Goal: Information Seeking & Learning: Get advice/opinions

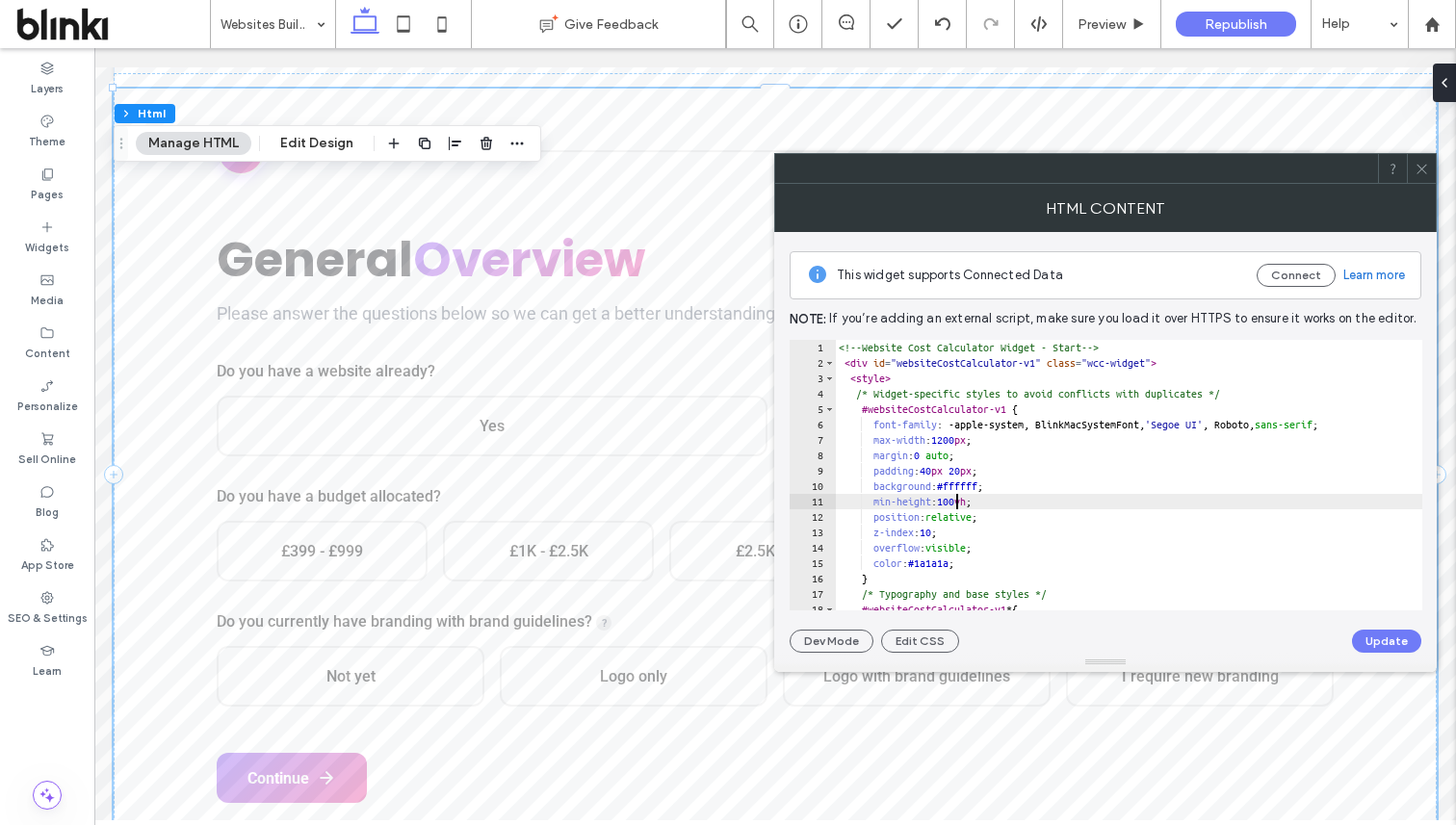
type textarea "**********"
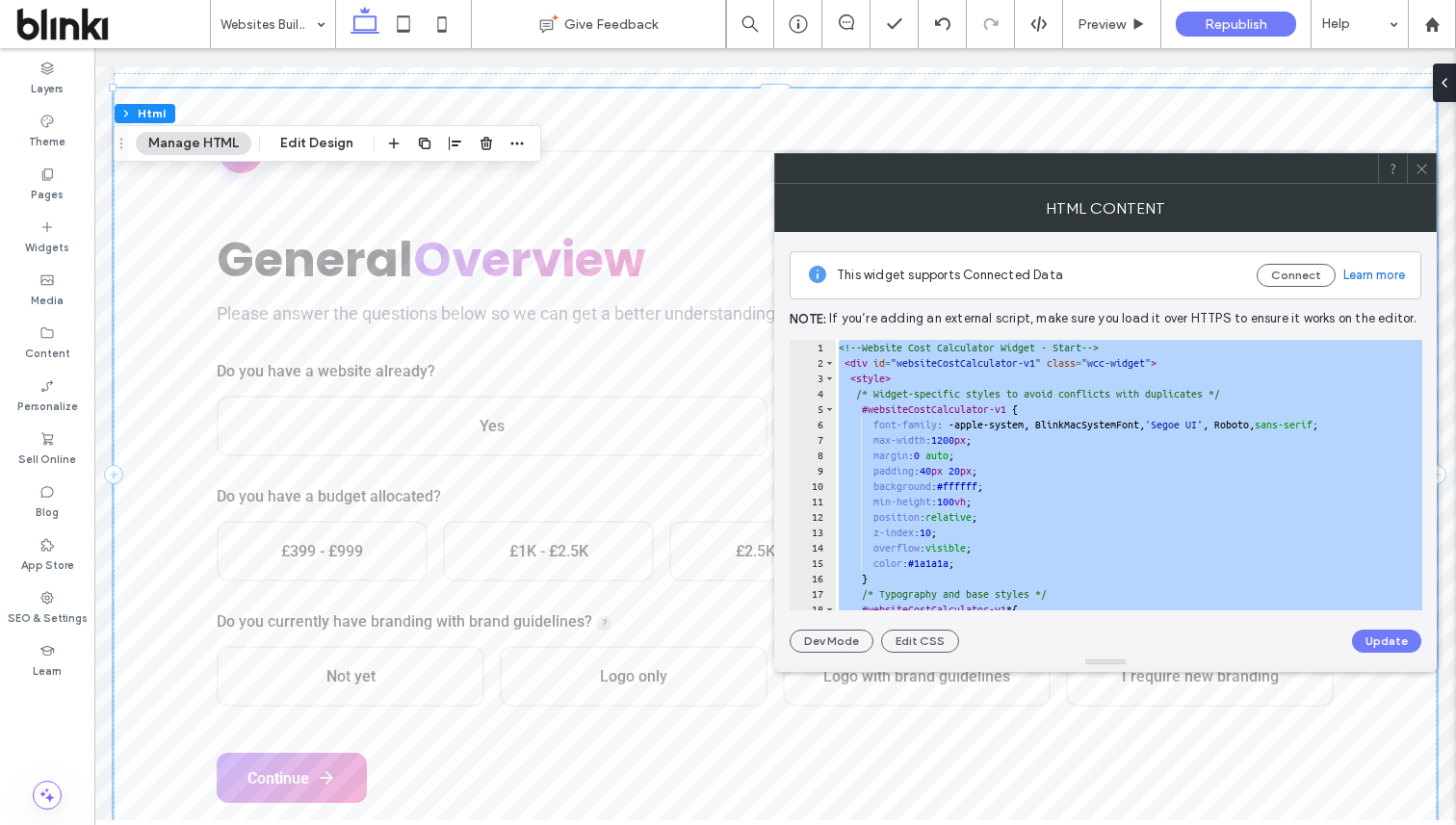
click at [1420, 162] on icon at bounding box center [1421, 168] width 15 height 15
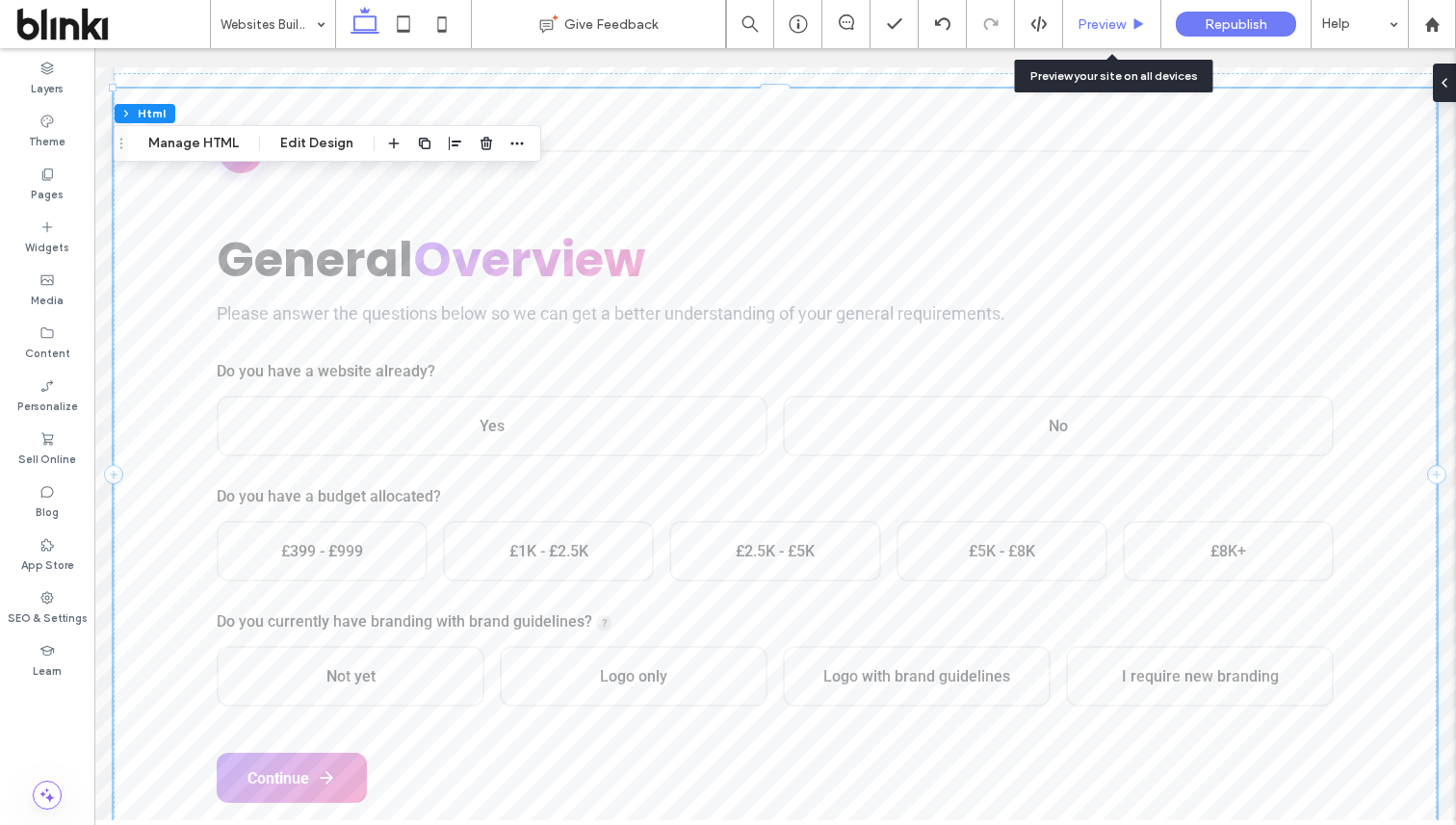
click at [1117, 34] on div "Preview" at bounding box center [1112, 24] width 98 height 48
click at [1103, 30] on span "Preview" at bounding box center [1101, 24] width 48 height 16
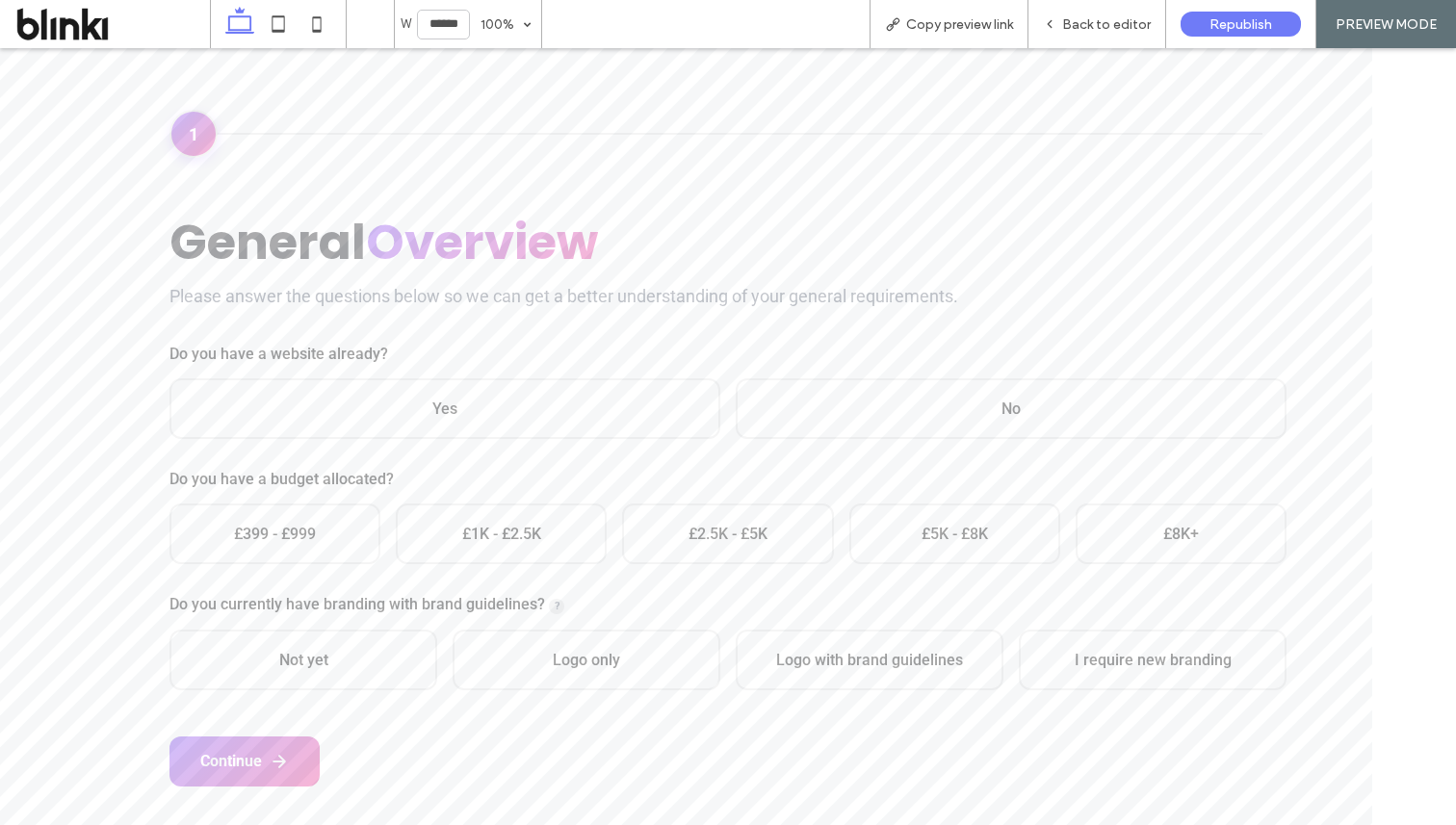
scroll to position [669, 0]
click at [524, 437] on div "Yes No" at bounding box center [728, 408] width 1117 height 61
click at [551, 407] on div "Yes" at bounding box center [445, 406] width 551 height 61
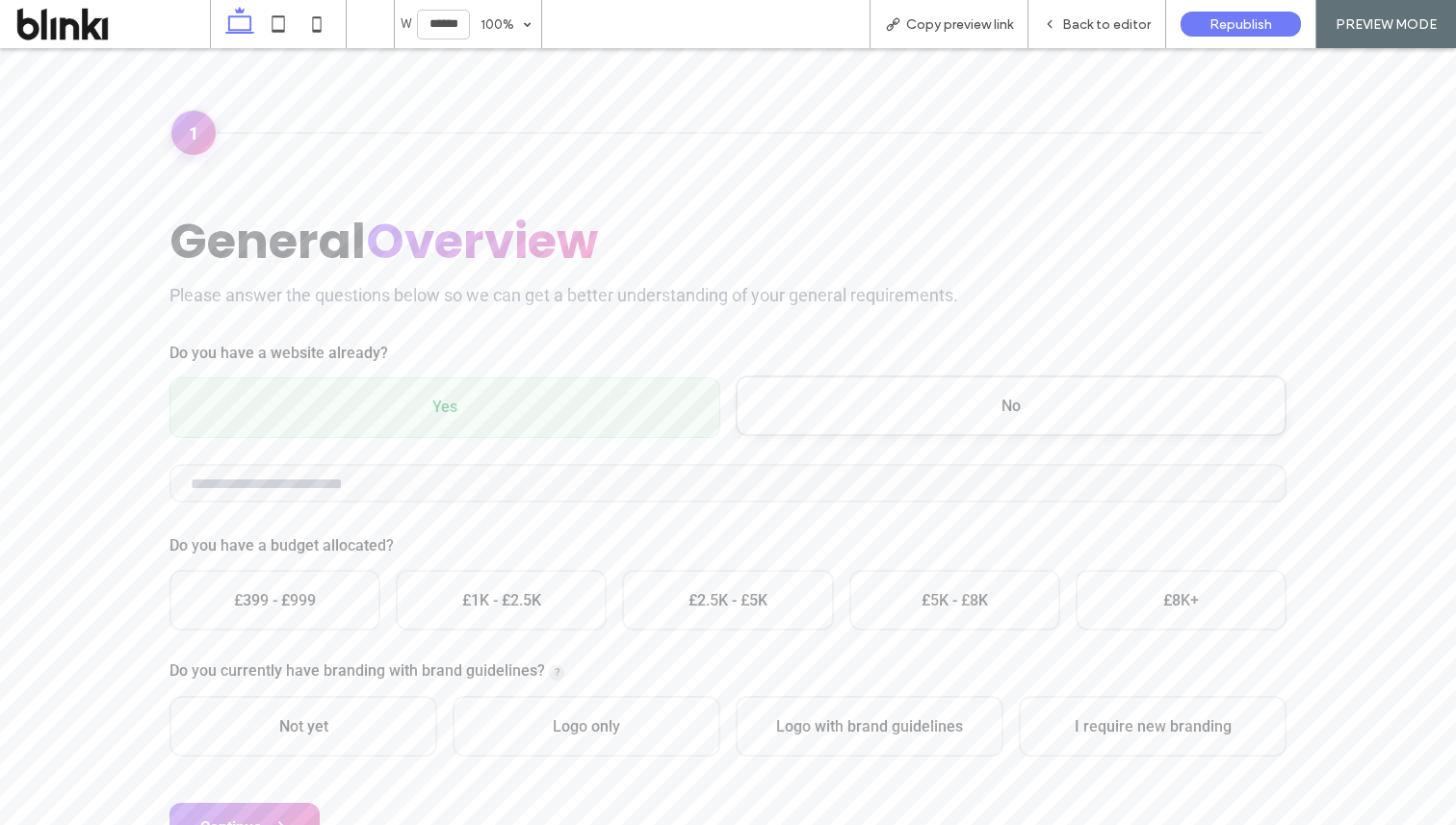
click at [800, 419] on div "No" at bounding box center [1011, 406] width 551 height 61
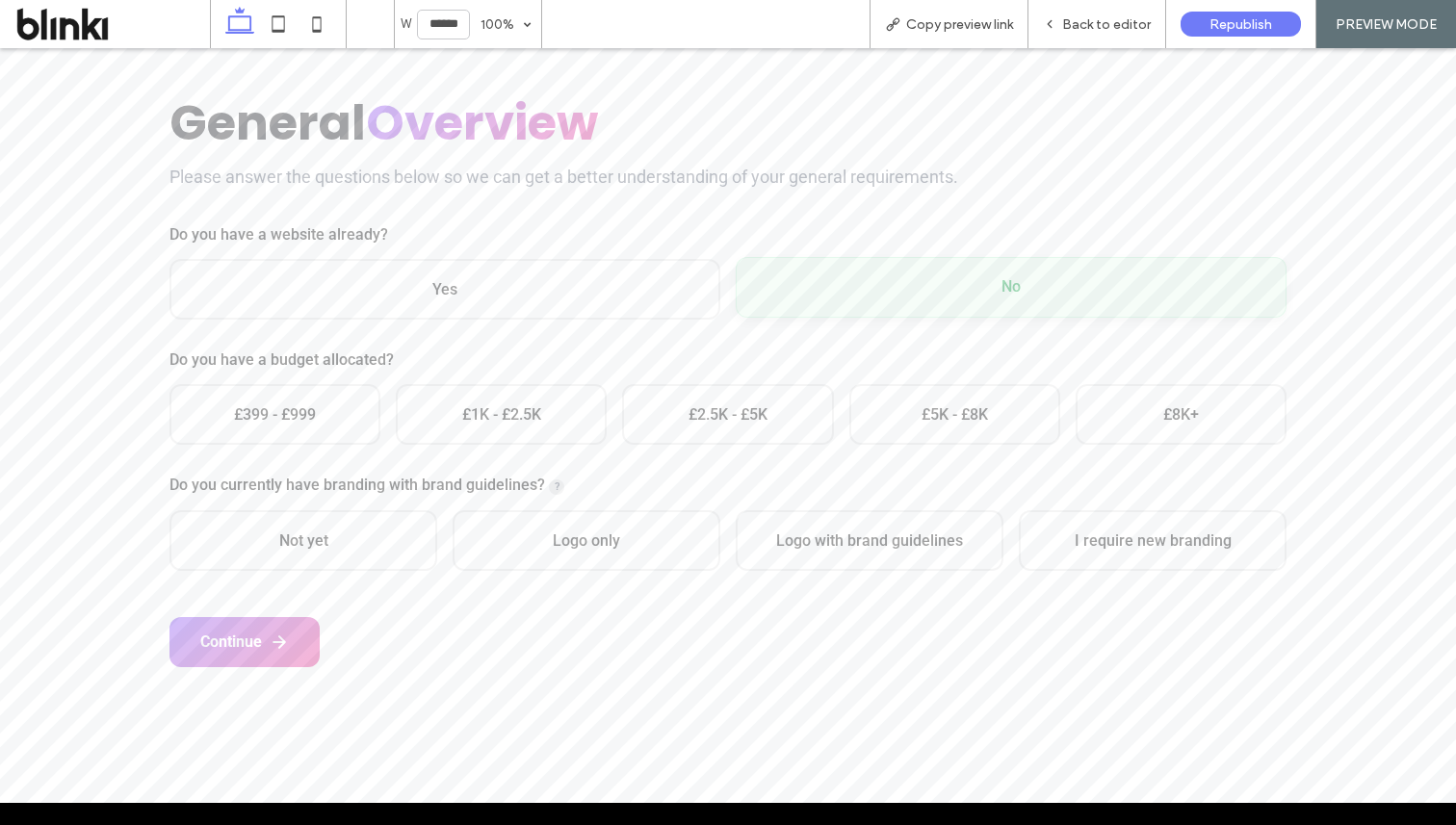
scroll to position [884, 0]
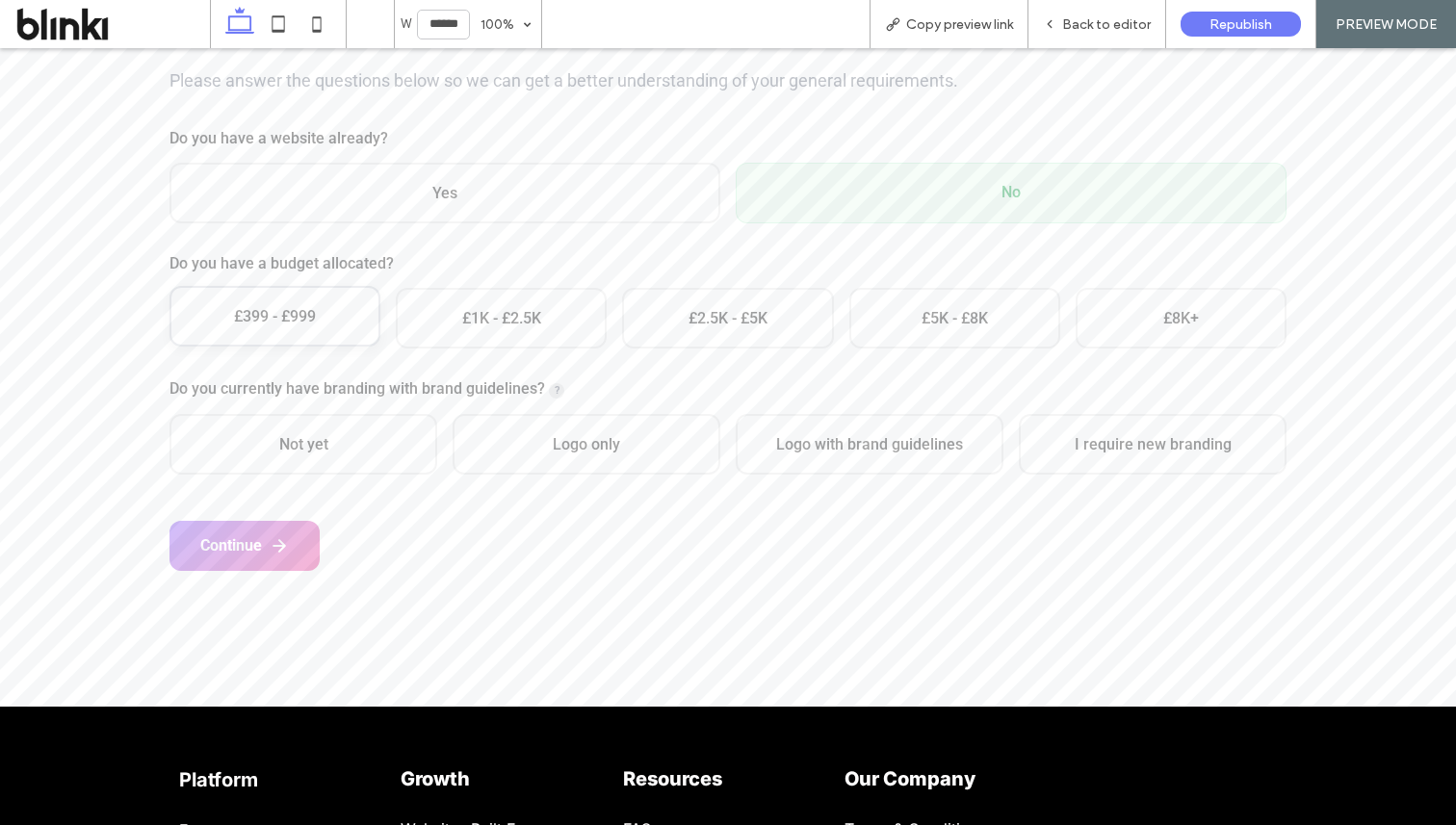
click at [250, 313] on div "£399 - £999" at bounding box center [275, 316] width 211 height 61
click at [291, 420] on div "Not yet" at bounding box center [303, 442] width 267 height 61
click at [285, 546] on icon at bounding box center [279, 544] width 12 height 12
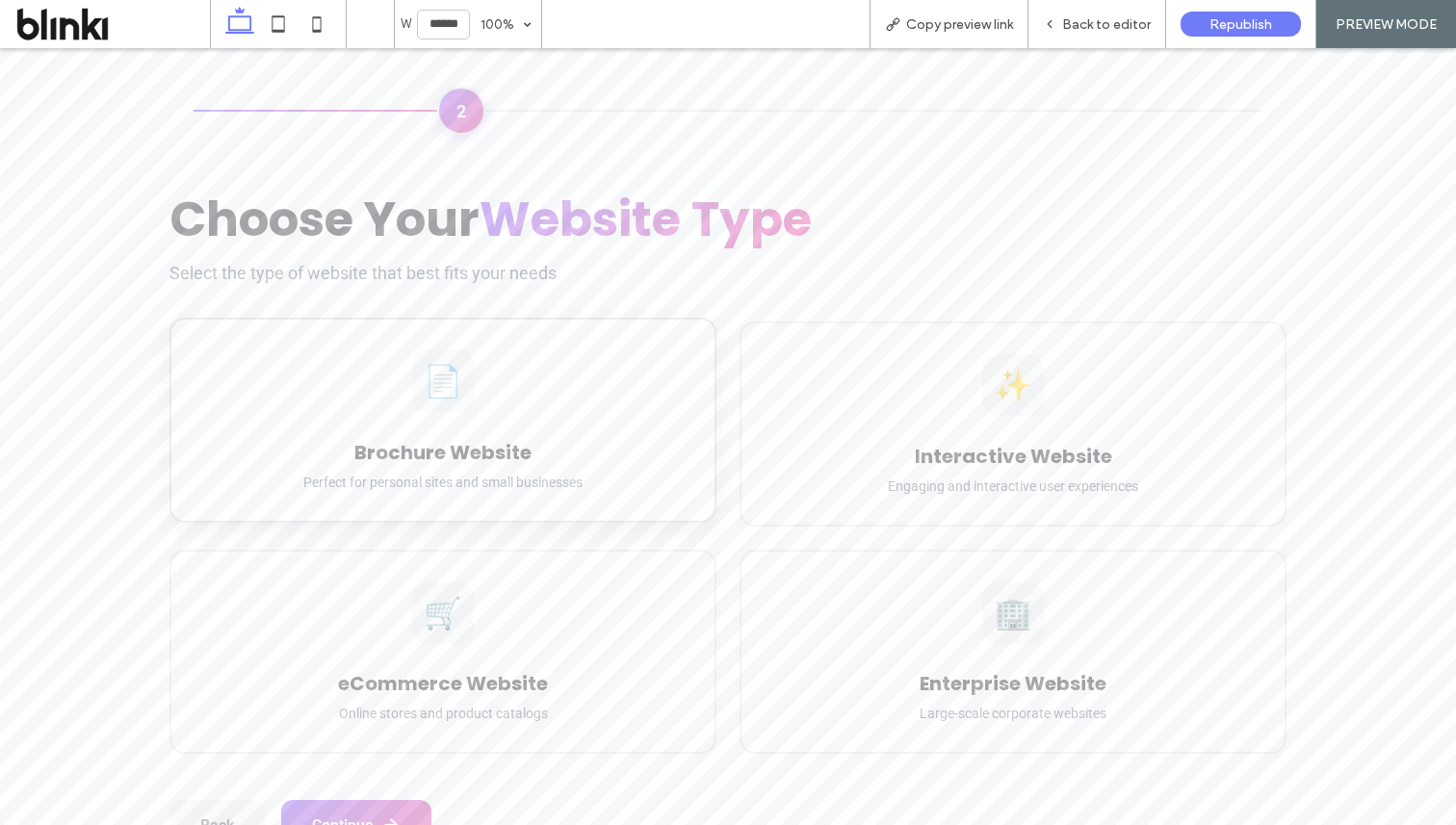
click at [482, 488] on p "Perfect for personal sites and small businesses" at bounding box center [443, 482] width 481 height 15
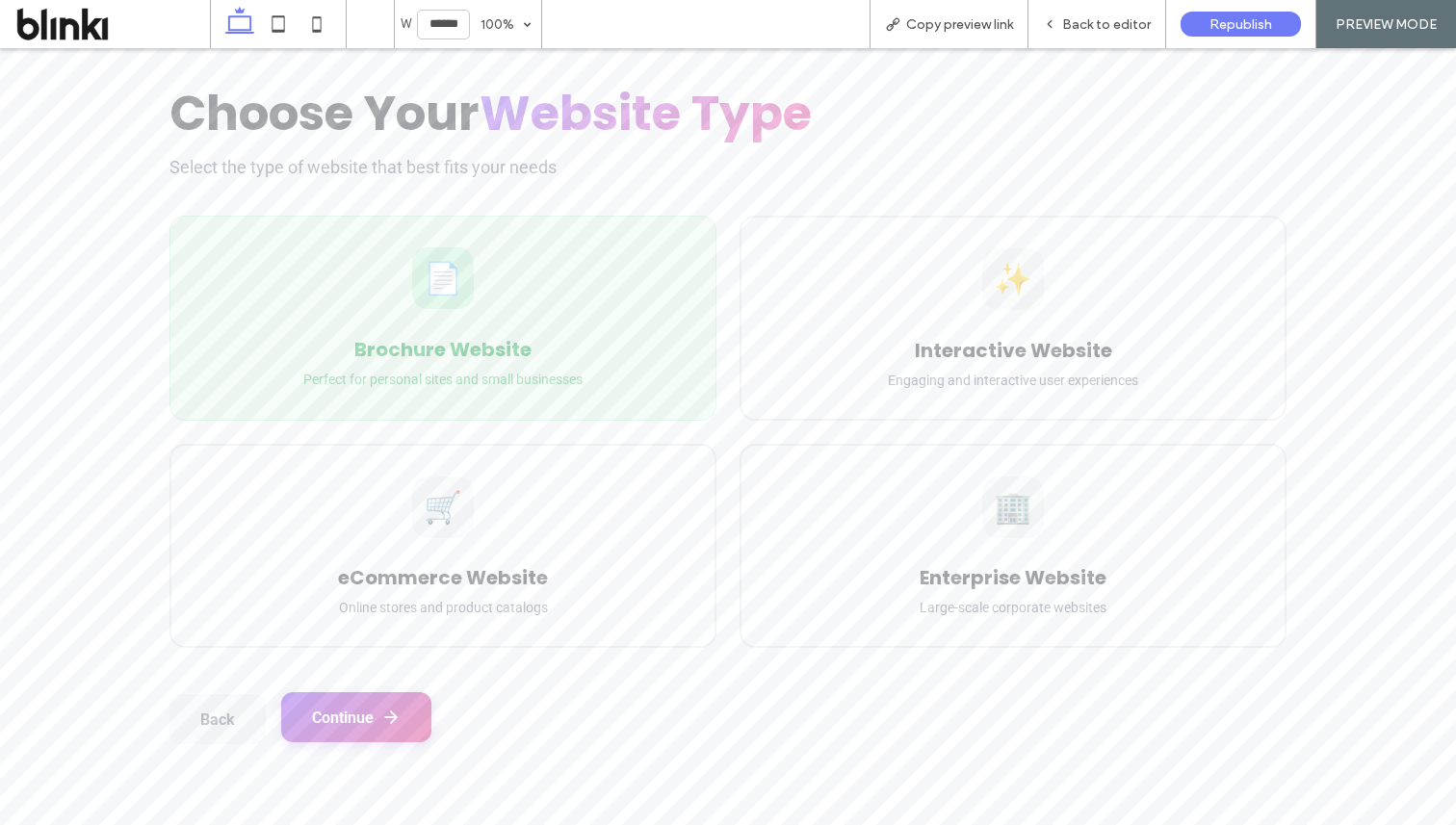
click at [375, 701] on button "Continue" at bounding box center [356, 718] width 150 height 50
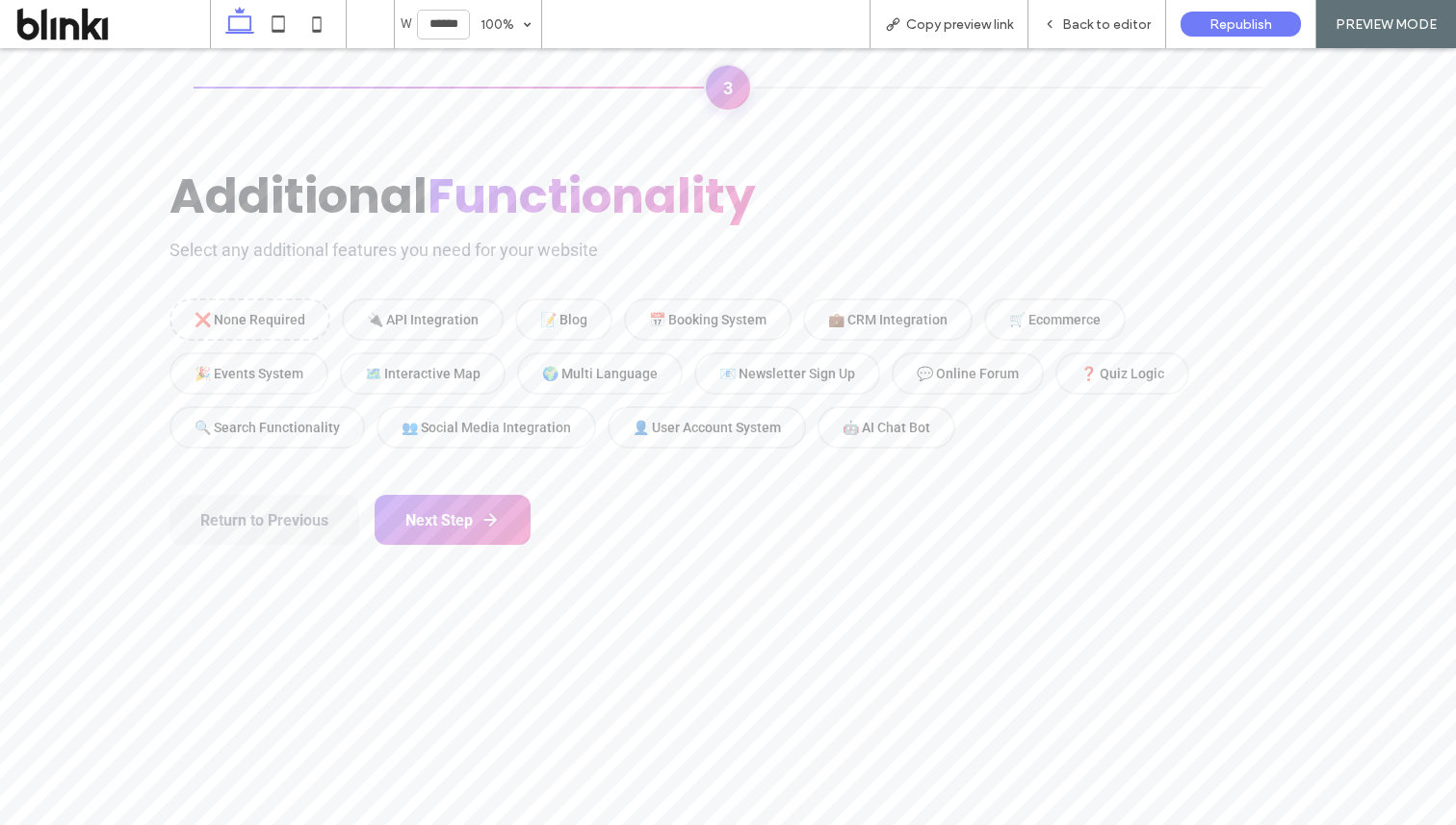
scroll to position [691, 0]
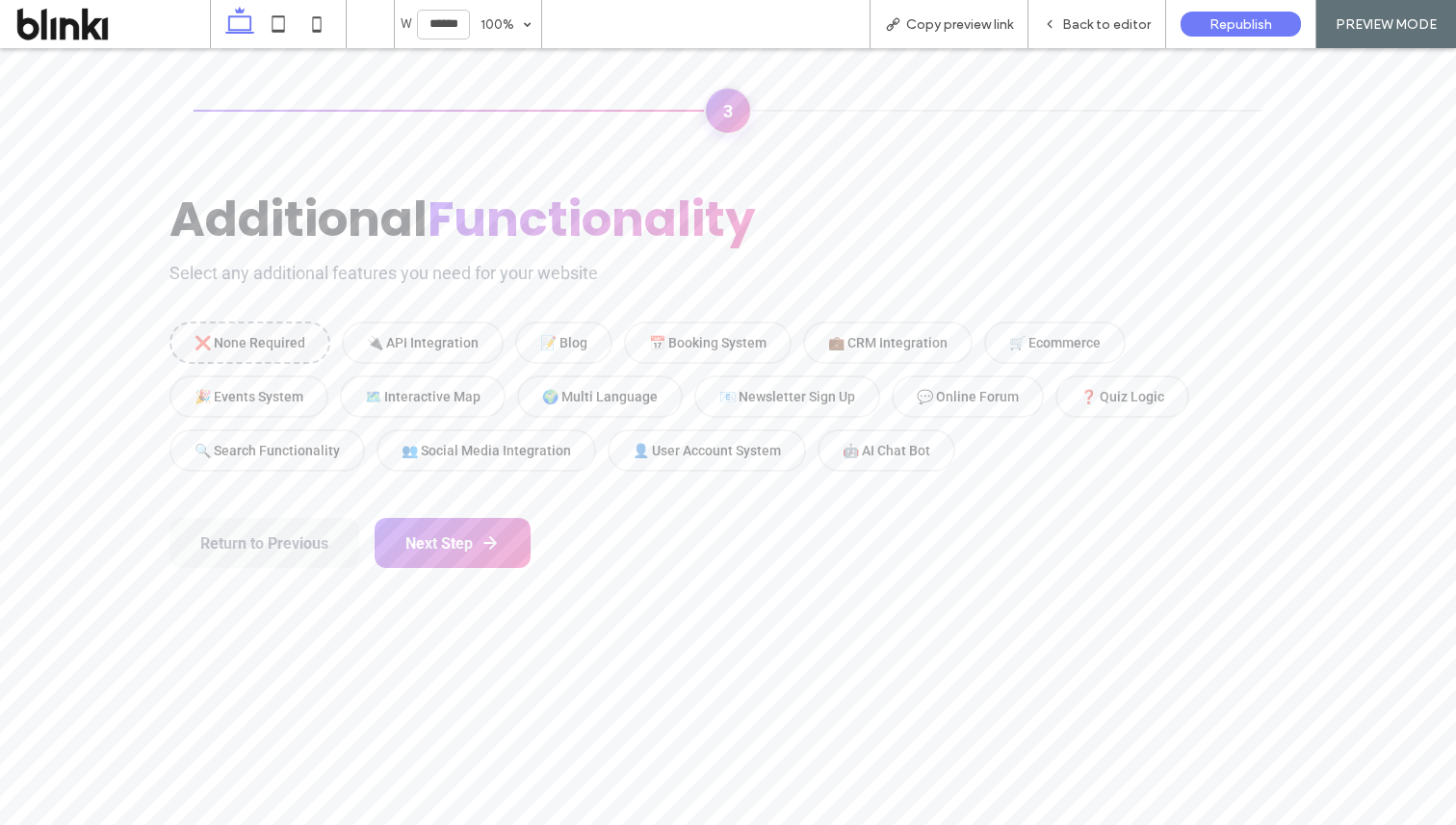
click at [287, 352] on div "❌ None Required" at bounding box center [250, 343] width 161 height 43
click at [454, 537] on button "Next Step" at bounding box center [452, 541] width 156 height 50
click at [242, 337] on div "❌ None Required" at bounding box center [250, 343] width 161 height 43
click at [247, 345] on div "❌ None Required" at bounding box center [250, 343] width 161 height 43
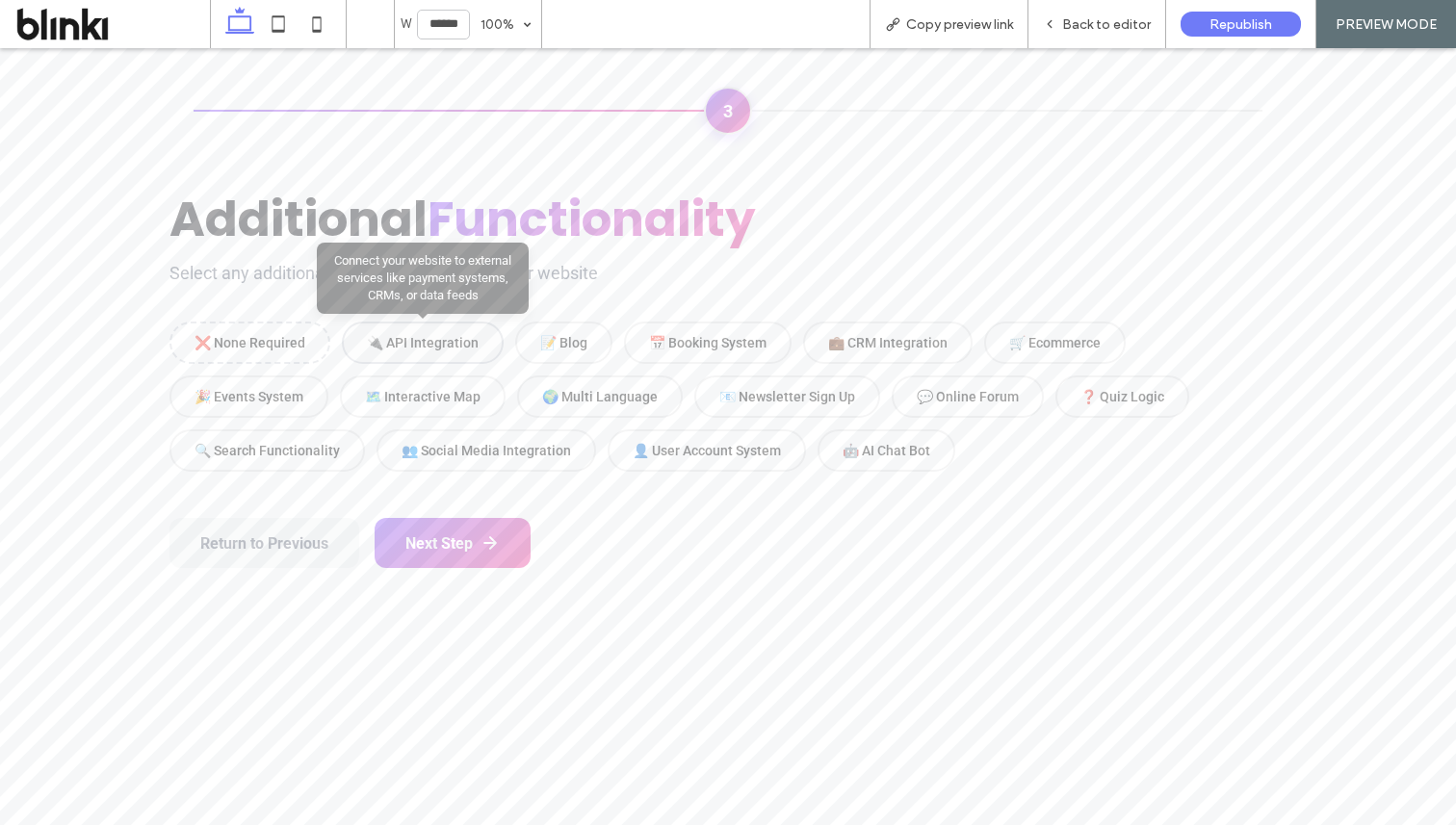
click at [432, 349] on div "🔌 API Integration Connect your website to external services like payment system…" at bounding box center [422, 343] width 162 height 43
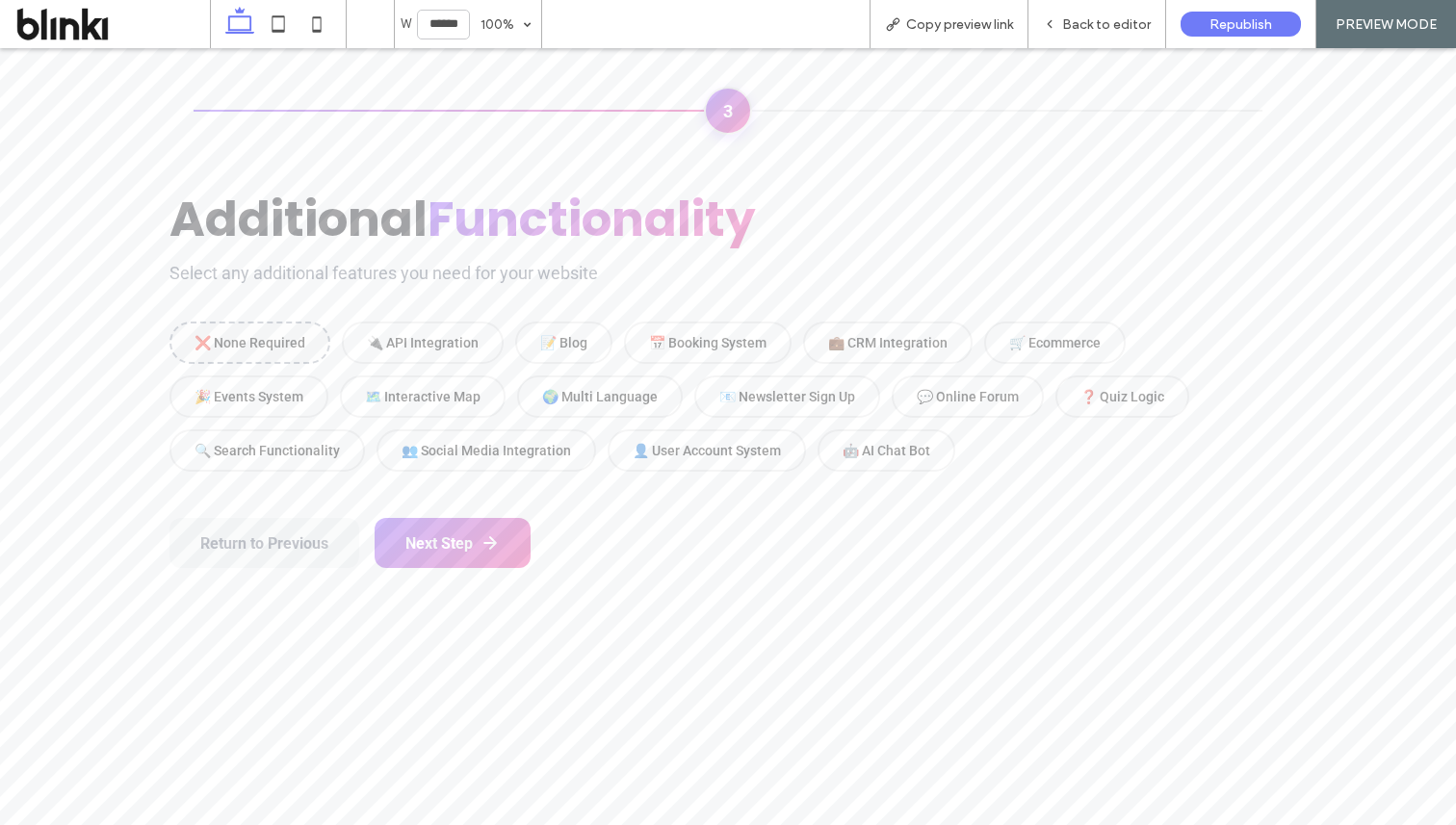
click at [285, 361] on div "❌ None Required" at bounding box center [250, 343] width 161 height 43
click at [306, 410] on div "🎉 Events System" at bounding box center [249, 397] width 159 height 43
click at [311, 458] on div "🔍 Search Functionality" at bounding box center [267, 450] width 196 height 43
click at [1123, 26] on span "Back to editor" at bounding box center [1106, 24] width 88 height 16
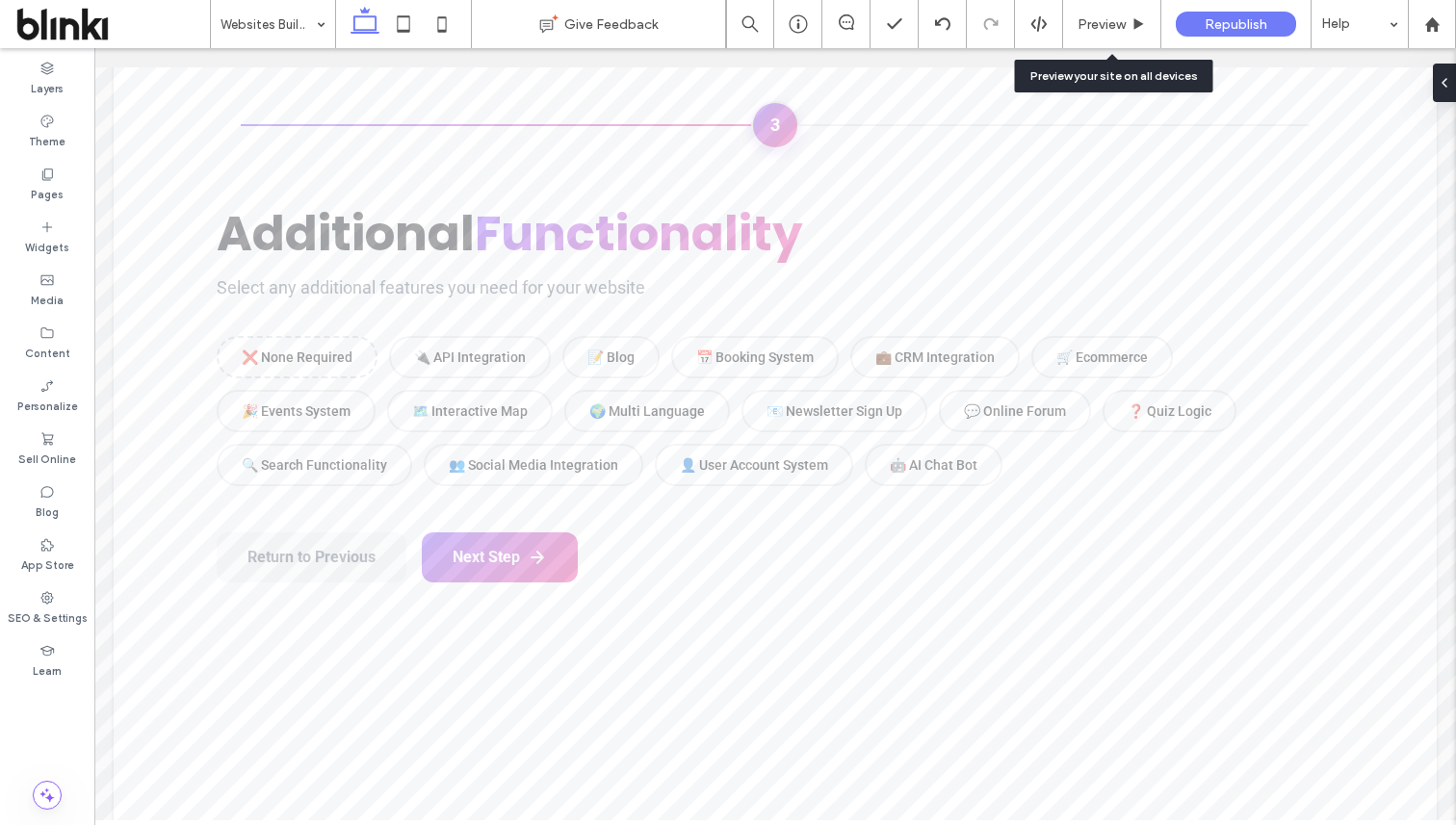
scroll to position [688, 0]
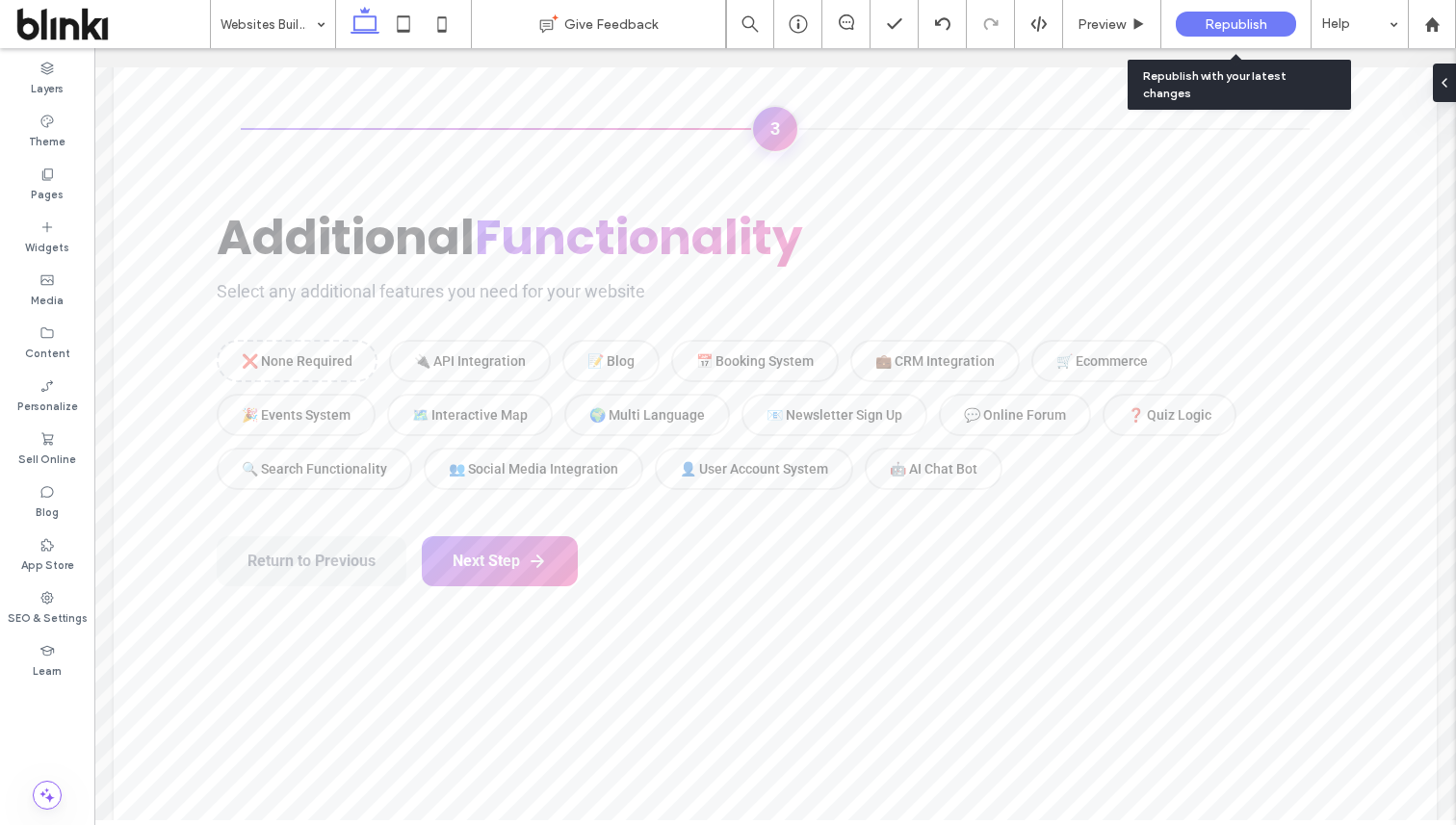
click at [1253, 27] on span "Republish" at bounding box center [1236, 24] width 63 height 16
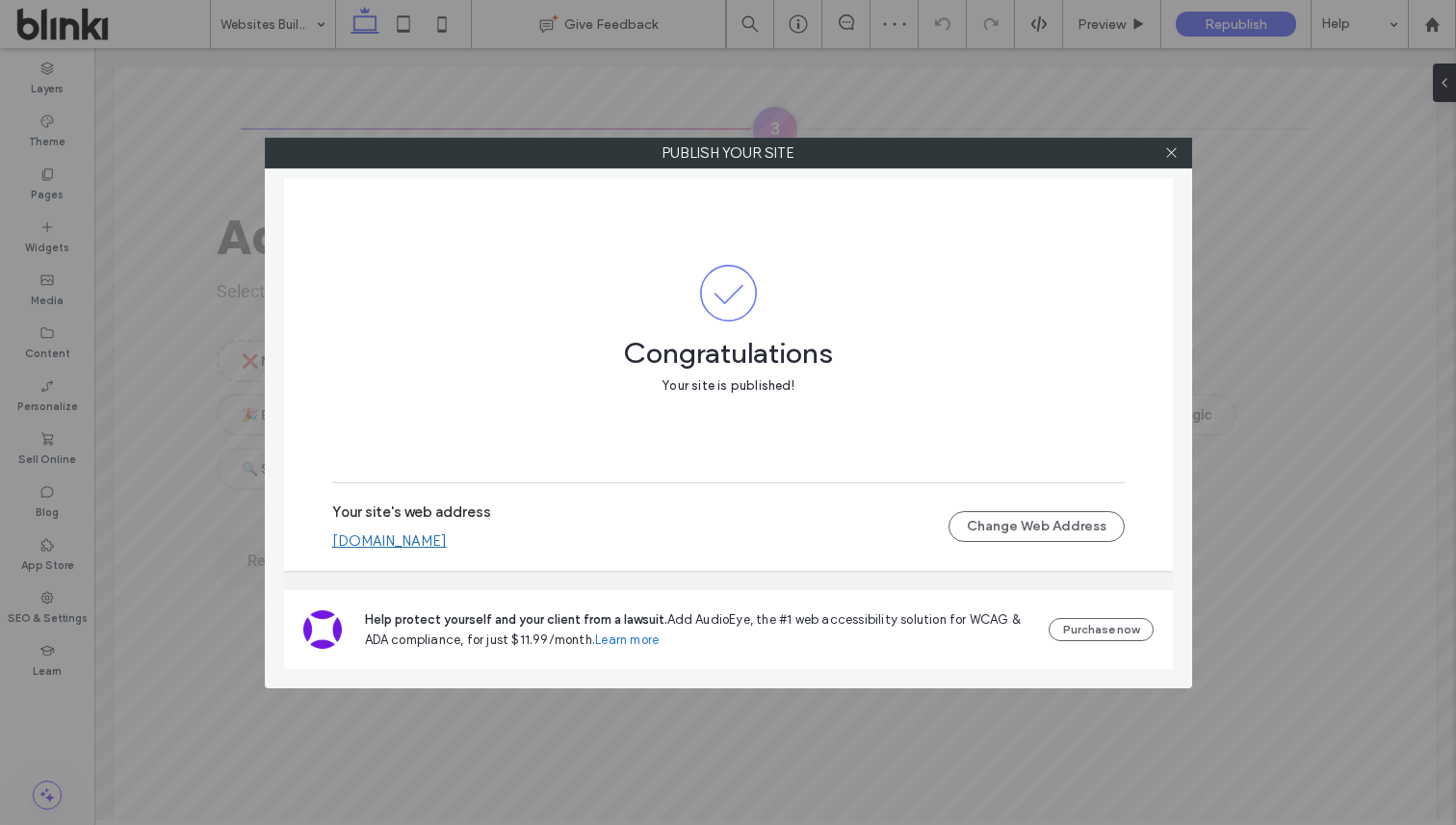
click at [422, 540] on link "blinki2.blinki.co.uk" at bounding box center [389, 541] width 114 height 17
click at [0, 583] on div "Publish your site Congratulations Your site is published! Your site's web addre…" at bounding box center [728, 412] width 1456 height 825
click at [1173, 154] on icon at bounding box center [1171, 152] width 15 height 15
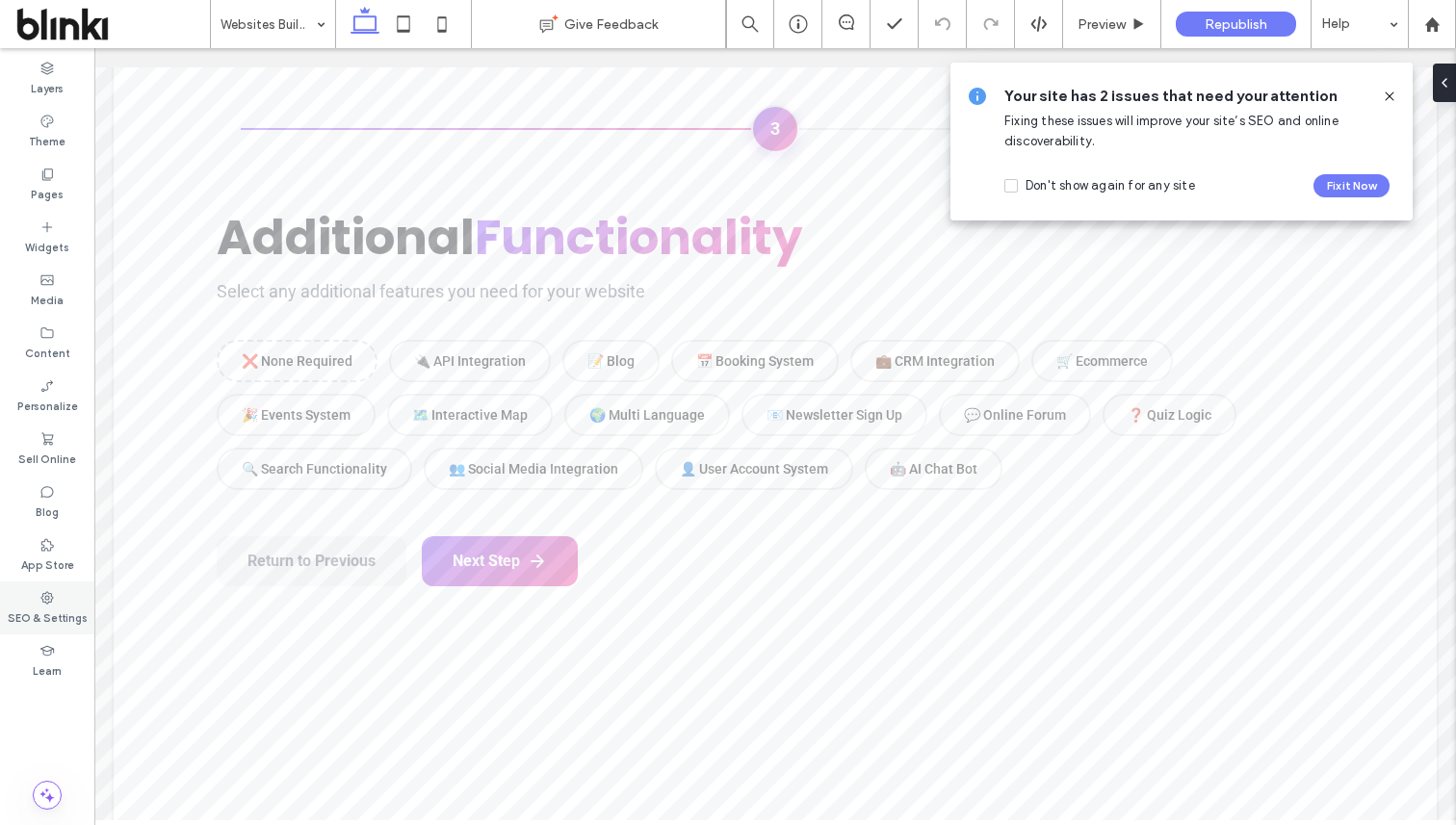
click at [46, 611] on label "SEO & Settings" at bounding box center [47, 616] width 80 height 21
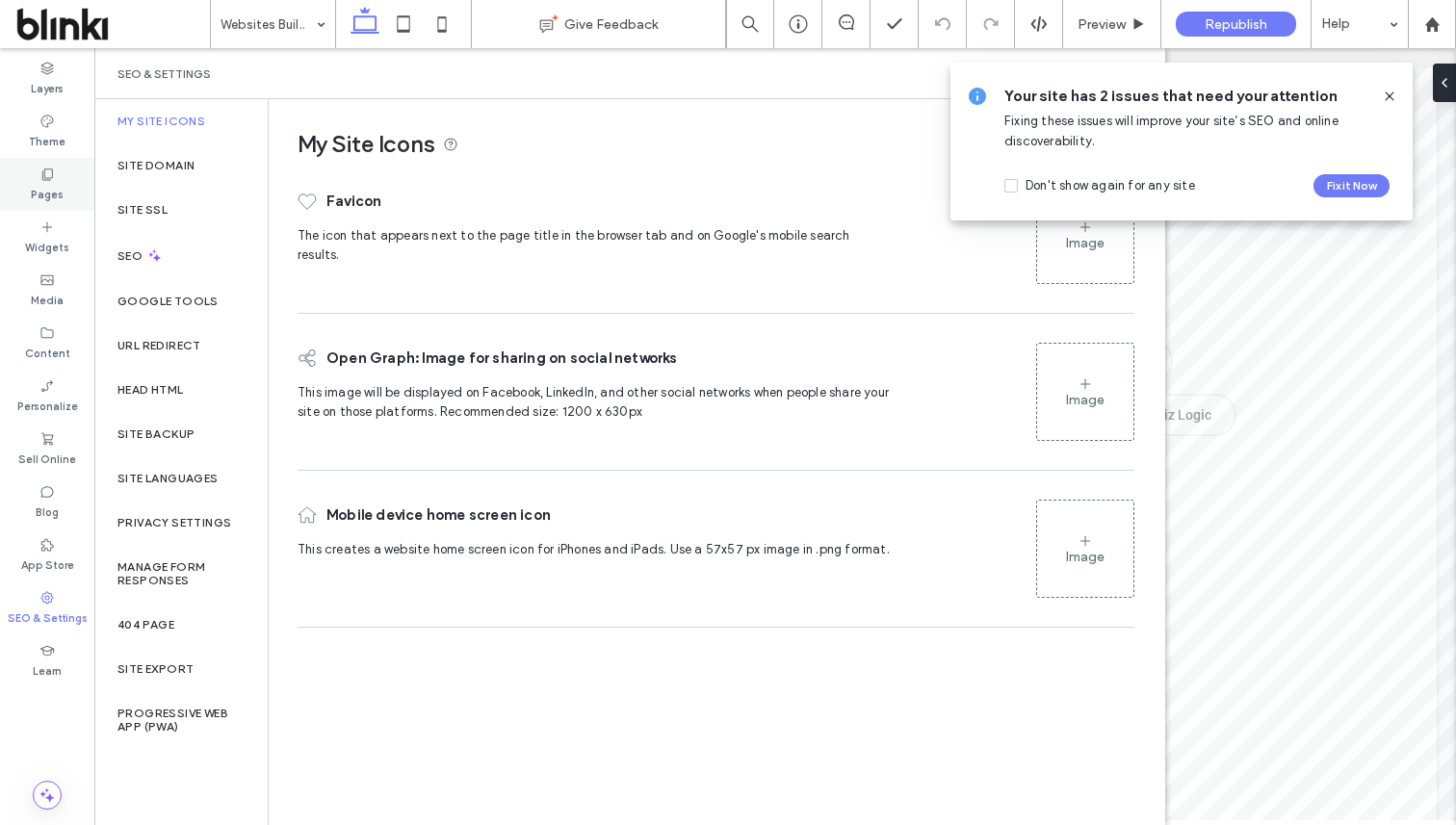
click at [58, 171] on div "Pages" at bounding box center [46, 184] width 94 height 53
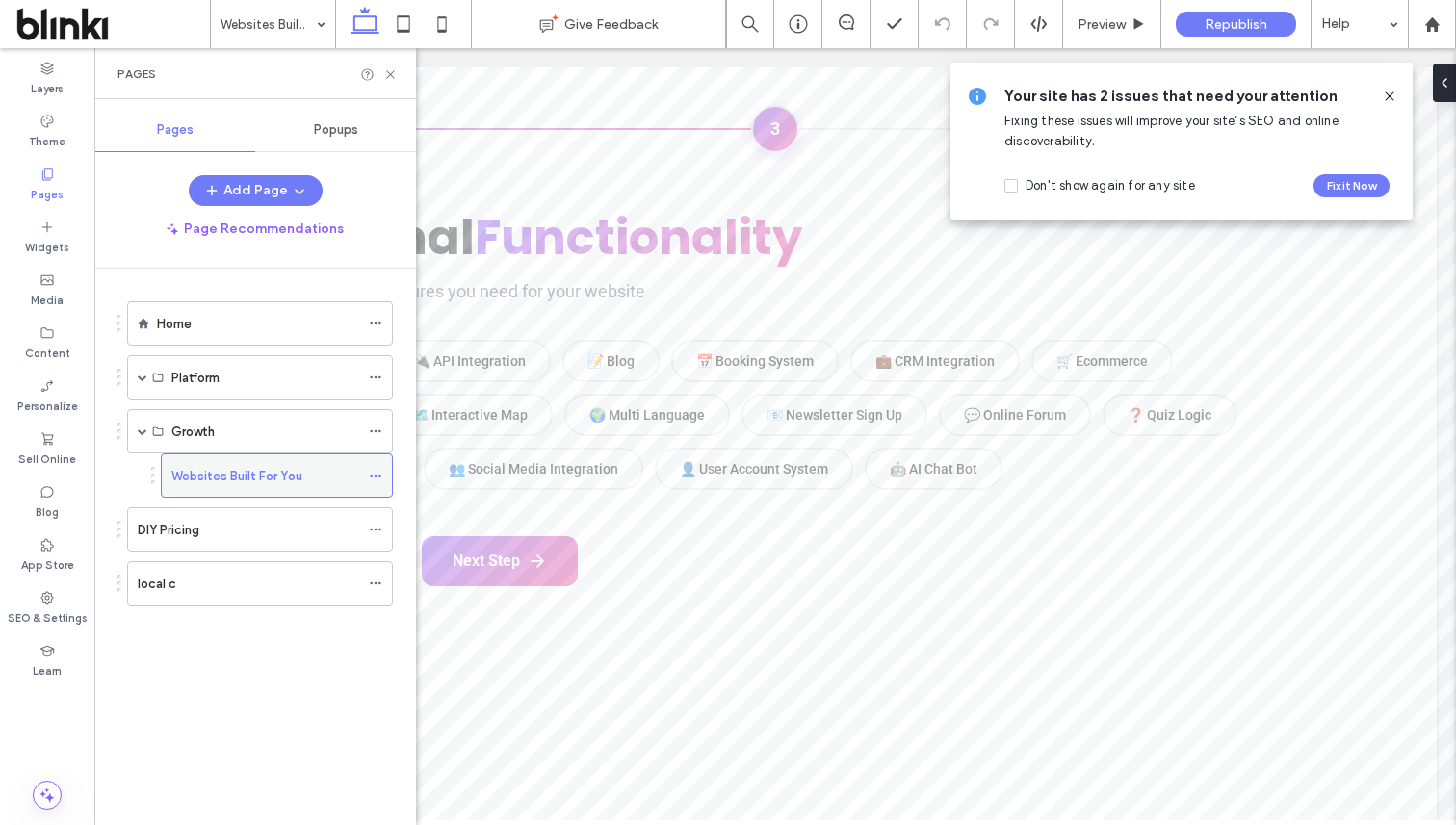
click at [371, 473] on icon at bounding box center [376, 475] width 14 height 14
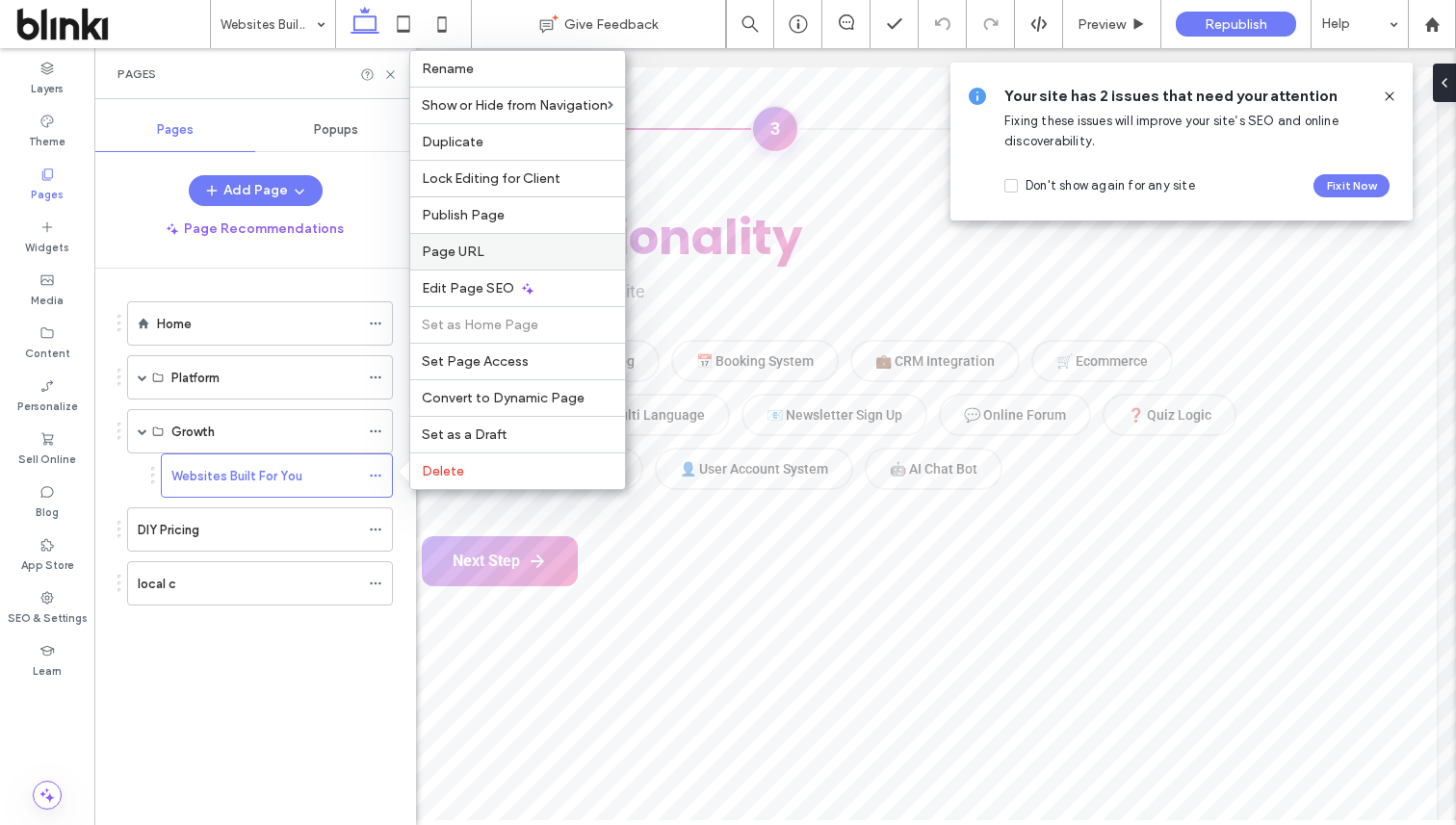
click at [496, 246] on label "Page URL" at bounding box center [517, 252] width 192 height 16
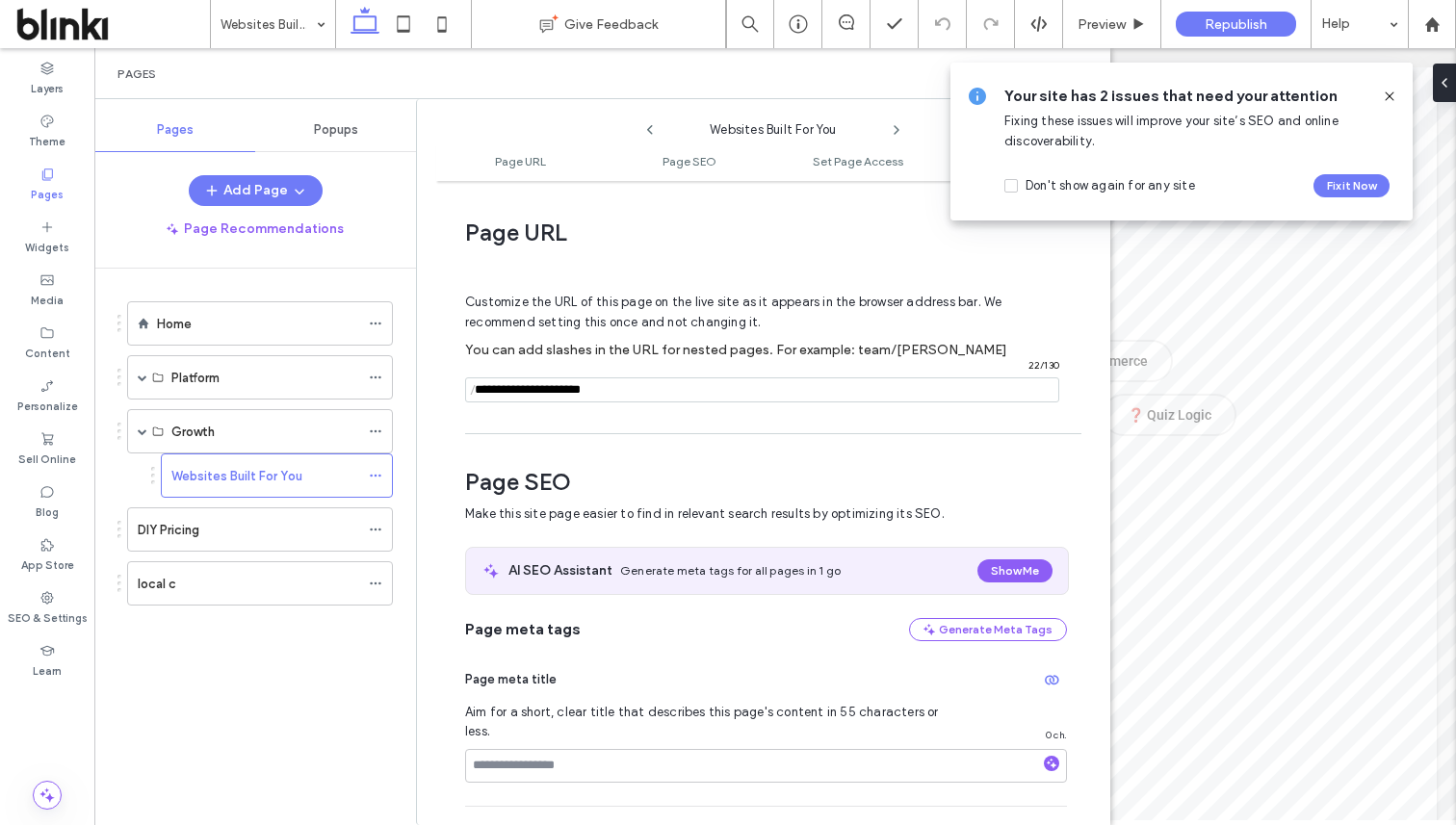
scroll to position [10, 0]
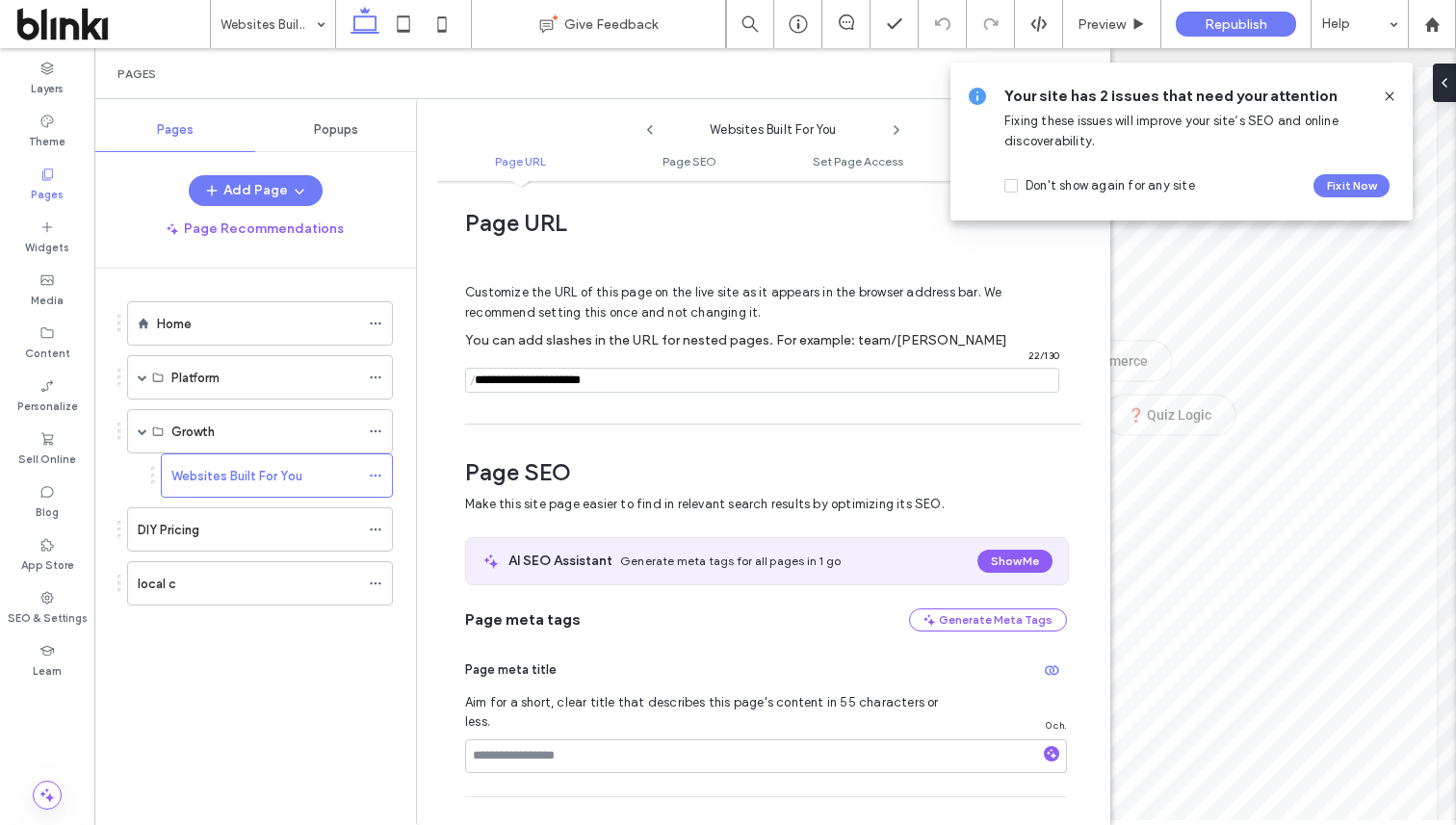
drag, startPoint x: 619, startPoint y: 375, endPoint x: 437, endPoint y: 370, distance: 182.1
click at [437, 370] on div "Page URL Customize the URL of this page on the live site as it appears in the b…" at bounding box center [773, 503] width 674 height 625
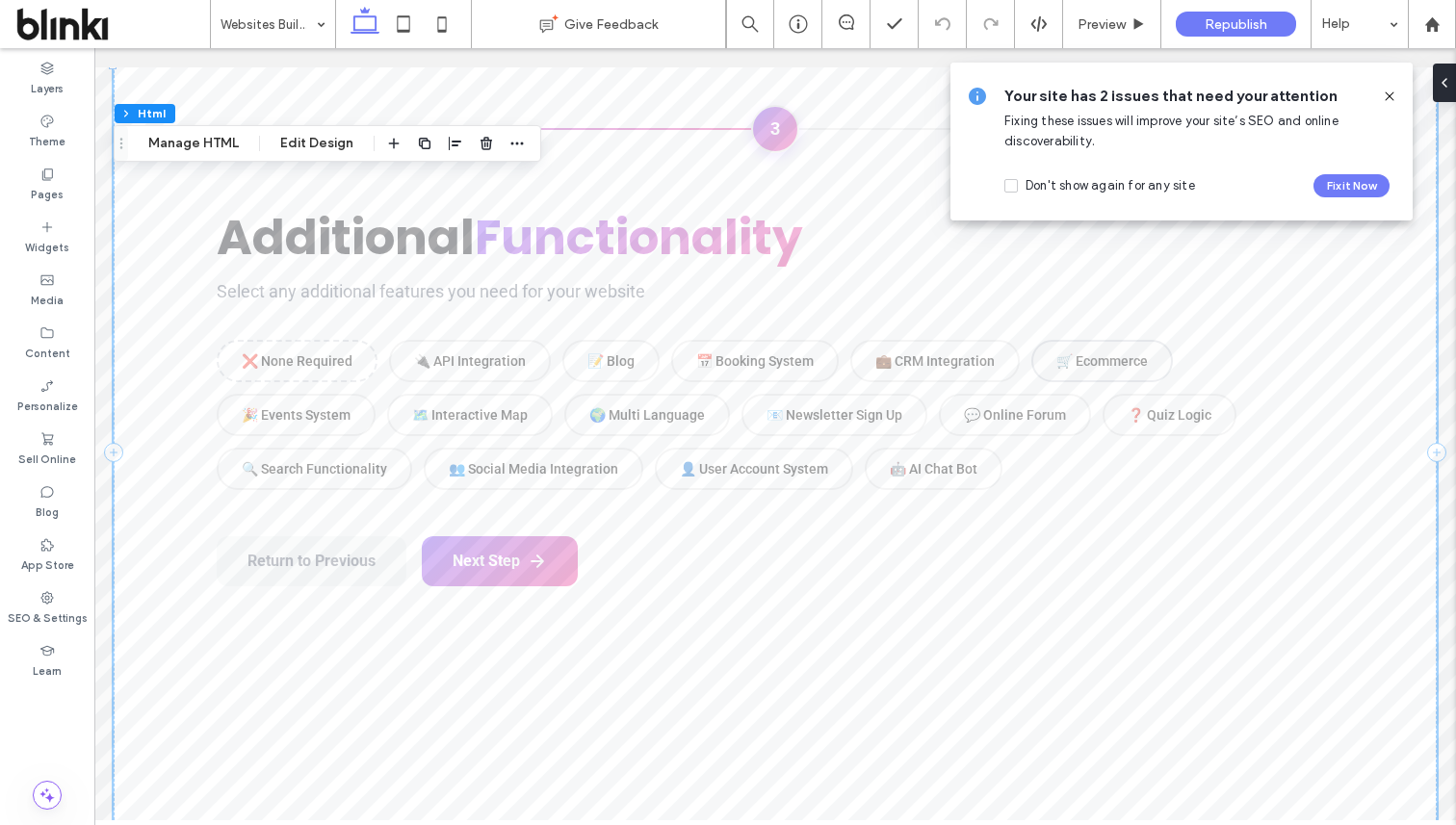
click at [1119, 357] on div "🛒 Ecommerce" at bounding box center [1102, 361] width 141 height 43
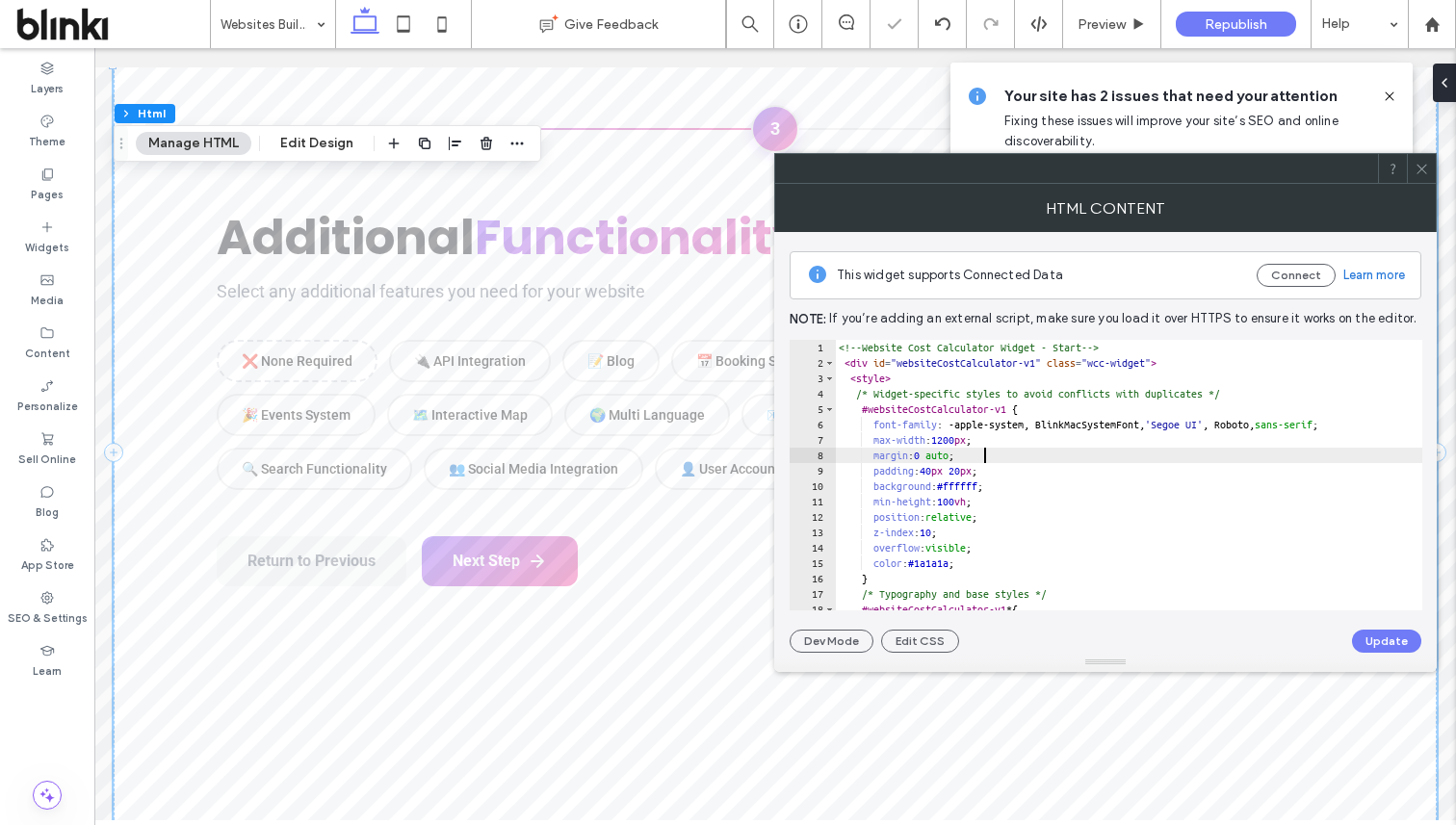
type textarea "**********"
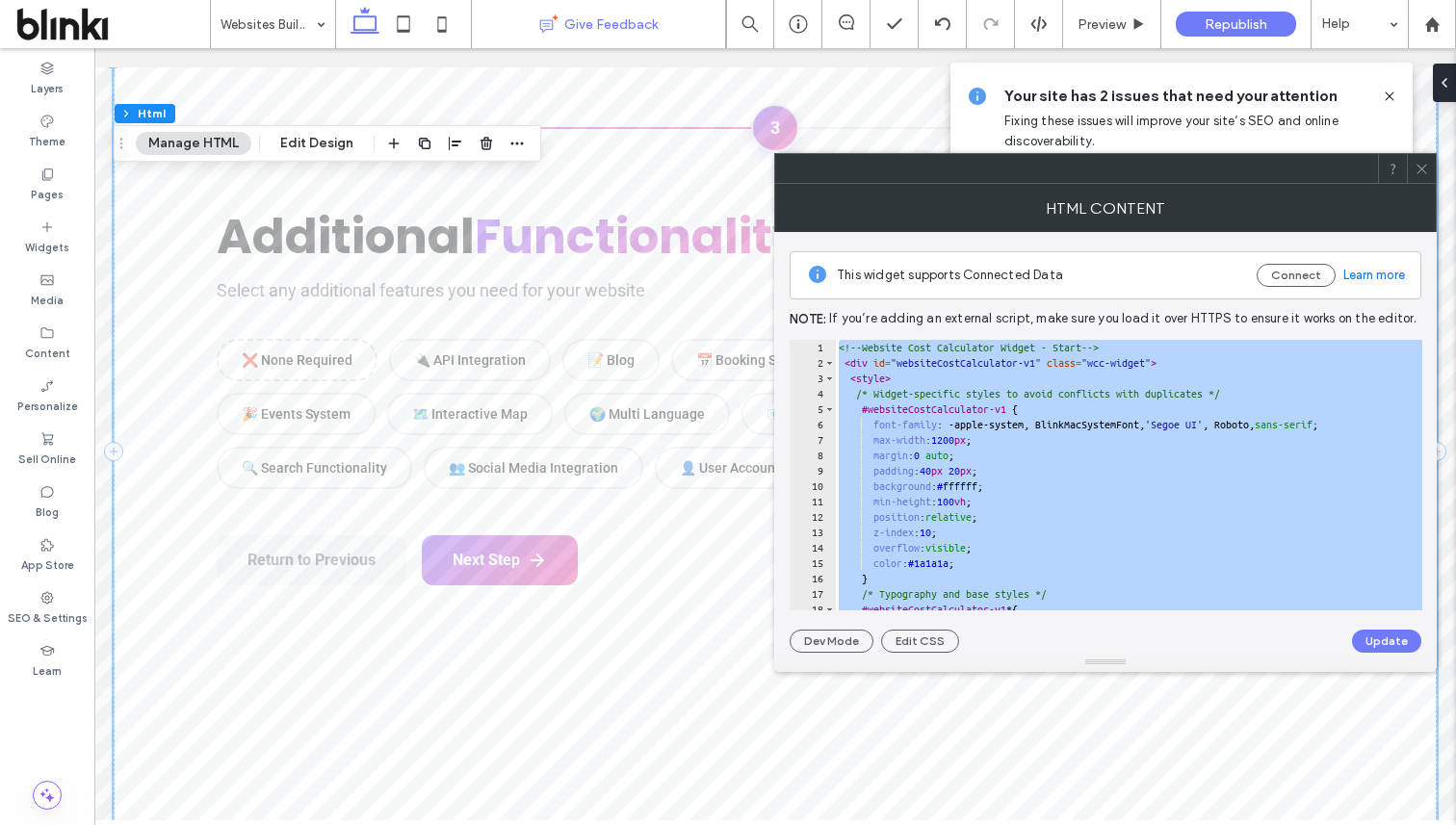
scroll to position [0, 0]
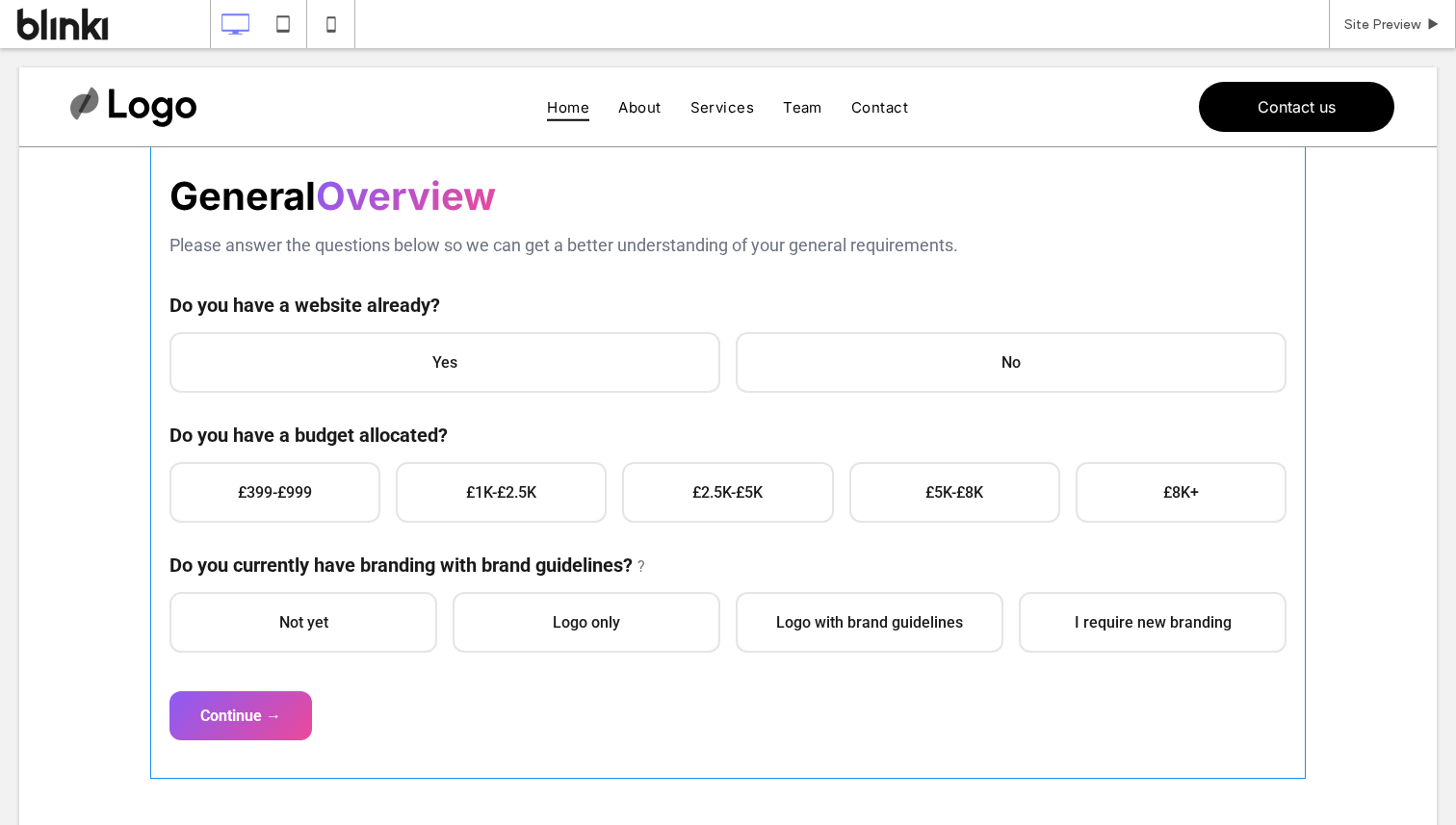
click at [975, 476] on span at bounding box center [728, 401] width 1156 height 754
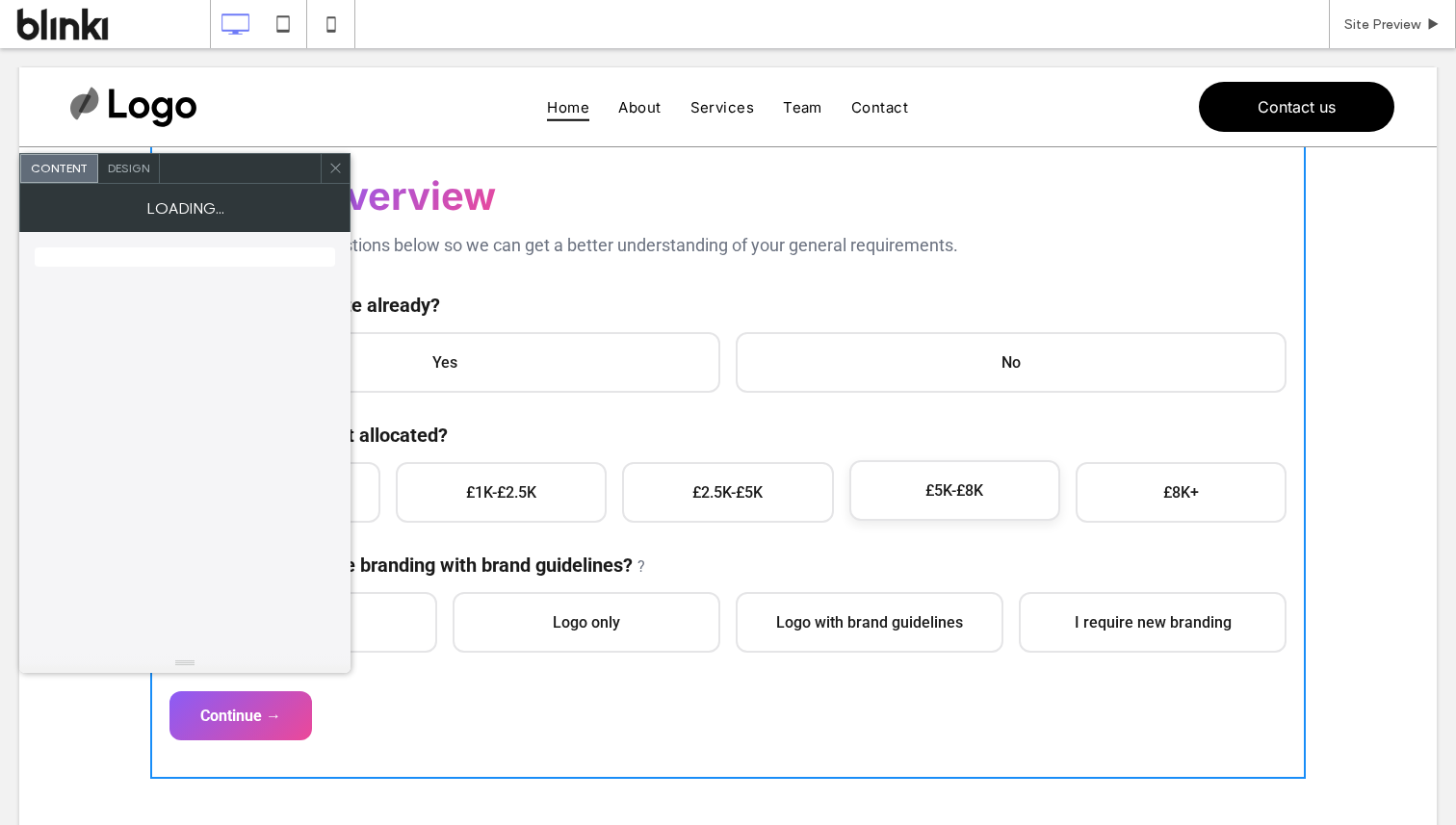
click at [994, 475] on span "£5K-£8K" at bounding box center [955, 490] width 211 height 61
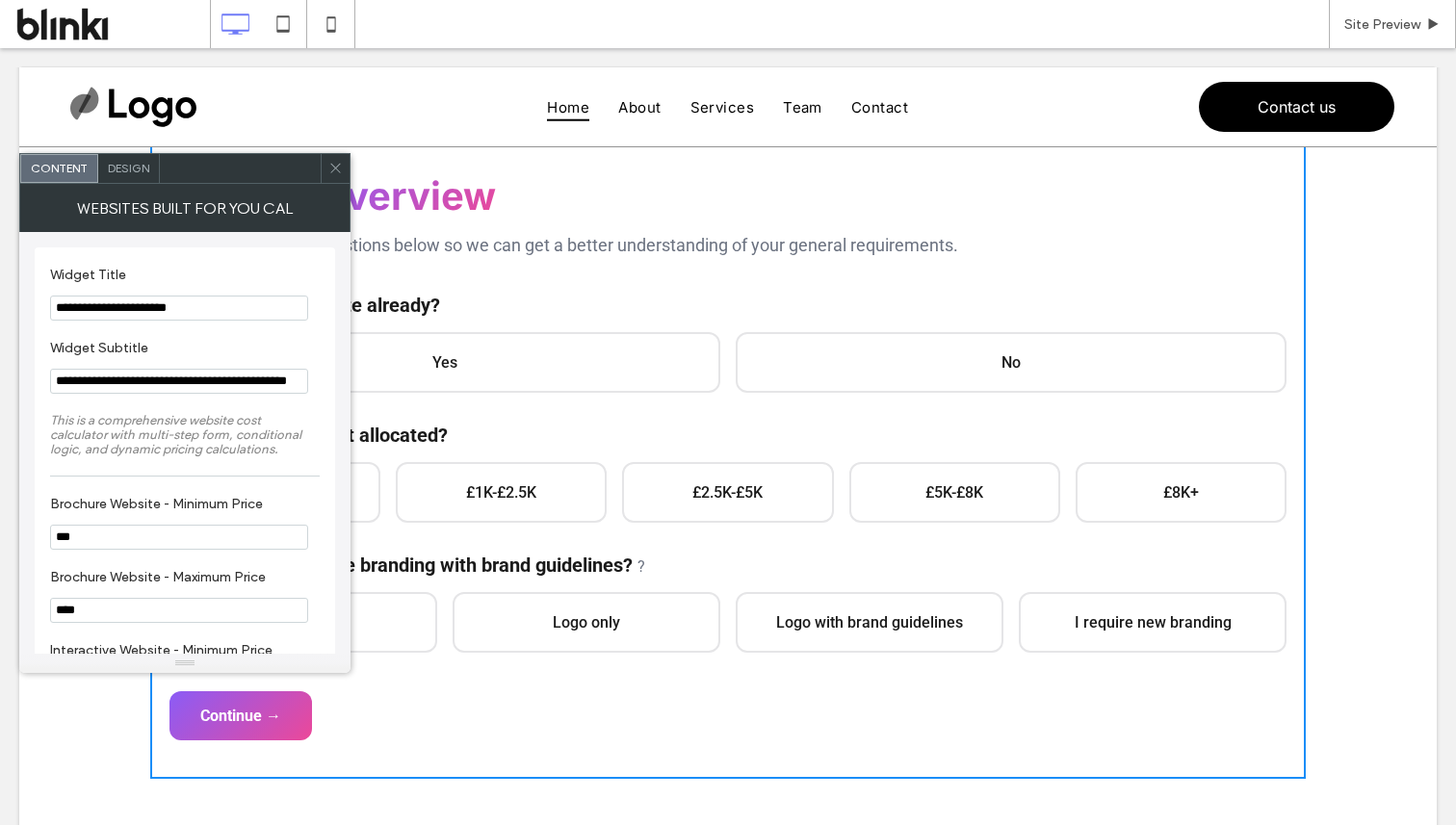
click at [335, 168] on use at bounding box center [335, 168] width 10 height 10
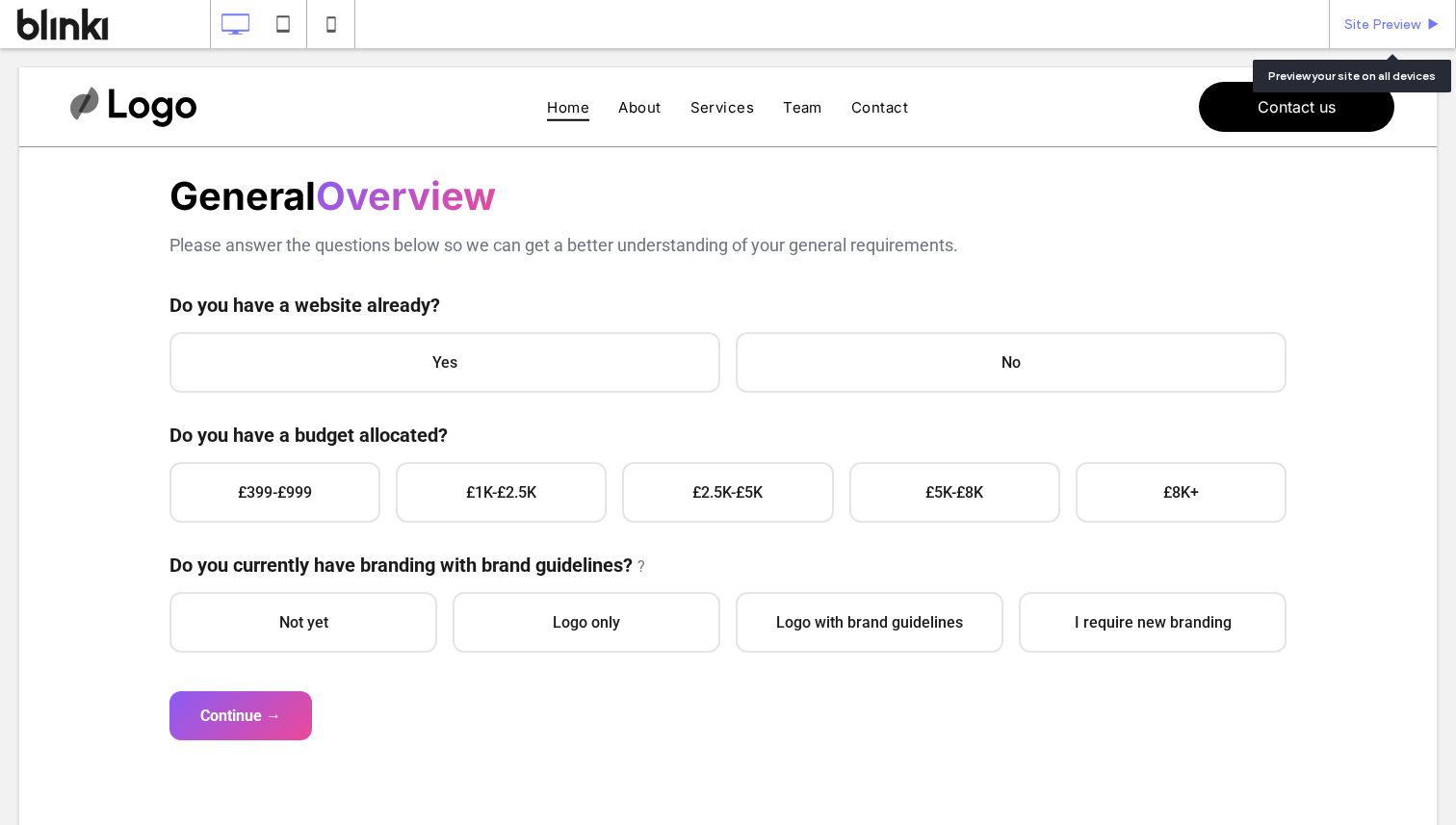
click at [1358, 20] on span "Site Preview" at bounding box center [1382, 24] width 77 height 16
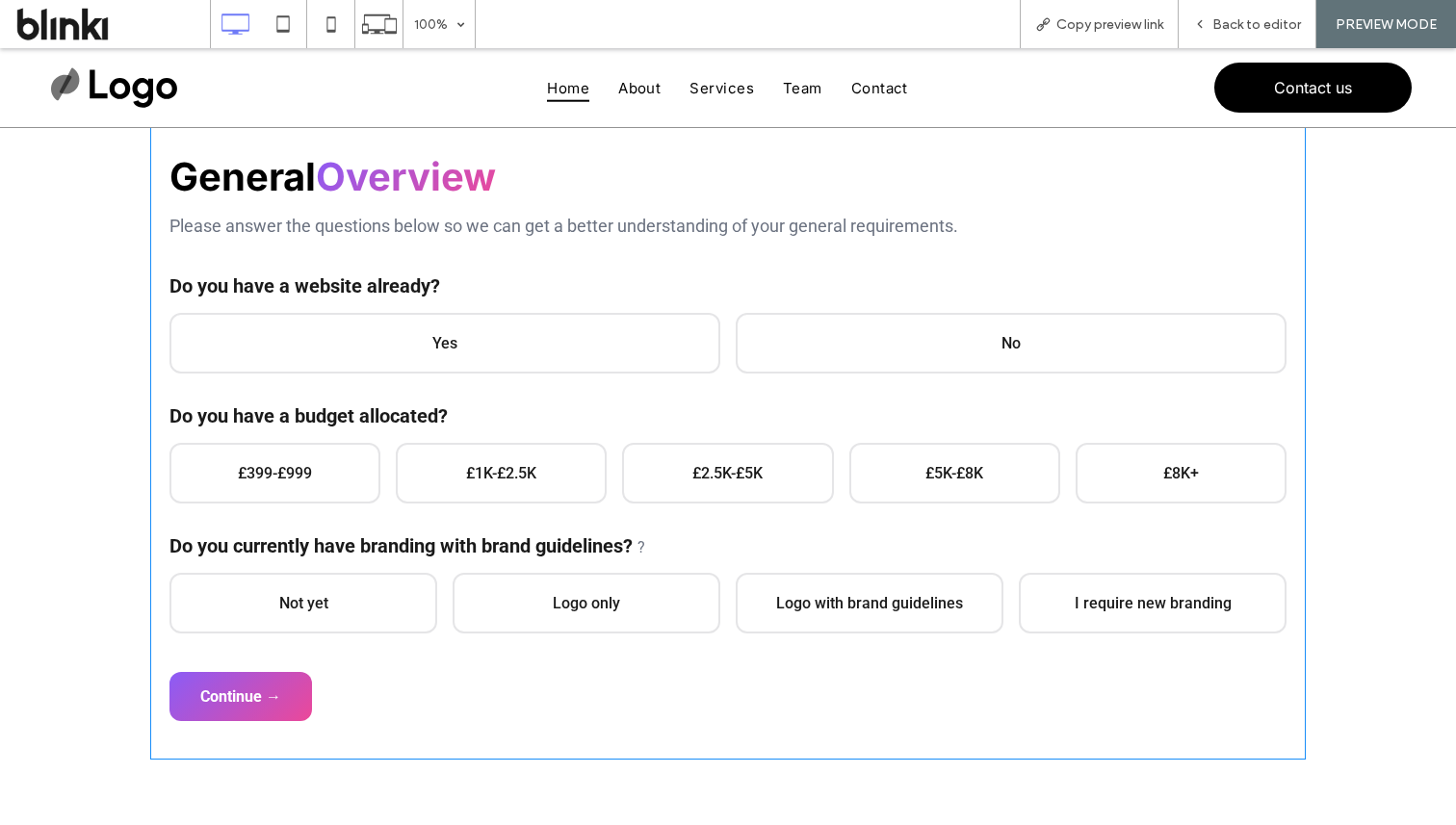
click at [507, 339] on span at bounding box center [728, 382] width 1156 height 754
click at [460, 364] on span at bounding box center [728, 382] width 1156 height 754
click at [326, 496] on span at bounding box center [728, 382] width 1156 height 754
click at [272, 683] on span at bounding box center [728, 382] width 1156 height 754
click at [366, 392] on span at bounding box center [728, 382] width 1156 height 754
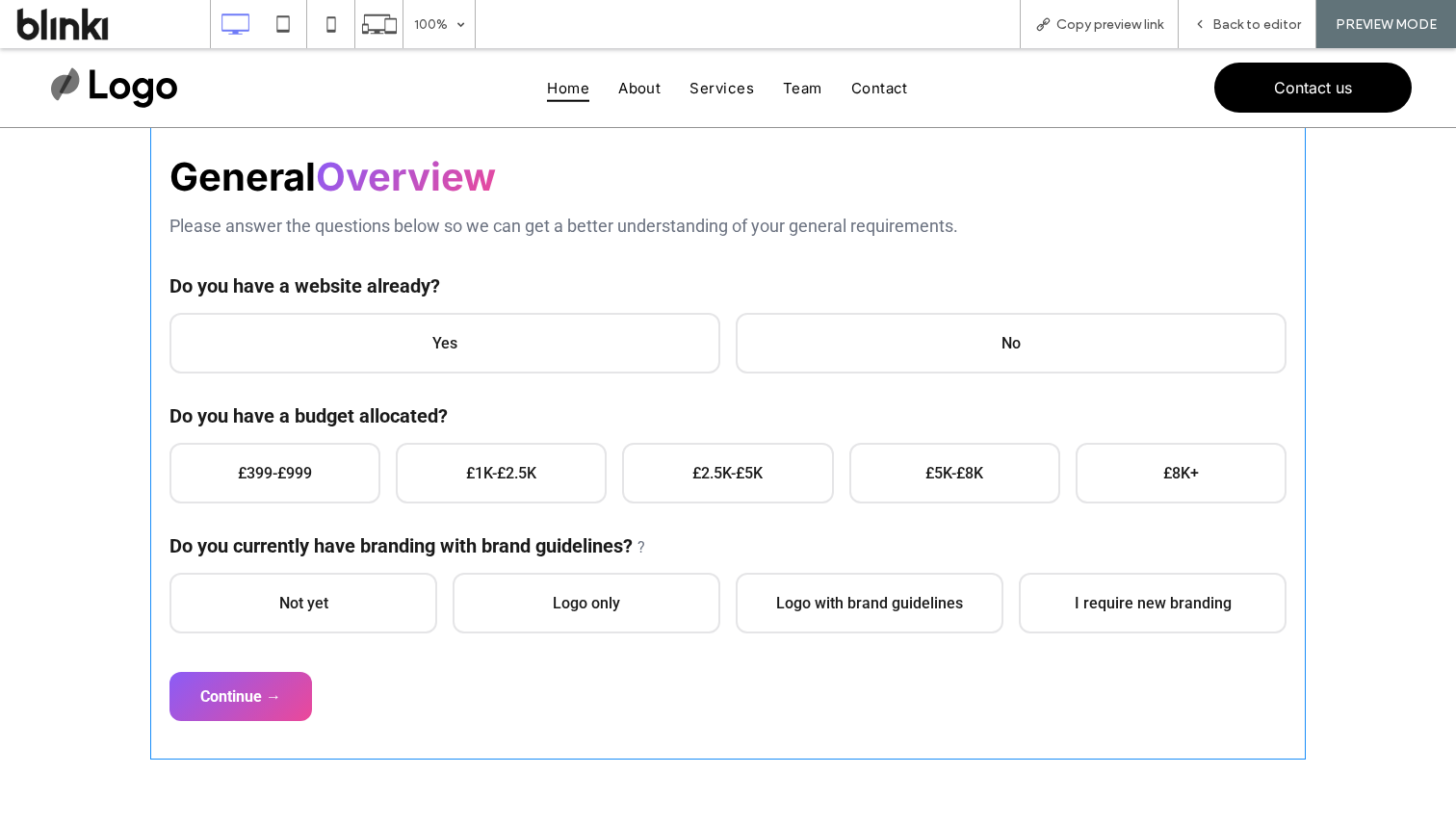
click at [416, 356] on span at bounding box center [728, 382] width 1156 height 754
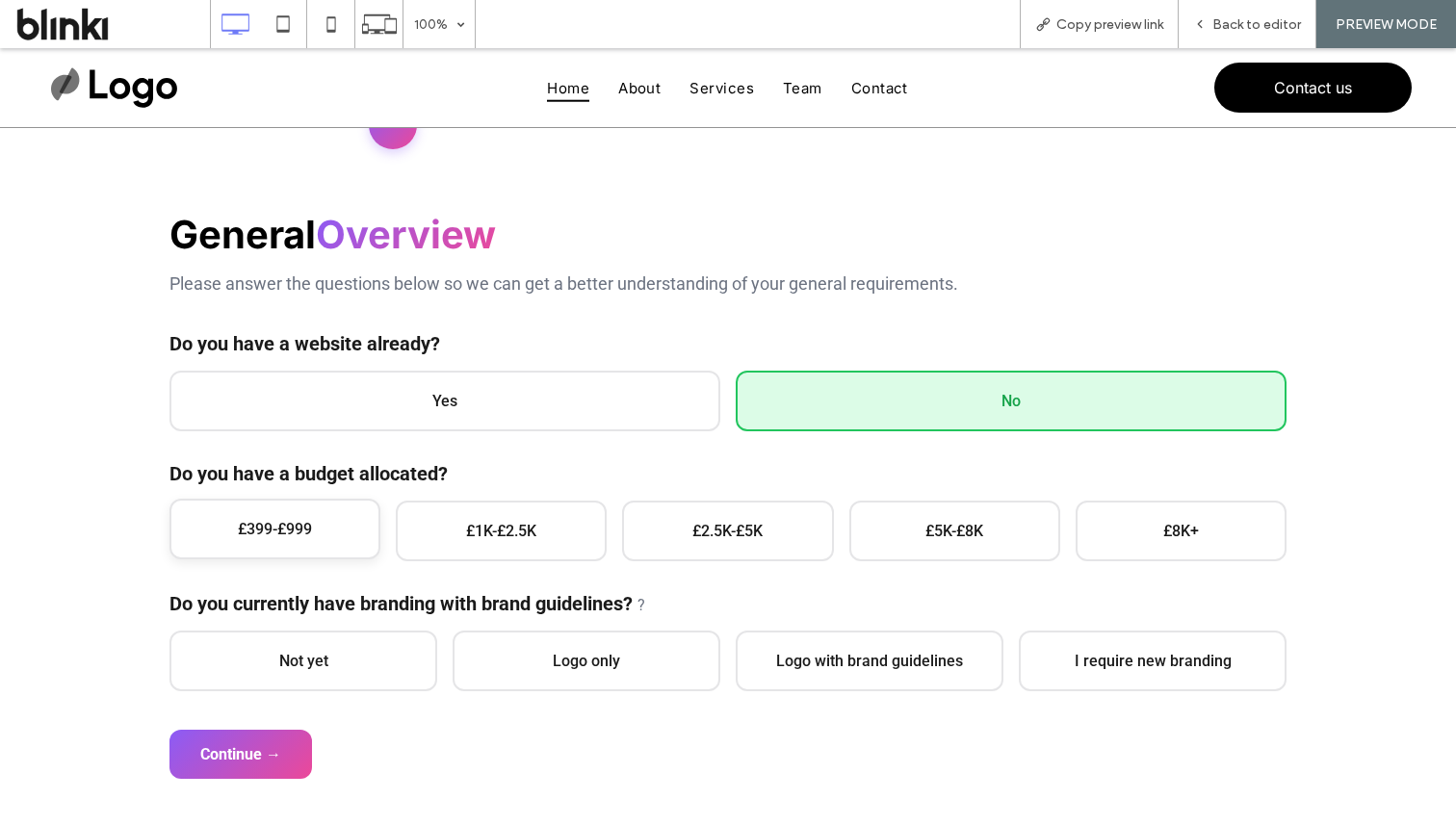
click at [345, 517] on span "£399-£999" at bounding box center [275, 529] width 211 height 61
click at [348, 667] on span "Not yet" at bounding box center [303, 658] width 267 height 61
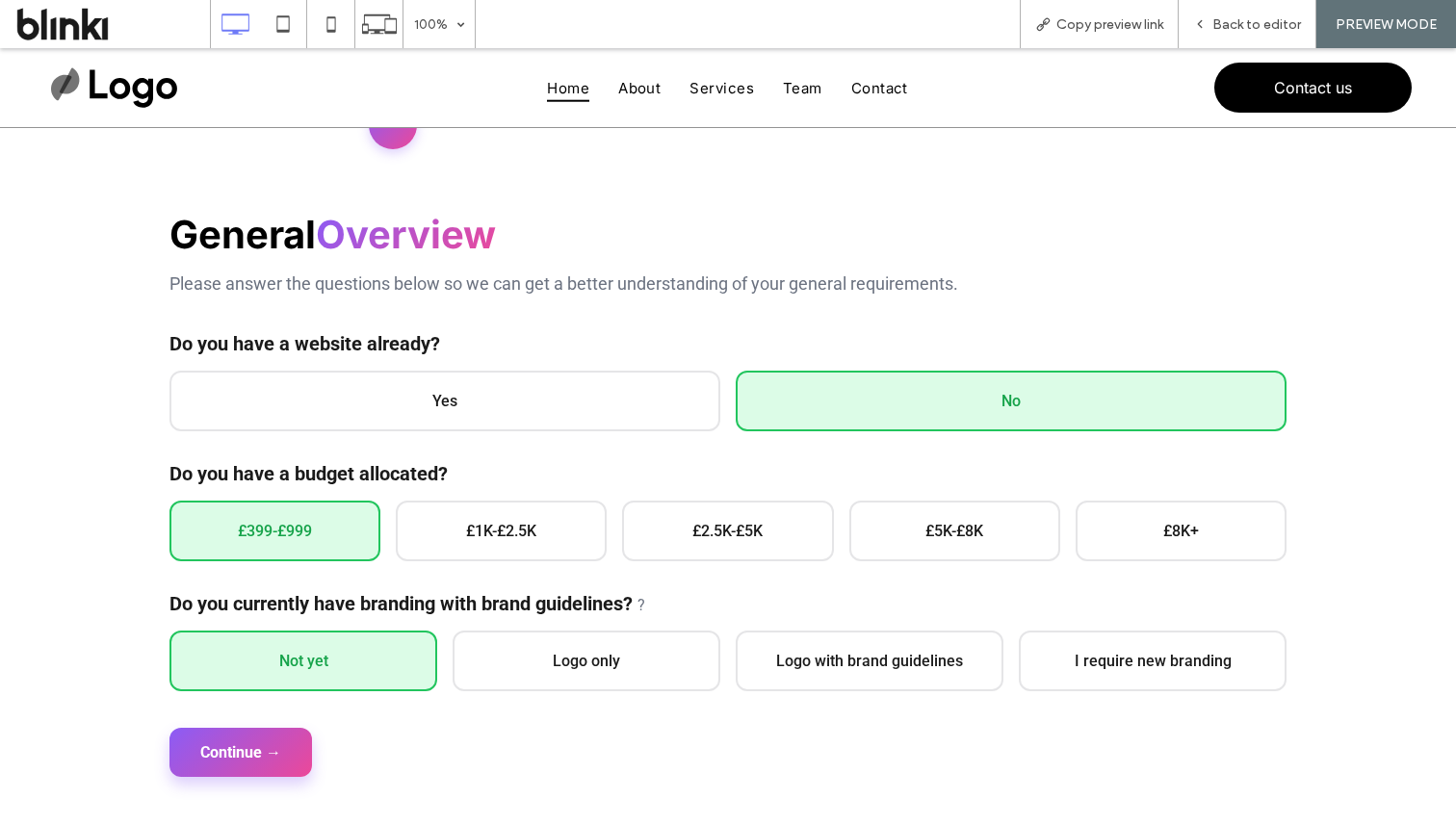
click at [268, 755] on button "Continue →" at bounding box center [240, 752] width 142 height 49
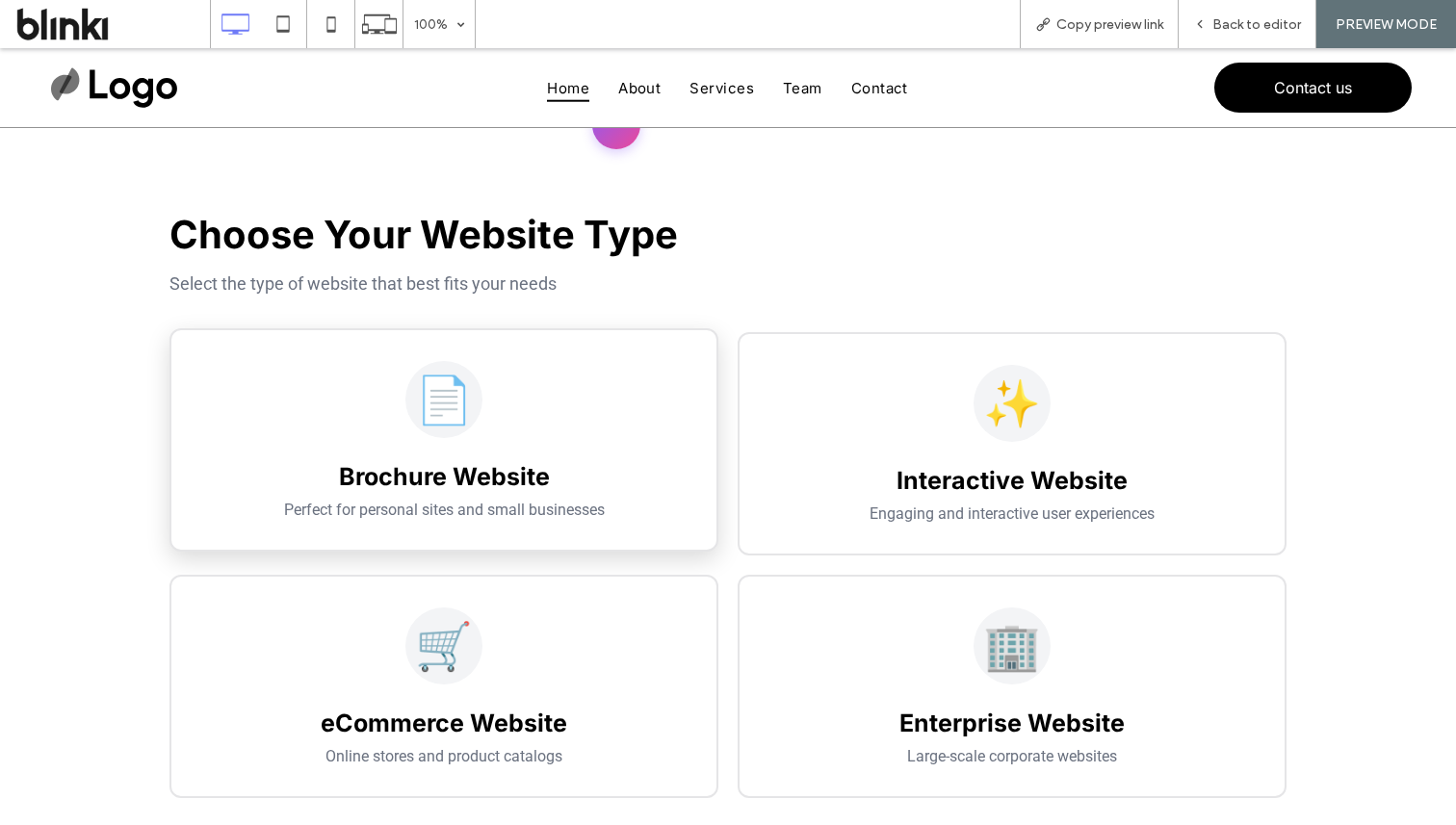
click at [553, 380] on div "📄" at bounding box center [444, 400] width 483 height 77
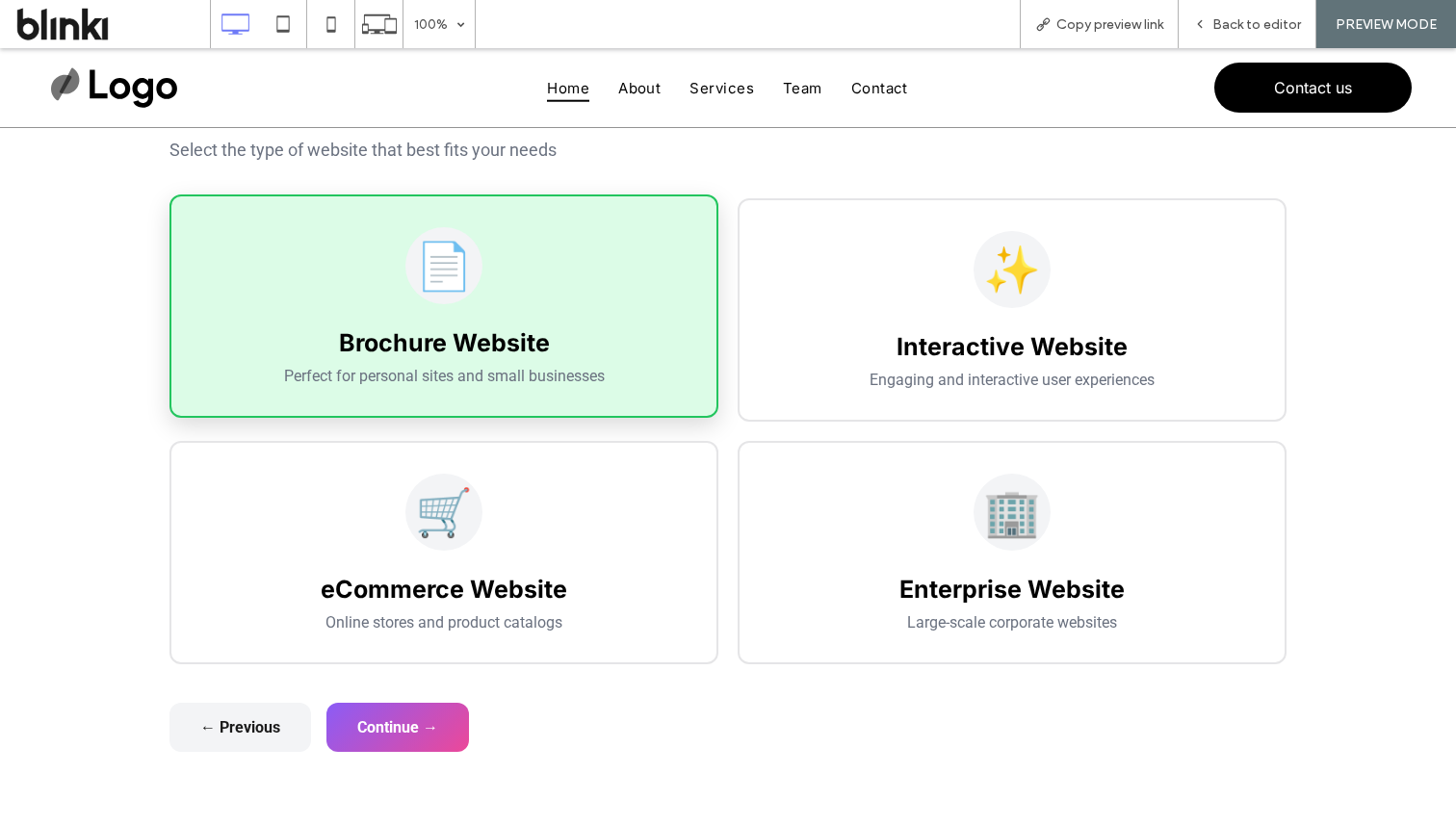
scroll to position [319, 0]
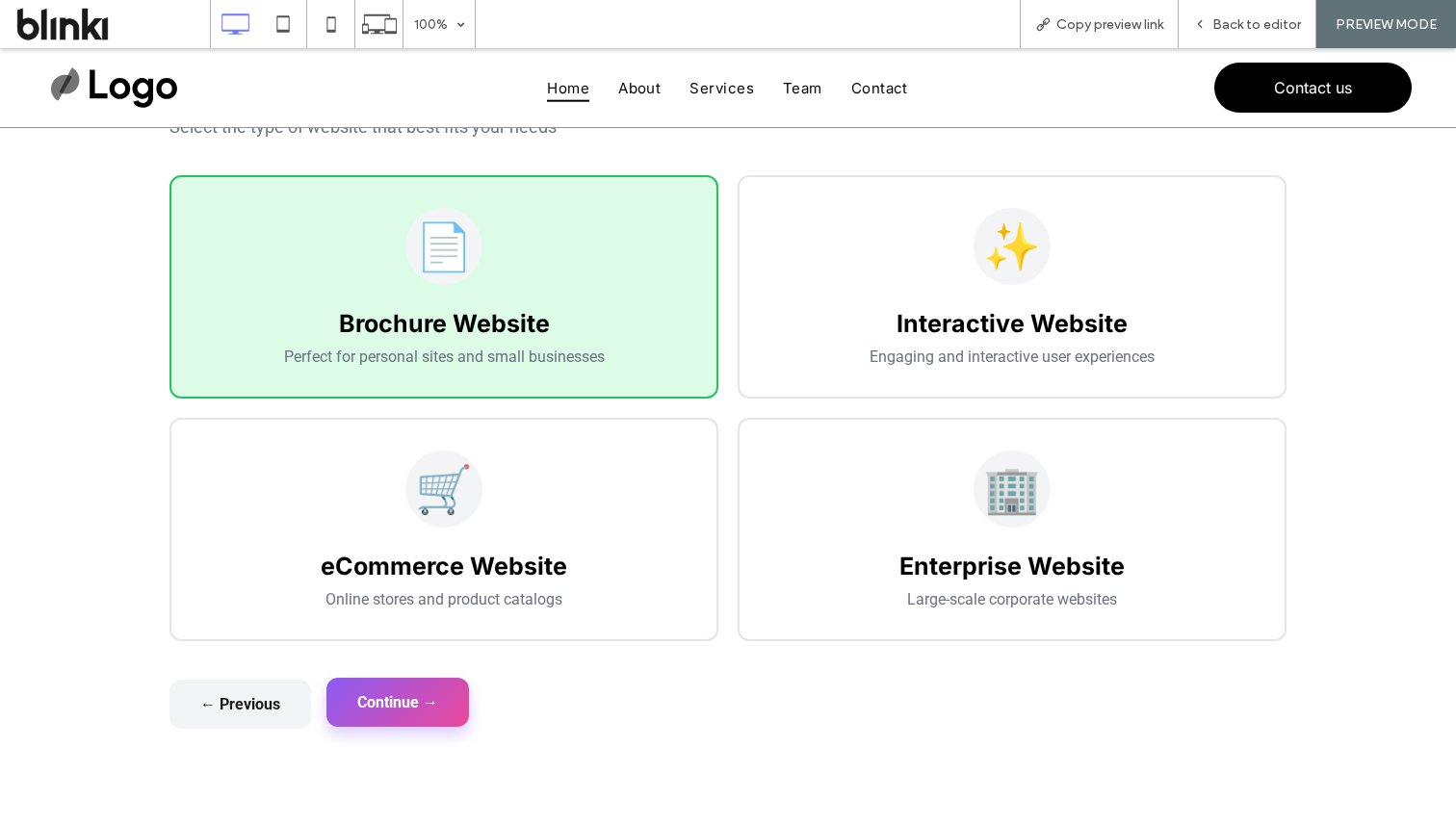
click at [460, 707] on button "Continue →" at bounding box center [397, 702] width 142 height 49
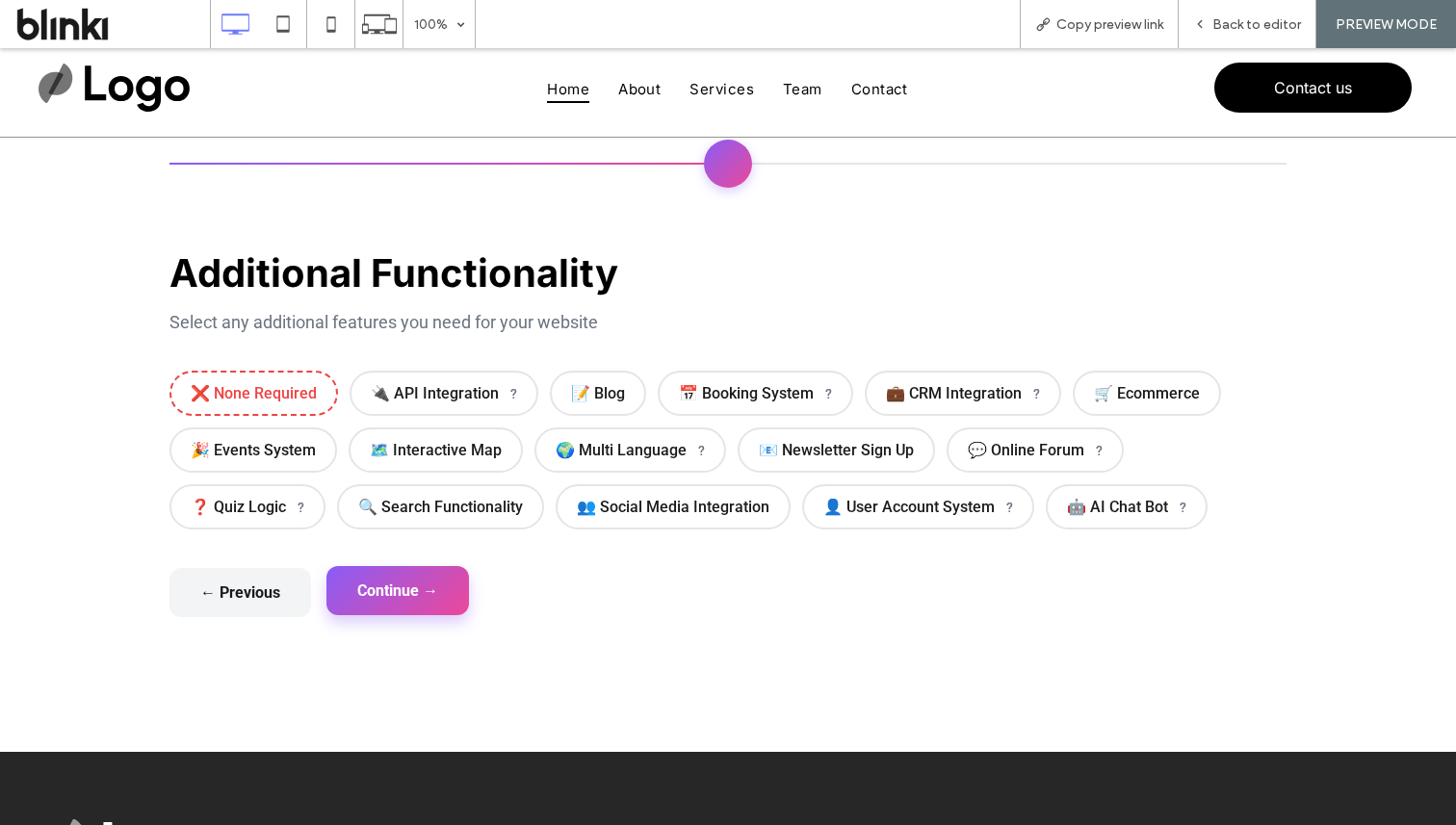
scroll to position [87, 0]
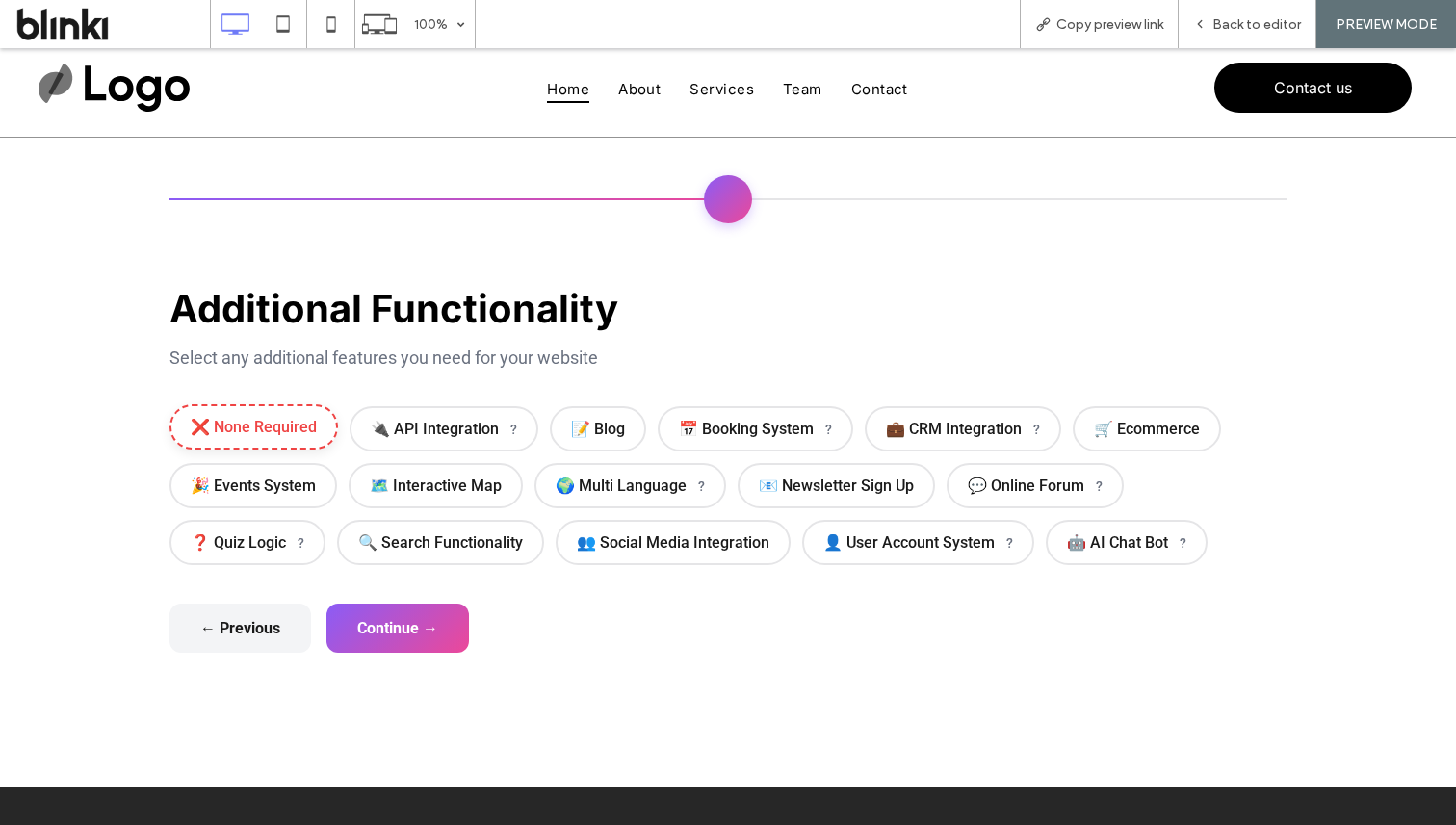
click at [303, 429] on span "❌ None Required" at bounding box center [254, 427] width 169 height 46
click at [410, 628] on button "Continue →" at bounding box center [397, 626] width 142 height 49
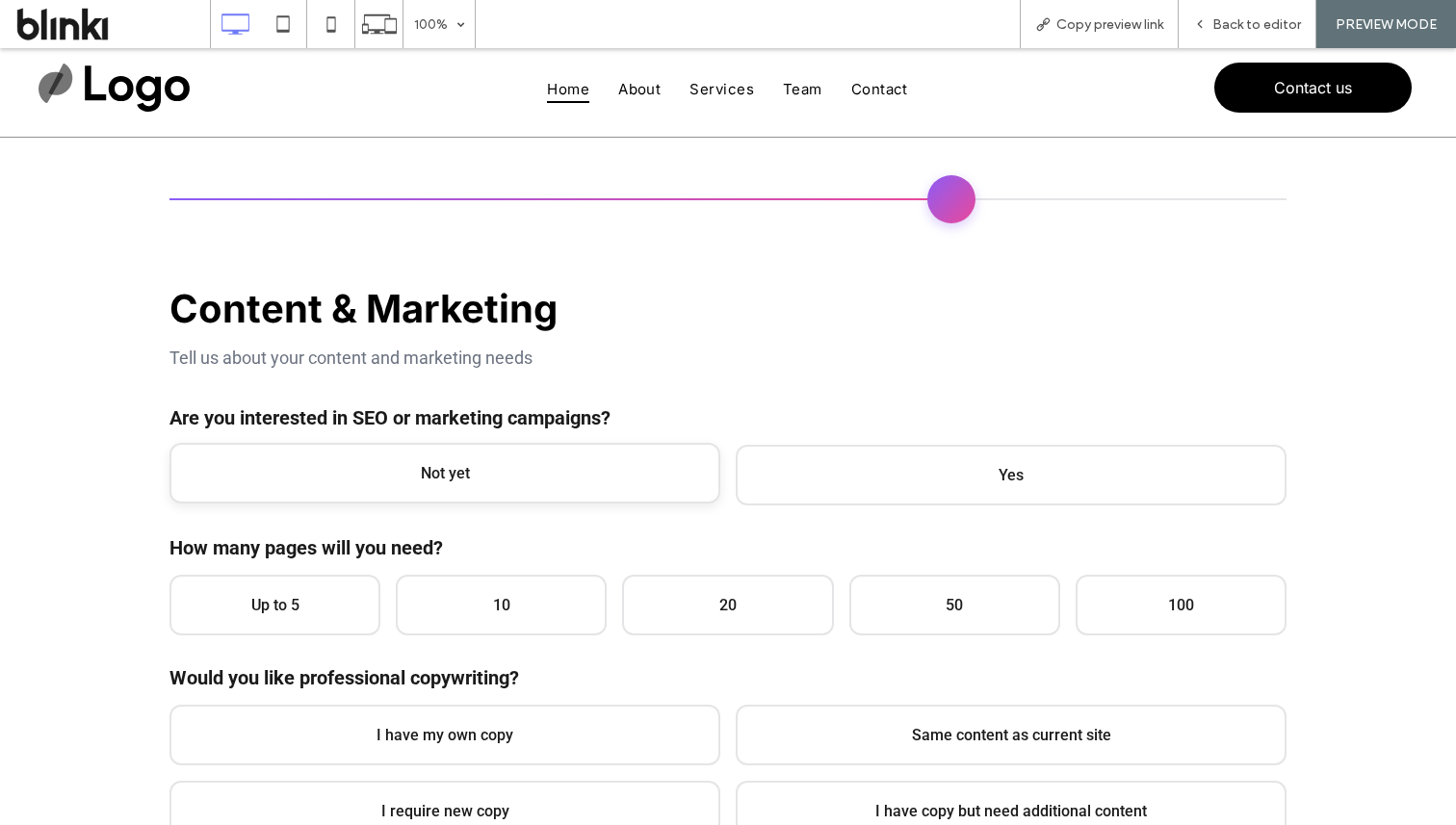
click at [434, 460] on span "Not yet" at bounding box center [445, 473] width 551 height 61
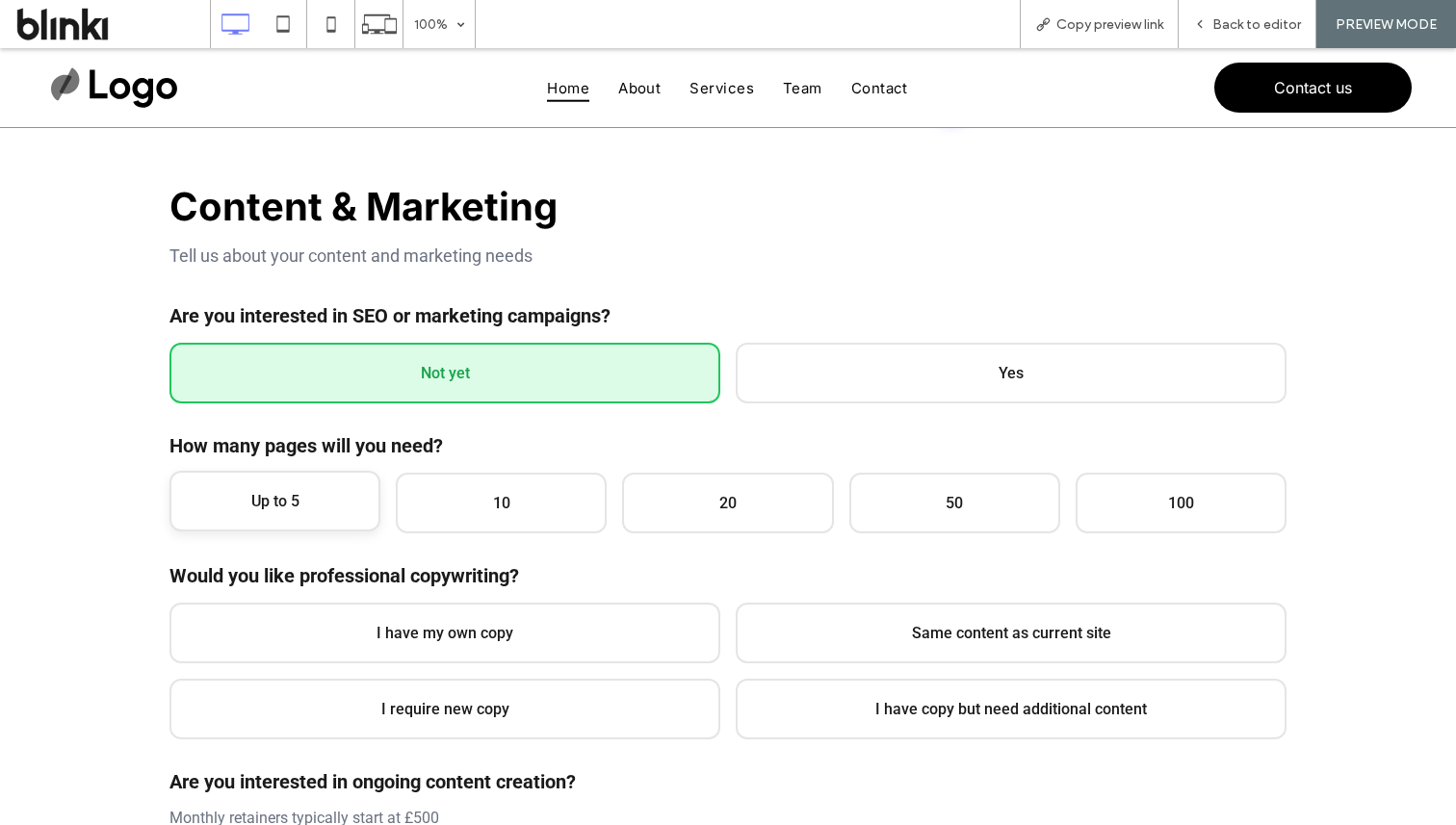
click at [351, 487] on span "Up to 5" at bounding box center [275, 501] width 211 height 61
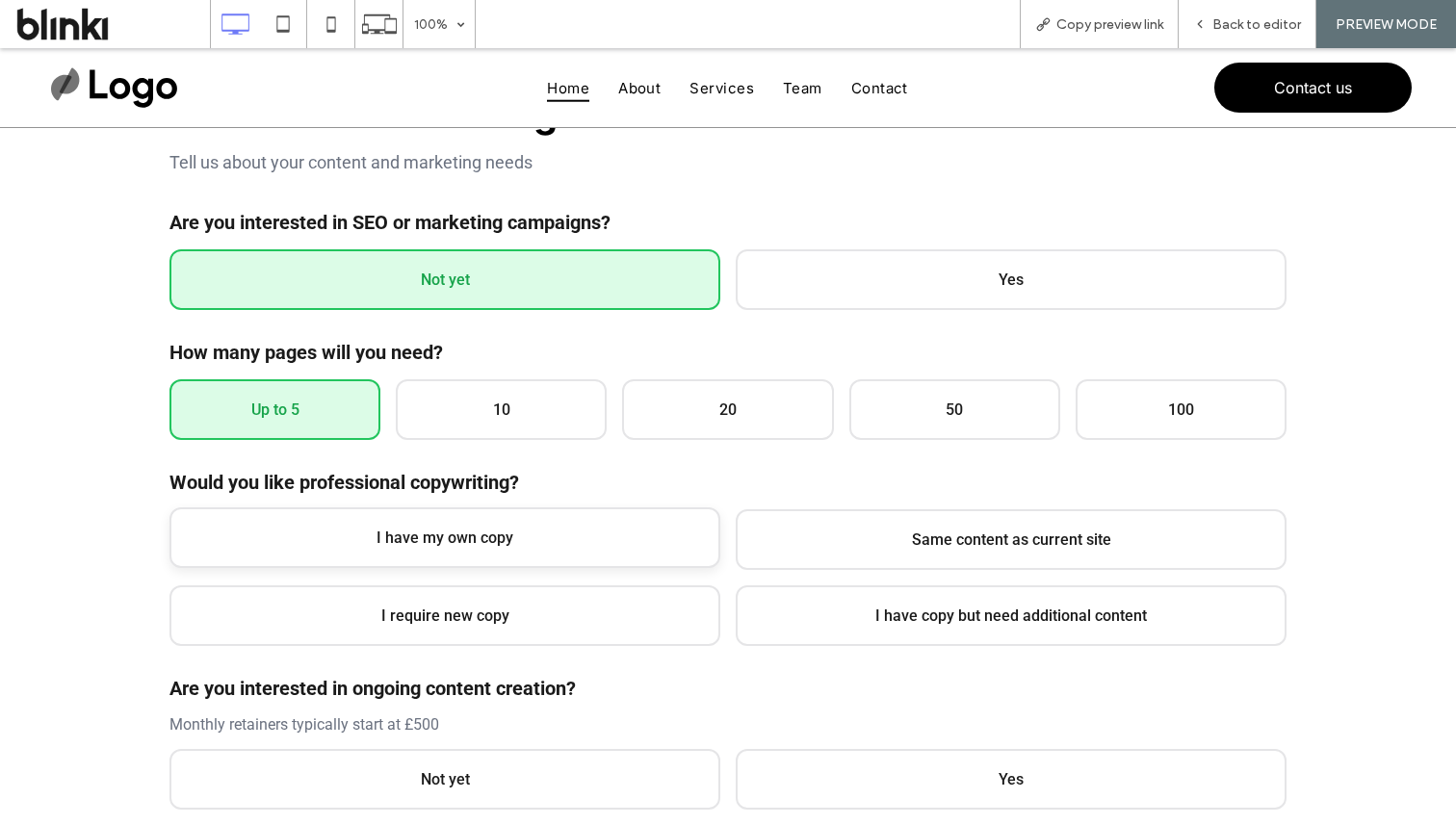
click at [394, 528] on span "I have my own copy" at bounding box center [445, 537] width 551 height 61
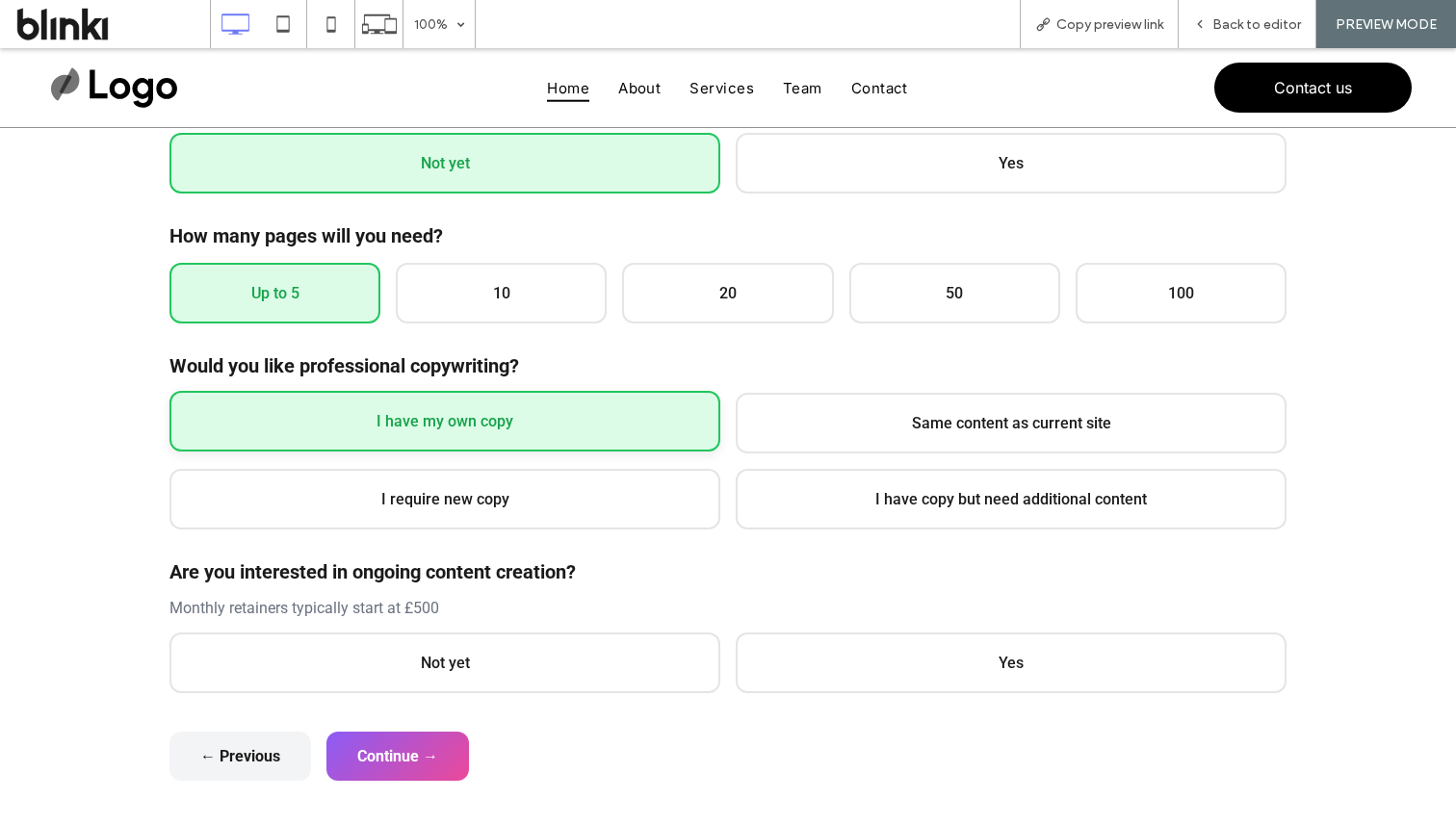
scroll to position [471, 0]
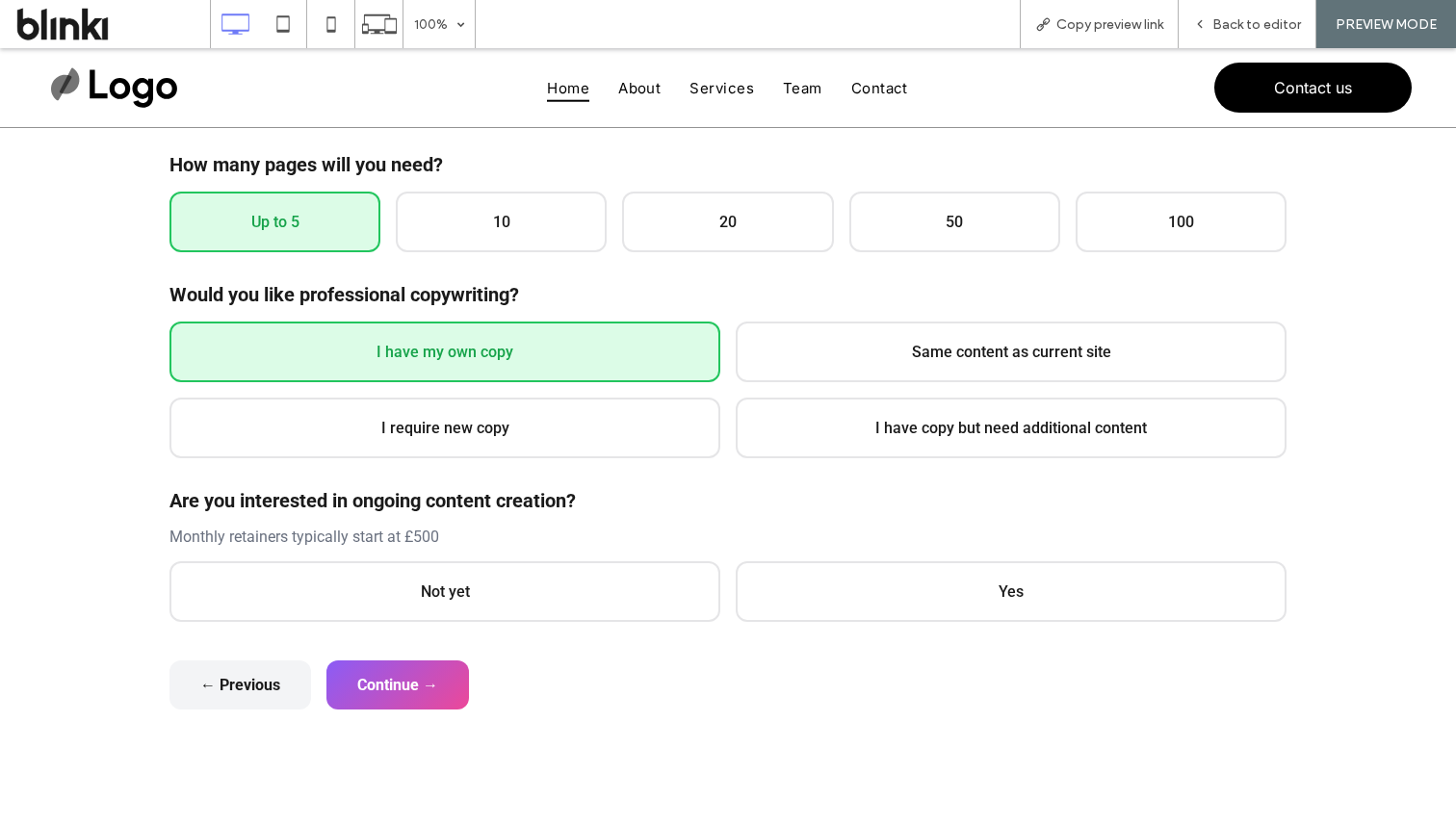
click at [449, 551] on div "Are you interested in ongoing content creation? Monthly retainers typically sta…" at bounding box center [728, 555] width 1117 height 133
click at [468, 572] on span "Not yet" at bounding box center [445, 590] width 551 height 61
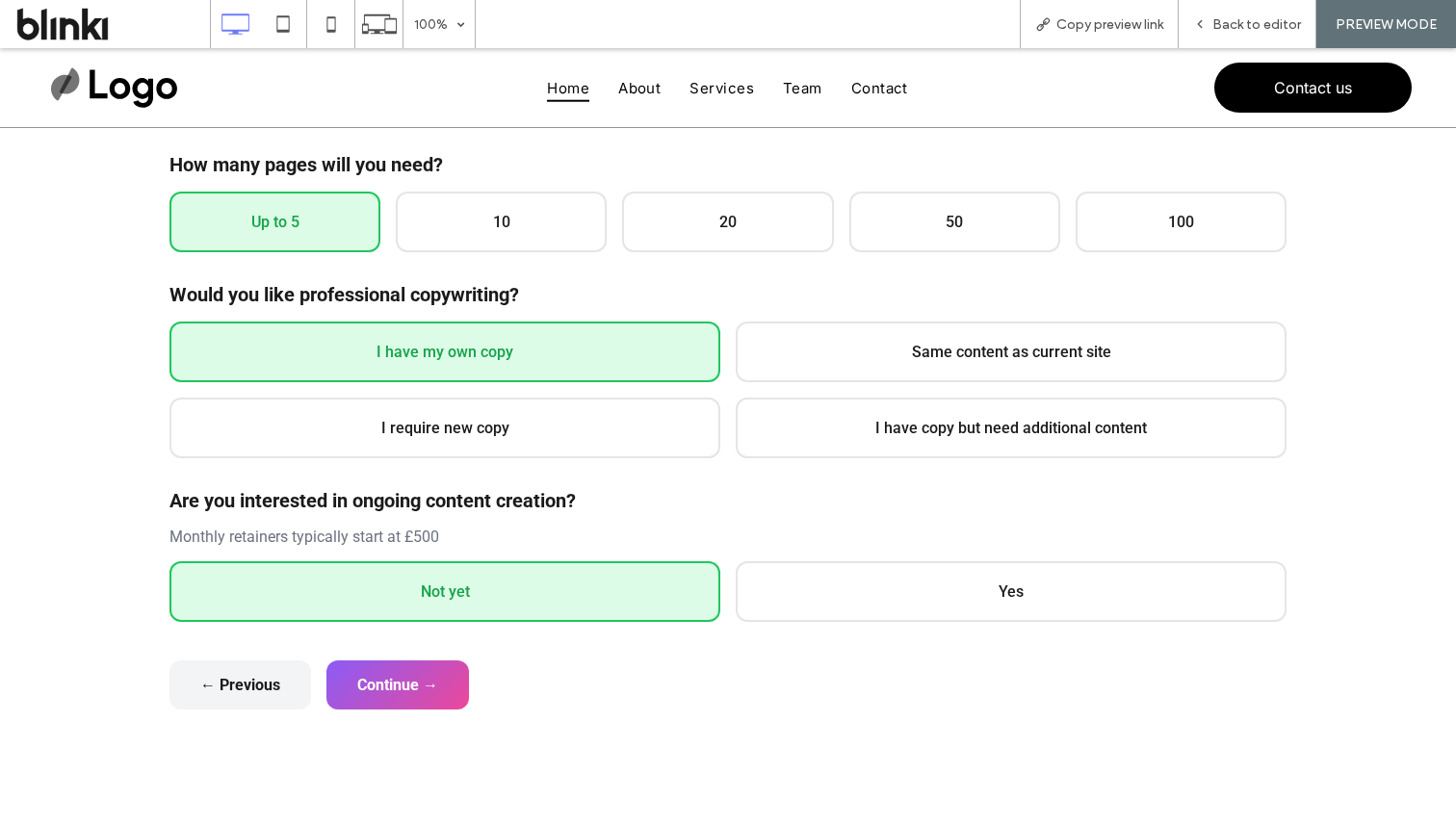
click at [439, 643] on form "General Overview Please answer the questions below so we can get a better under…" at bounding box center [728, 306] width 1117 height 808
click at [450, 660] on button "Continue →" at bounding box center [397, 683] width 142 height 49
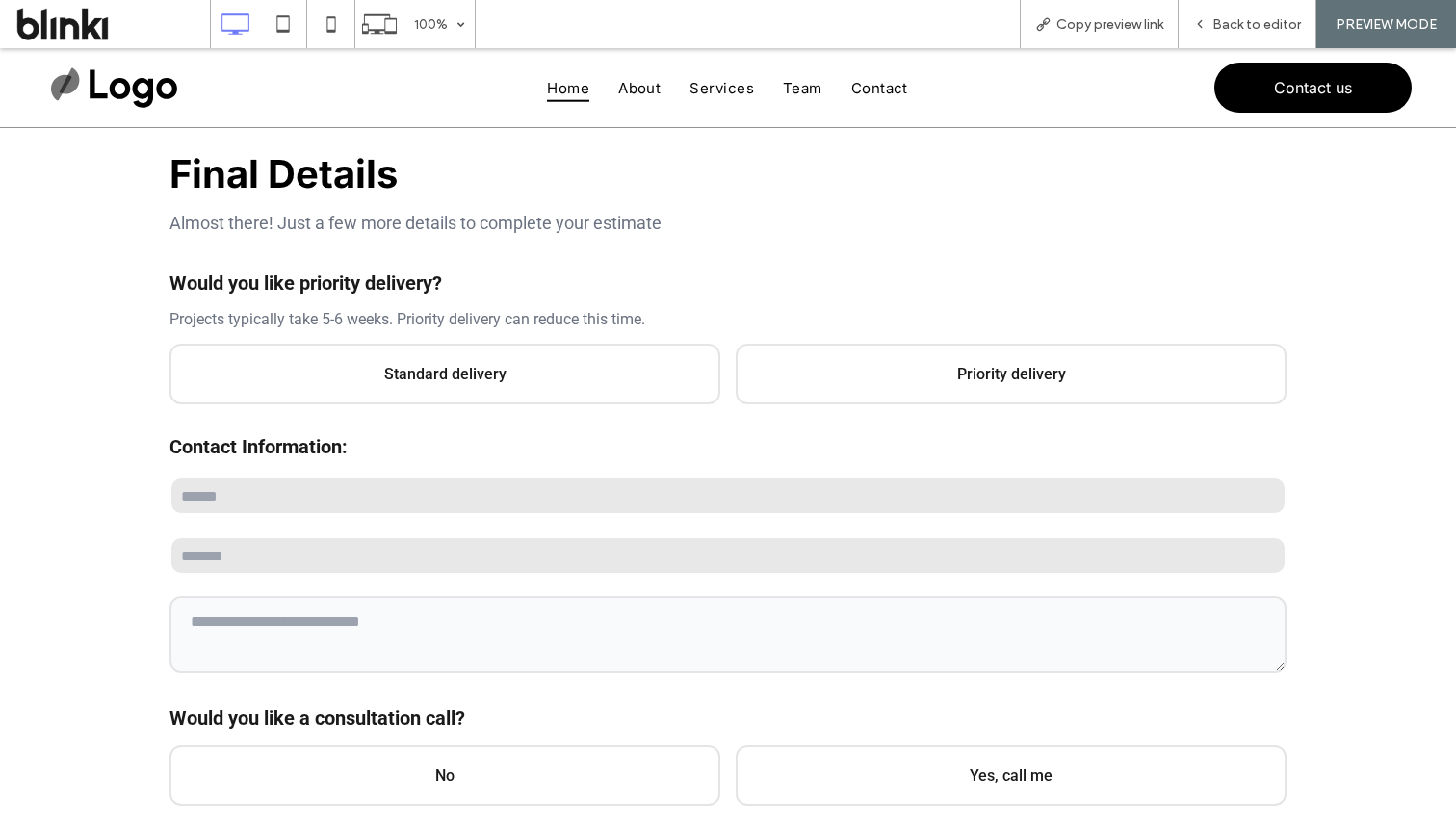
scroll to position [221, 0]
click at [581, 371] on span "Standard delivery" at bounding box center [445, 374] width 551 height 61
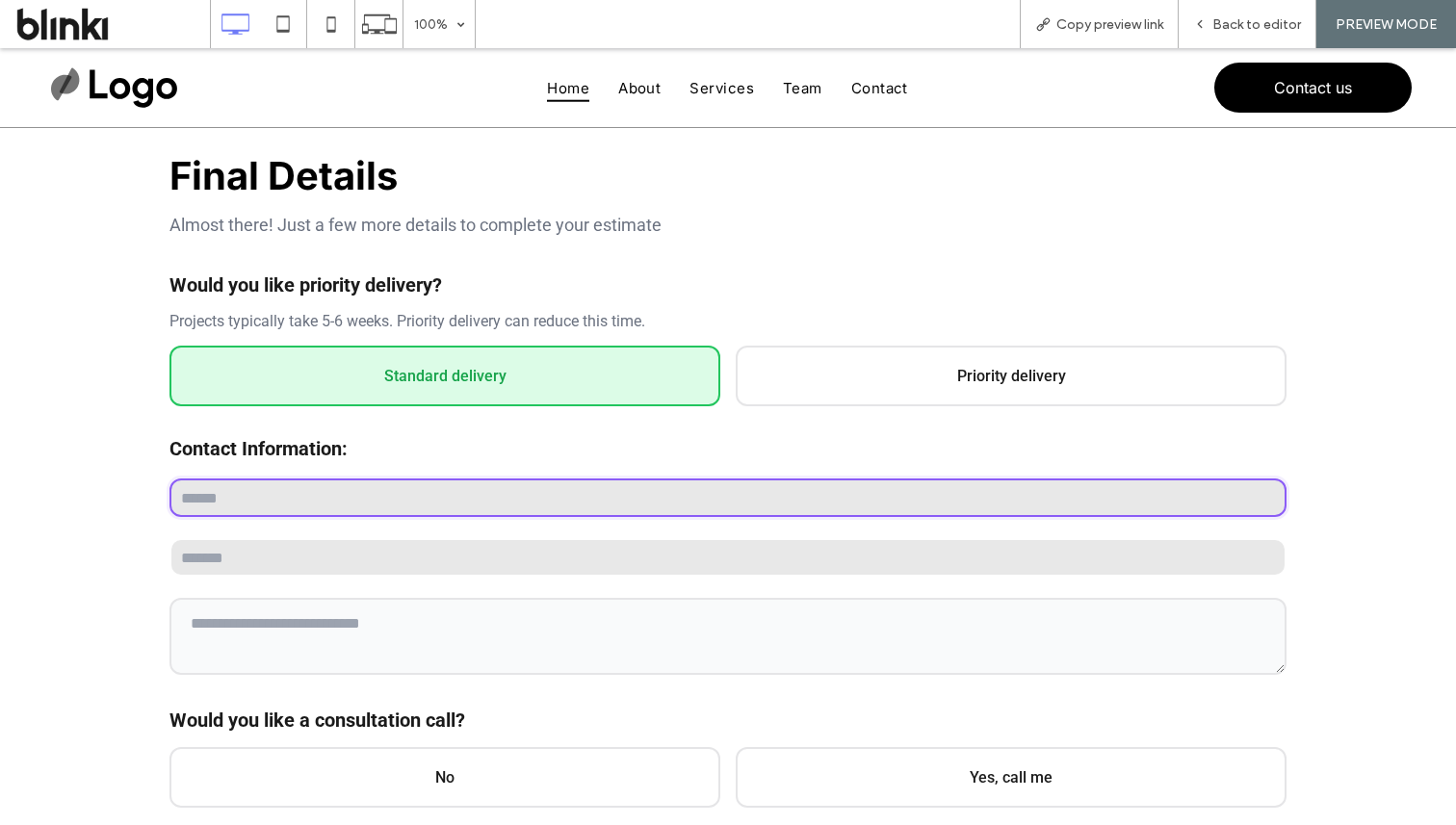
click at [493, 506] on input "text" at bounding box center [728, 498] width 1117 height 39
type input "****"
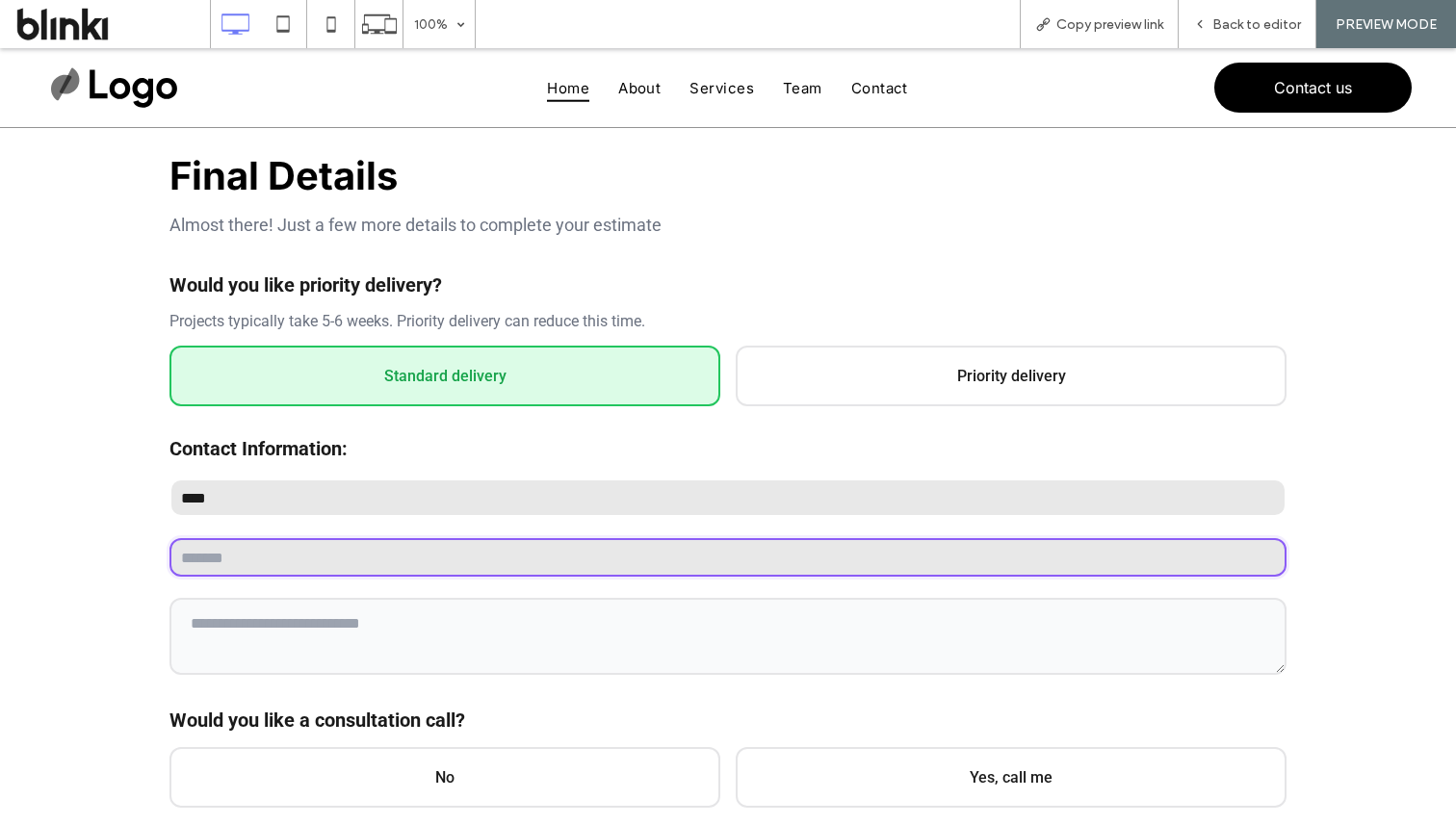
click at [411, 570] on input "email" at bounding box center [728, 558] width 1117 height 39
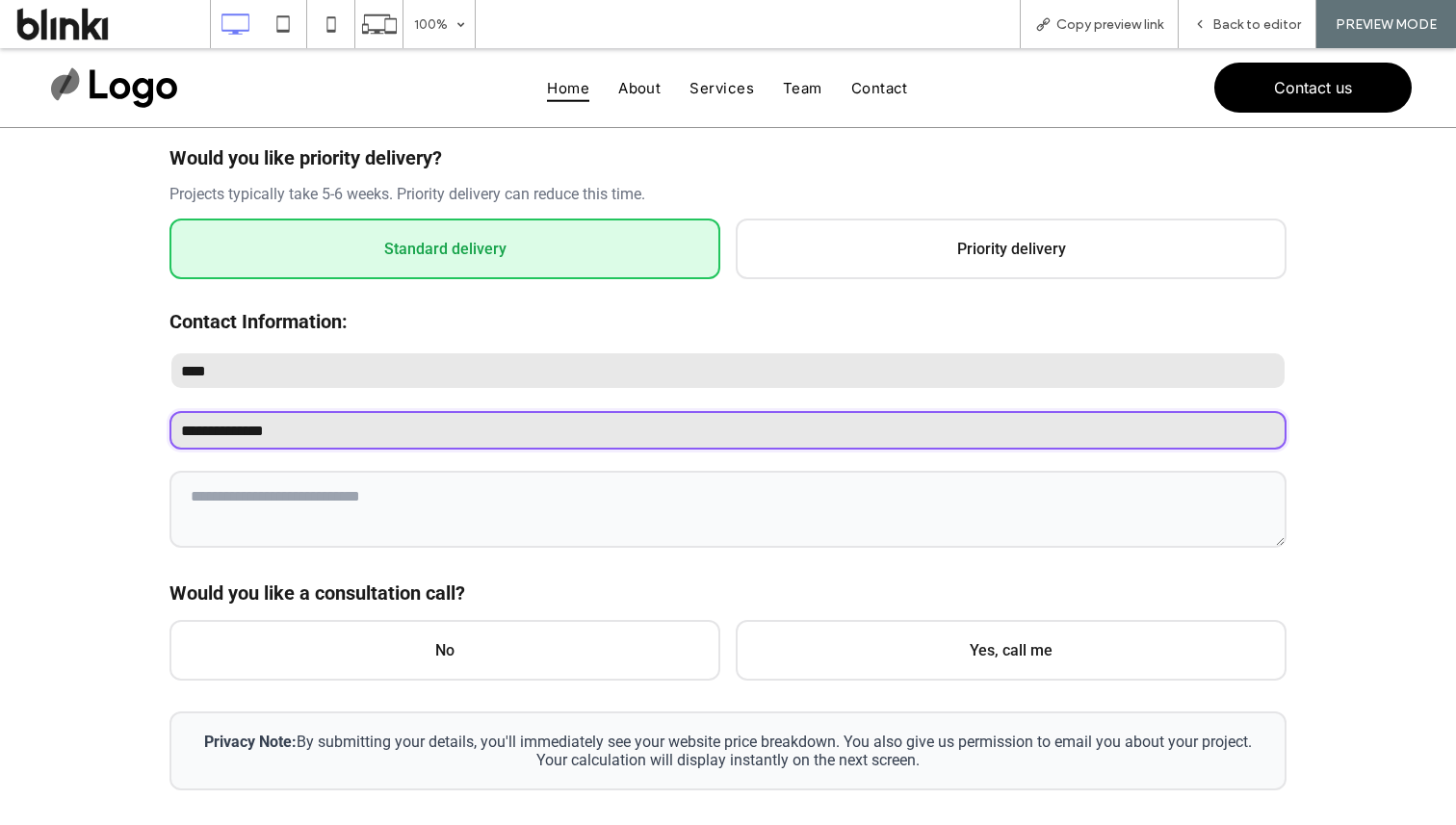
scroll to position [382, 0]
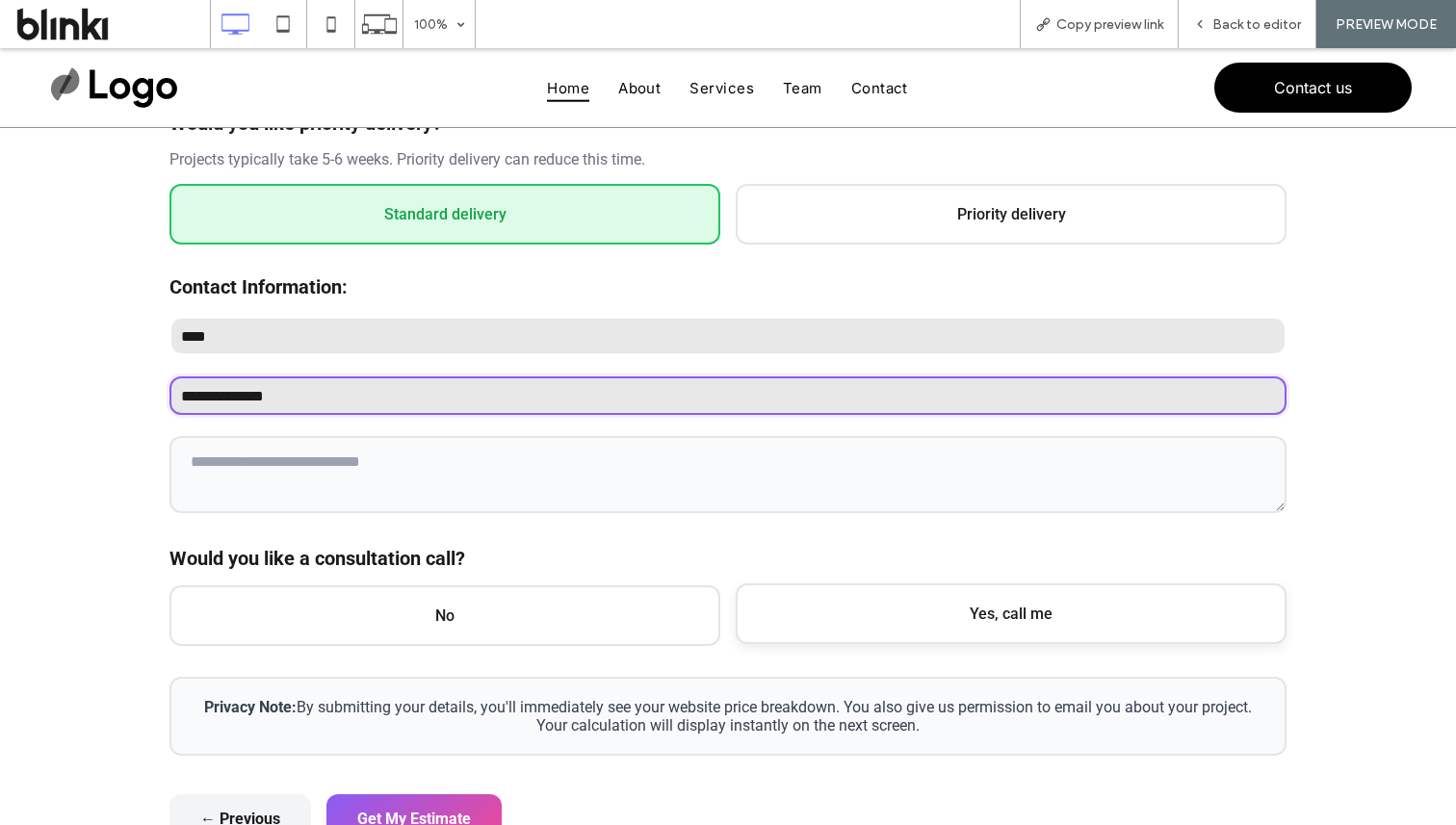
type input "**********"
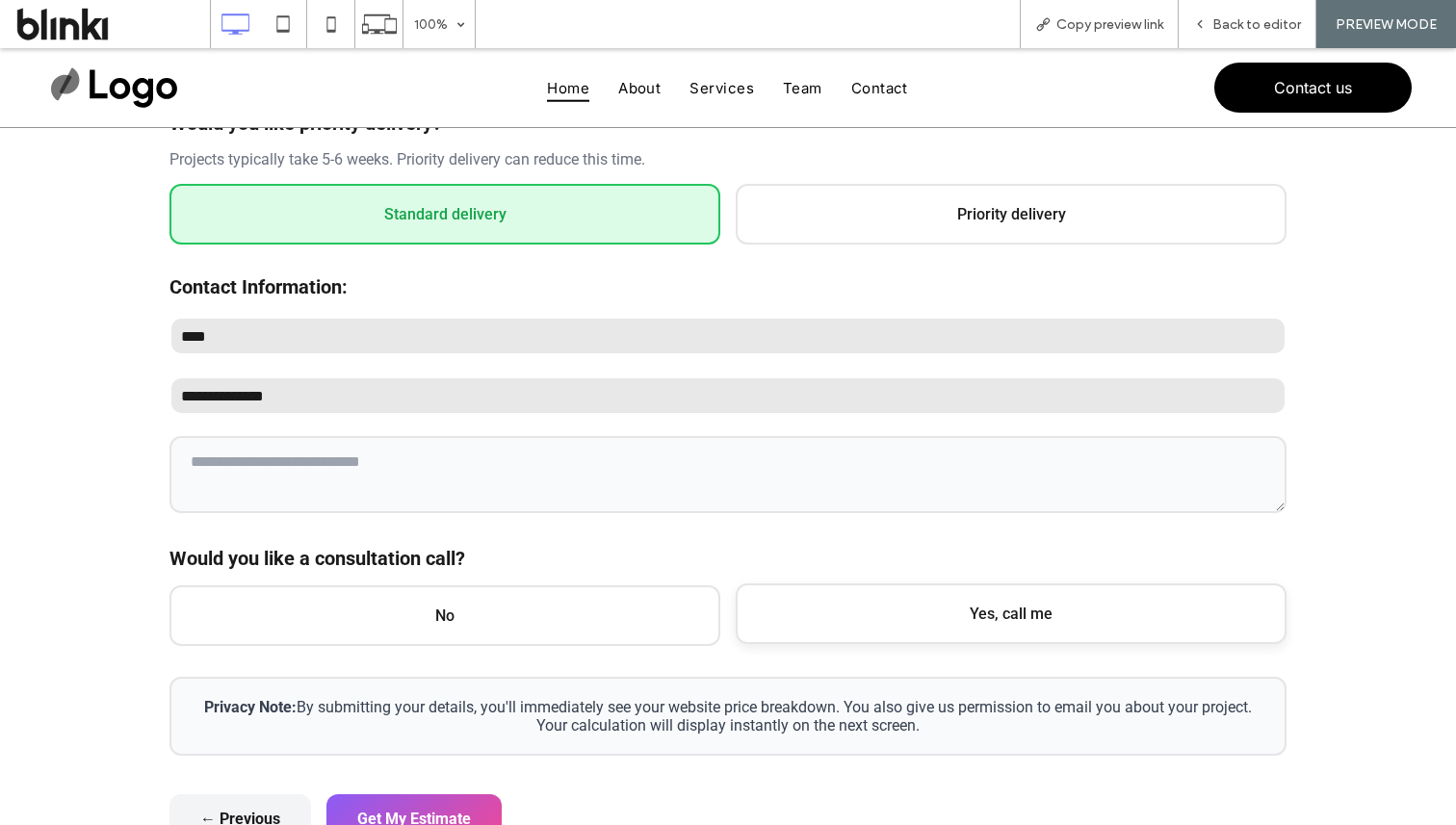
click at [859, 636] on span "Yes, call me" at bounding box center [1011, 613] width 551 height 61
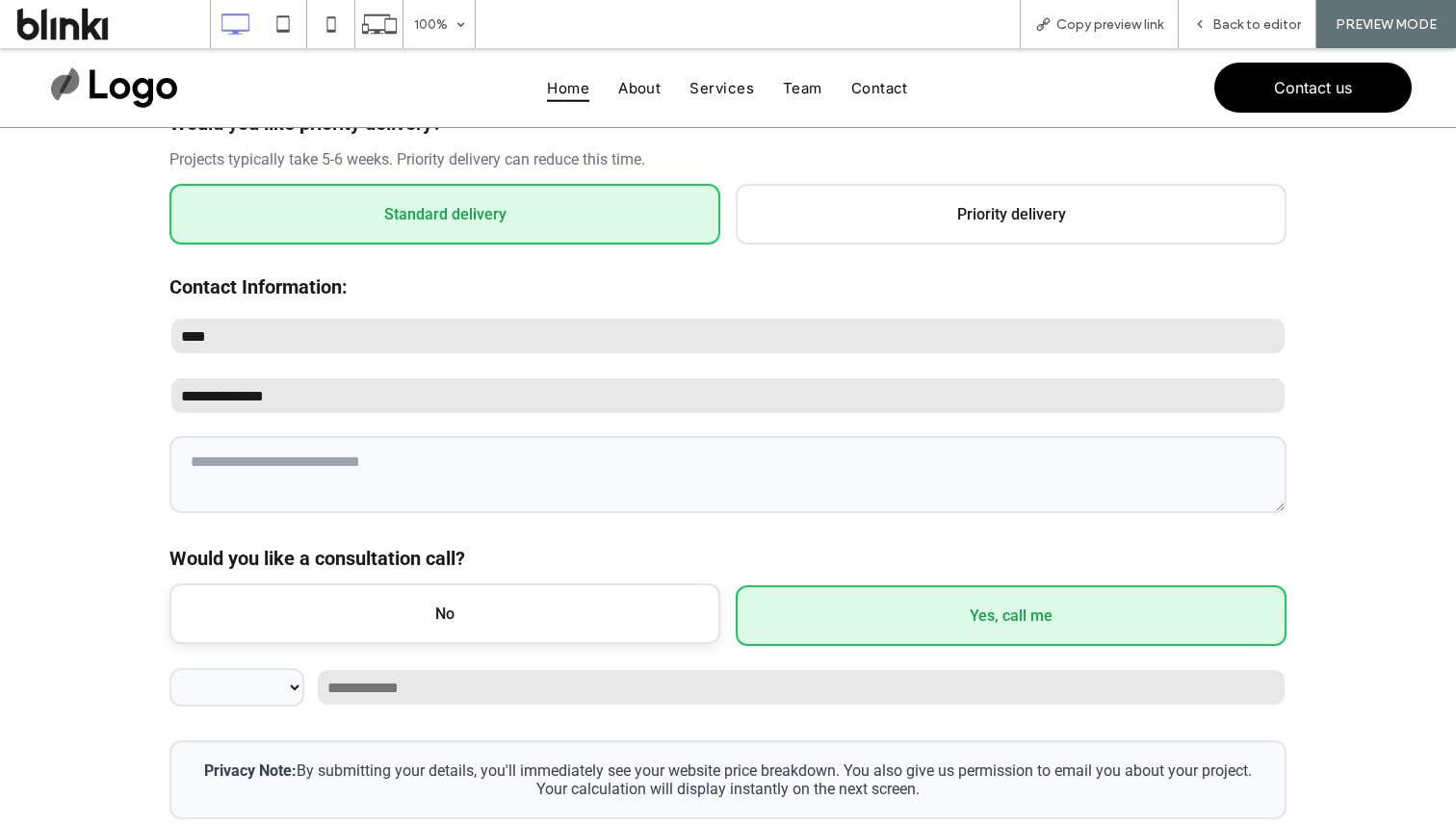
click at [538, 640] on span "No" at bounding box center [445, 613] width 551 height 61
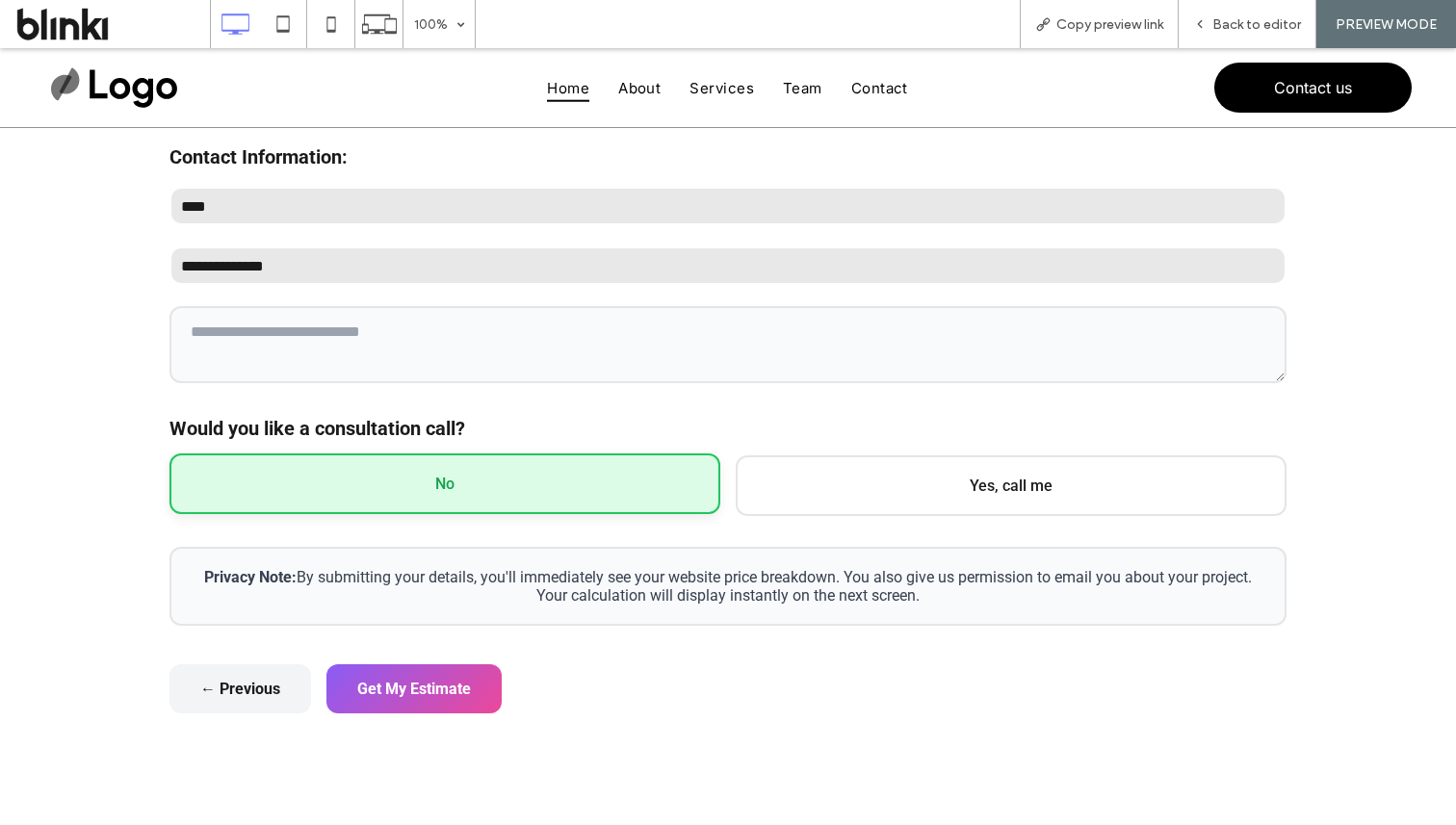
scroll to position [593, 0]
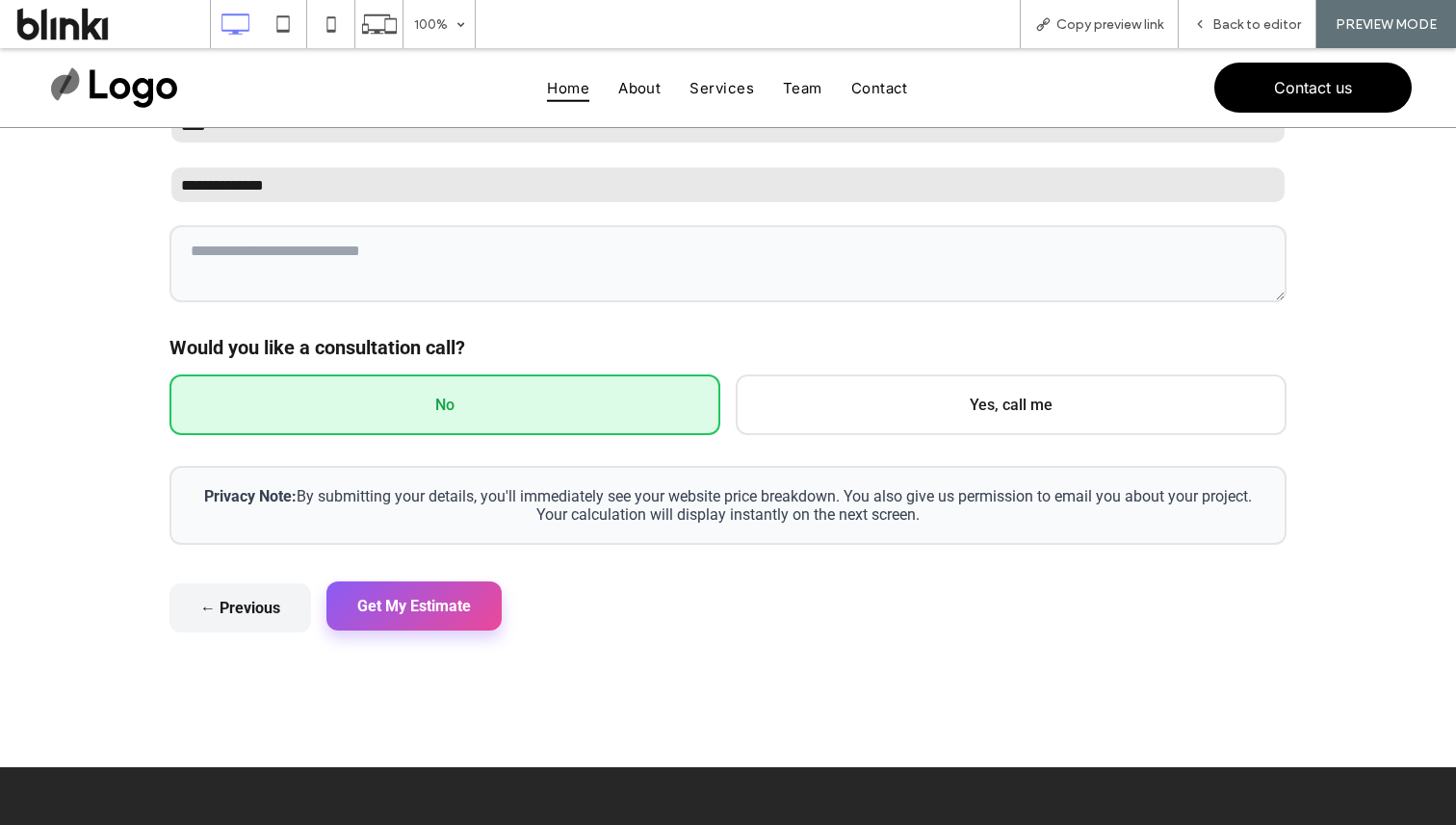
click at [450, 609] on button "Get My Estimate" at bounding box center [414, 605] width 175 height 49
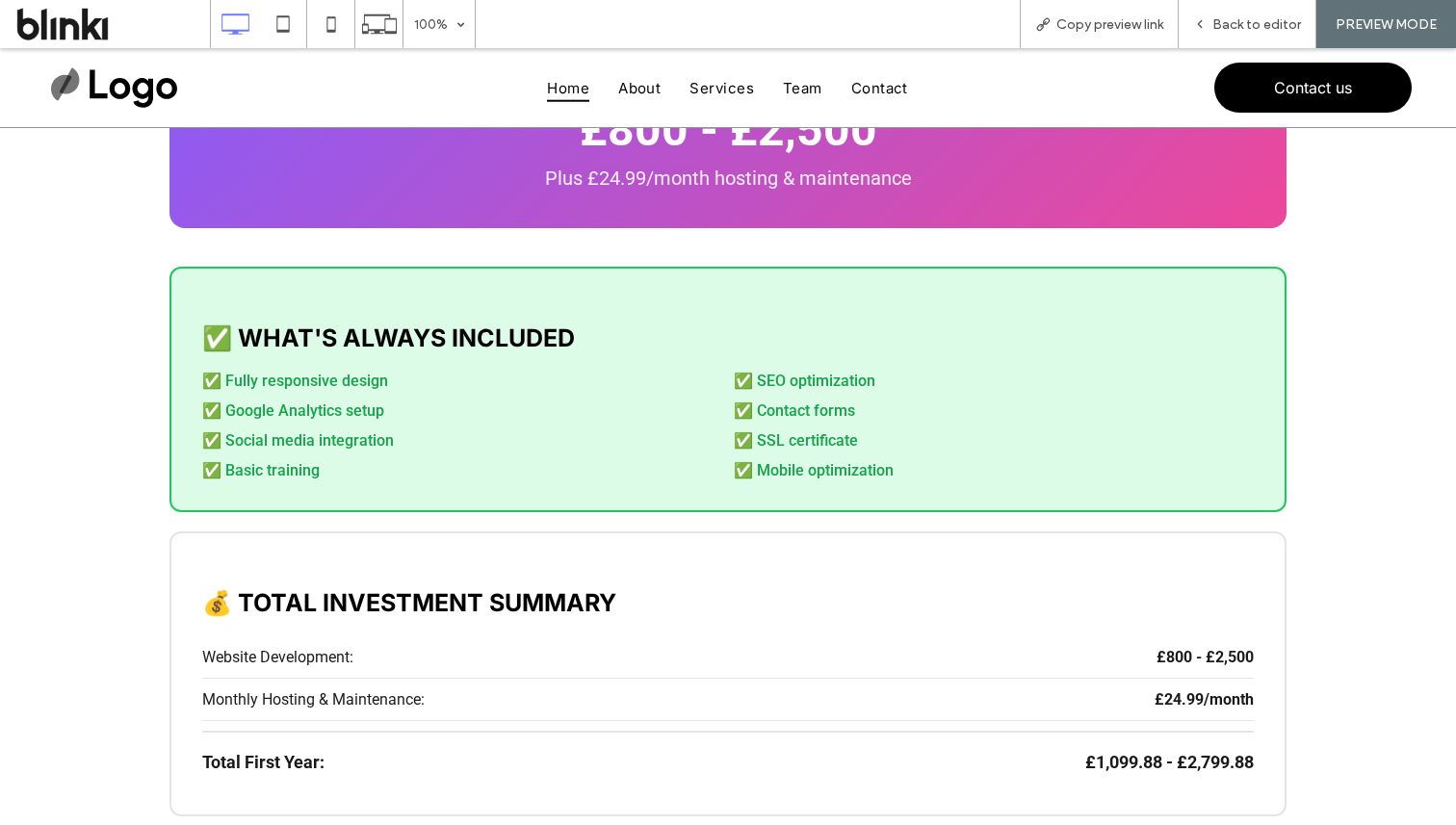
scroll to position [0, 0]
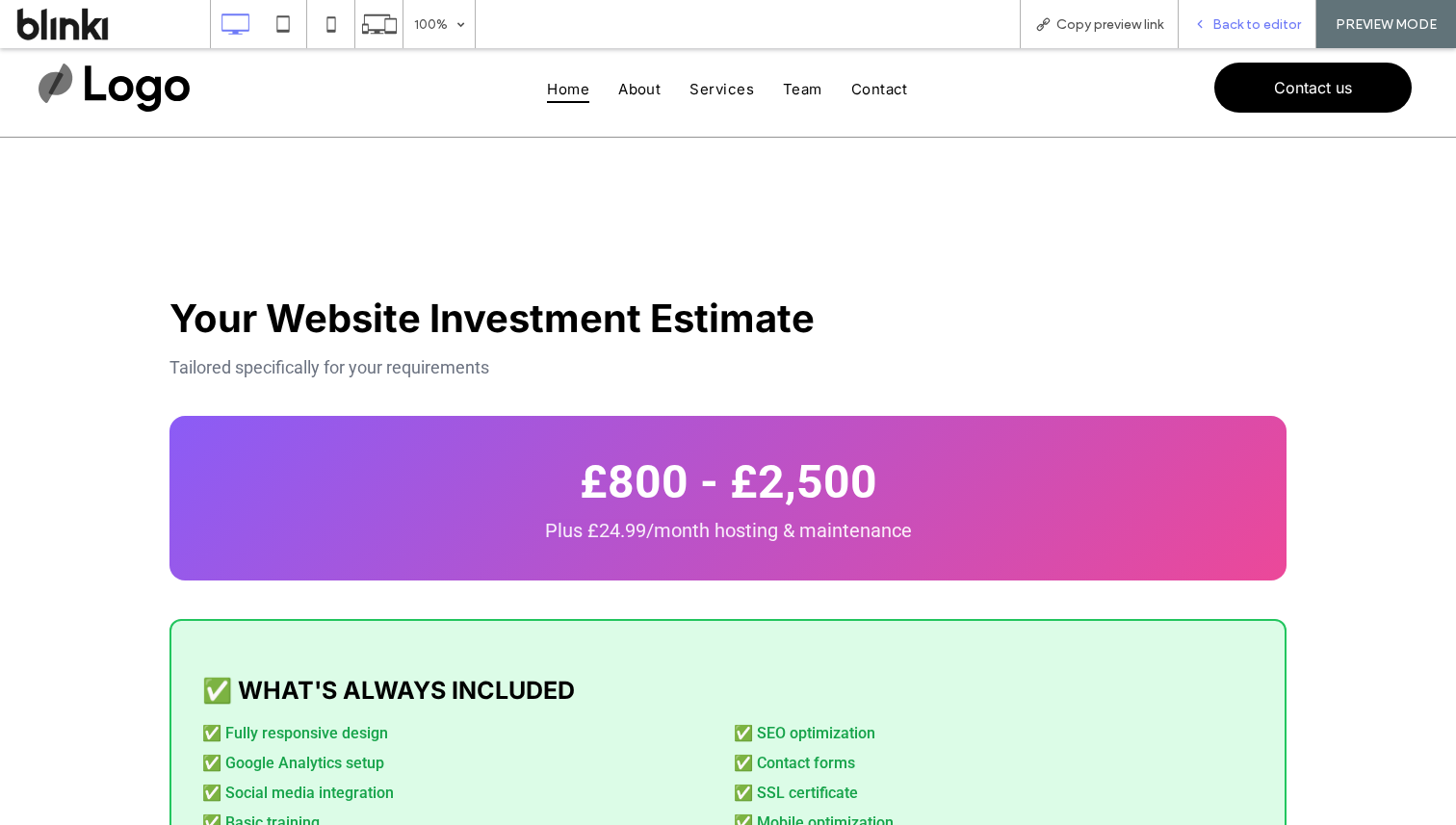
click at [1238, 26] on span "Back to editor" at bounding box center [1256, 24] width 88 height 16
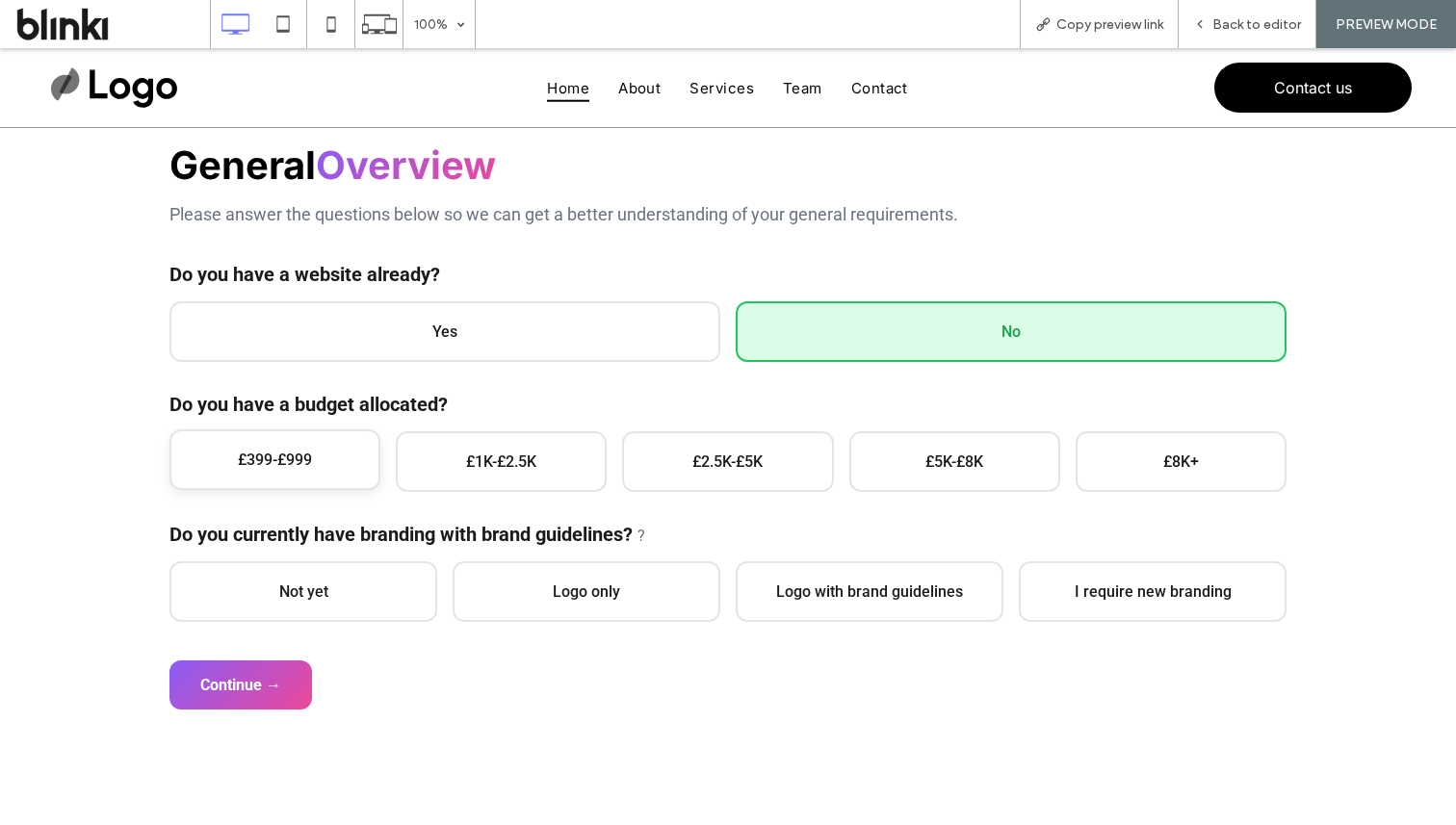
click at [356, 442] on span "£399-£999" at bounding box center [275, 459] width 211 height 61
click at [303, 571] on span "Not yet" at bounding box center [303, 590] width 267 height 61
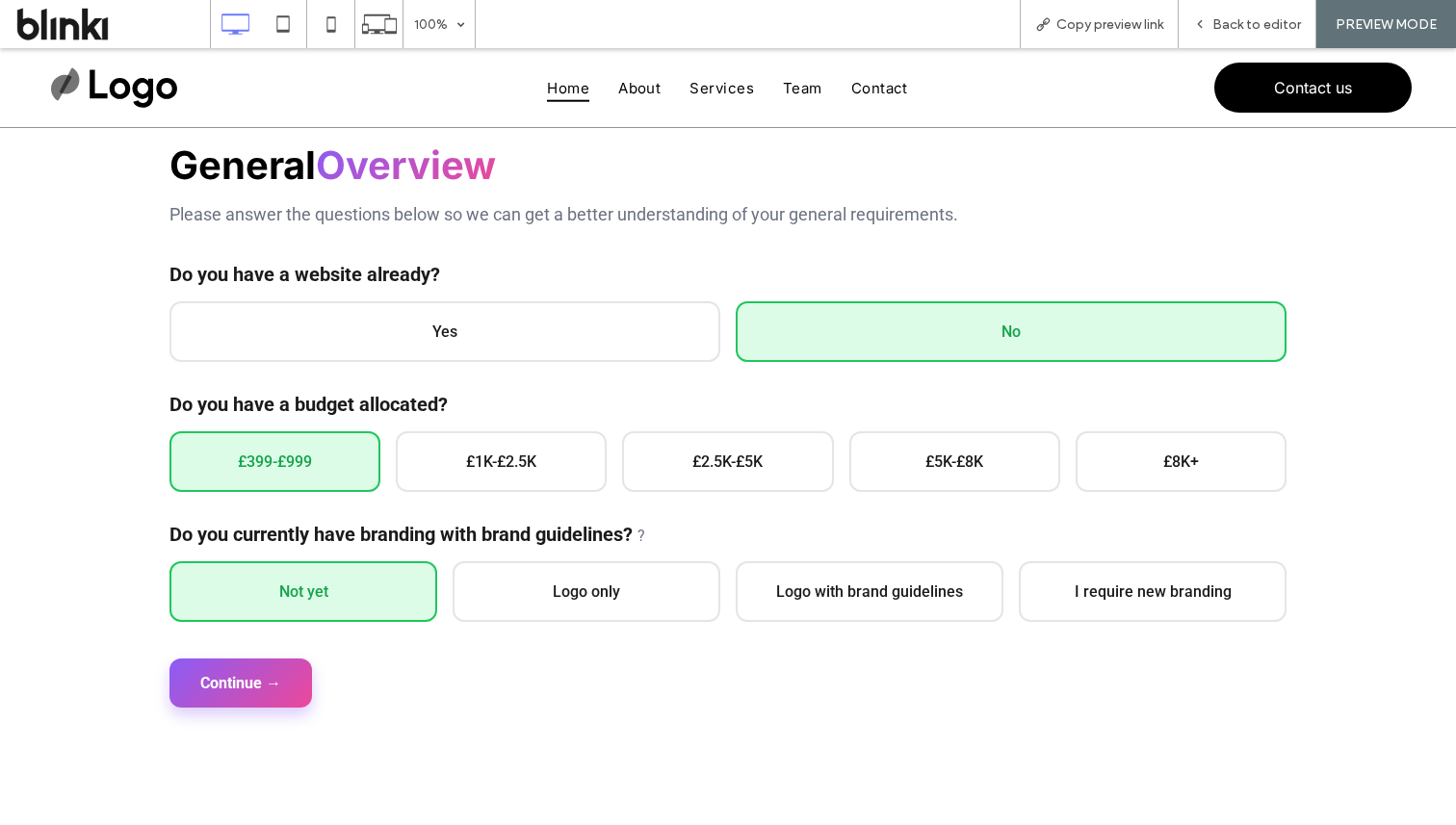
click at [273, 666] on button "Continue →" at bounding box center [240, 683] width 142 height 49
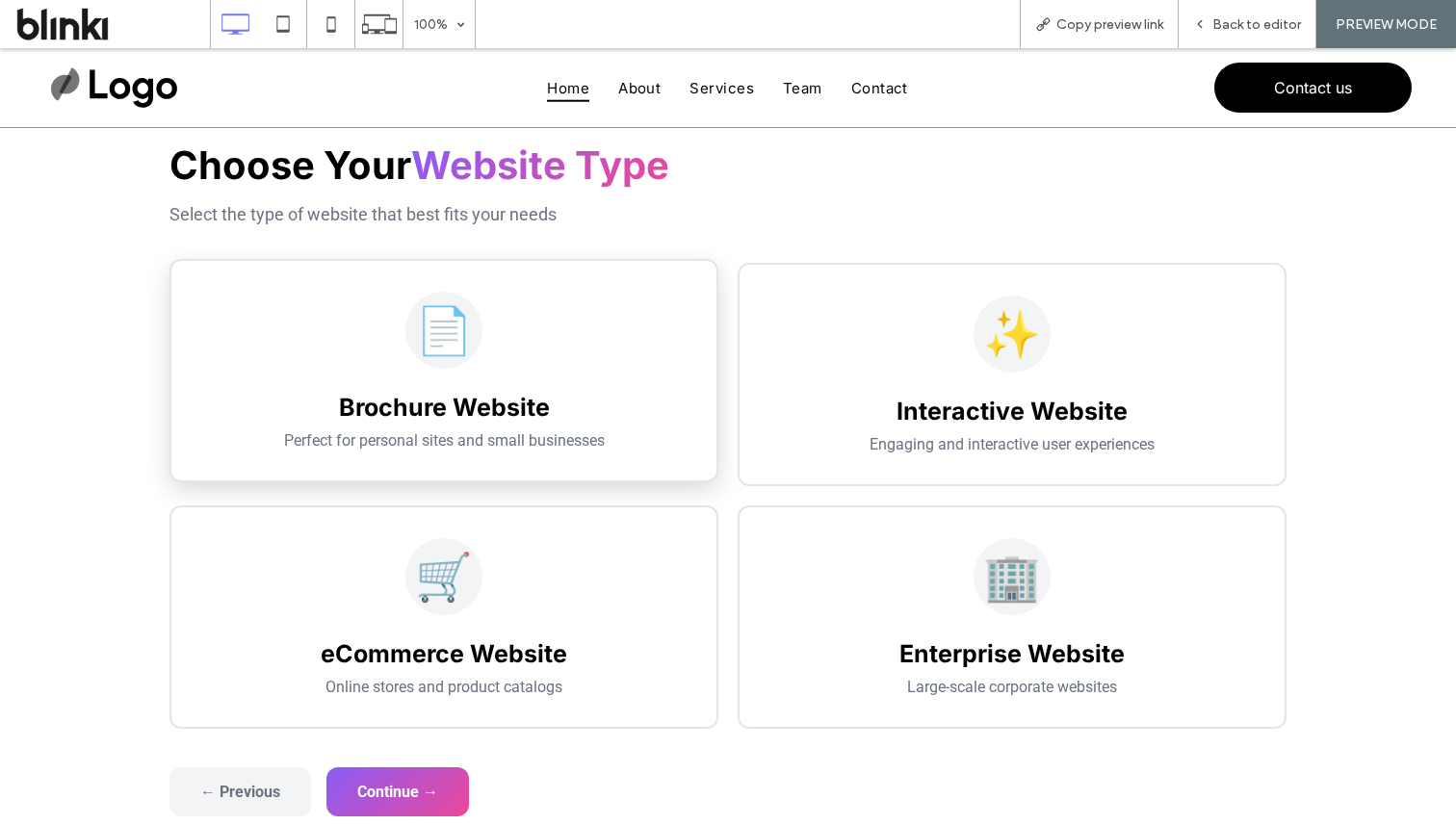
click at [492, 412] on h3 "Brochure Website" at bounding box center [444, 408] width 483 height 29
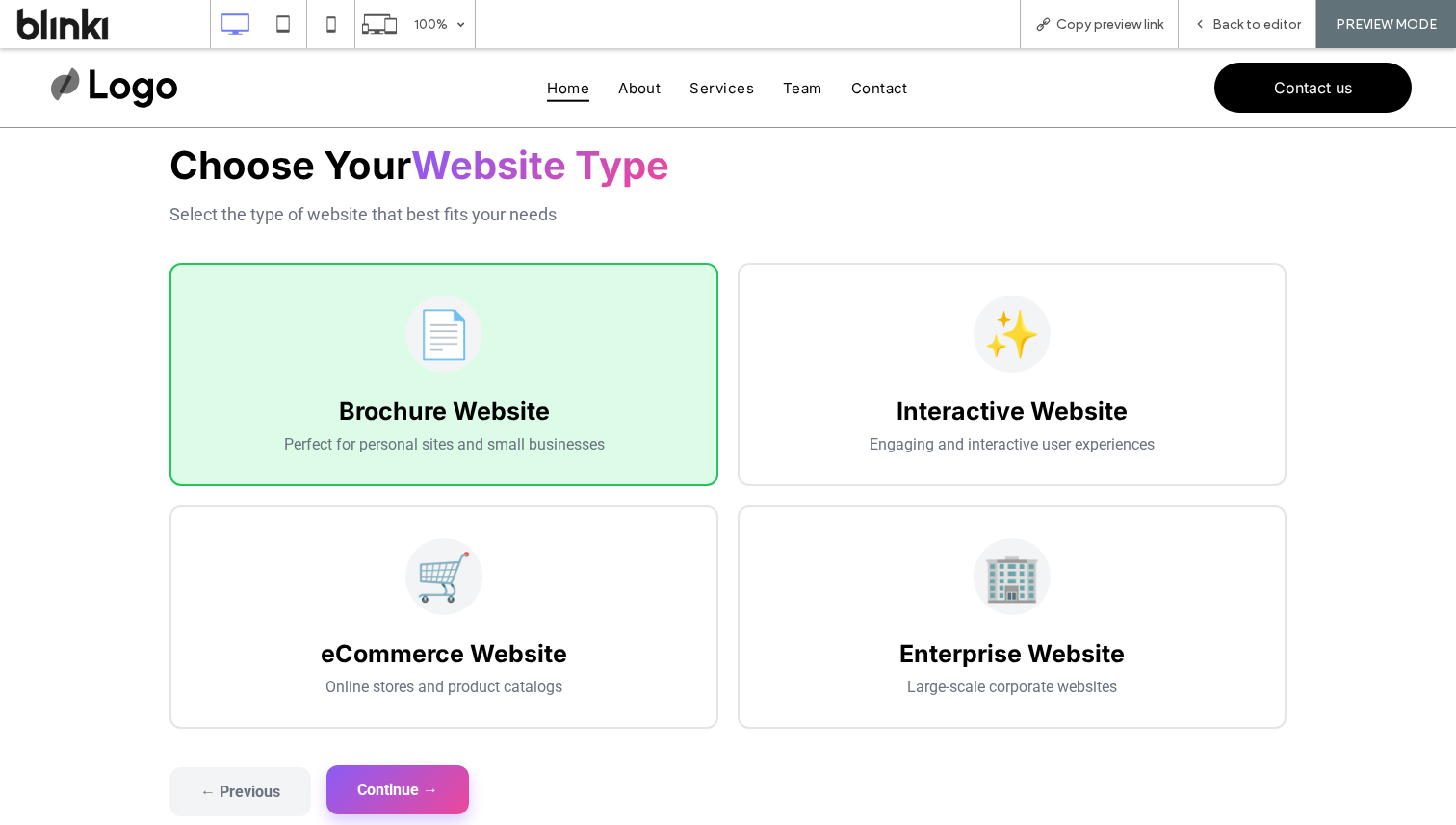
click at [443, 801] on button "Continue →" at bounding box center [397, 789] width 142 height 49
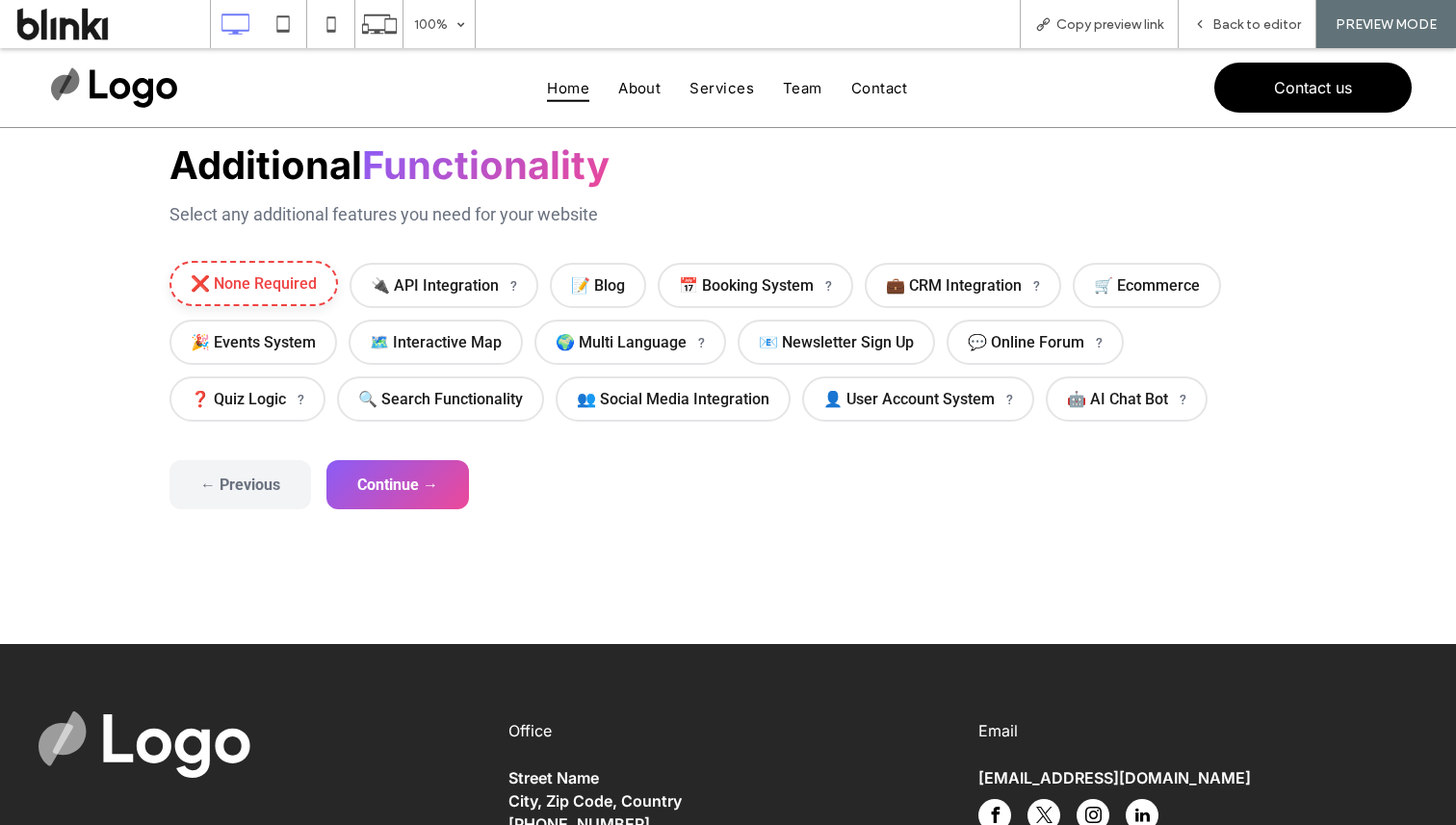
click at [301, 275] on span "❌ None Required" at bounding box center [254, 283] width 169 height 46
click at [379, 479] on button "Continue →" at bounding box center [397, 482] width 142 height 49
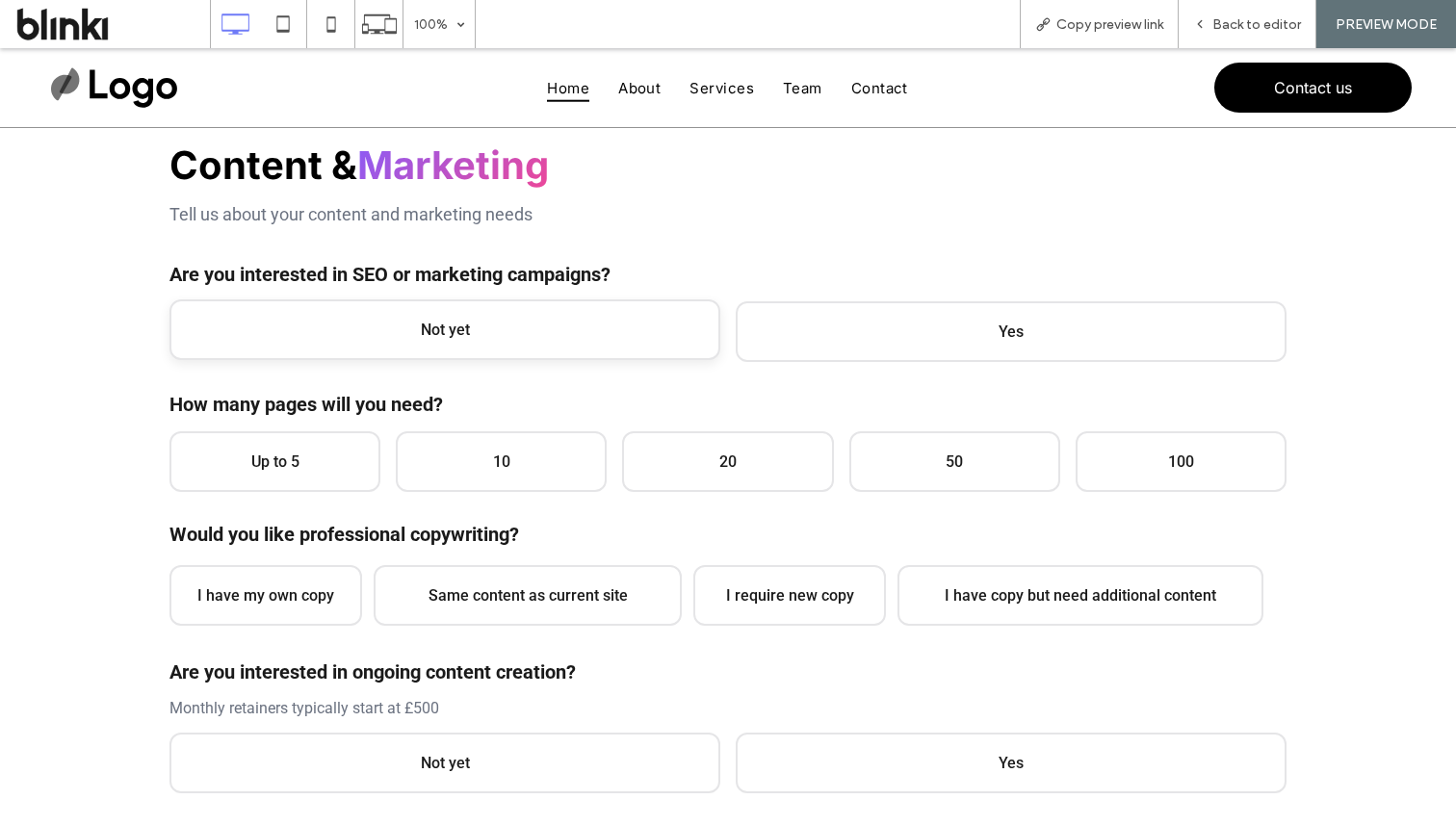
click at [383, 354] on span "Not yet" at bounding box center [445, 329] width 551 height 61
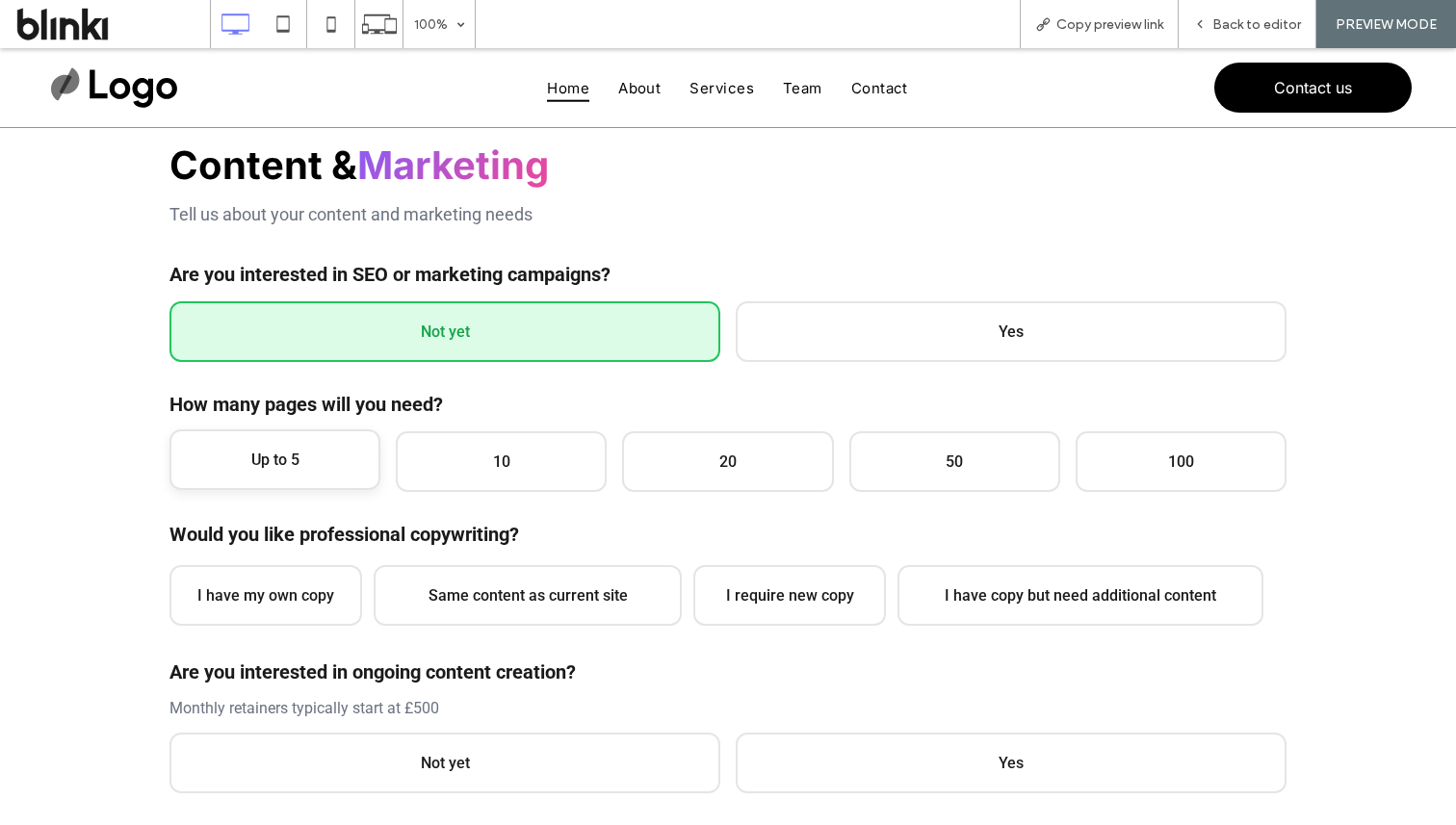
click at [315, 450] on span "Up to 5" at bounding box center [275, 459] width 211 height 61
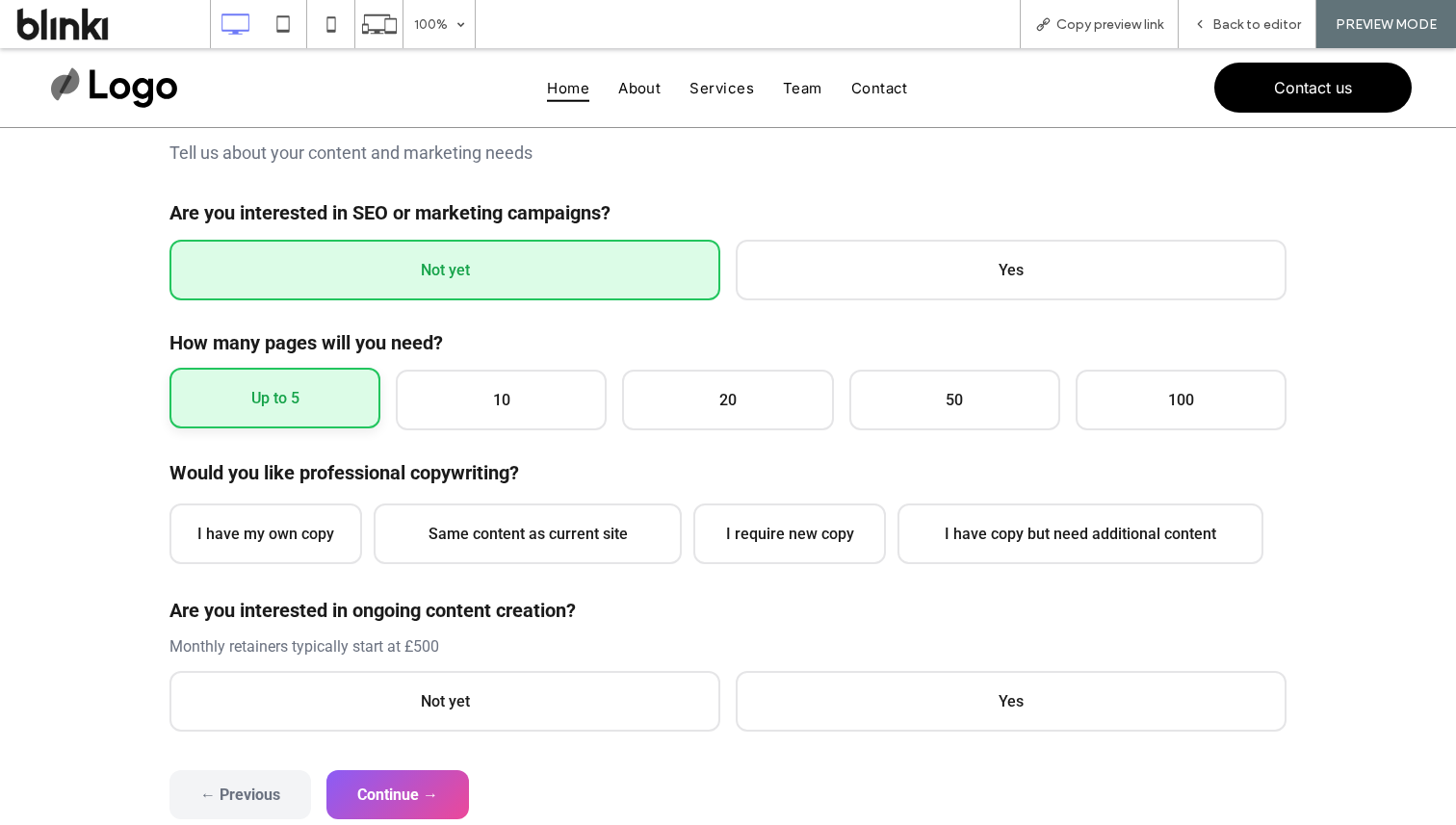
scroll to position [293, 0]
click at [309, 537] on span "I have my own copy" at bounding box center [265, 531] width 193 height 61
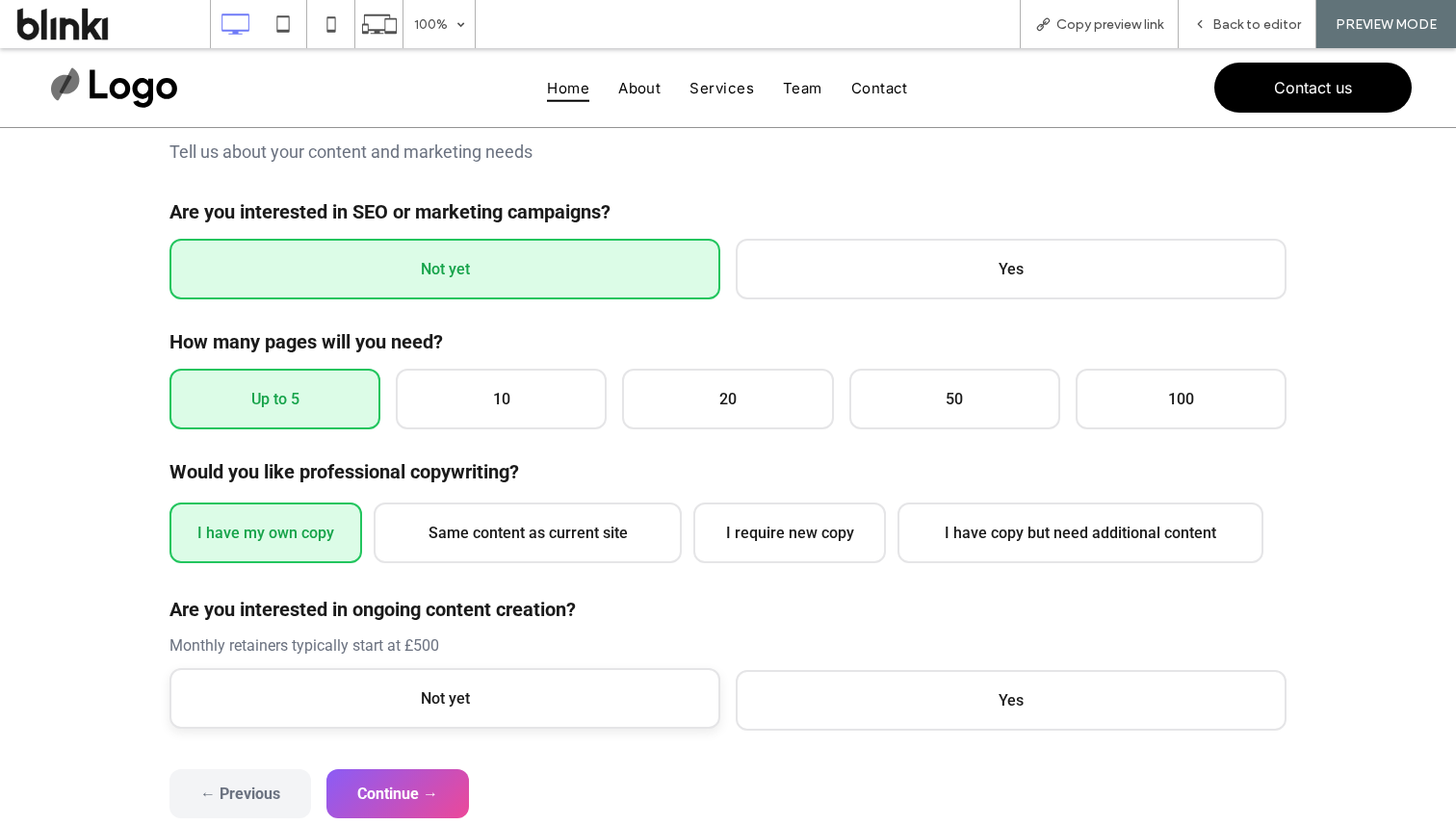
click at [361, 677] on span "Not yet" at bounding box center [445, 698] width 551 height 61
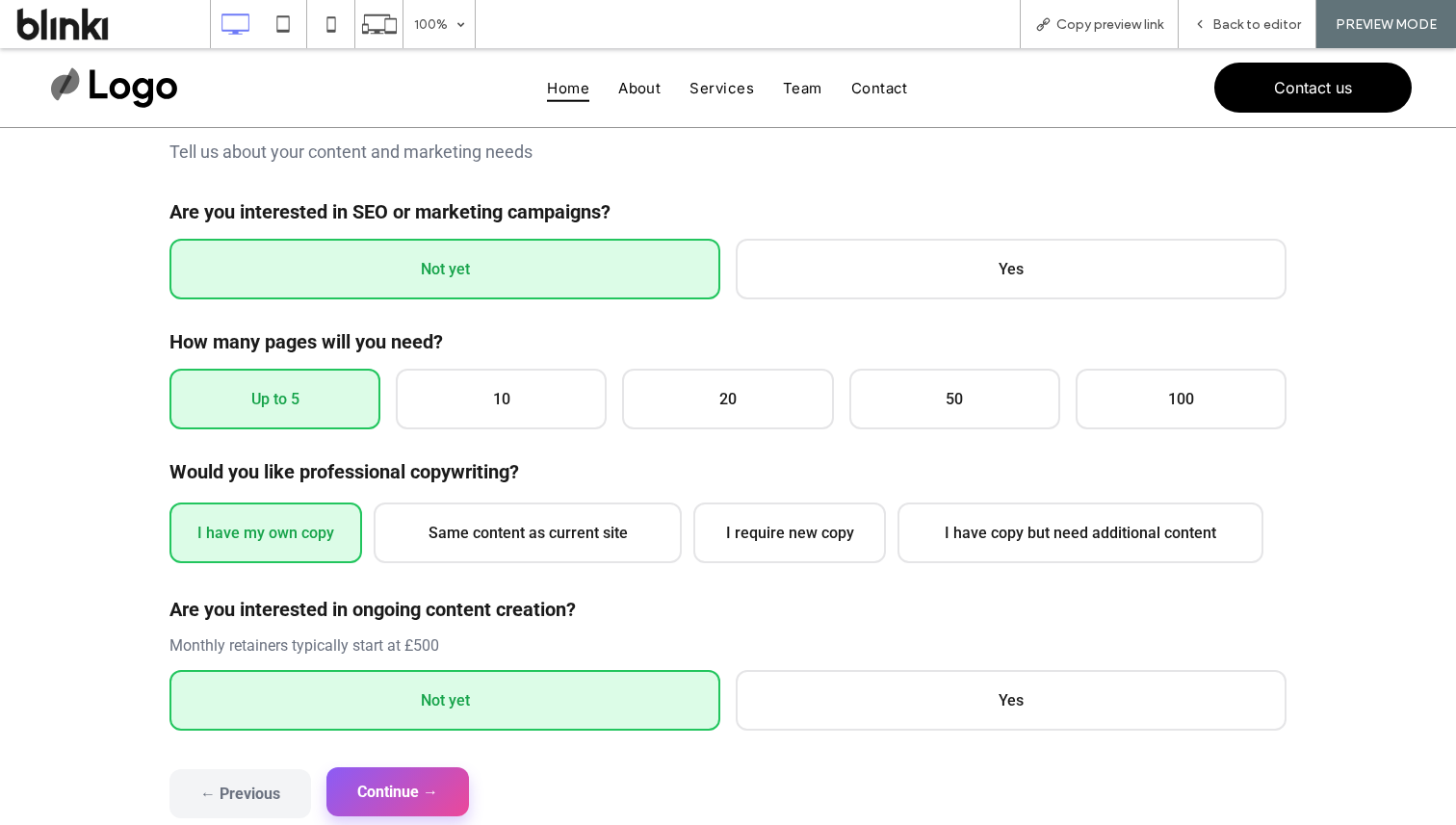
click at [411, 785] on button "Continue →" at bounding box center [397, 791] width 142 height 49
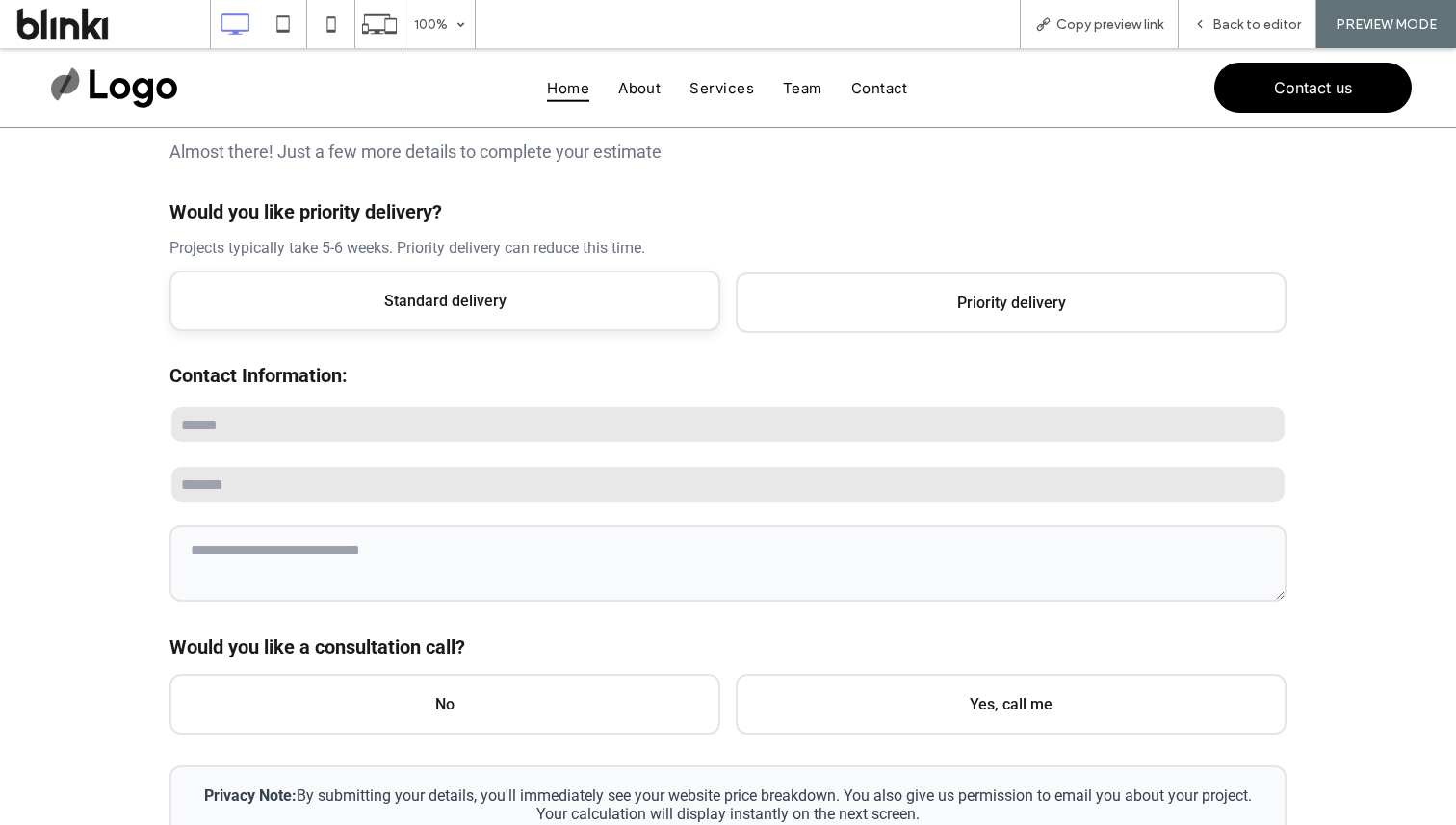
click at [604, 324] on span "Standard delivery" at bounding box center [445, 300] width 551 height 61
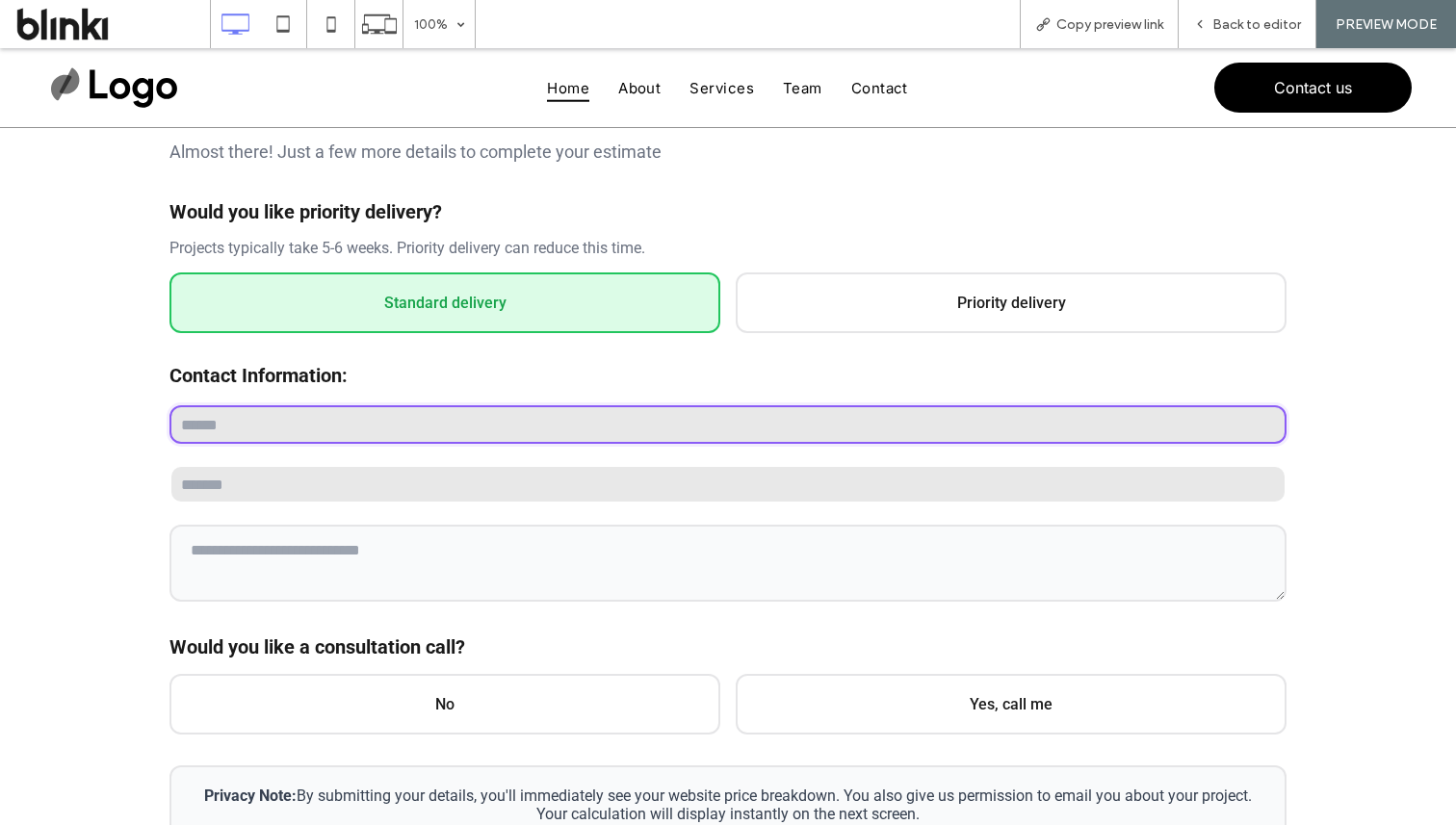
click at [540, 437] on input "text" at bounding box center [728, 425] width 1117 height 39
type input "****"
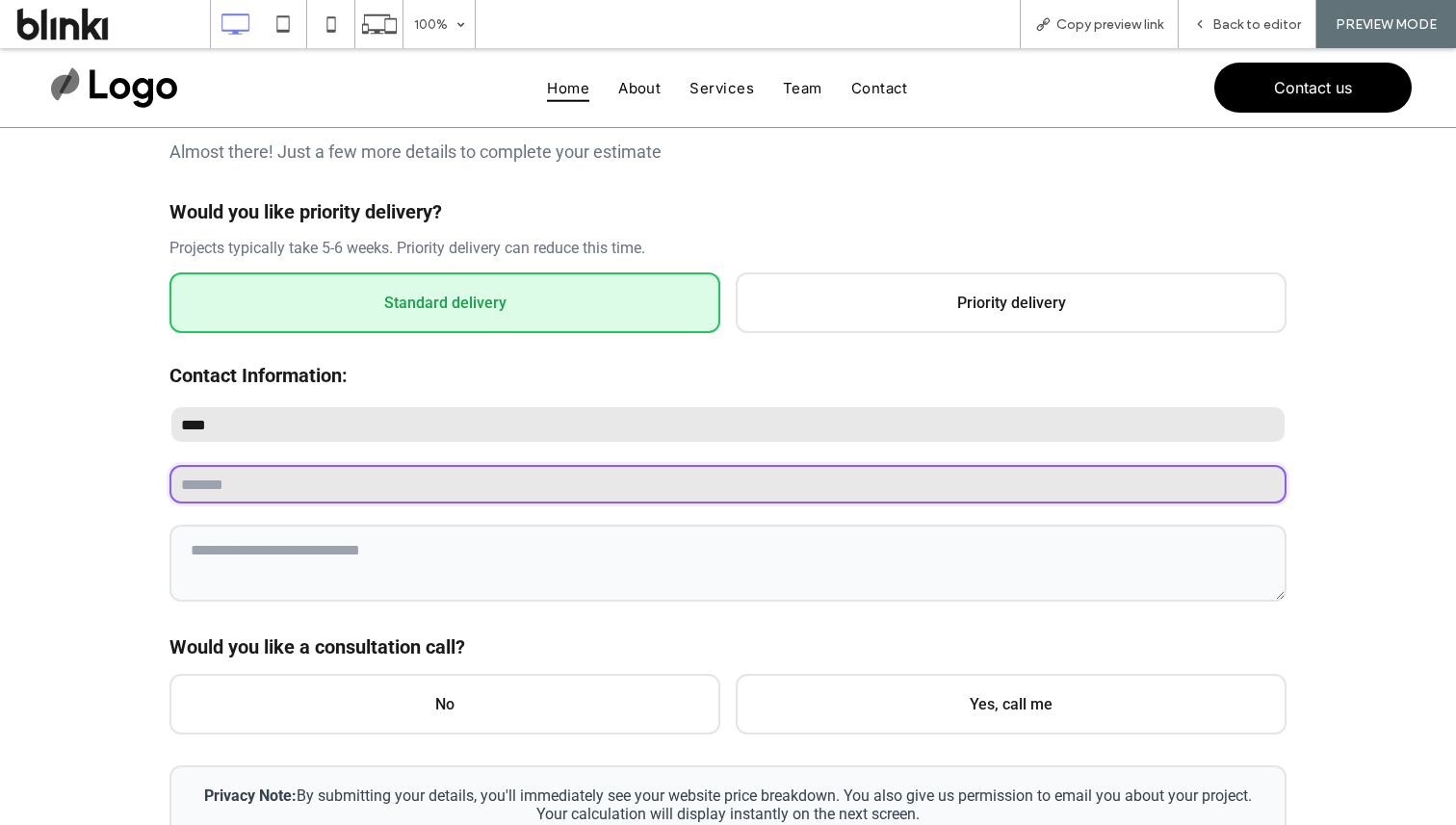
click at [455, 483] on input "email" at bounding box center [728, 484] width 1117 height 39
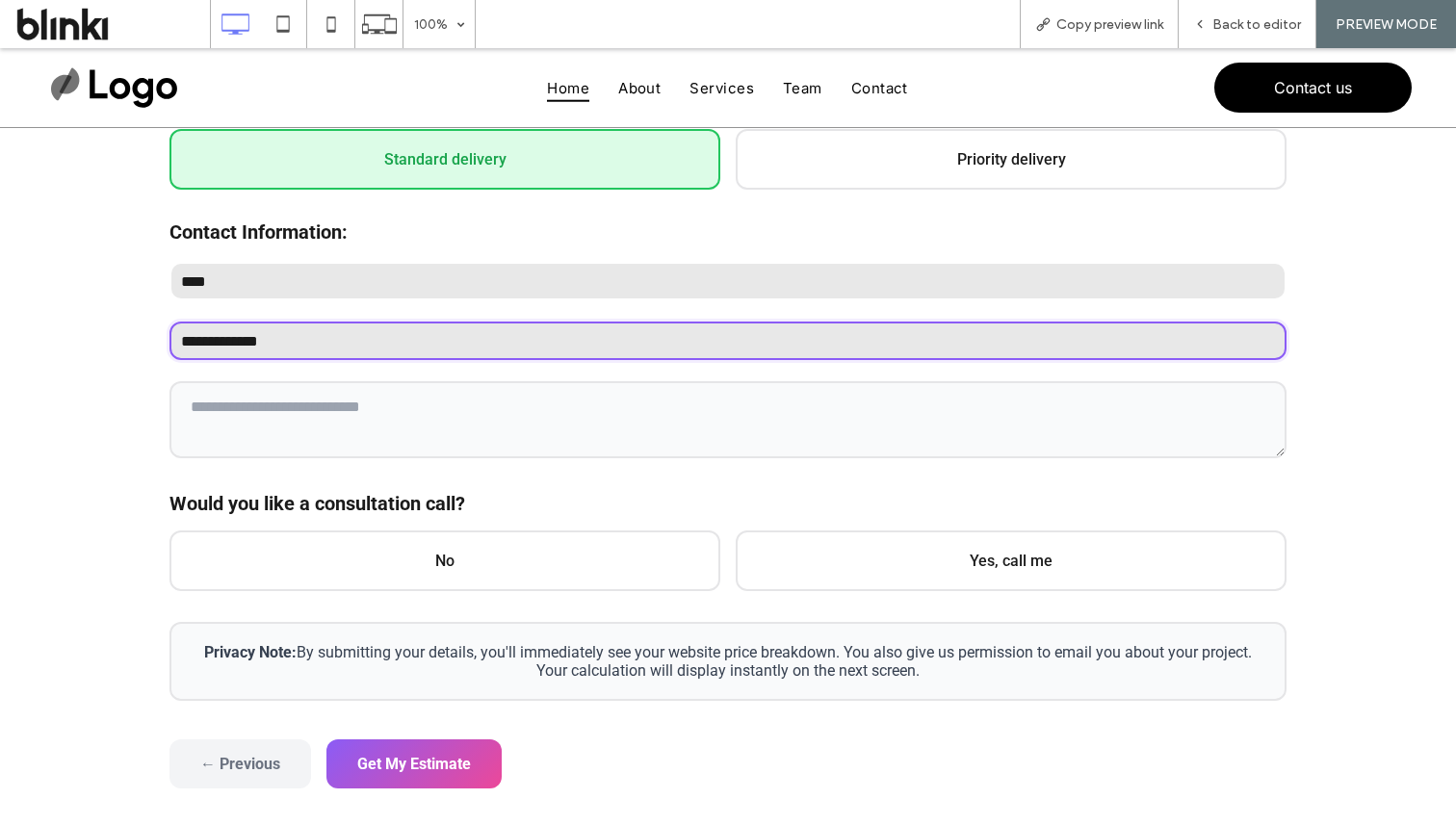
scroll to position [478, 0]
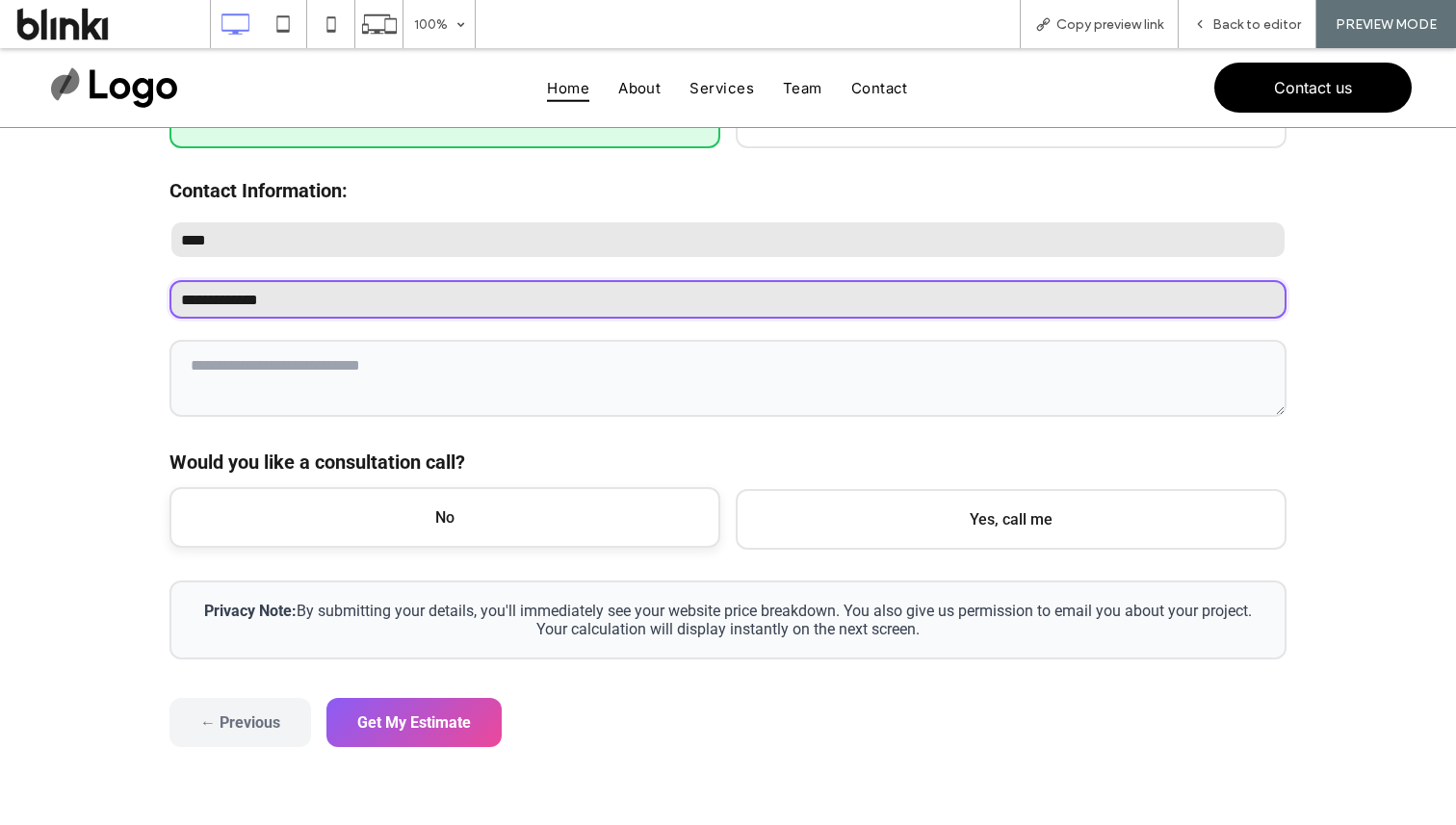
type input "**********"
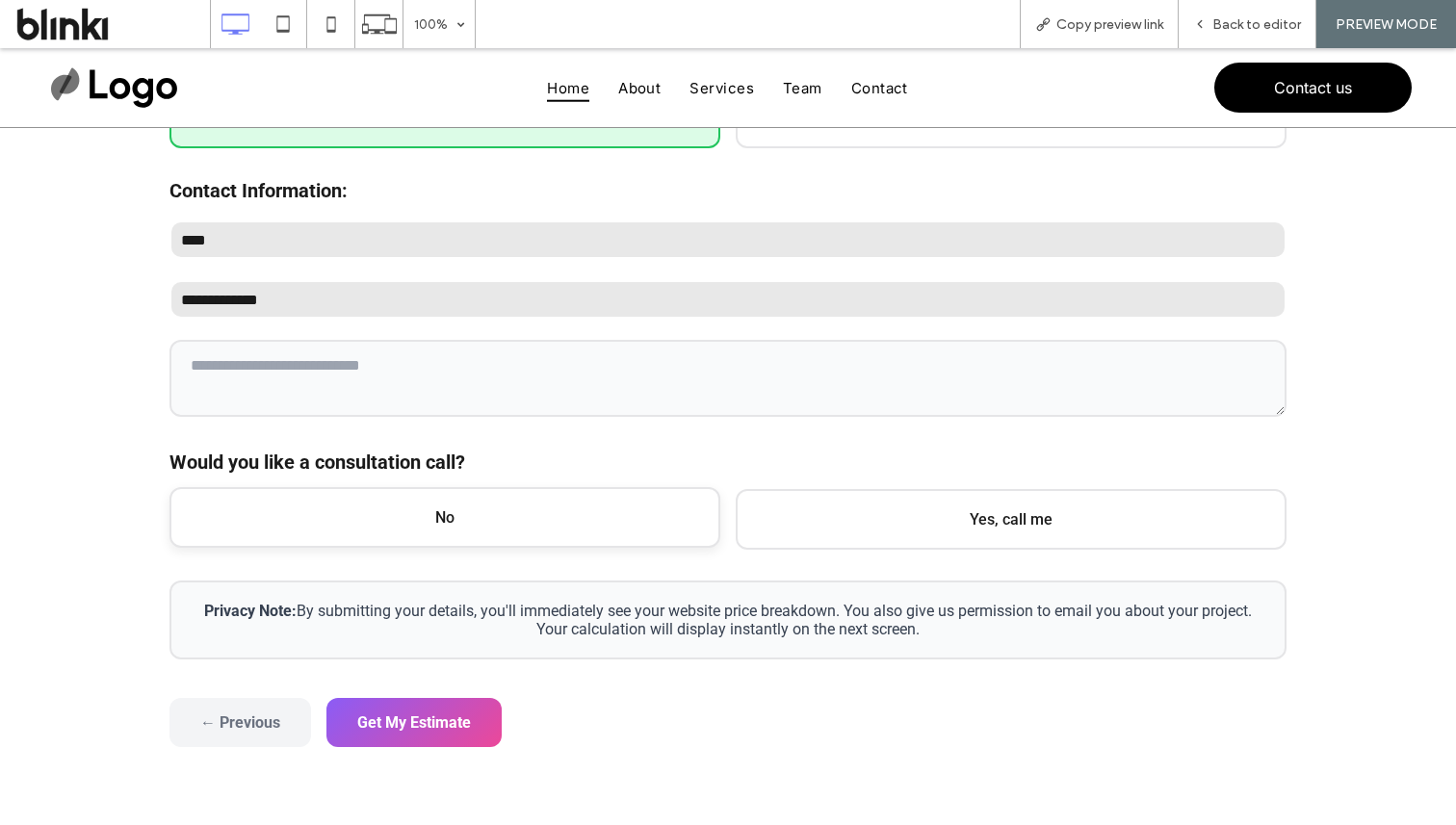
click at [576, 510] on span "No" at bounding box center [445, 517] width 551 height 61
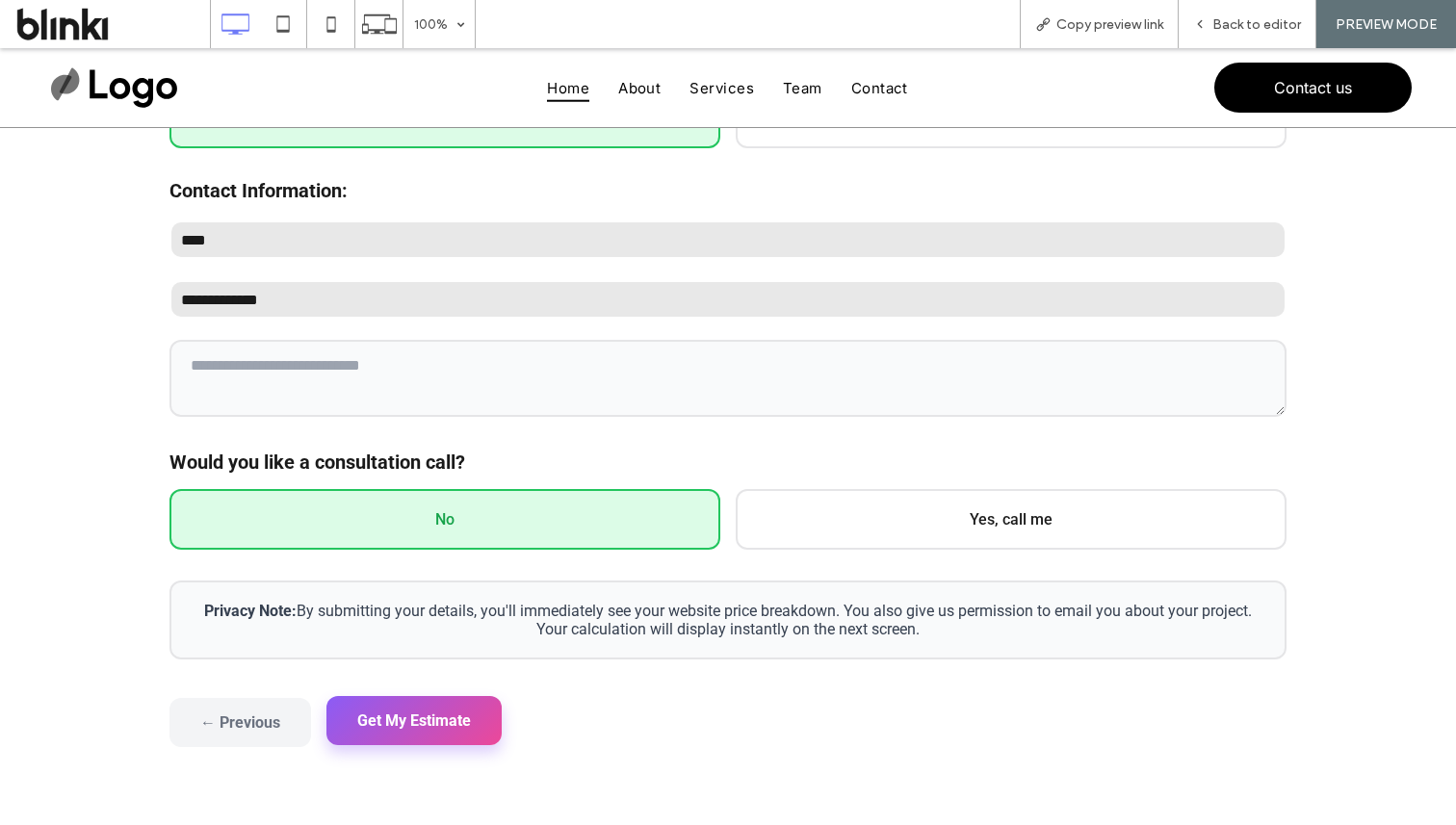
click at [428, 718] on button "Get My Estimate" at bounding box center [414, 720] width 175 height 49
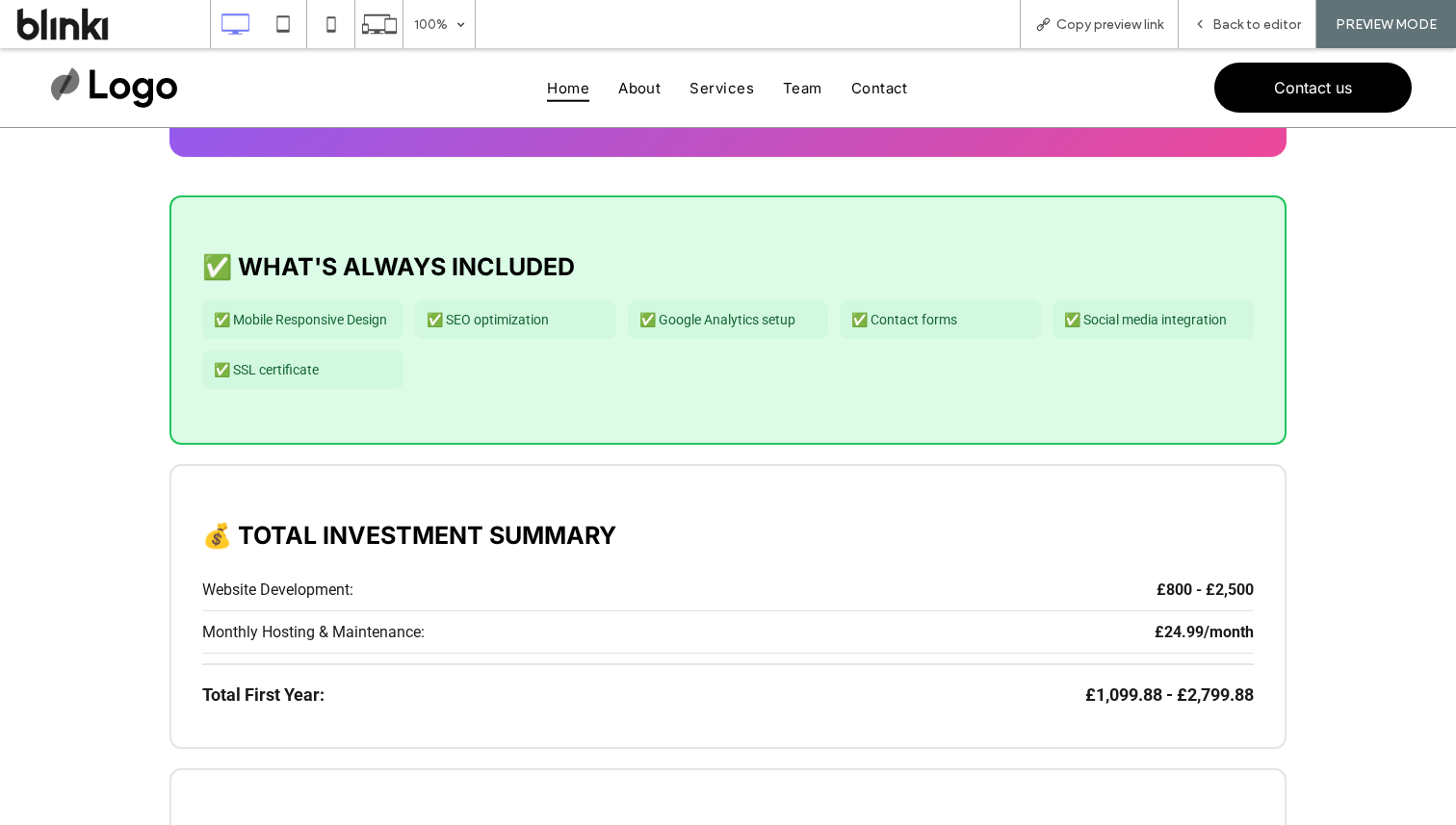
scroll to position [0, 0]
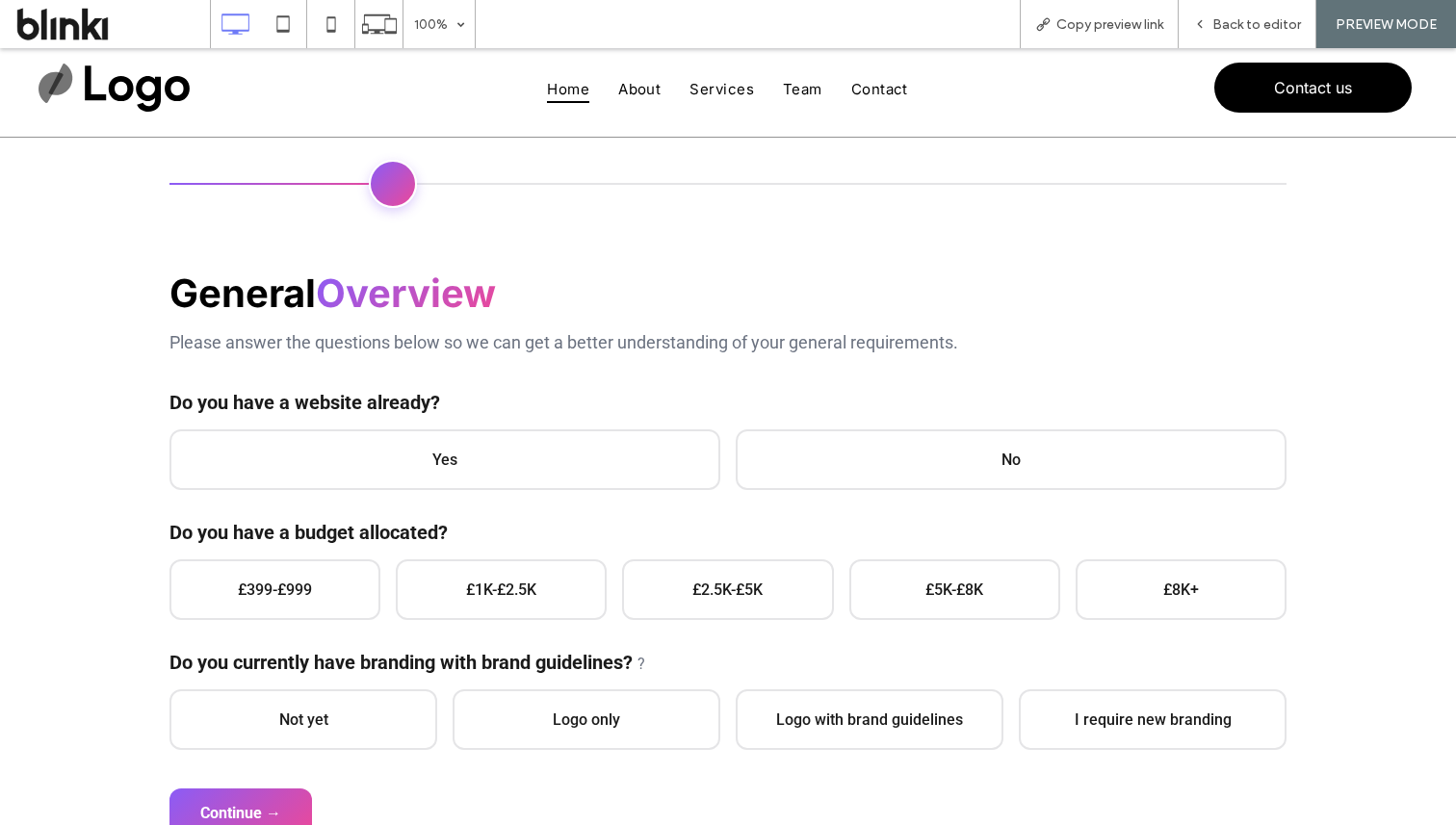
scroll to position [109, 0]
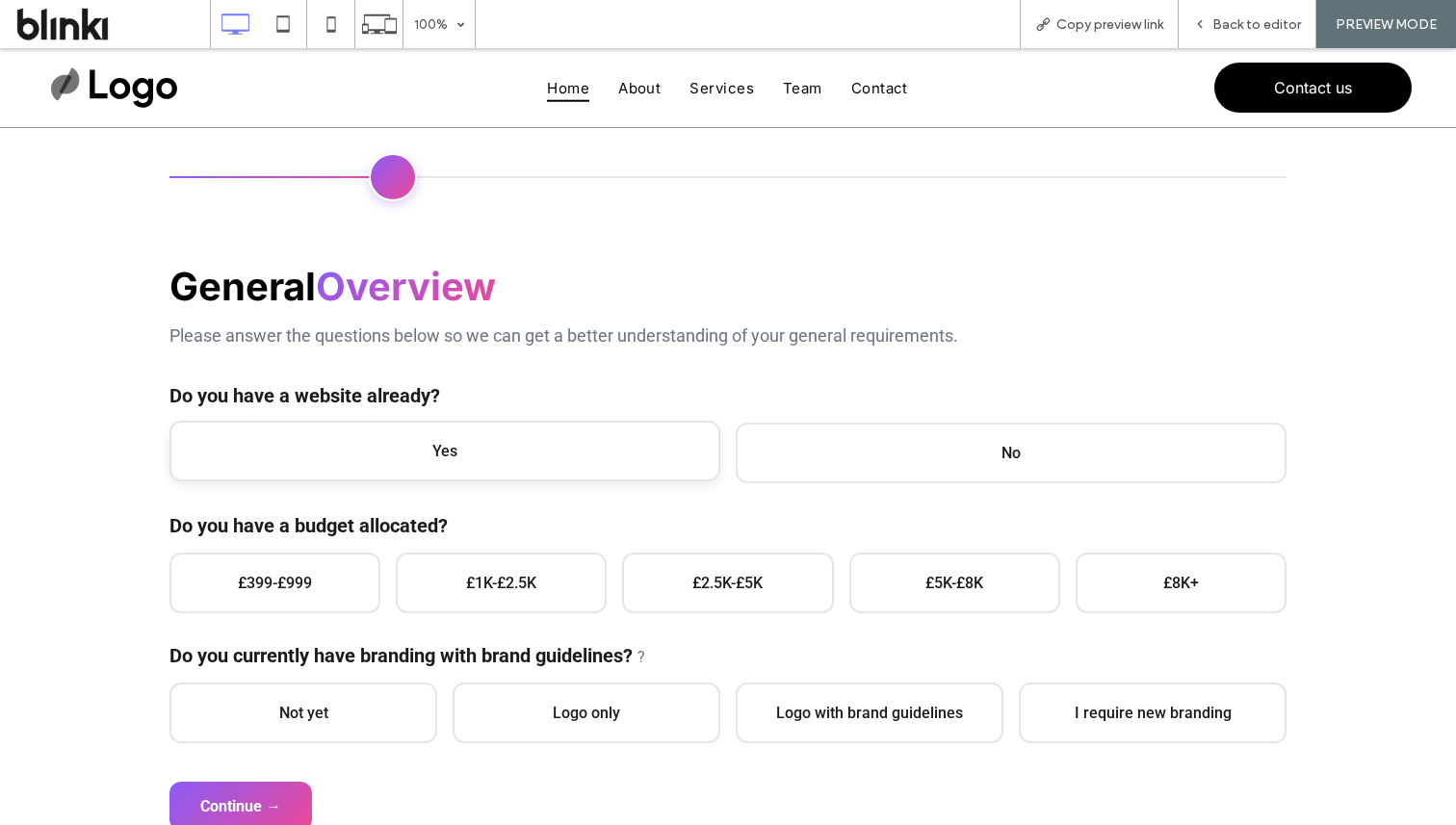
click at [578, 470] on span "Yes" at bounding box center [445, 450] width 551 height 61
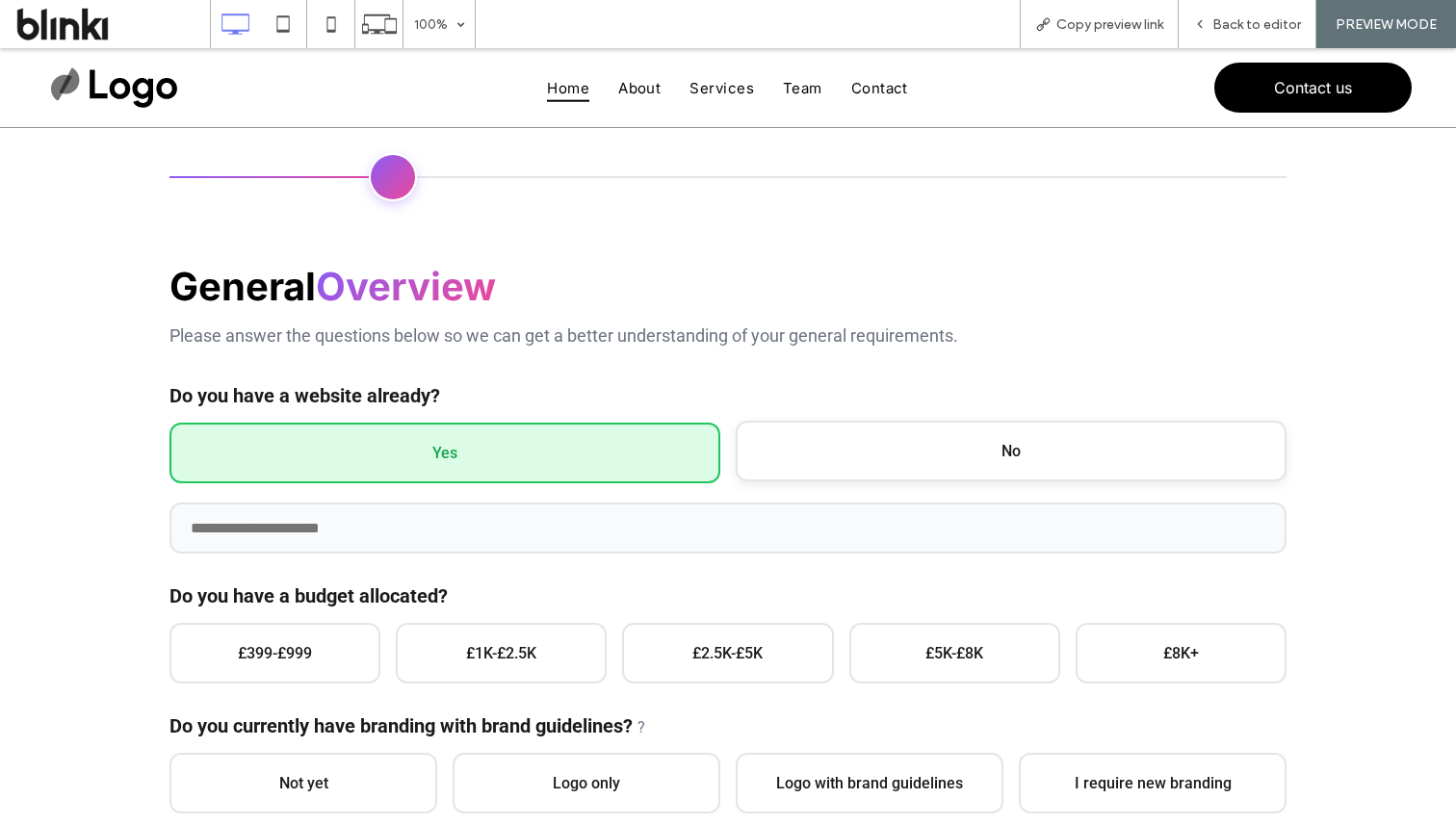
click at [803, 440] on span "No" at bounding box center [1011, 450] width 551 height 61
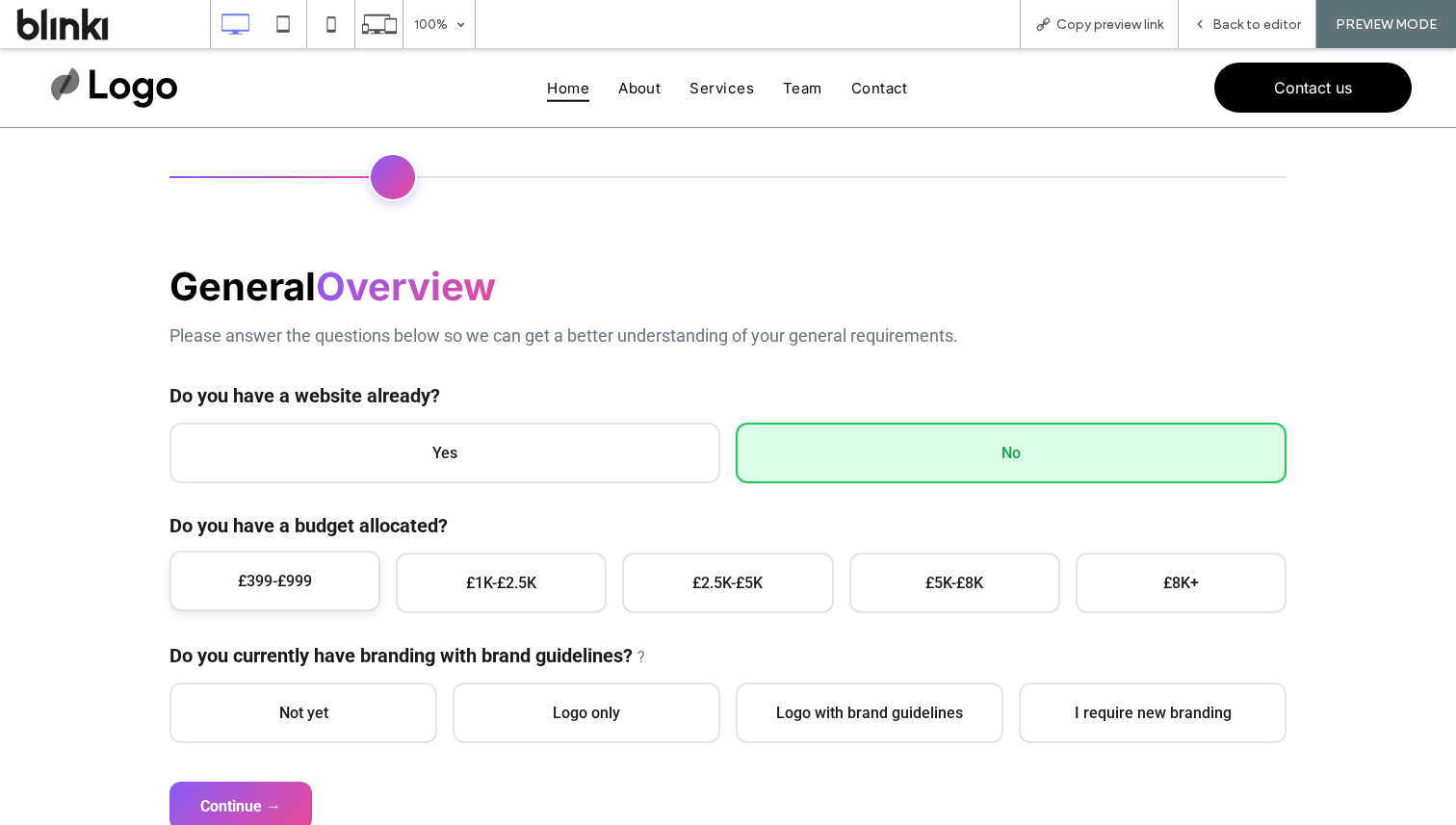
click at [306, 590] on span "£399-£999" at bounding box center [275, 581] width 211 height 61
click at [320, 686] on span "Not yet" at bounding box center [303, 711] width 267 height 61
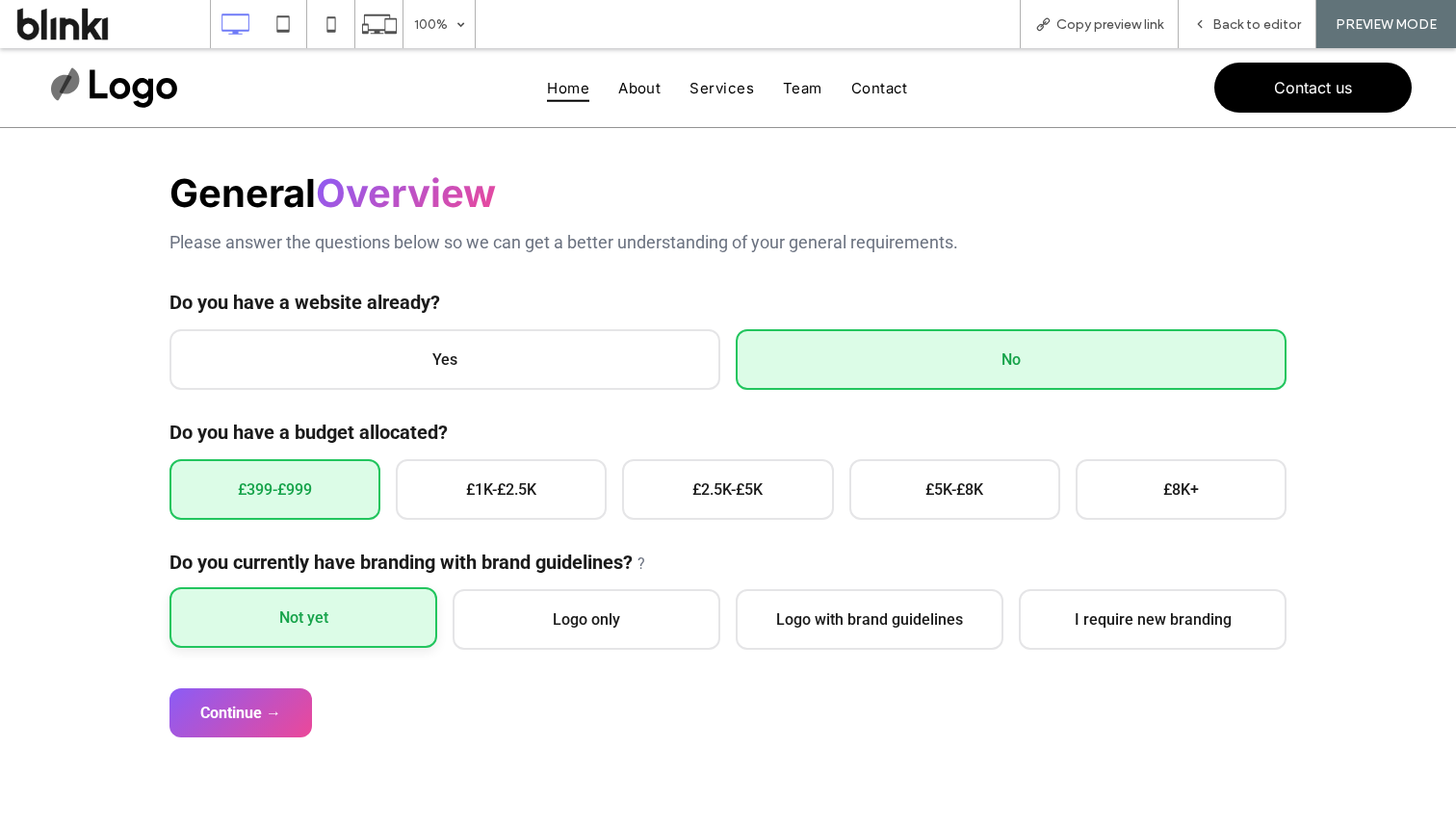
scroll to position [221, 0]
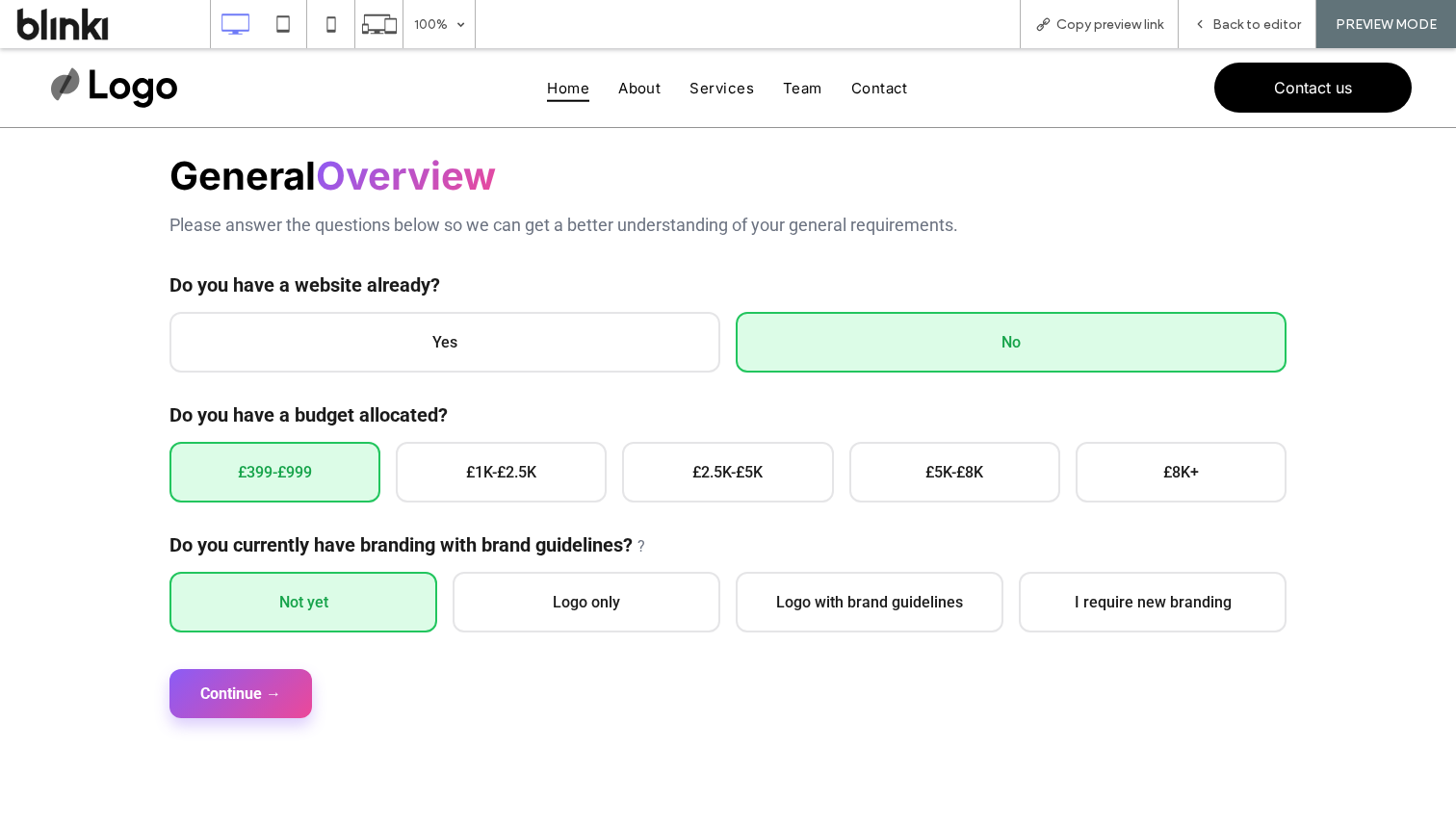
click at [277, 692] on button "Continue →" at bounding box center [240, 693] width 142 height 49
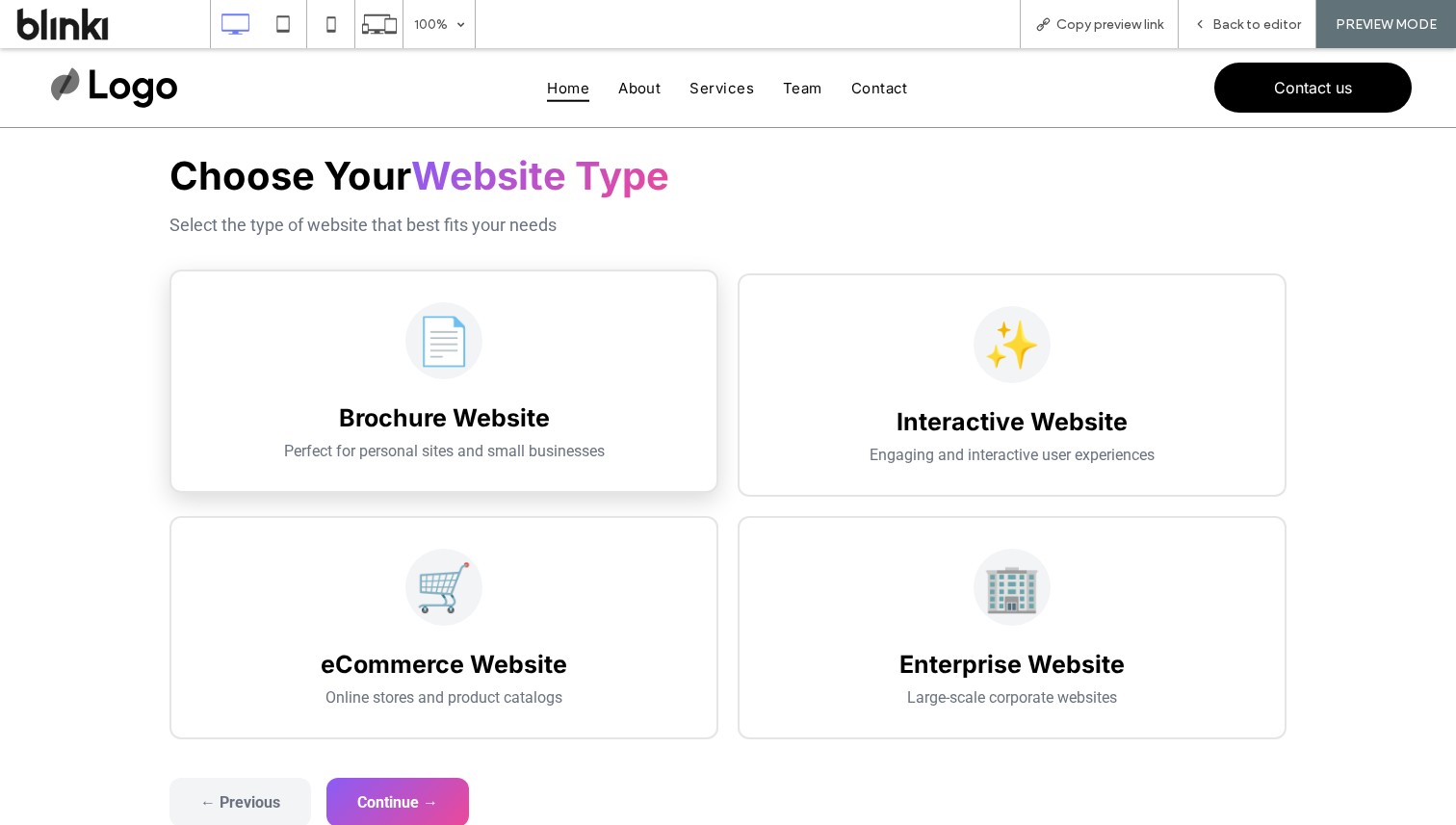
click at [446, 408] on h3 "Brochure Website" at bounding box center [444, 418] width 483 height 29
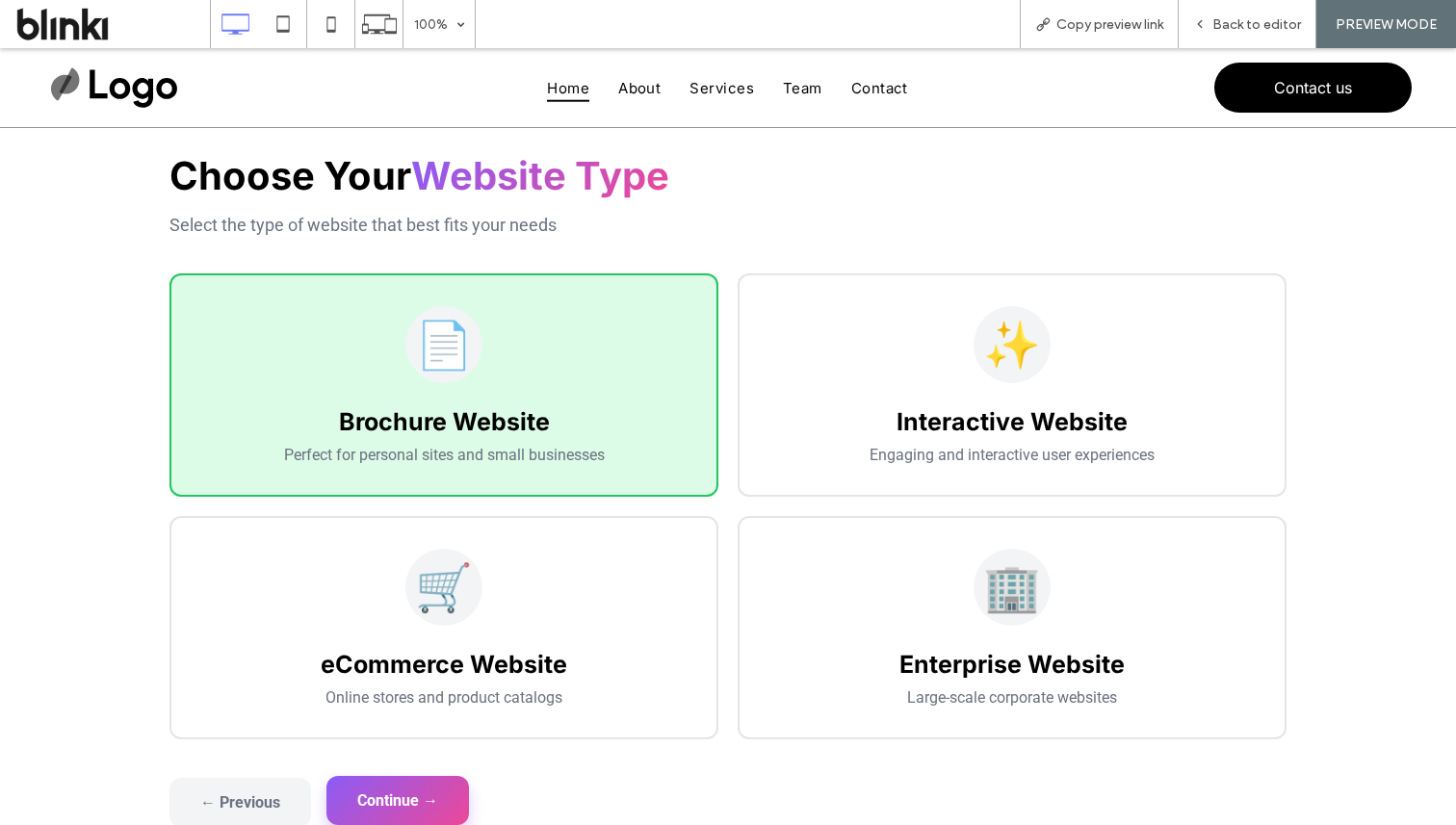
click at [420, 800] on button "Continue →" at bounding box center [397, 800] width 142 height 49
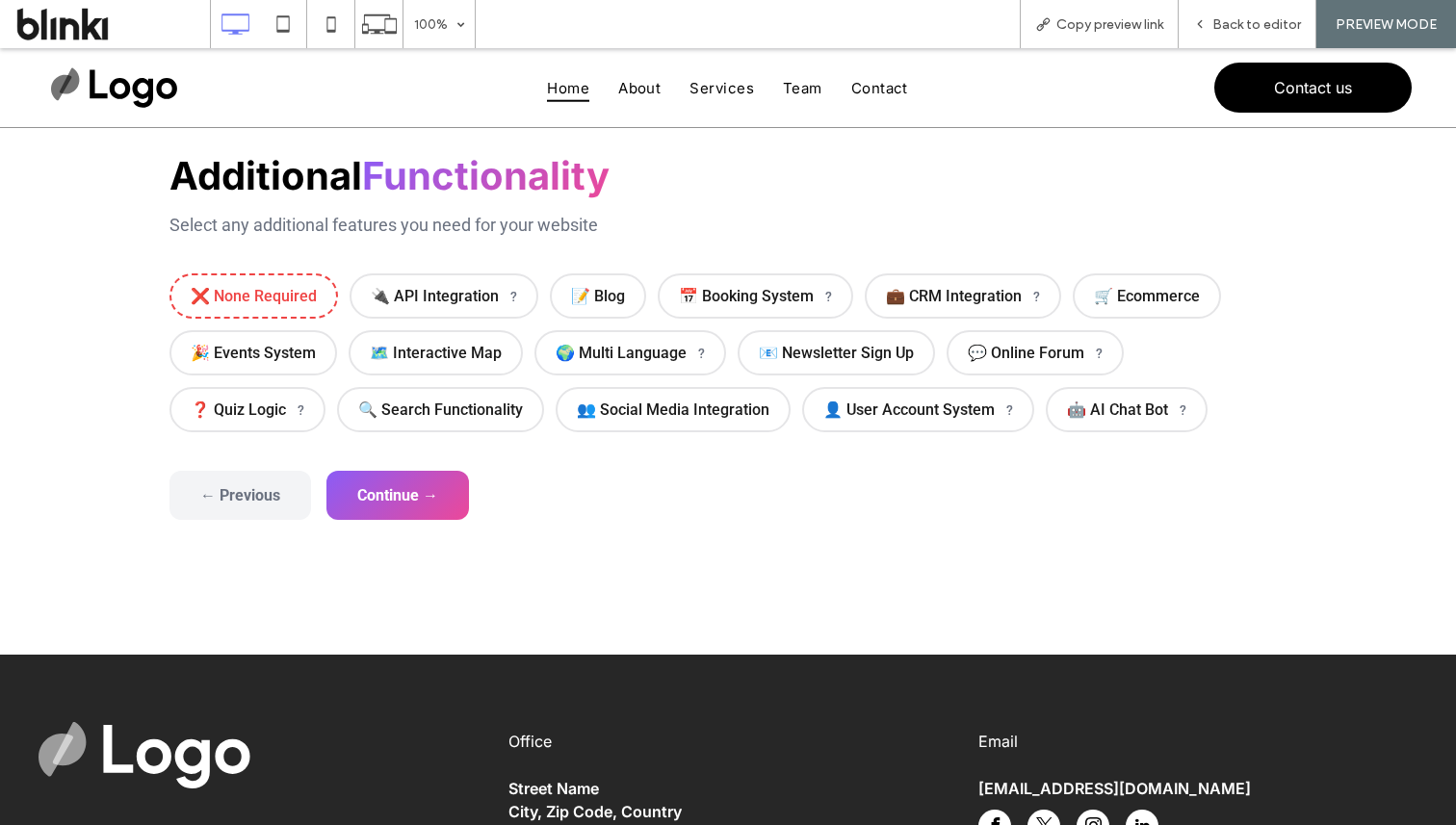
click at [293, 269] on div "Additional Functionality Select any additional features you need for your websi…" at bounding box center [728, 291] width 1117 height 280
click at [302, 299] on span "❌ None Required" at bounding box center [254, 293] width 169 height 46
click at [430, 483] on button "Continue →" at bounding box center [397, 493] width 142 height 49
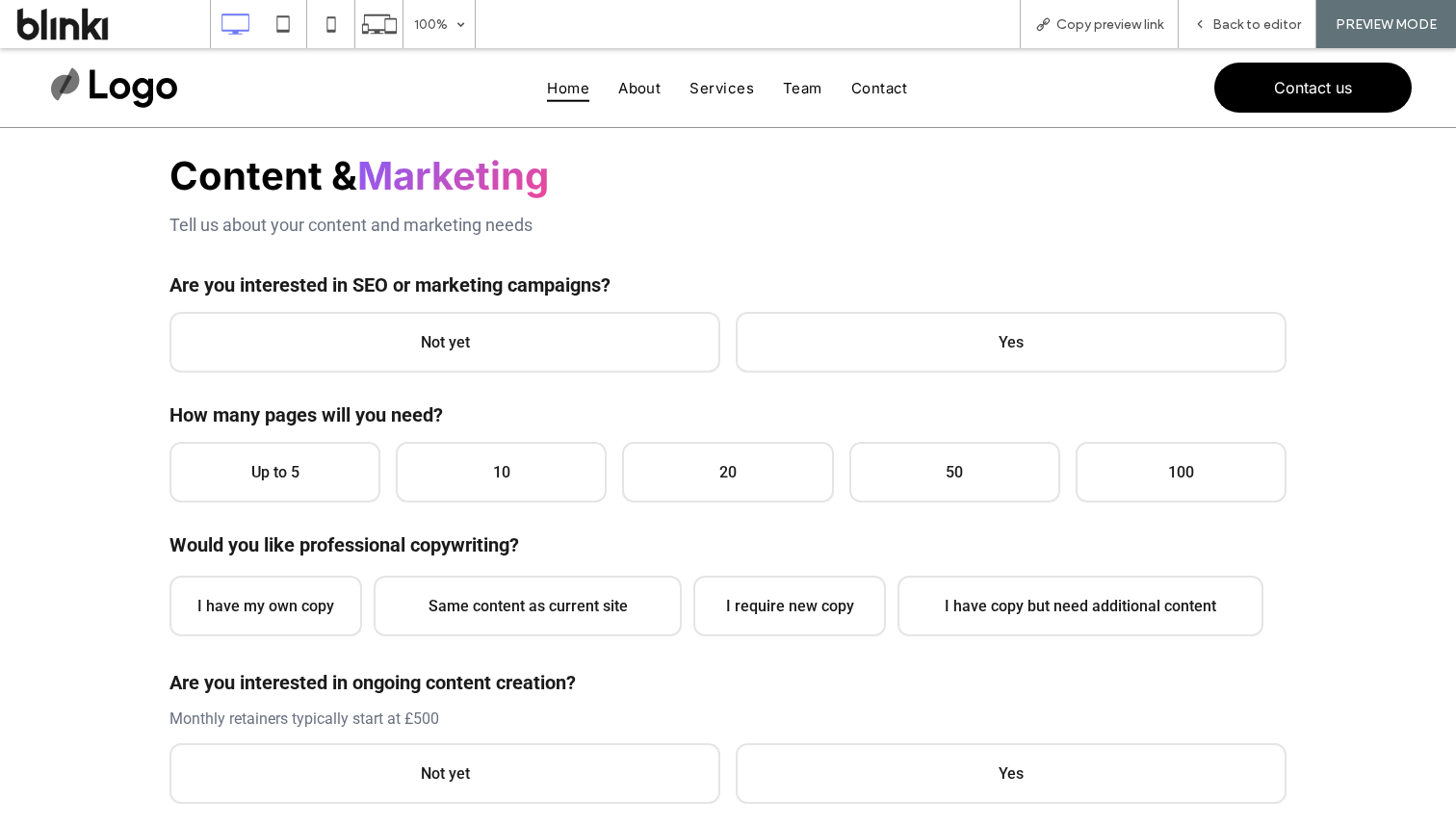
click at [525, 296] on div "Are you interested in SEO or marketing campaigns? Not yet Yes SEO Services: Loc…" at bounding box center [728, 322] width 1117 height 99
click at [540, 330] on span "Not yet" at bounding box center [445, 340] width 551 height 61
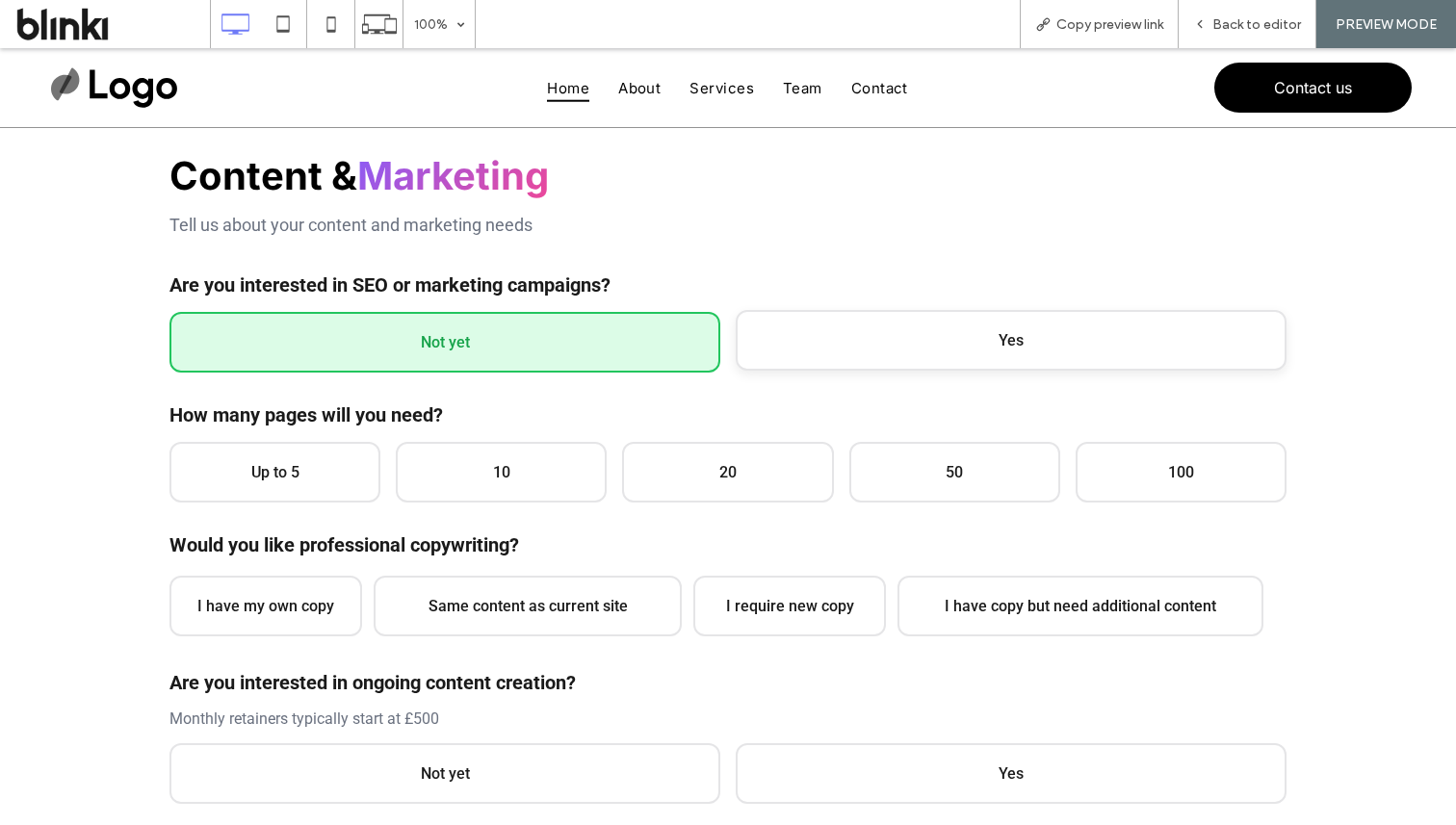
click at [816, 333] on span "Yes" at bounding box center [1011, 340] width 551 height 61
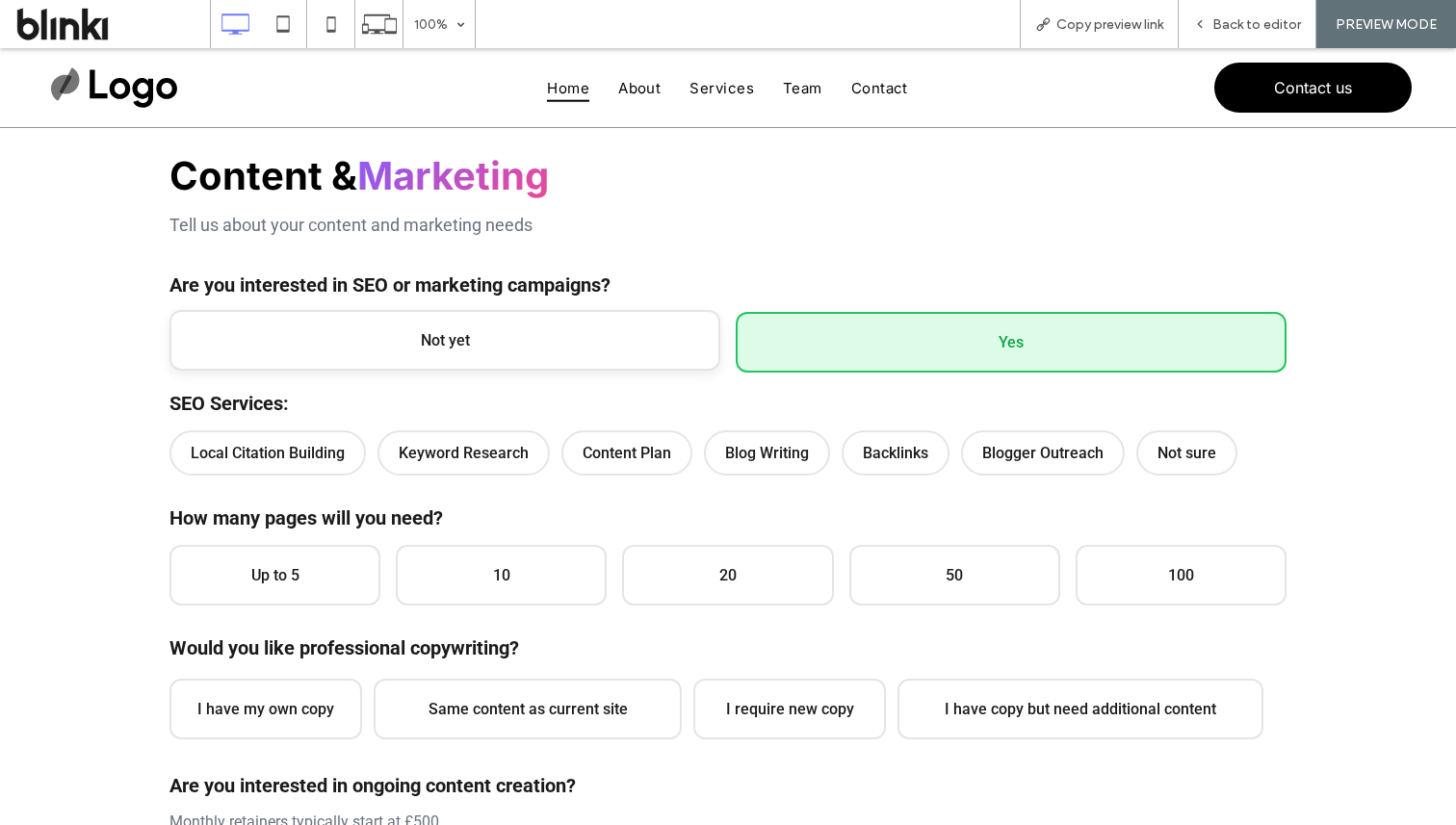
click at [657, 331] on span "Not yet" at bounding box center [445, 340] width 551 height 61
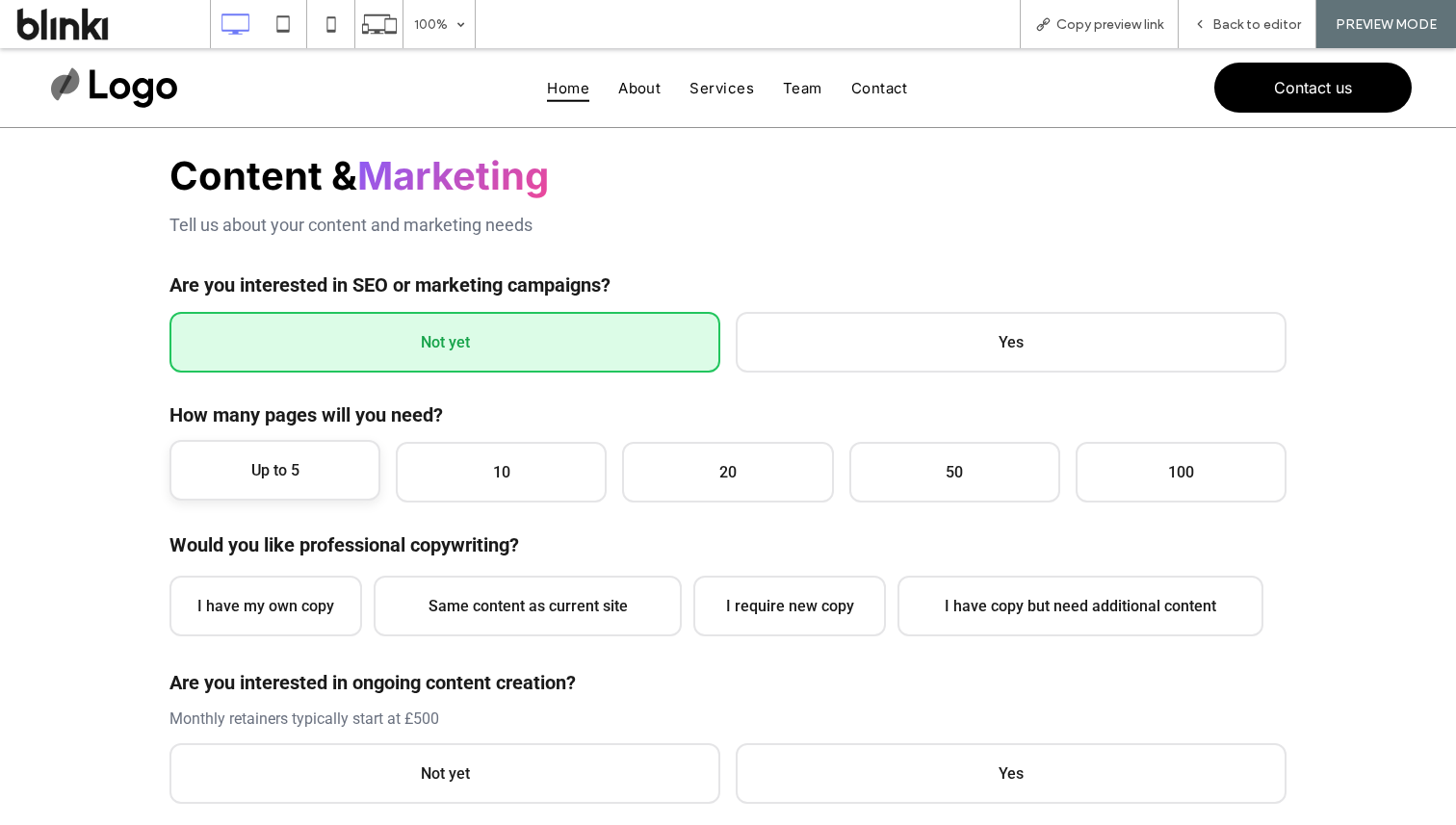
click at [324, 488] on span "Up to 5" at bounding box center [275, 470] width 211 height 61
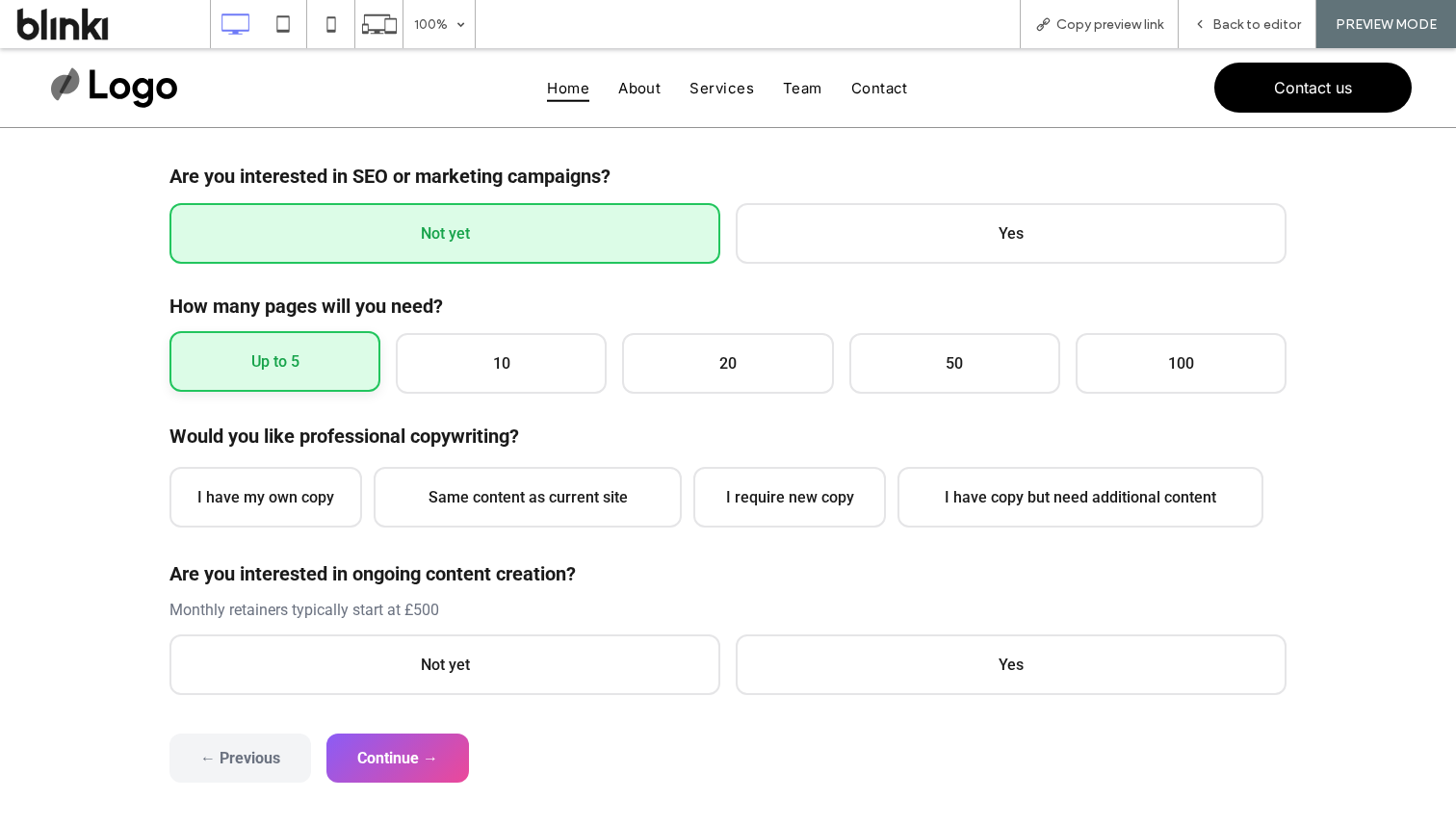
click at [324, 488] on span "I have my own copy" at bounding box center [265, 497] width 193 height 61
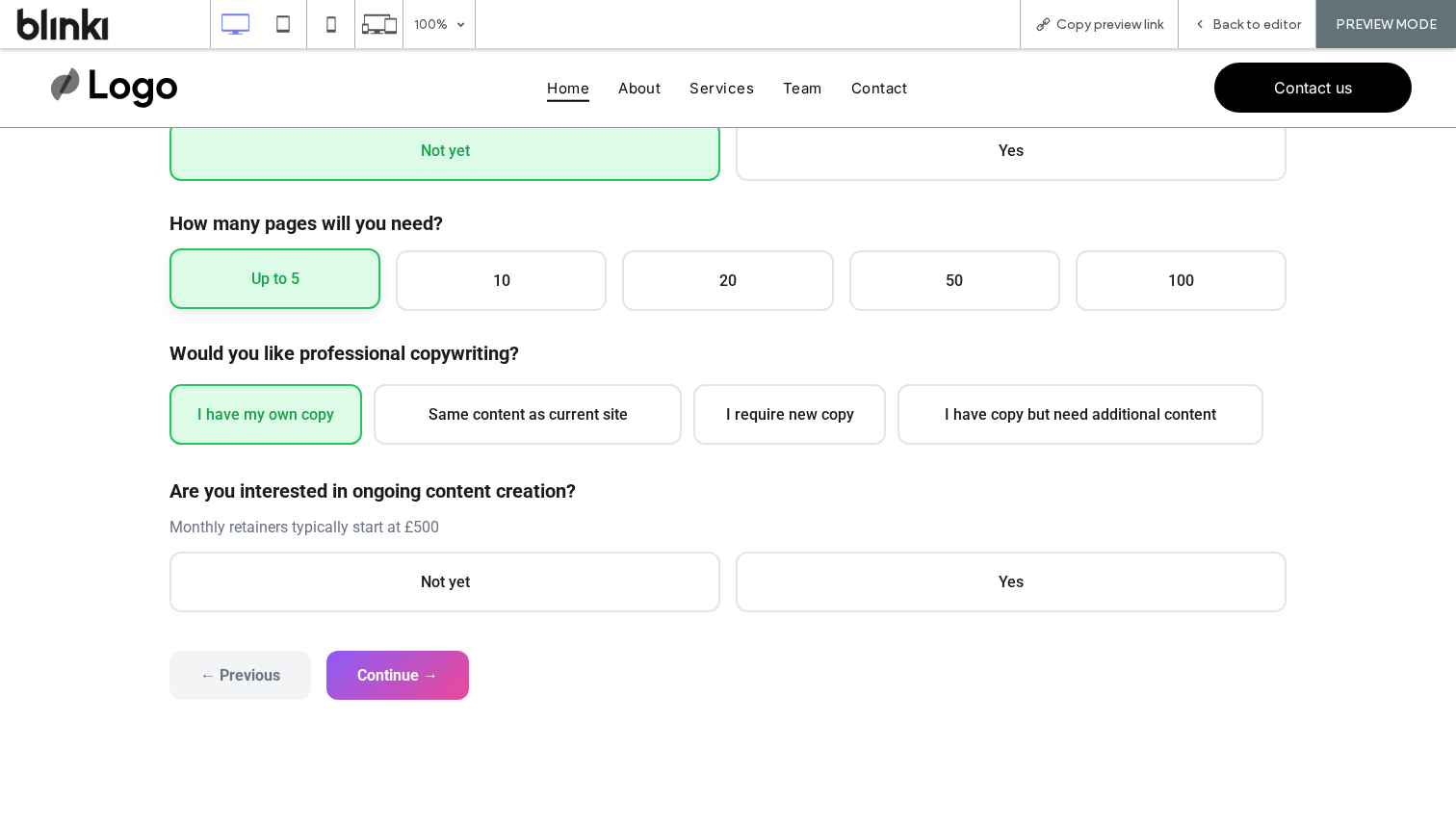
scroll to position [437, 0]
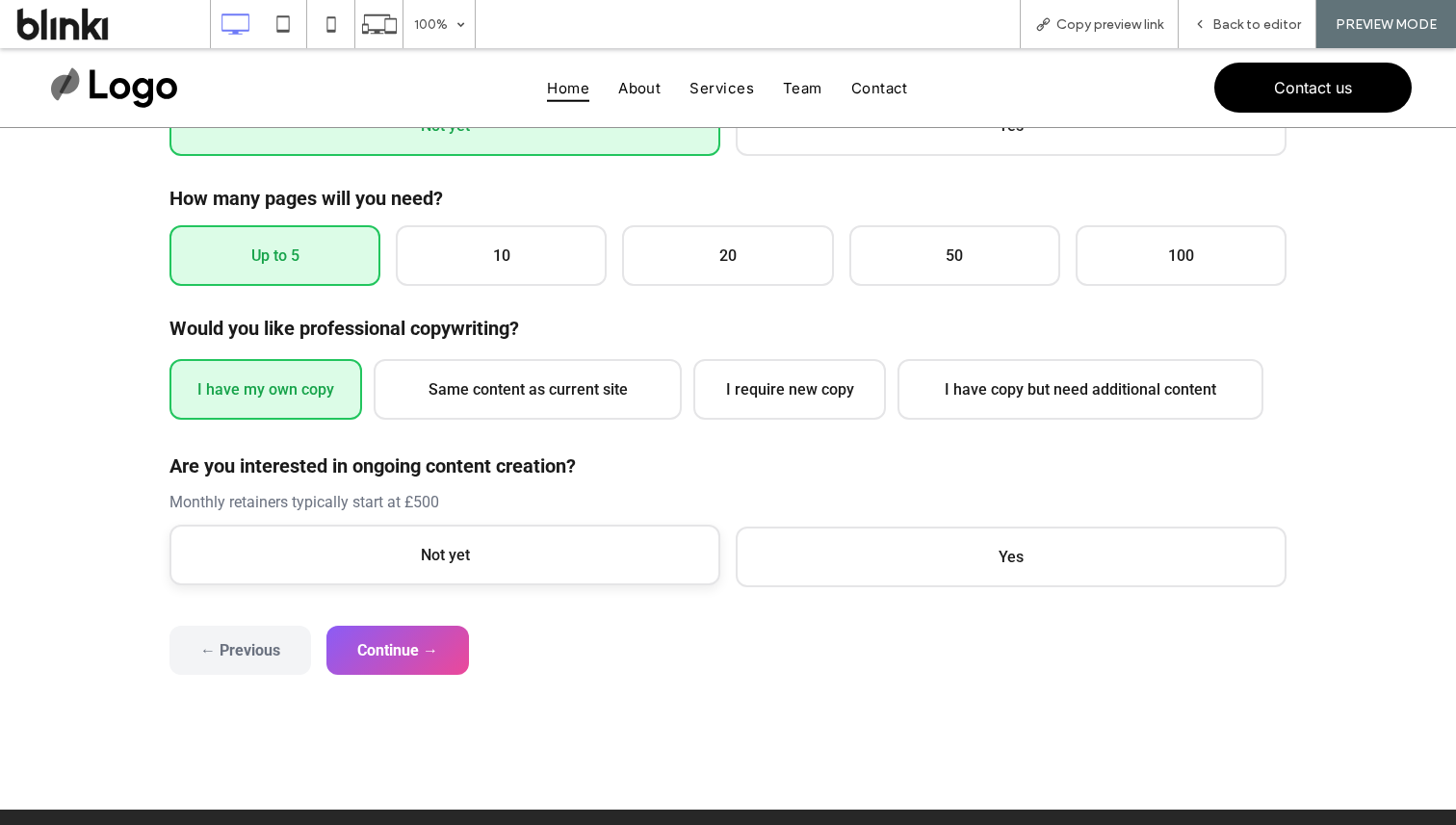
click at [348, 546] on span "Not yet" at bounding box center [445, 555] width 551 height 61
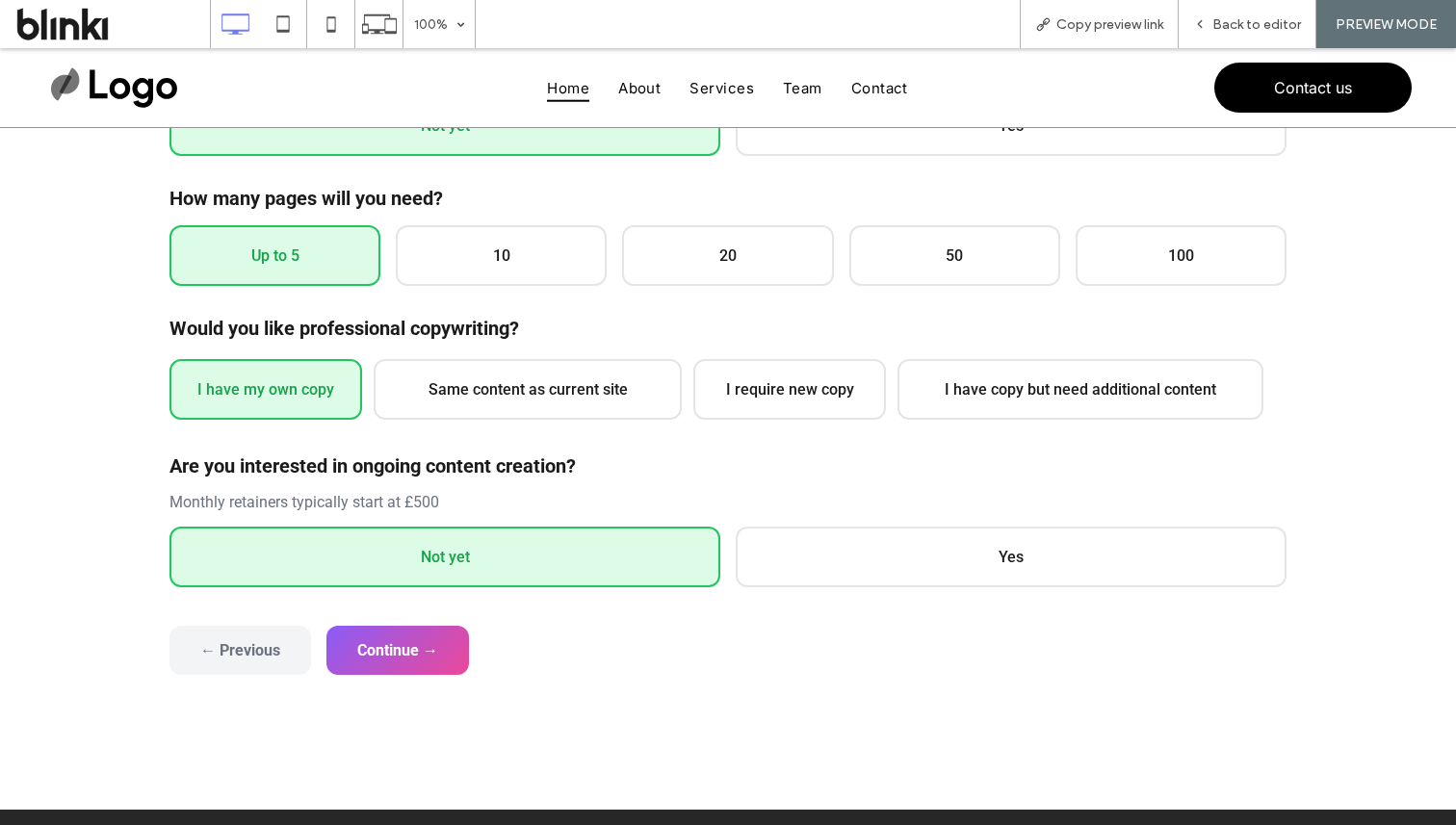
click at [900, 516] on div "Are you interested in ongoing content creation? Monthly retainers typically sta…" at bounding box center [728, 520] width 1117 height 133
click at [856, 537] on span "Yes" at bounding box center [1011, 555] width 551 height 61
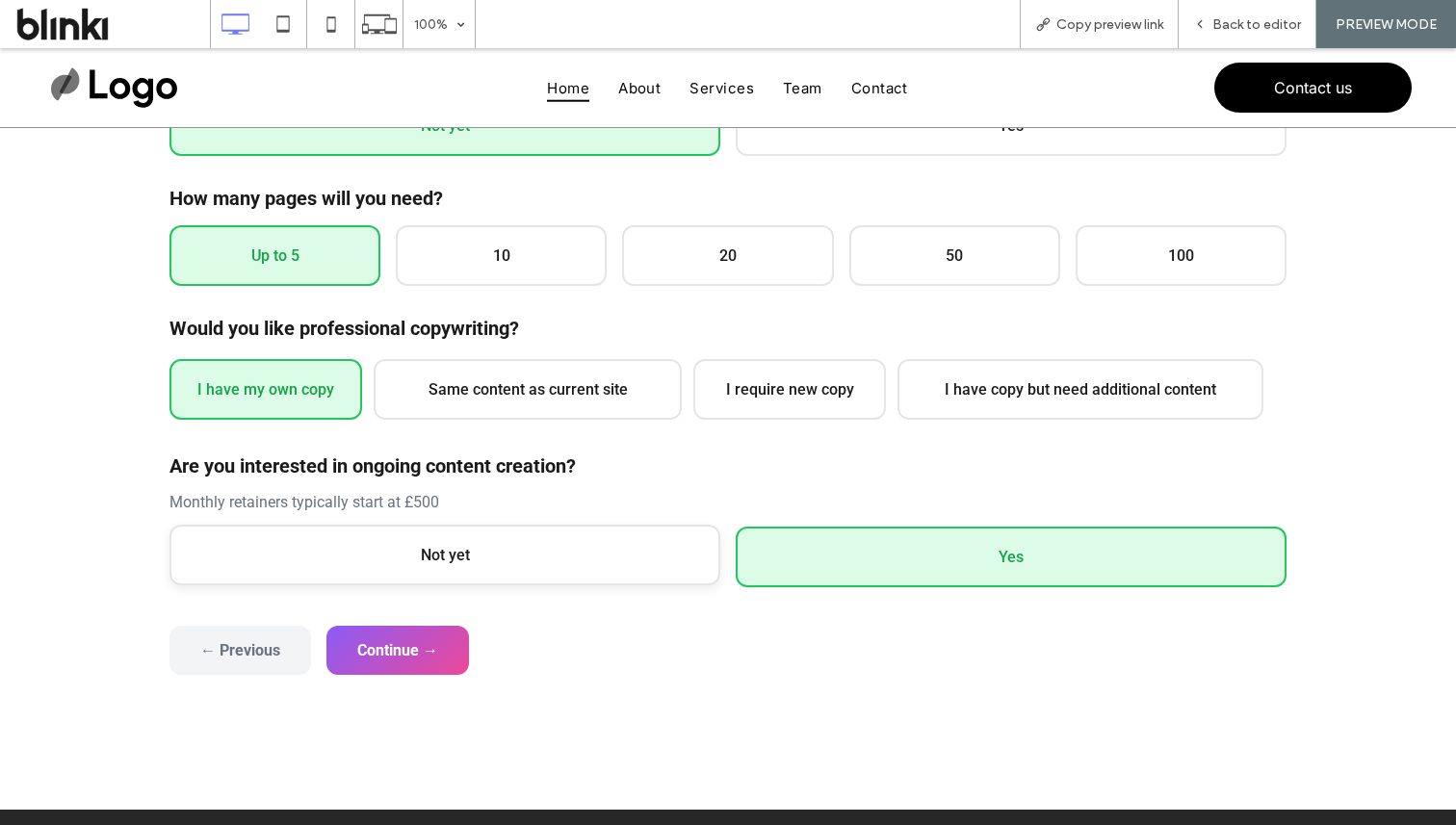
click at [703, 565] on span "Not yet" at bounding box center [445, 555] width 551 height 61
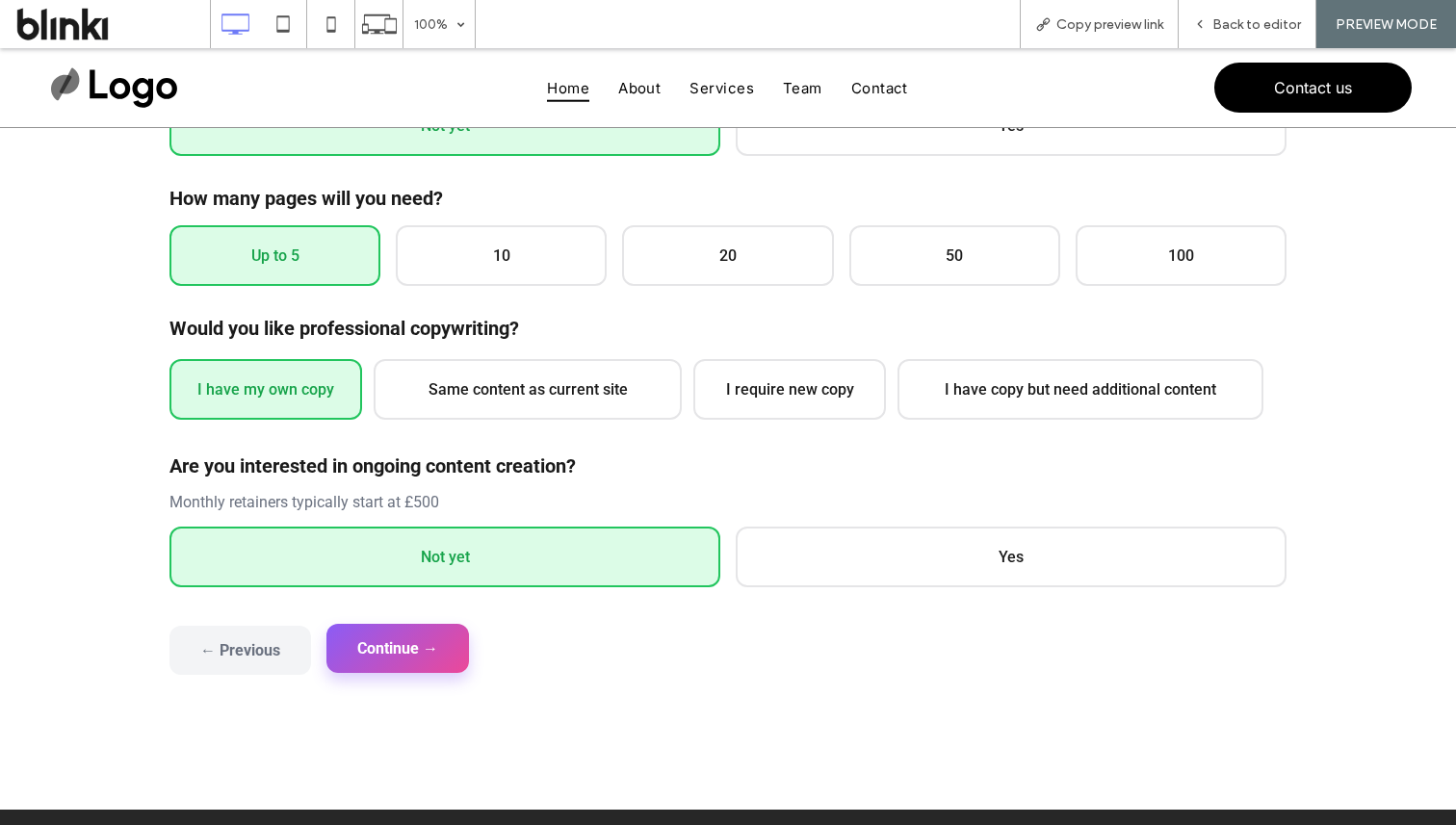
click at [439, 630] on button "Continue →" at bounding box center [397, 648] width 142 height 49
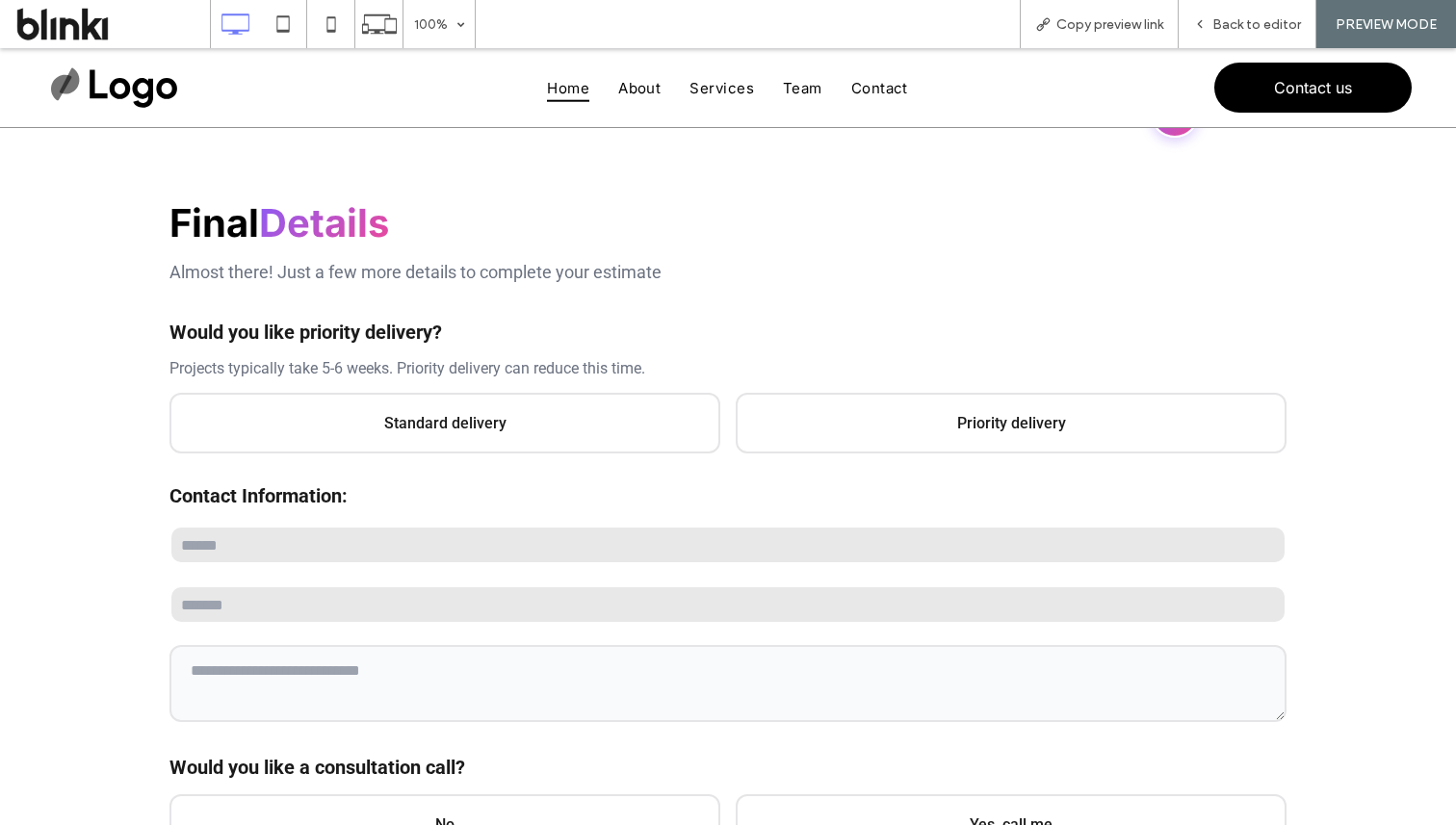
scroll to position [141, 0]
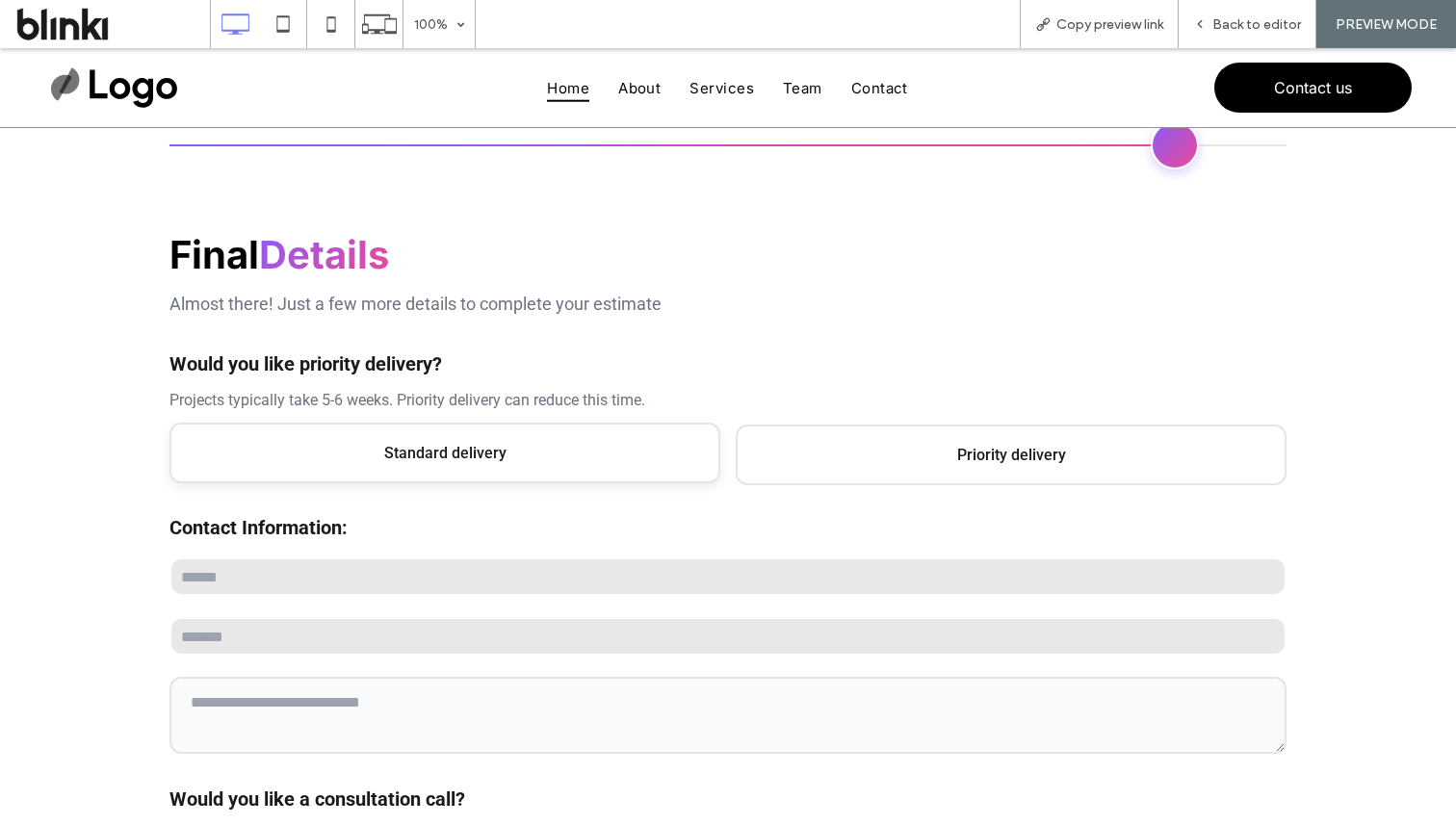
click at [481, 435] on span "Standard delivery" at bounding box center [445, 452] width 551 height 61
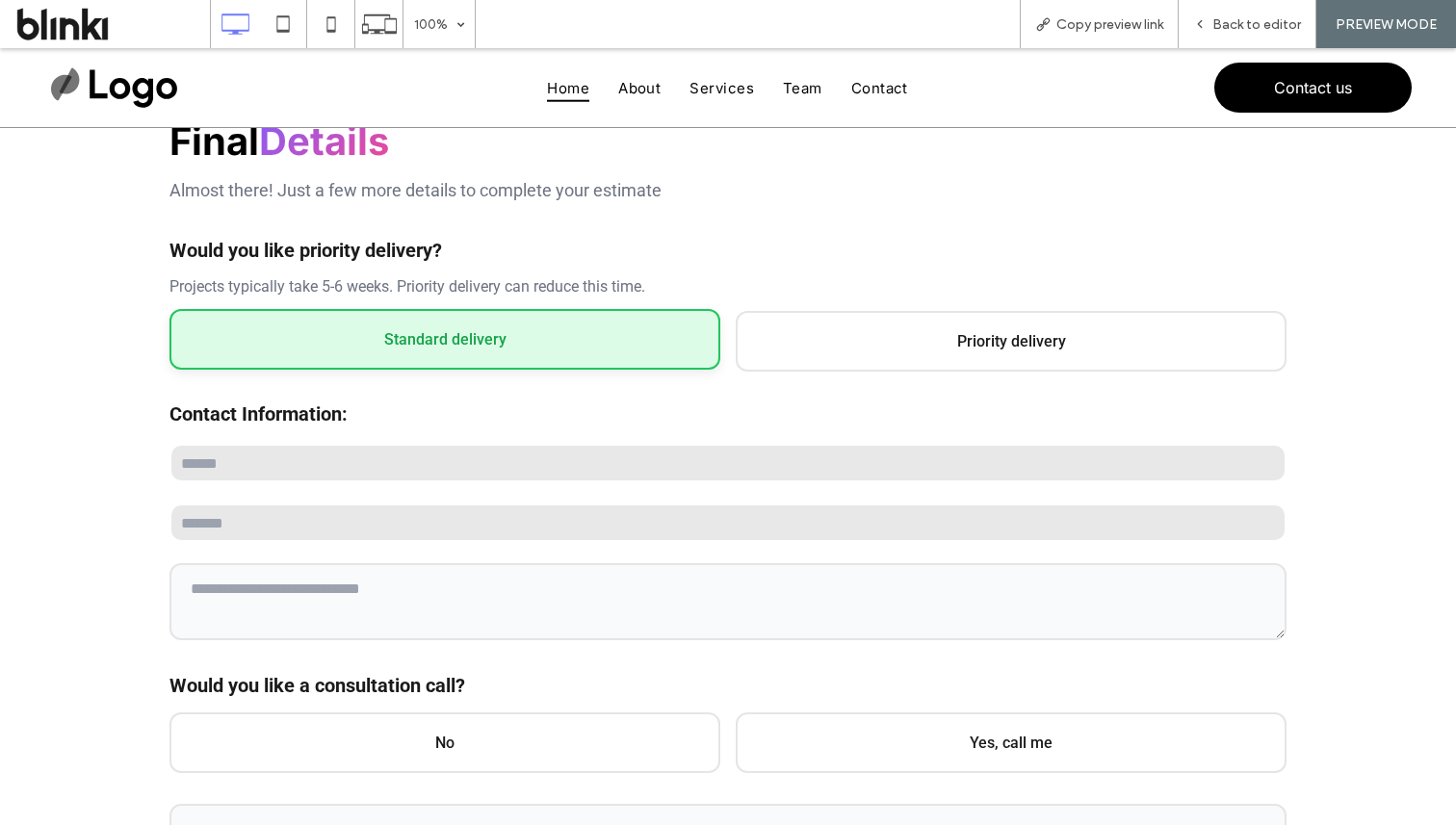
scroll to position [294, 0]
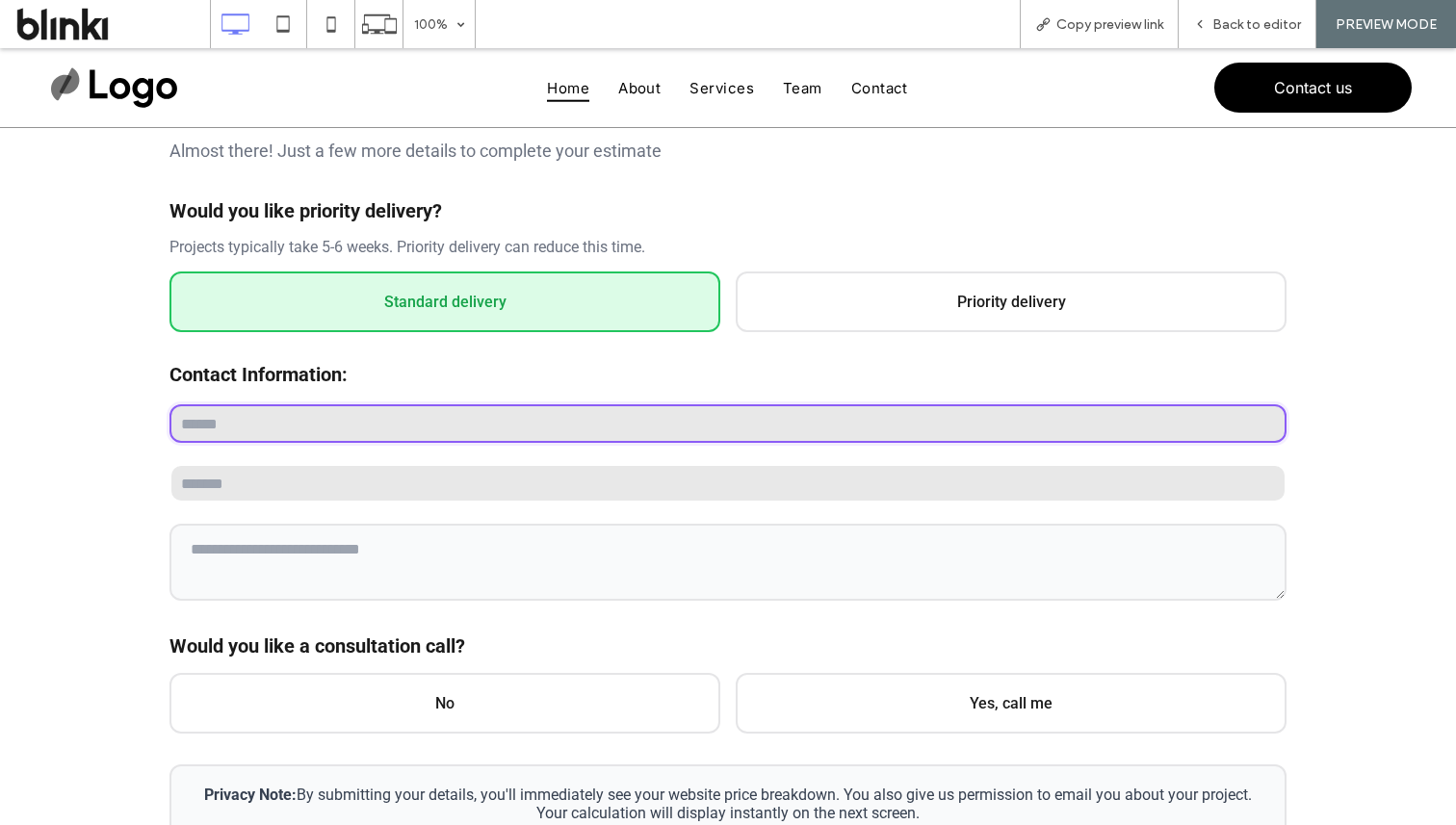
click at [481, 422] on input "text" at bounding box center [728, 424] width 1117 height 39
type input "****"
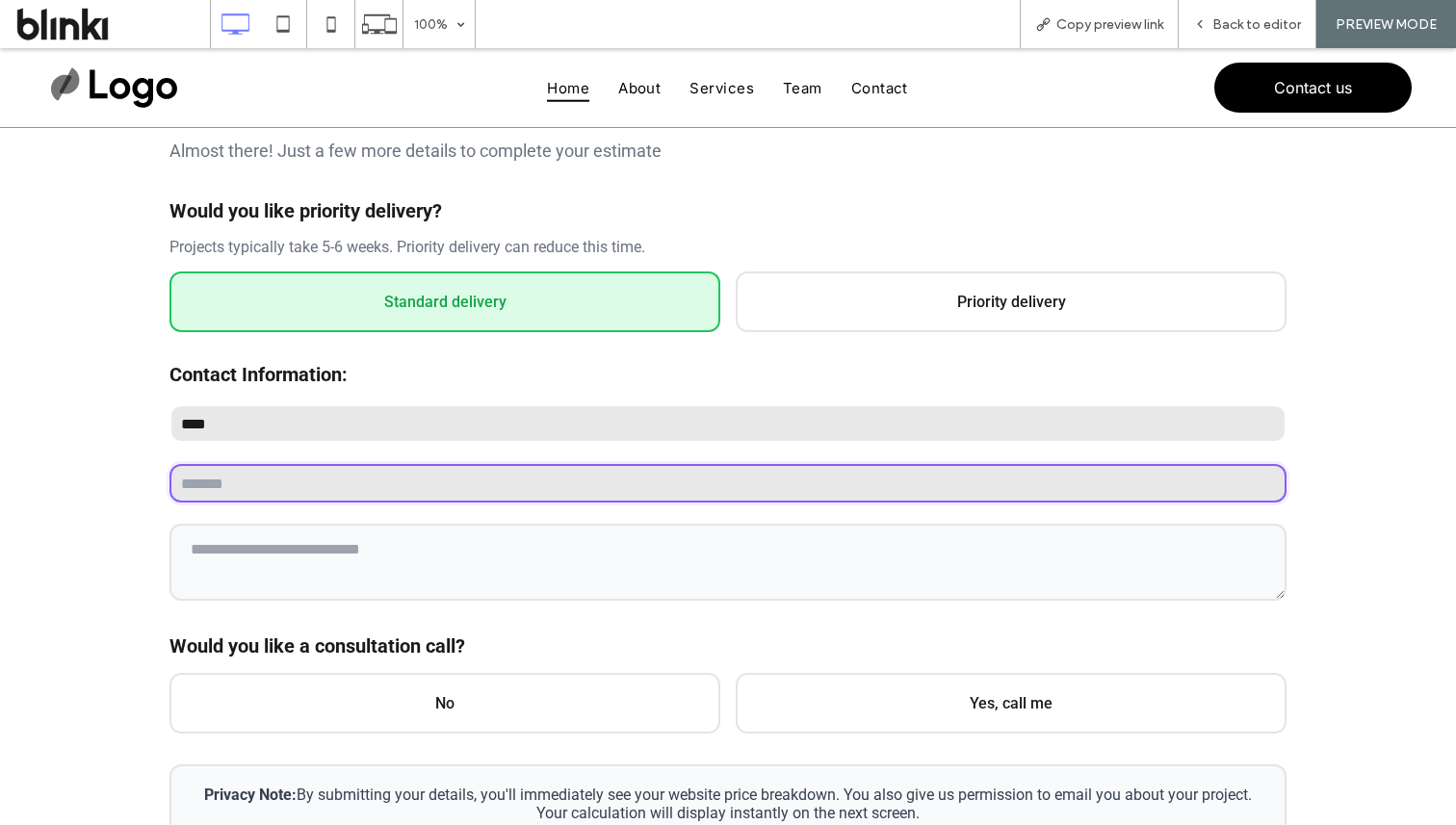
click at [471, 483] on input "email" at bounding box center [728, 483] width 1117 height 39
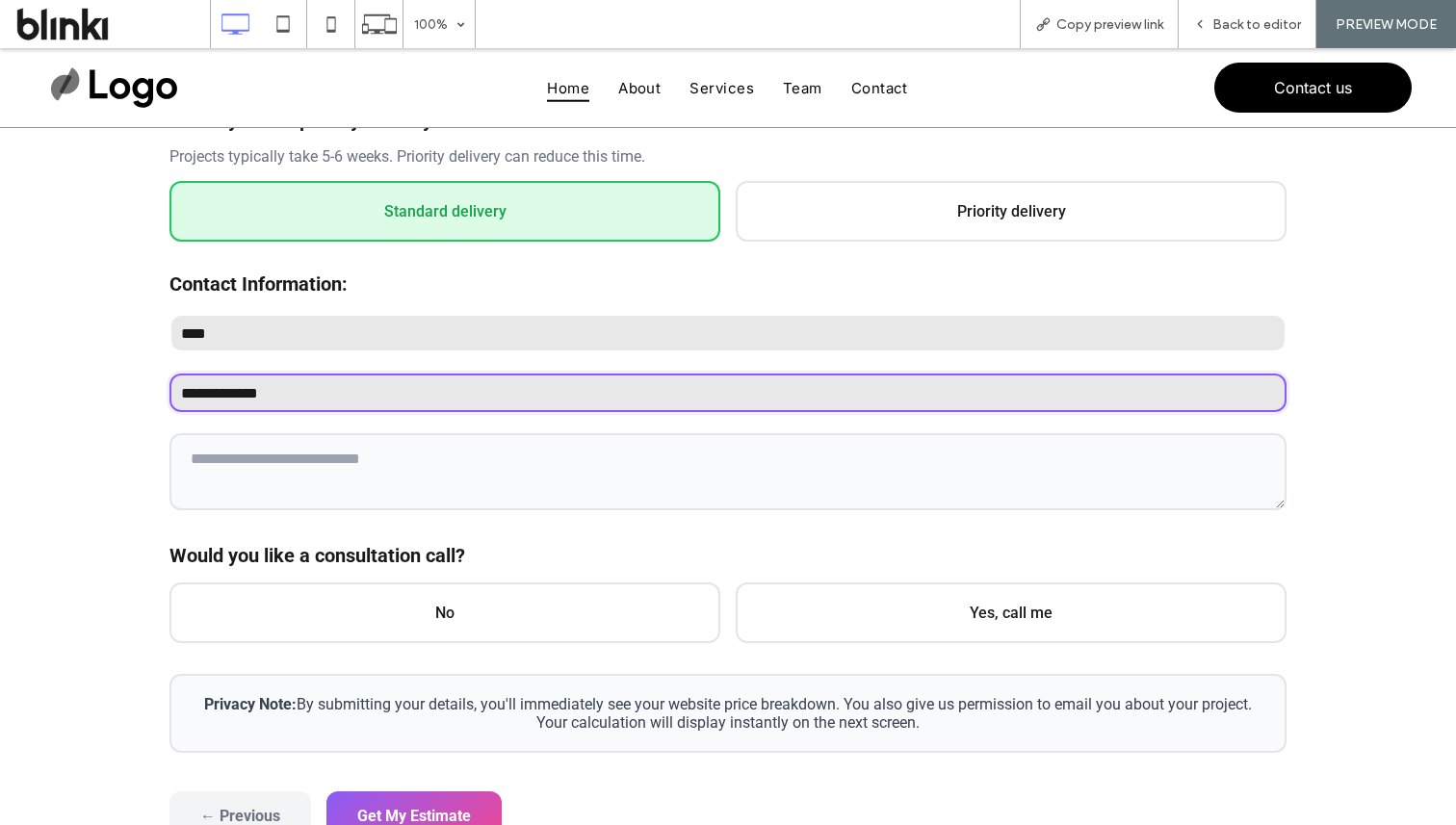
scroll to position [405, 0]
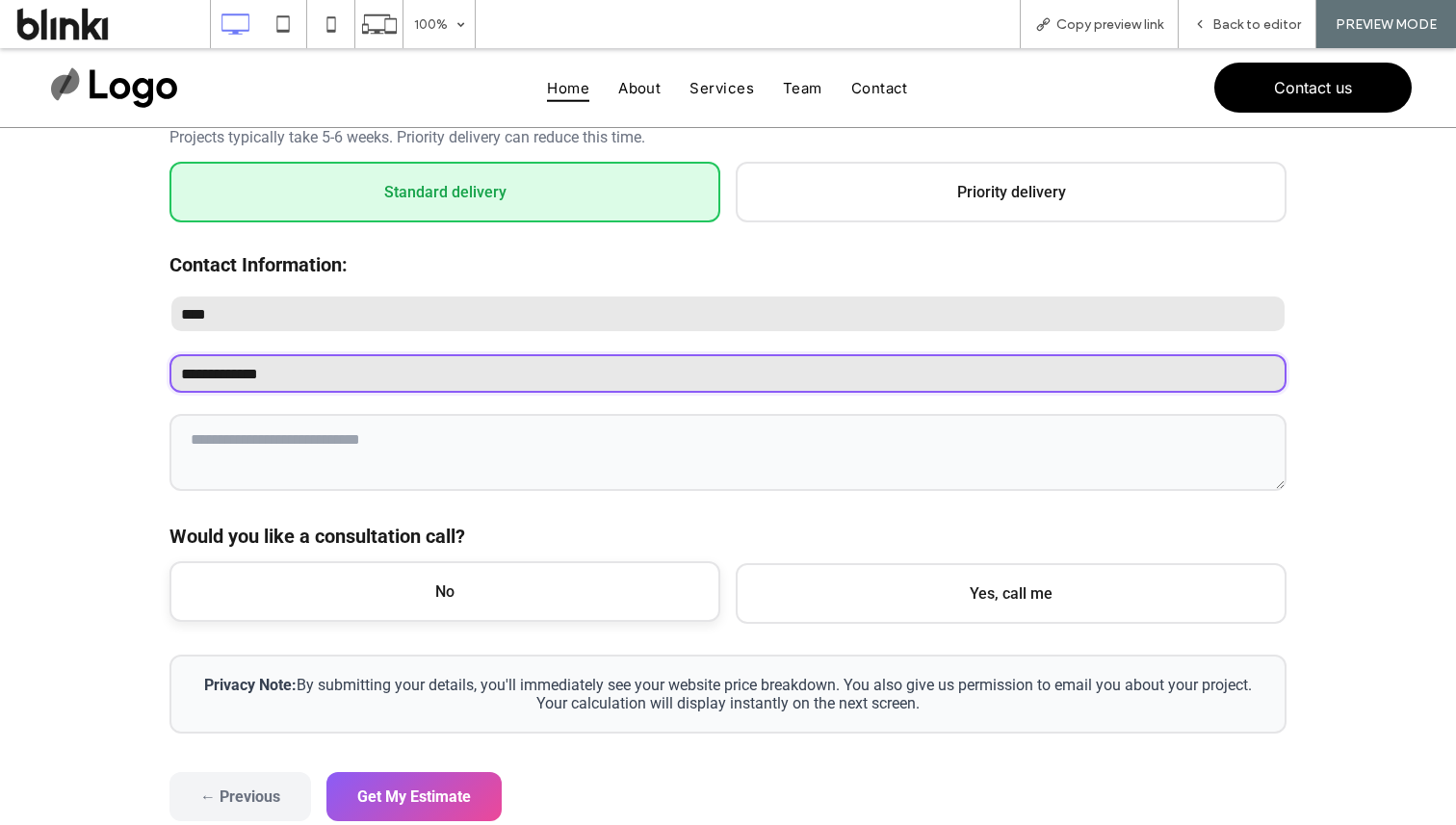
type input "**********"
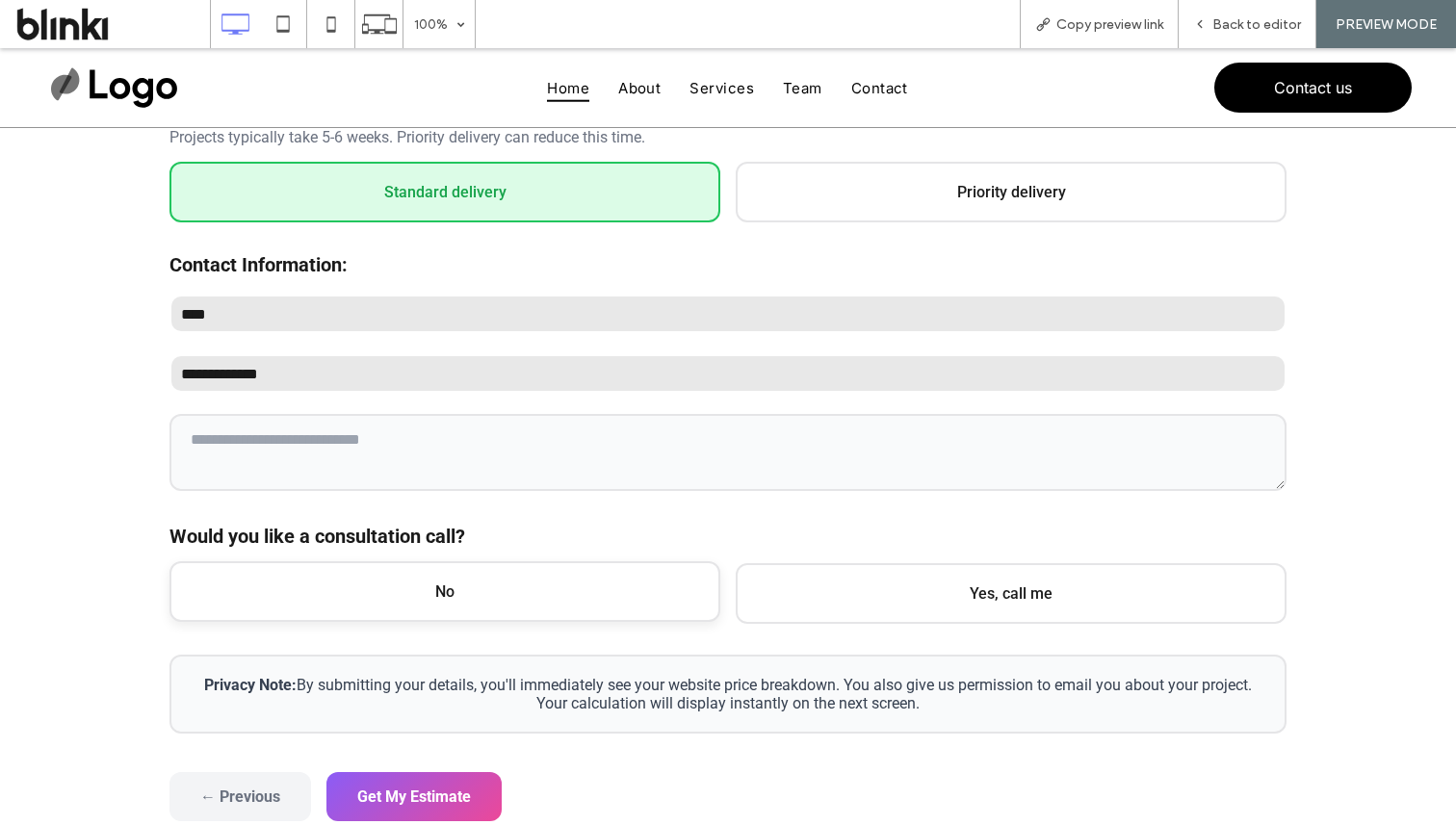
click at [568, 593] on span "No" at bounding box center [445, 592] width 551 height 61
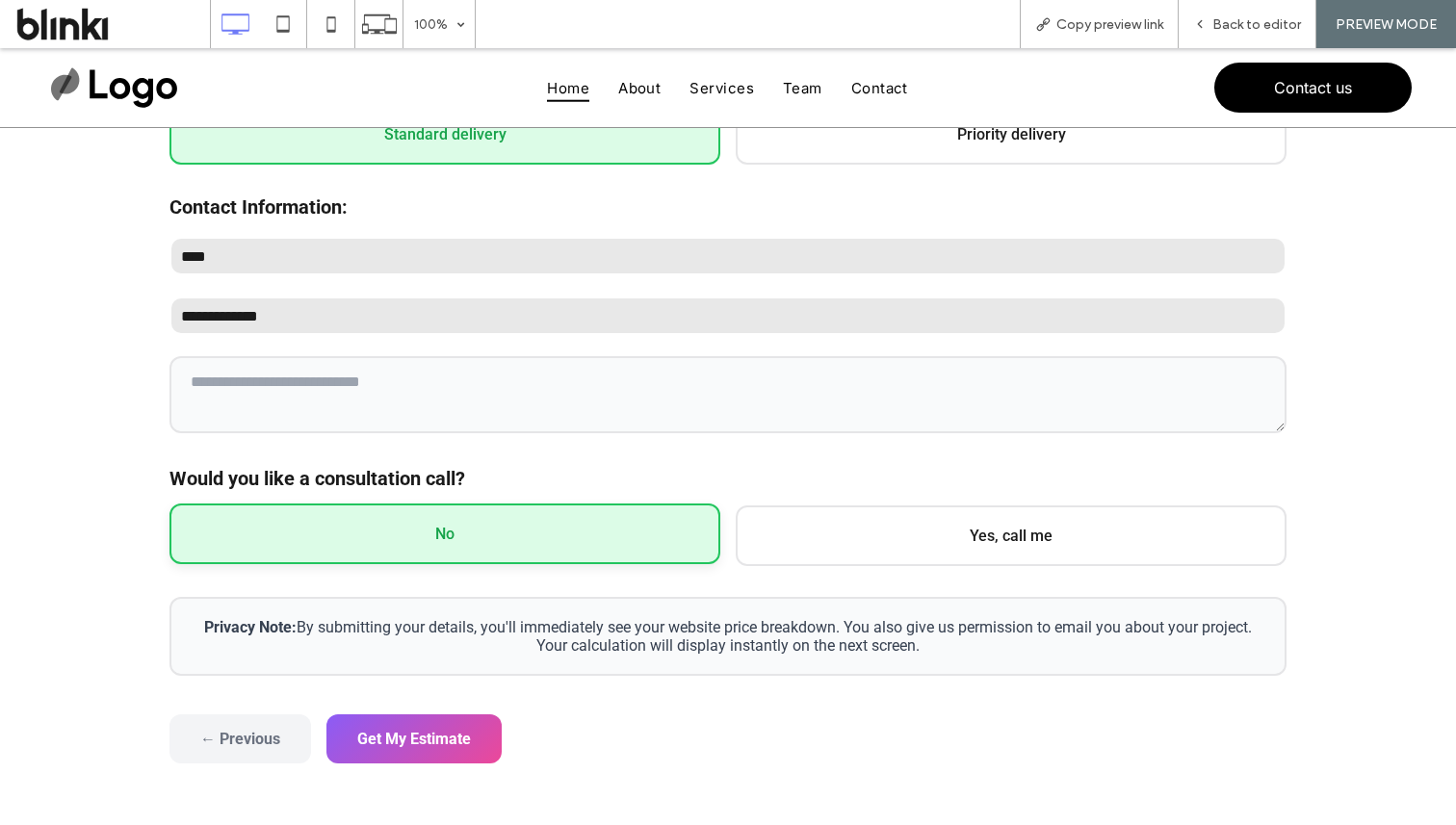
scroll to position [465, 0]
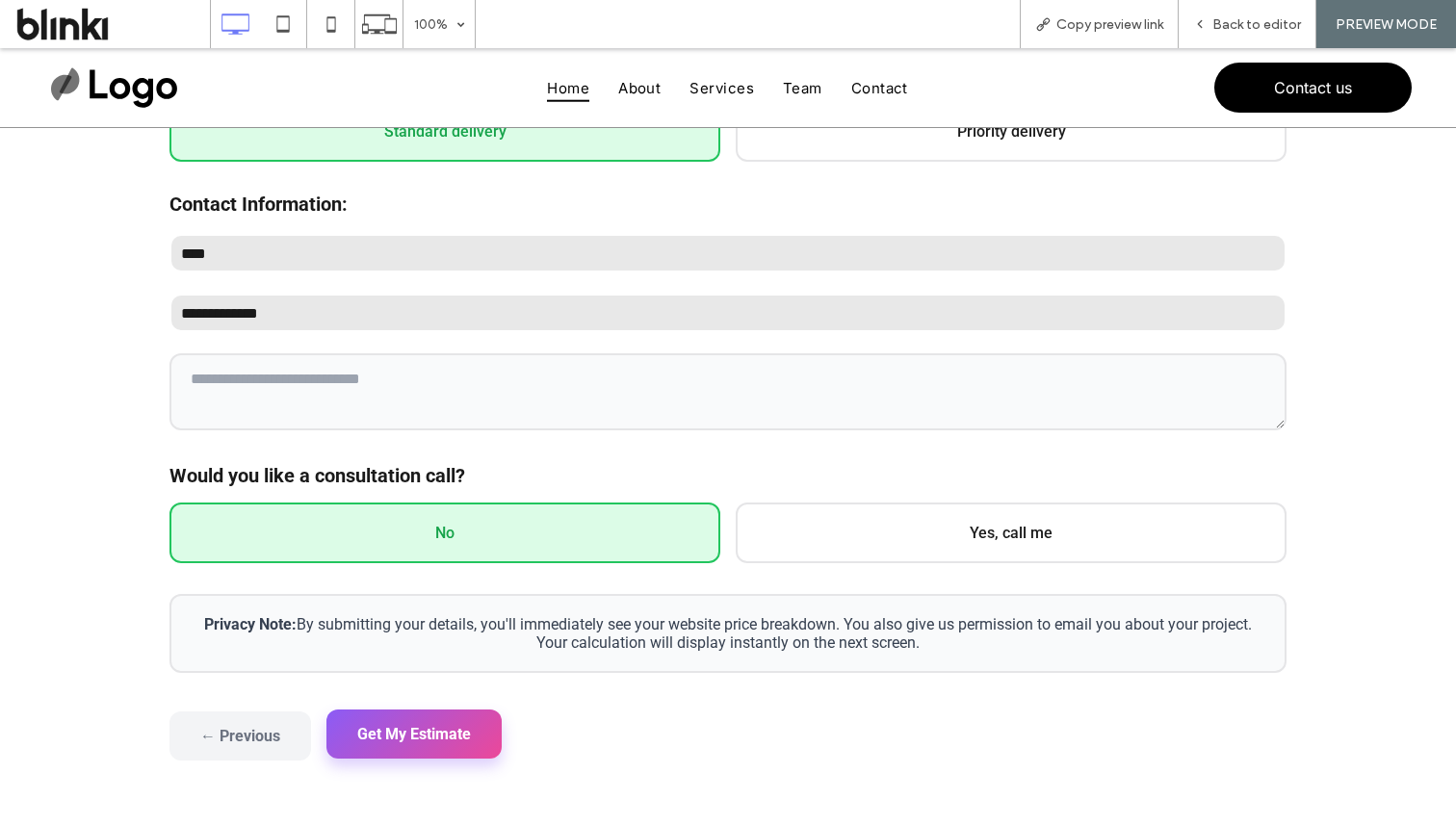
click at [490, 720] on button "Get My Estimate" at bounding box center [414, 734] width 175 height 49
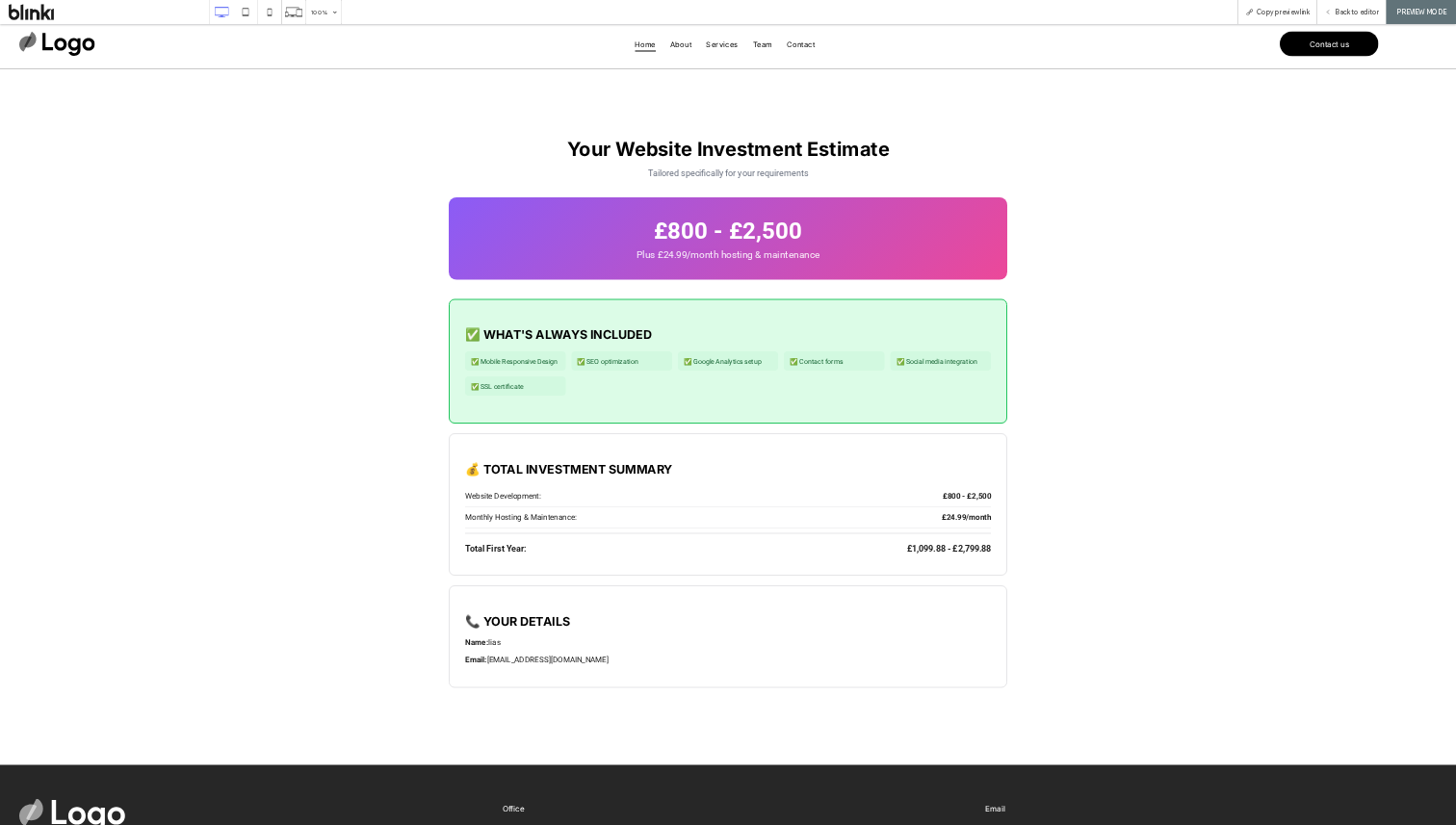
scroll to position [17, 0]
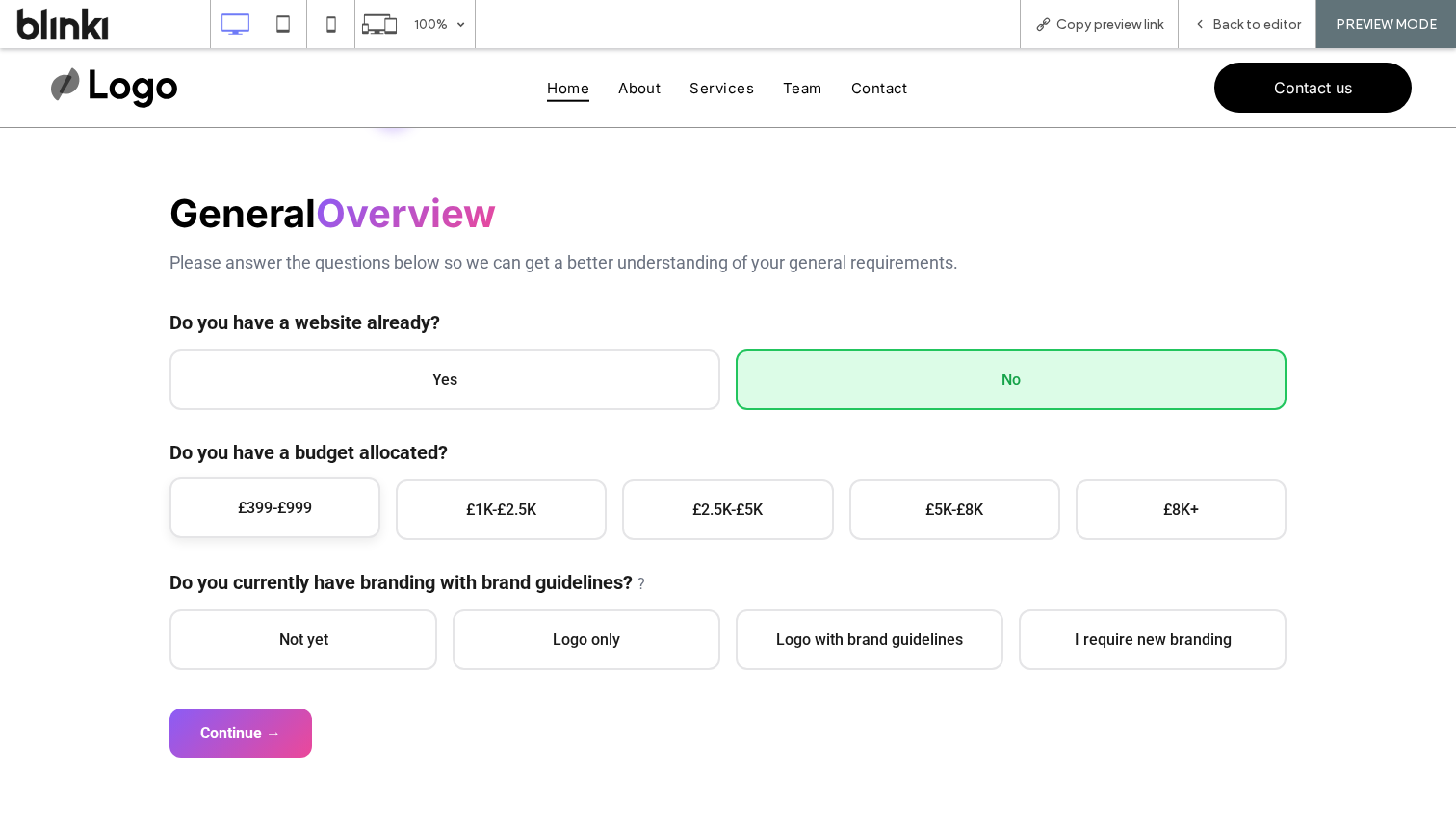
click at [352, 495] on span "£399-£999" at bounding box center [275, 507] width 211 height 61
click at [369, 670] on form "General Overview Please answer the questions below so we can get a better under…" at bounding box center [728, 474] width 1117 height 568
click at [327, 667] on label "Not yet" at bounding box center [303, 639] width 267 height 61
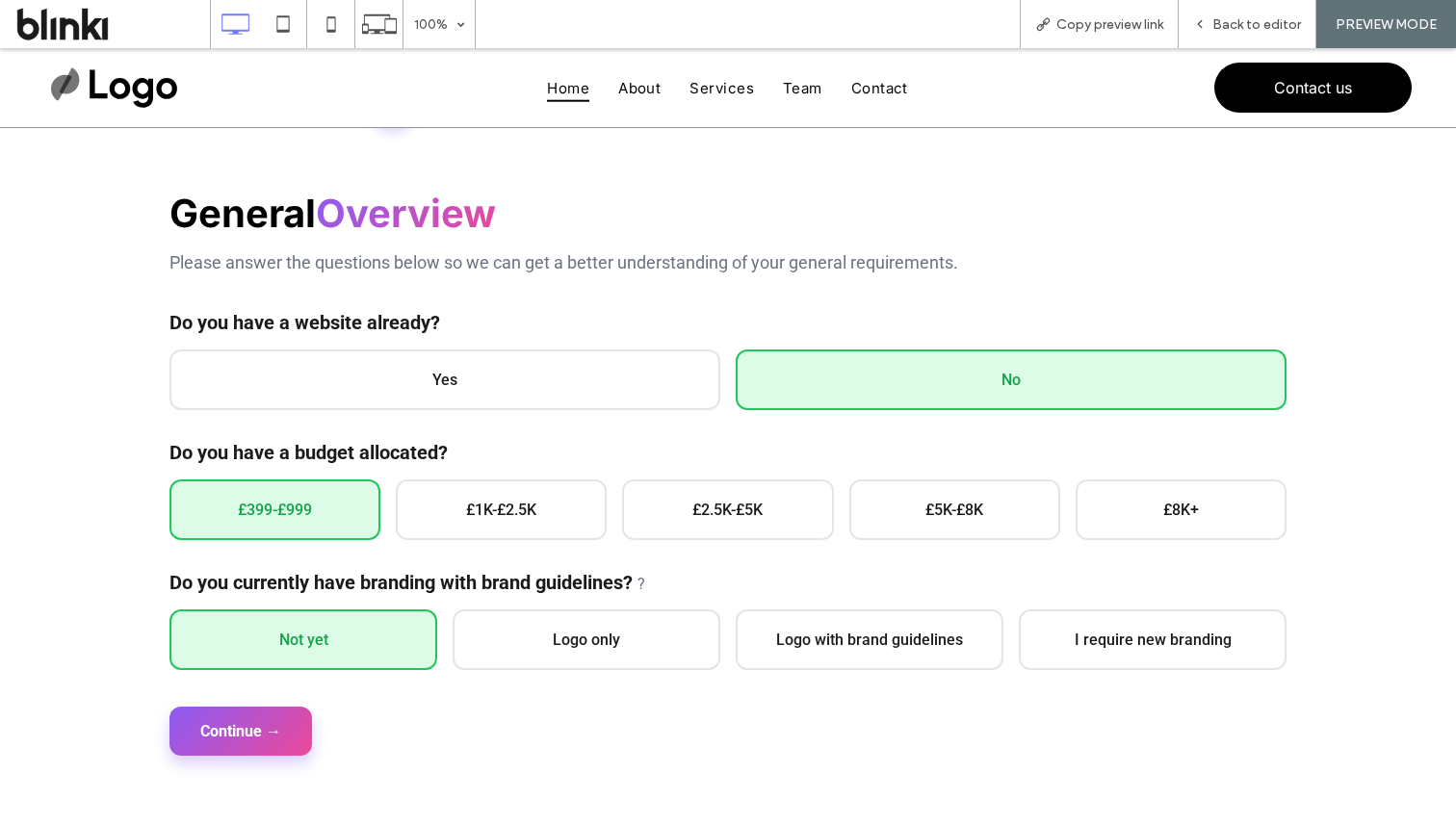
click at [271, 727] on button "Continue →" at bounding box center [240, 731] width 142 height 49
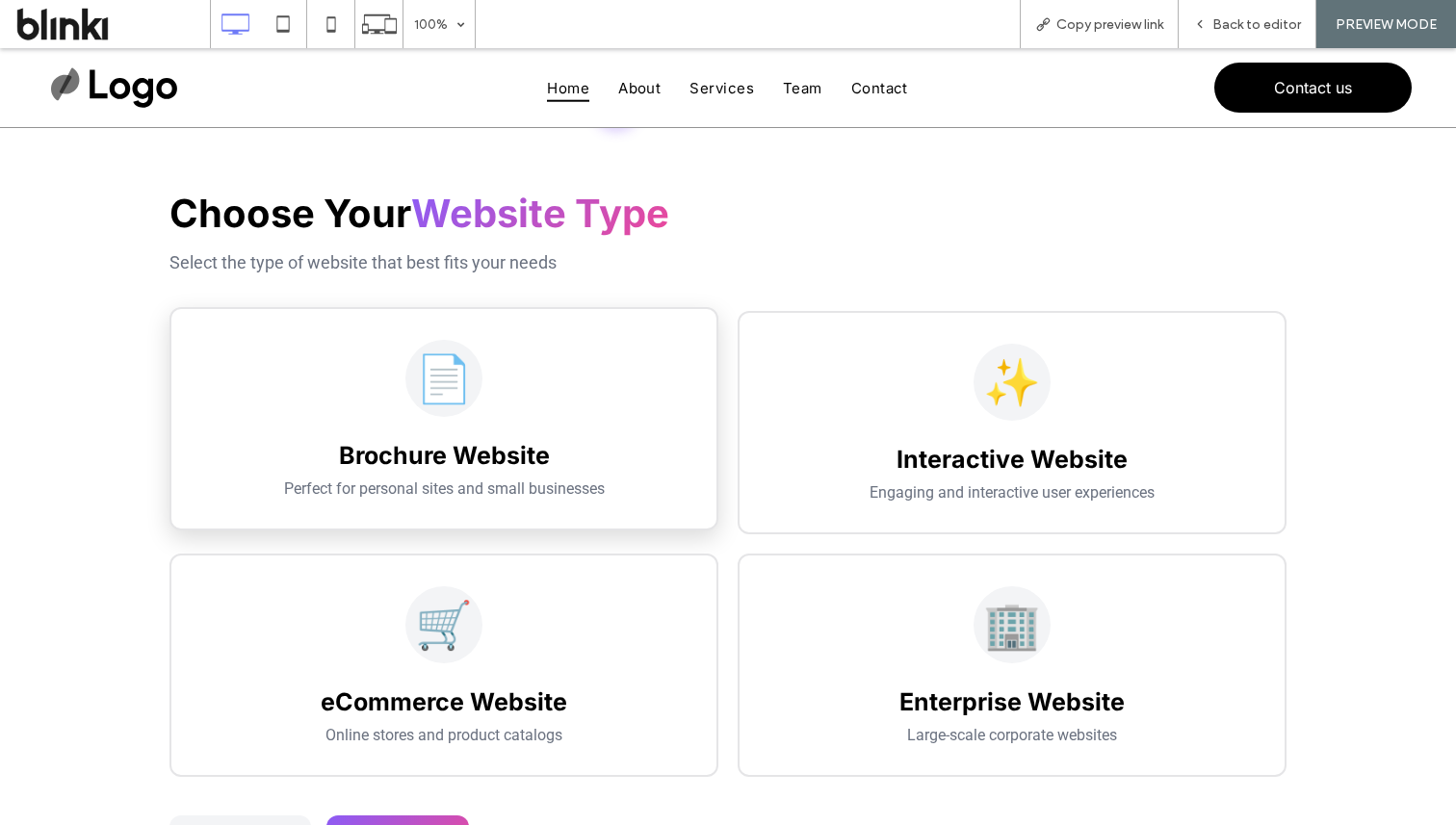
click at [477, 464] on h3 "Brochure Website" at bounding box center [444, 455] width 483 height 29
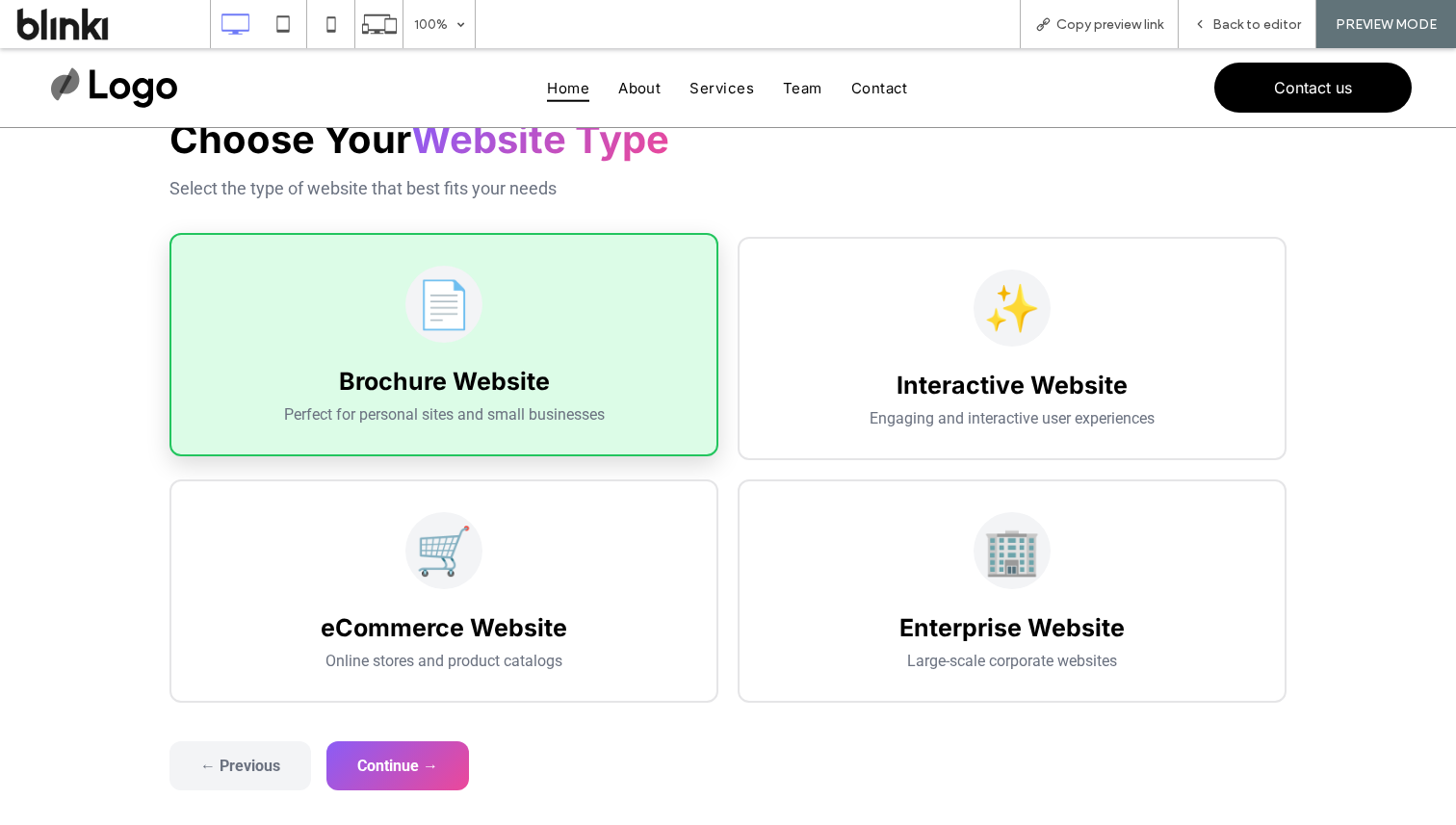
scroll to position [292, 0]
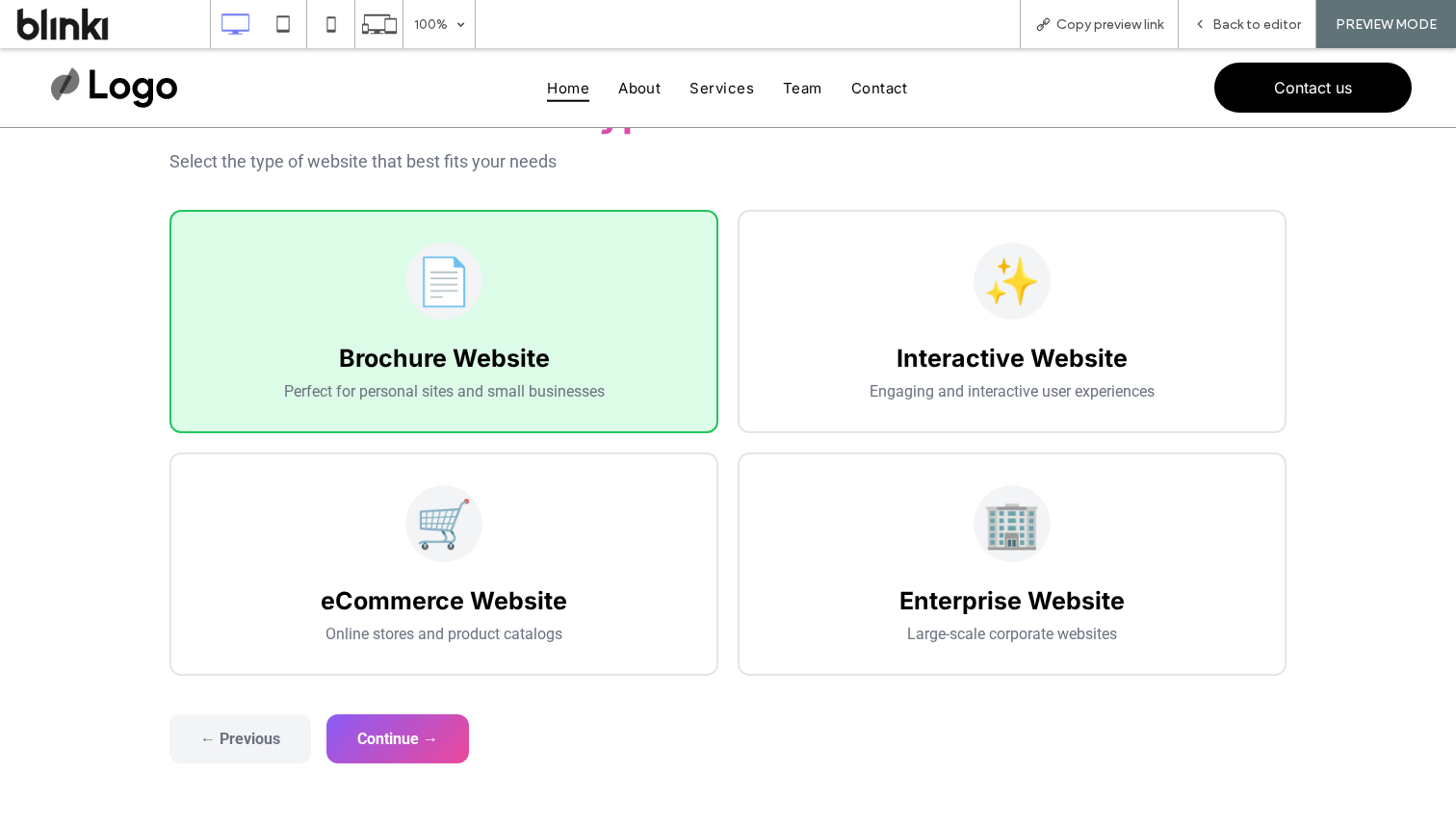
click at [451, 712] on form "General Overview Please answer the questions below so we can get a better under…" at bounding box center [728, 425] width 1117 height 675
click at [457, 739] on button "Continue →" at bounding box center [397, 737] width 142 height 49
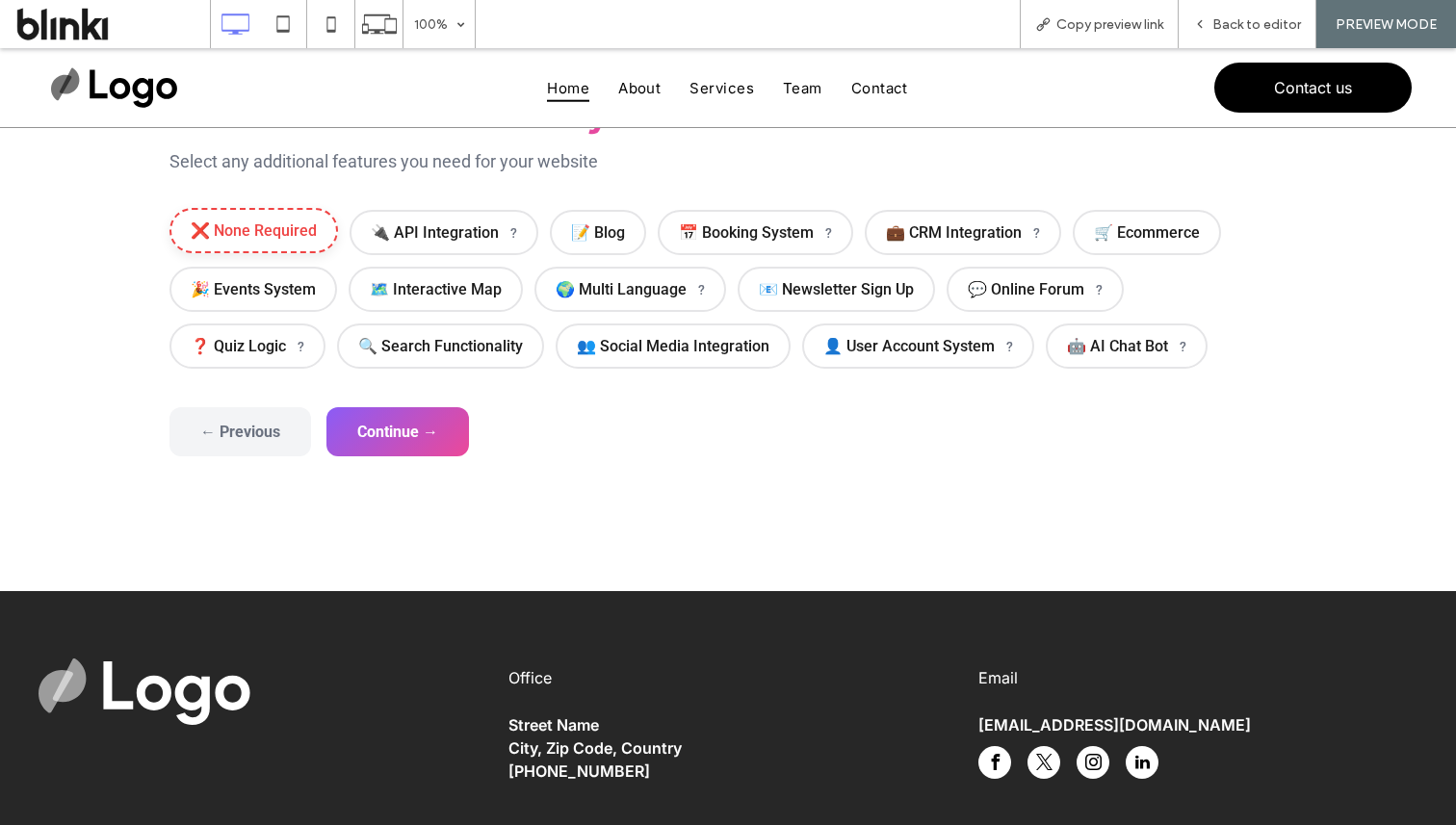
click at [294, 229] on span "❌ None Required" at bounding box center [254, 230] width 169 height 46
click at [434, 436] on button "Continue →" at bounding box center [397, 430] width 142 height 49
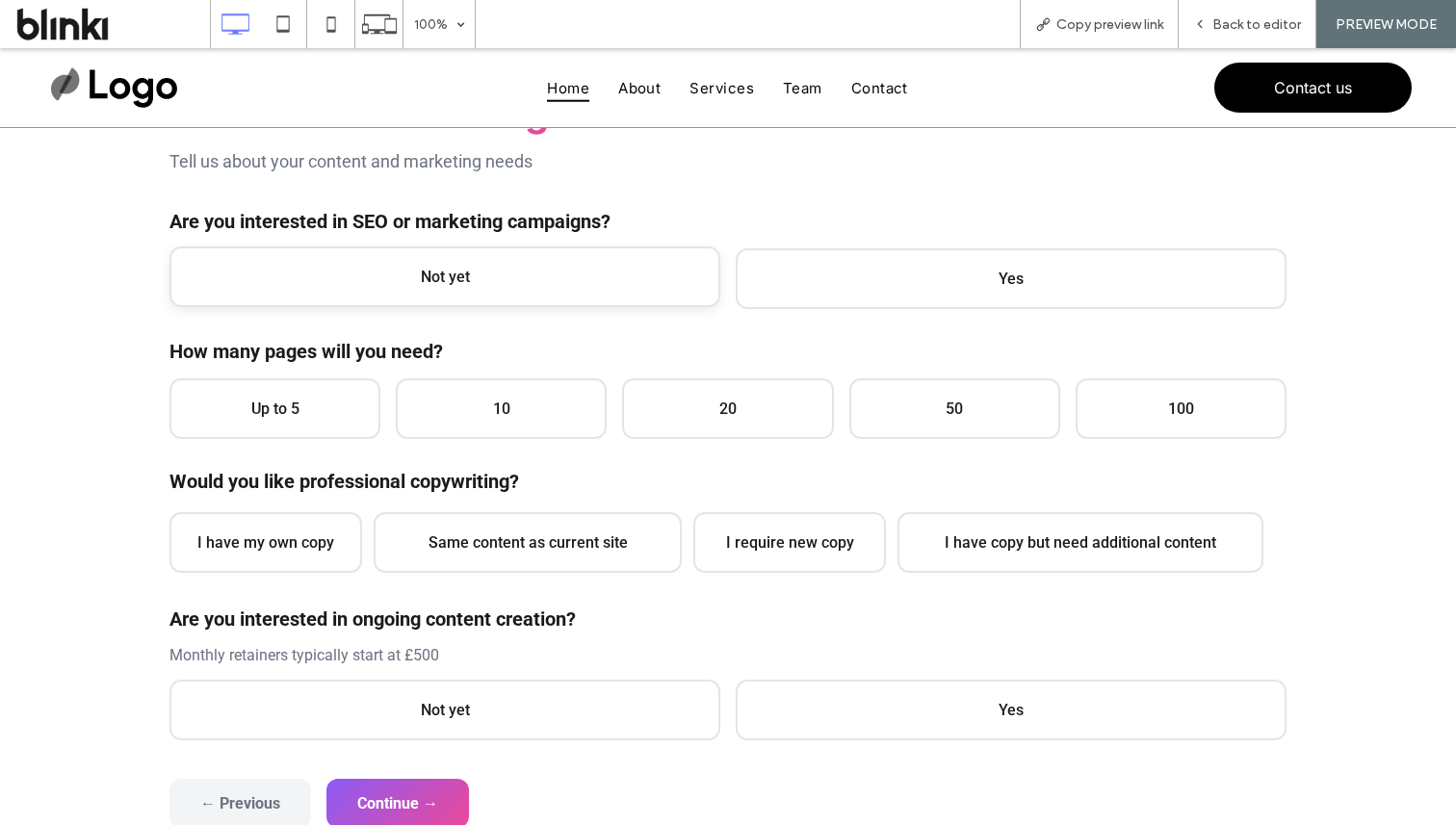
click at [498, 304] on span "Not yet" at bounding box center [445, 276] width 551 height 61
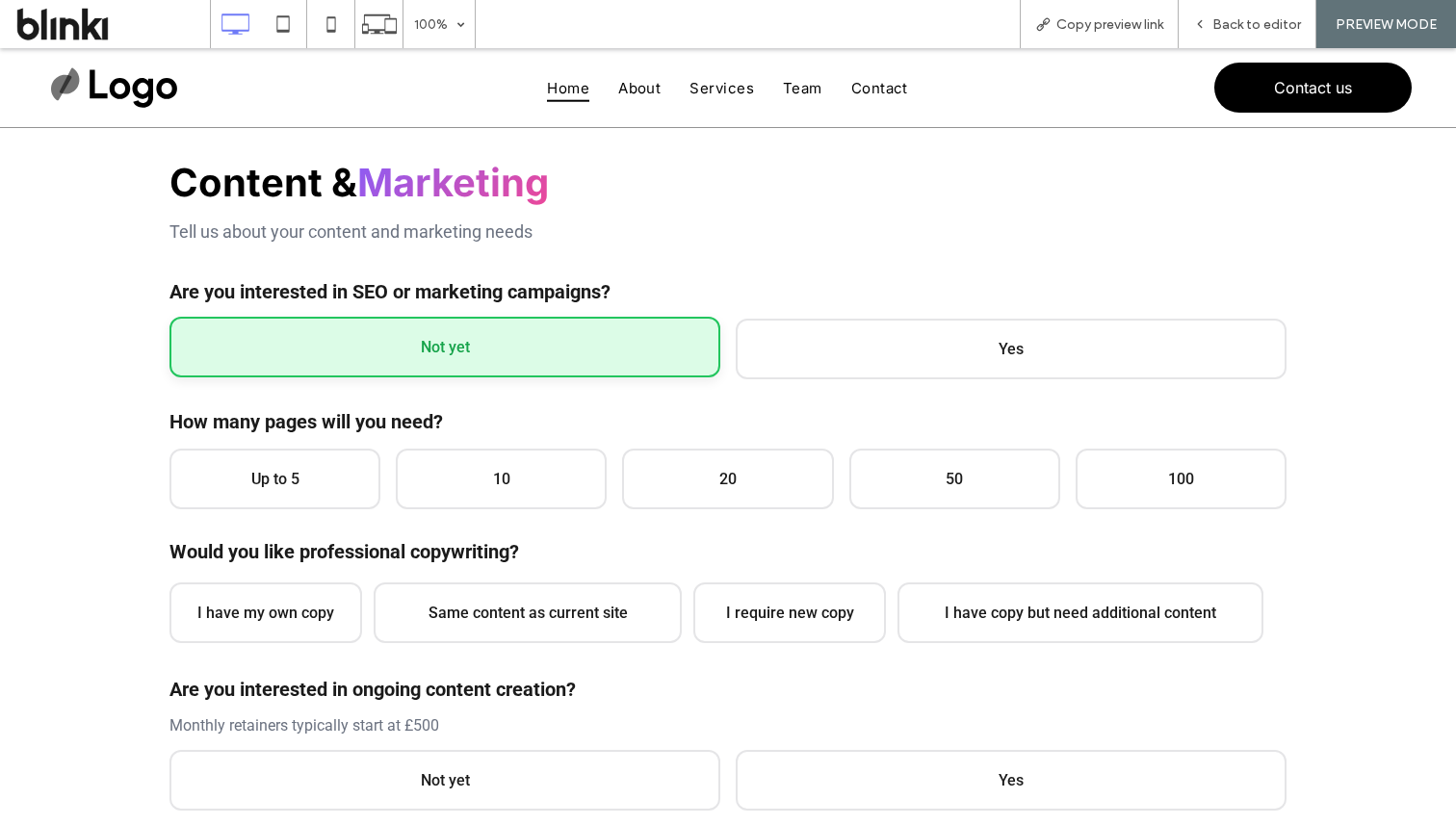
scroll to position [211, 0]
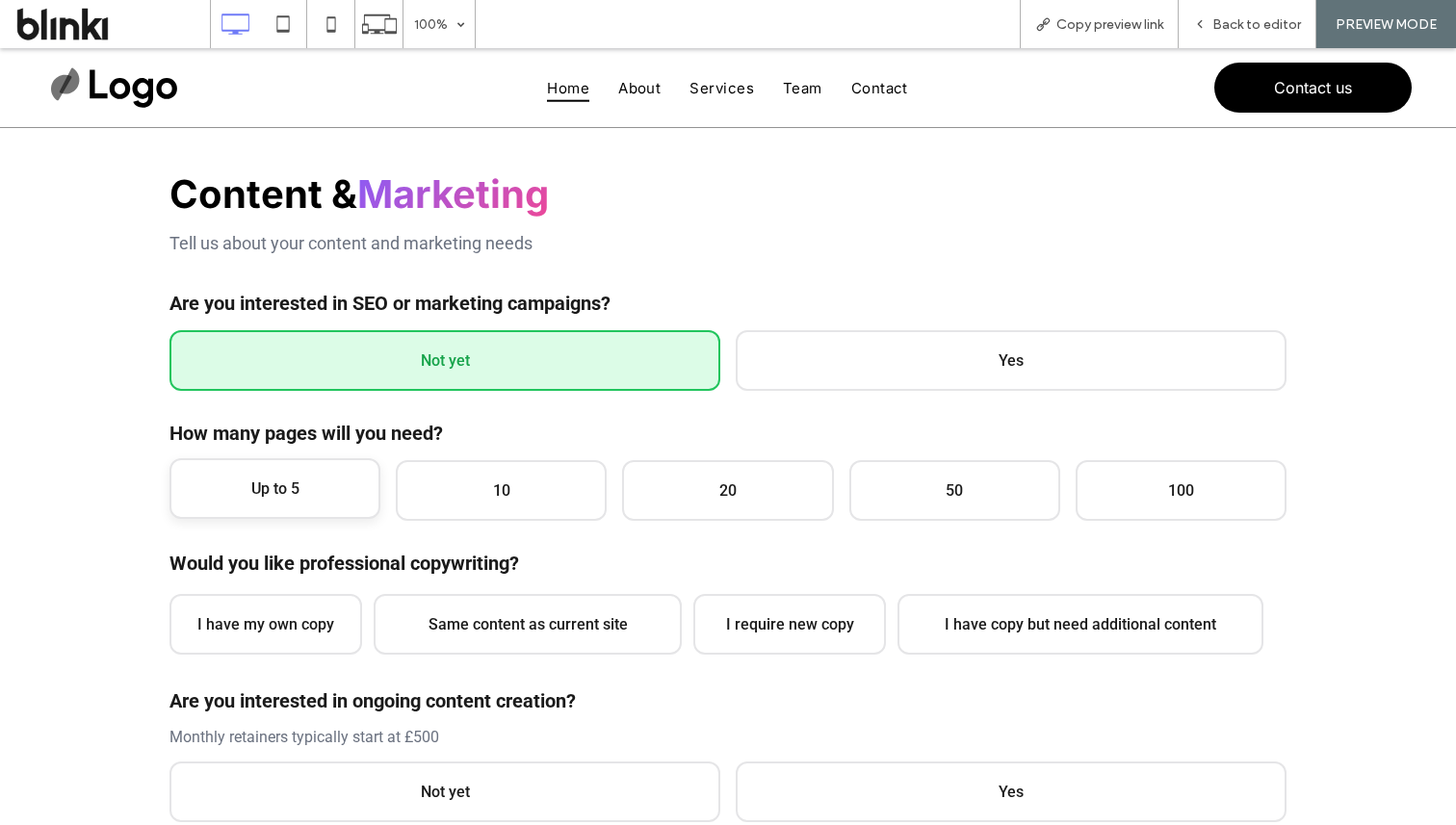
click at [311, 472] on span "Up to 5" at bounding box center [275, 488] width 211 height 61
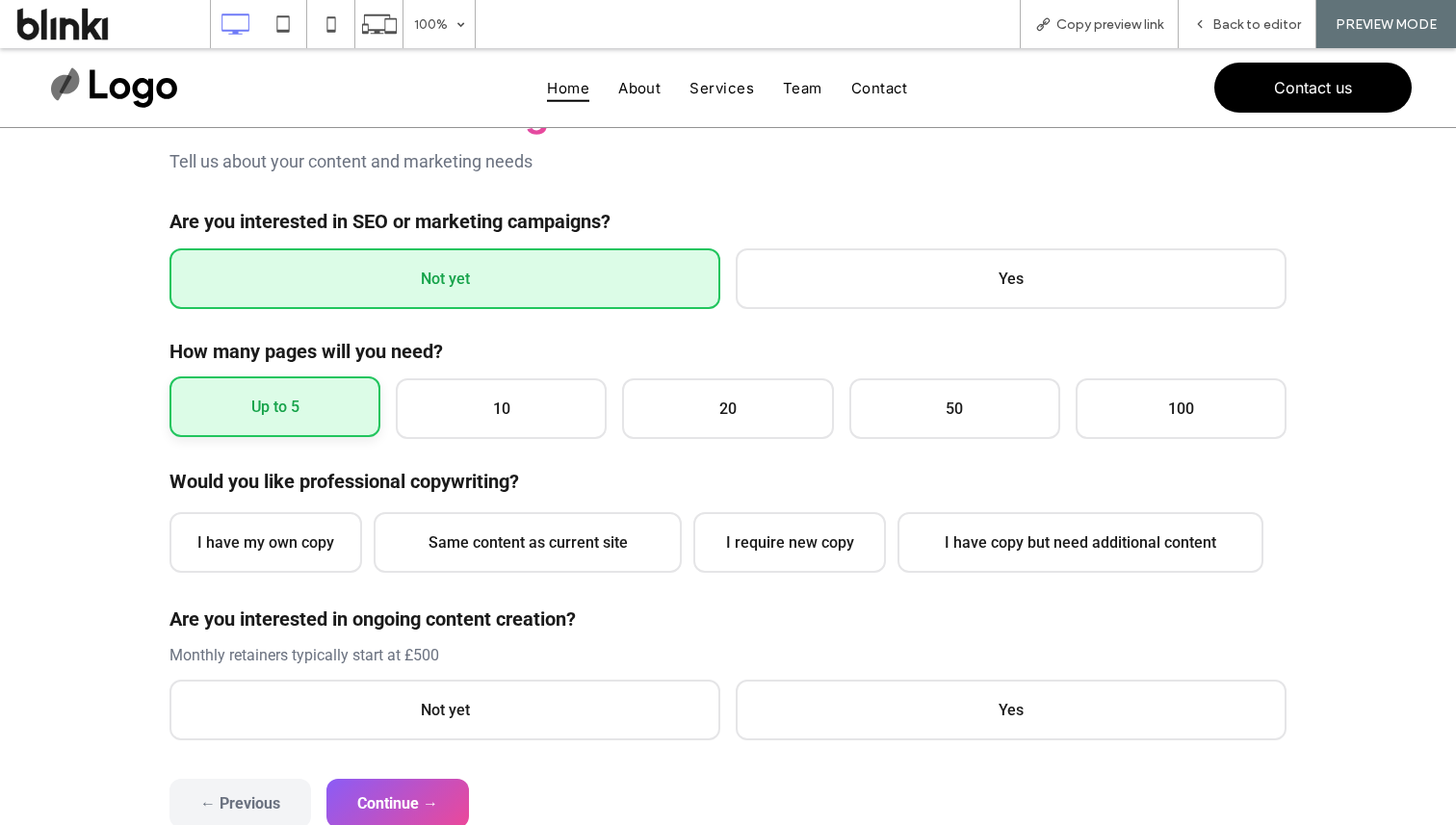
scroll to position [323, 0]
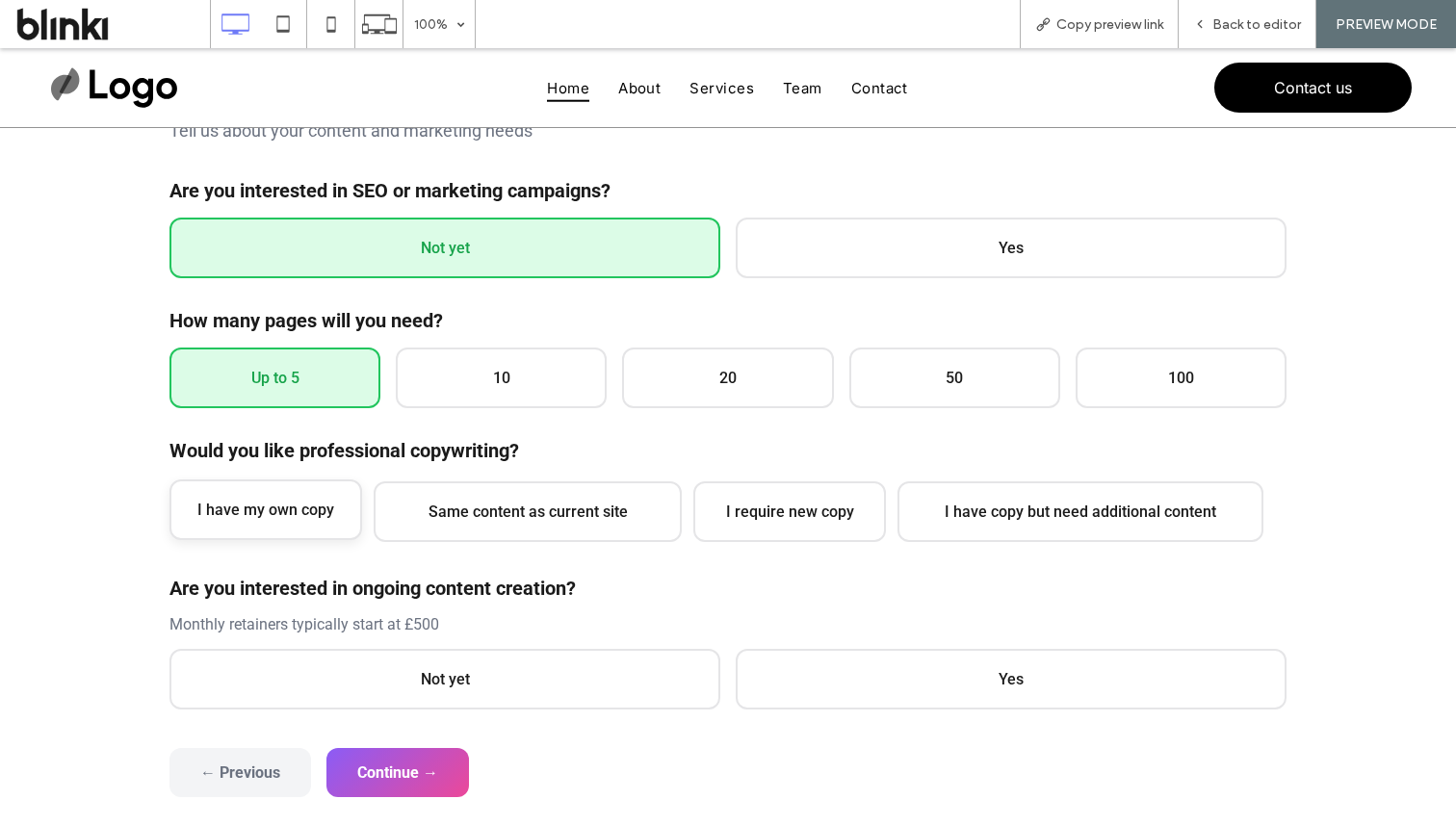
click at [311, 496] on span "I have my own copy" at bounding box center [265, 509] width 193 height 61
click at [364, 658] on span "Not yet" at bounding box center [445, 677] width 551 height 61
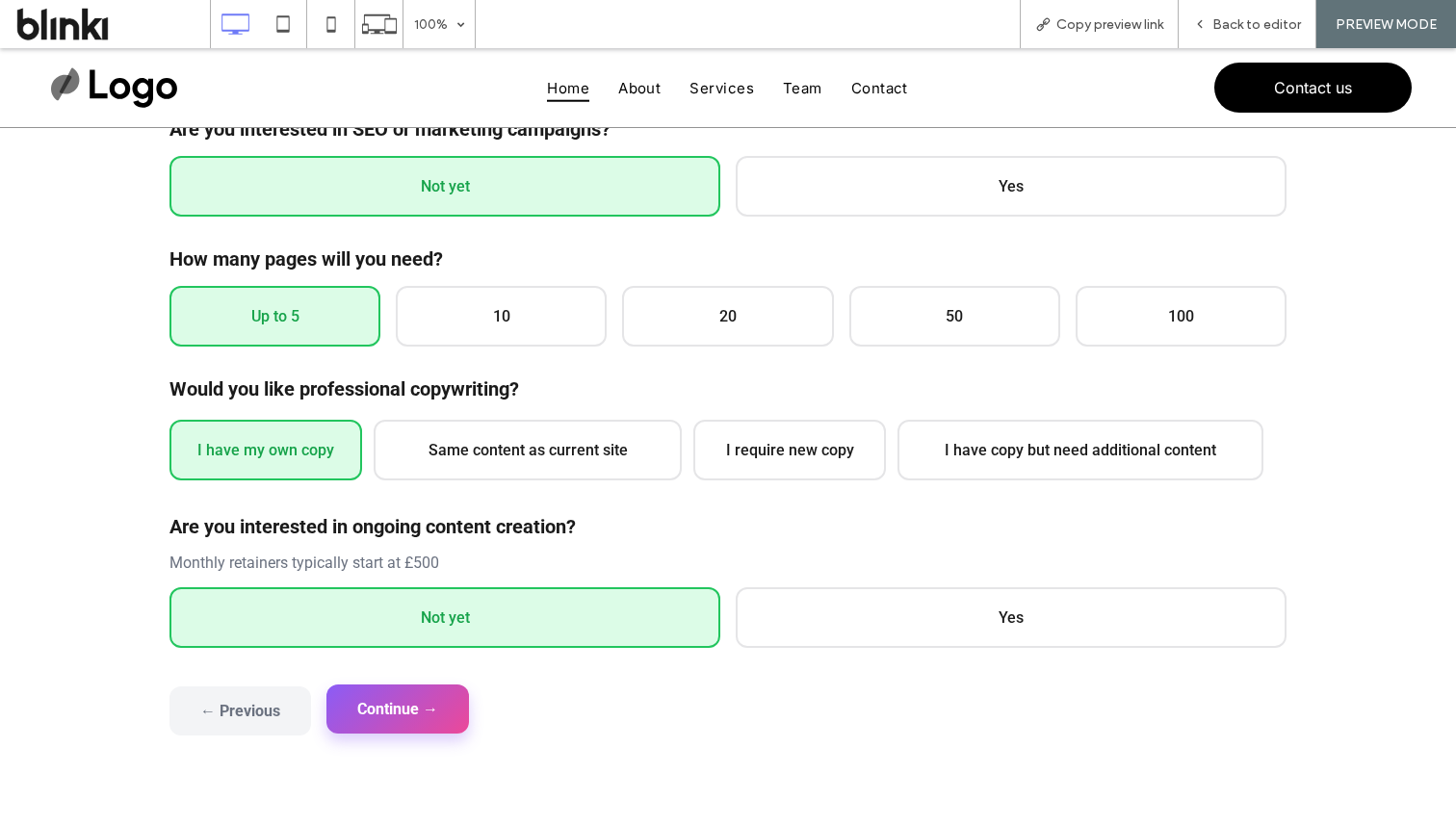
click at [403, 689] on button "Continue →" at bounding box center [397, 709] width 142 height 49
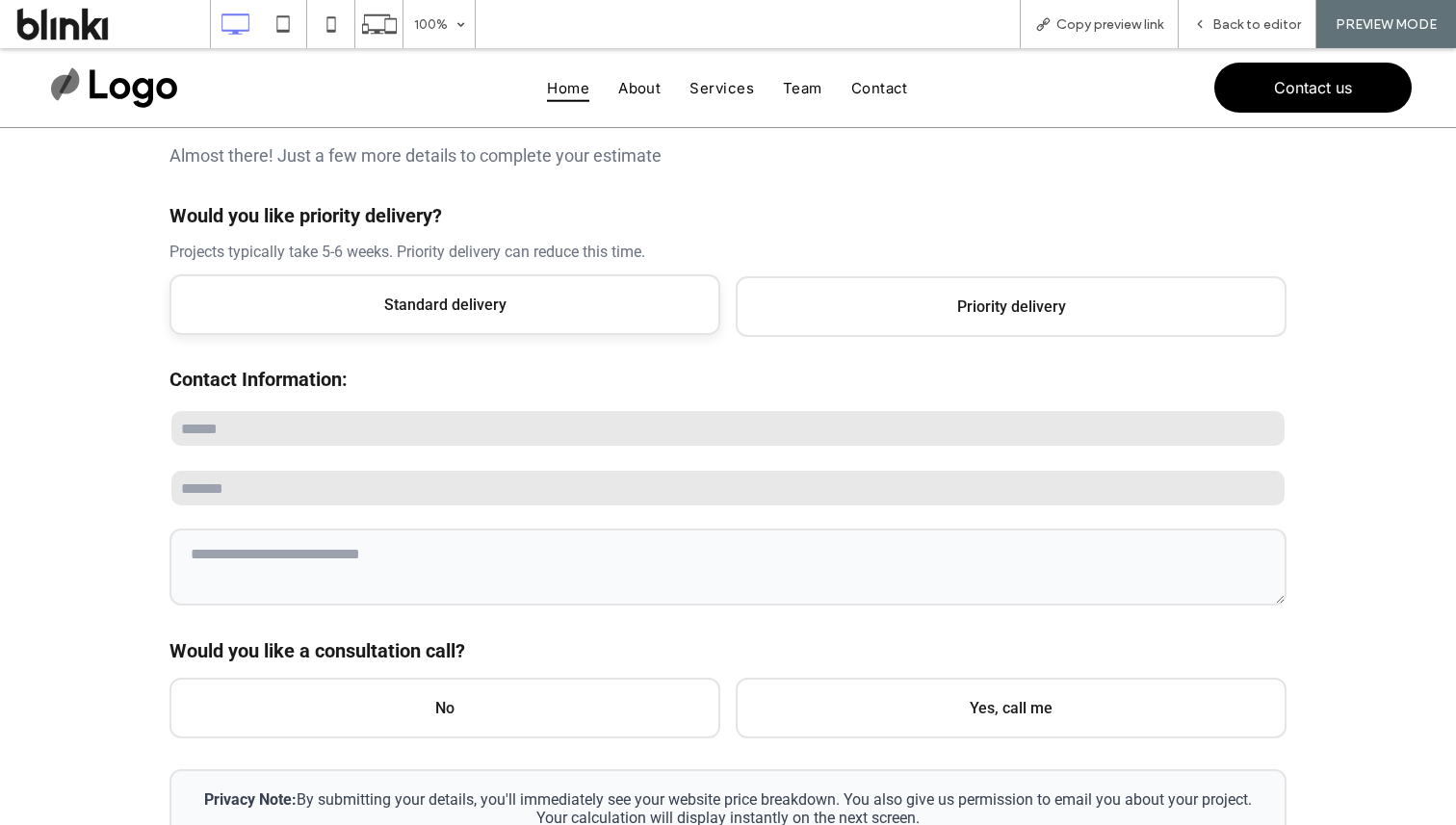
click at [440, 290] on span "Standard delivery" at bounding box center [445, 304] width 551 height 61
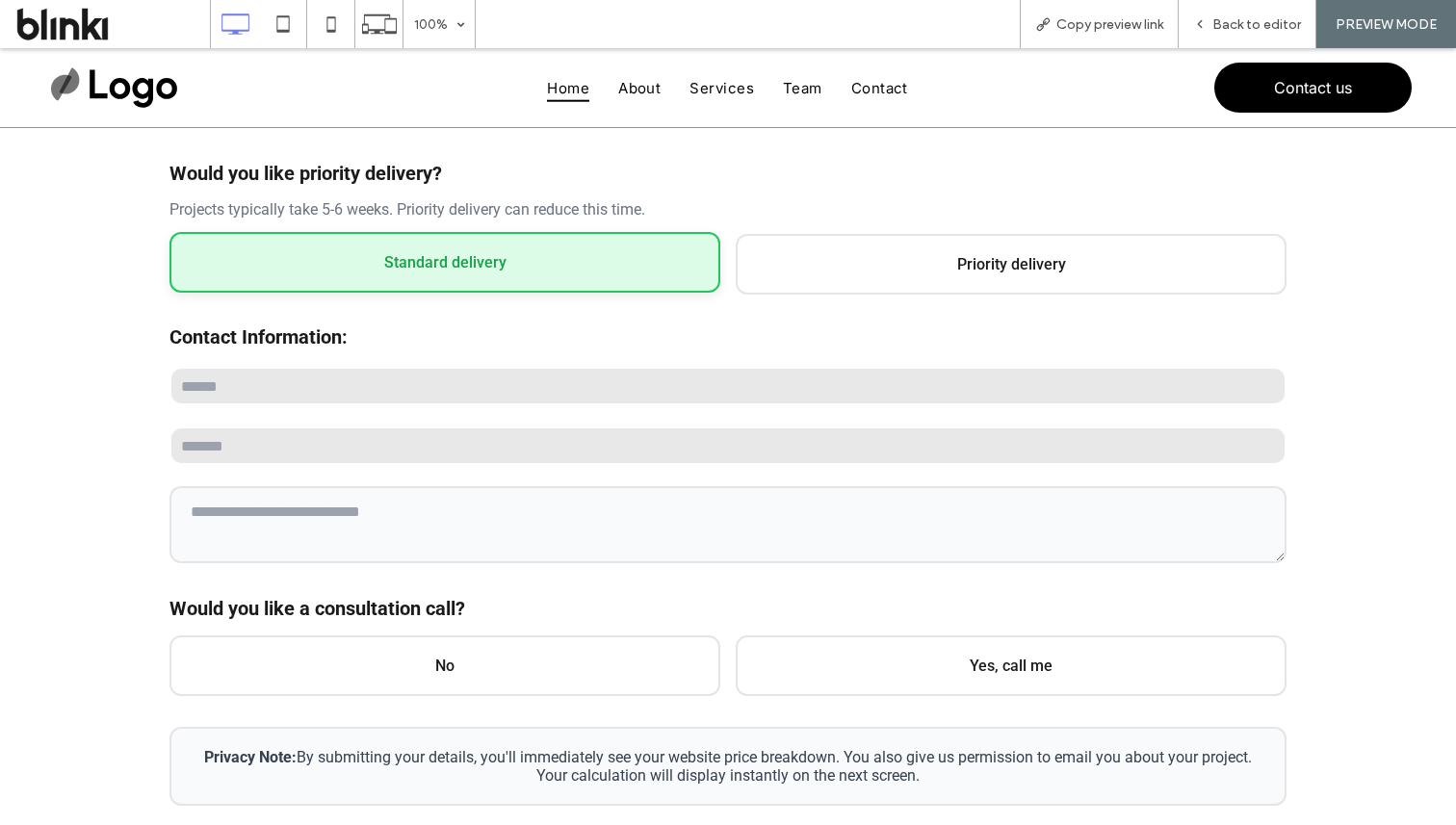
scroll to position [477, 0]
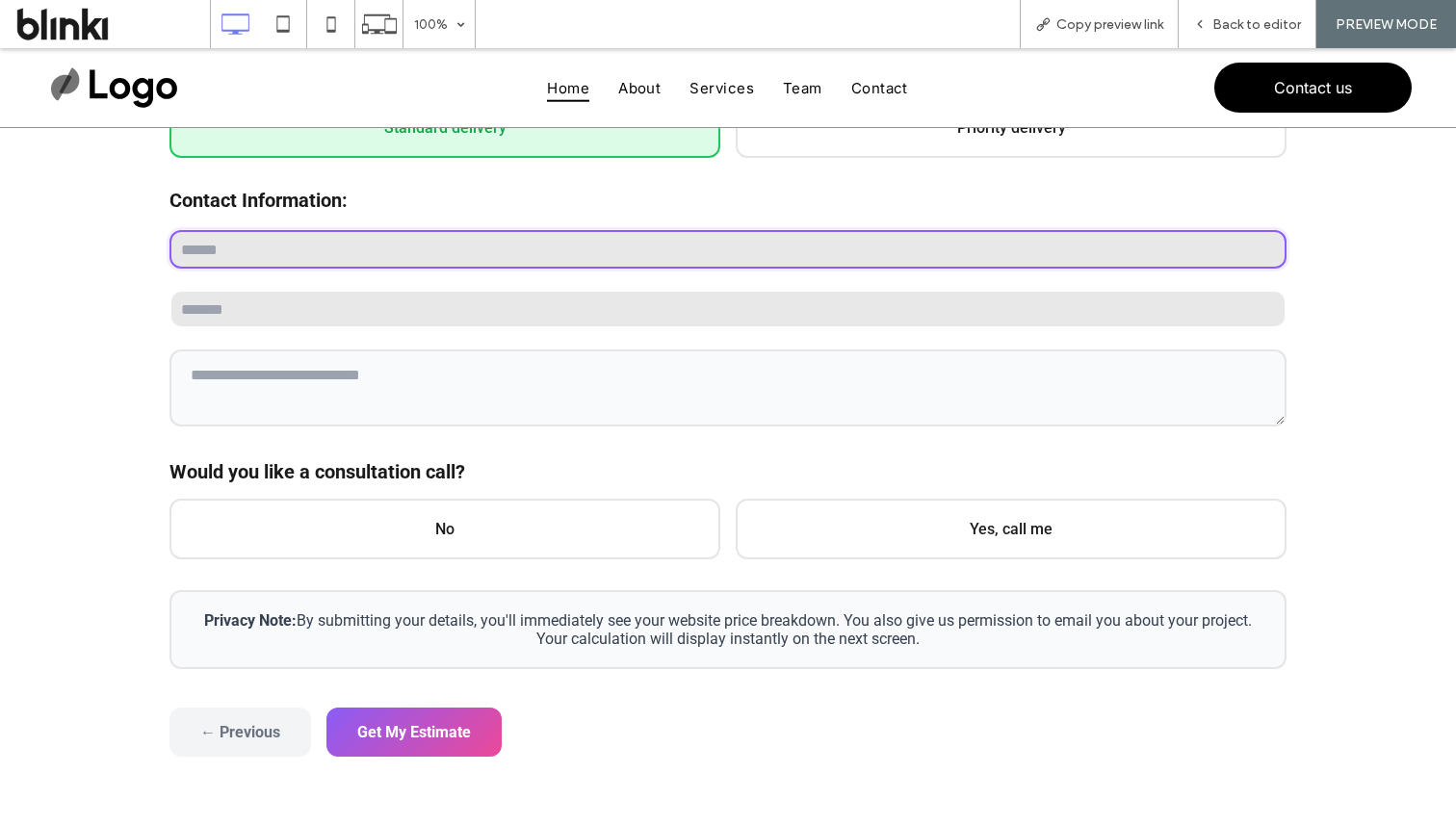
click at [462, 262] on input "text" at bounding box center [728, 250] width 1117 height 39
type input "****"
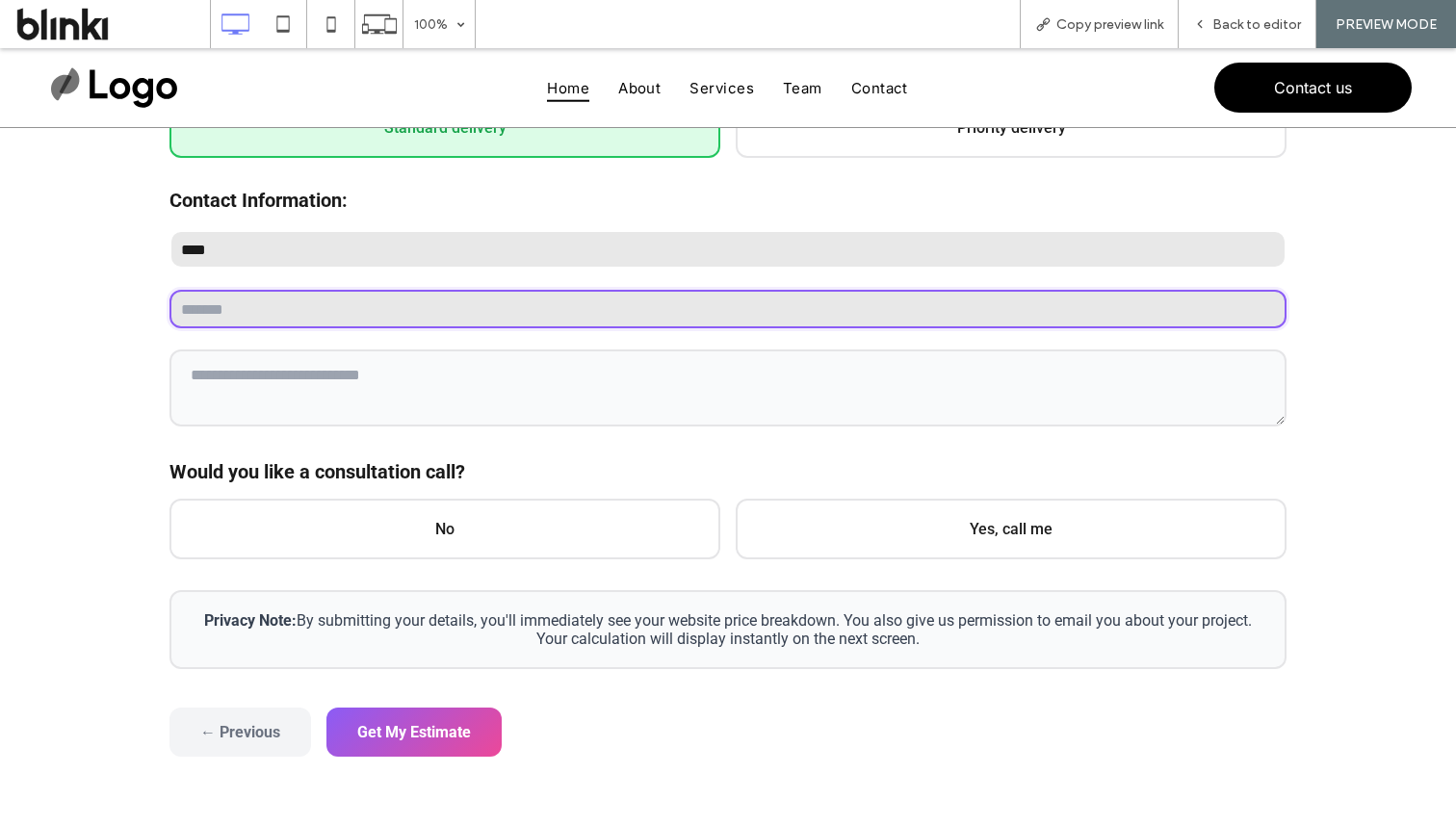
click at [423, 293] on input "email" at bounding box center [728, 309] width 1117 height 39
type input "**********"
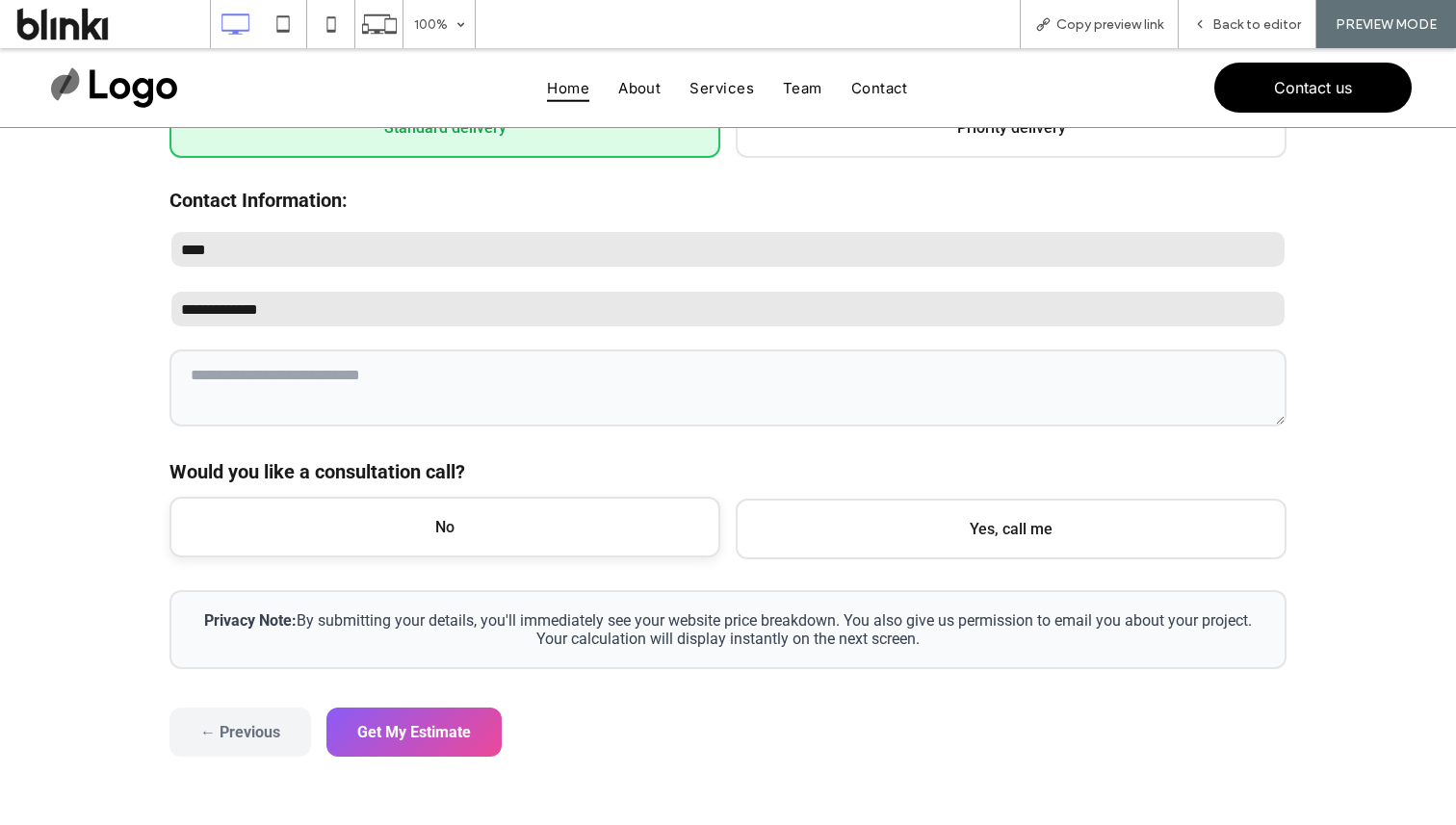
click at [361, 538] on span "No" at bounding box center [445, 527] width 551 height 61
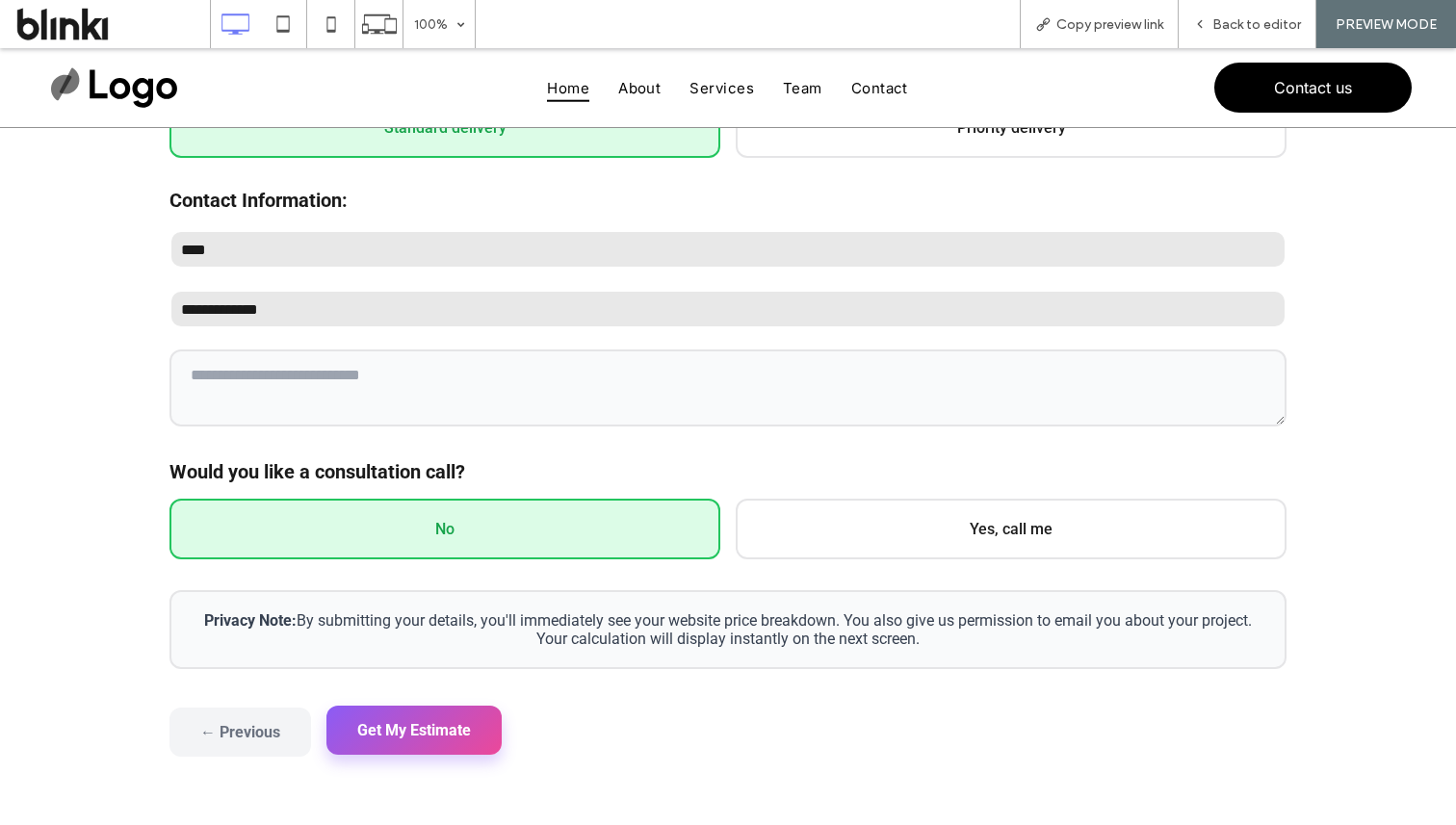
click at [391, 708] on button "Get My Estimate" at bounding box center [414, 730] width 175 height 49
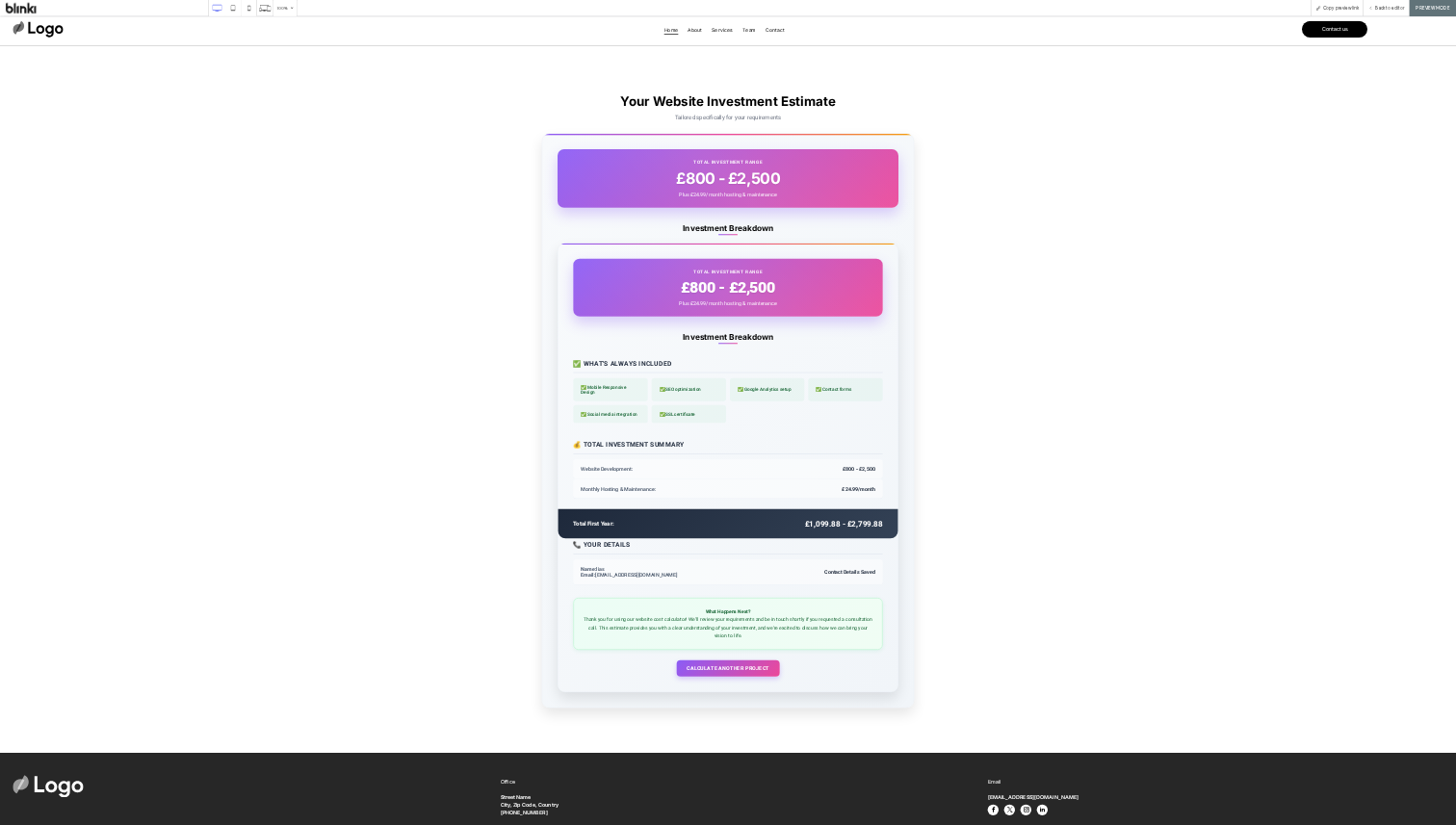
scroll to position [29, 0]
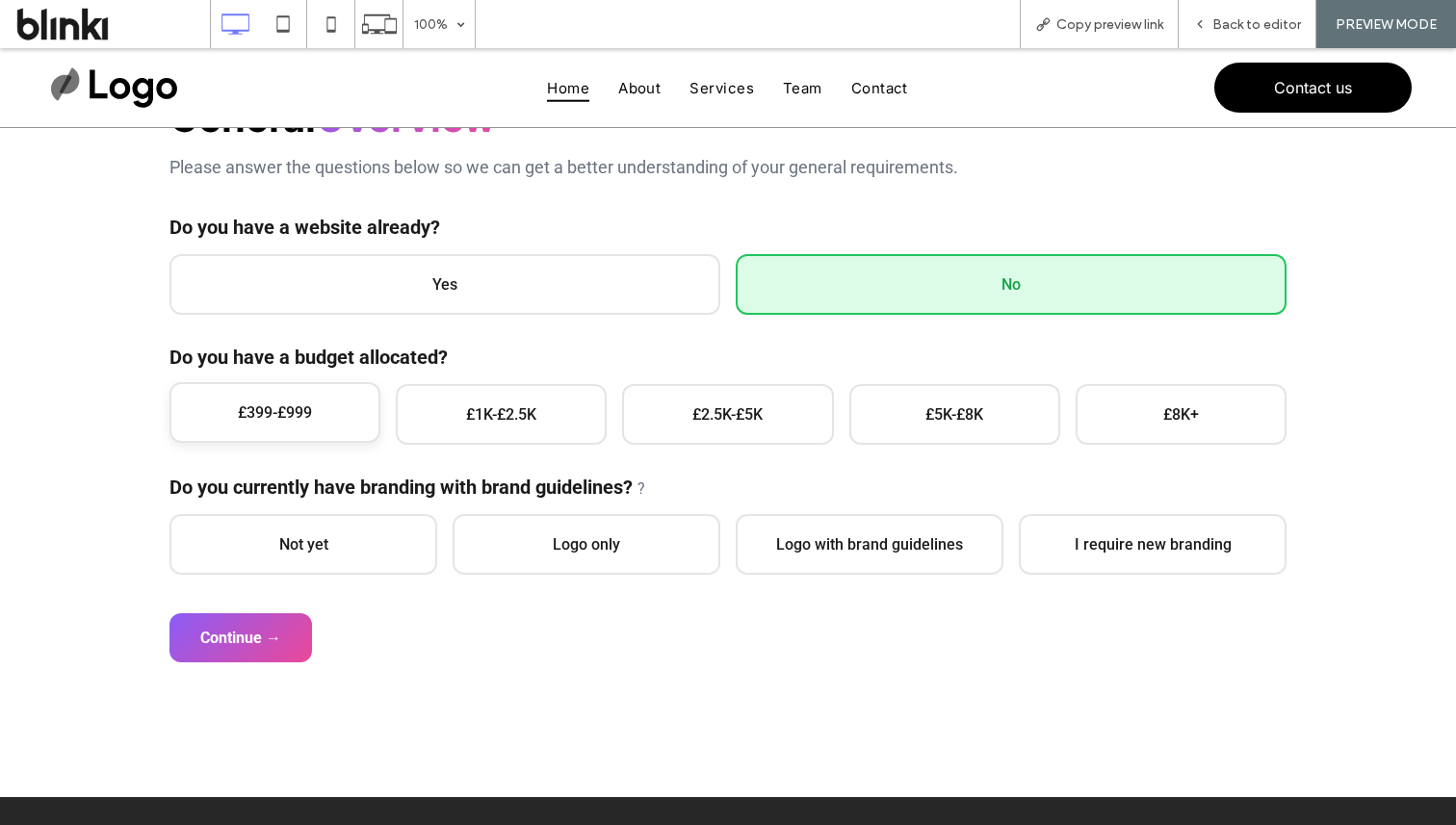
click at [359, 408] on span "£399-£999" at bounding box center [275, 412] width 211 height 61
click at [360, 529] on span "Not yet" at bounding box center [303, 542] width 267 height 61
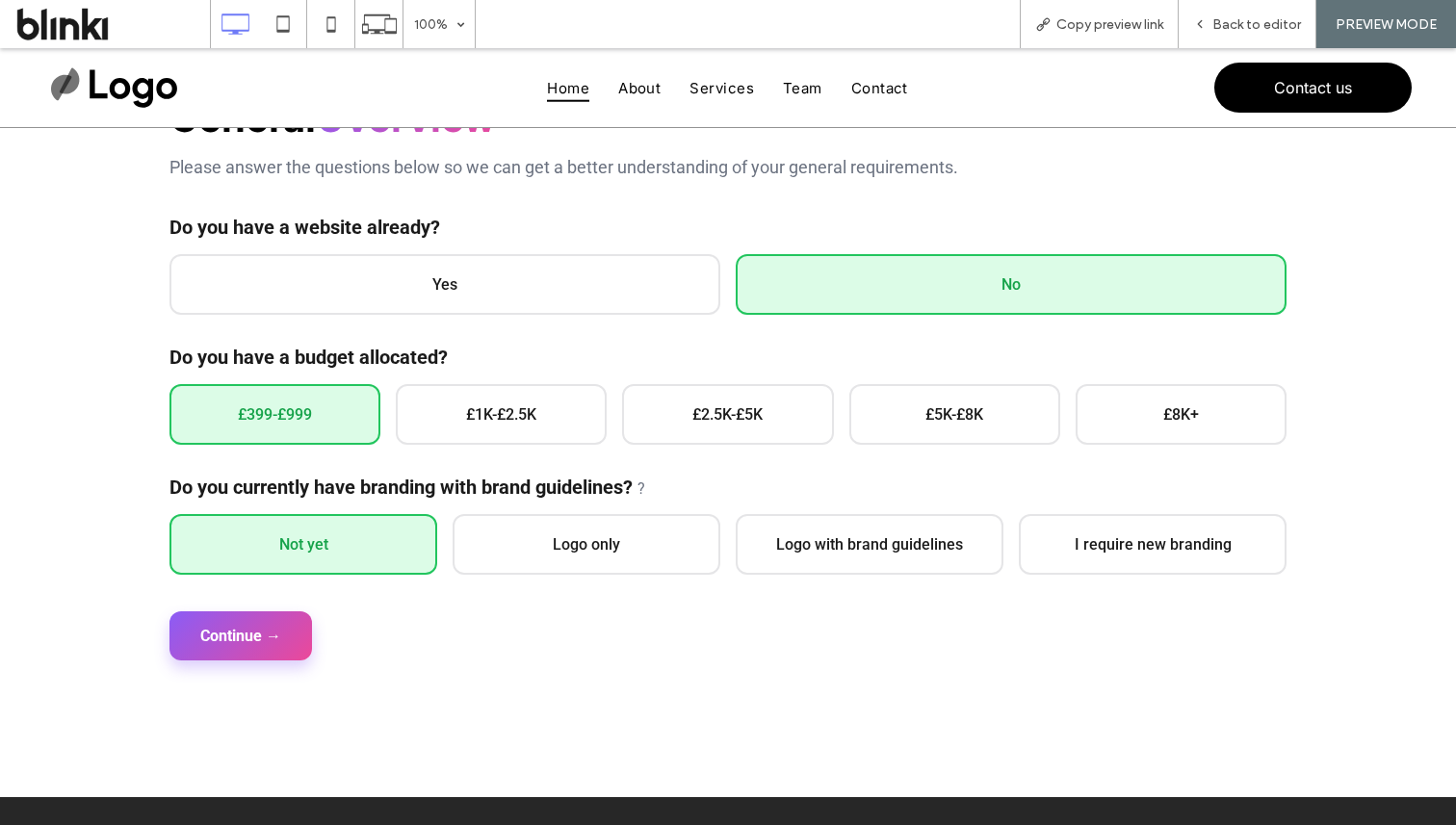
click at [293, 645] on button "Continue →" at bounding box center [240, 635] width 142 height 49
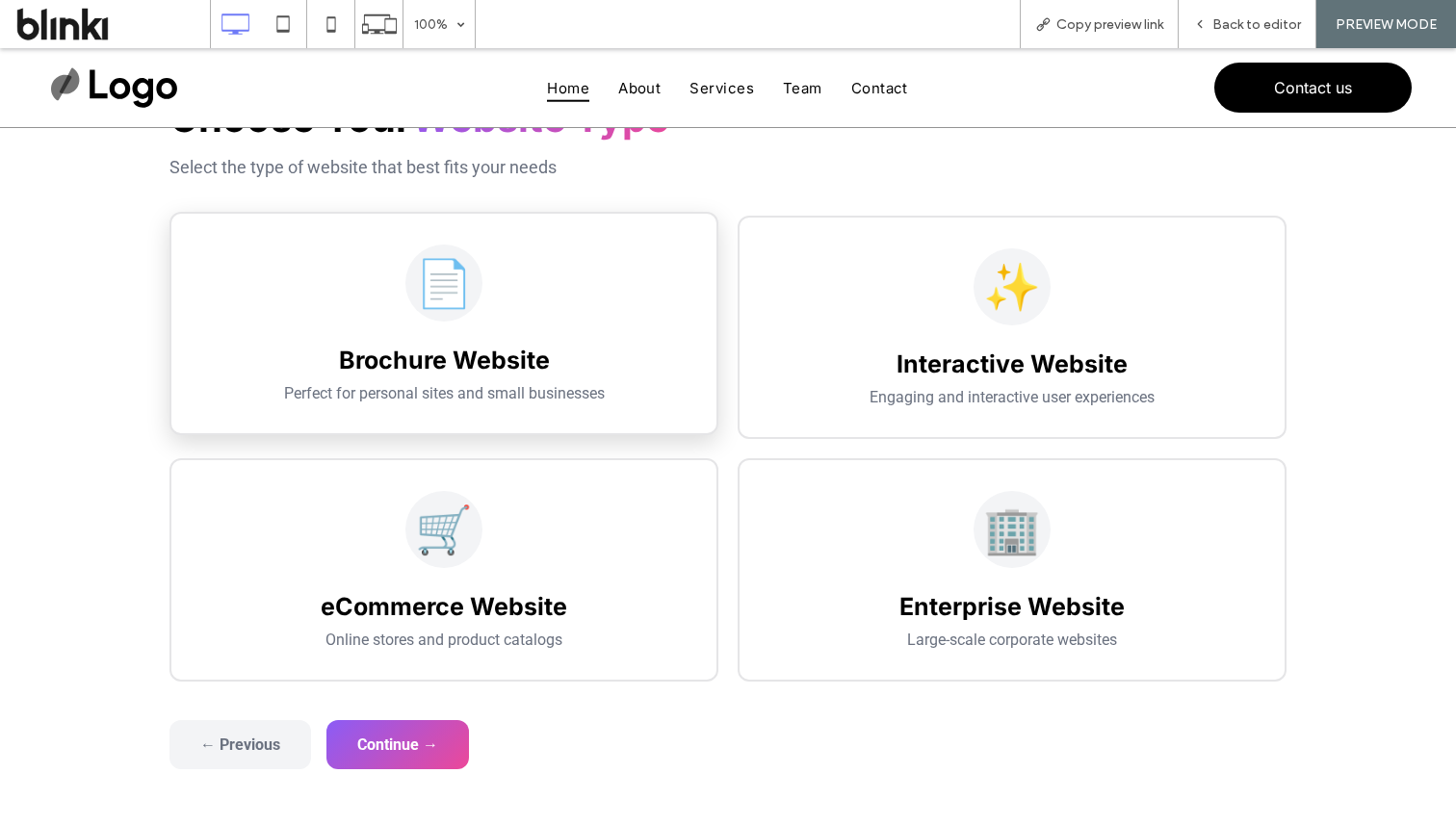
click at [569, 411] on div "📄 Brochure Website Perfect for personal sites and small businesses" at bounding box center [444, 323] width 549 height 224
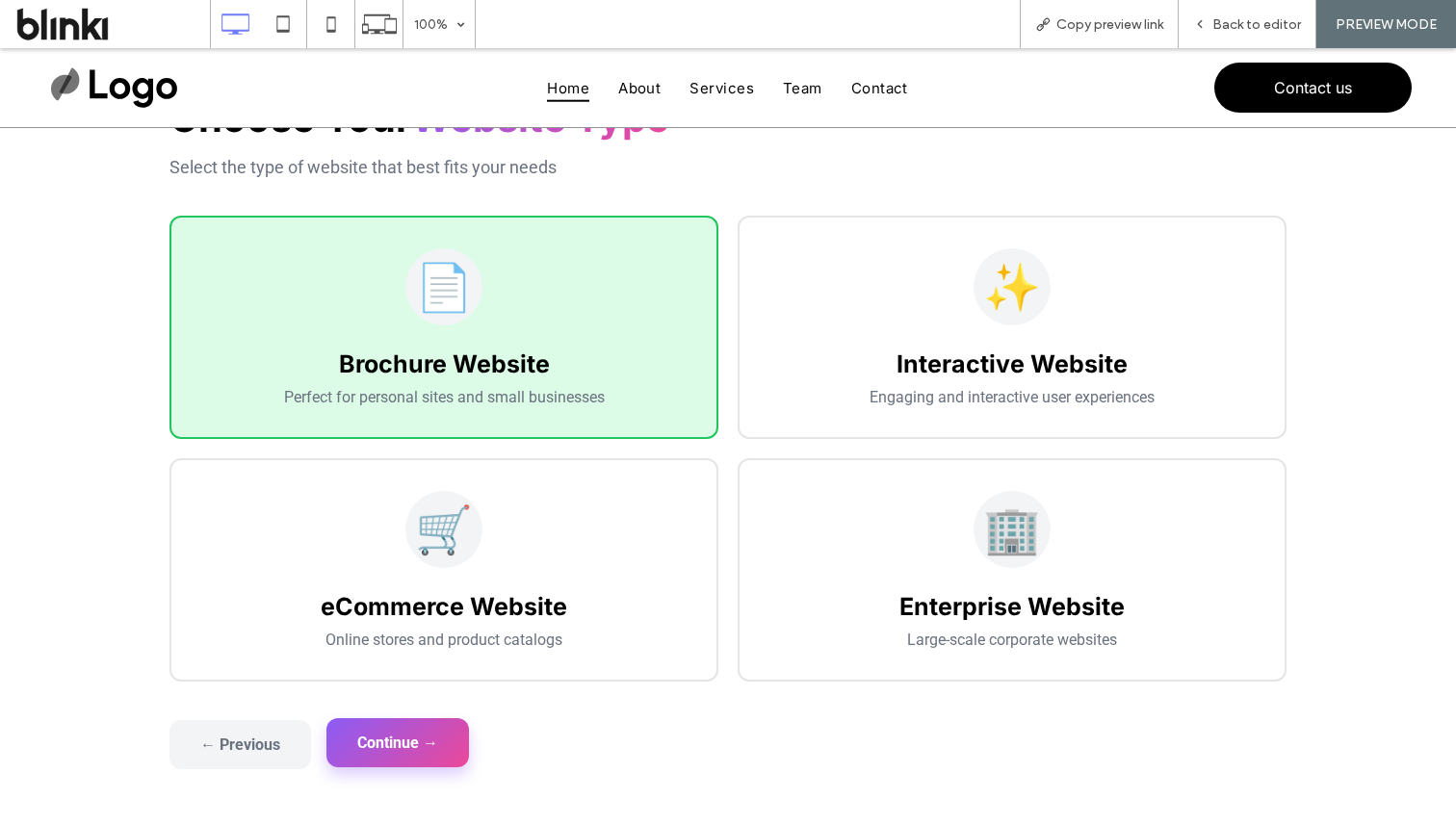
click at [456, 749] on button "Continue →" at bounding box center [397, 743] width 142 height 49
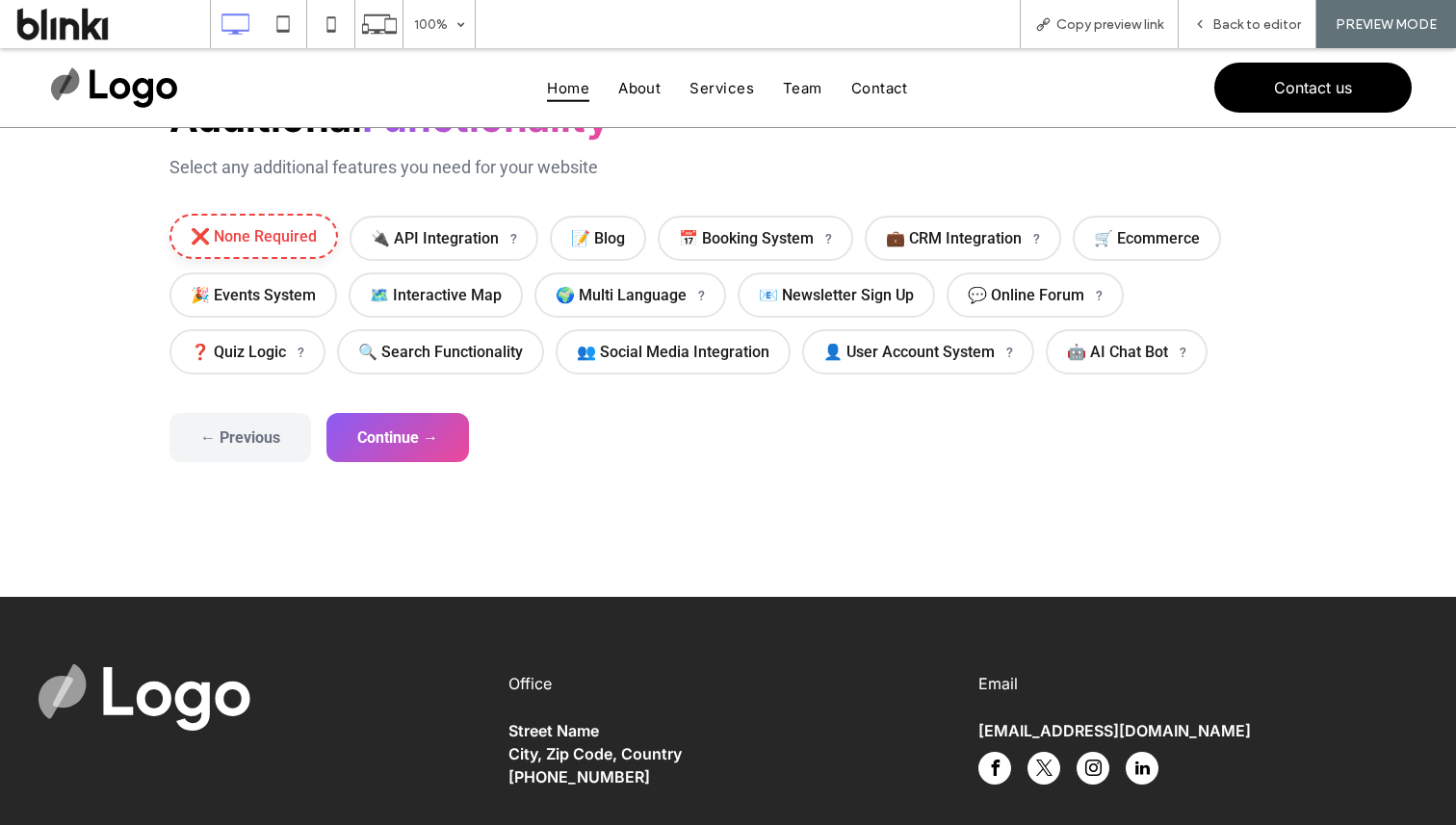
click at [319, 245] on span "❌ None Required" at bounding box center [254, 236] width 169 height 46
click at [391, 424] on button "Continue →" at bounding box center [397, 435] width 142 height 49
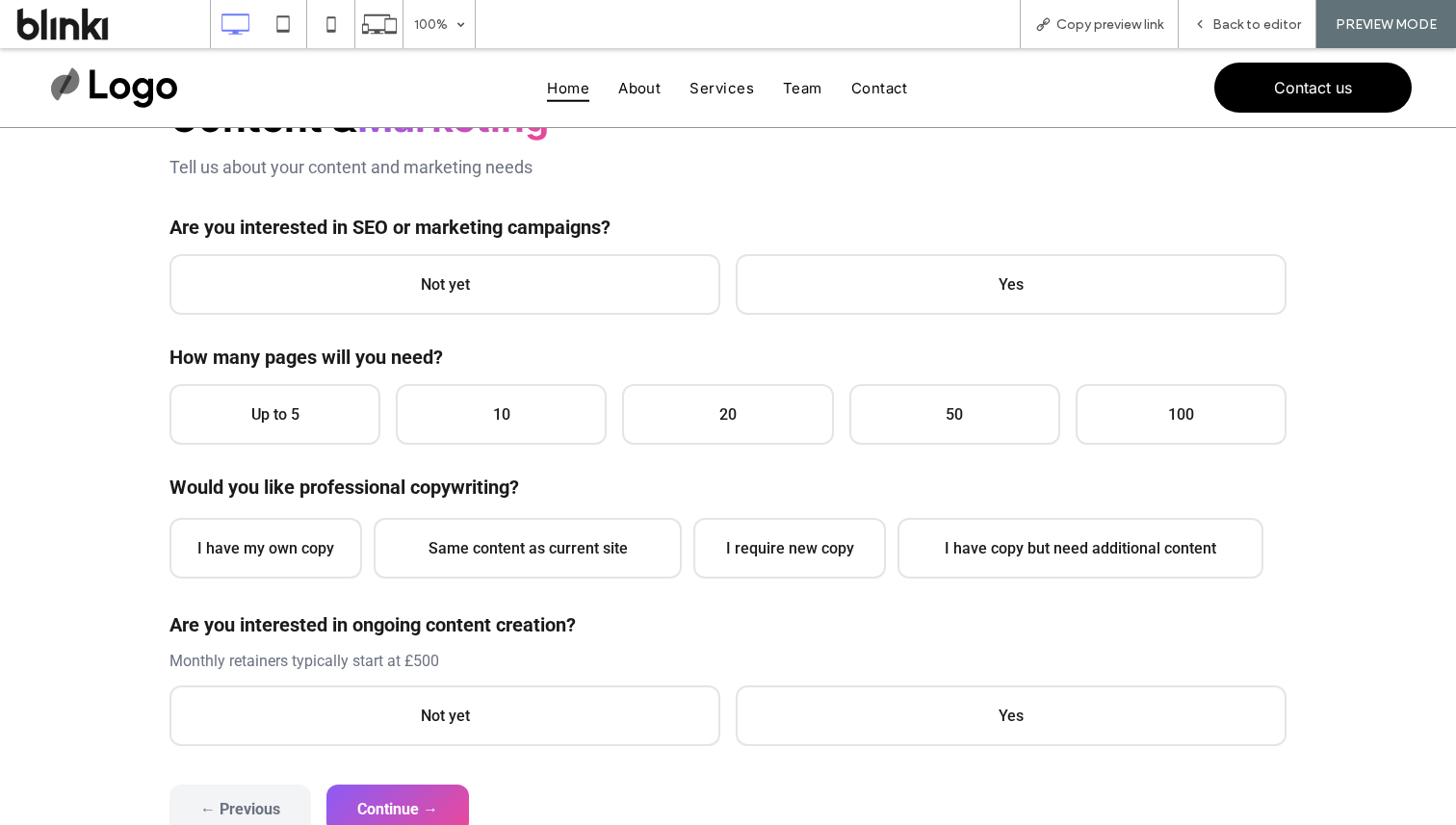
click at [359, 319] on div "Content & Marketing Tell us about your content and marketing needs Are you inte…" at bounding box center [728, 419] width 1117 height 652
click at [397, 292] on span "Not yet" at bounding box center [445, 282] width 551 height 61
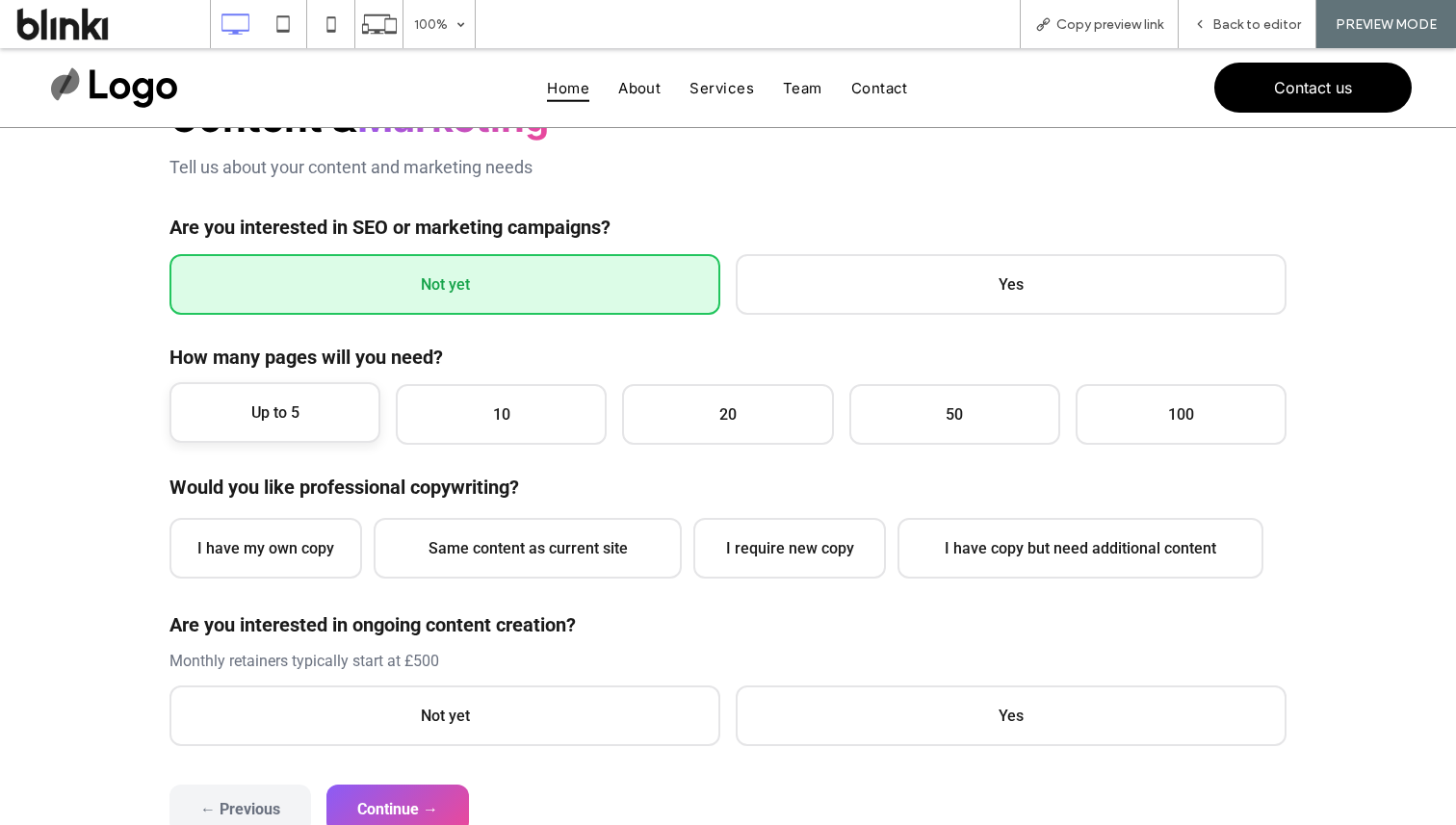
click at [331, 405] on span "Up to 5" at bounding box center [275, 412] width 211 height 61
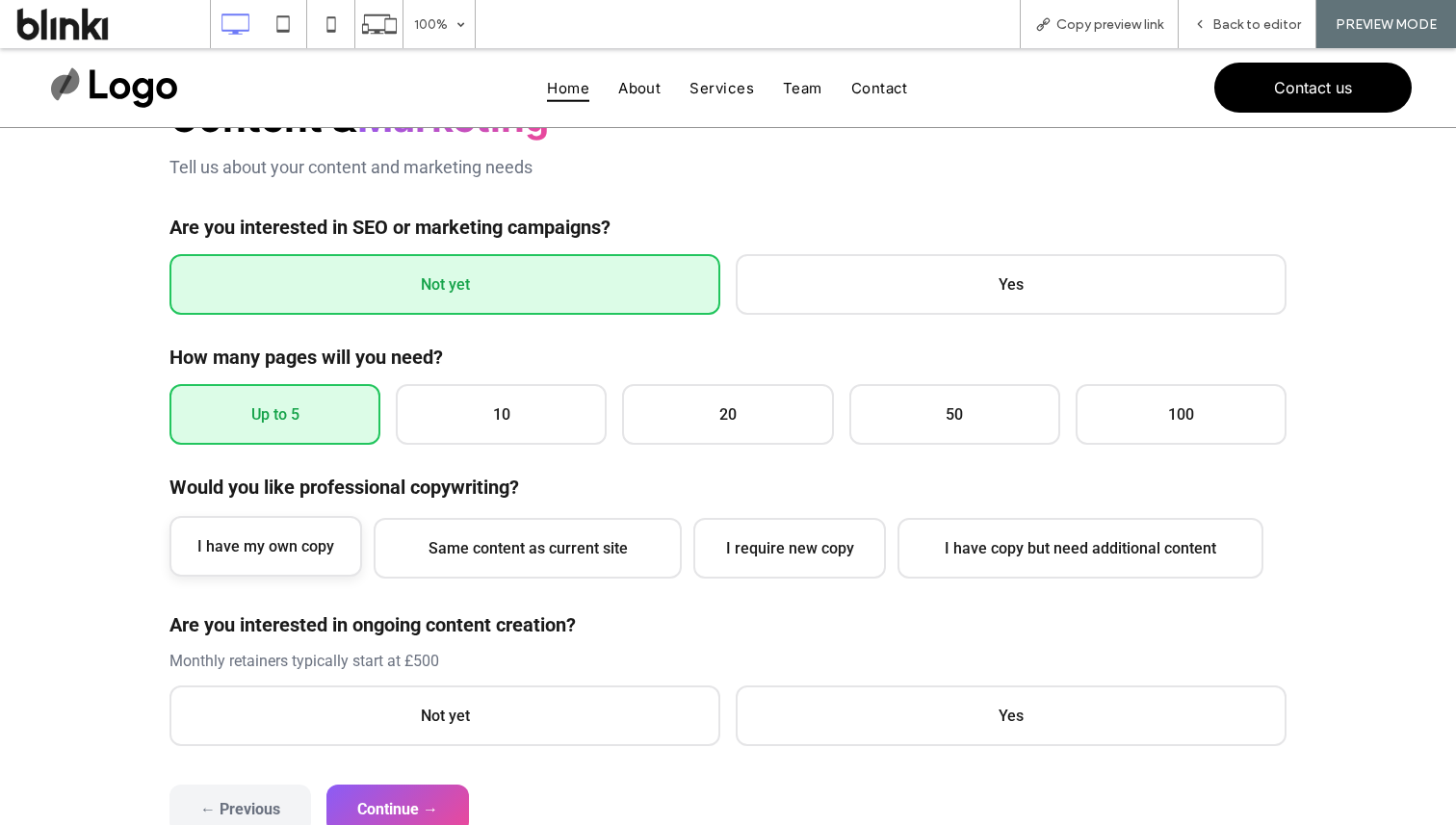
click at [310, 564] on span "I have my own copy" at bounding box center [265, 546] width 193 height 61
click at [356, 701] on span "Not yet" at bounding box center [445, 714] width 551 height 61
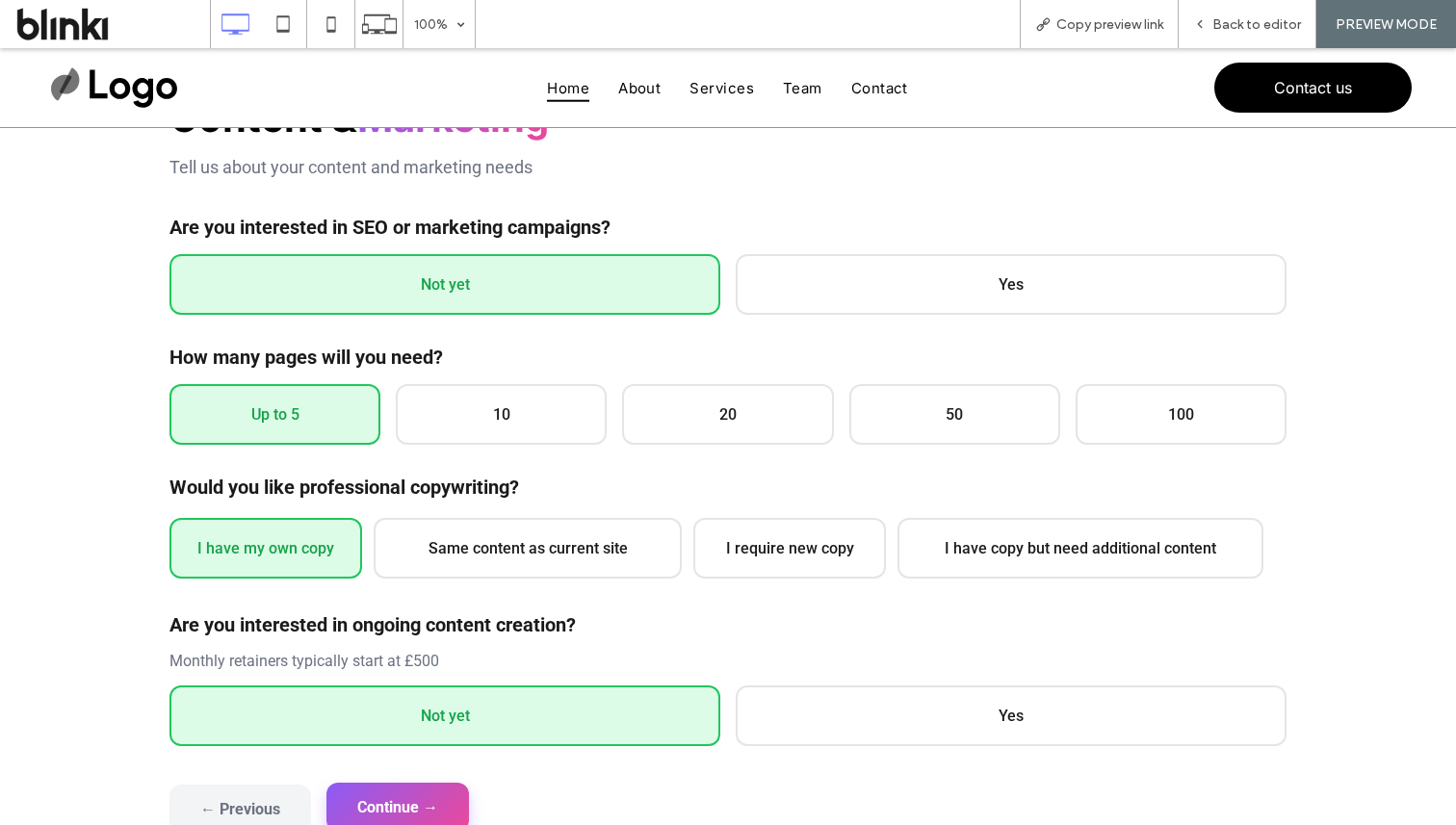
click at [425, 792] on button "Continue →" at bounding box center [397, 807] width 142 height 49
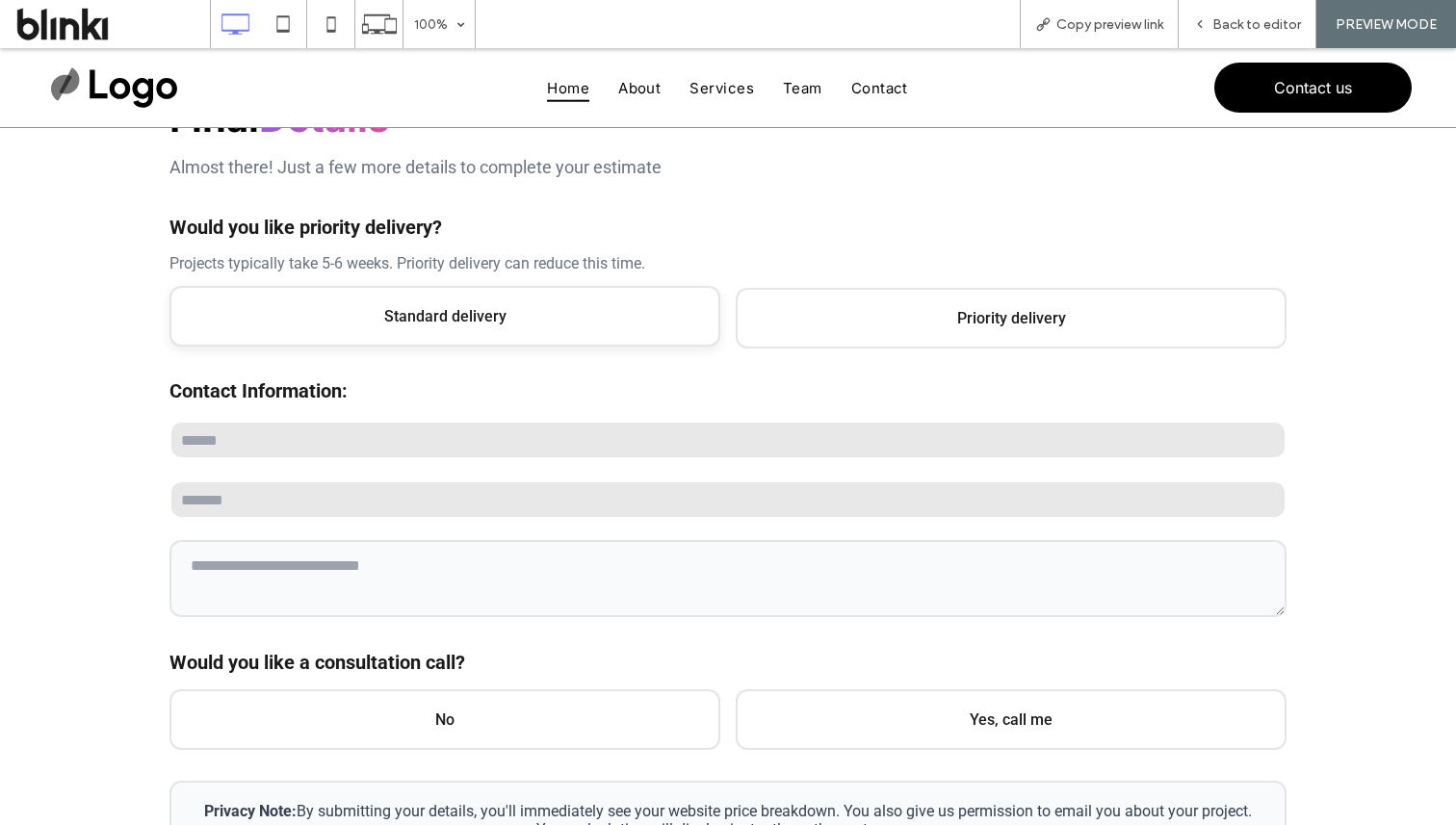
click at [504, 347] on label "Standard delivery" at bounding box center [445, 318] width 551 height 61
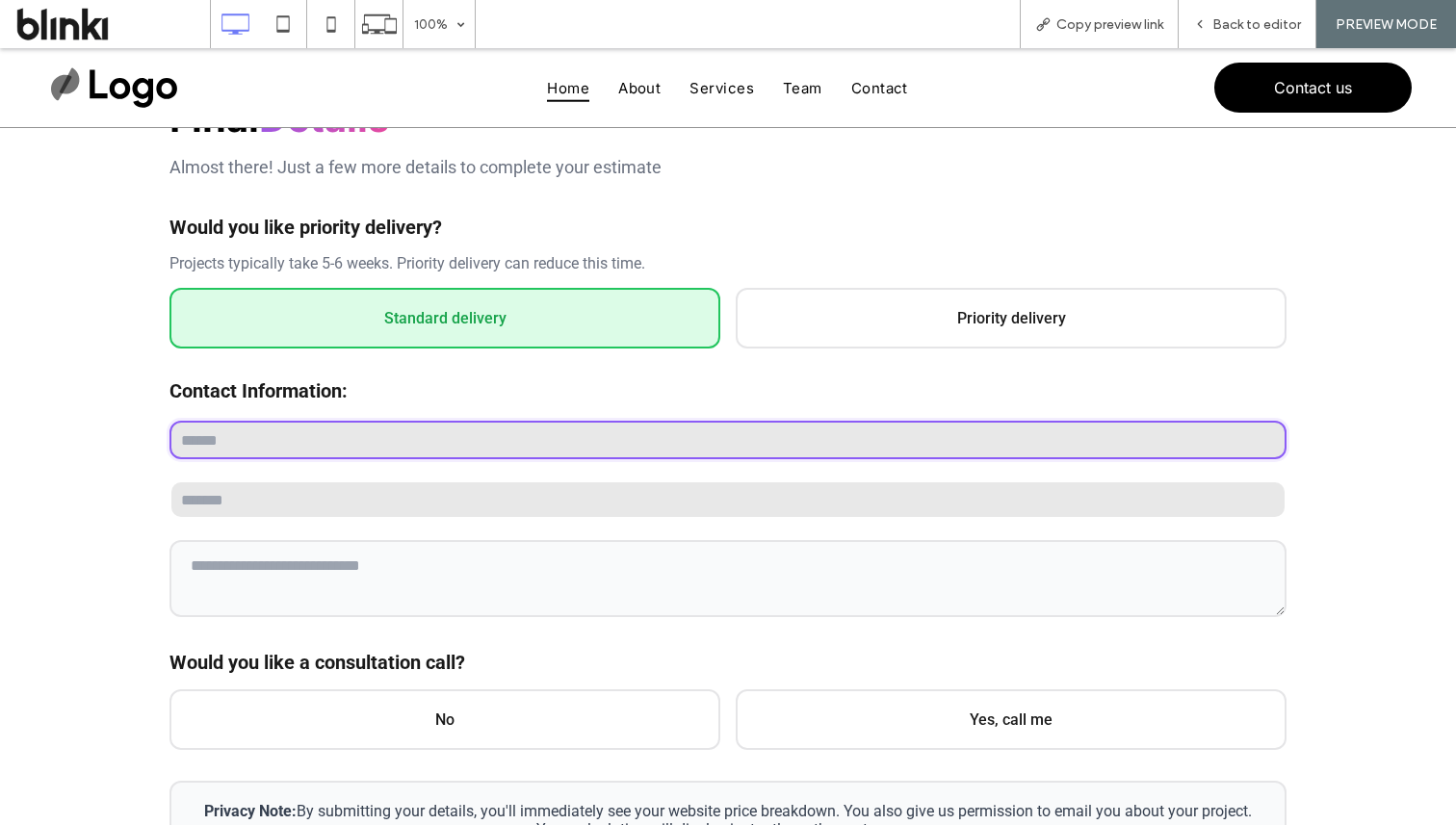
click at [521, 457] on input "text" at bounding box center [728, 440] width 1117 height 39
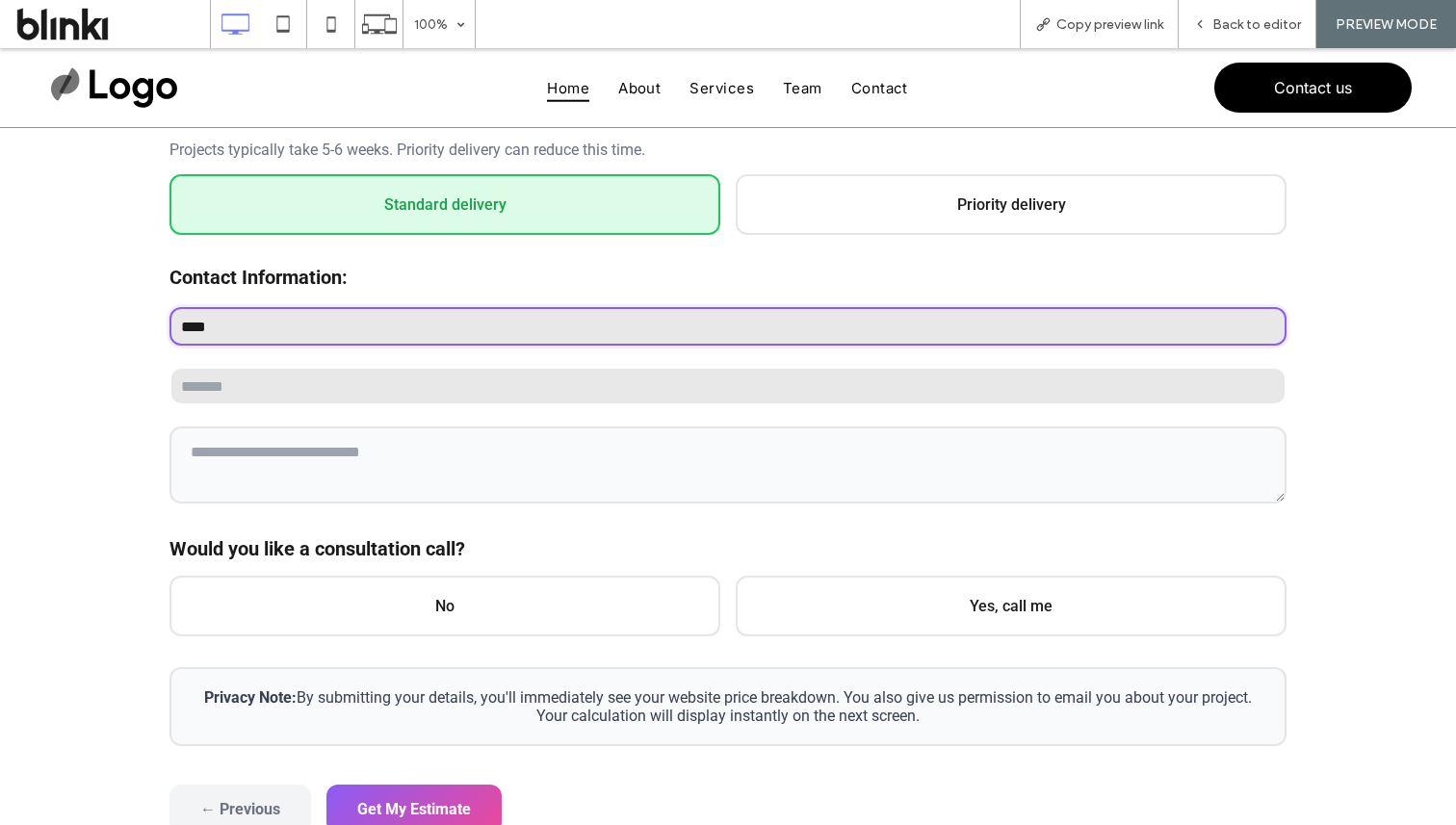
scroll to position [469, 0]
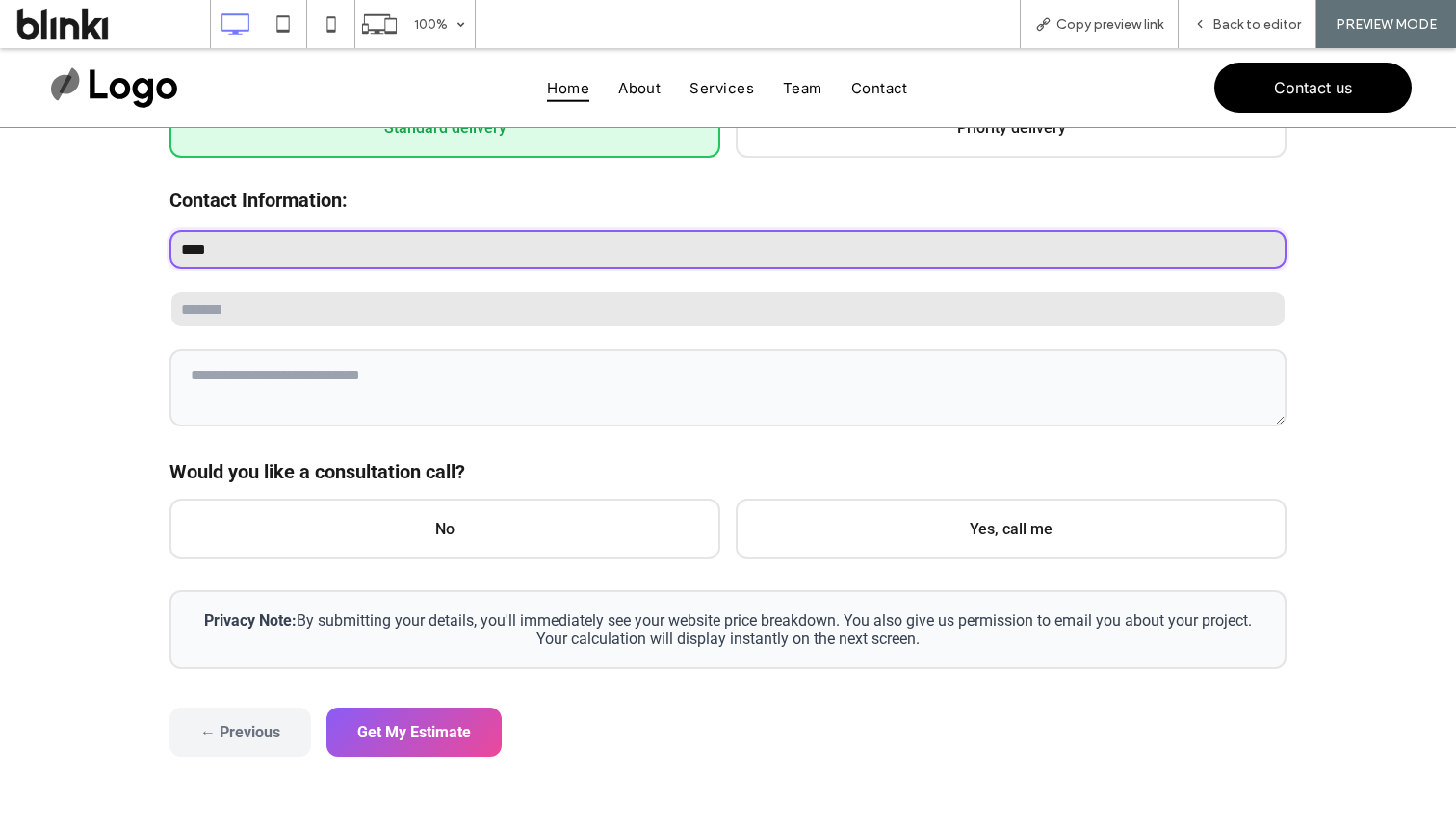
type input "****"
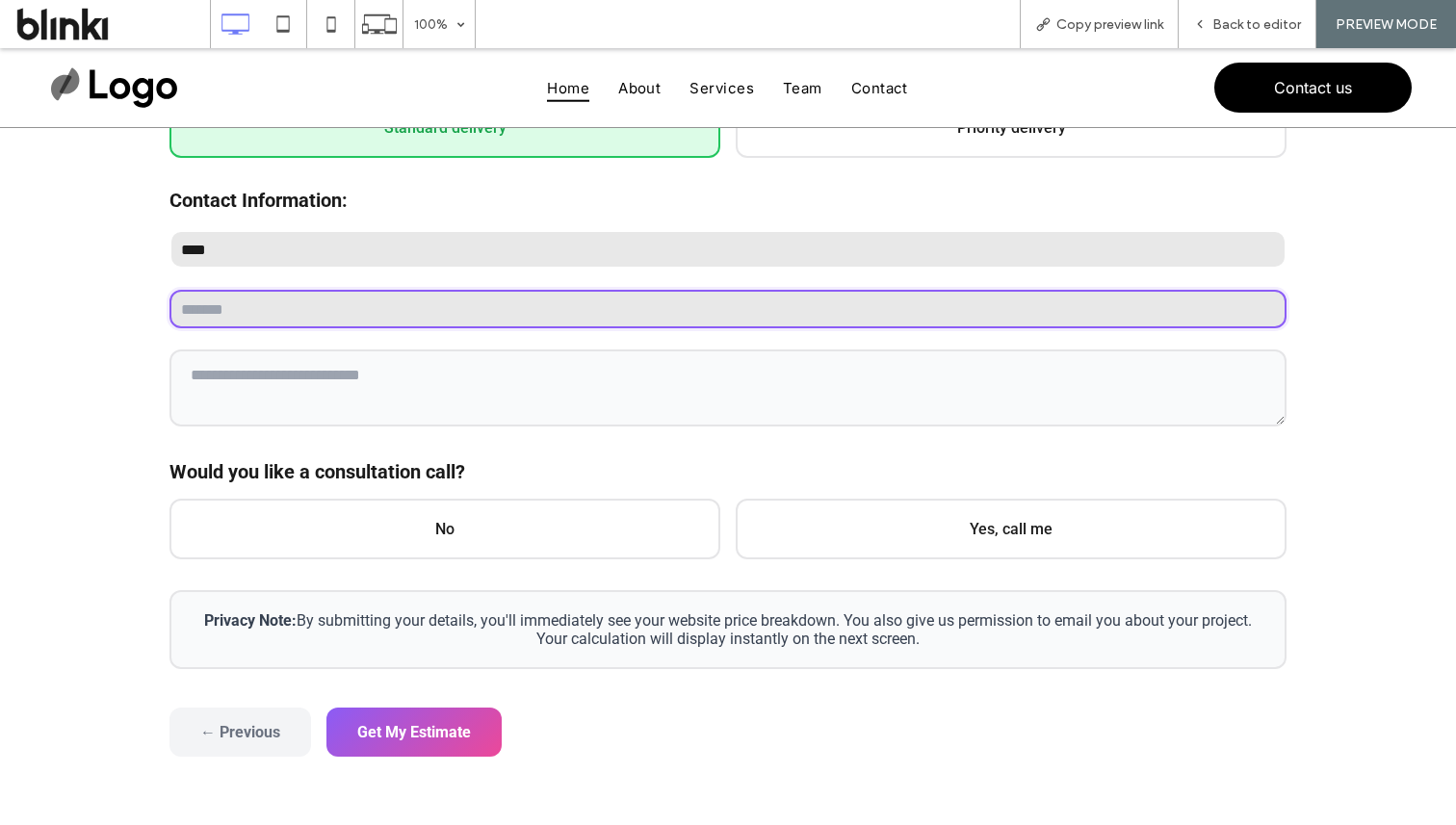
click at [346, 317] on input "email" at bounding box center [728, 309] width 1117 height 39
type input "**********"
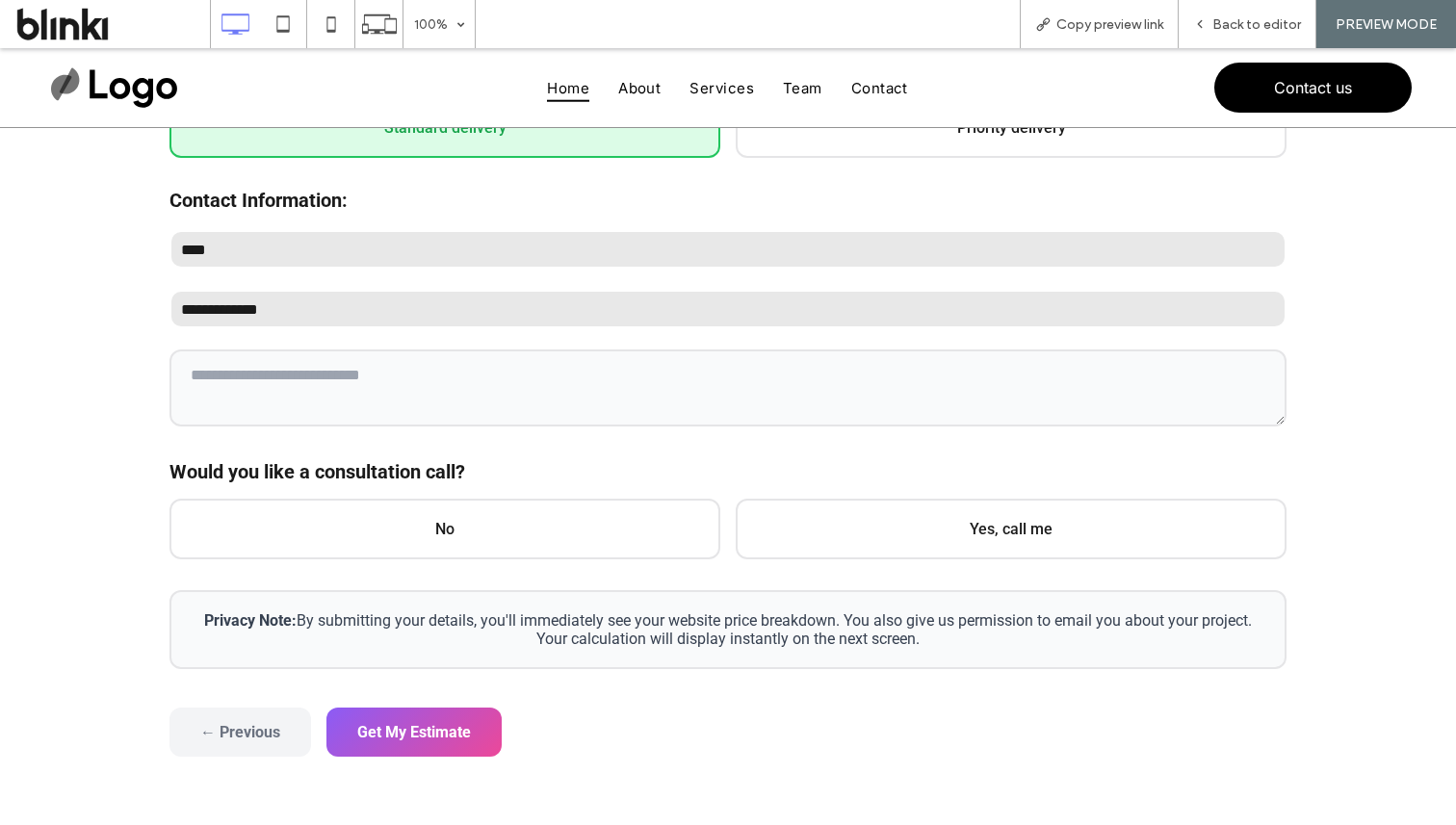
click at [309, 559] on div "**********" at bounding box center [728, 287] width 1117 height 765
click at [350, 538] on span "No" at bounding box center [445, 527] width 551 height 61
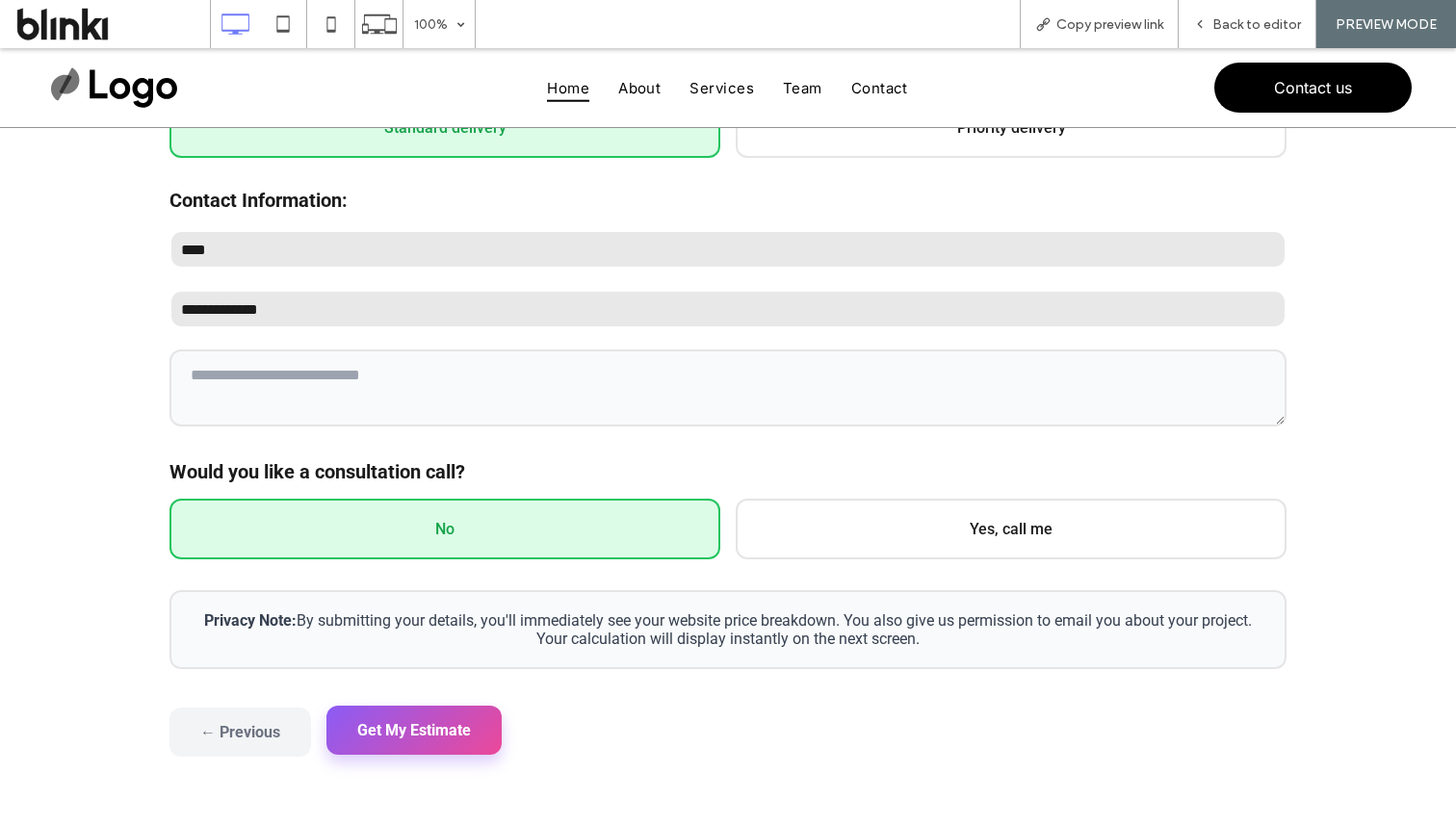
click at [383, 720] on button "Get My Estimate" at bounding box center [414, 730] width 175 height 49
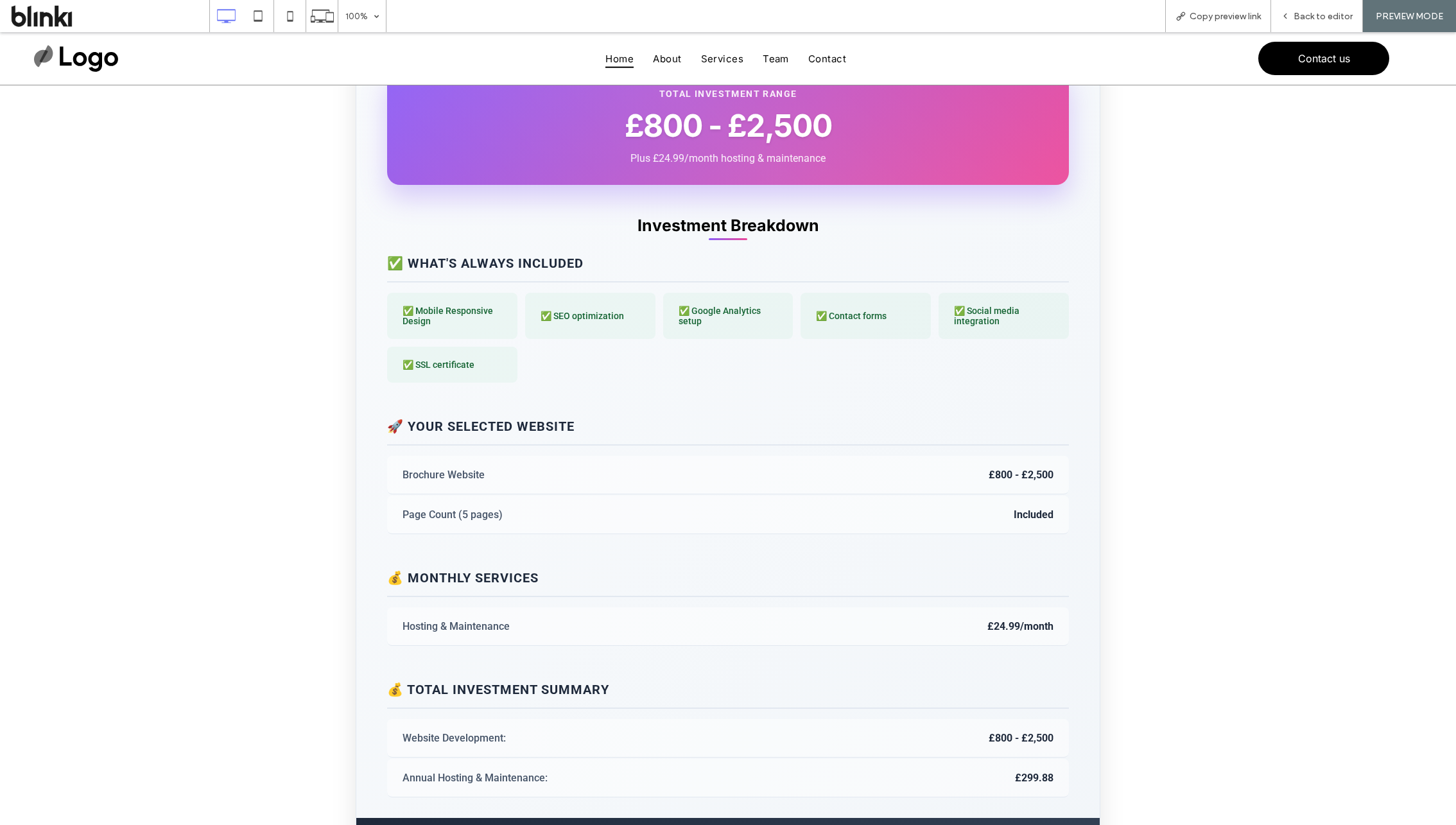
scroll to position [242, 0]
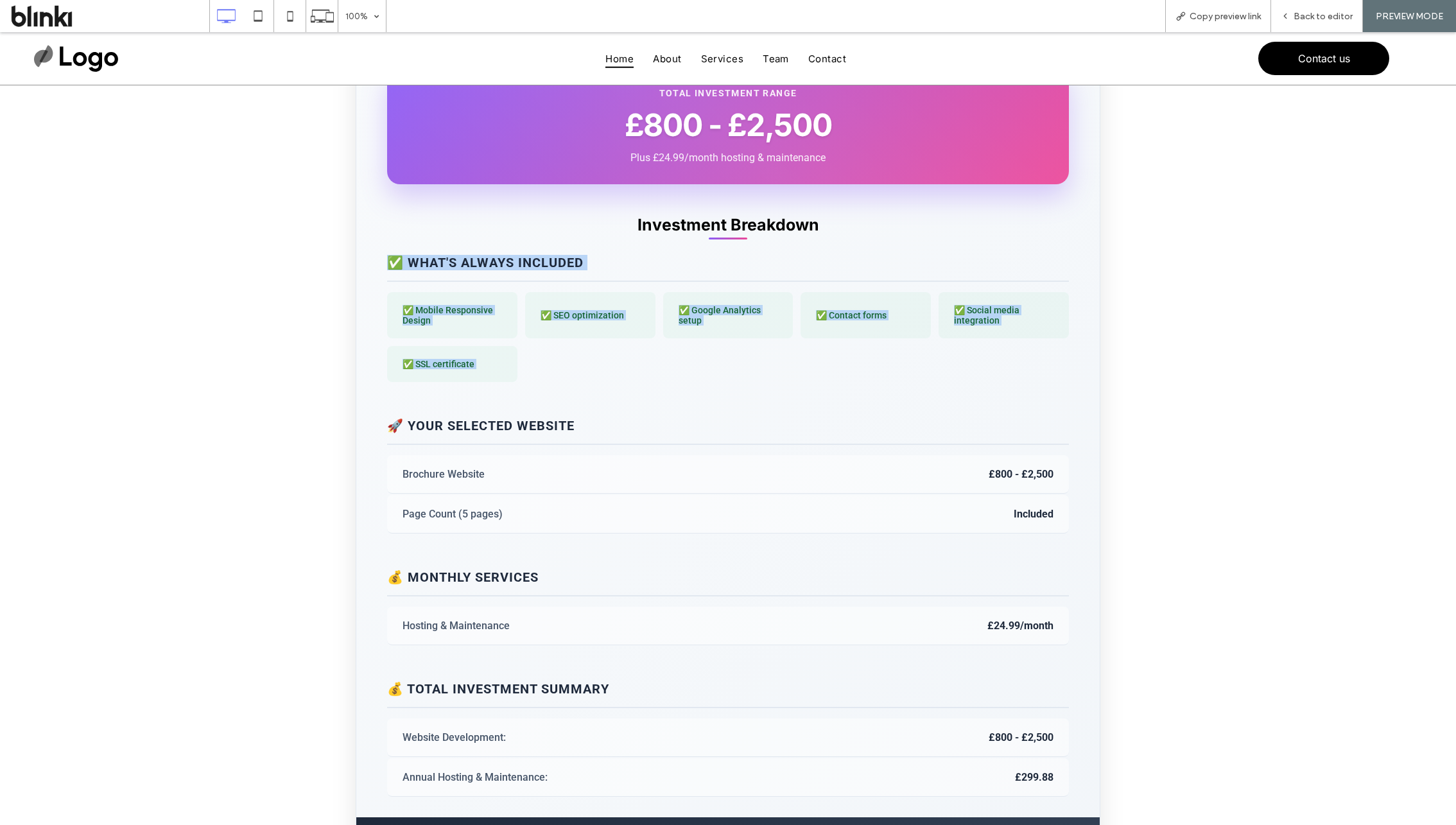
drag, startPoint x: 368, startPoint y: 252, endPoint x: 684, endPoint y: 412, distance: 354.2
click at [684, 412] on div "Total Investment Range £800 - £2,500 Plus £24.99/month hosting & maintenance In…" at bounding box center [728, 602] width 744 height 1133
copy div "✅ WHAT'S ALWAYS INCLUDED ✅ Mobile Responsive Design ✅ SEO optimization ✅ Google…"
click at [670, 215] on h3 "Investment Breakdown" at bounding box center [728, 225] width 682 height 19
drag, startPoint x: 617, startPoint y: 216, endPoint x: 976, endPoint y: 403, distance: 404.8
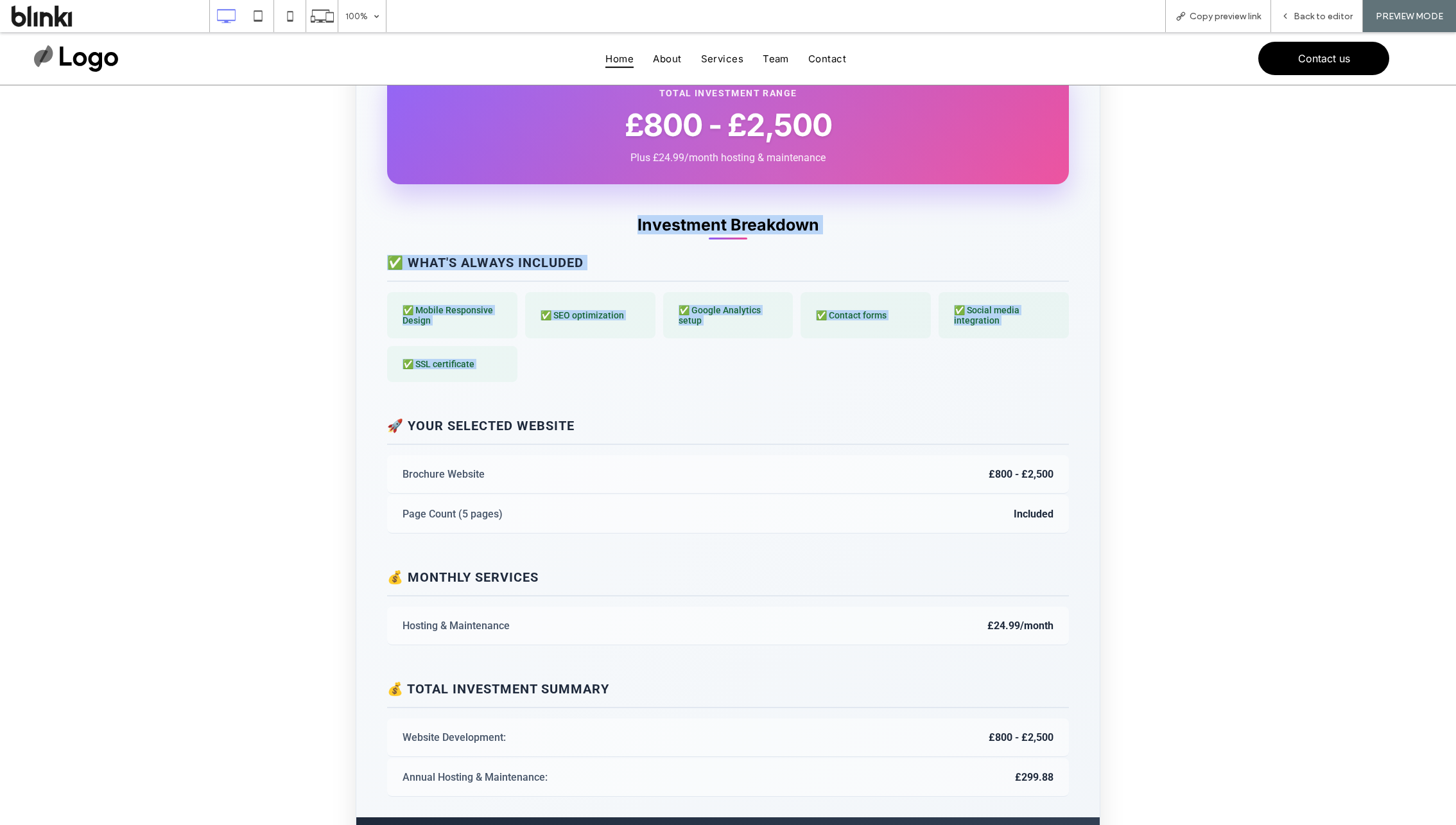
click at [970, 403] on div "Investment Breakdown ✅ WHAT'S ALWAYS INCLUDED ✅ Mobile Responsive Design ✅ SEO …" at bounding box center [728, 676] width 682 height 922
copy div "Investment Breakdown ✅ WHAT'S ALWAYS INCLUDED ✅ Mobile Responsive Design ✅ SEO …"
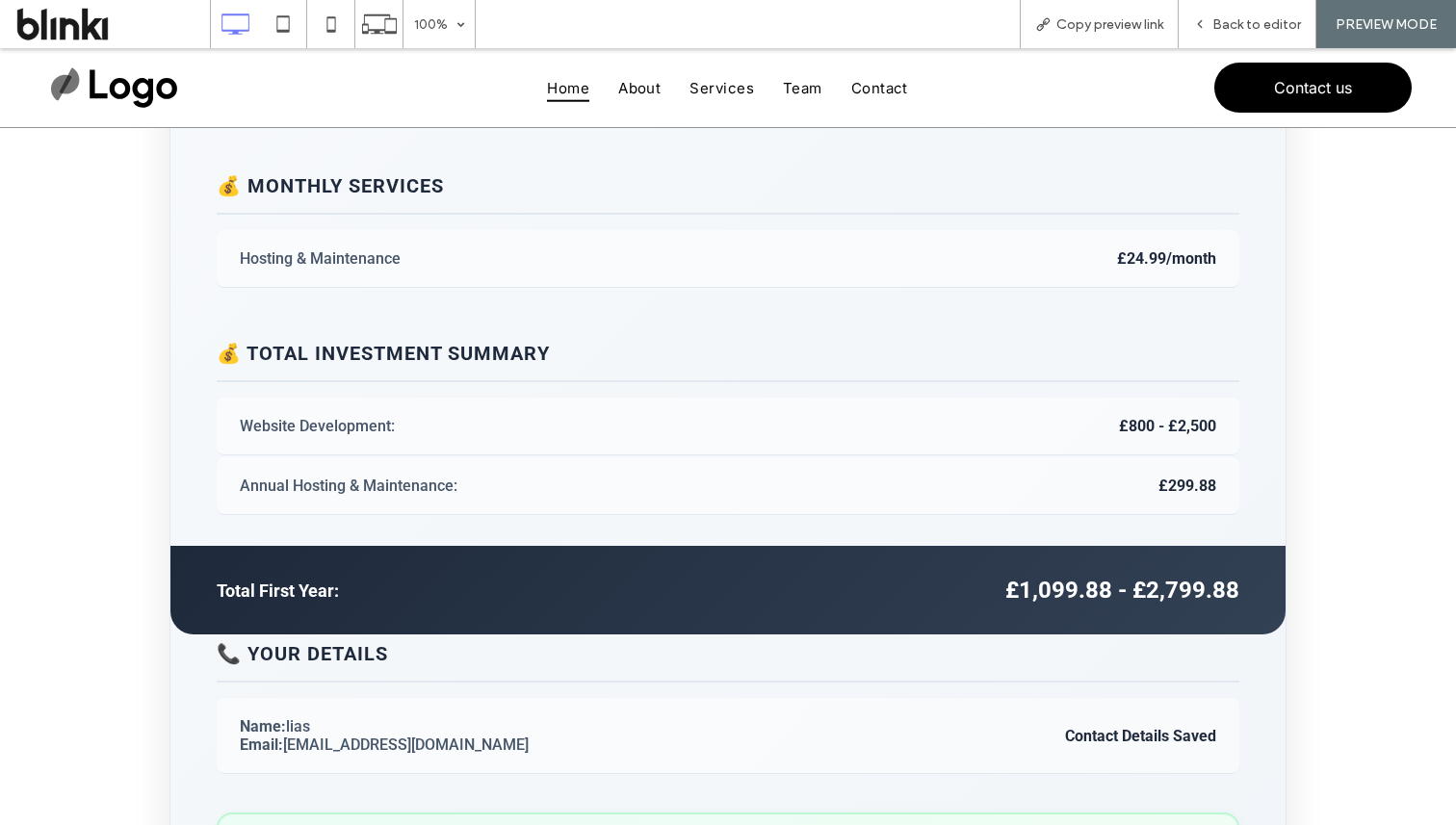
scroll to position [1230, 0]
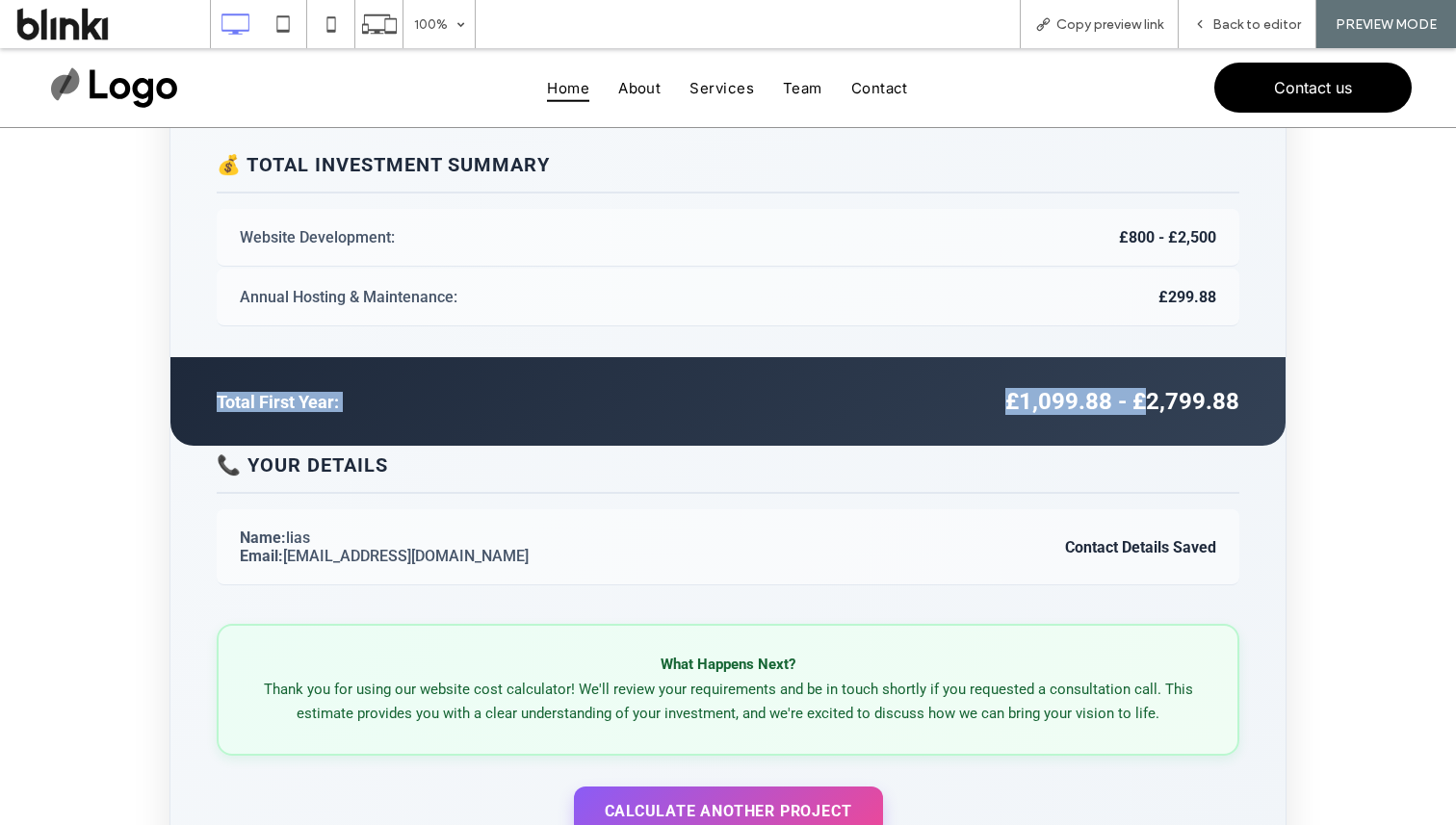
drag, startPoint x: 157, startPoint y: 410, endPoint x: 1142, endPoint y: 411, distance: 985.0
click at [1142, 411] on strong "£1,099.88 - £2,799.88" at bounding box center [1123, 402] width 234 height 27
drag, startPoint x: 222, startPoint y: 409, endPoint x: 390, endPoint y: 415, distance: 168.1
click at [390, 415] on div "Total First Year: £1,099.88 - £2,799.88" at bounding box center [728, 401] width 1115 height 88
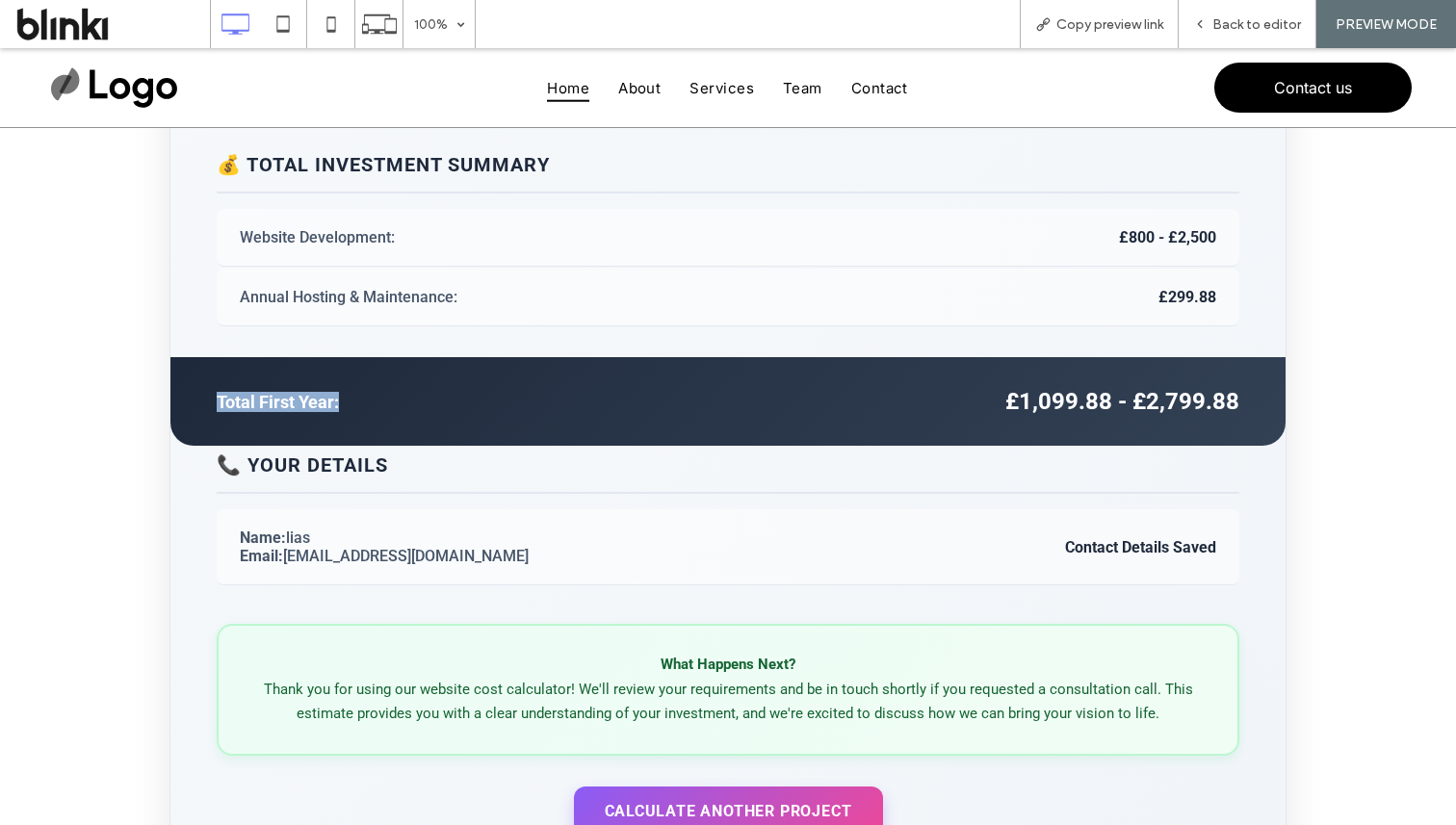
copy strong "Total First Year:"
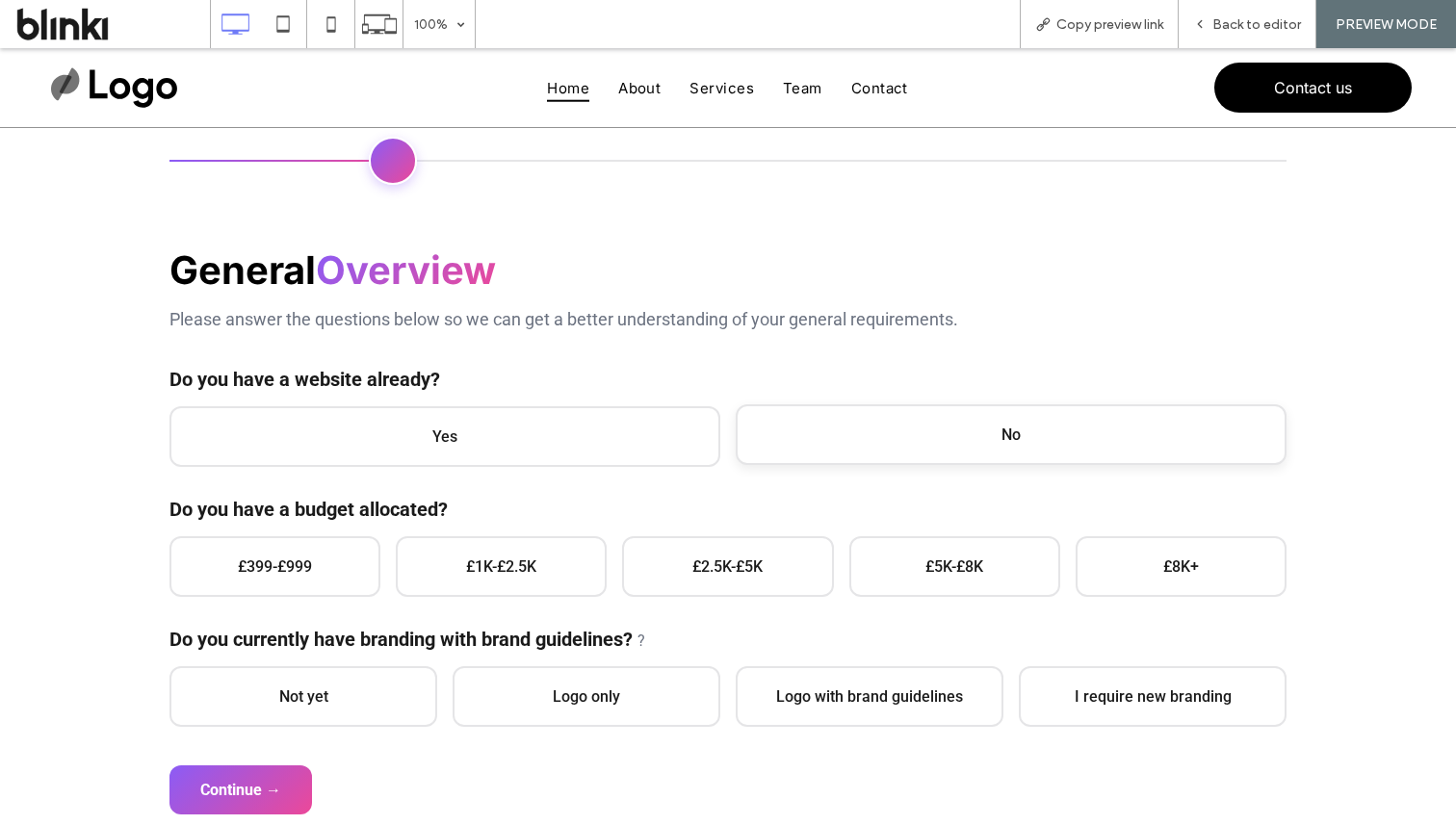
click at [878, 423] on span "No" at bounding box center [1011, 435] width 551 height 61
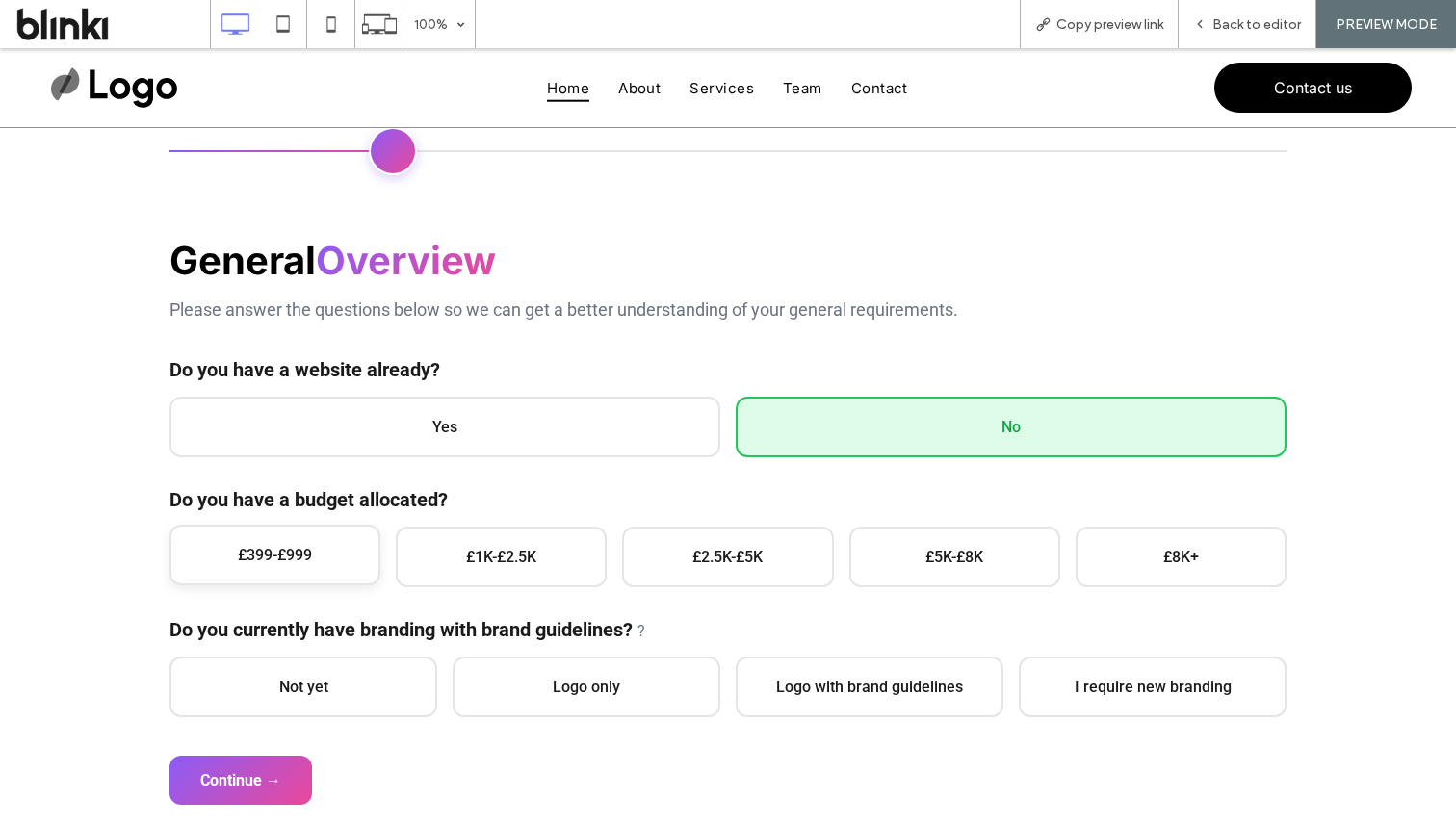
scroll to position [126, 0]
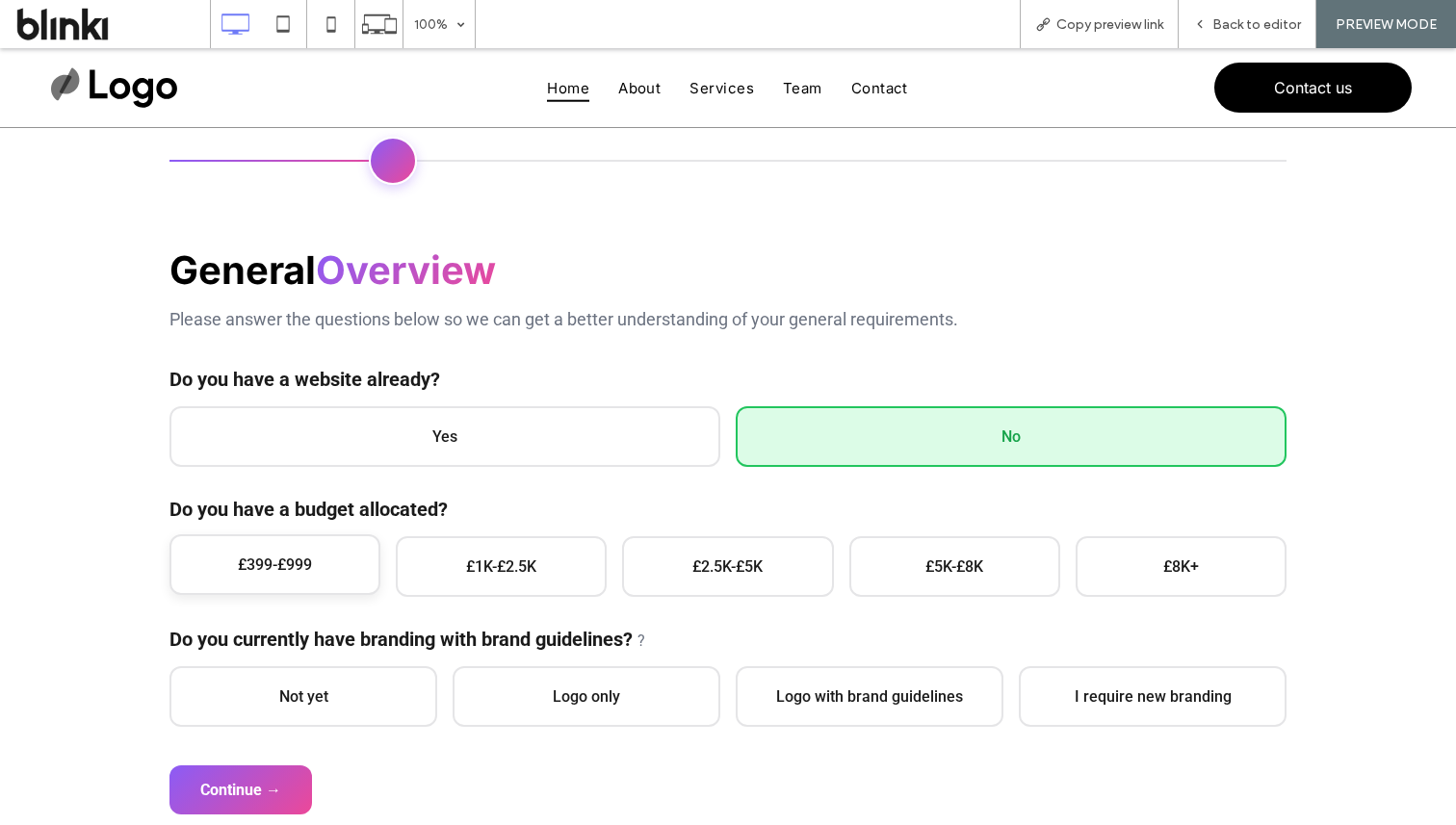
click at [278, 570] on span "£399-£999" at bounding box center [275, 565] width 211 height 61
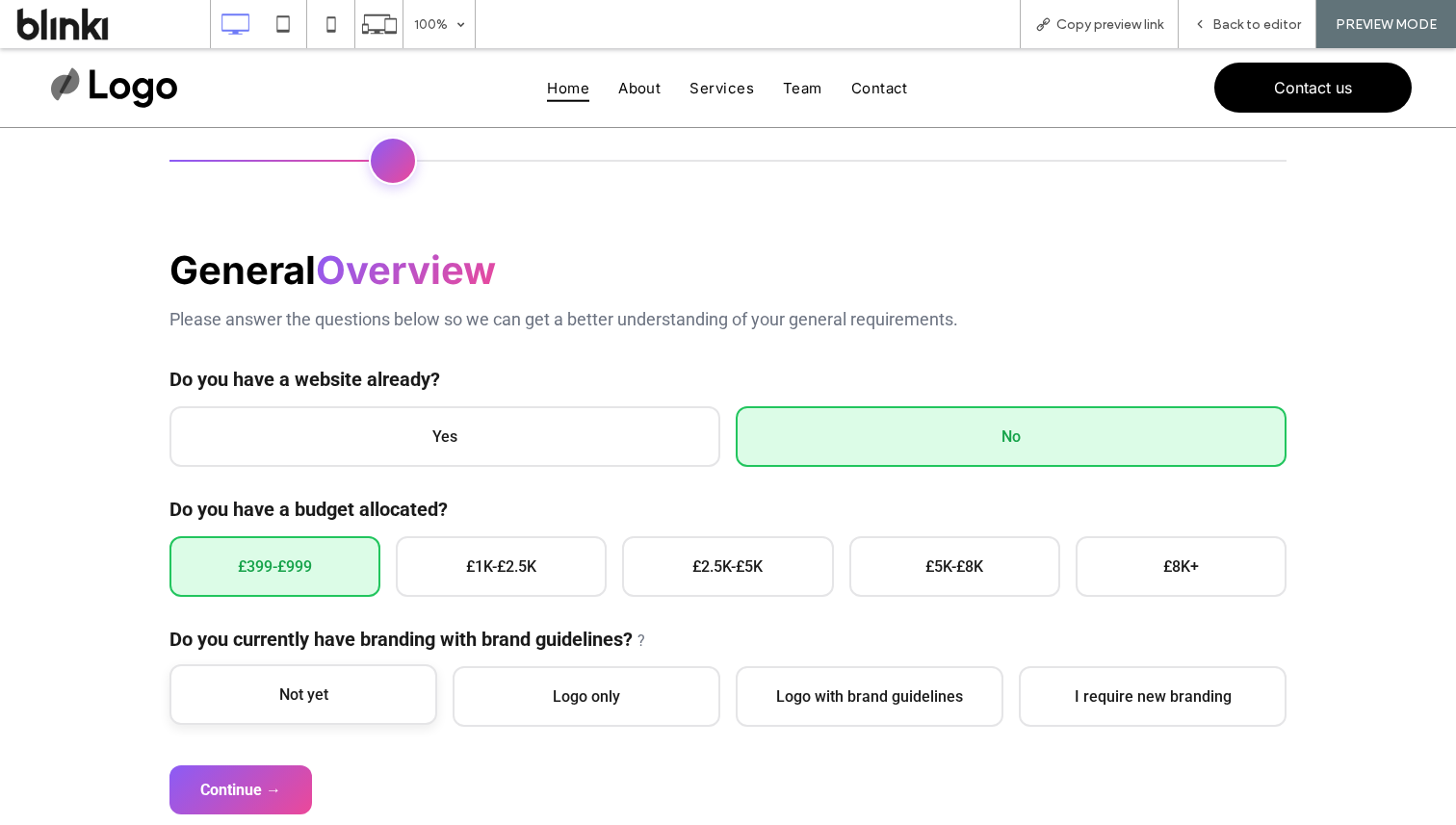
click at [326, 713] on span "Not yet" at bounding box center [303, 694] width 267 height 61
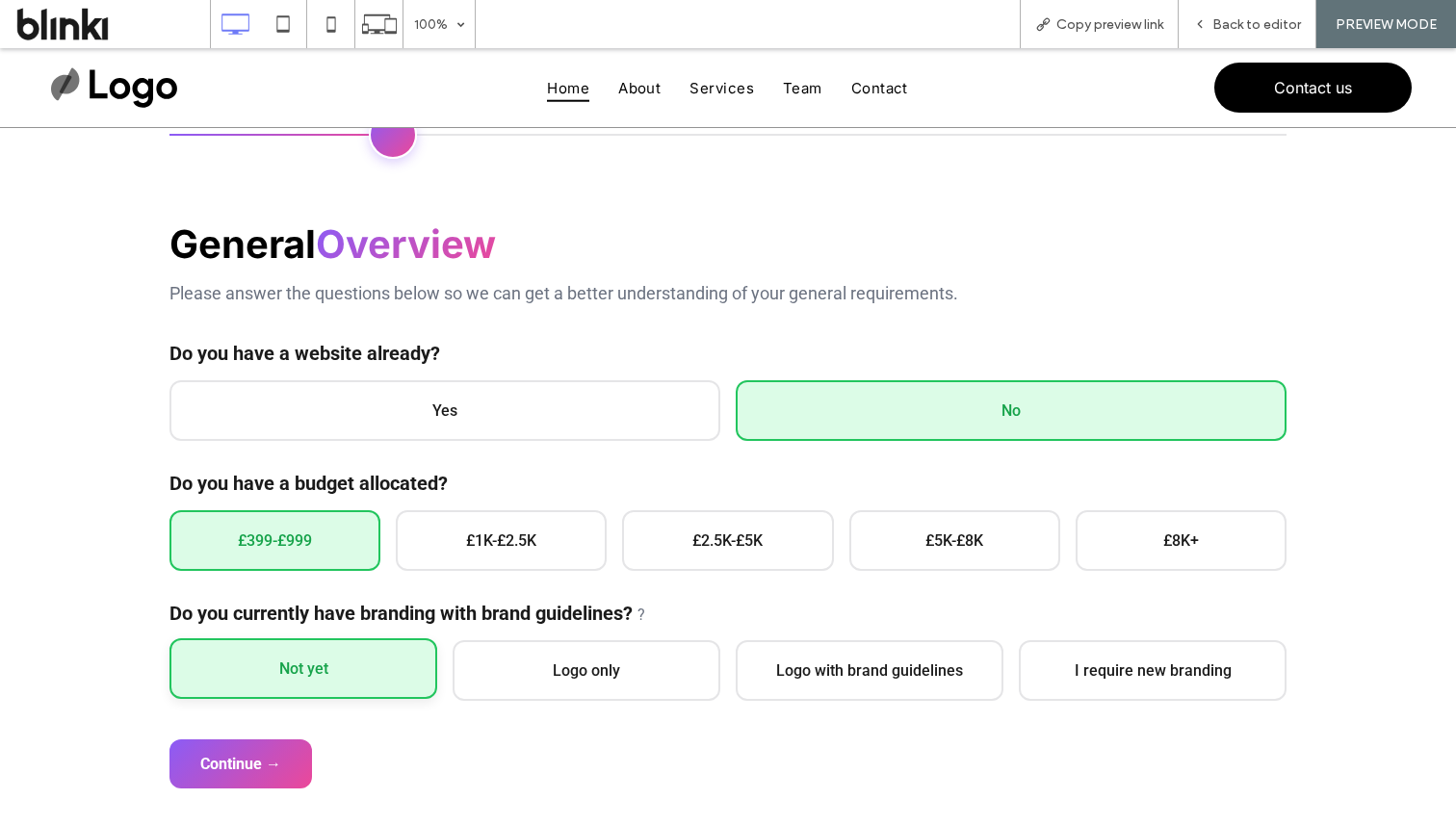
scroll to position [158, 0]
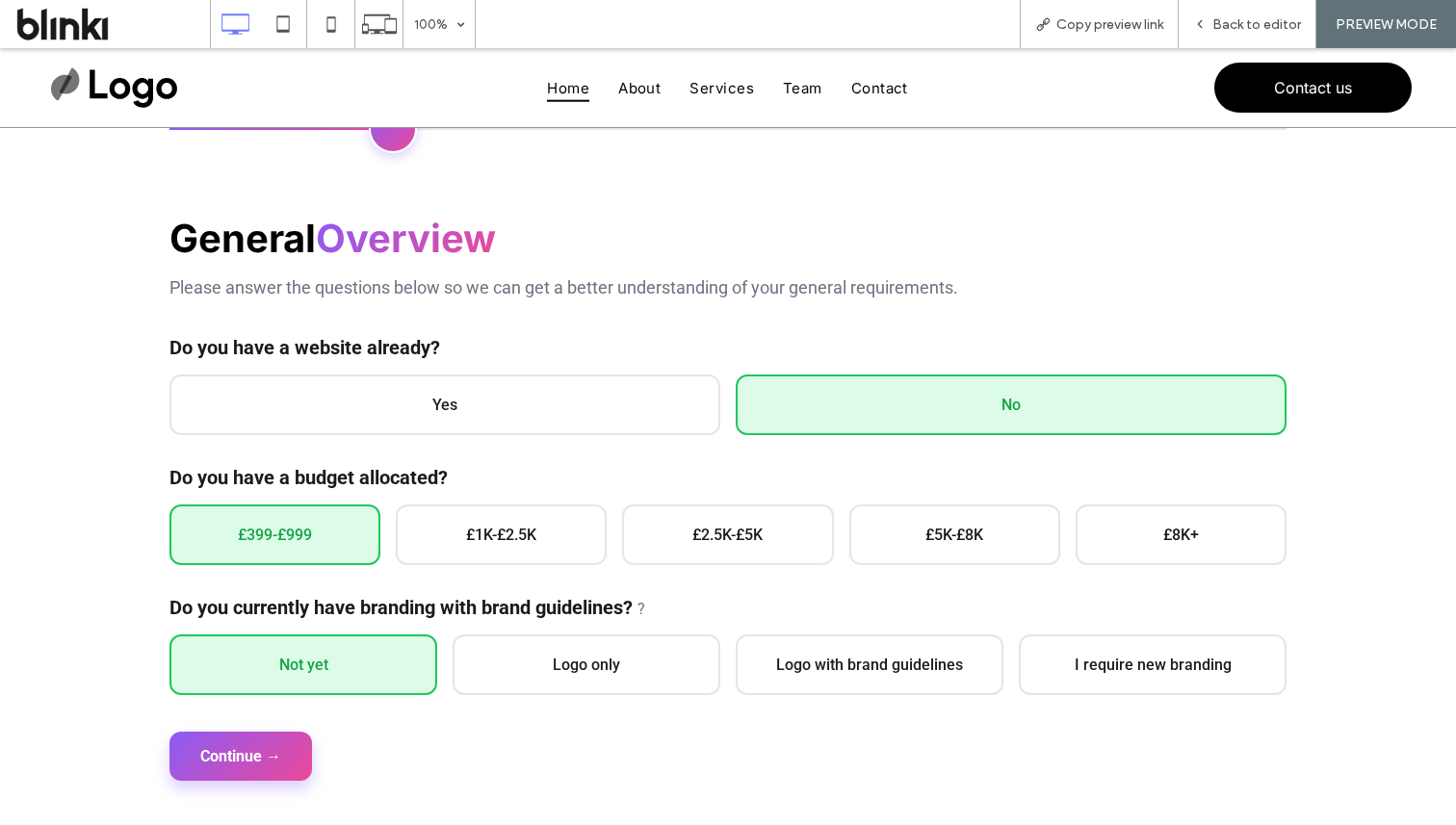
click at [265, 749] on button "Continue →" at bounding box center [240, 756] width 142 height 49
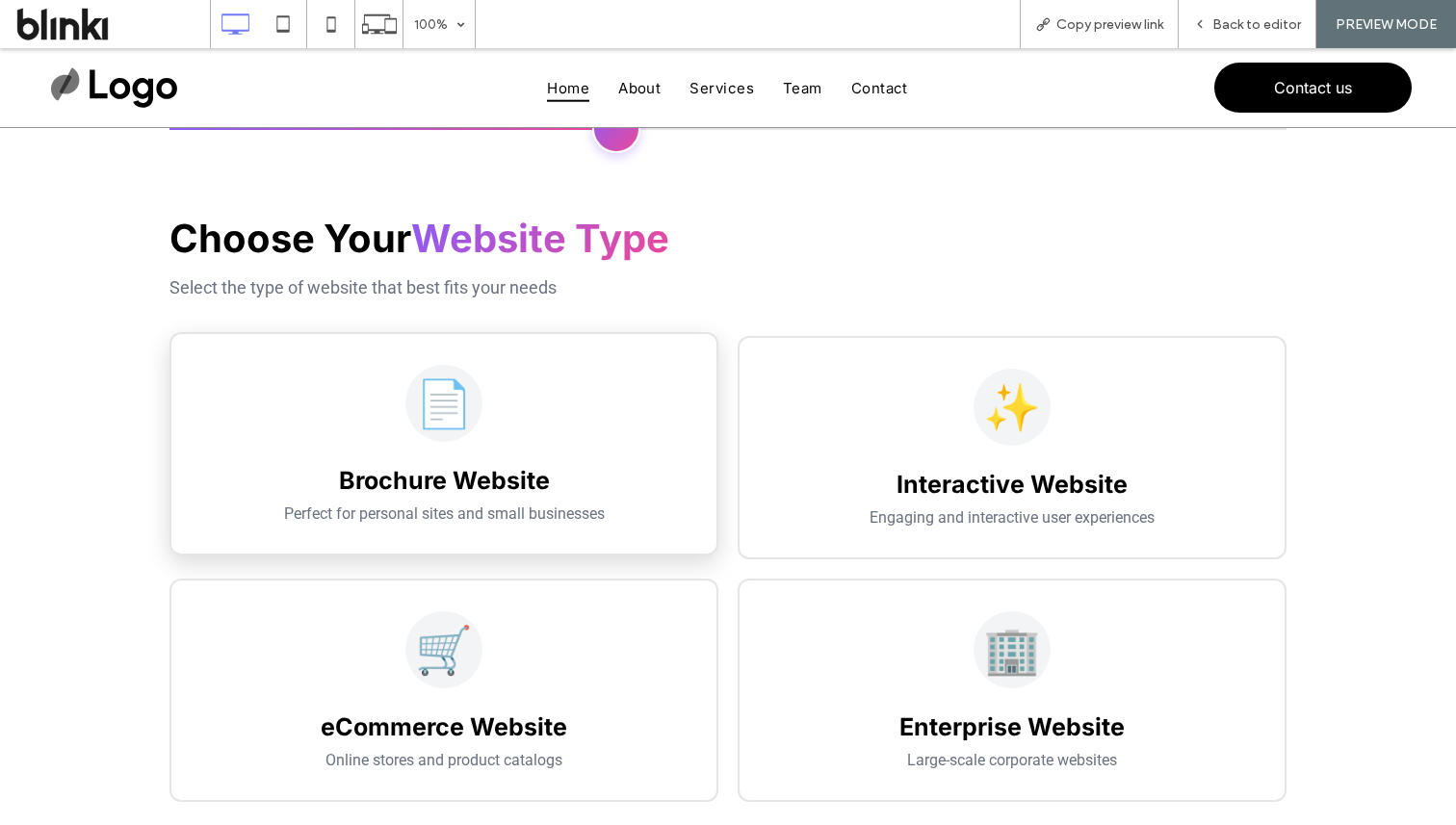
click at [455, 552] on div "📄 Brochure Website Perfect for personal sites and small businesses" at bounding box center [444, 443] width 549 height 224
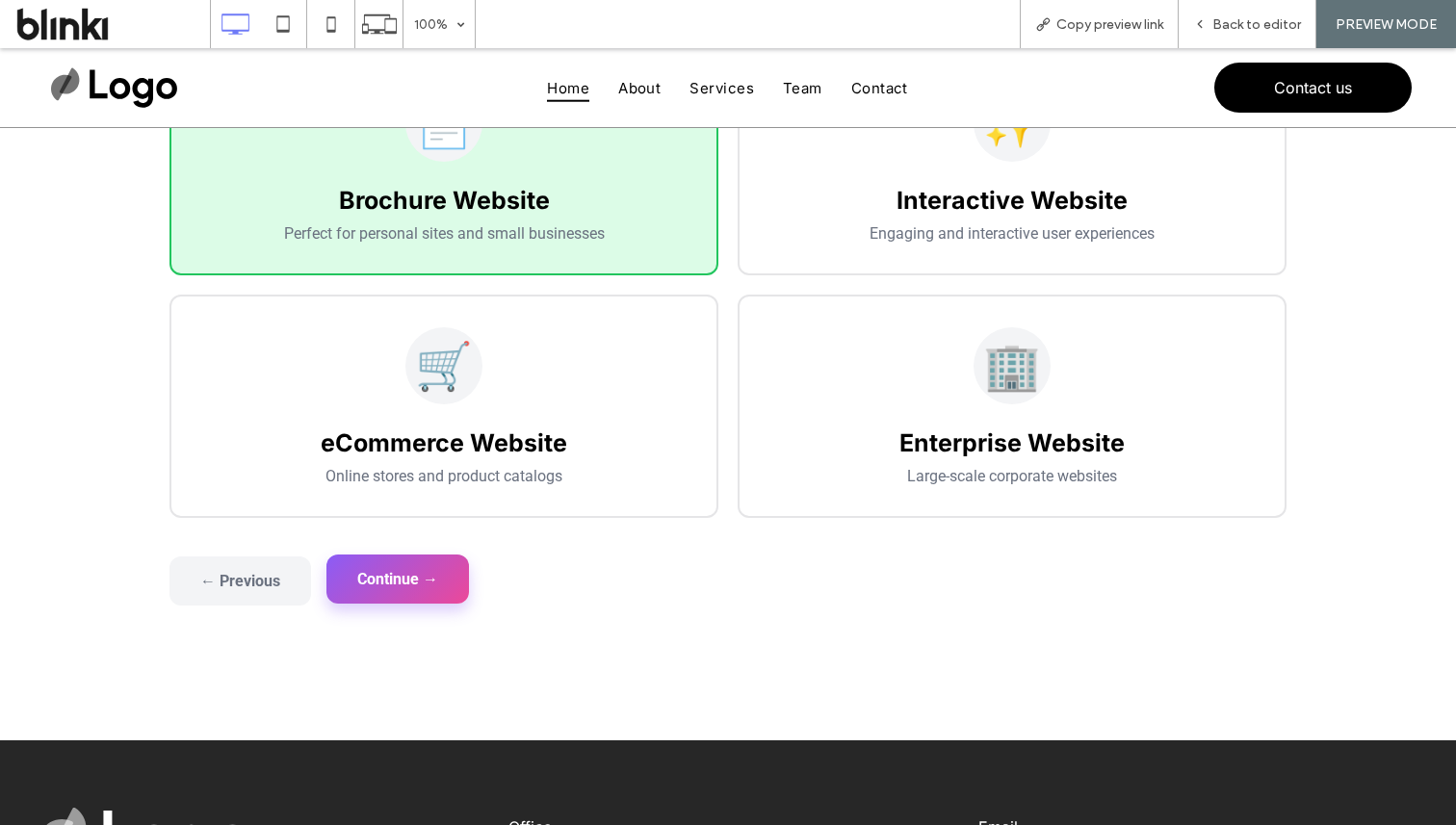
click at [415, 572] on button "Continue →" at bounding box center [397, 579] width 142 height 49
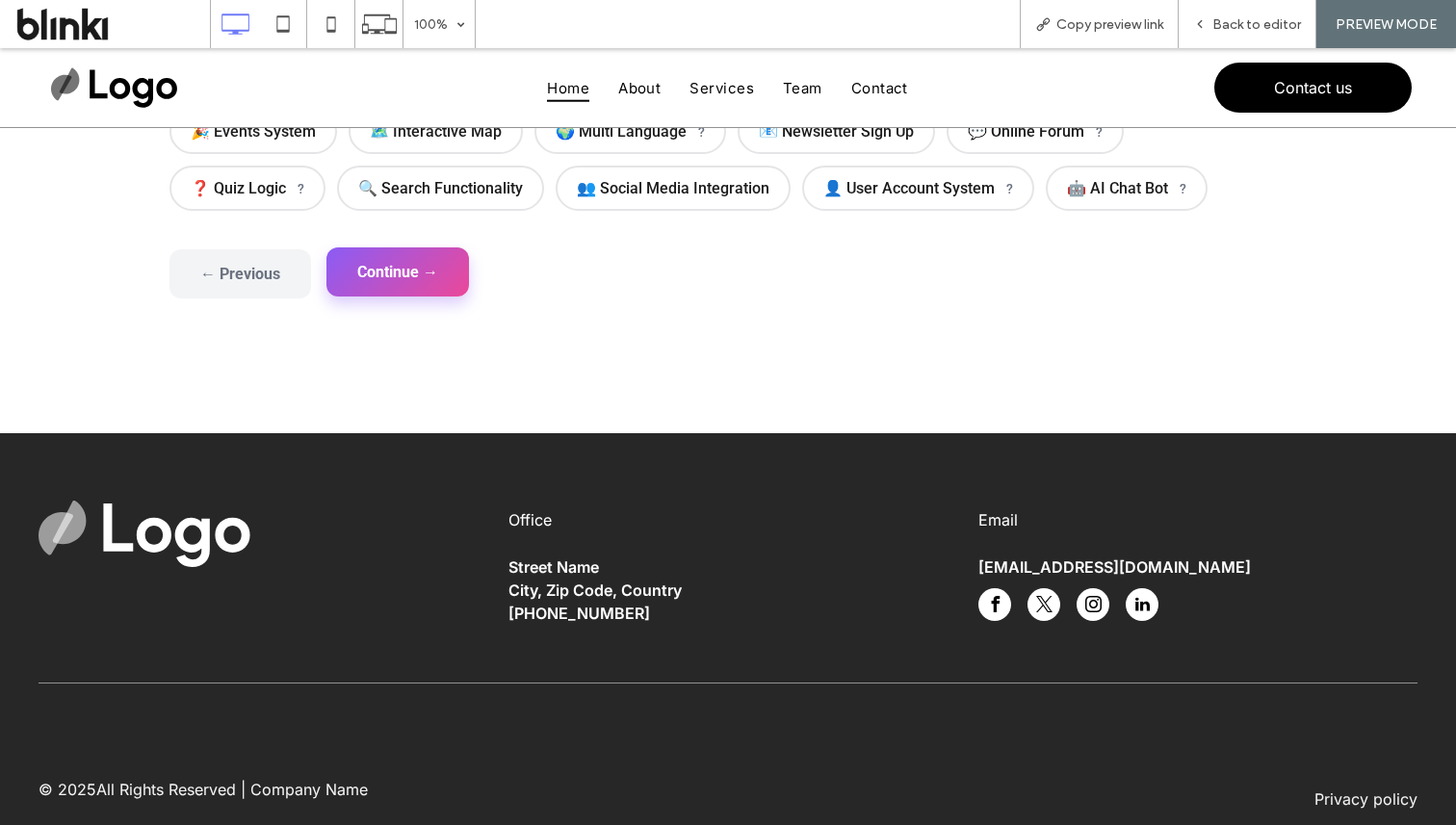
scroll to position [140, 0]
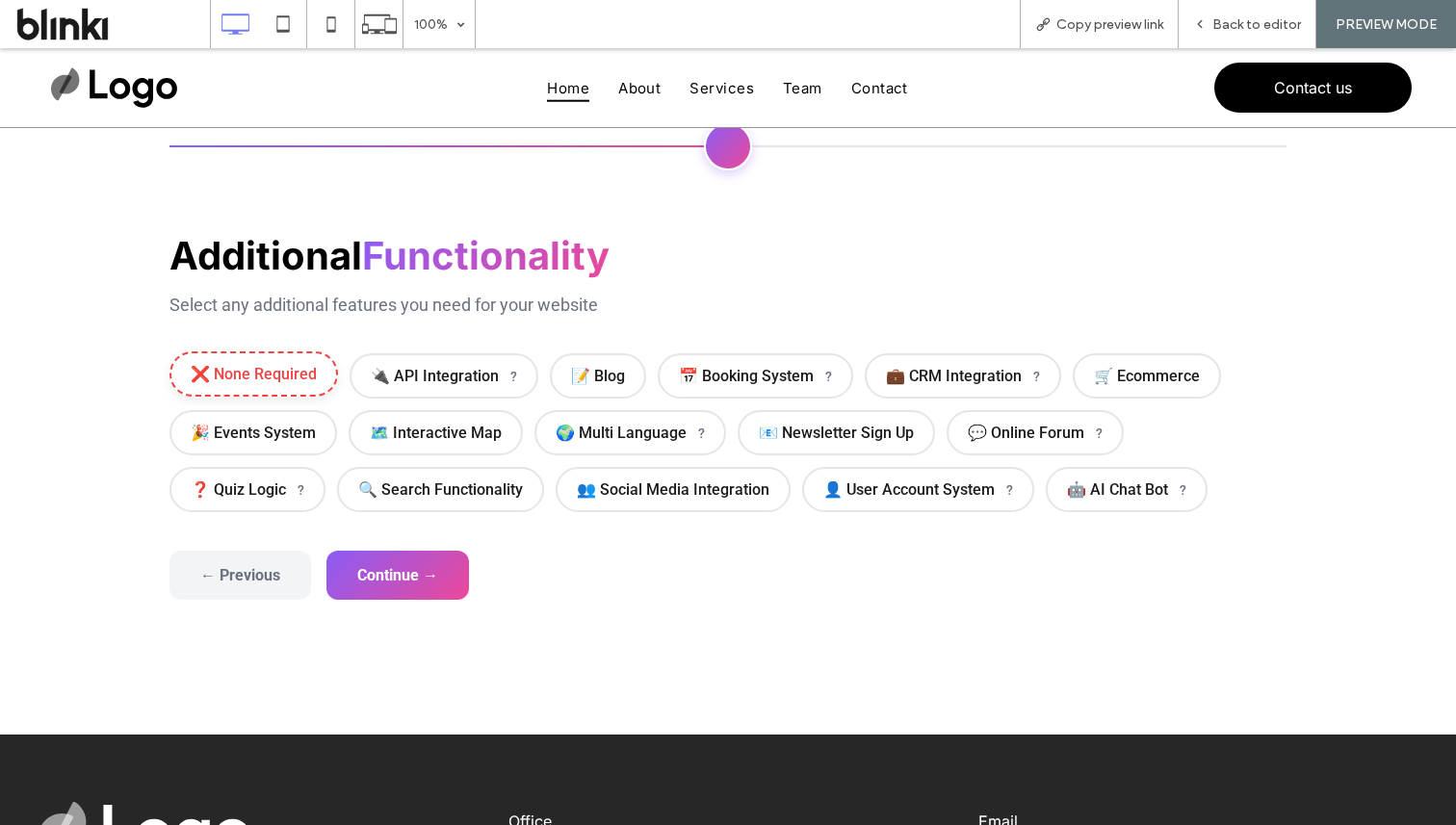
click at [320, 371] on span "❌ None Required" at bounding box center [254, 374] width 169 height 46
click at [402, 597] on button "Continue →" at bounding box center [397, 573] width 142 height 49
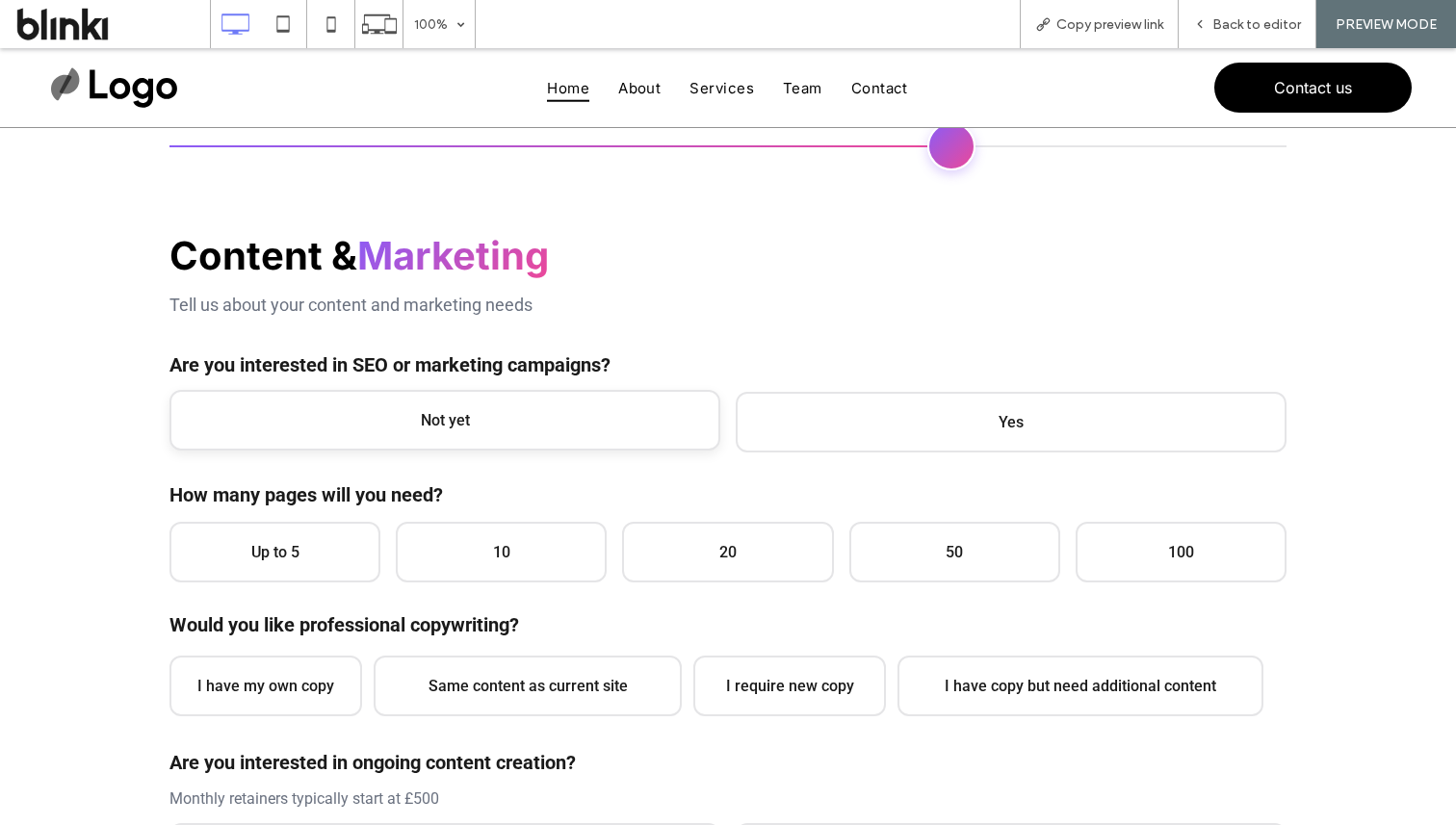
click at [376, 406] on span "Not yet" at bounding box center [445, 420] width 551 height 61
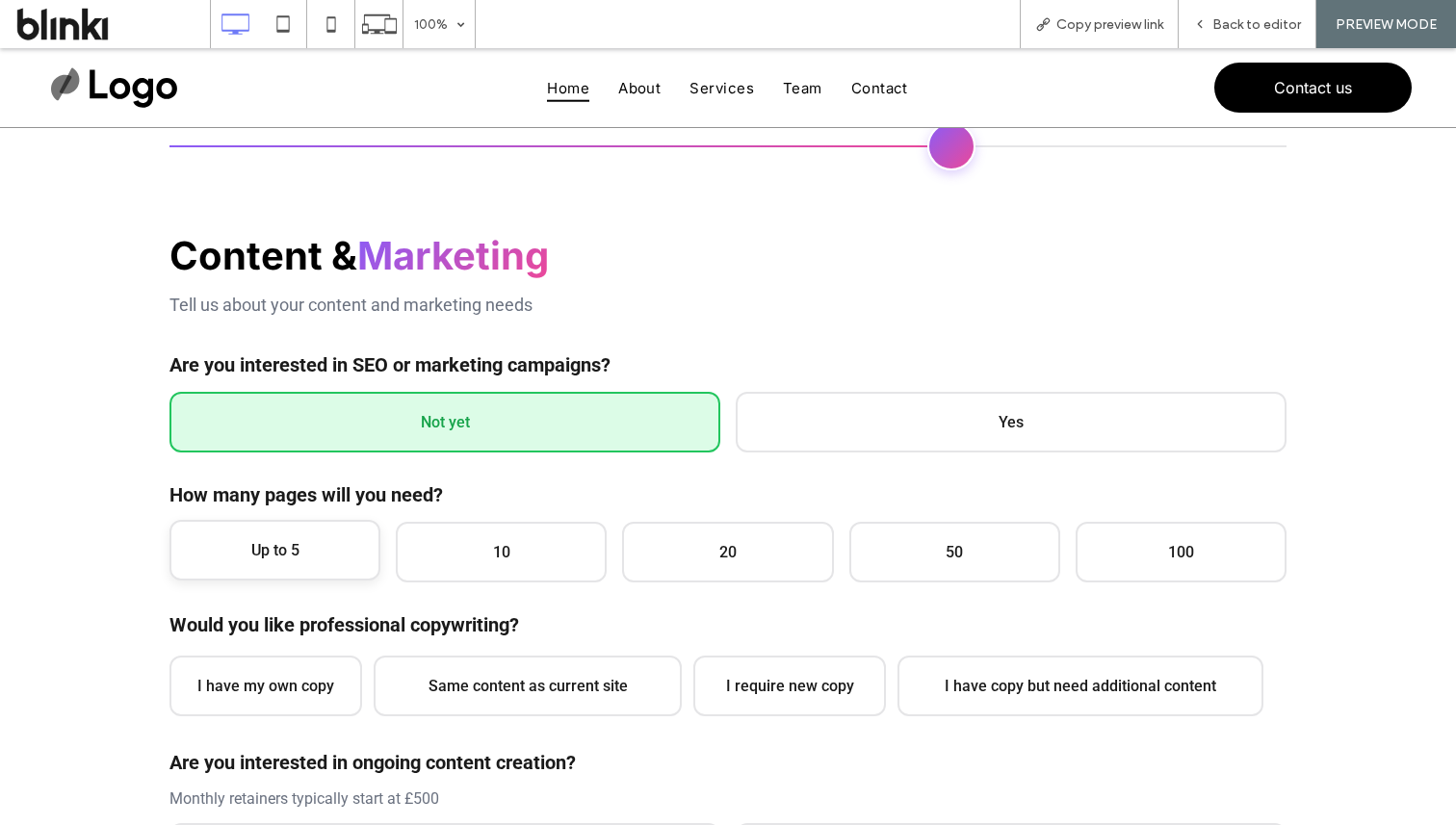
click at [292, 555] on span "Up to 5" at bounding box center [275, 550] width 211 height 61
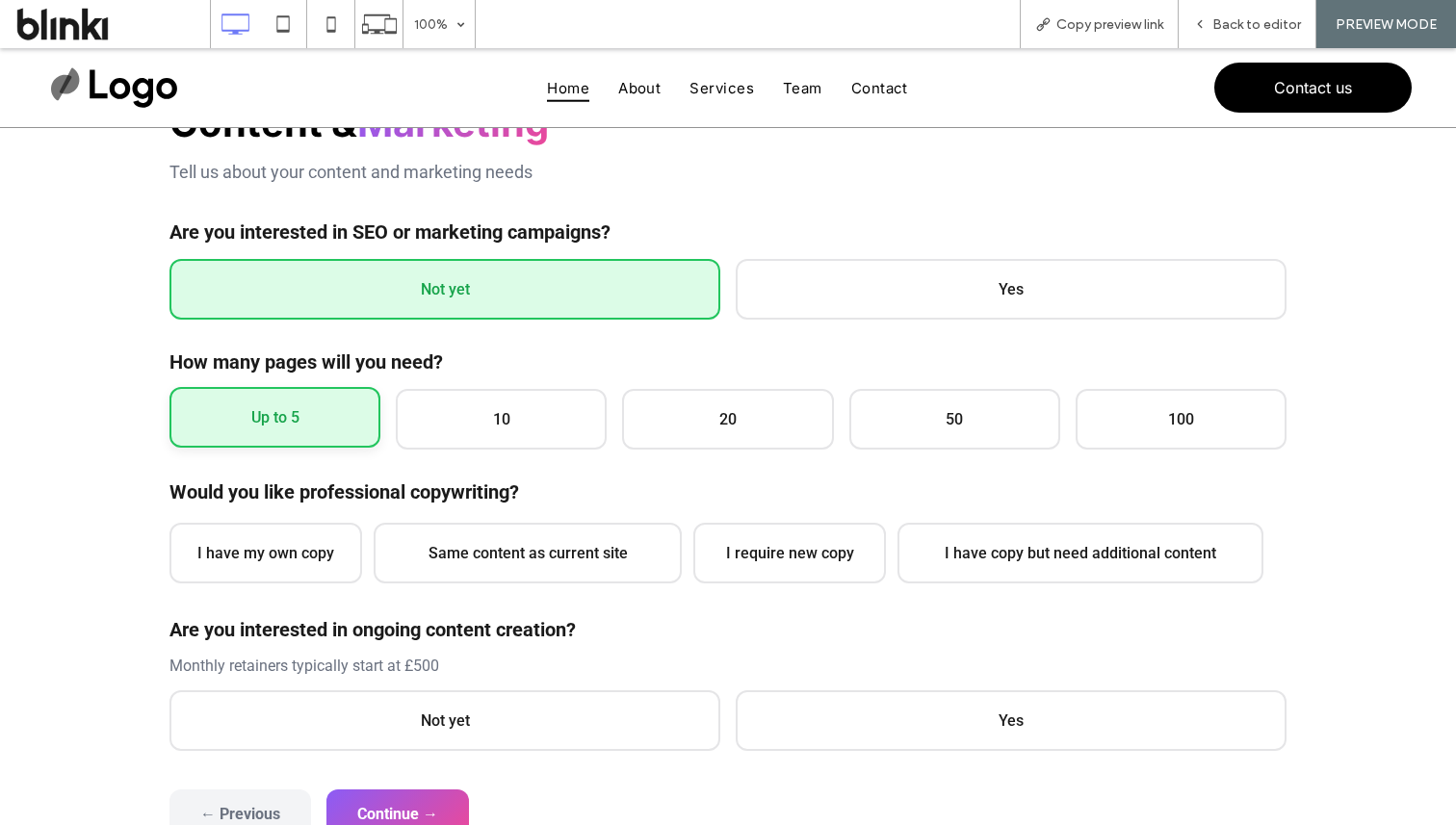
scroll to position [303, 0]
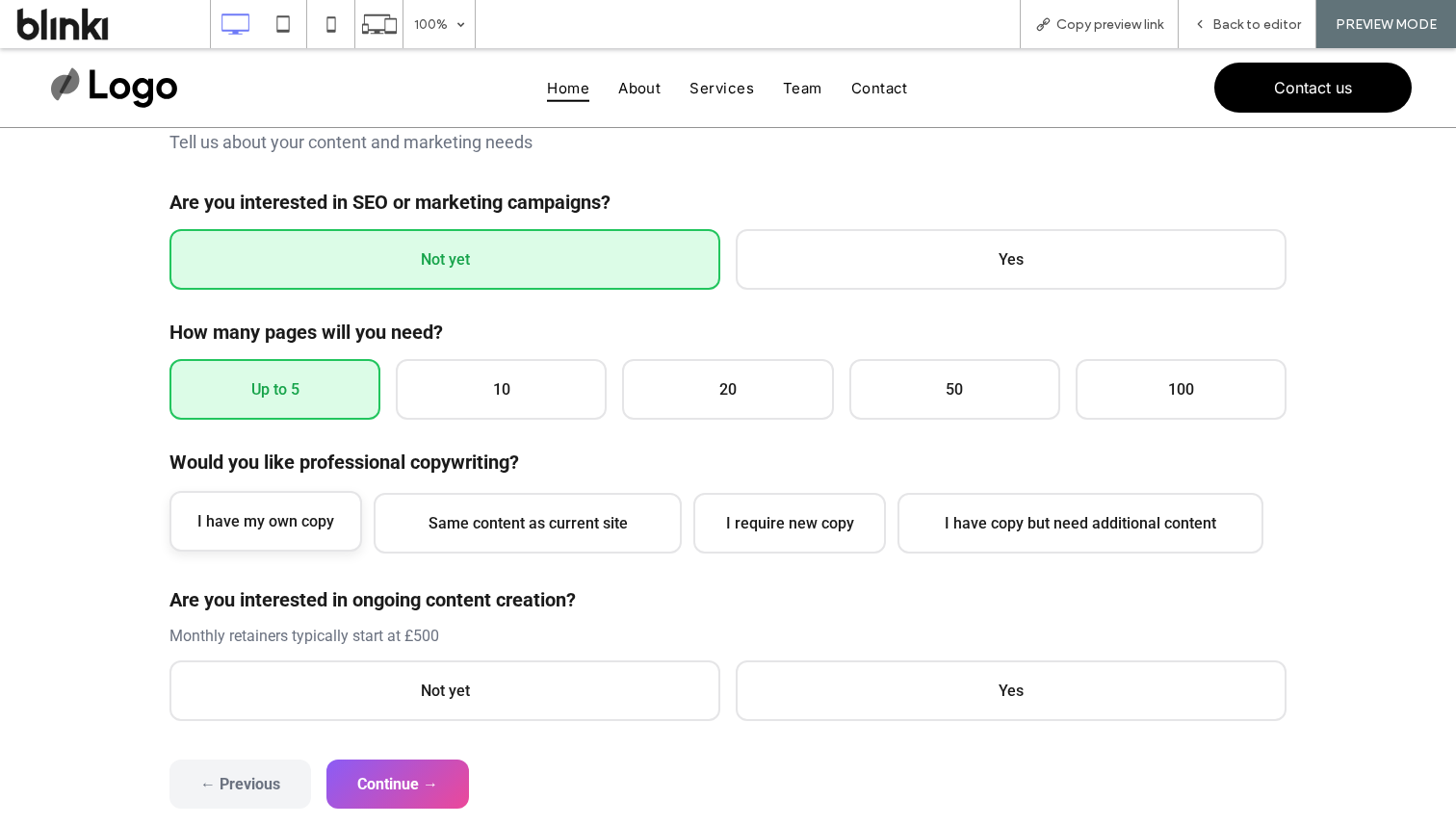
click at [304, 491] on span "I have my own copy" at bounding box center [265, 521] width 193 height 61
click at [370, 649] on div "Are you interested in ongoing content creation? Monthly retainers typically sta…" at bounding box center [728, 654] width 1117 height 133
click at [413, 690] on span "Not yet" at bounding box center [445, 688] width 551 height 61
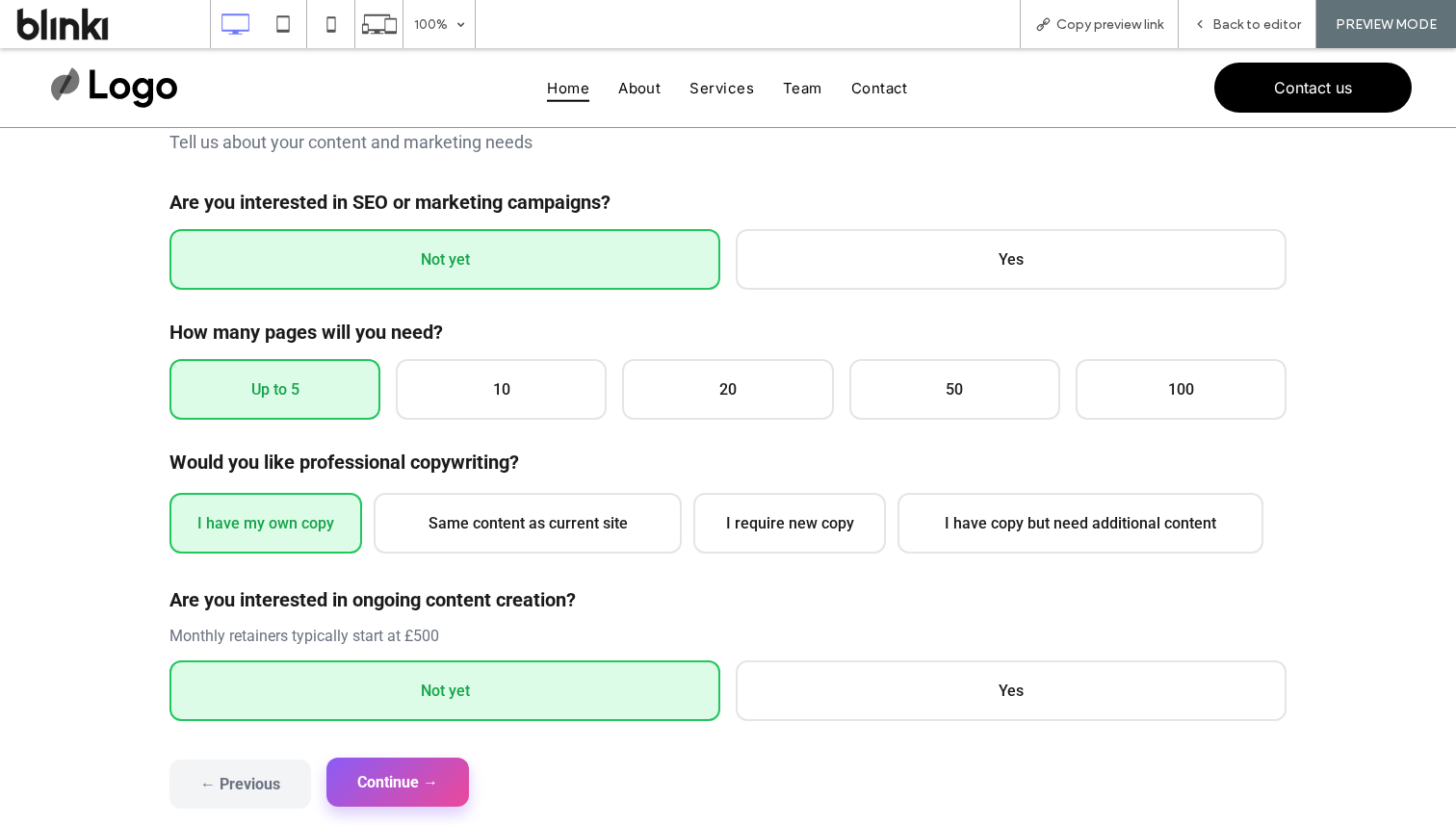
click at [421, 778] on button "Continue →" at bounding box center [397, 781] width 142 height 49
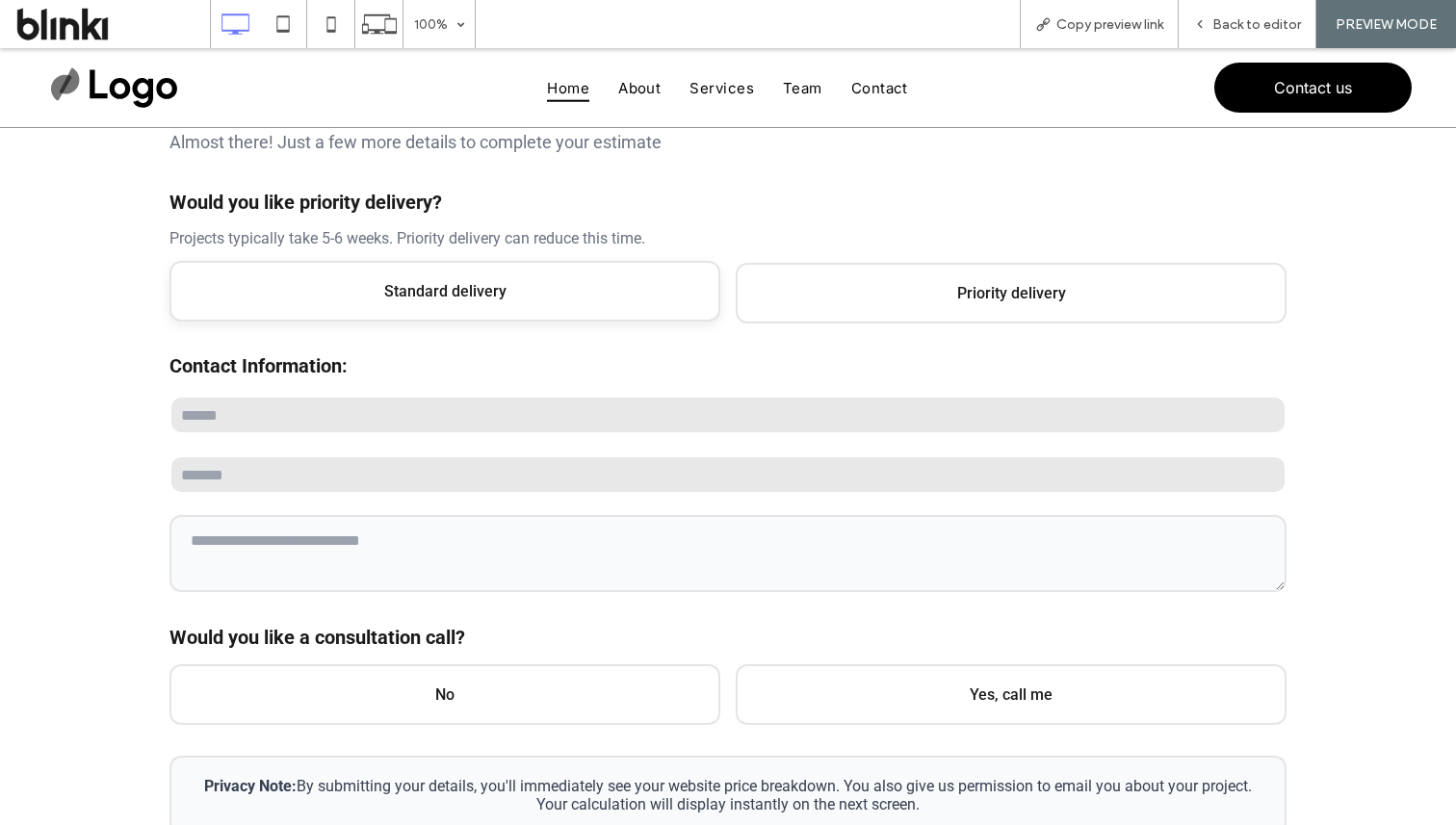
click at [512, 316] on span "Standard delivery" at bounding box center [445, 290] width 551 height 61
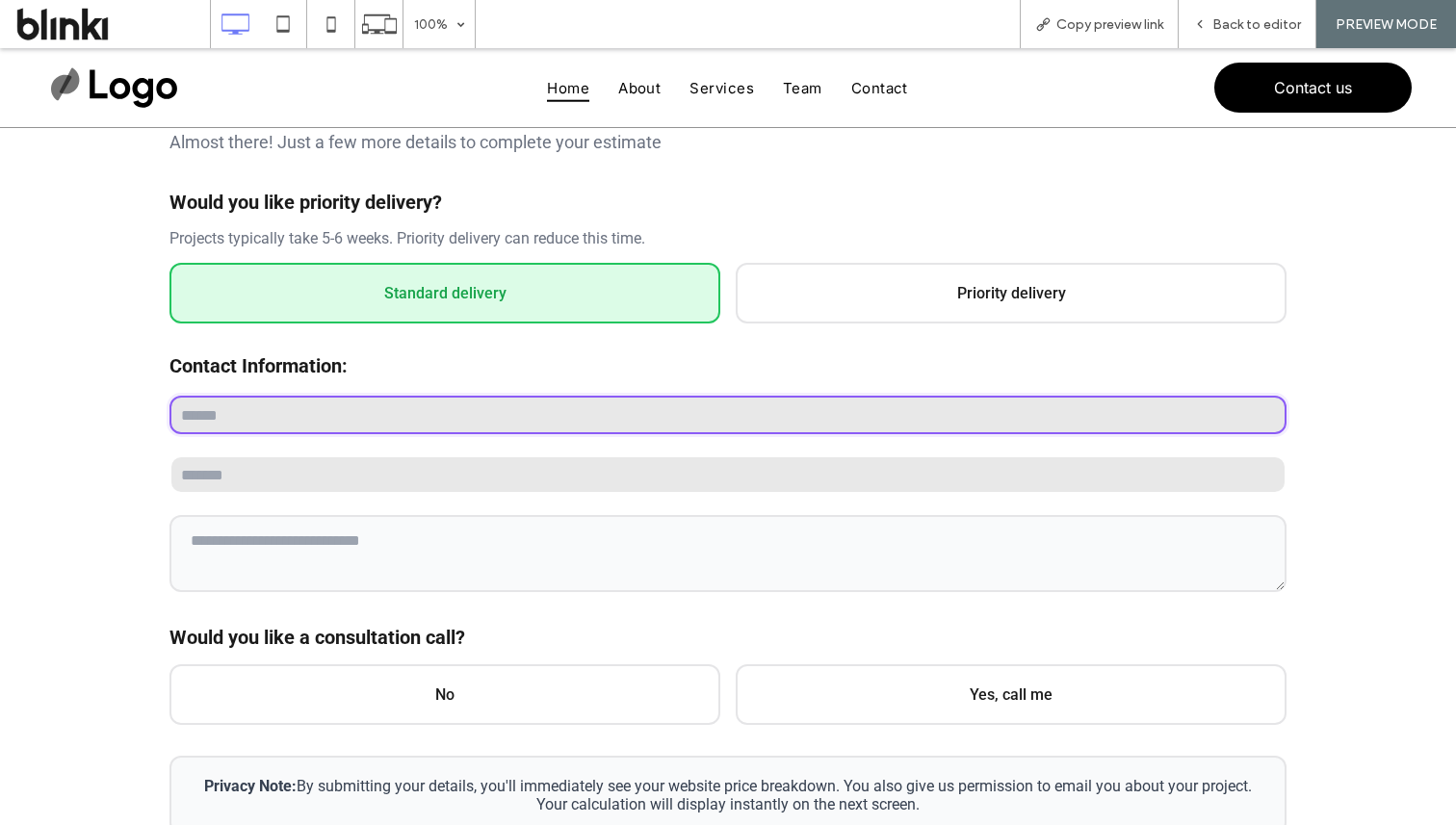
click at [517, 408] on input "text" at bounding box center [728, 415] width 1117 height 39
type input "****"
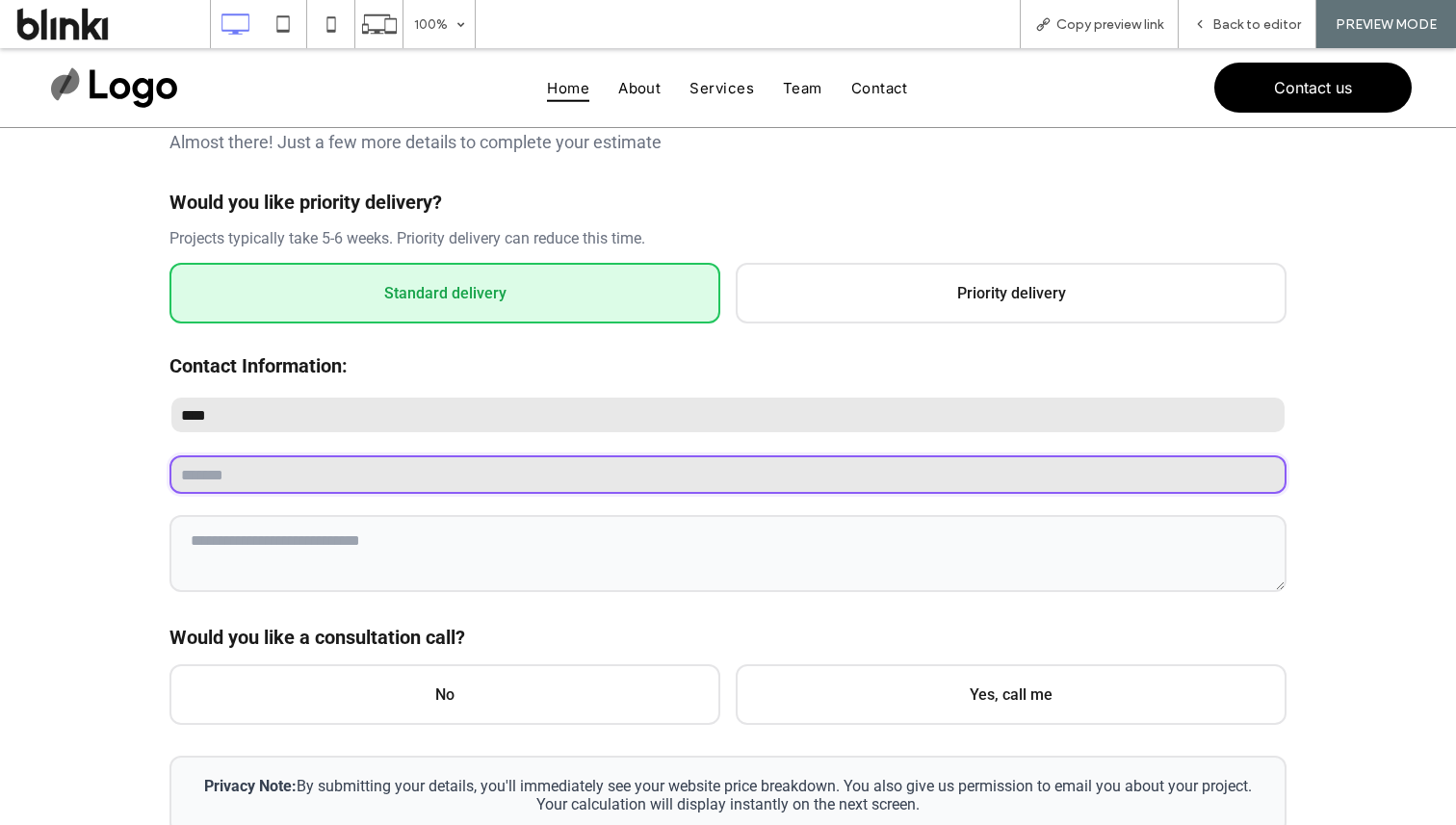
click at [449, 470] on input "email" at bounding box center [728, 474] width 1117 height 39
type input "**********"
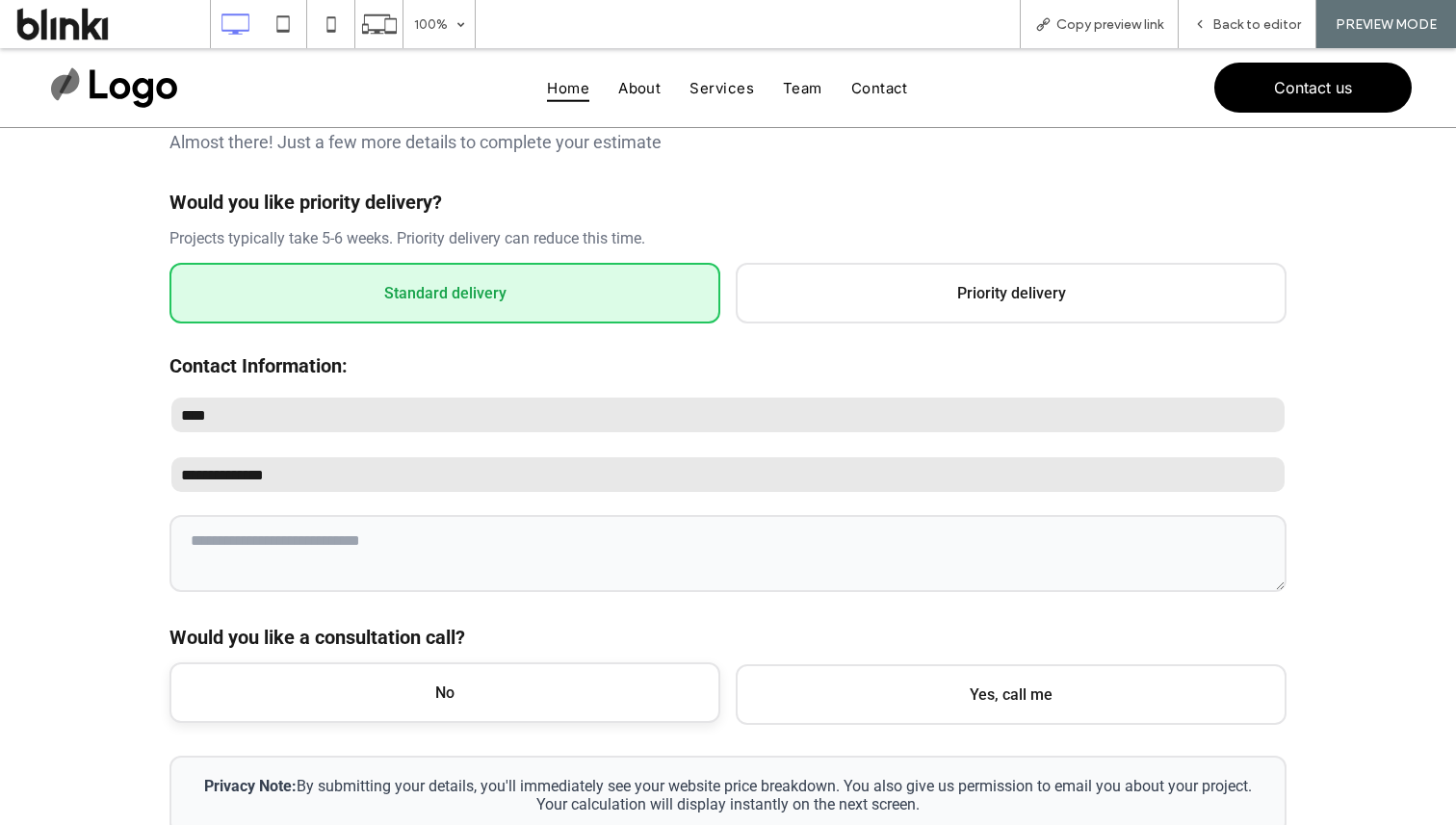
click at [391, 675] on span "No" at bounding box center [445, 692] width 551 height 61
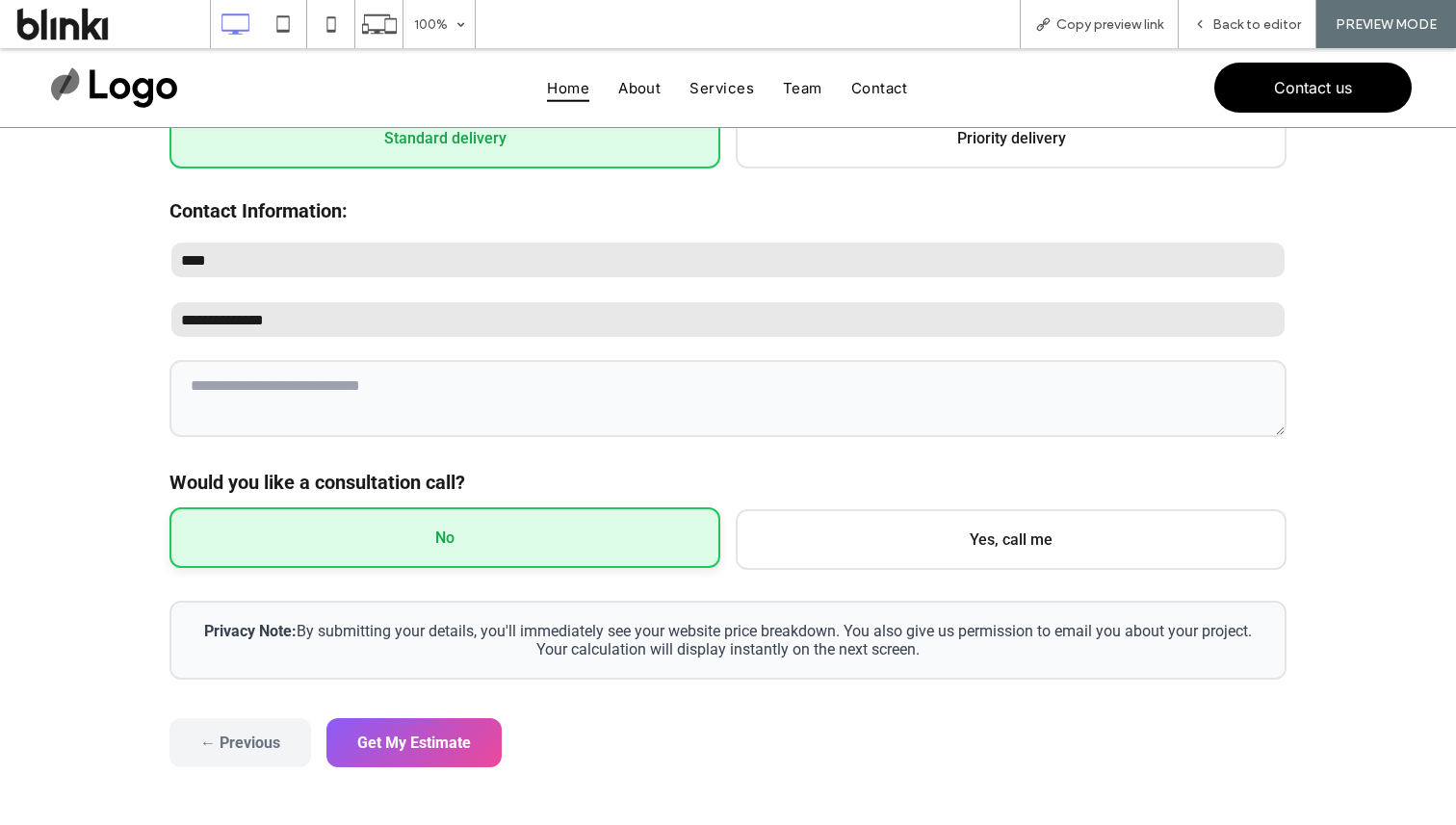
scroll to position [473, 0]
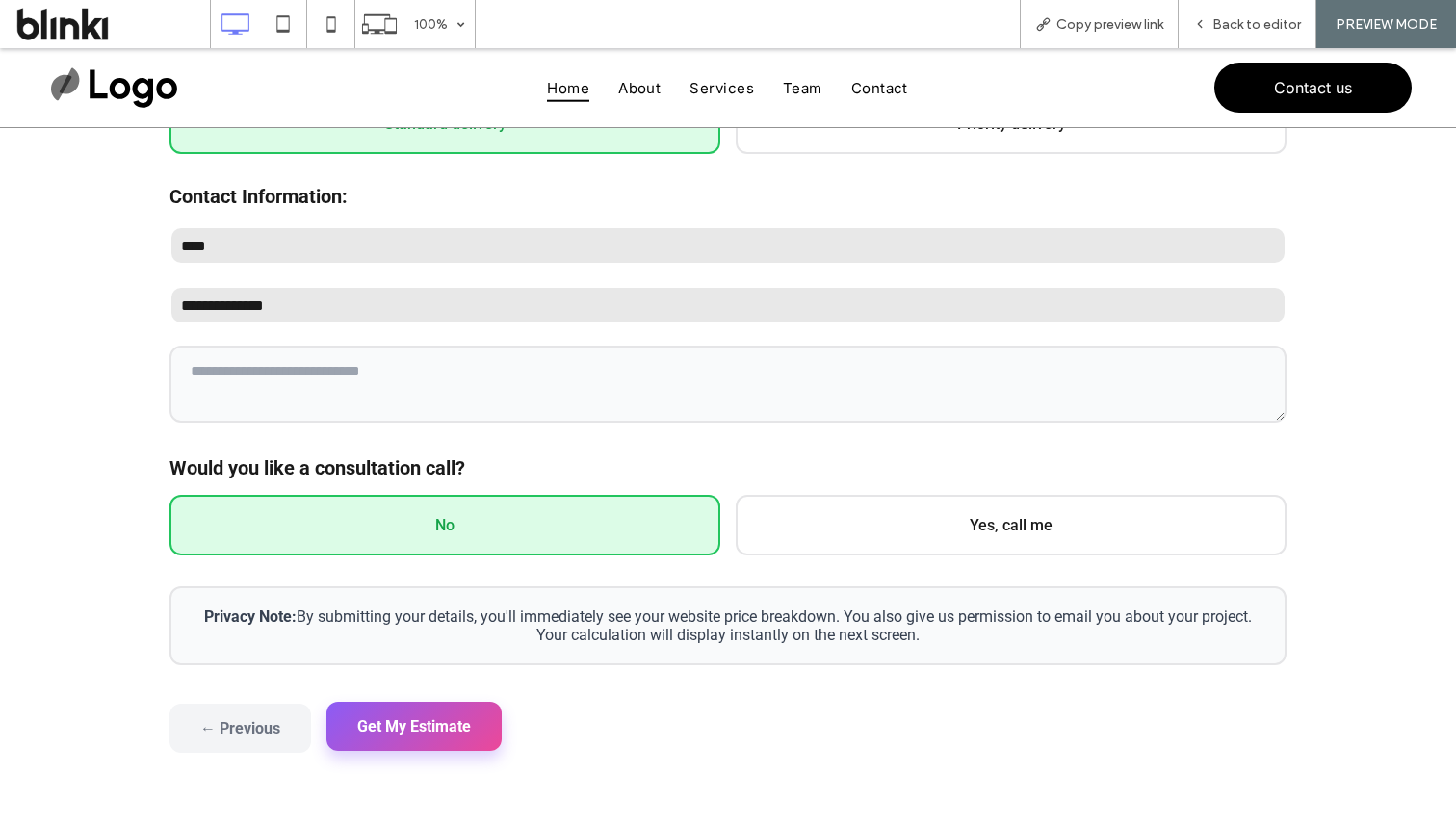
click at [409, 702] on button "Get My Estimate" at bounding box center [414, 726] width 175 height 49
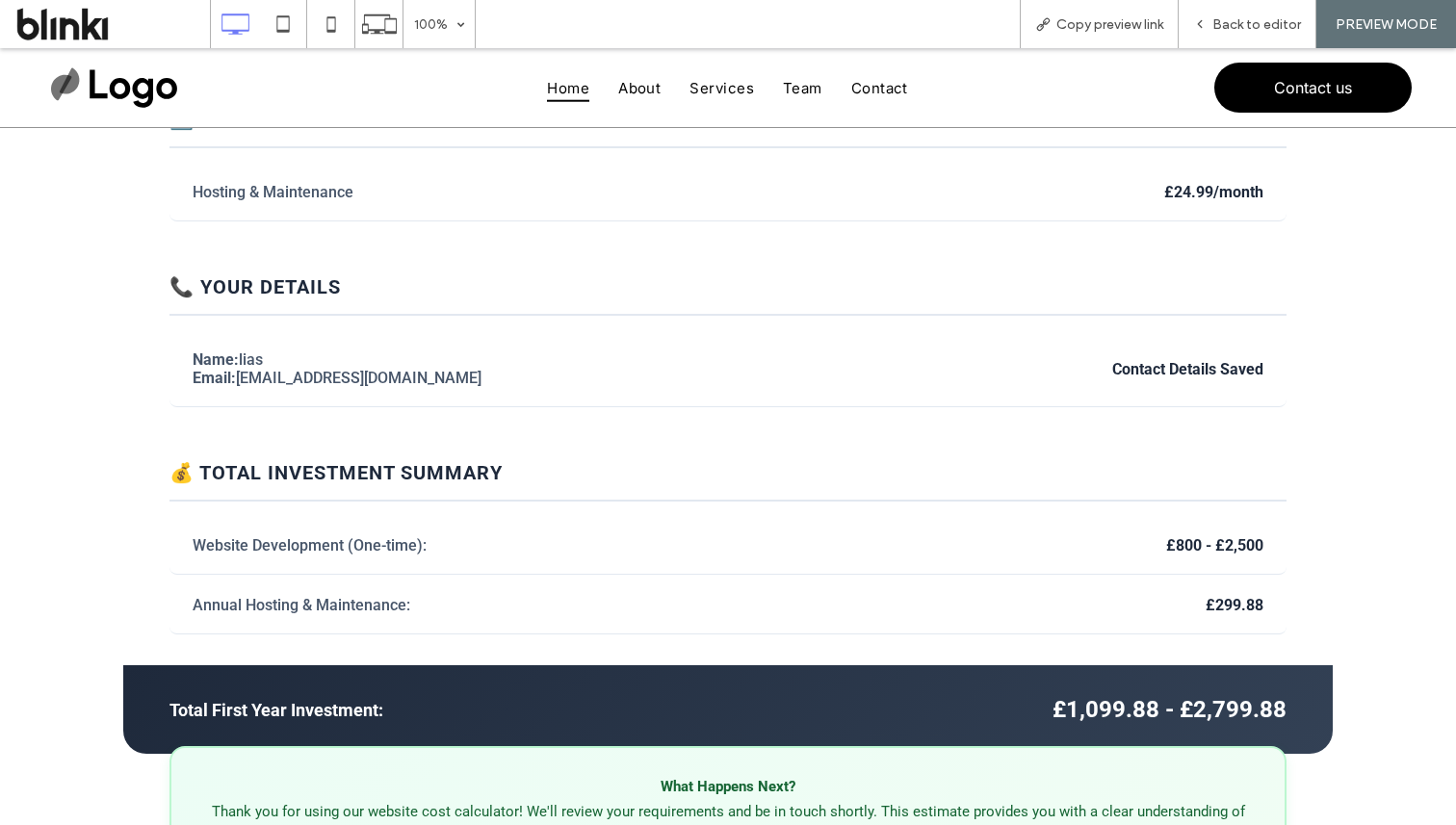
scroll to position [1153, 0]
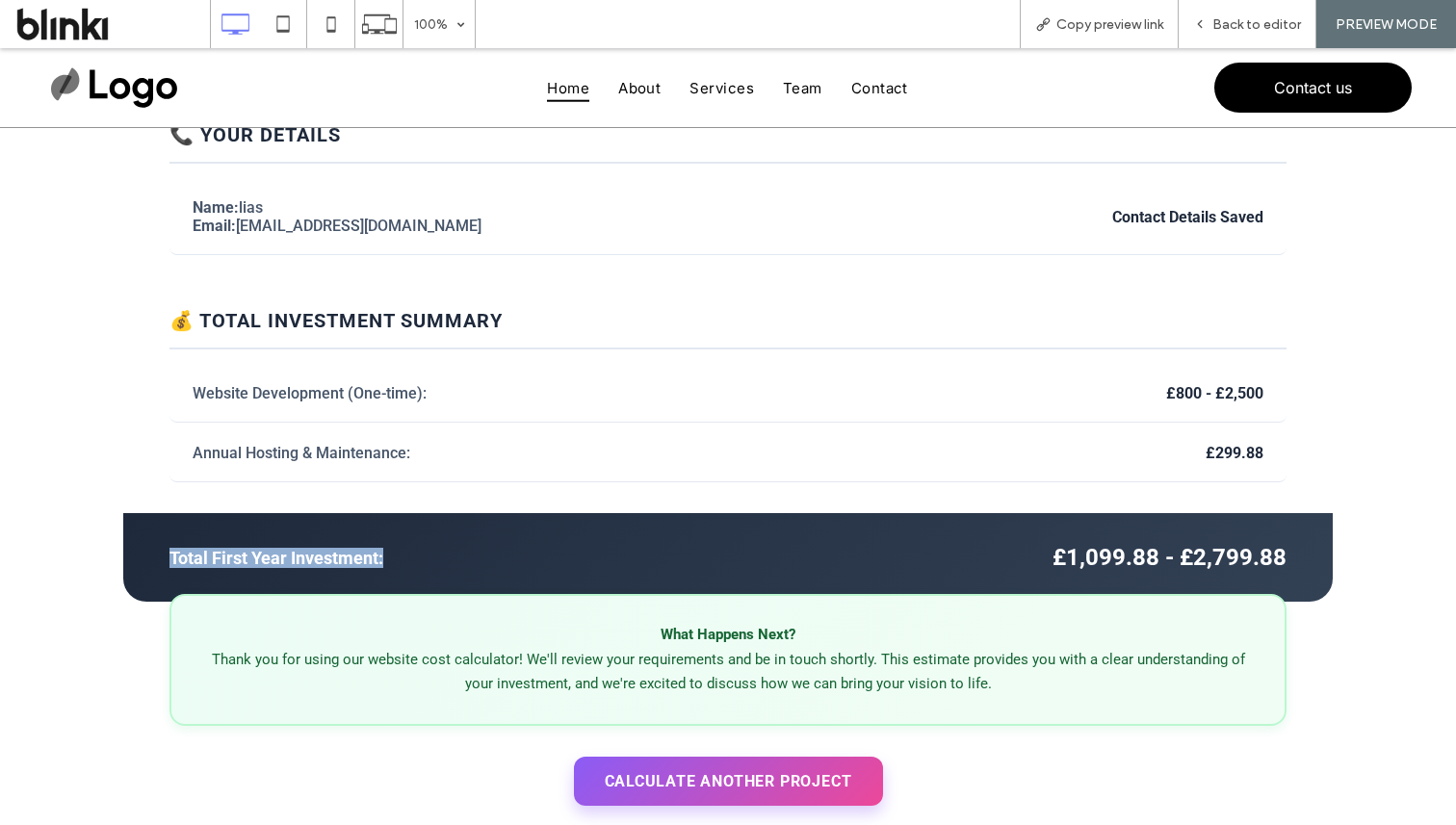
drag, startPoint x: 159, startPoint y: 577, endPoint x: 449, endPoint y: 576, distance: 290.0
click at [449, 576] on div "Total First Year Investment: £1,099.88 - £2,799.88" at bounding box center [728, 557] width 1210 height 88
copy strong "Total First Year Investment:"
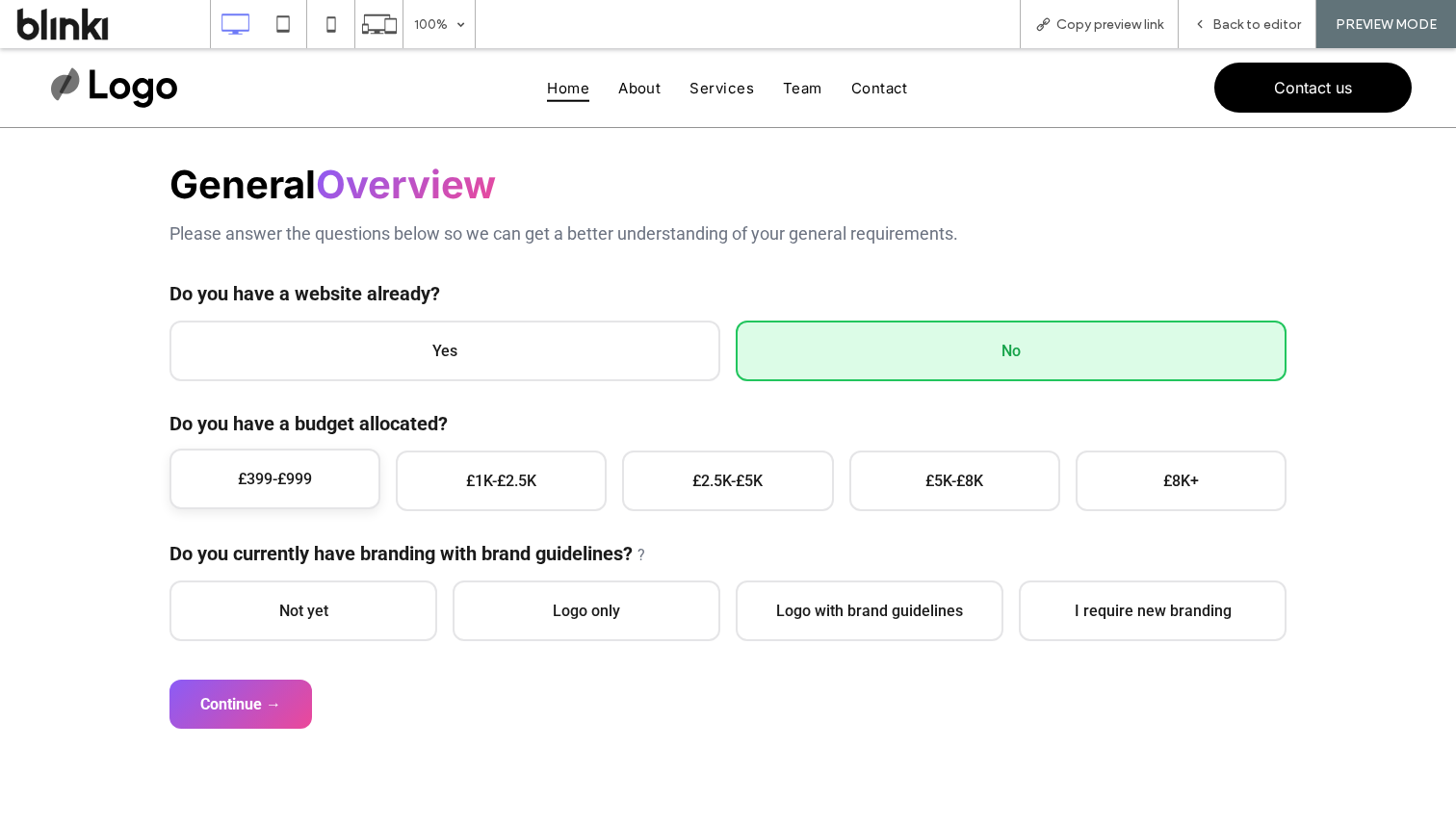
click at [348, 483] on span "£399-£999" at bounding box center [275, 478] width 211 height 61
click at [363, 553] on label "Do you currently have branding with brand guidelines? ?" at bounding box center [728, 554] width 1117 height 23
click at [389, 601] on span "Not yet" at bounding box center [303, 608] width 267 height 61
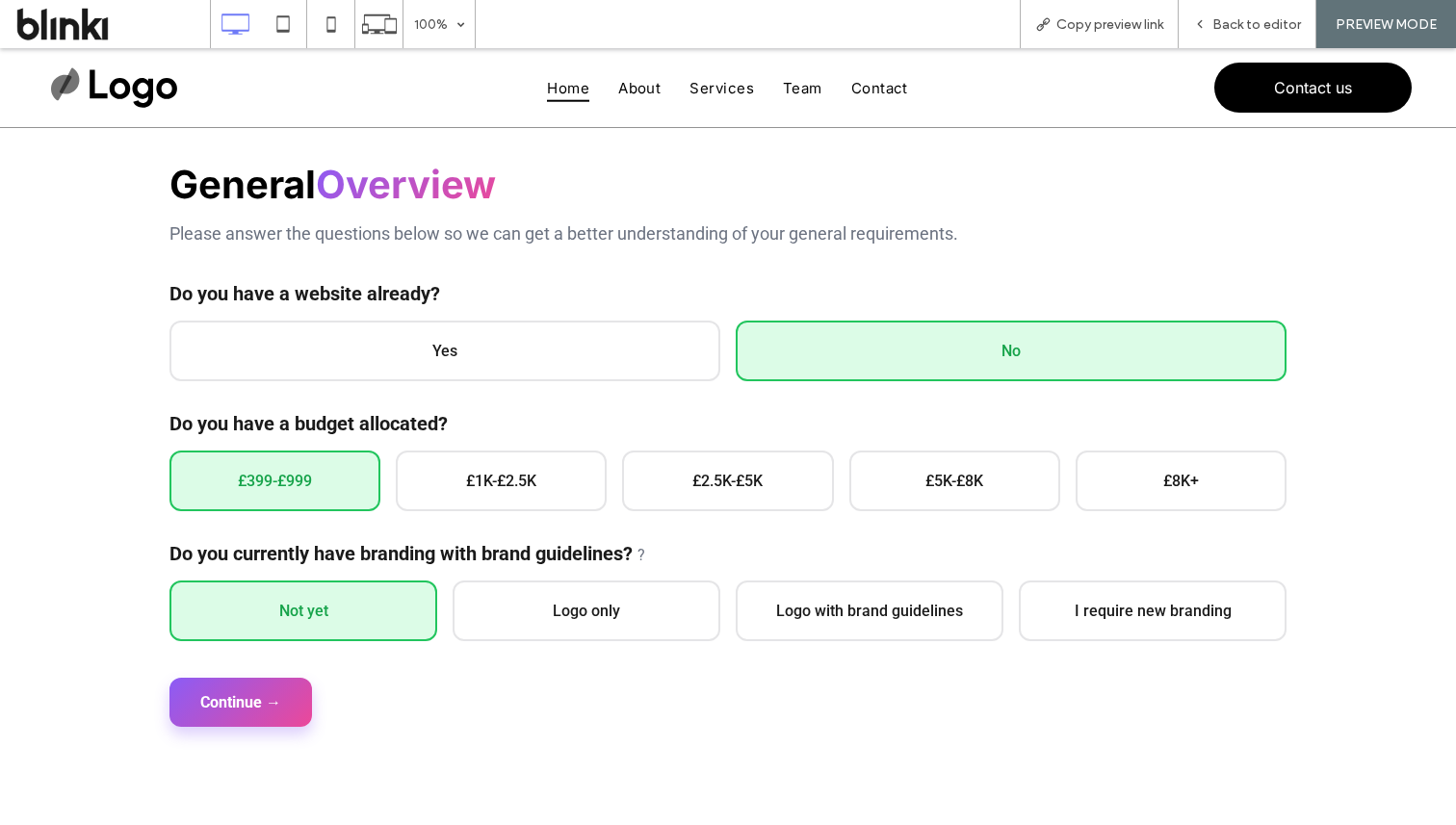
click at [272, 706] on button "Continue →" at bounding box center [240, 702] width 142 height 49
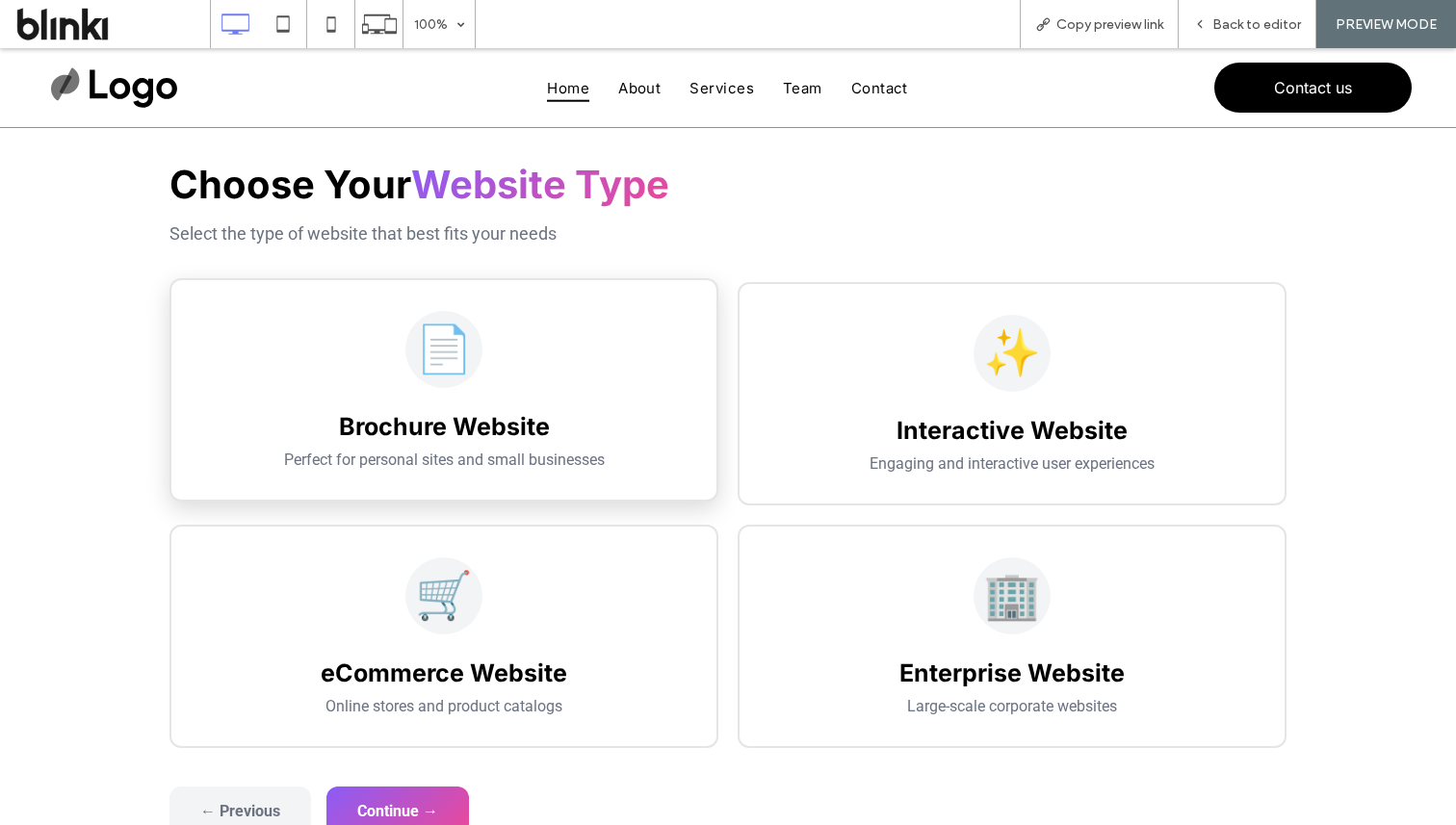
click at [498, 338] on div "📄" at bounding box center [444, 350] width 483 height 77
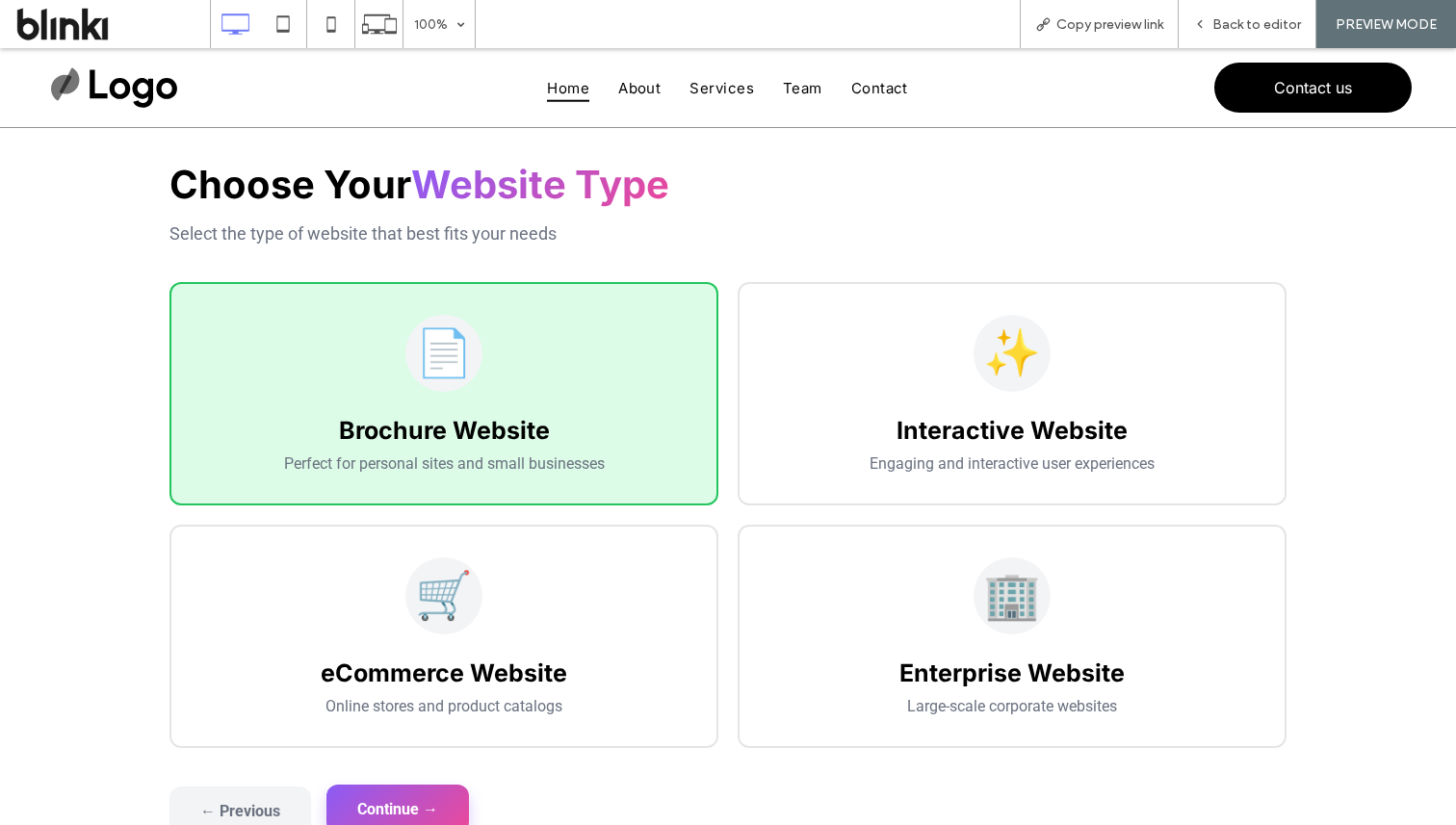
click at [403, 796] on button "Continue →" at bounding box center [397, 809] width 142 height 49
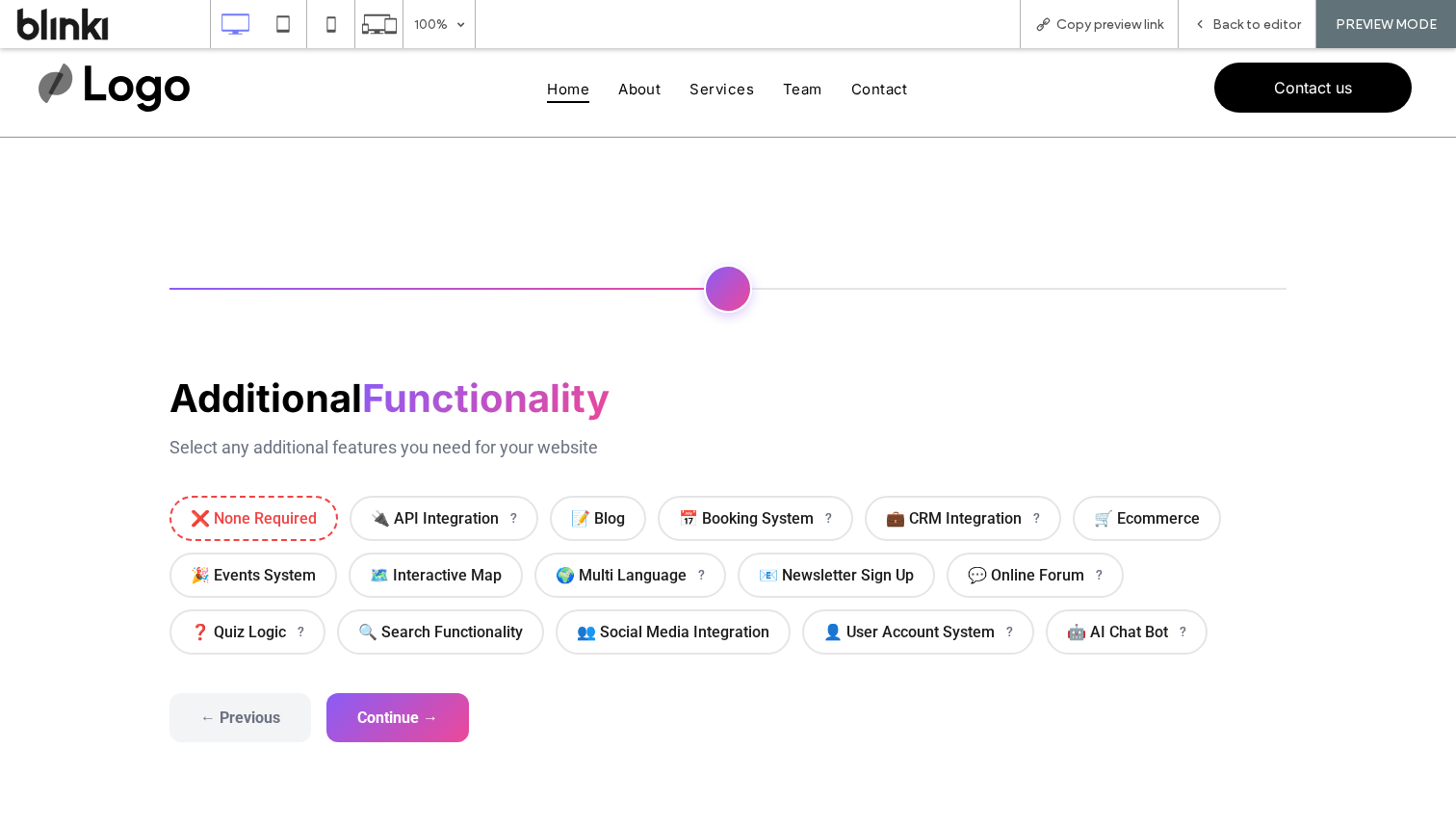
click at [288, 493] on div "Additional Functionality Select any additional features you need for your websi…" at bounding box center [728, 514] width 1117 height 280
click at [295, 504] on span "❌ None Required" at bounding box center [254, 516] width 169 height 46
click at [396, 749] on div "General Overview Please answer the questions below so we can get a better under…" at bounding box center [728, 504] width 1156 height 555
click at [408, 729] on button "Continue →" at bounding box center [397, 716] width 142 height 49
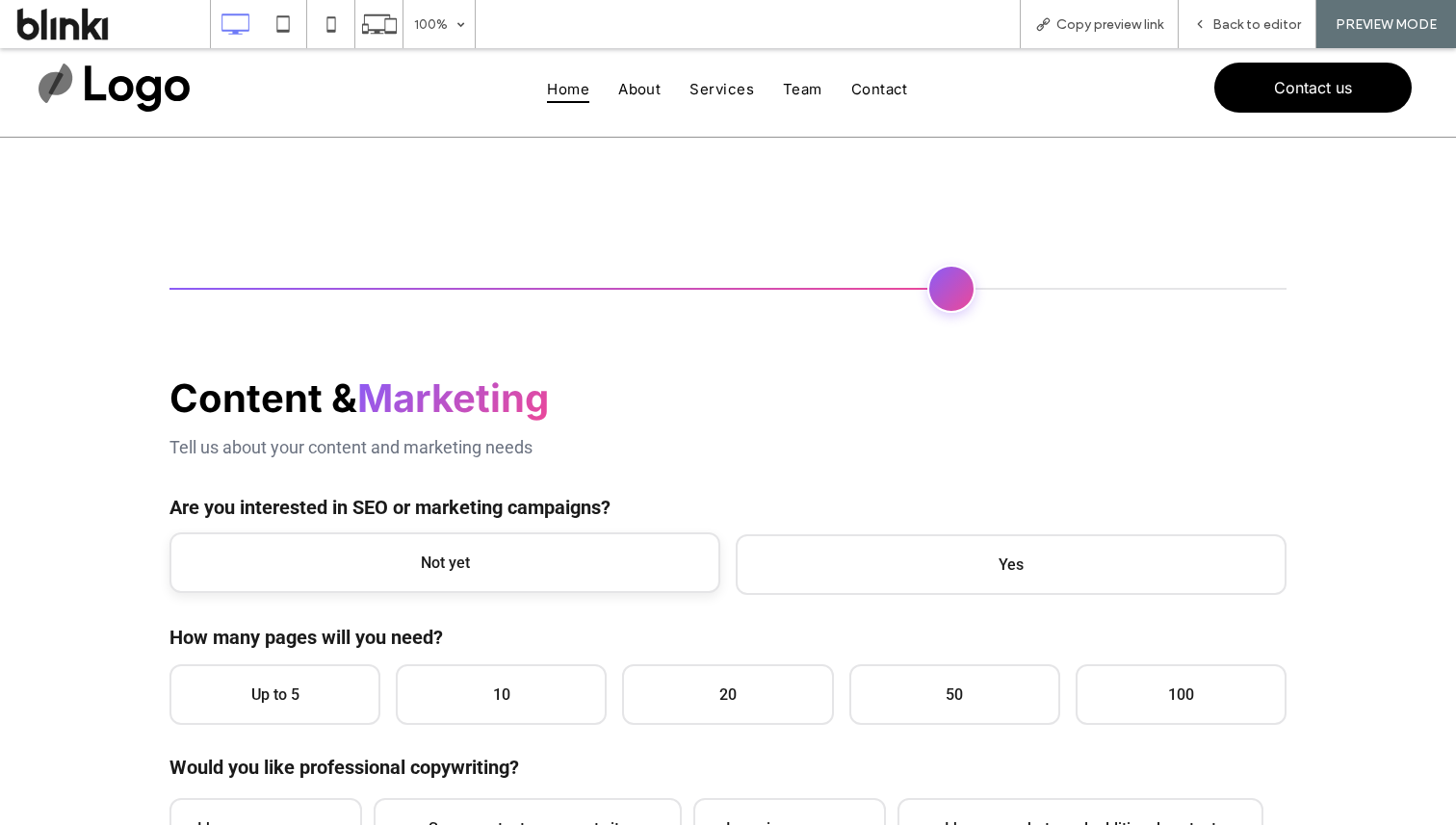
click at [487, 575] on span "Not yet" at bounding box center [445, 563] width 551 height 61
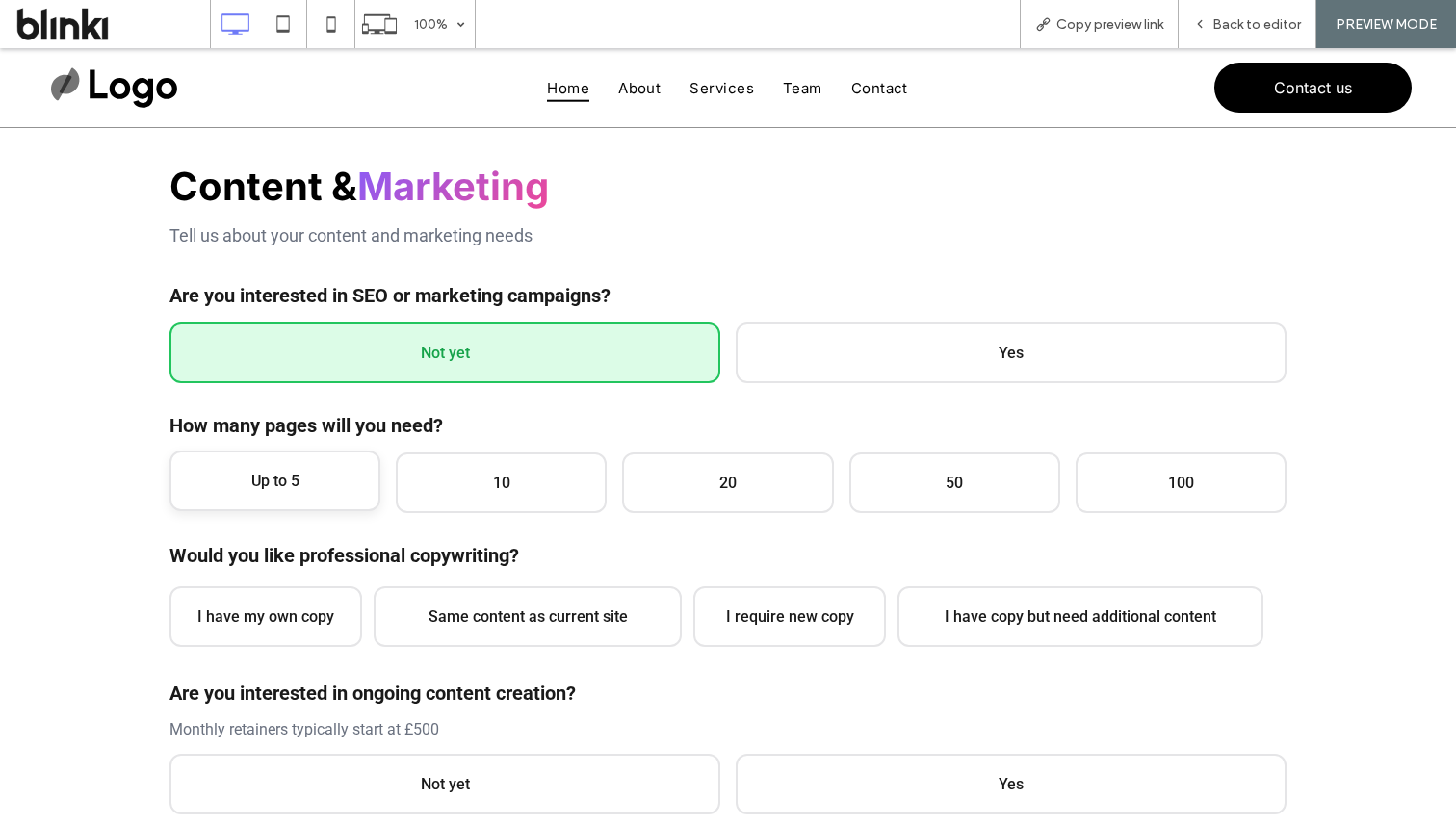
click at [318, 476] on span "Up to 5" at bounding box center [275, 480] width 211 height 61
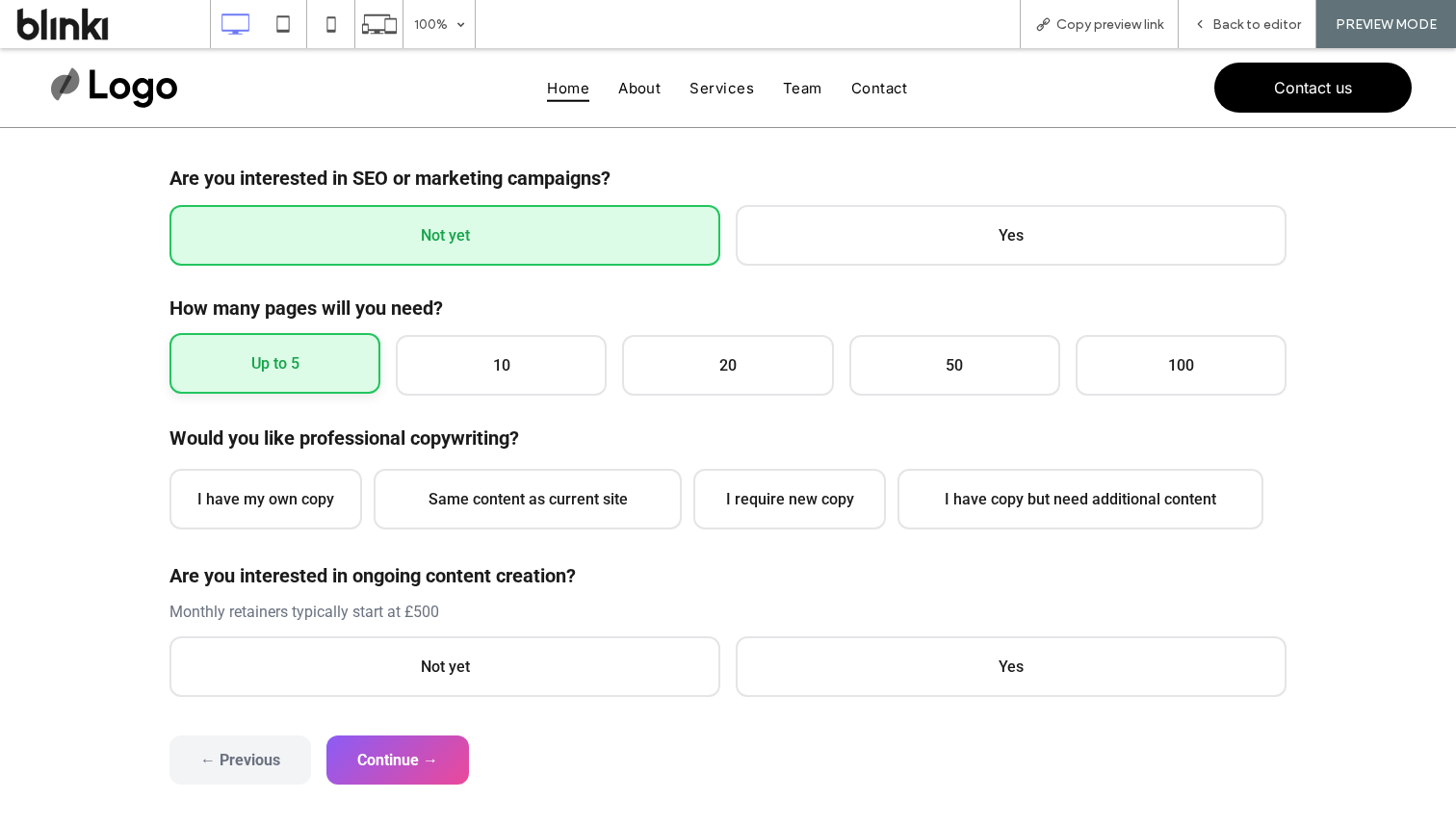
scroll to position [377, 0]
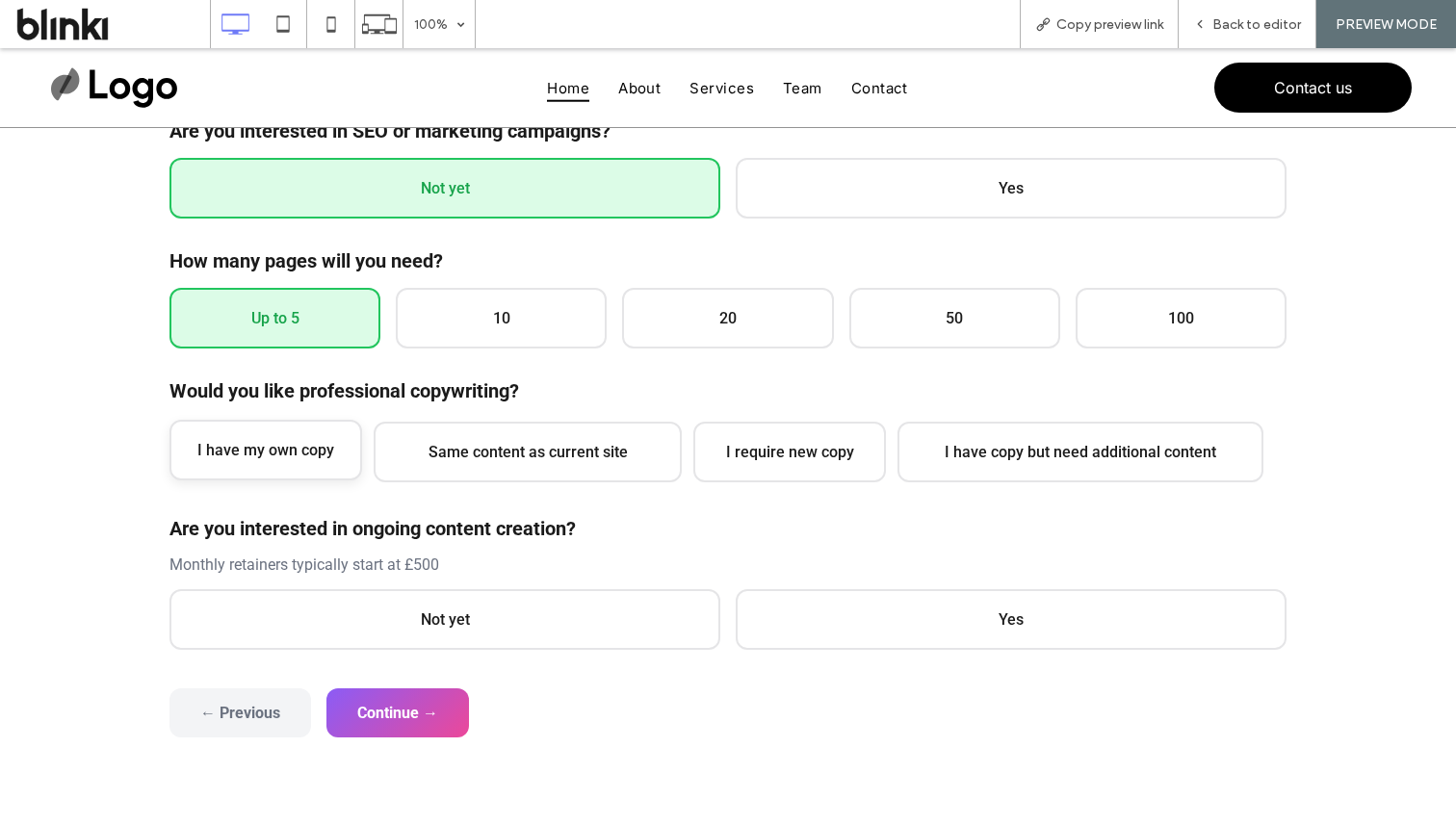
click at [318, 476] on span "I have my own copy" at bounding box center [265, 449] width 193 height 61
click at [468, 599] on span "Not yet" at bounding box center [445, 617] width 551 height 61
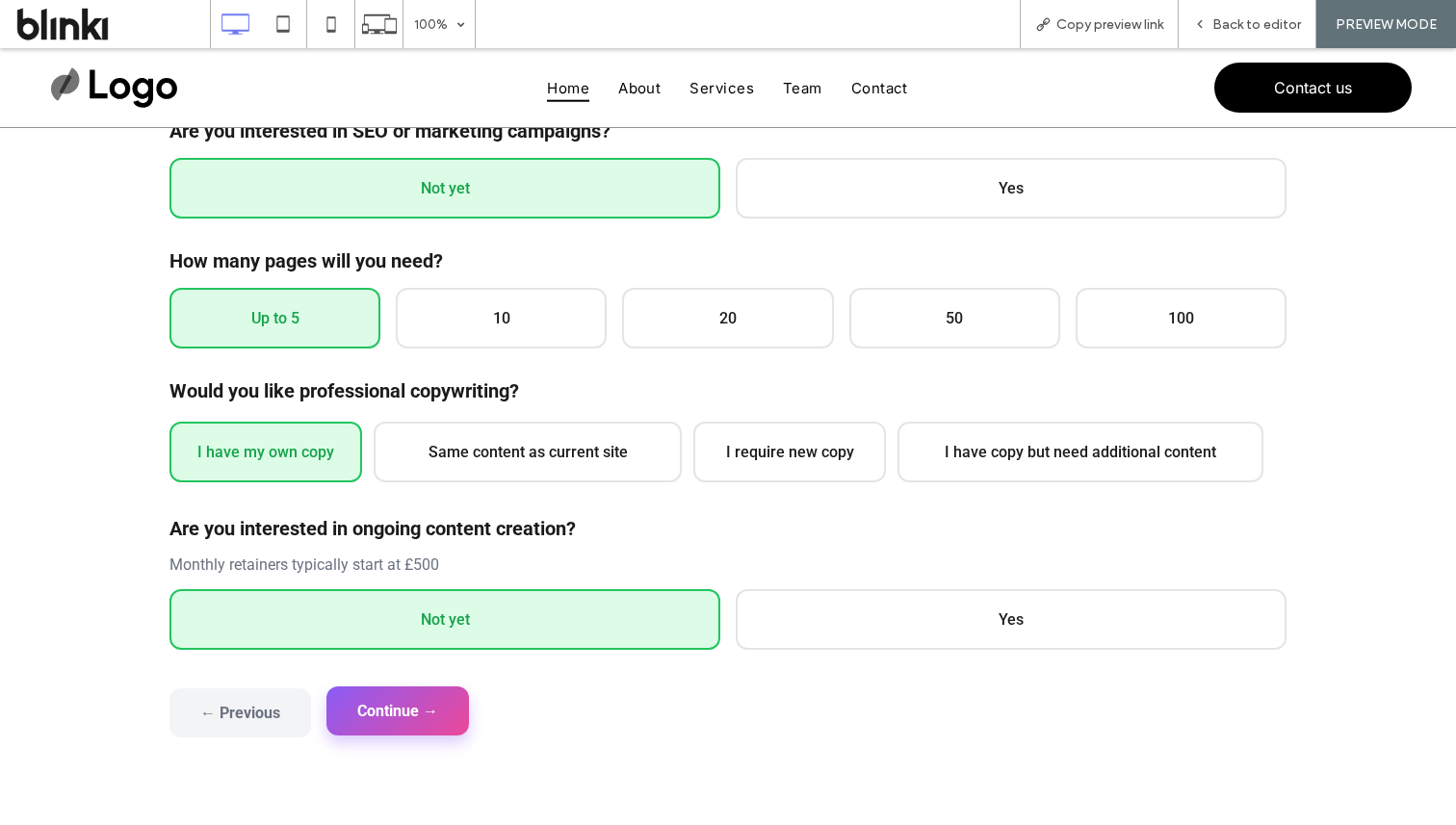
click at [439, 702] on button "Continue →" at bounding box center [397, 711] width 142 height 49
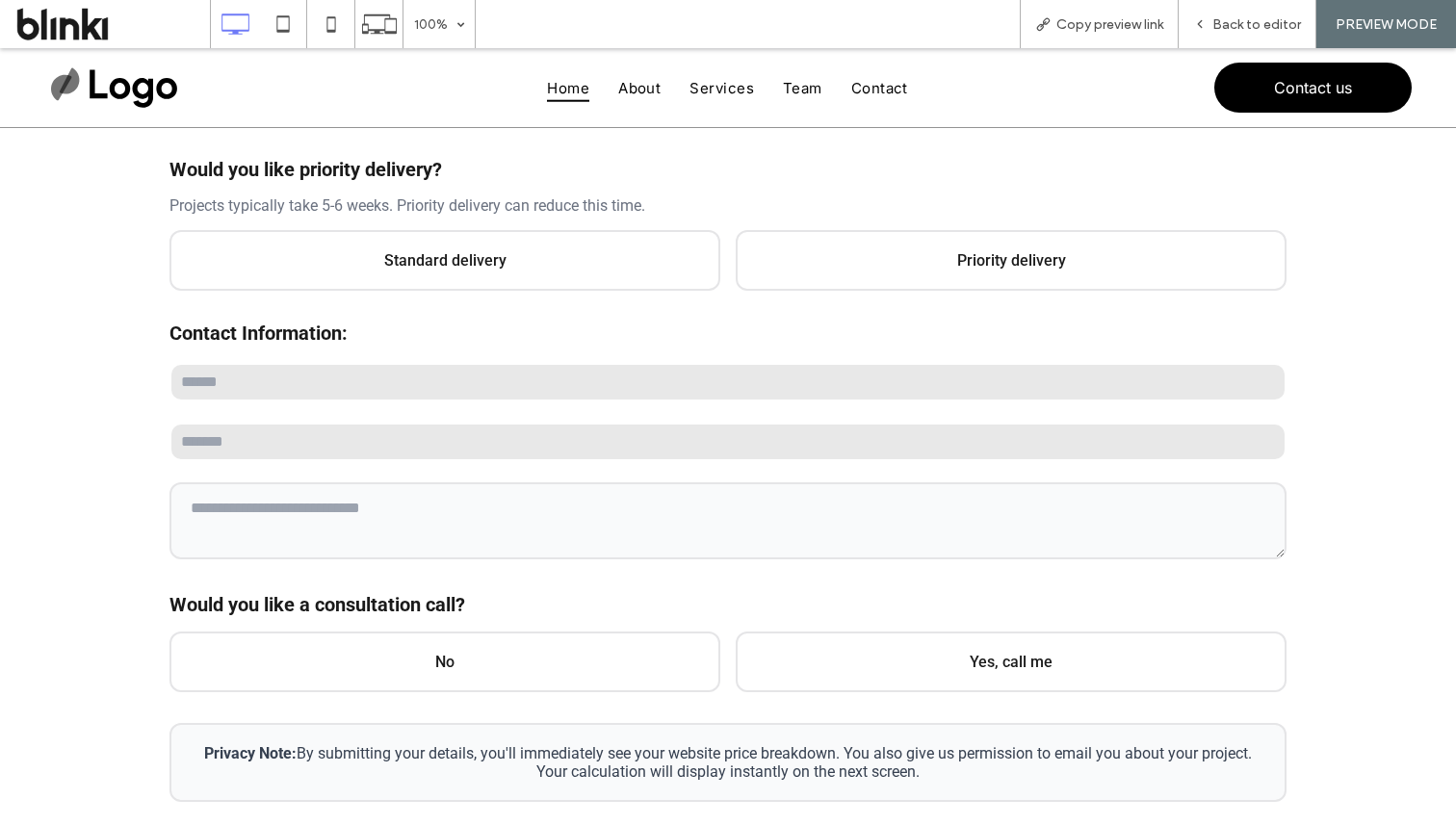
scroll to position [168, 0]
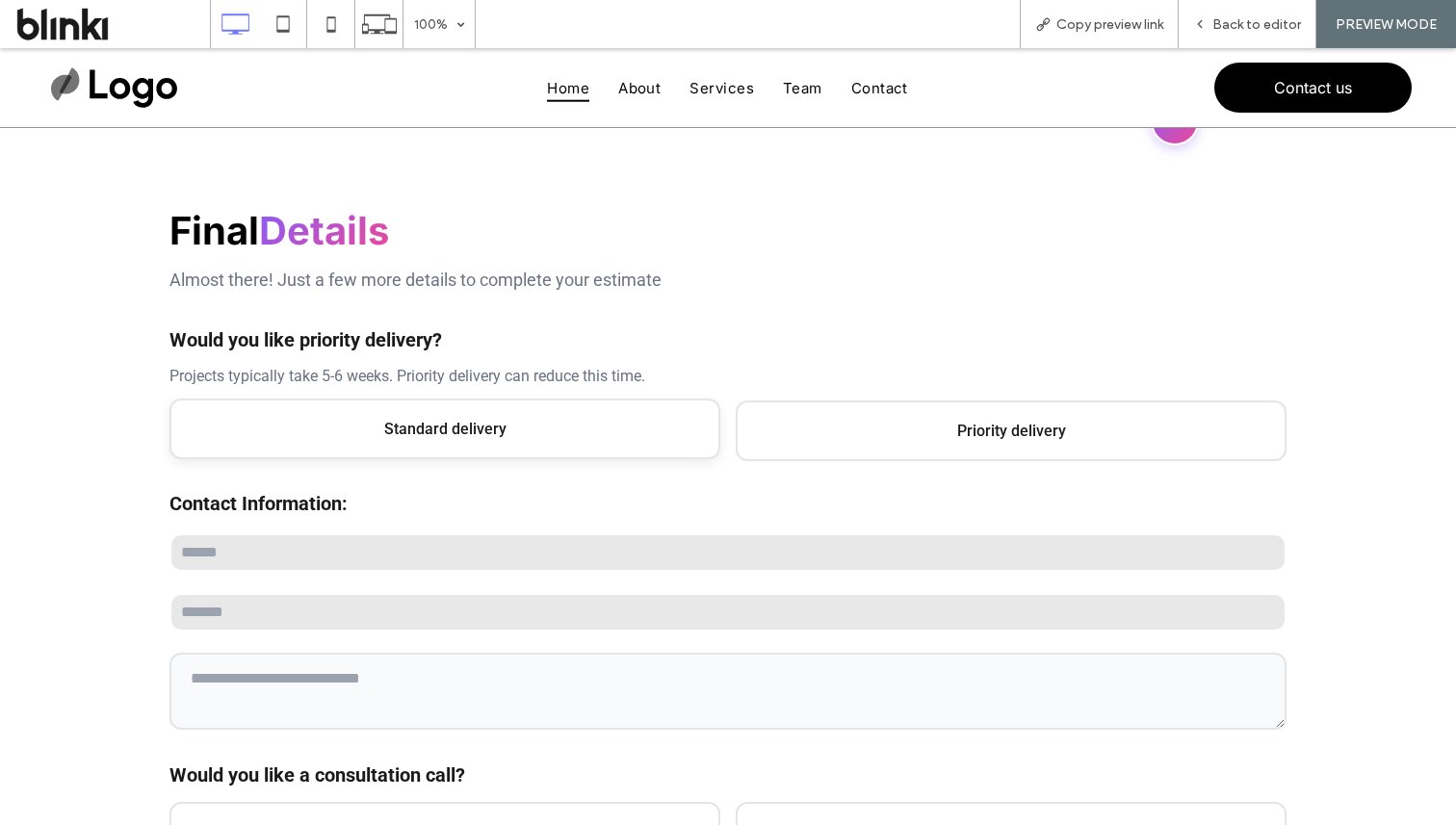
click at [662, 409] on span "Standard delivery" at bounding box center [445, 429] width 551 height 61
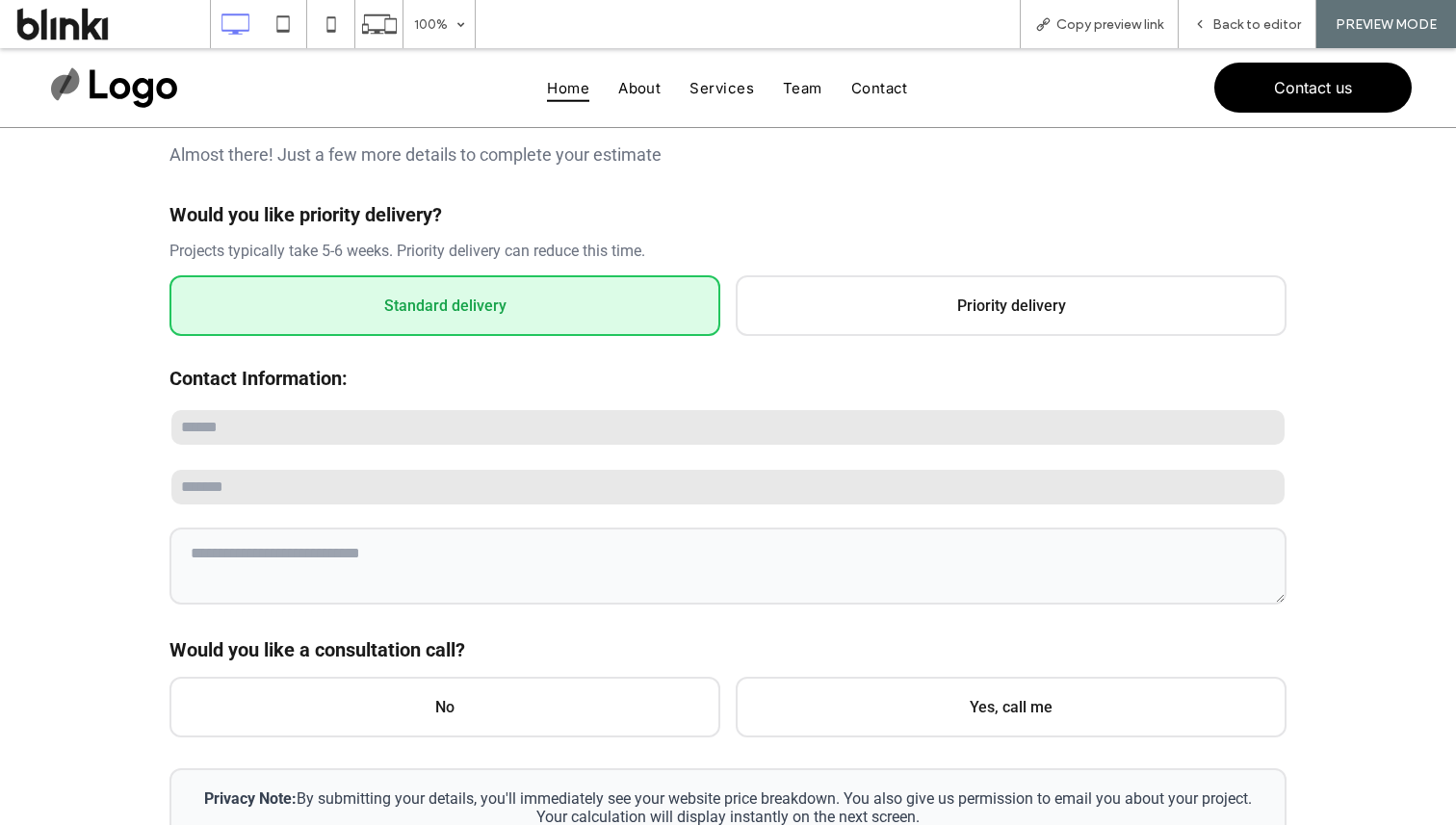
scroll to position [321, 0]
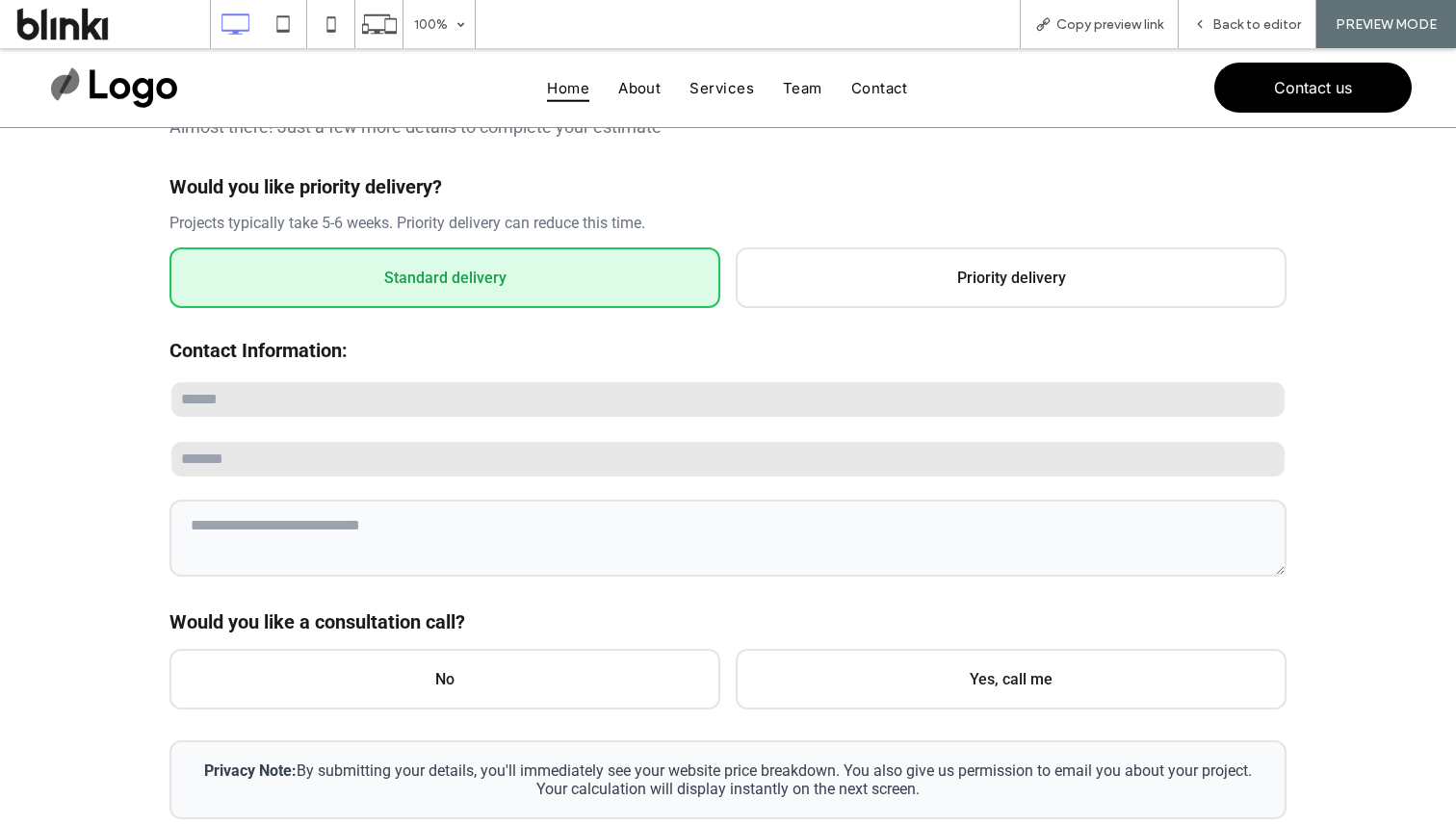
click at [602, 419] on div at bounding box center [728, 478] width 1117 height 202
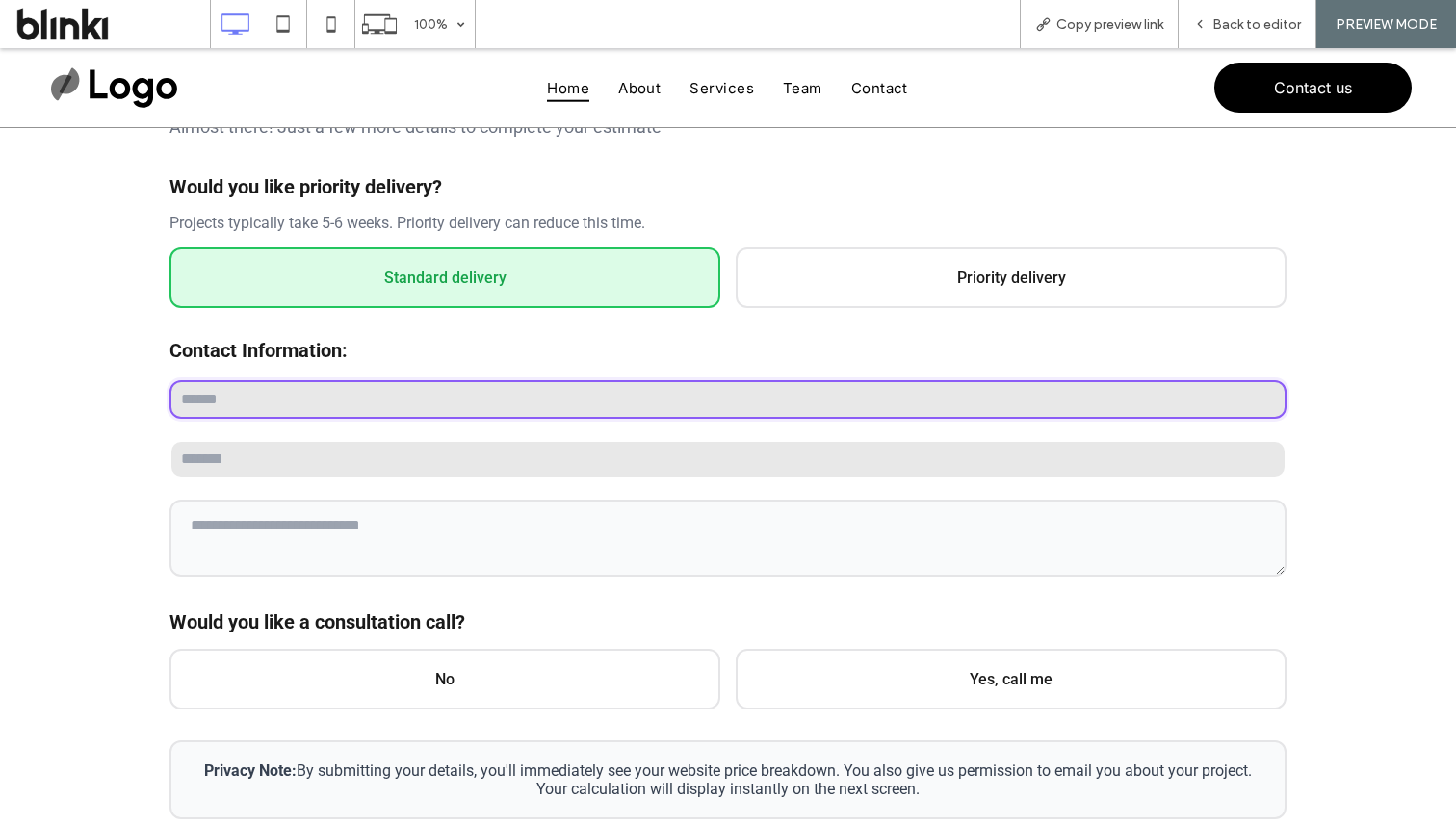
click at [611, 392] on input "text" at bounding box center [728, 400] width 1117 height 39
type input "****"
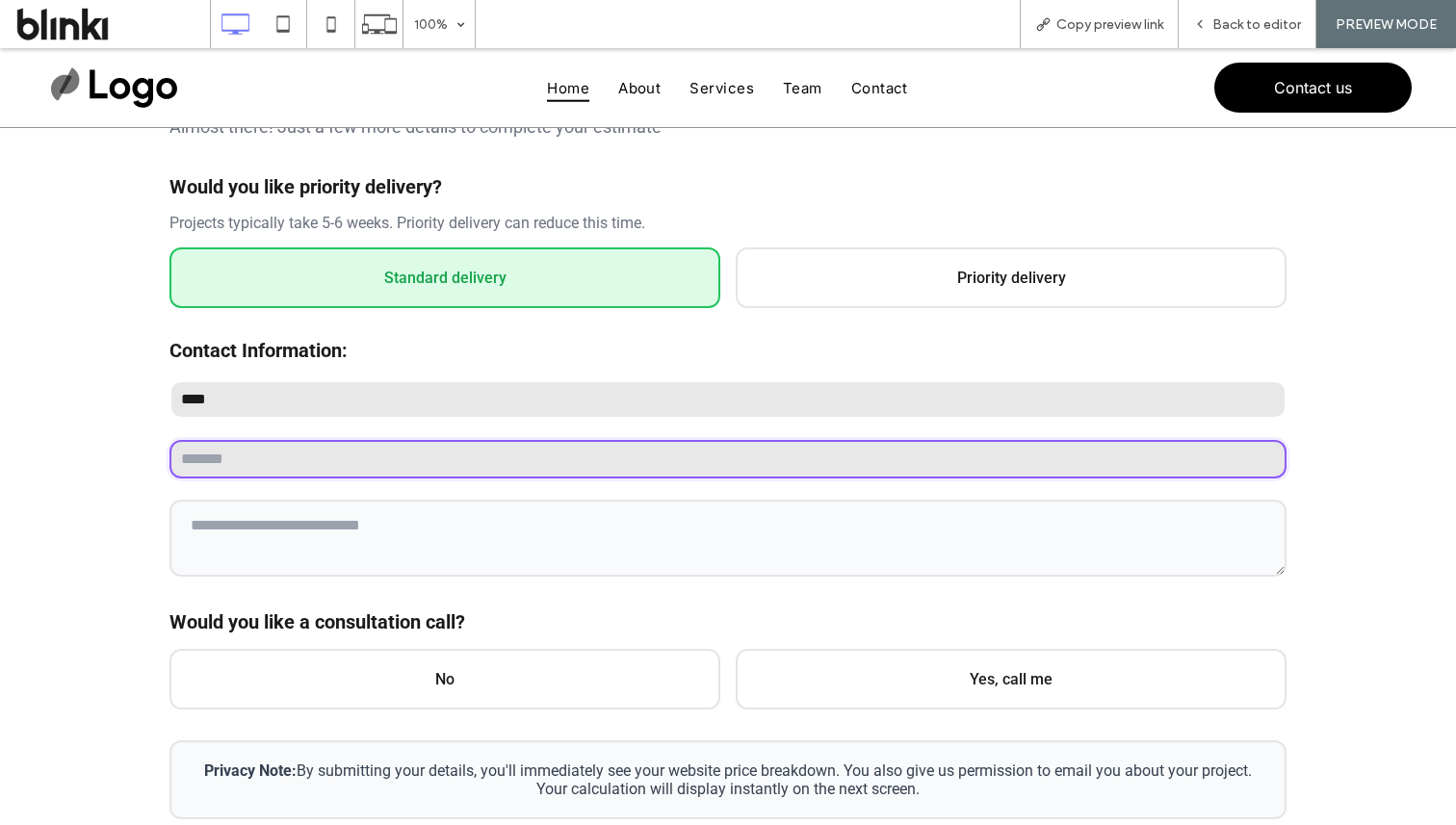
click at [451, 446] on input "email" at bounding box center [728, 459] width 1117 height 39
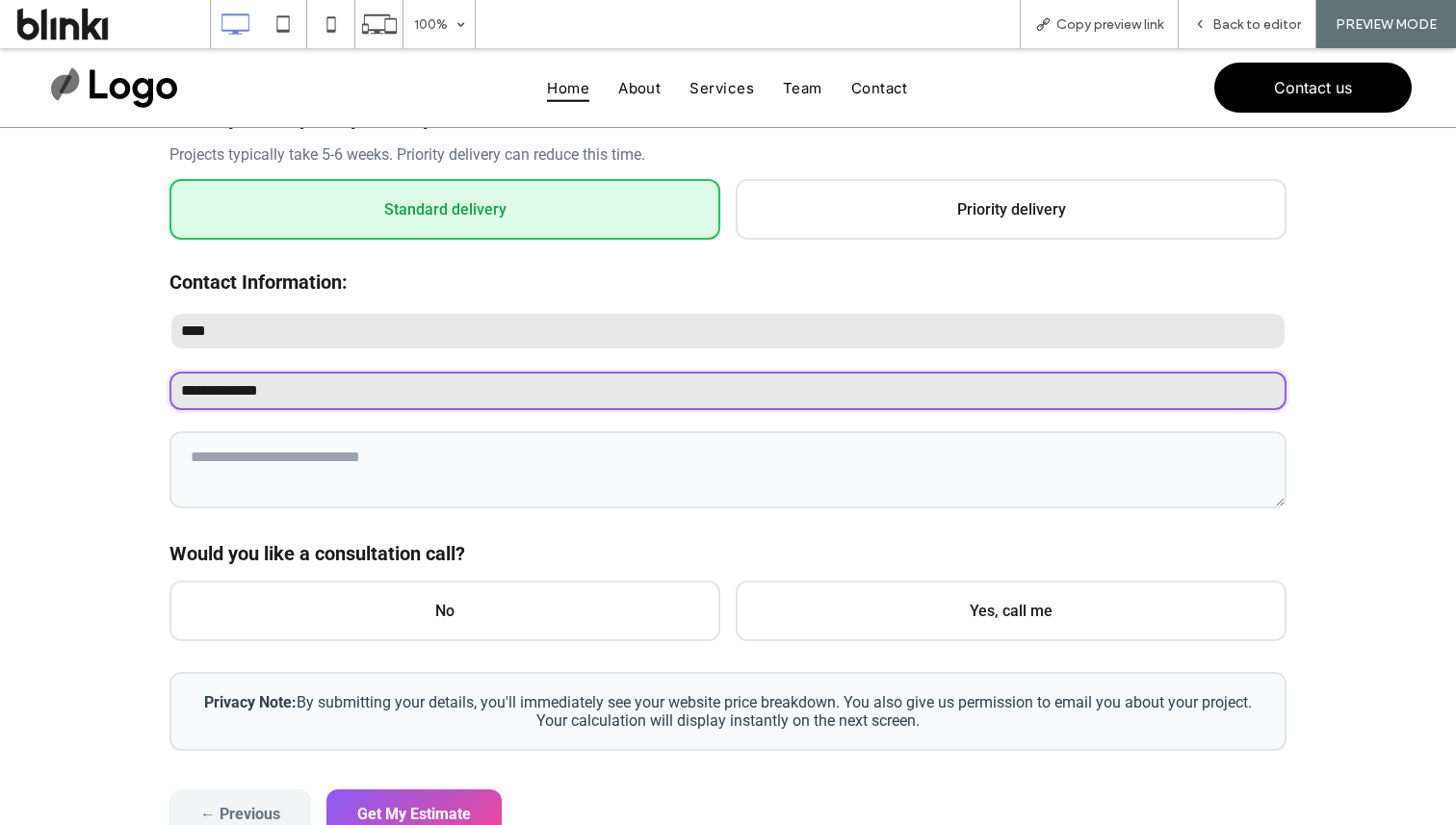
scroll to position [412, 0]
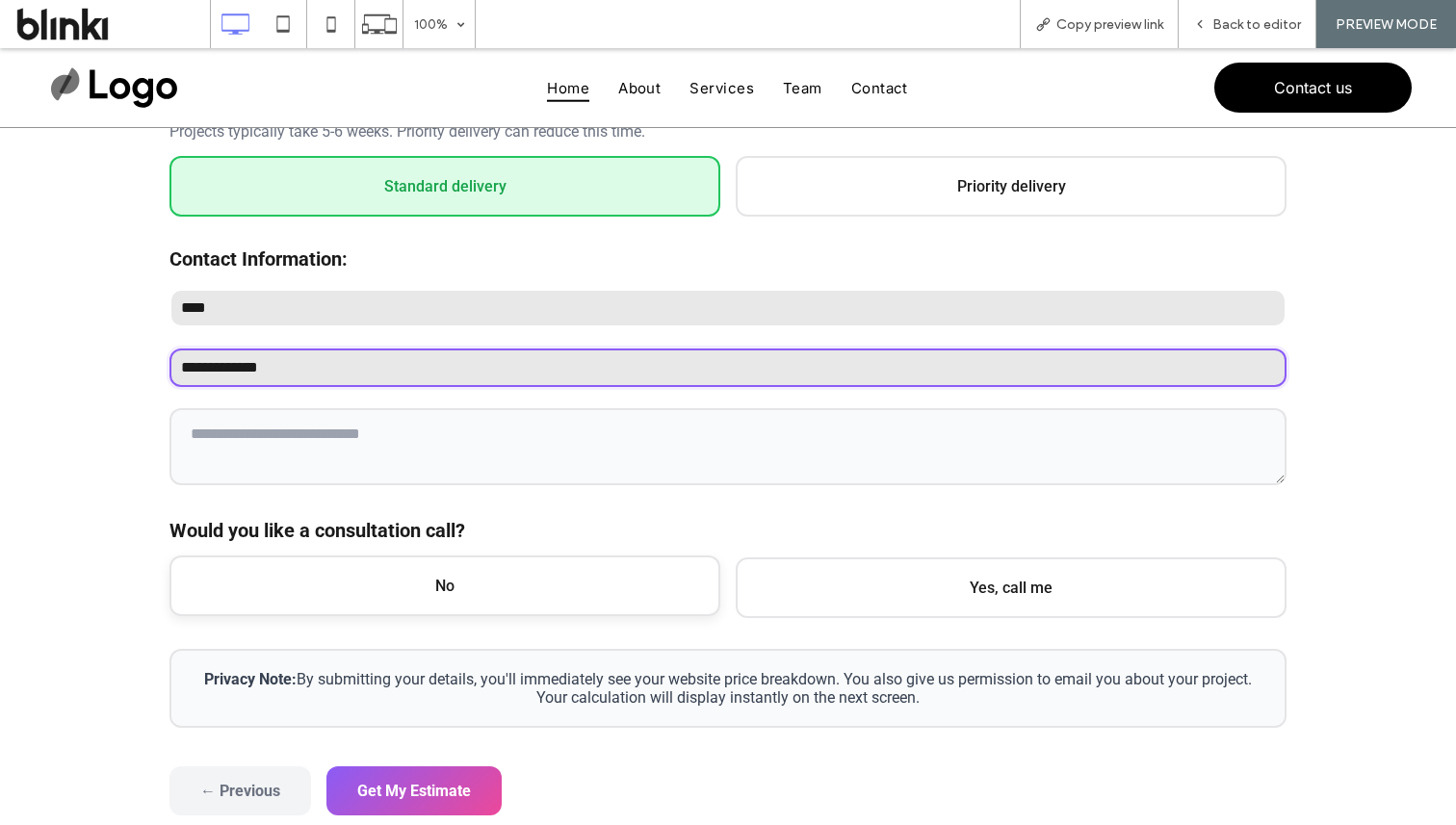
type input "**********"
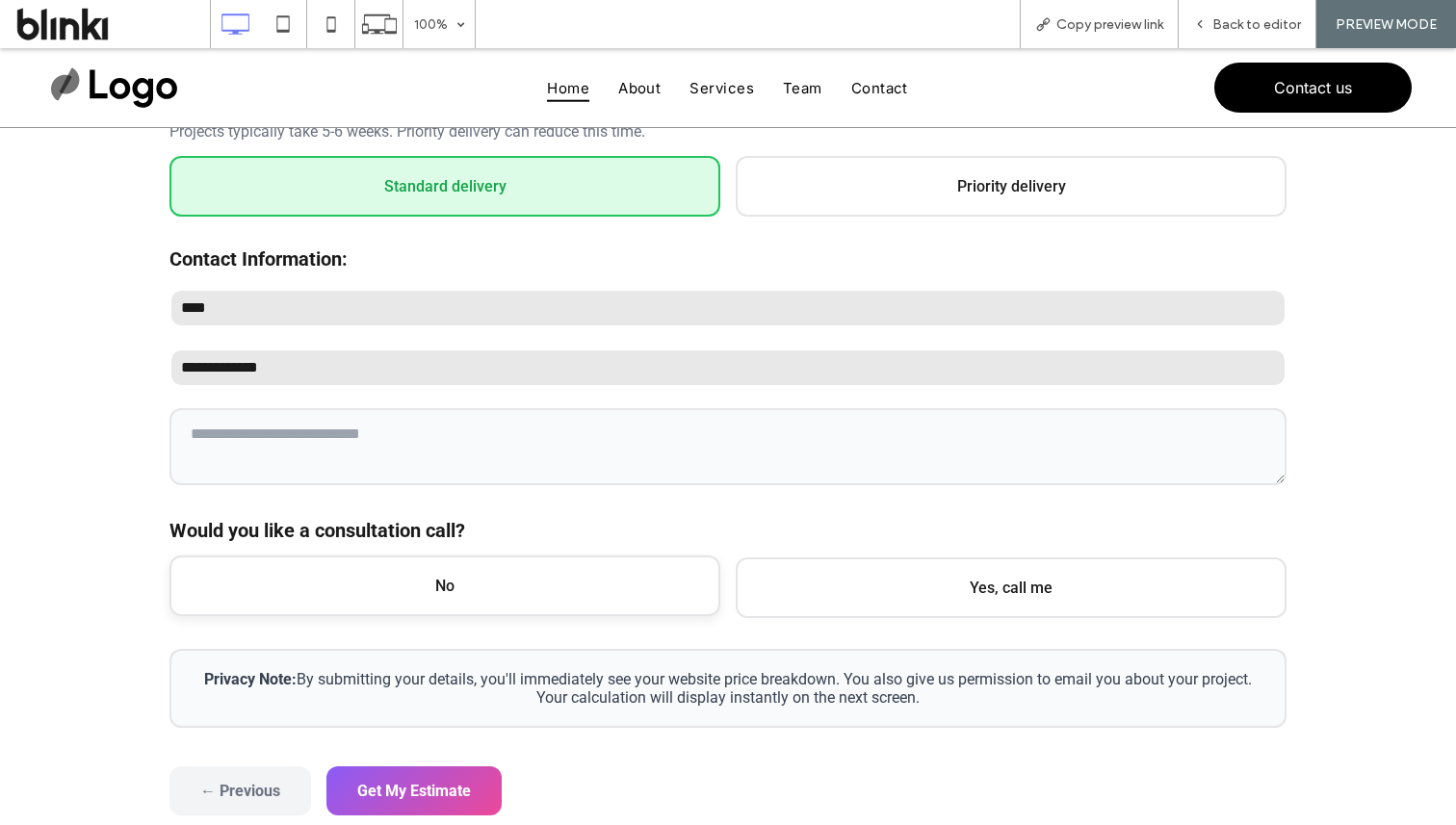
click at [610, 604] on span "No" at bounding box center [445, 586] width 551 height 61
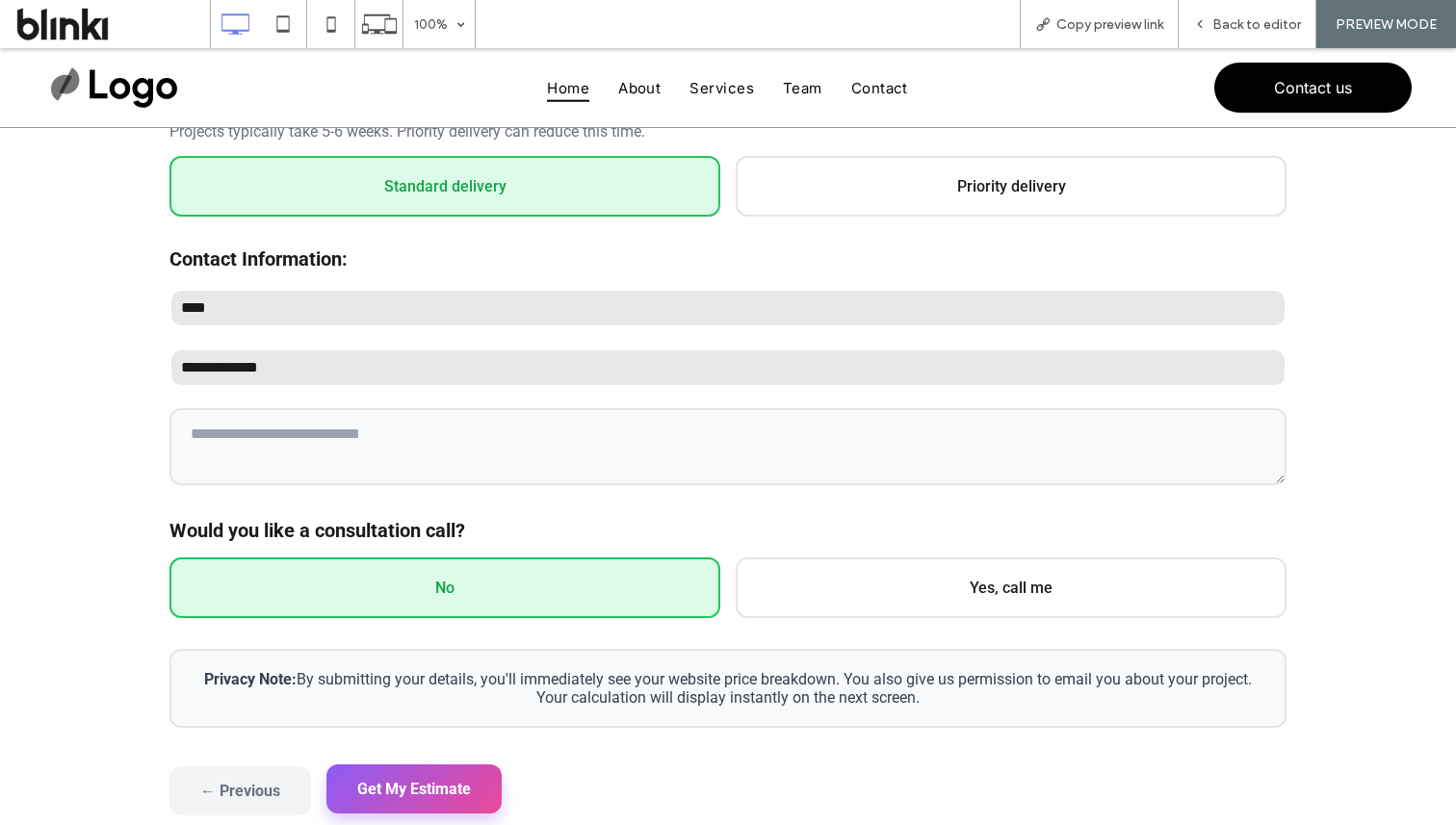
click at [481, 781] on button "Get My Estimate" at bounding box center [414, 788] width 175 height 49
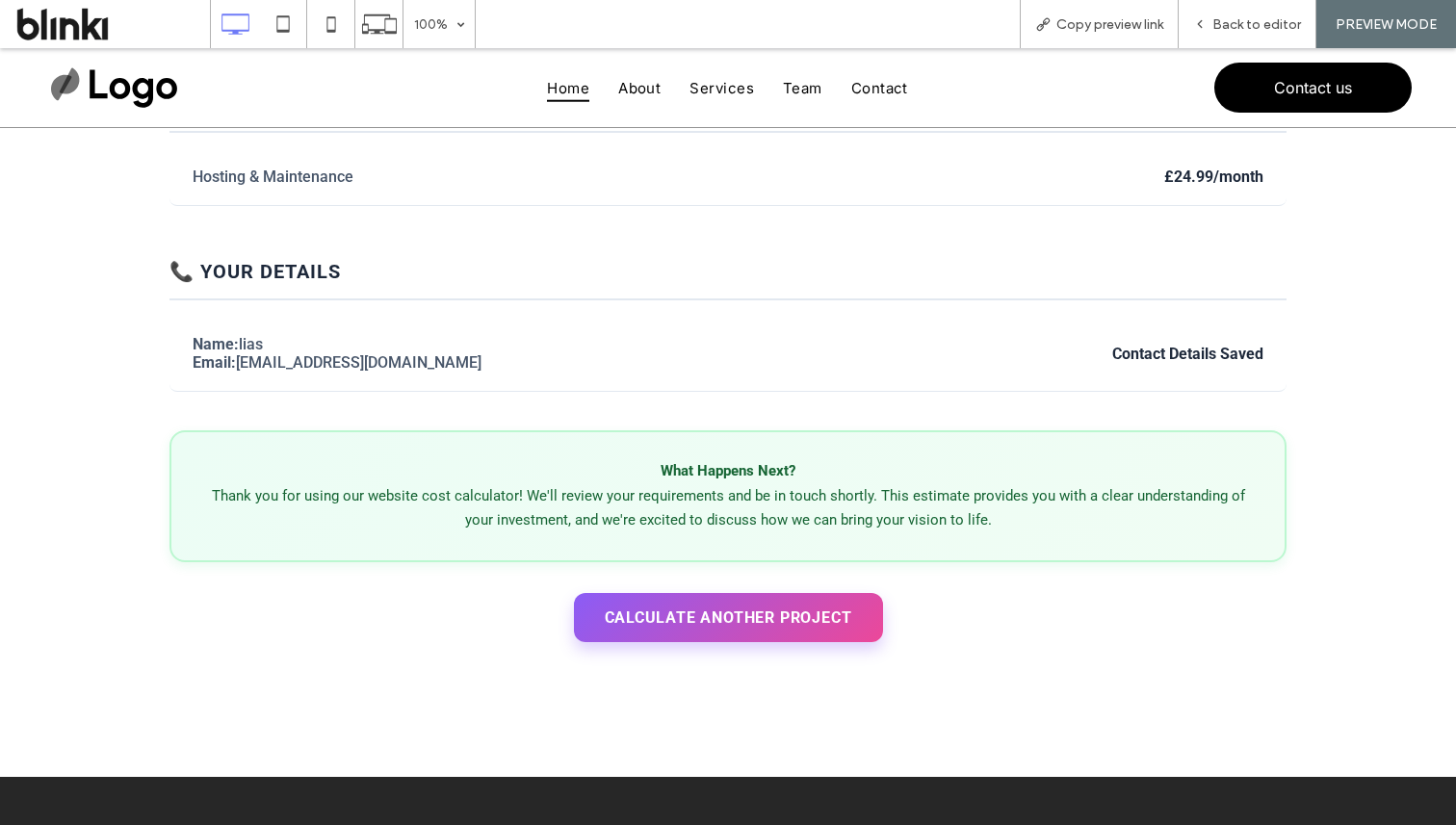
scroll to position [818, 0]
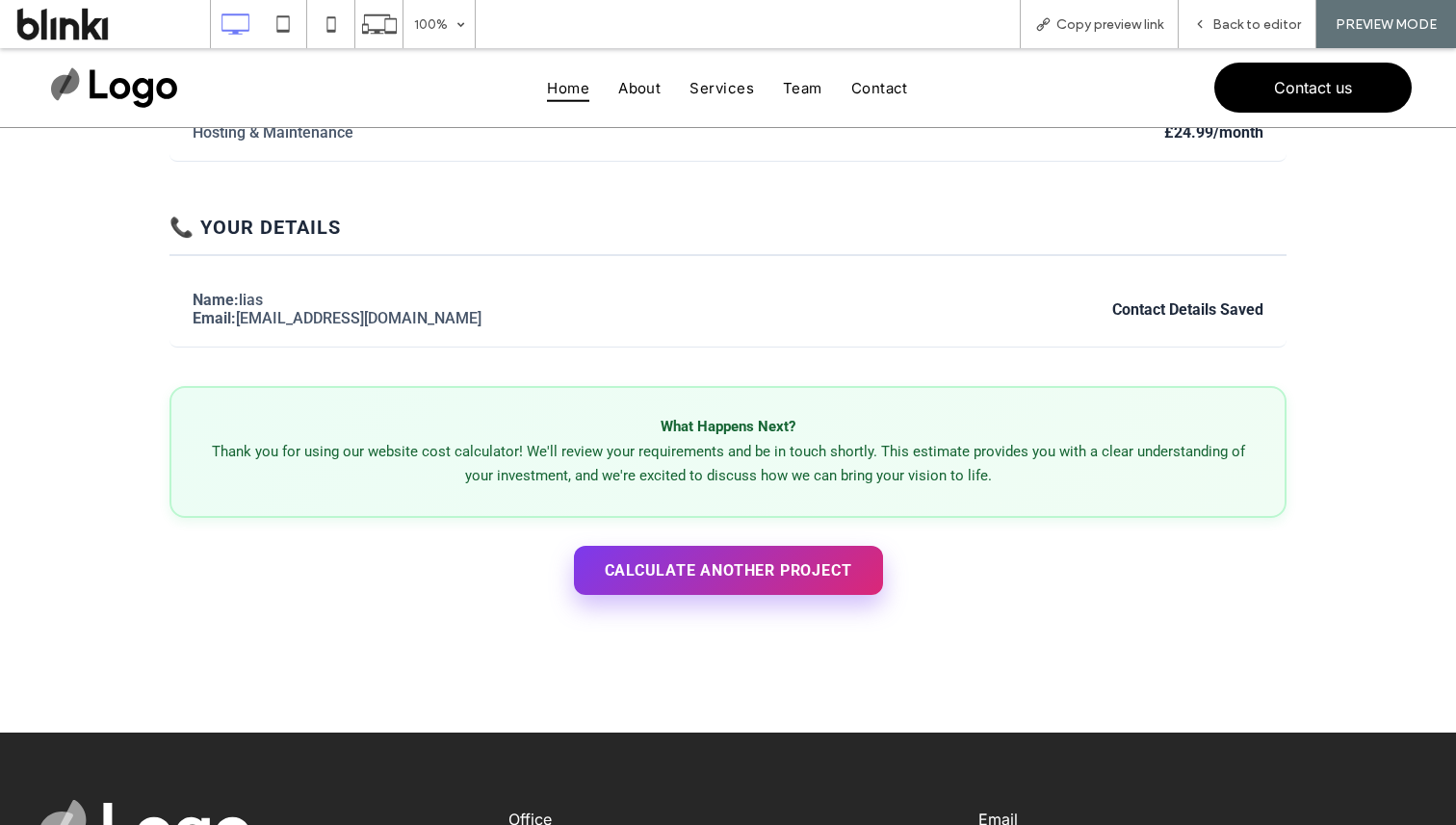
click at [667, 572] on button "Calculate Another Project" at bounding box center [728, 570] width 309 height 49
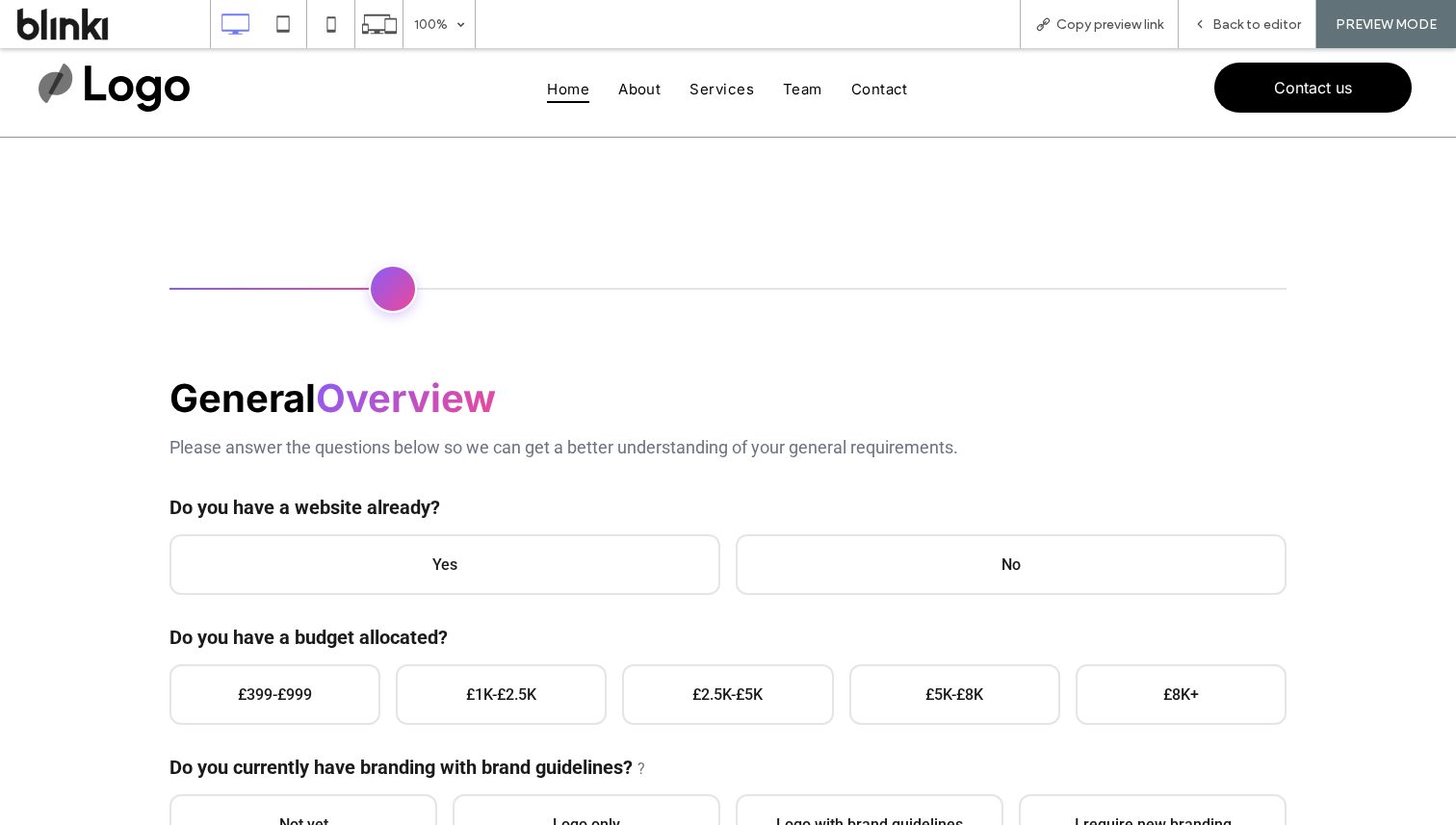
scroll to position [0, 0]
click at [1150, 574] on span "No" at bounding box center [1011, 565] width 551 height 61
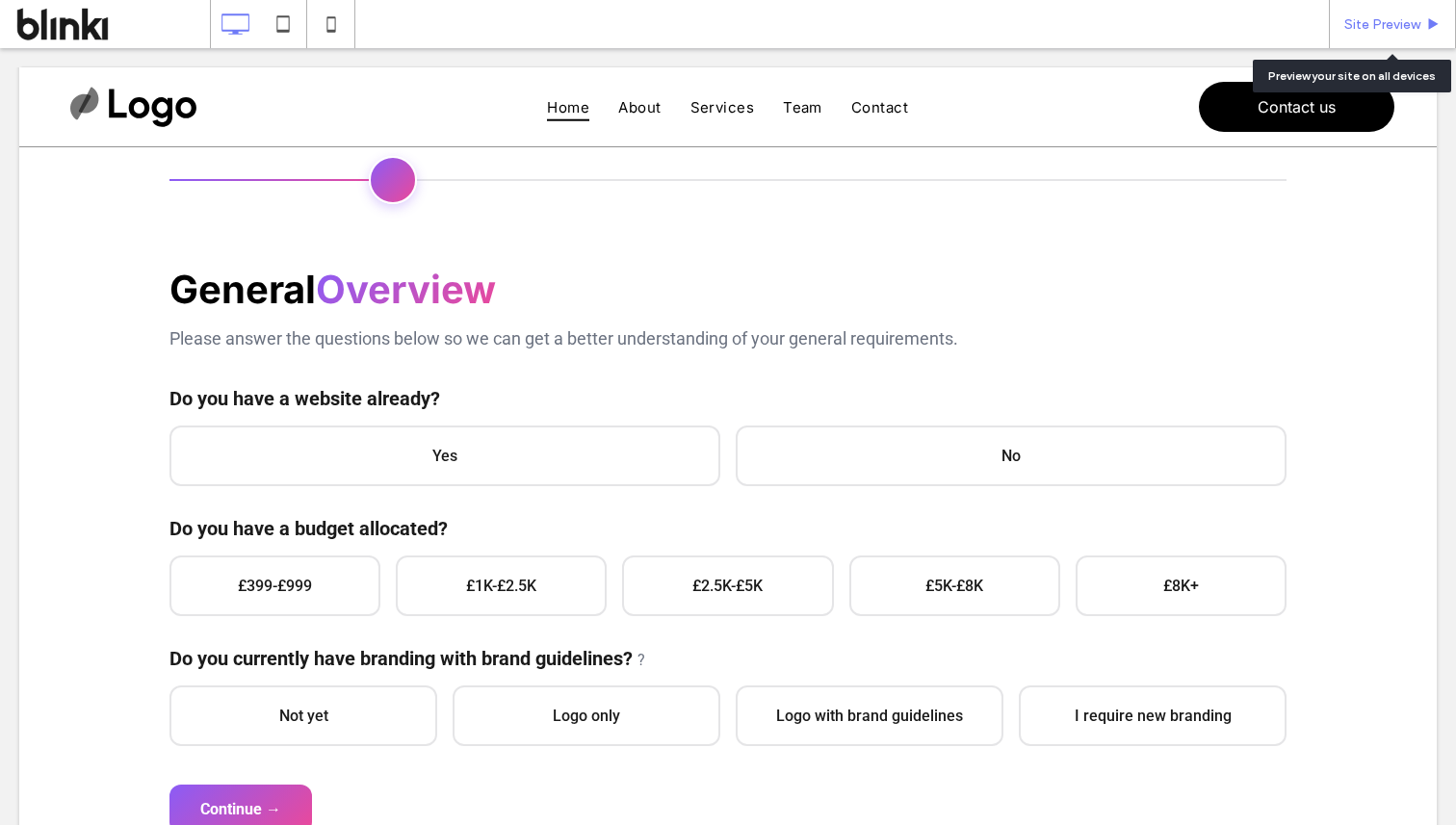
click at [1400, 16] on span "Site Preview" at bounding box center [1382, 24] width 77 height 16
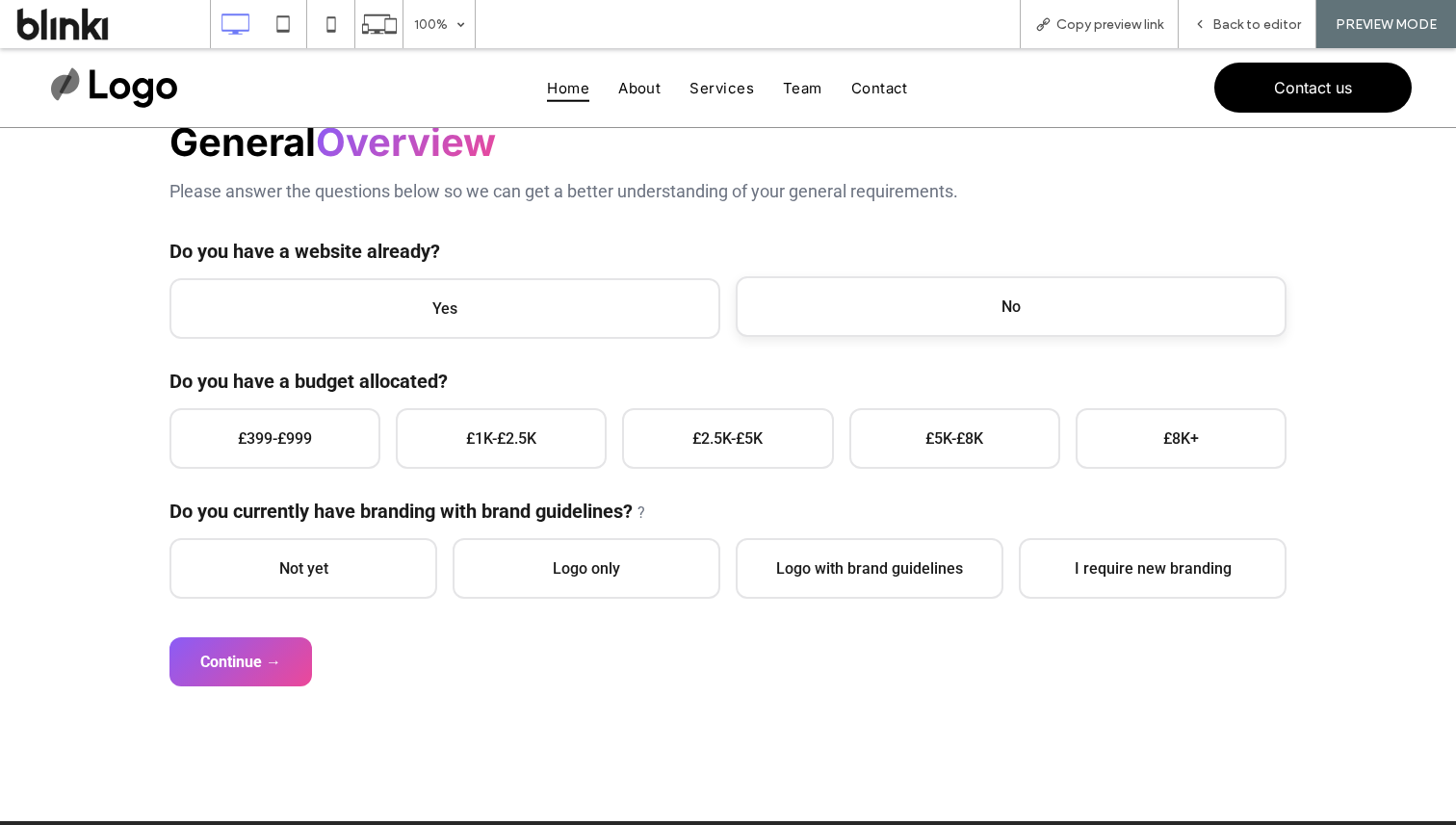
scroll to position [260, 0]
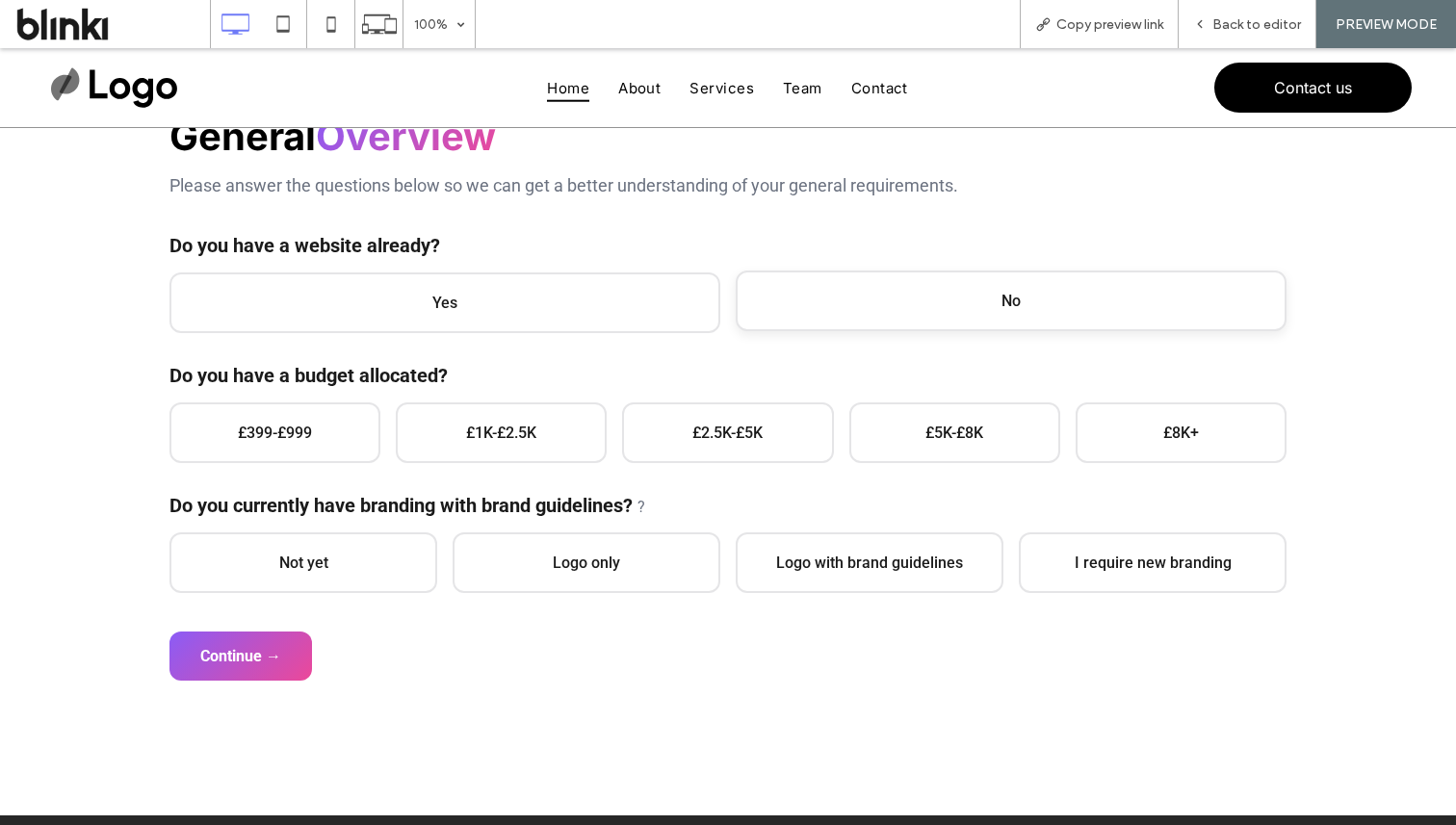
click at [931, 319] on span "No" at bounding box center [1011, 300] width 551 height 61
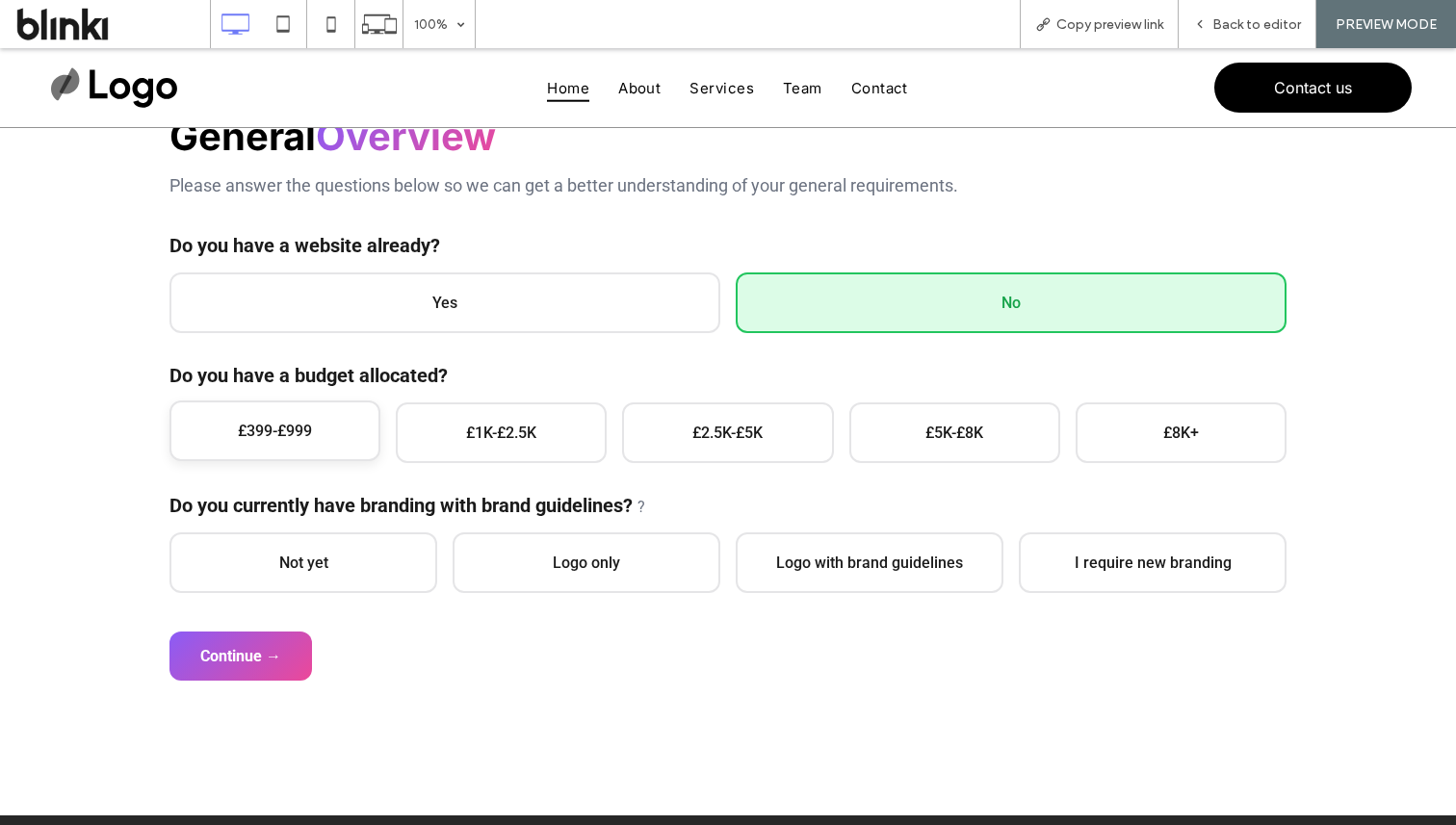
click at [307, 427] on span "£399-£999" at bounding box center [275, 431] width 211 height 61
click at [332, 576] on span "Not yet" at bounding box center [303, 561] width 267 height 61
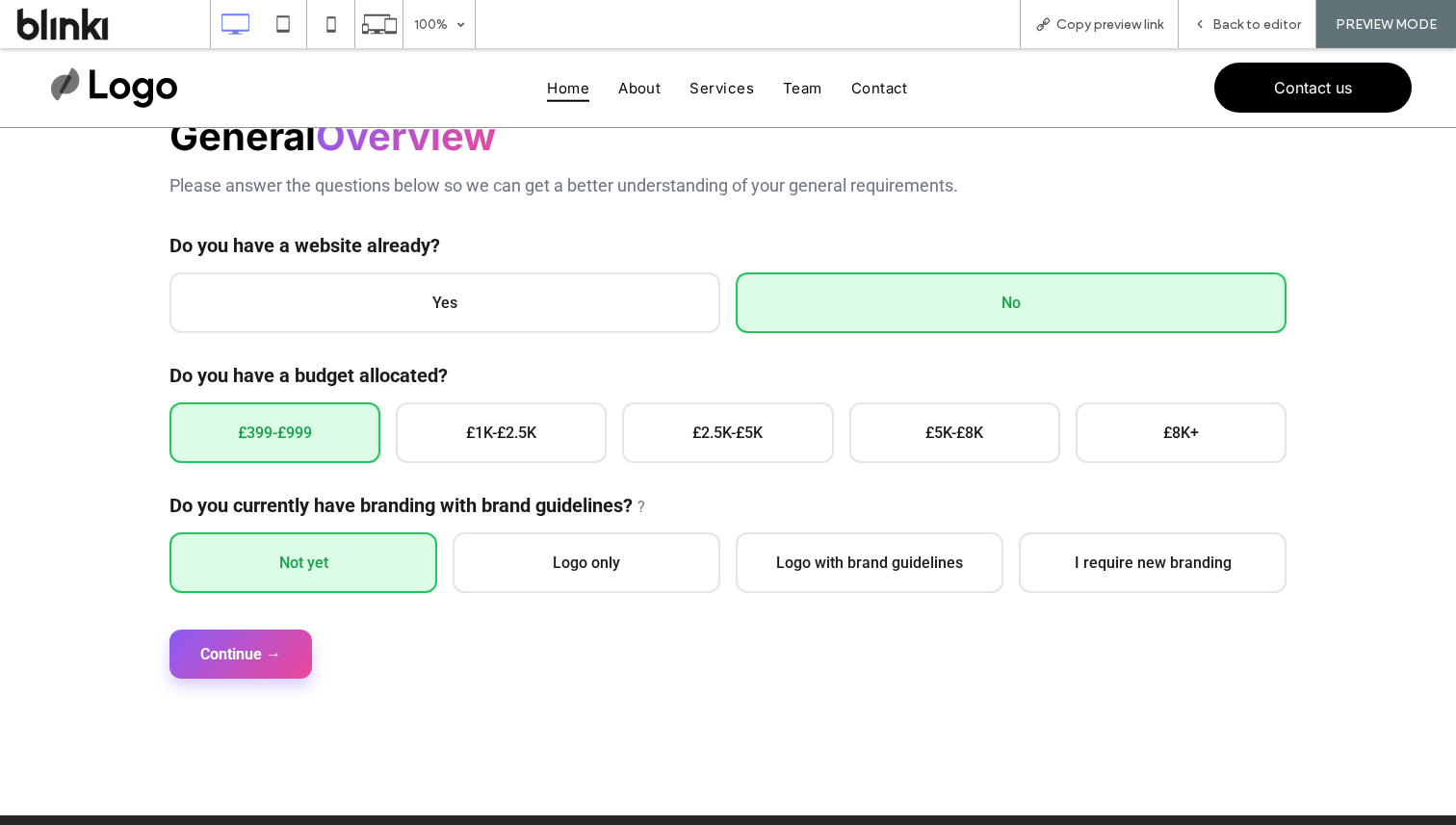
click at [260, 642] on button "Continue →" at bounding box center [240, 654] width 142 height 49
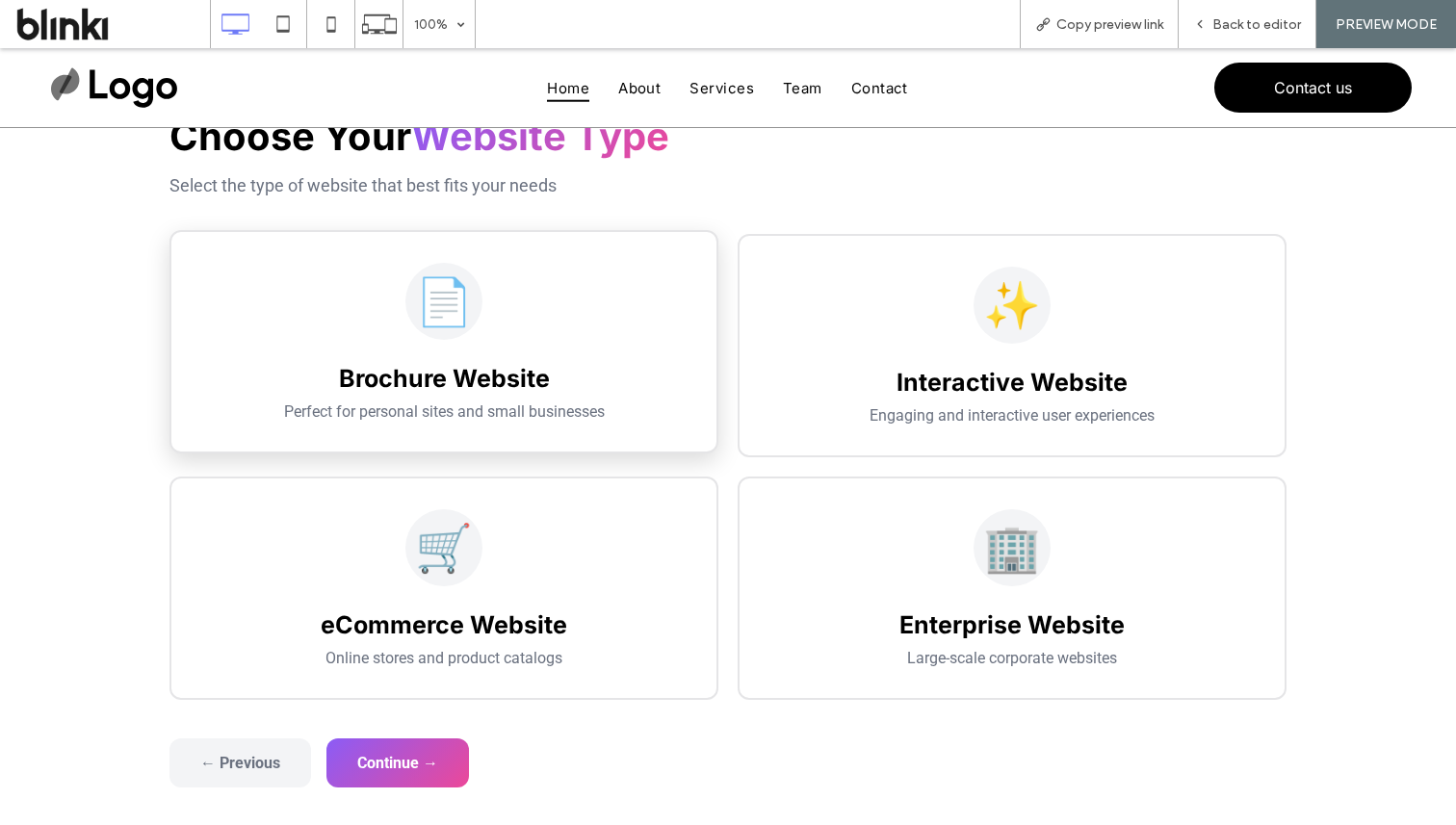
click at [413, 354] on div "📄 Brochure Website Perfect for personal sites and small businesses" at bounding box center [444, 342] width 549 height 224
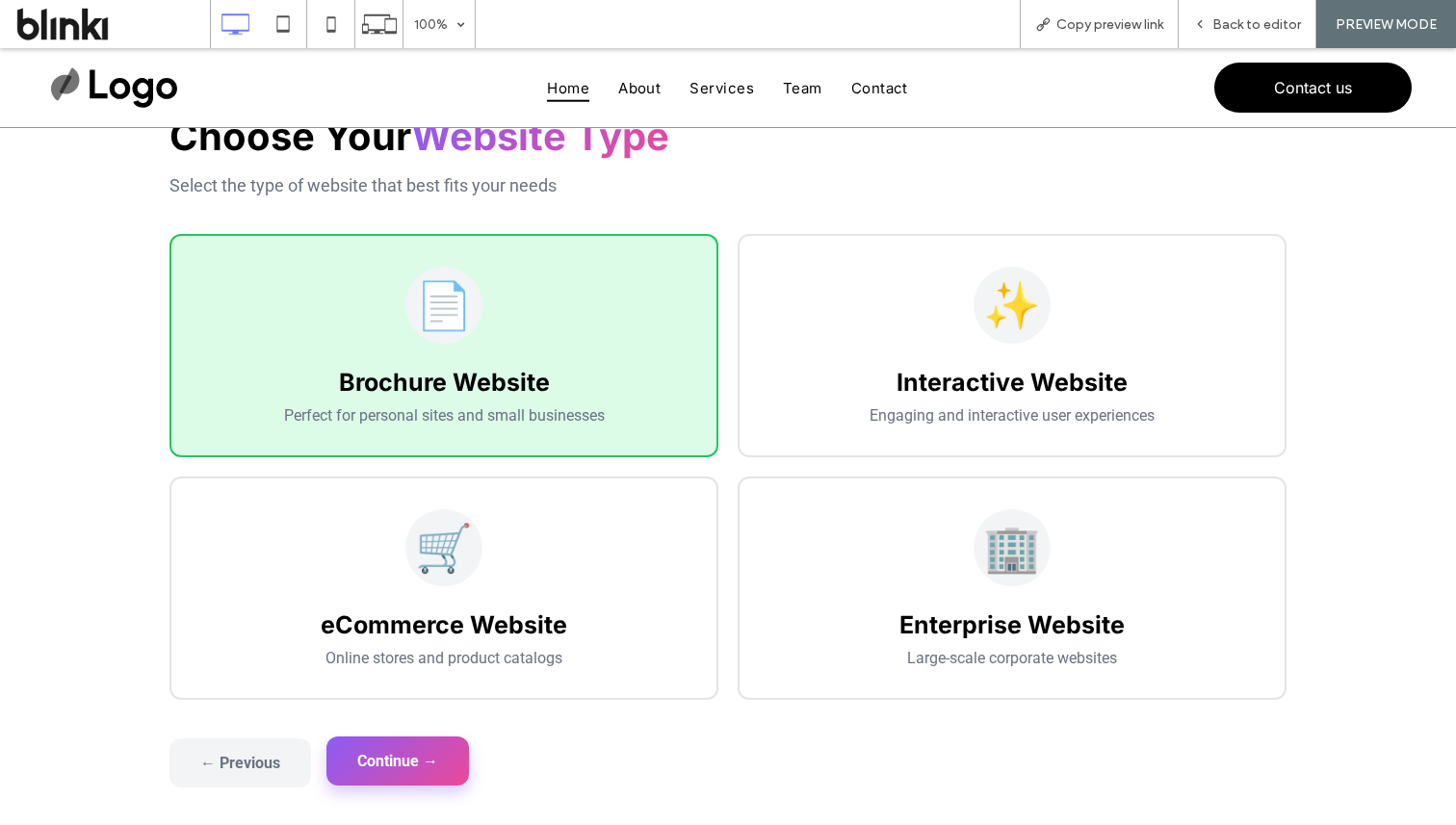
click at [371, 753] on button "Continue →" at bounding box center [397, 760] width 142 height 49
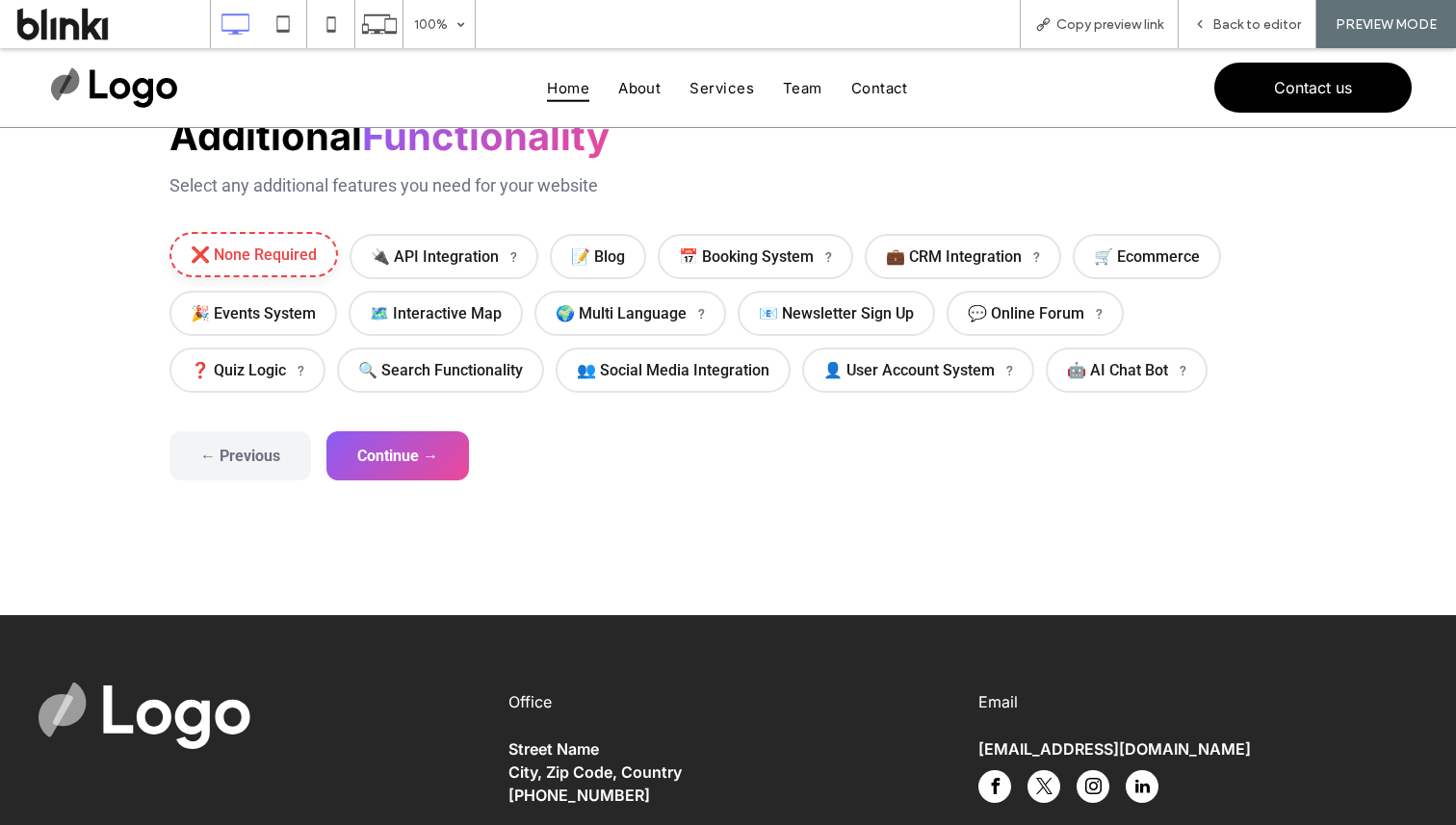
click at [270, 244] on span "❌ None Required" at bounding box center [254, 255] width 169 height 46
click at [435, 460] on button "Continue →" at bounding box center [397, 453] width 142 height 49
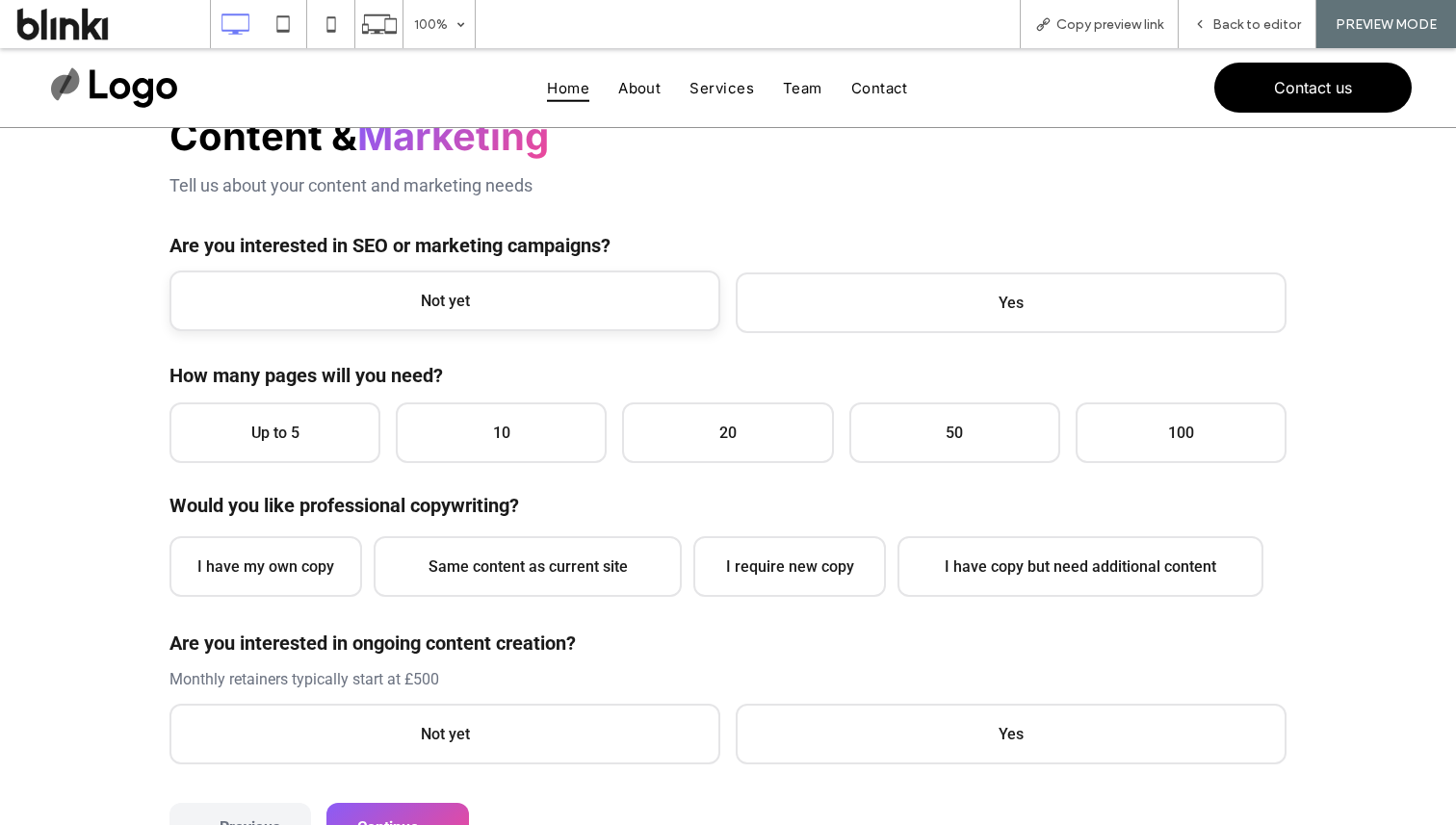
click at [472, 286] on span "Not yet" at bounding box center [445, 300] width 551 height 61
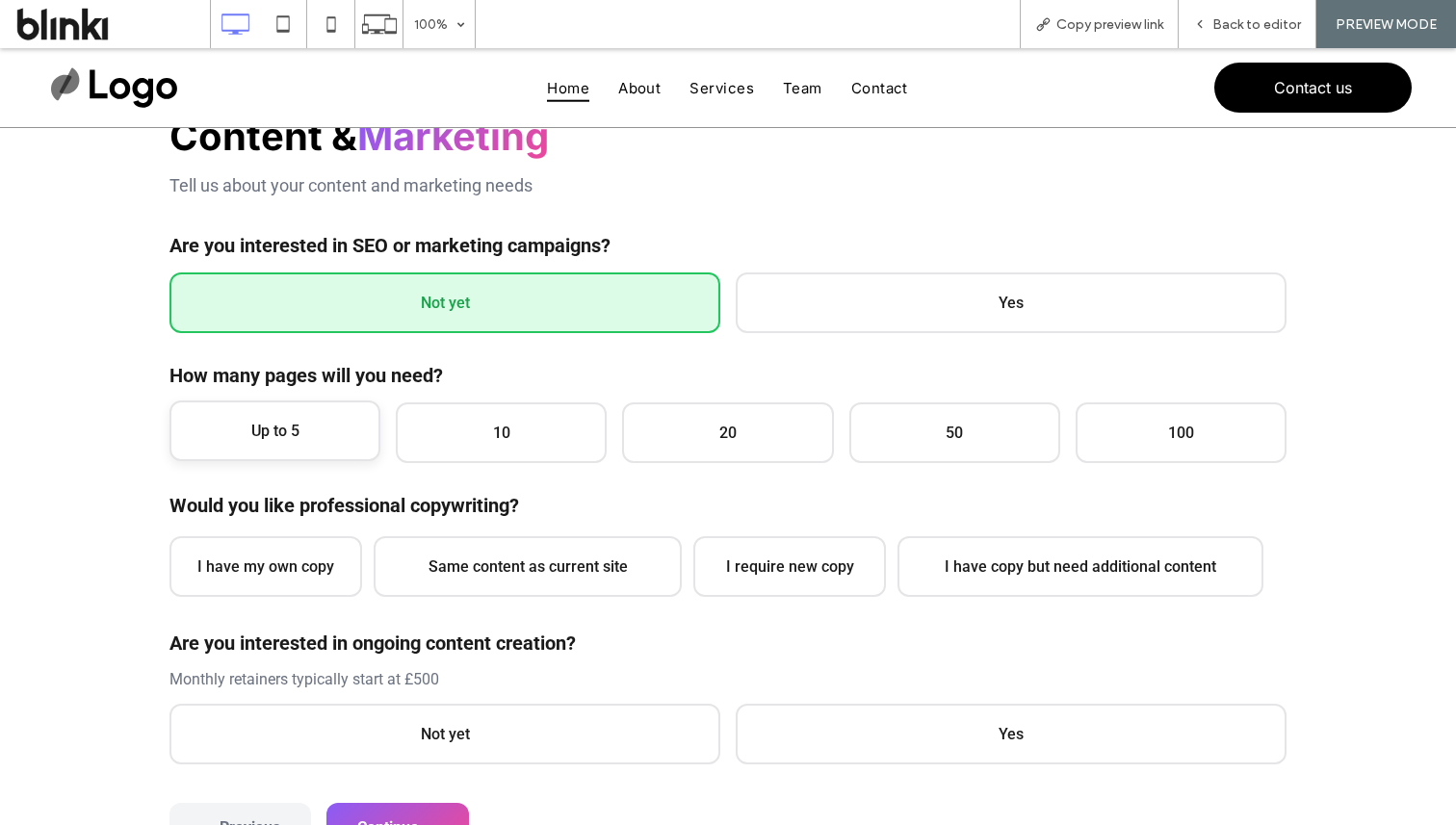
click at [356, 405] on span "Up to 5" at bounding box center [275, 431] width 211 height 61
click at [314, 568] on span "I have my own copy" at bounding box center [265, 565] width 193 height 61
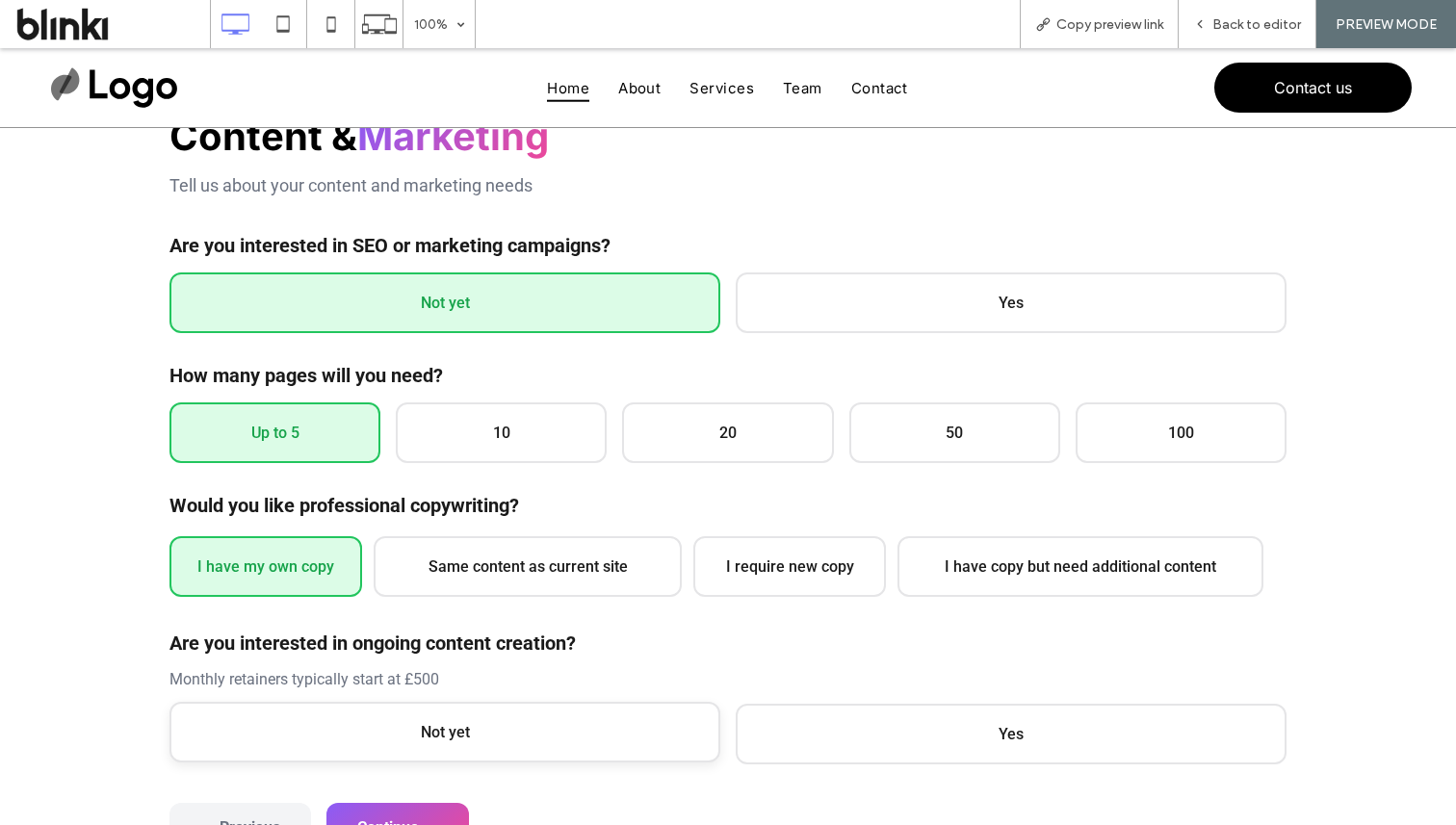
click at [347, 710] on span "Not yet" at bounding box center [445, 732] width 551 height 61
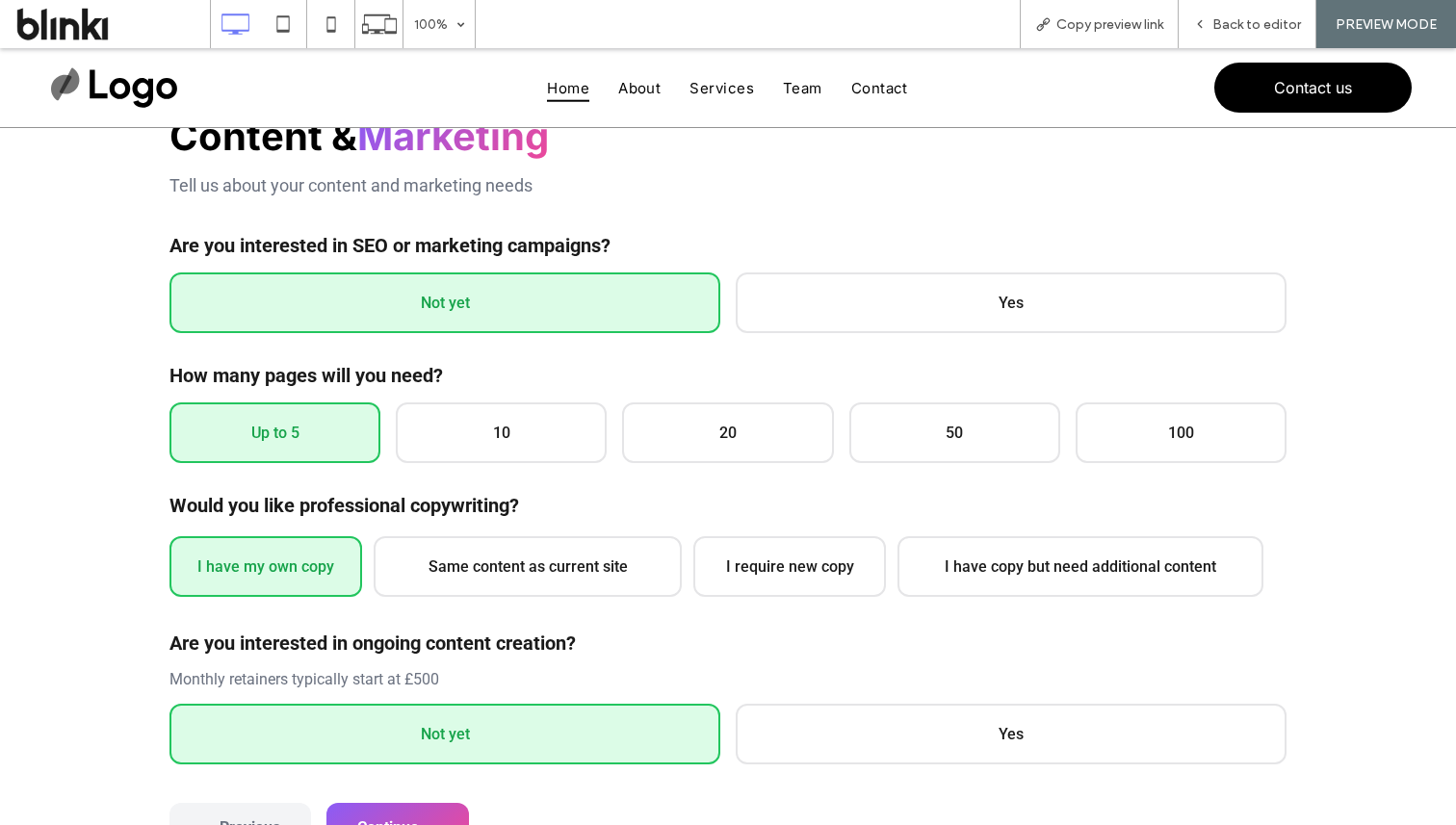
click at [402, 798] on form "General Overview Please answer the questions below so we can get a better under…" at bounding box center [728, 481] width 1117 height 739
click at [414, 807] on button "Continue →" at bounding box center [397, 825] width 142 height 49
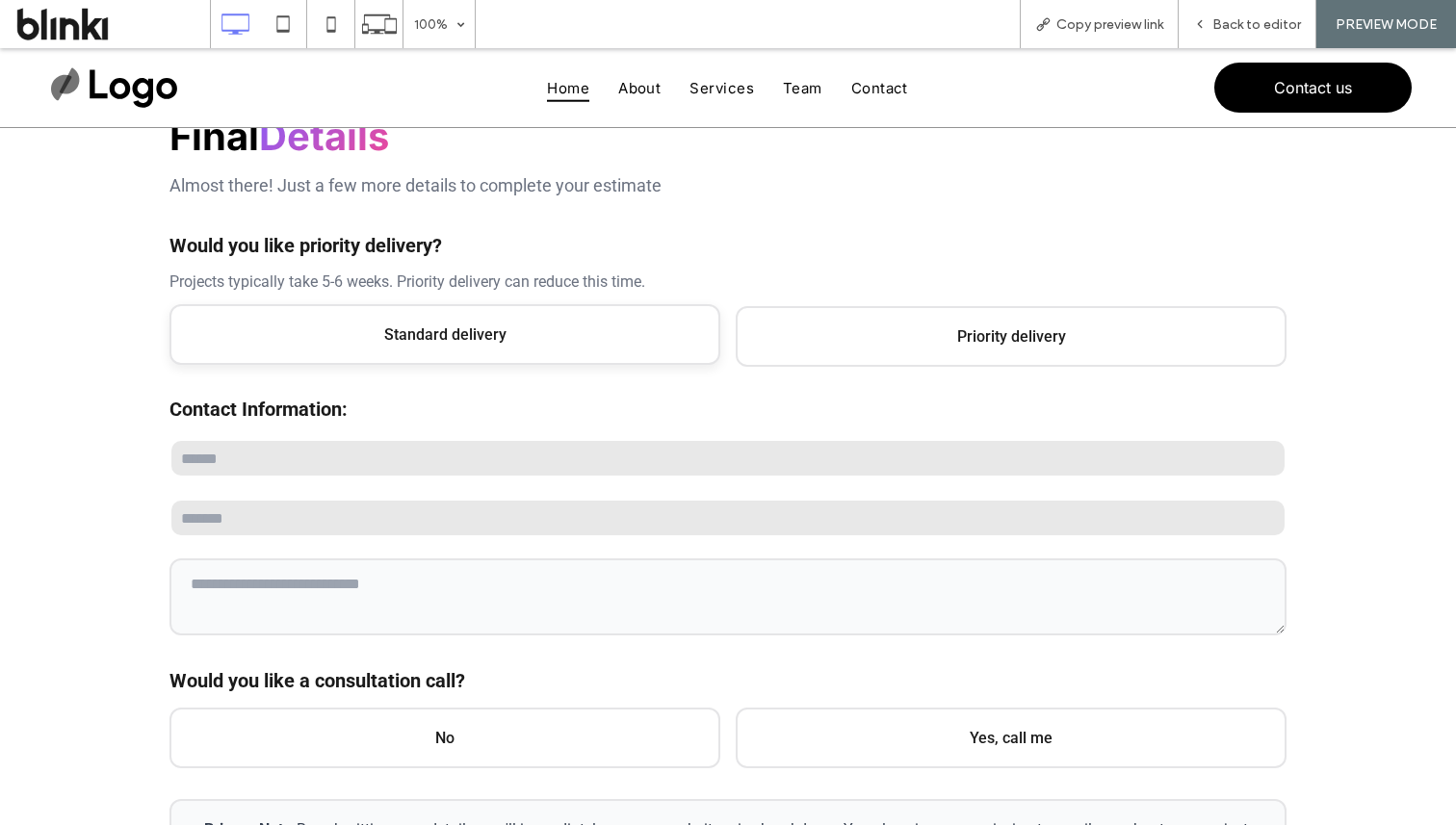
click at [511, 326] on span "Standard delivery" at bounding box center [445, 334] width 551 height 61
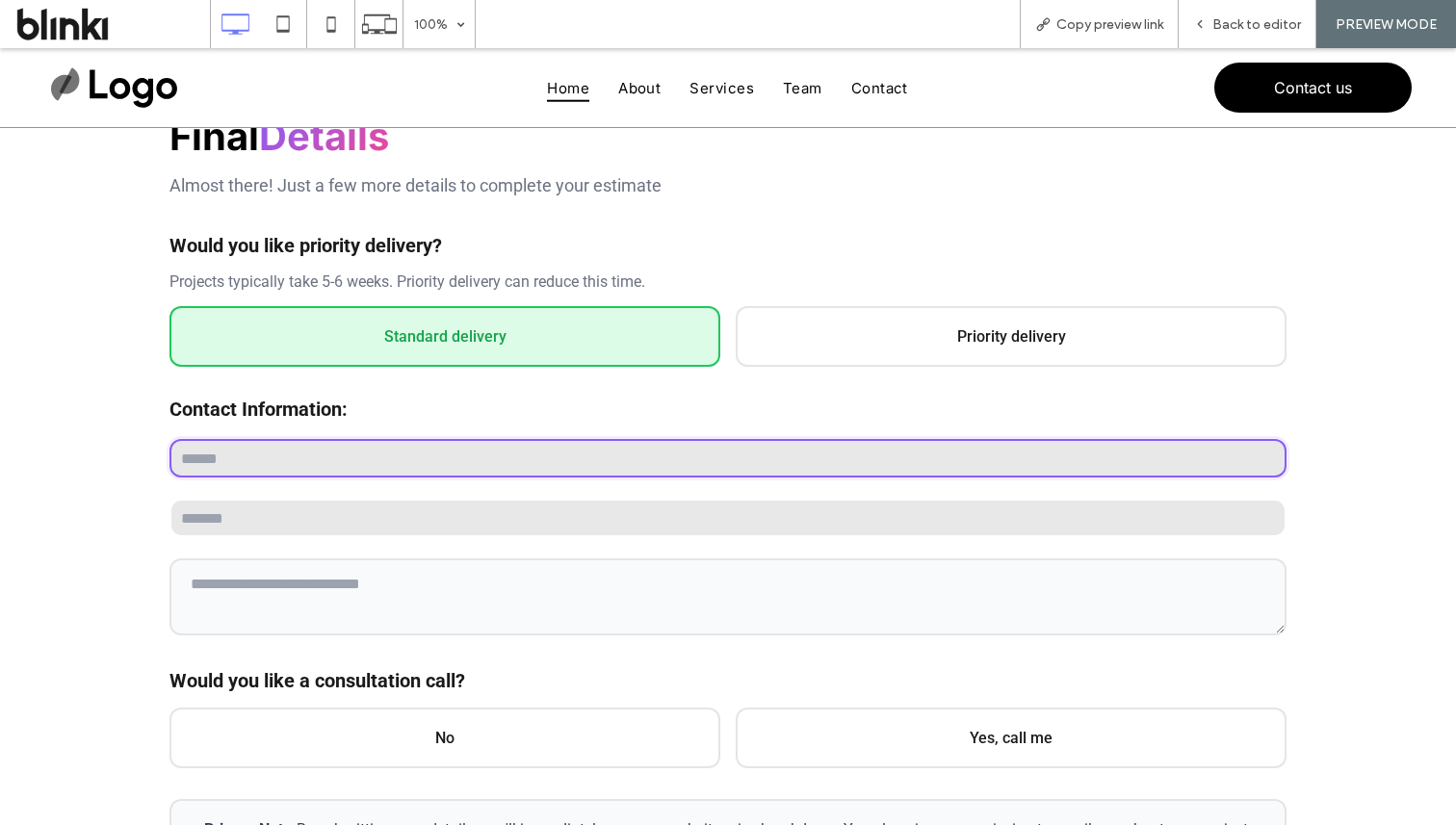
click at [497, 442] on input "text" at bounding box center [728, 458] width 1117 height 39
type input "****"
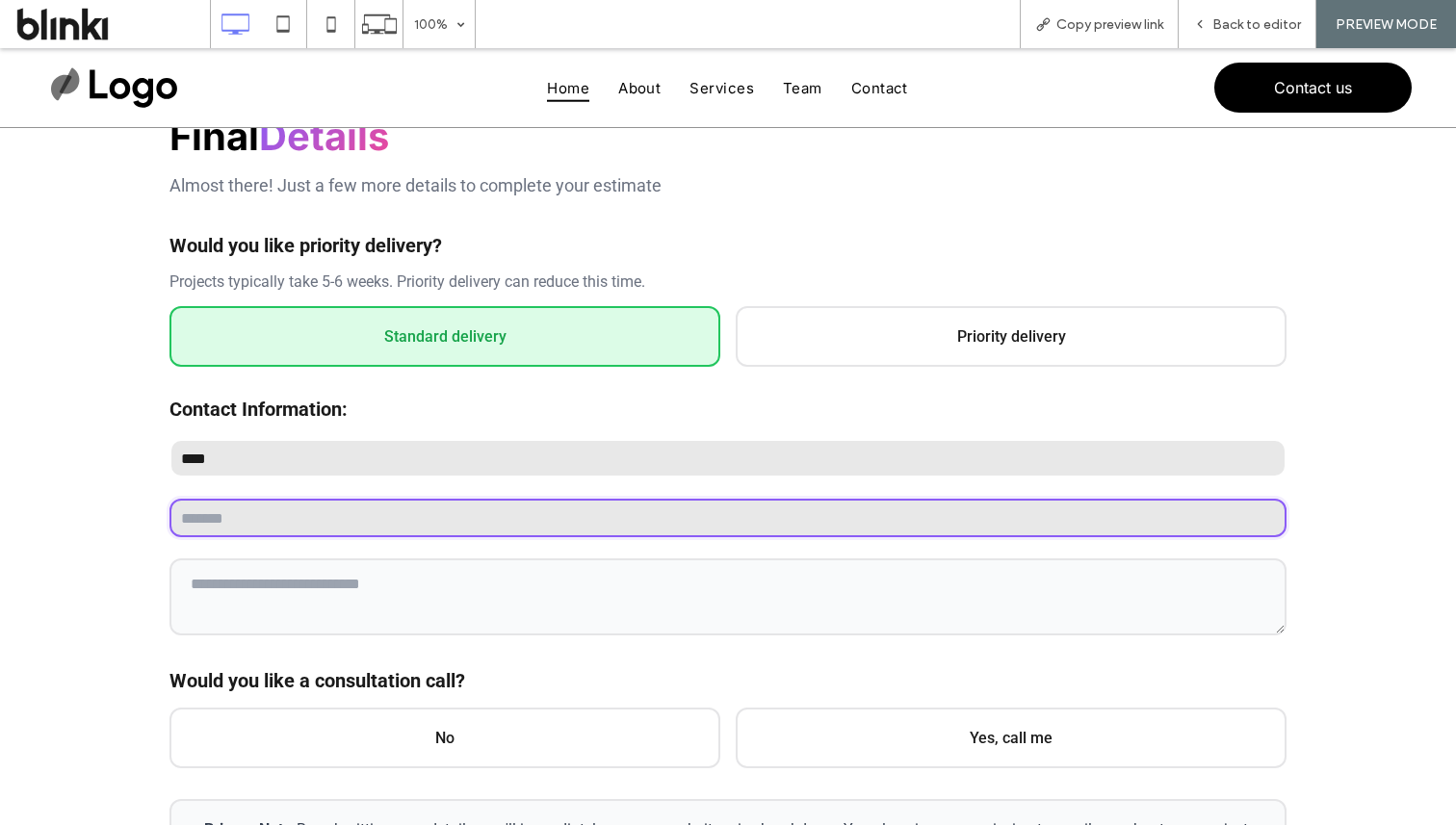
click at [480, 514] on input "email" at bounding box center [728, 518] width 1117 height 39
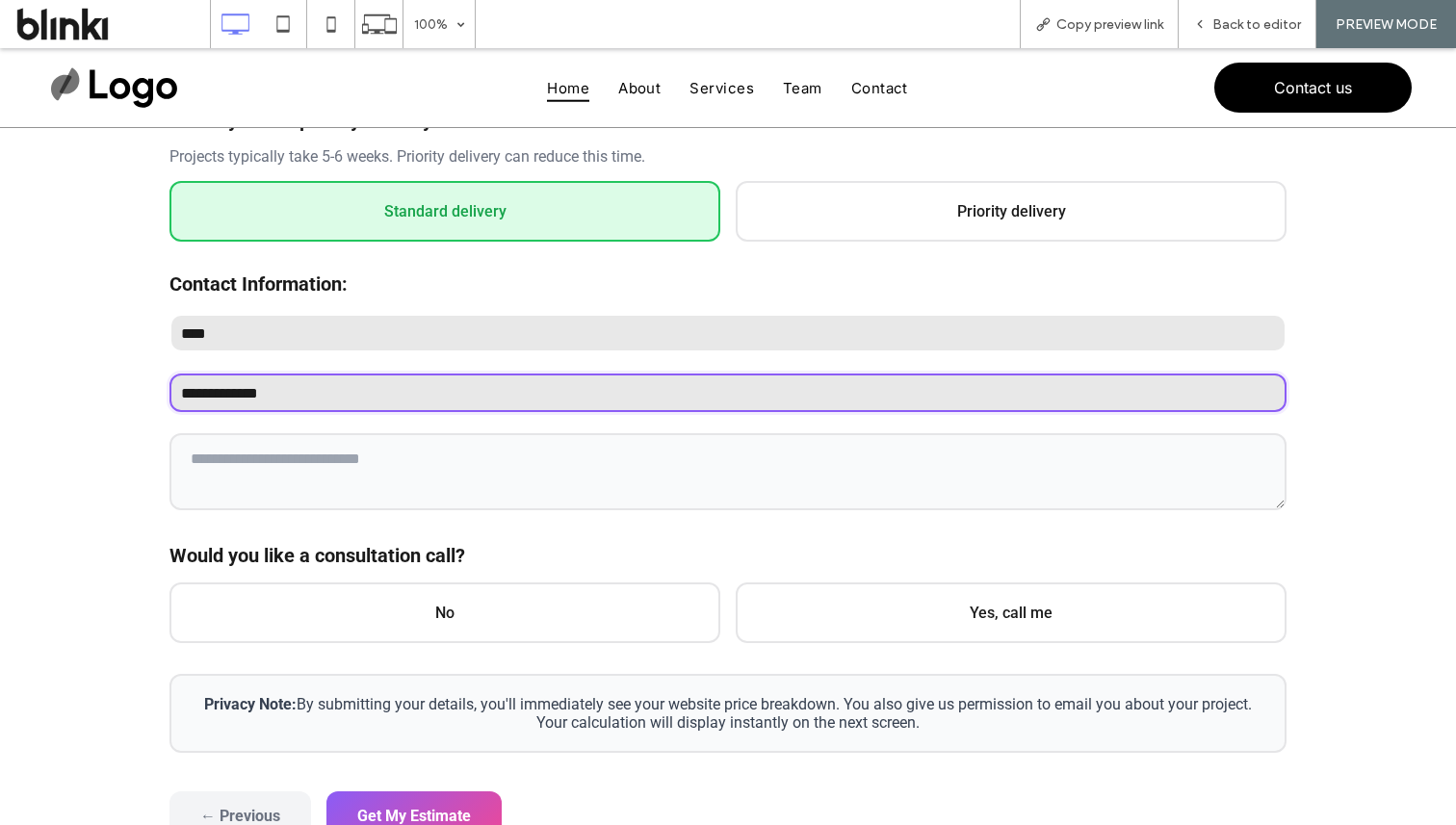
scroll to position [430, 0]
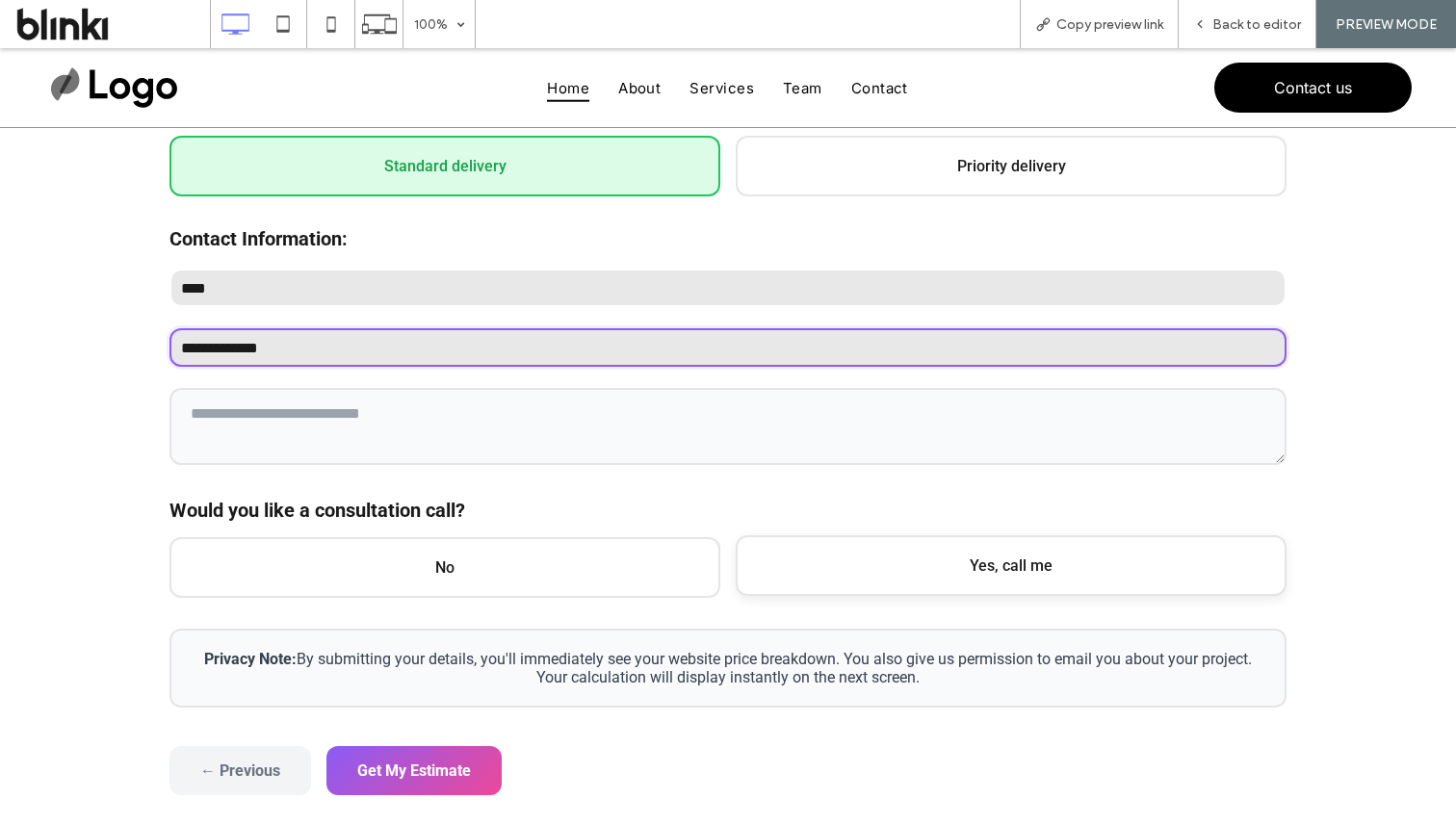
type input "**********"
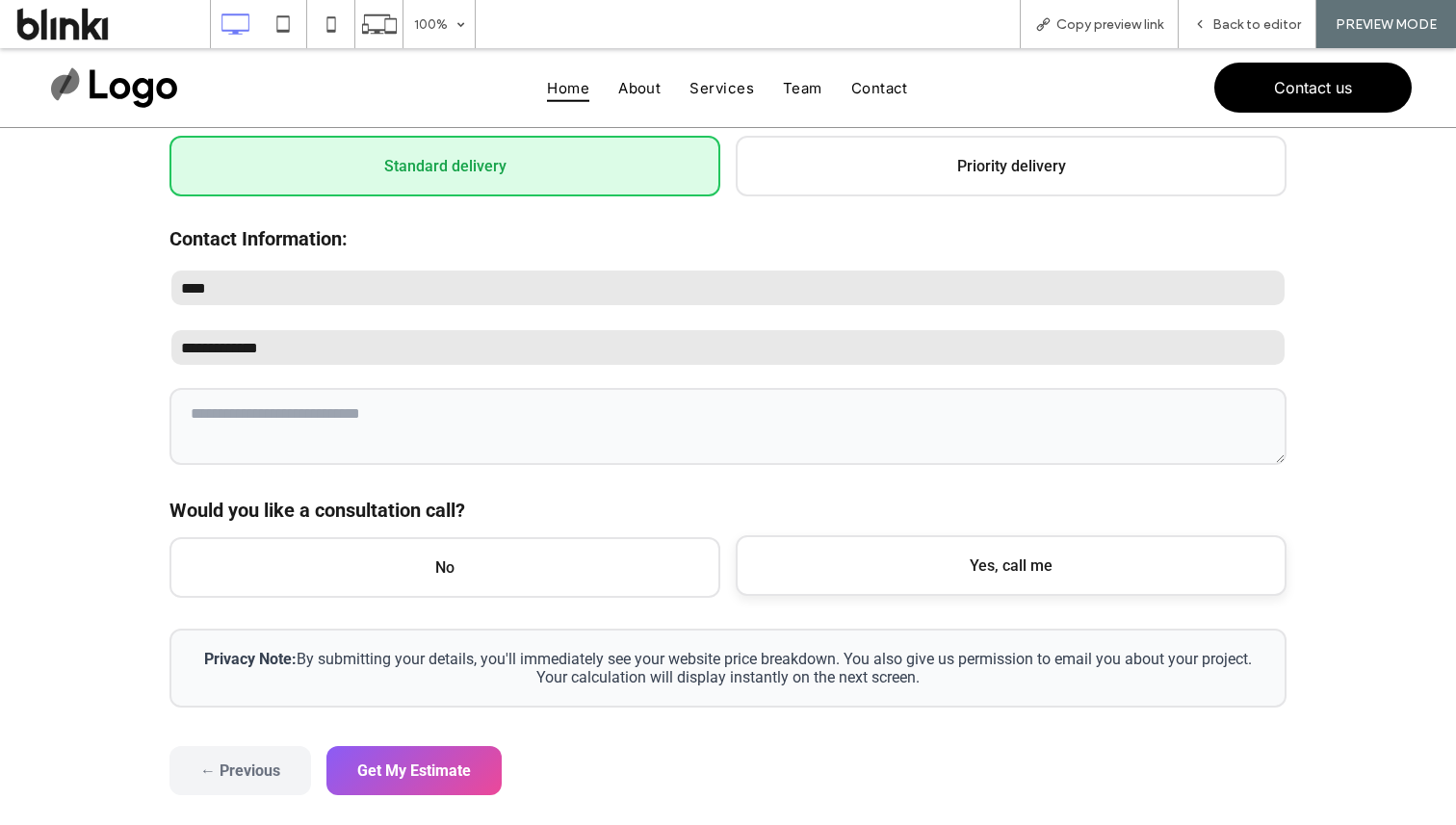
click at [801, 572] on span "Yes, call me" at bounding box center [1011, 565] width 551 height 61
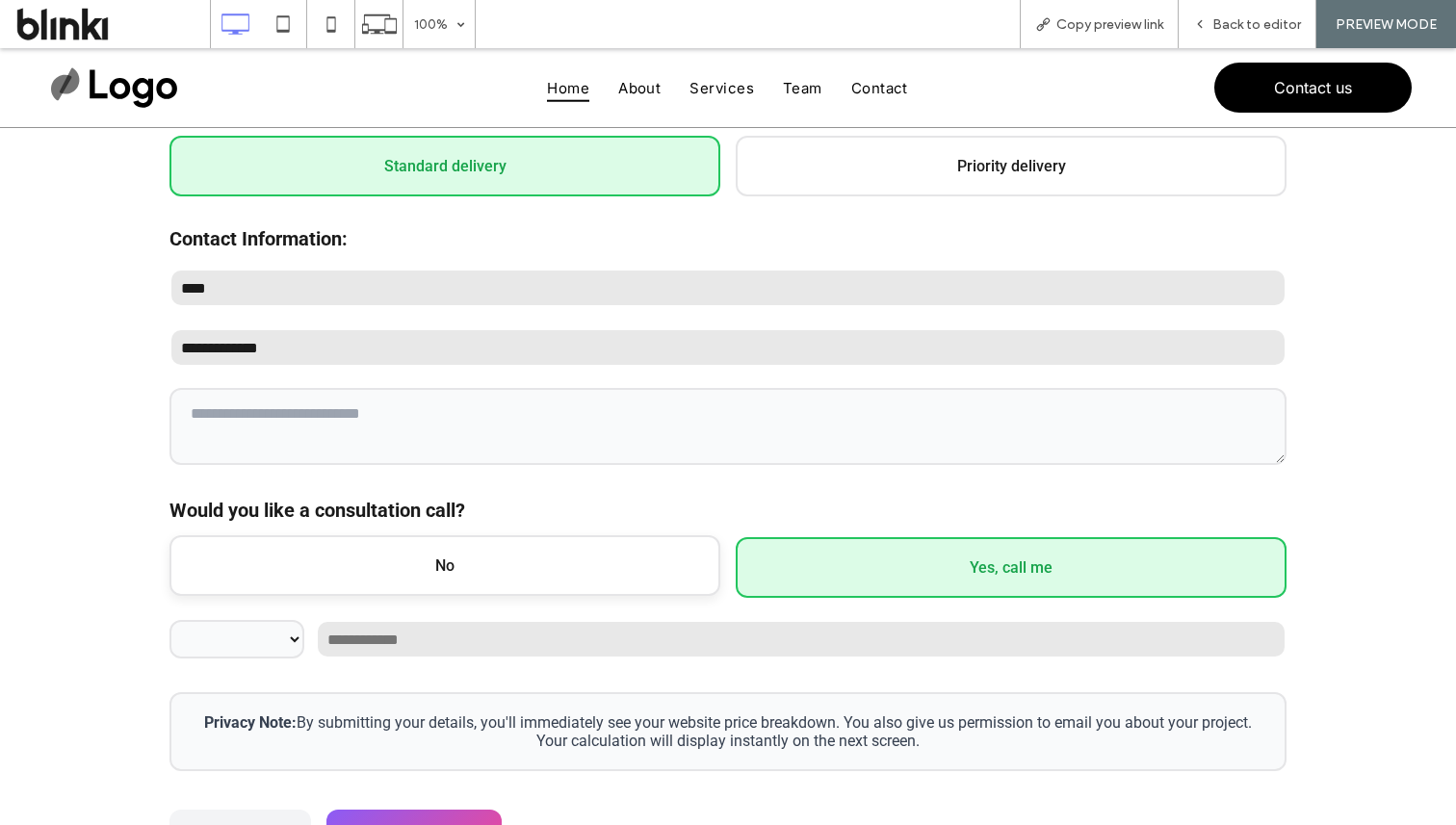
click at [531, 570] on span "No" at bounding box center [445, 565] width 551 height 61
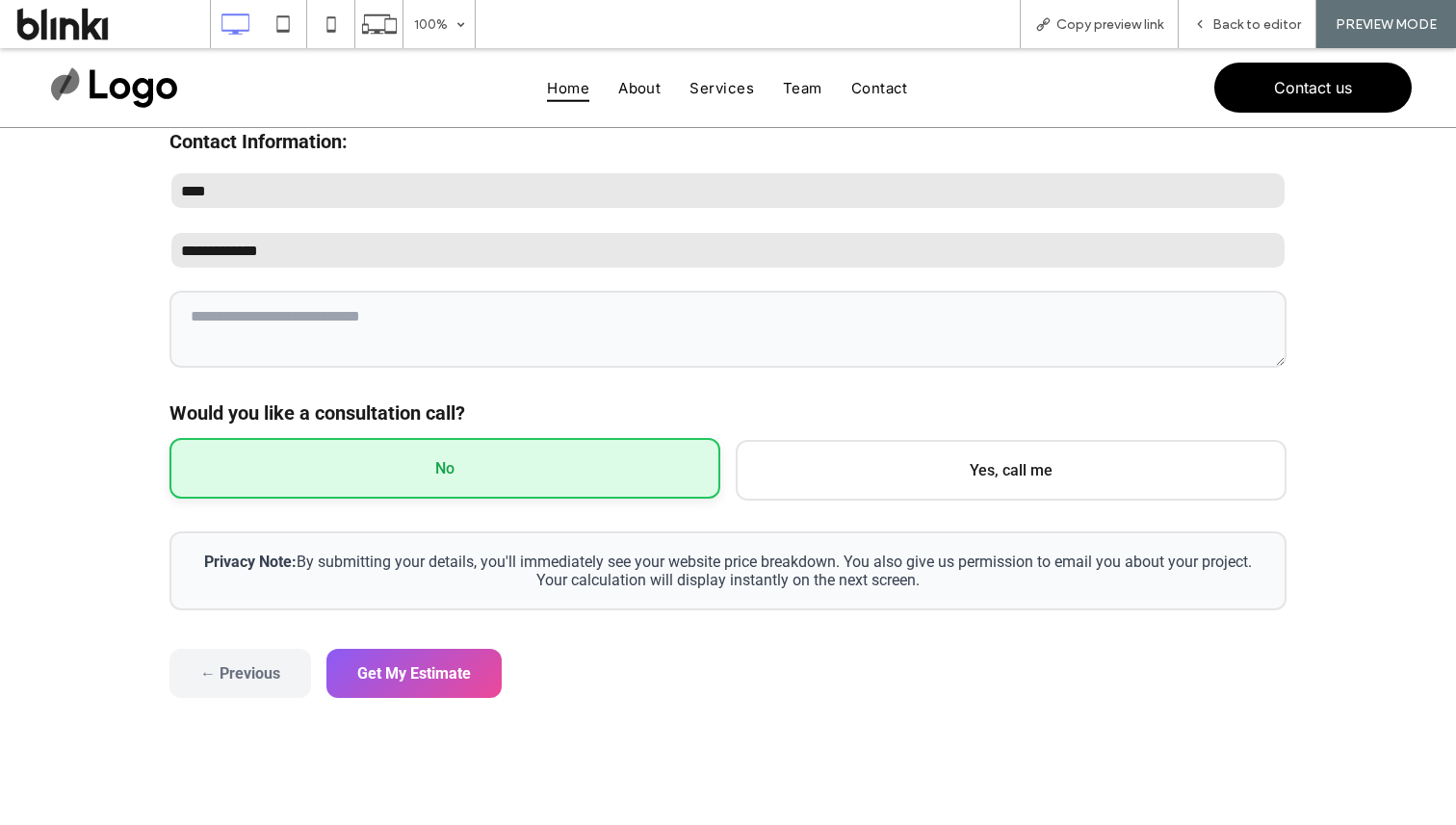
scroll to position [535, 0]
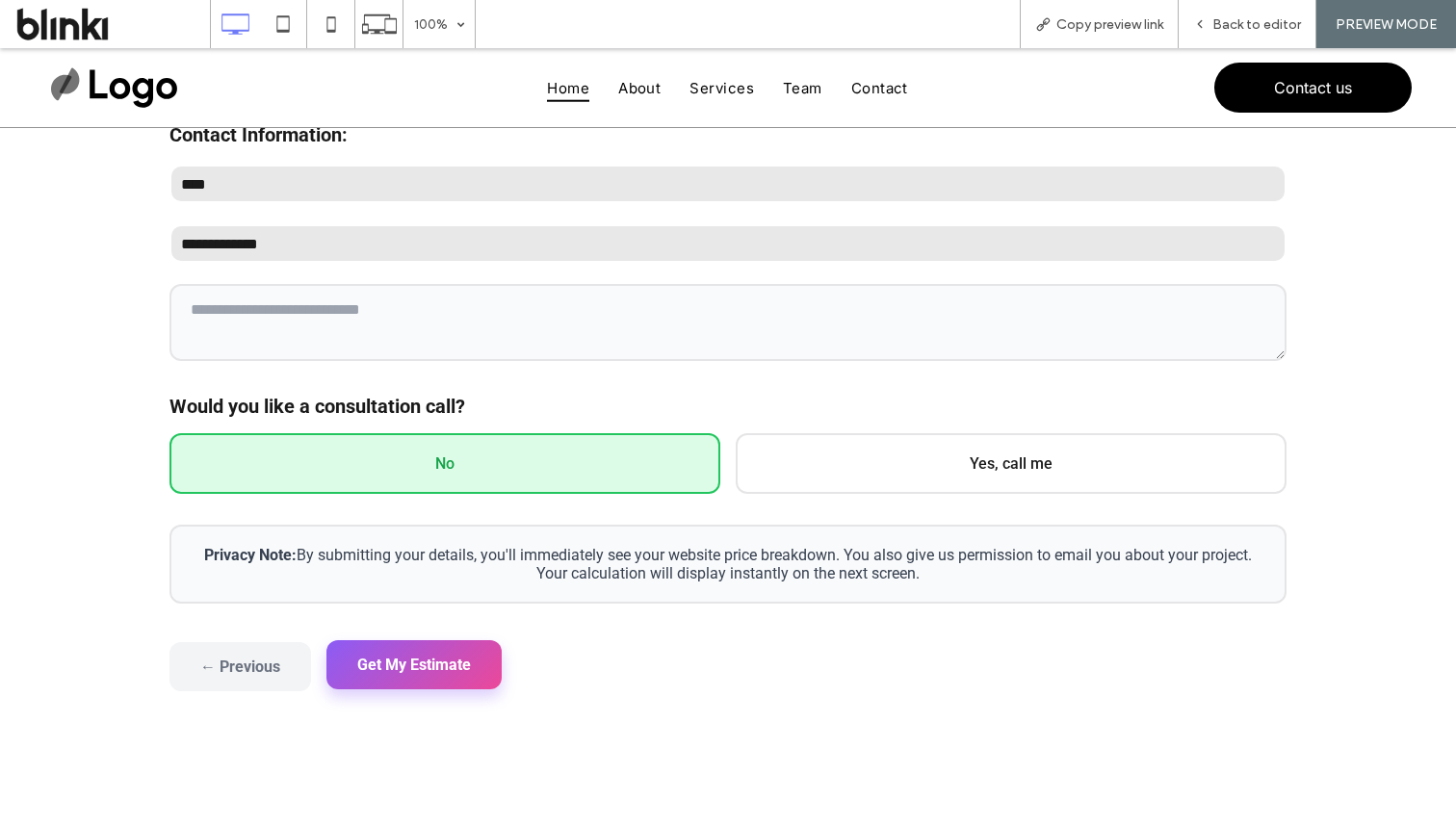
click at [463, 662] on button "Get My Estimate" at bounding box center [414, 664] width 175 height 49
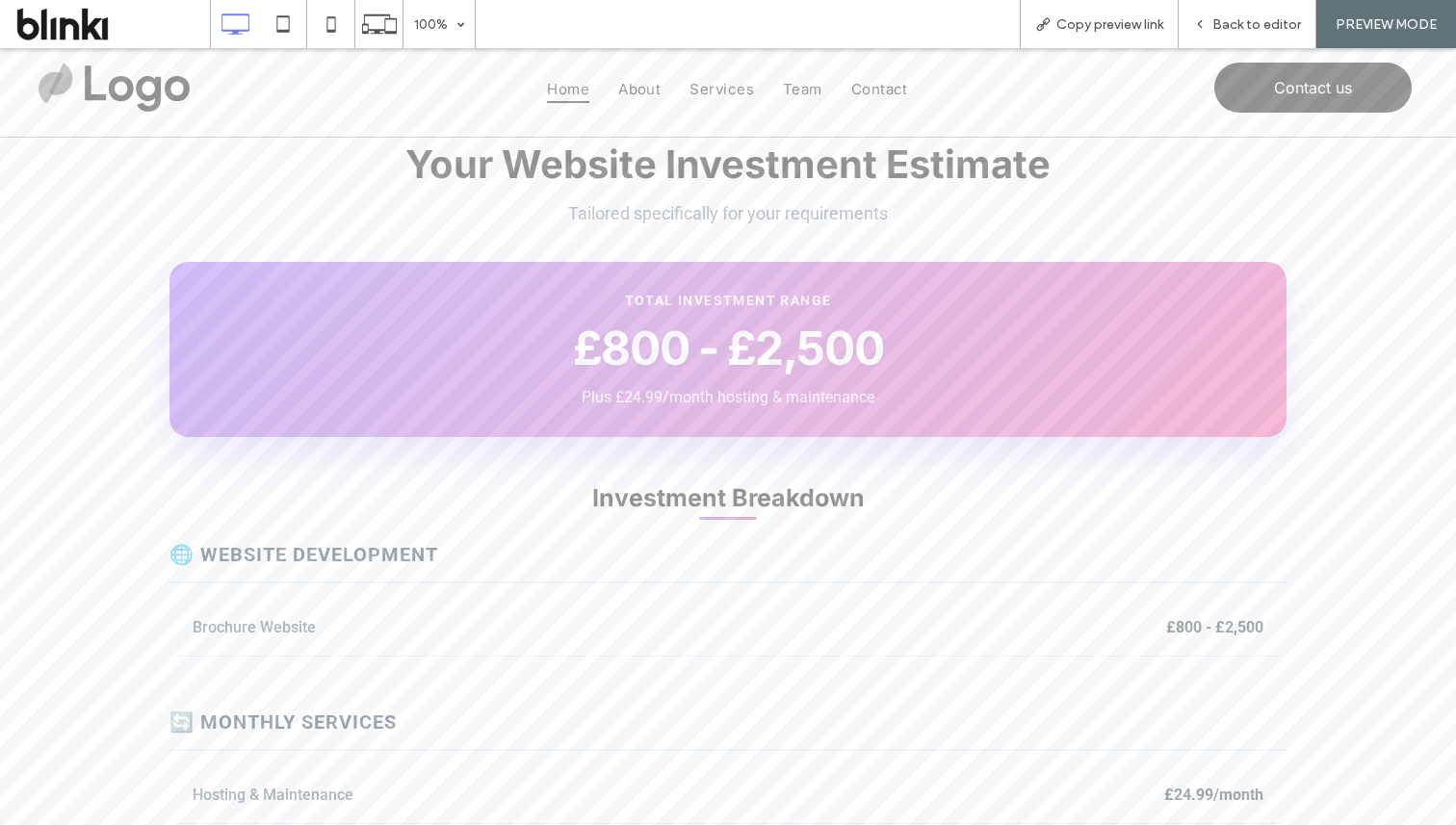
scroll to position [0, 0]
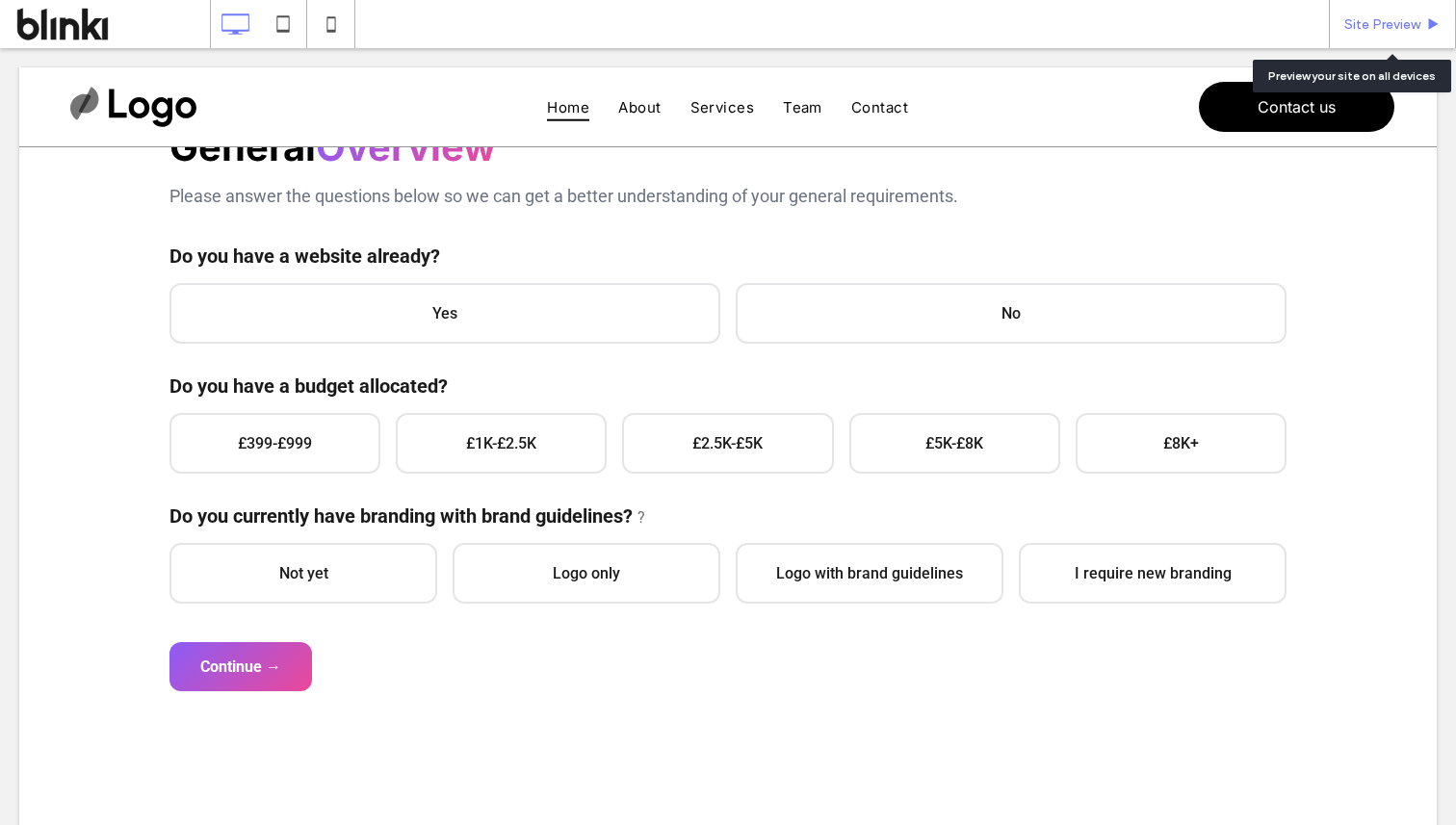
click at [1353, 27] on span "Site Preview" at bounding box center [1382, 24] width 77 height 16
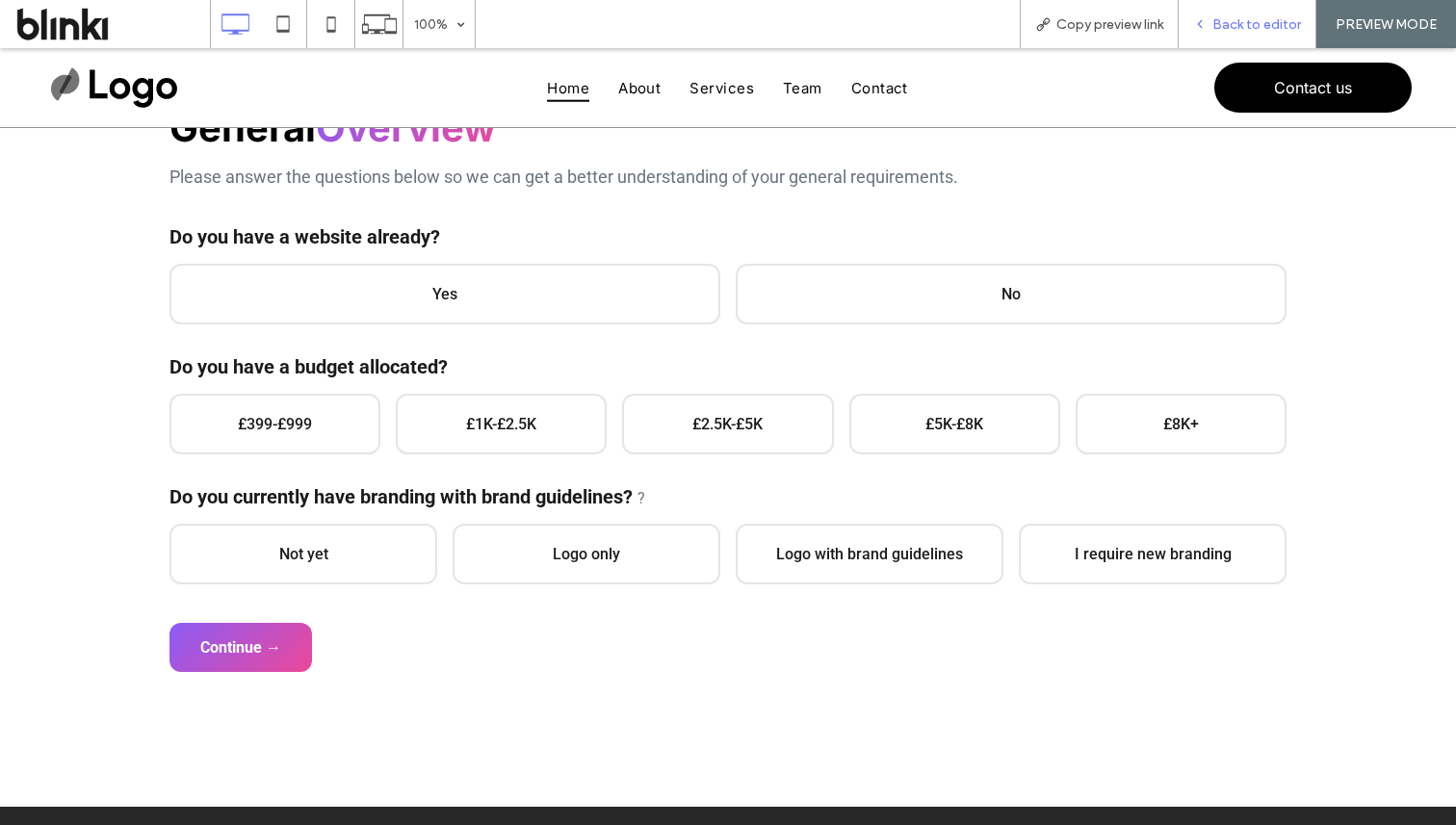
click at [1265, 18] on span "Back to editor" at bounding box center [1256, 24] width 88 height 16
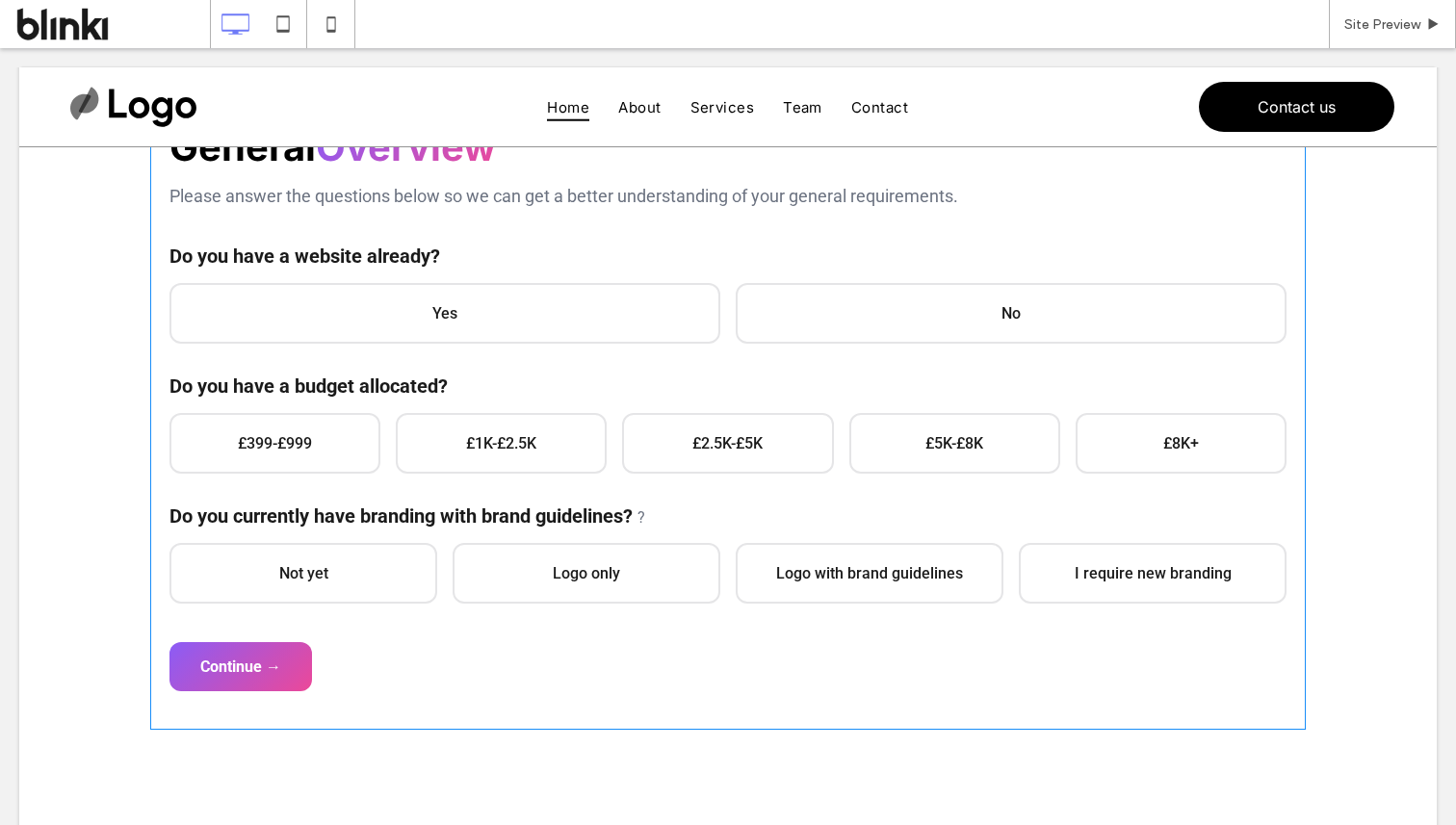
click at [564, 313] on span at bounding box center [728, 351] width 1156 height 754
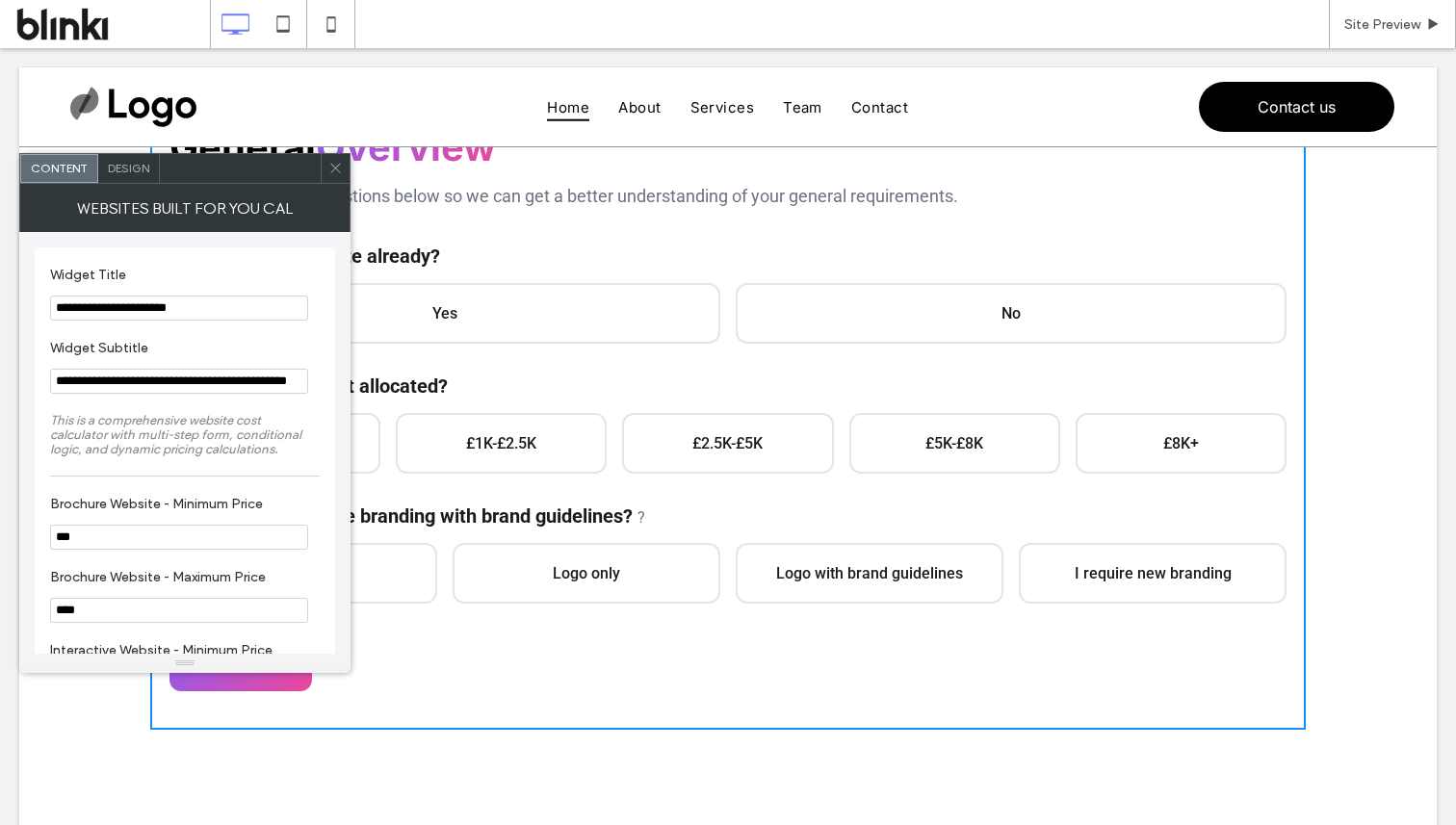
click at [339, 173] on icon at bounding box center [335, 168] width 15 height 15
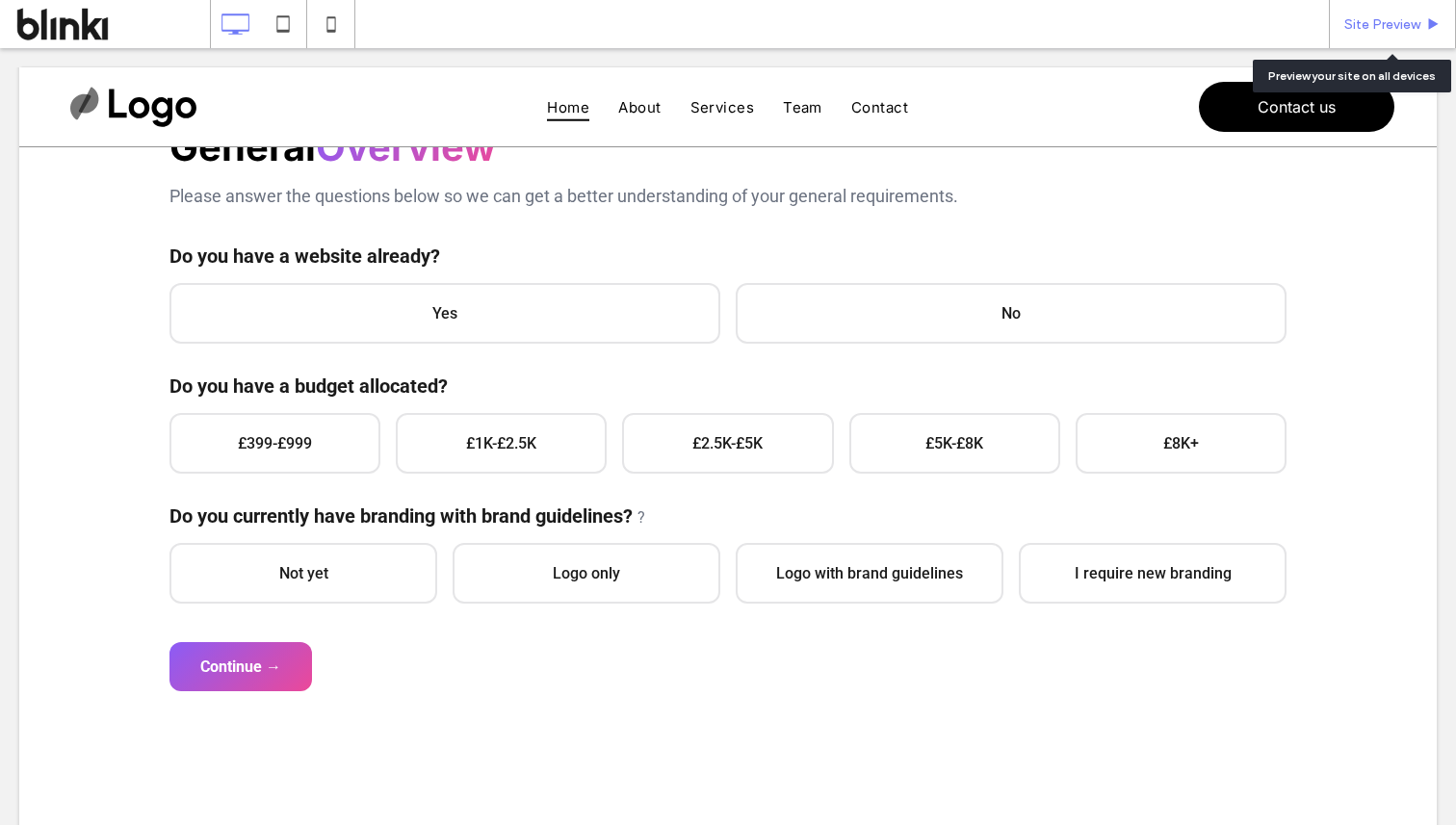
click at [1348, 12] on div "Site Preview" at bounding box center [1392, 24] width 127 height 48
click at [1349, 26] on span "Site Preview" at bounding box center [1382, 24] width 77 height 16
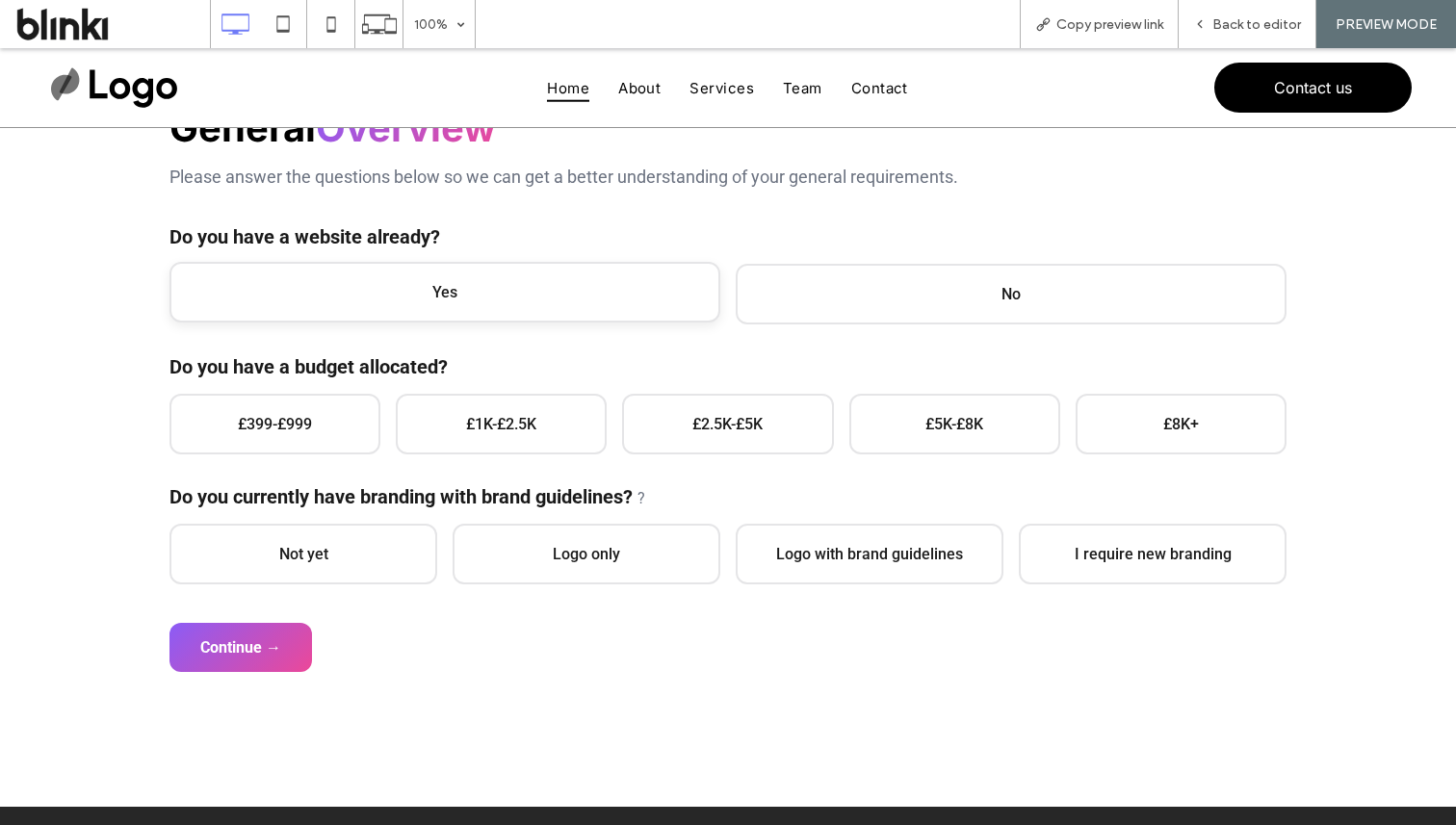
click at [553, 306] on span "Yes" at bounding box center [445, 291] width 551 height 61
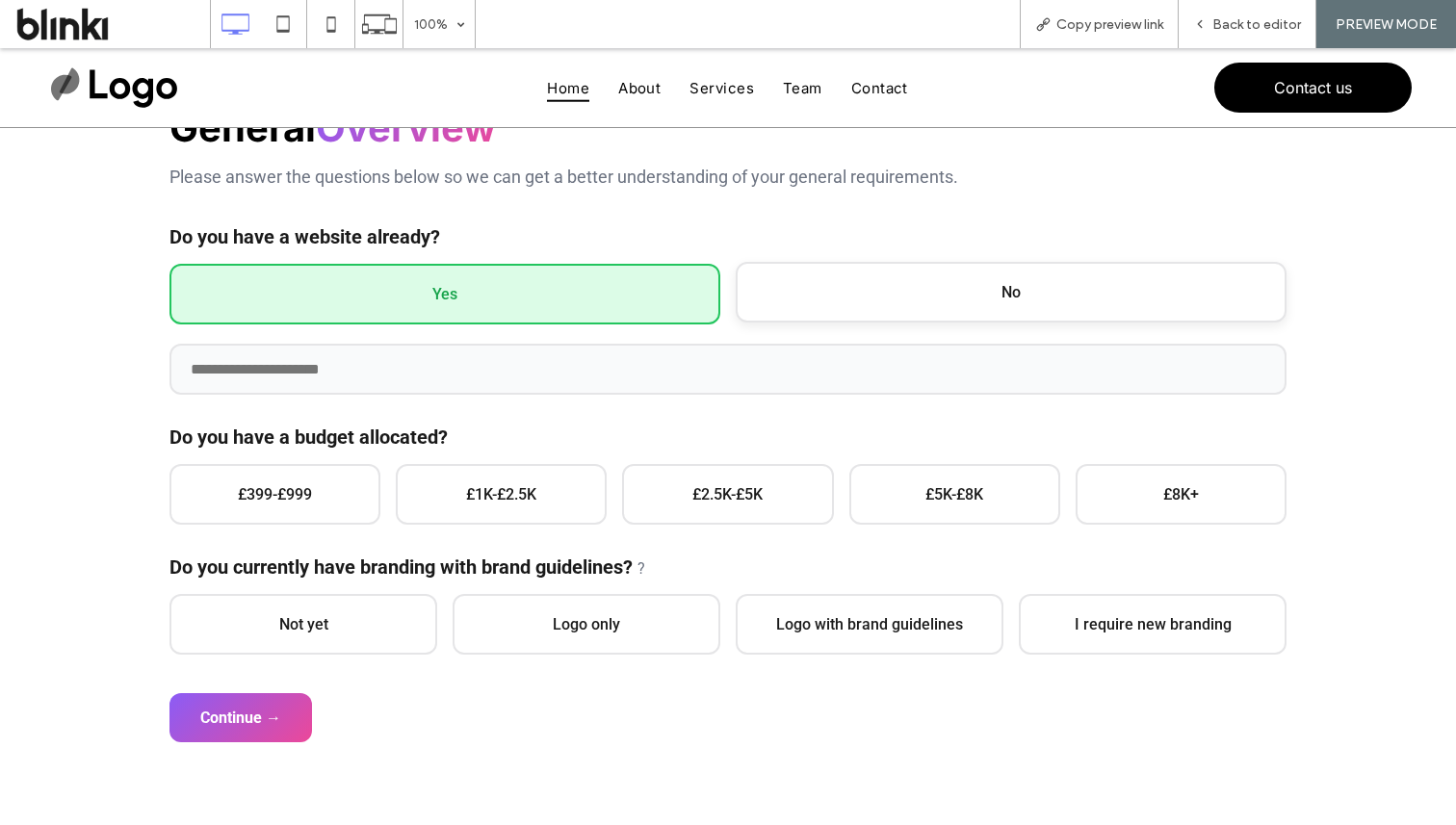
click at [798, 311] on span "No" at bounding box center [1011, 291] width 551 height 61
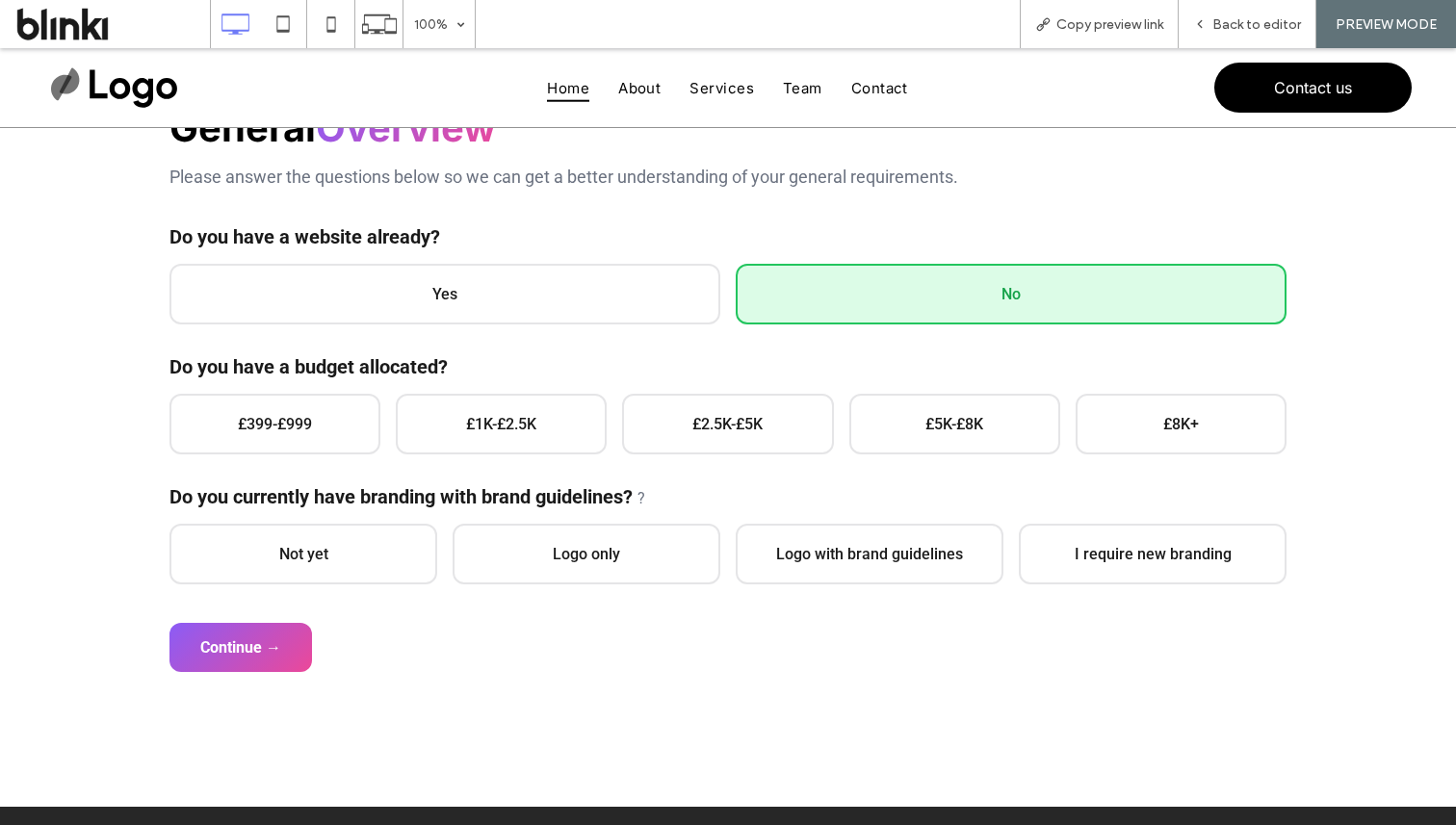
click at [259, 458] on div "General Overview Please answer the questions below so we can get a better under…" at bounding box center [728, 344] width 1117 height 480
click at [300, 444] on span "£399-£999" at bounding box center [275, 422] width 211 height 61
click at [299, 528] on span "Not yet" at bounding box center [303, 552] width 267 height 61
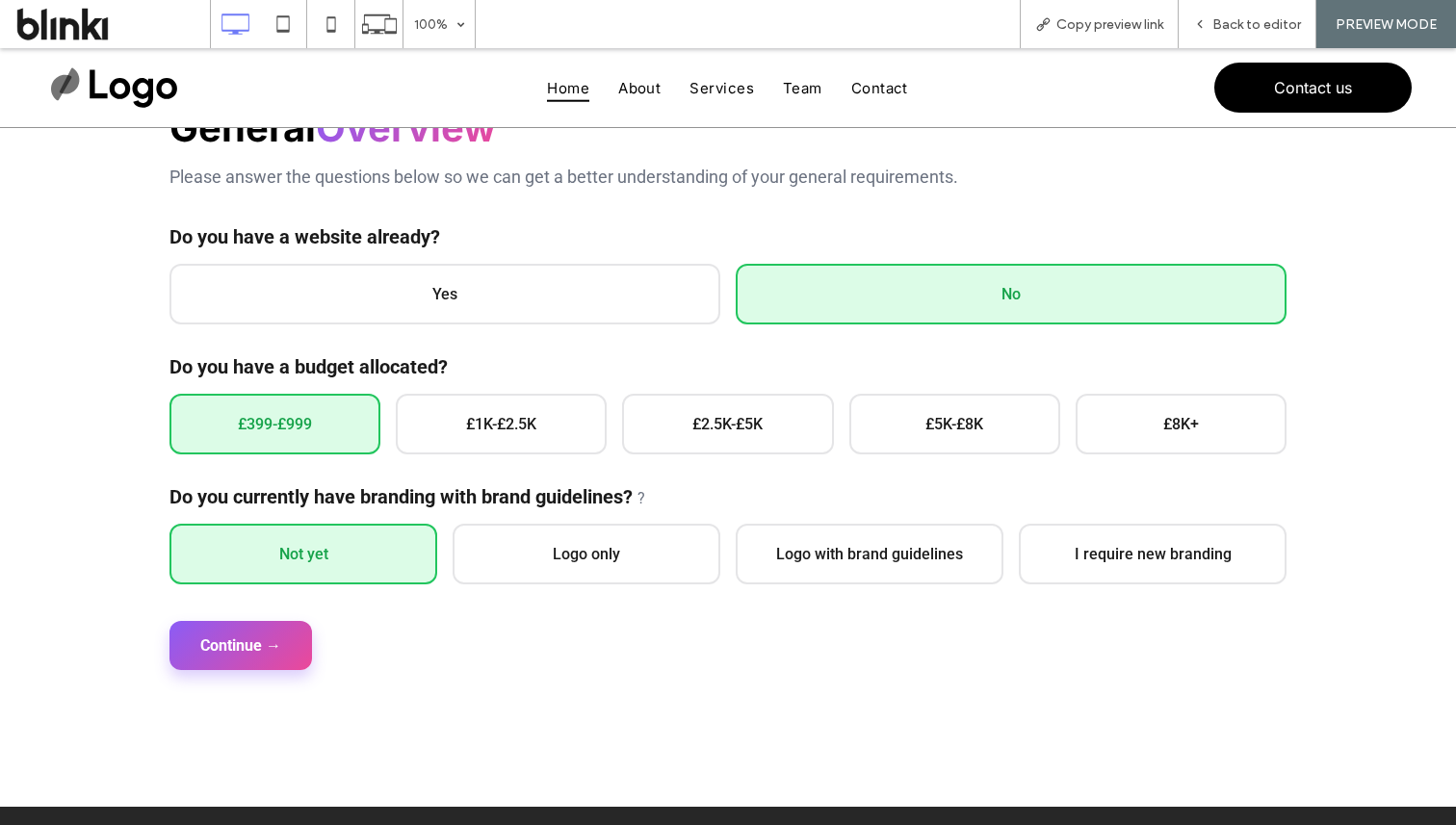
click at [279, 636] on button "Continue →" at bounding box center [240, 645] width 142 height 49
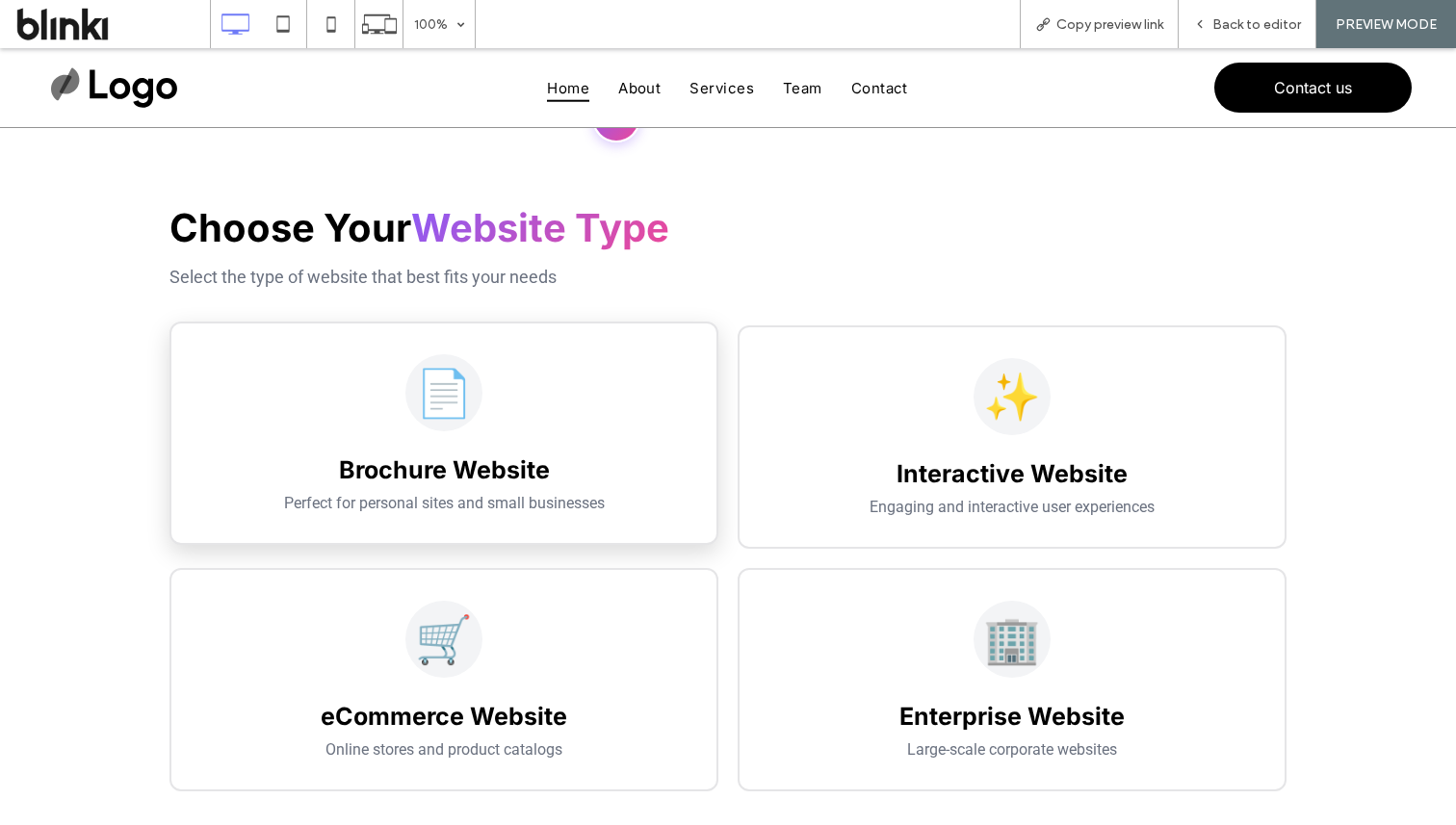
click at [430, 486] on div "📄 Brochure Website Perfect for personal sites and small businesses" at bounding box center [444, 433] width 549 height 224
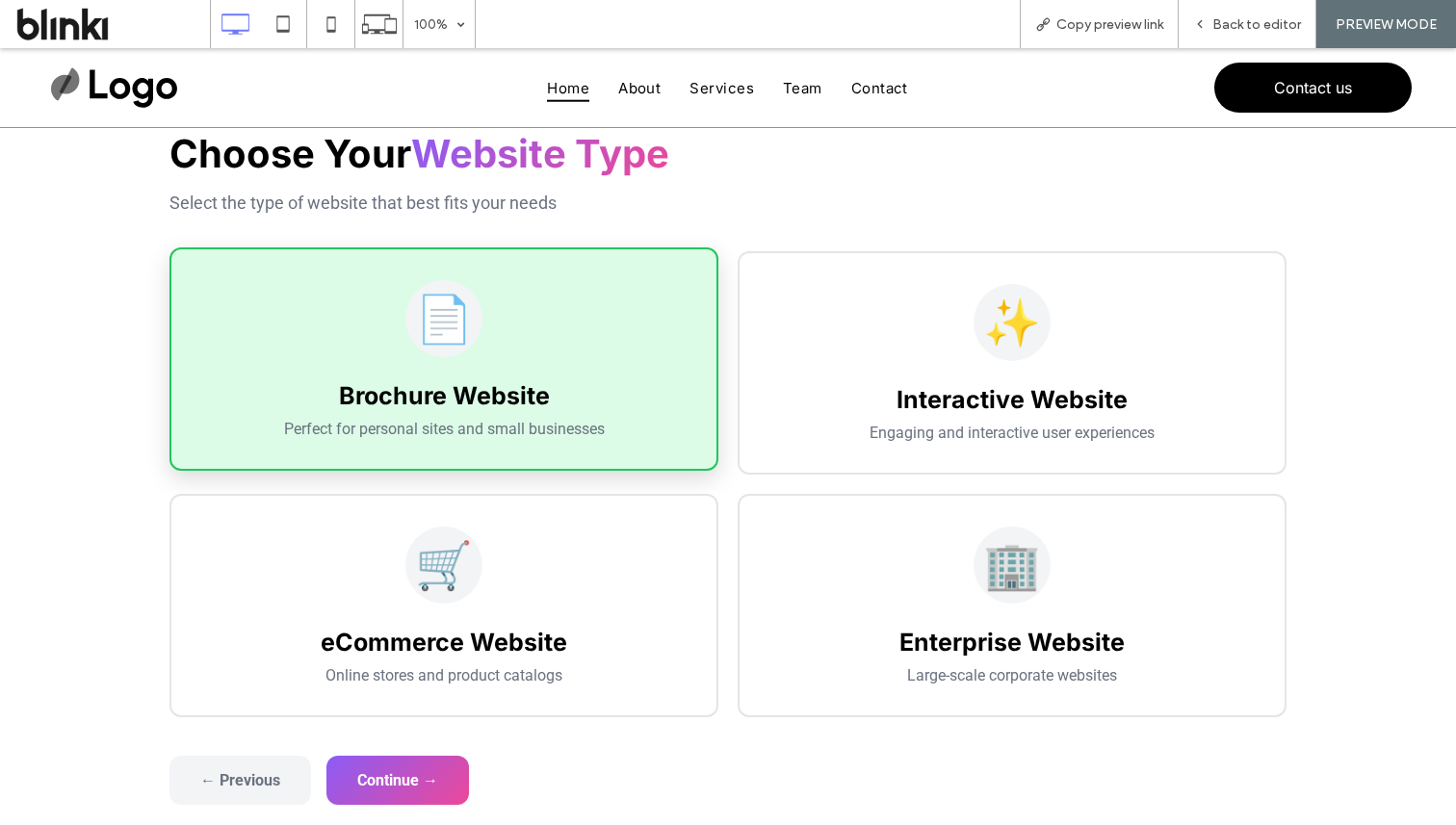
scroll to position [293, 0]
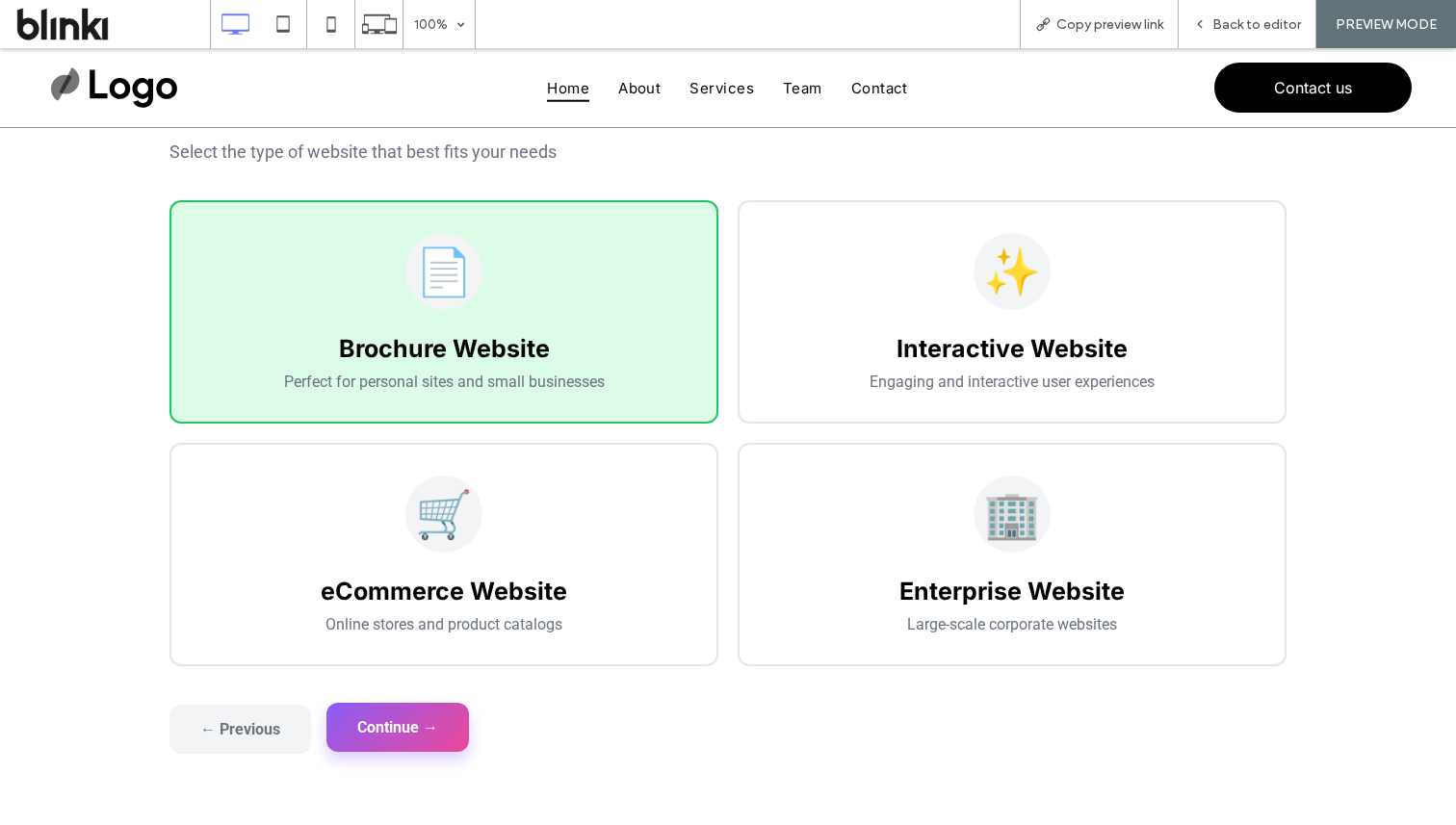
click at [418, 721] on button "Continue →" at bounding box center [397, 727] width 142 height 49
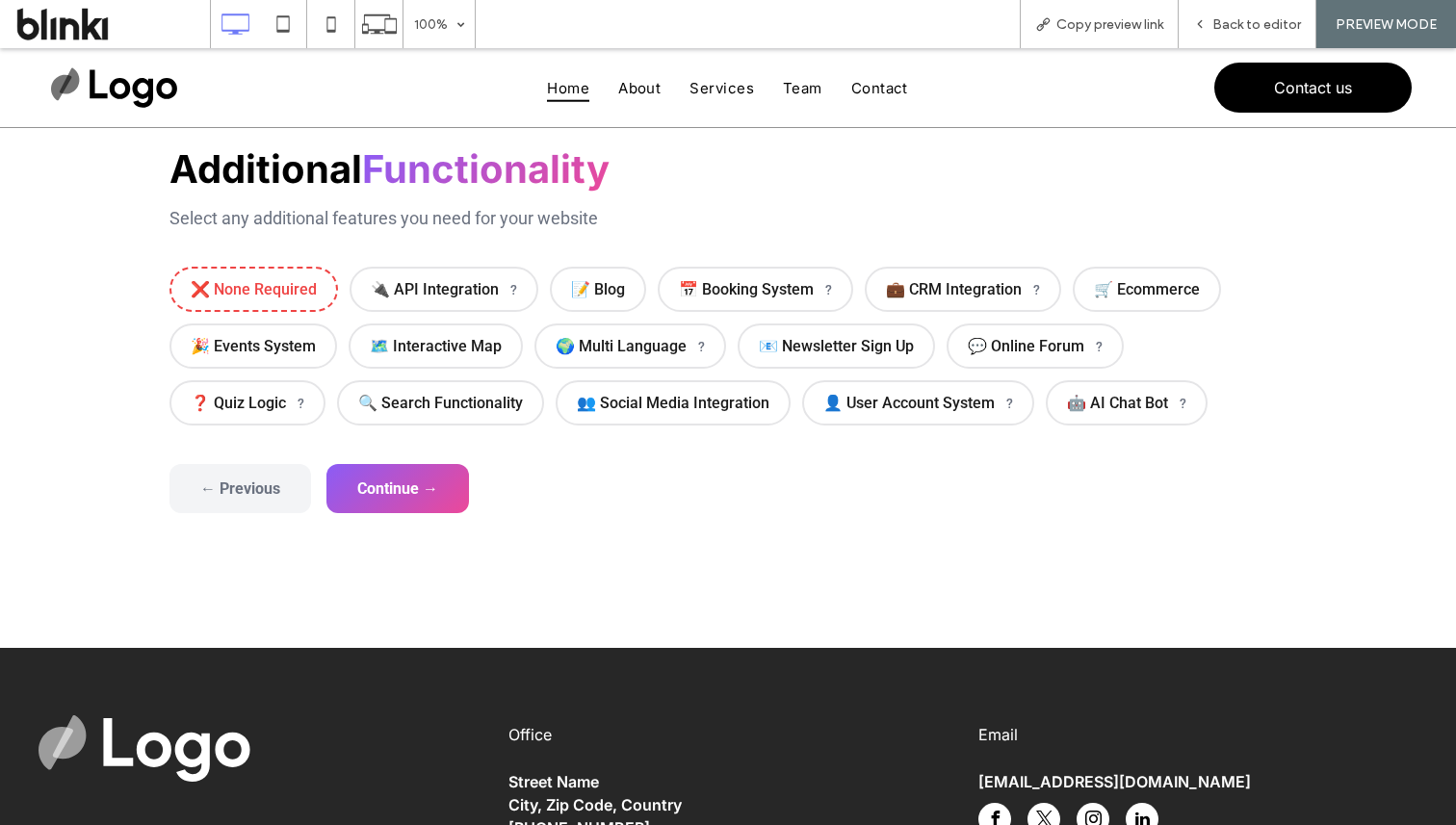
scroll to position [140, 0]
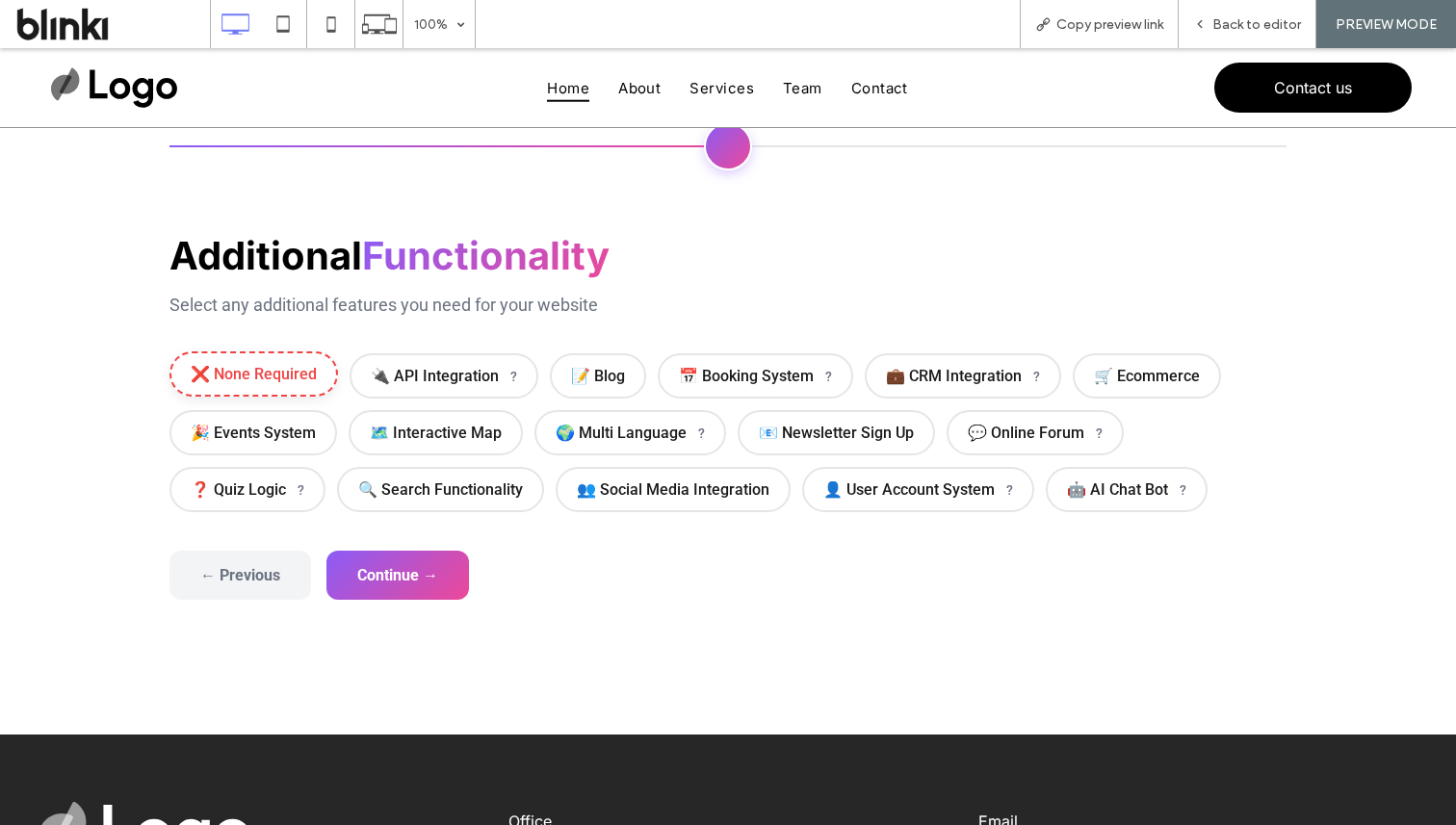
click at [309, 375] on span "❌ None Required" at bounding box center [254, 374] width 169 height 46
click at [418, 569] on button "Continue →" at bounding box center [397, 573] width 142 height 49
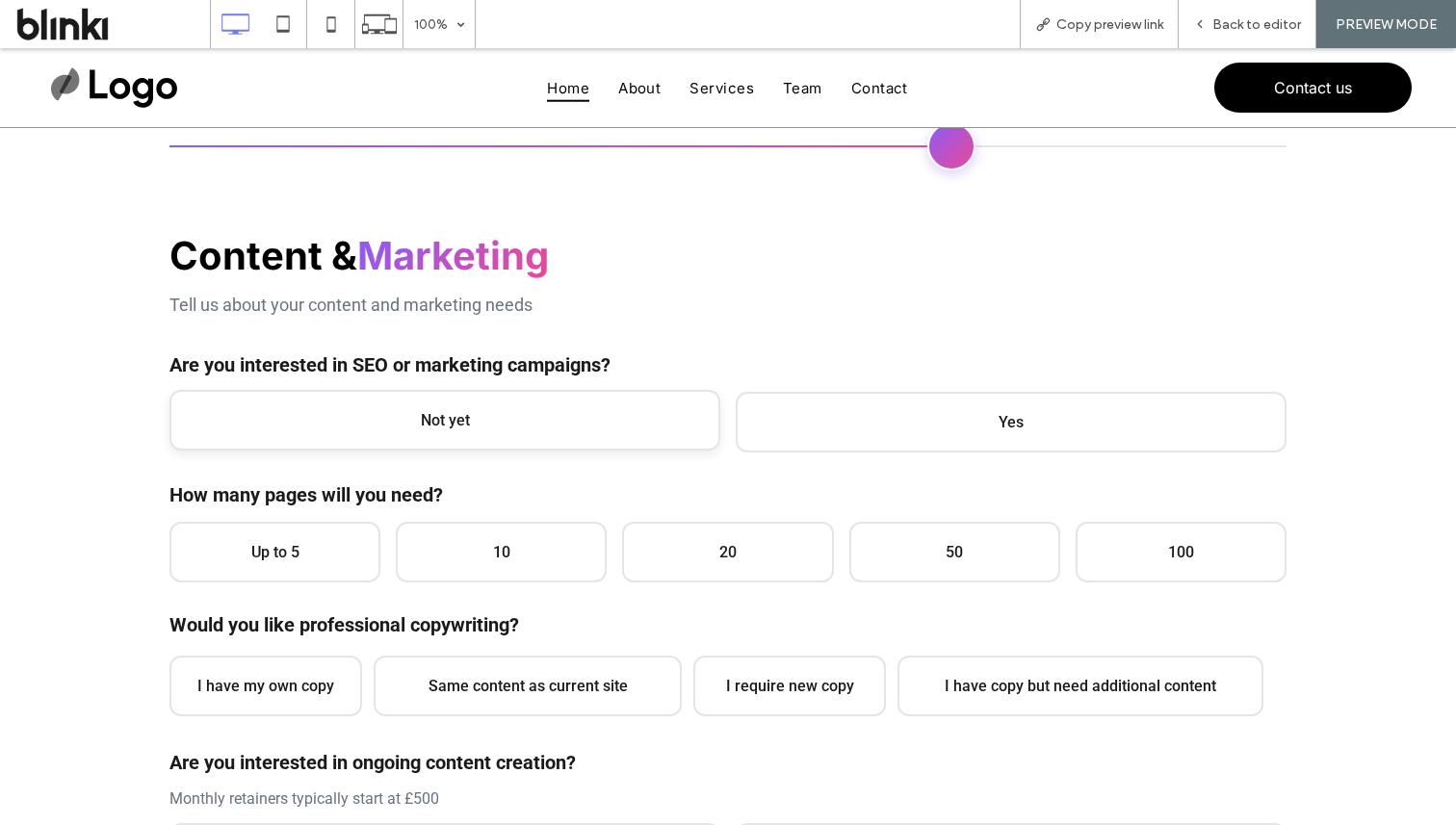
click at [540, 431] on span "Not yet" at bounding box center [445, 420] width 551 height 61
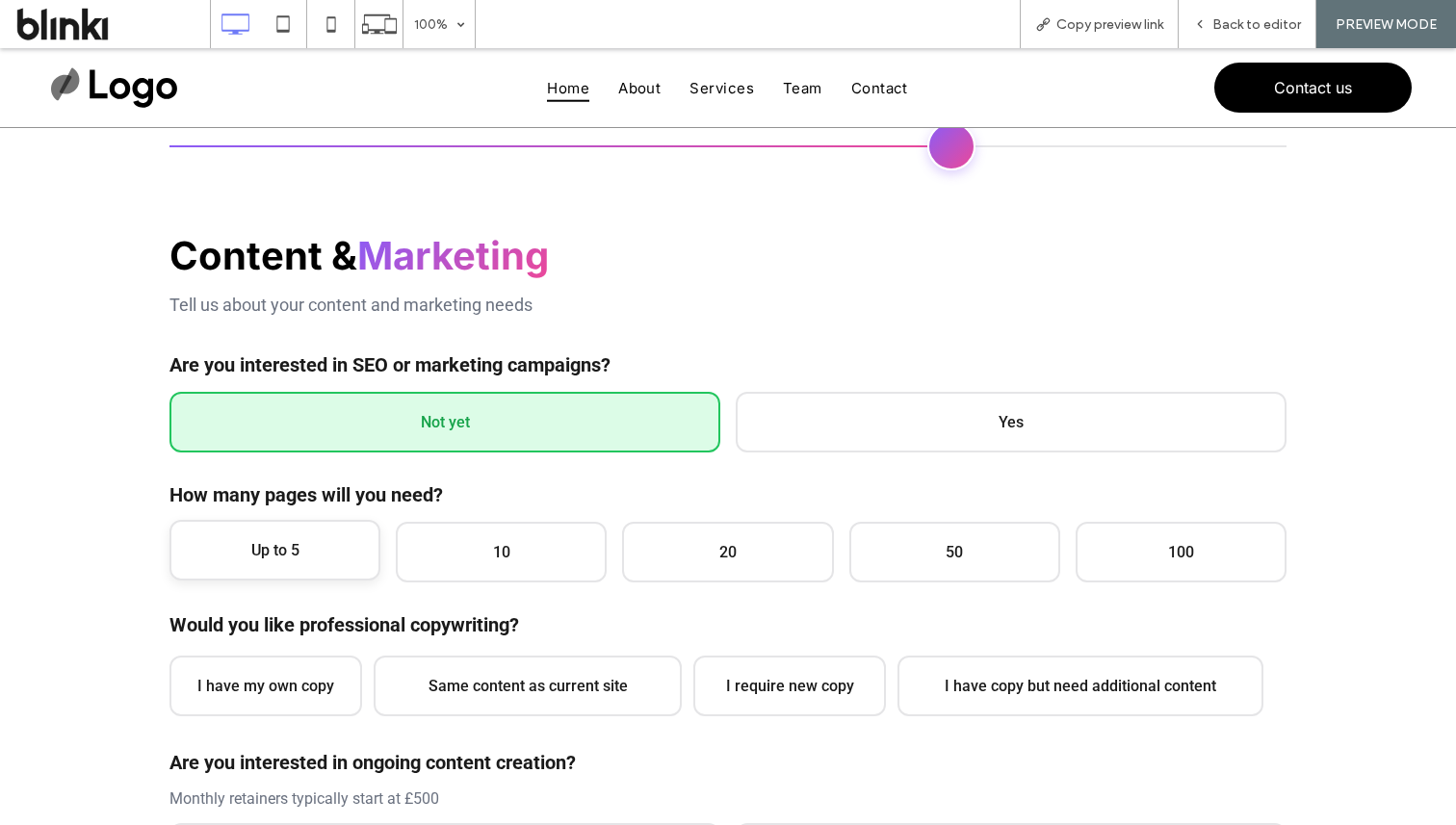
click at [288, 563] on span "Up to 5" at bounding box center [275, 550] width 211 height 61
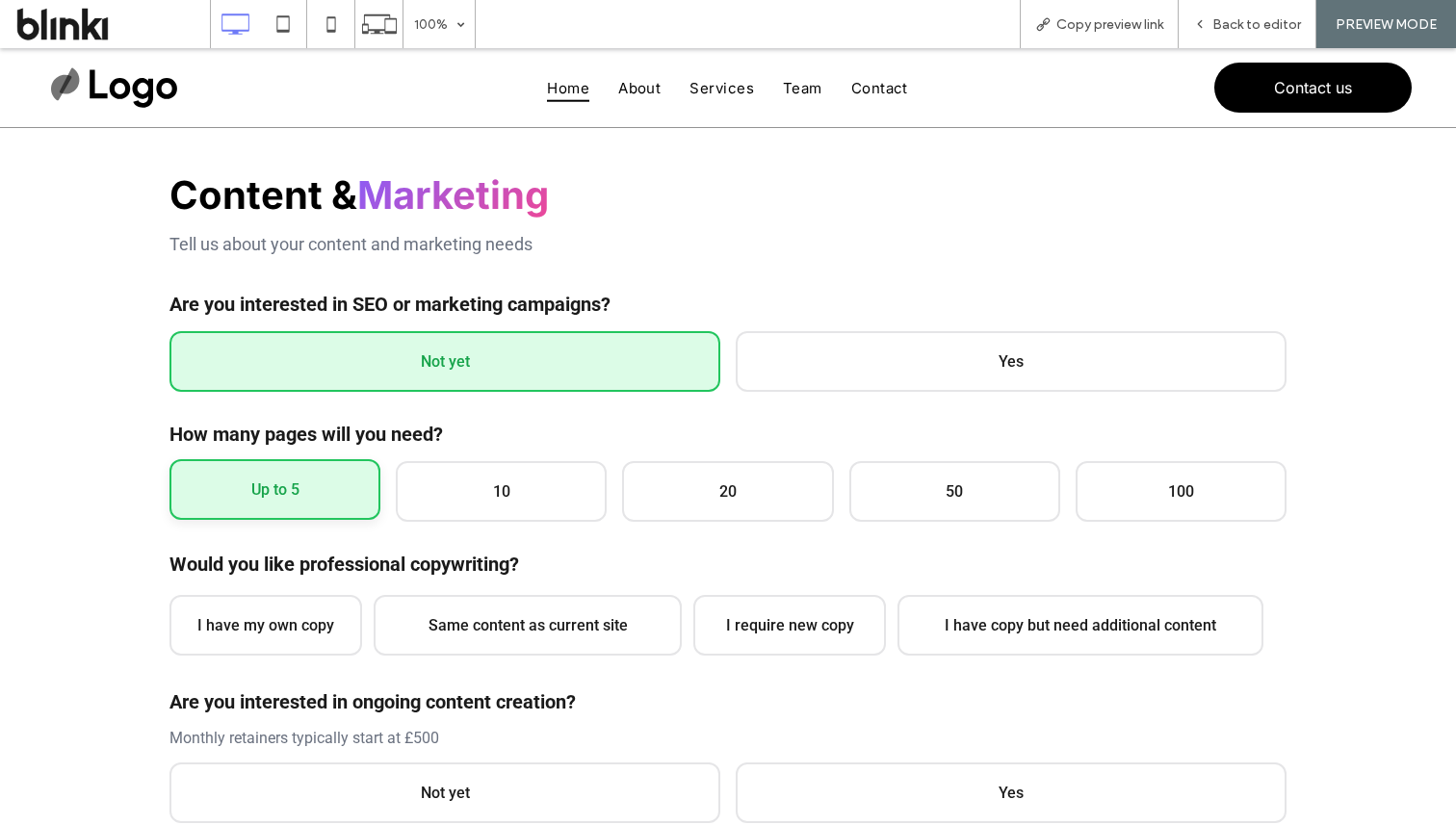
scroll to position [225, 0]
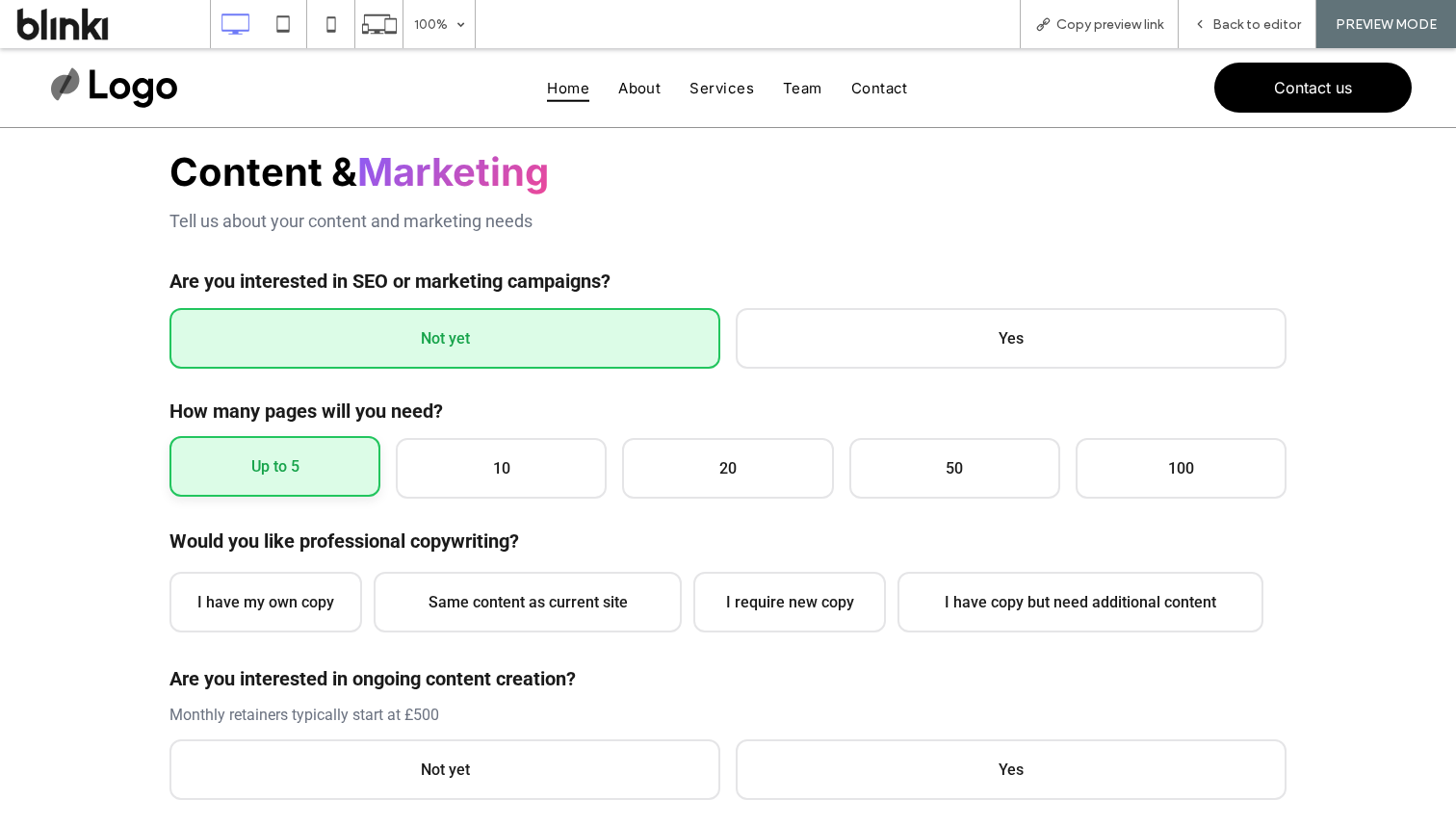
click at [288, 563] on div "Would you like professional copywriting? I have my own copy Same content as cur…" at bounding box center [728, 583] width 1117 height 107
click at [305, 592] on span "I have my own copy" at bounding box center [265, 600] width 193 height 61
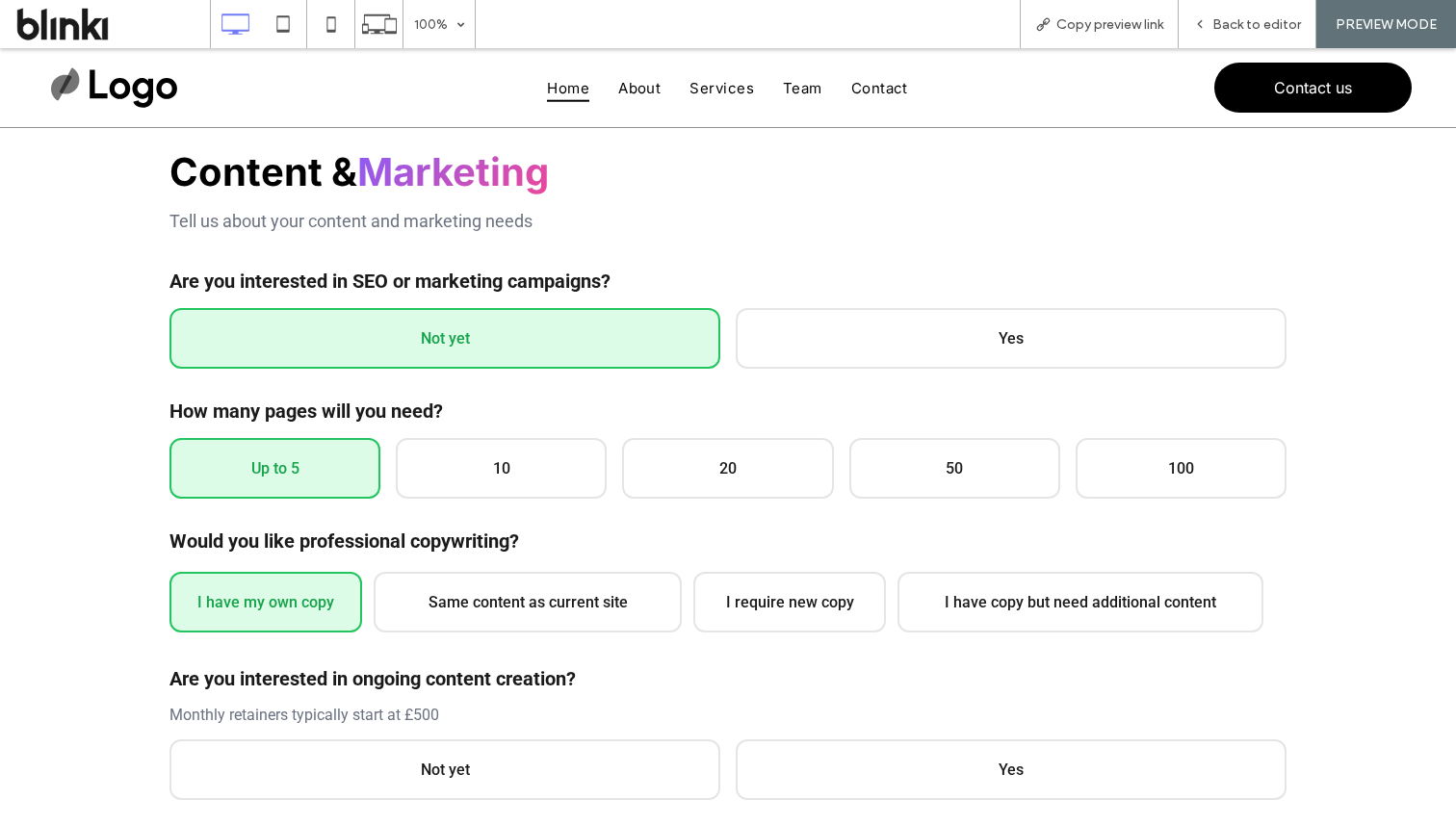
click at [399, 727] on div "Are you interested in ongoing content creation? Monthly retainers typically sta…" at bounding box center [728, 733] width 1117 height 133
click at [432, 751] on span "Not yet" at bounding box center [445, 767] width 551 height 61
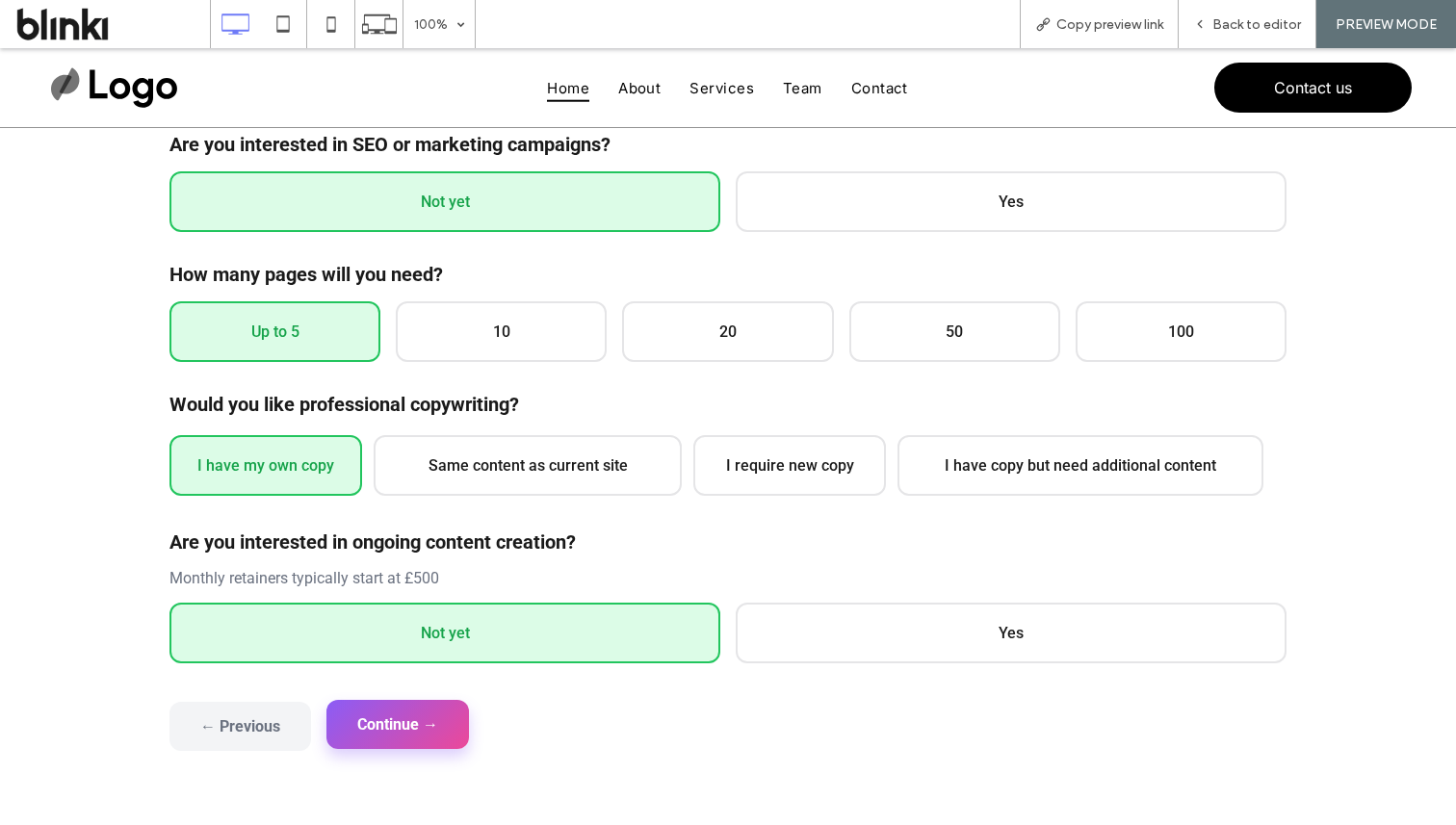
click at [444, 735] on button "Continue →" at bounding box center [397, 724] width 142 height 49
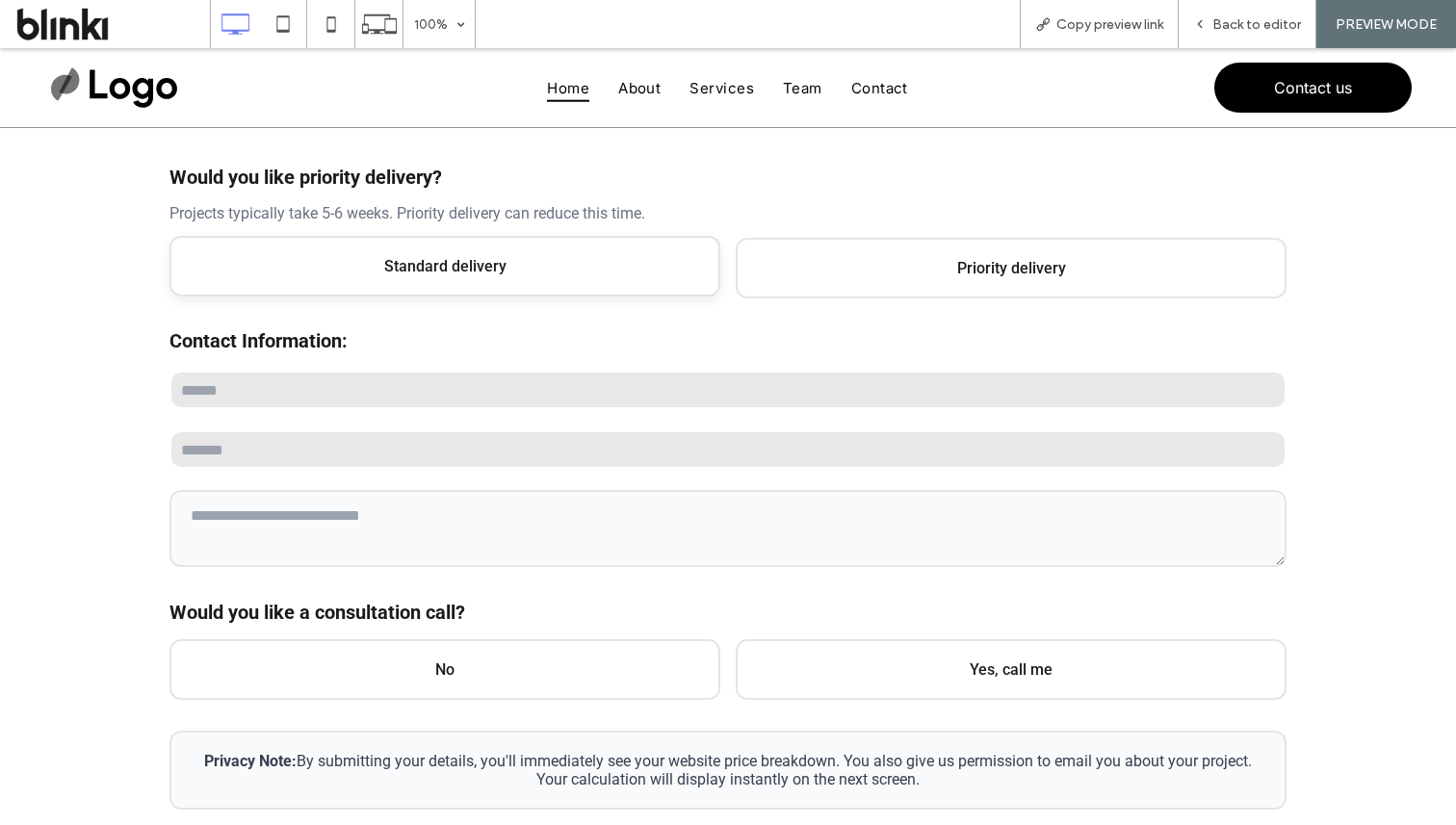
scroll to position [284, 0]
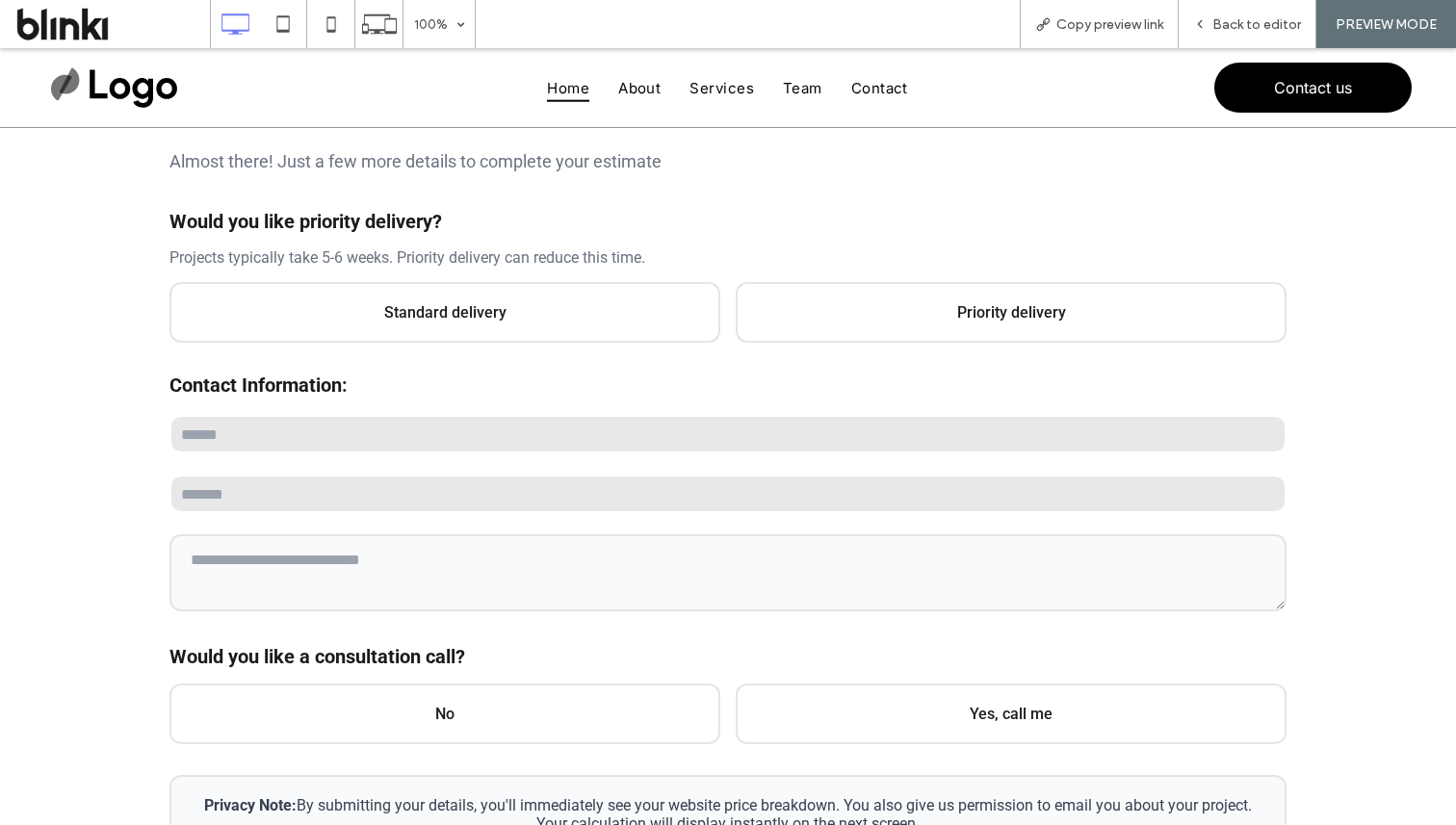
click at [517, 275] on div "Would you like priority delivery? Projects typically take 5-6 weeks. Priority d…" at bounding box center [728, 276] width 1117 height 133
click at [519, 299] on span "Standard delivery" at bounding box center [445, 310] width 551 height 61
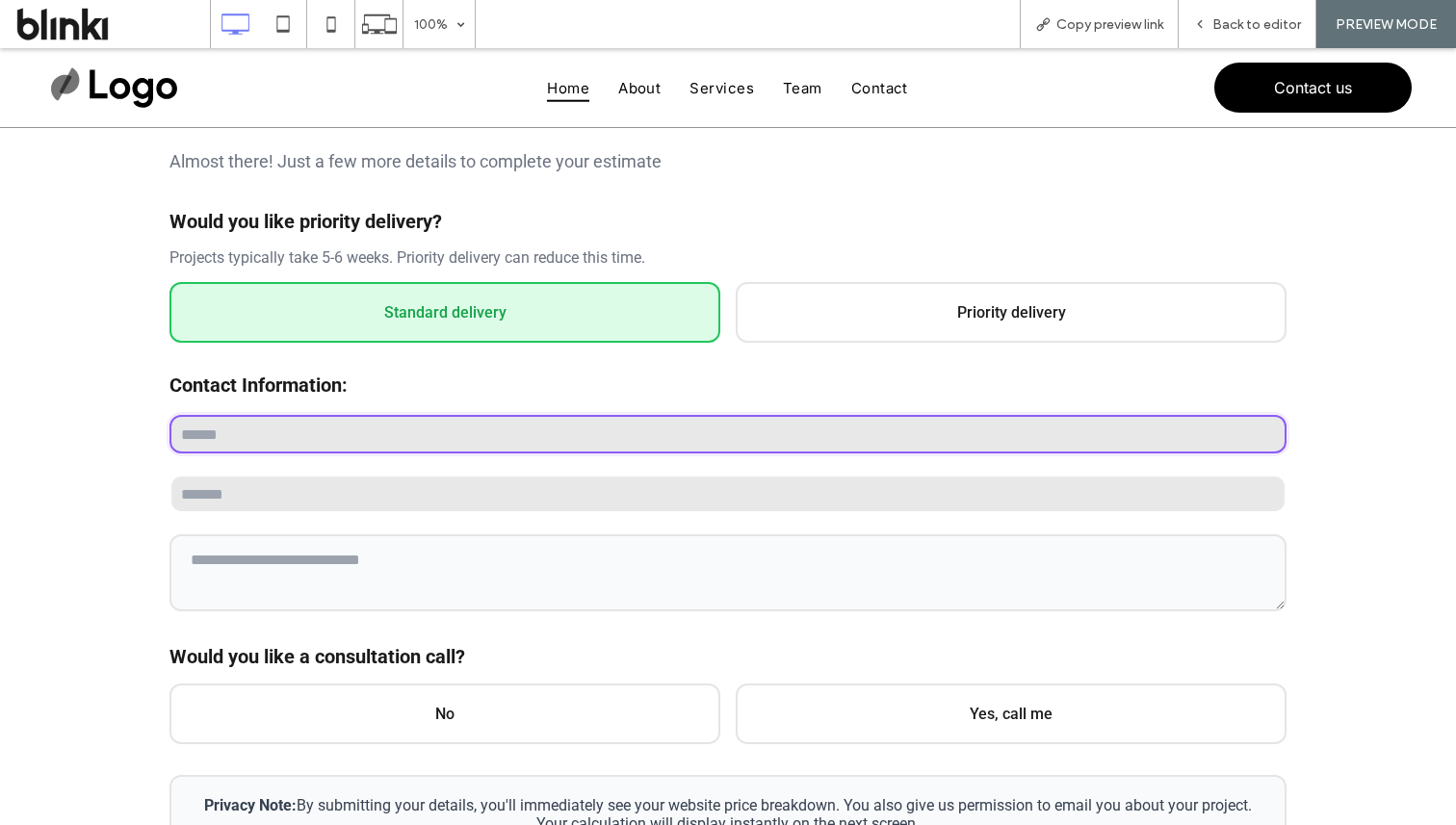
click at [466, 451] on input "text" at bounding box center [728, 434] width 1117 height 39
type input "****"
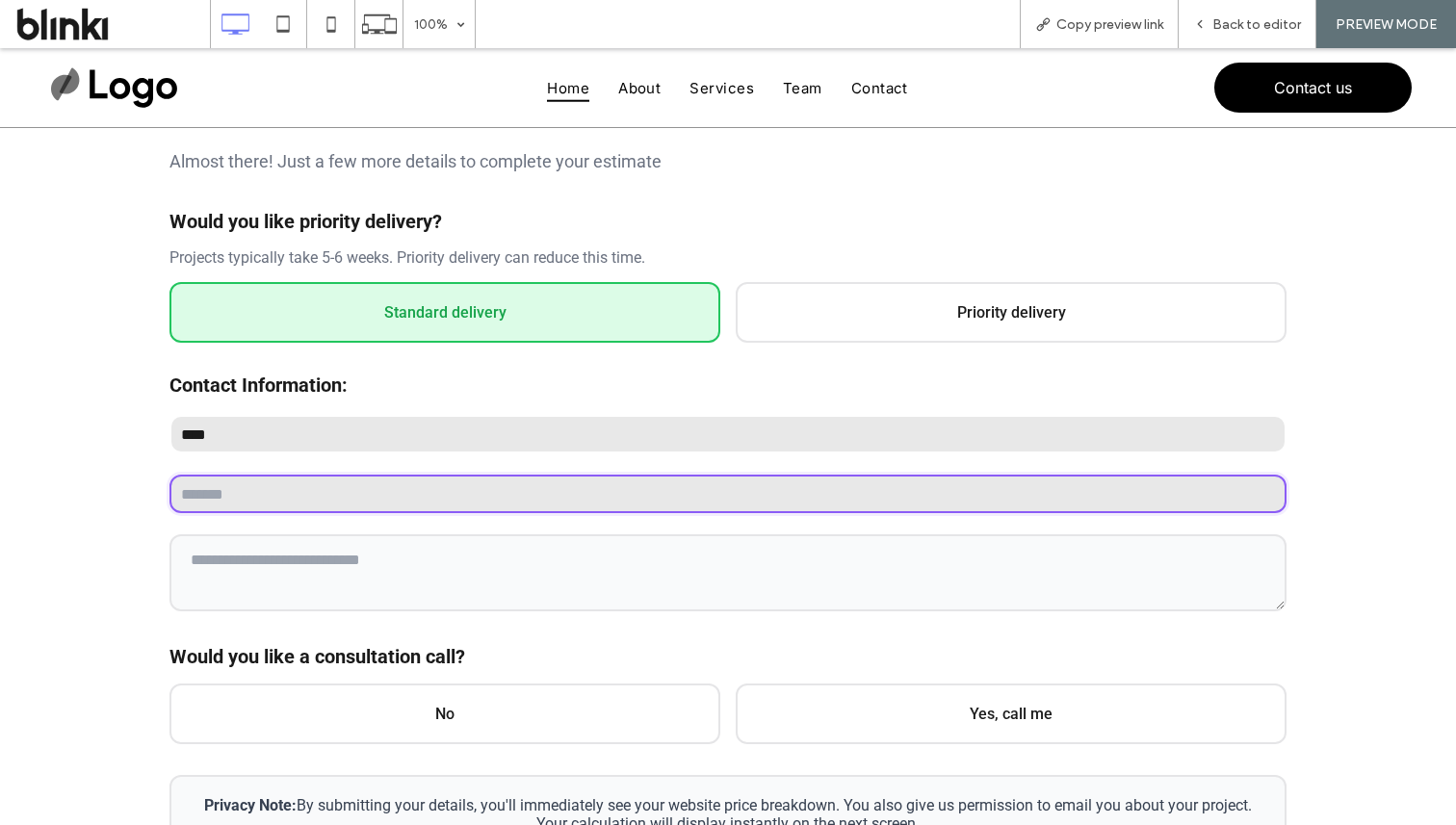
click at [428, 506] on input "email" at bounding box center [728, 494] width 1117 height 39
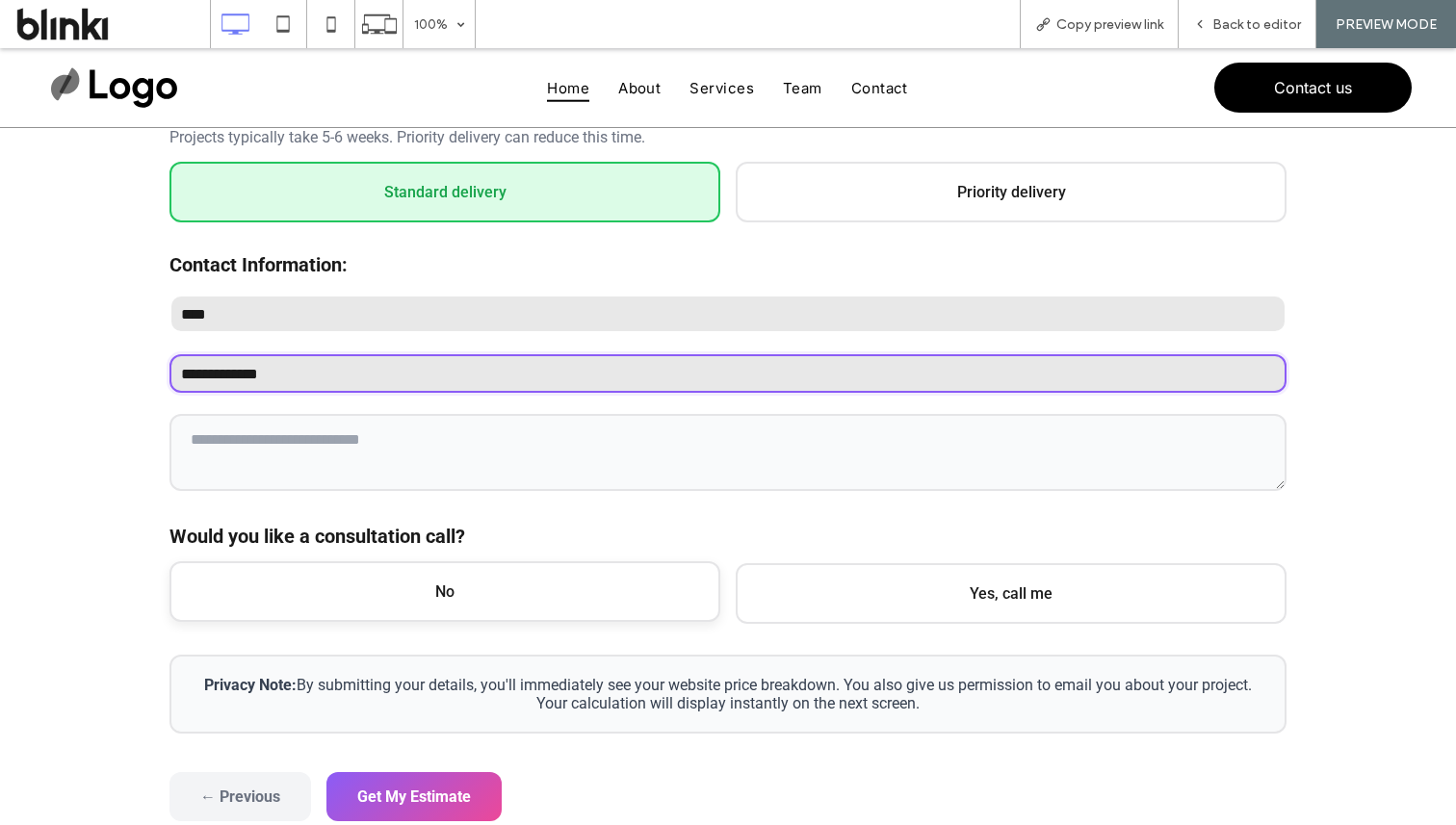
type input "**********"
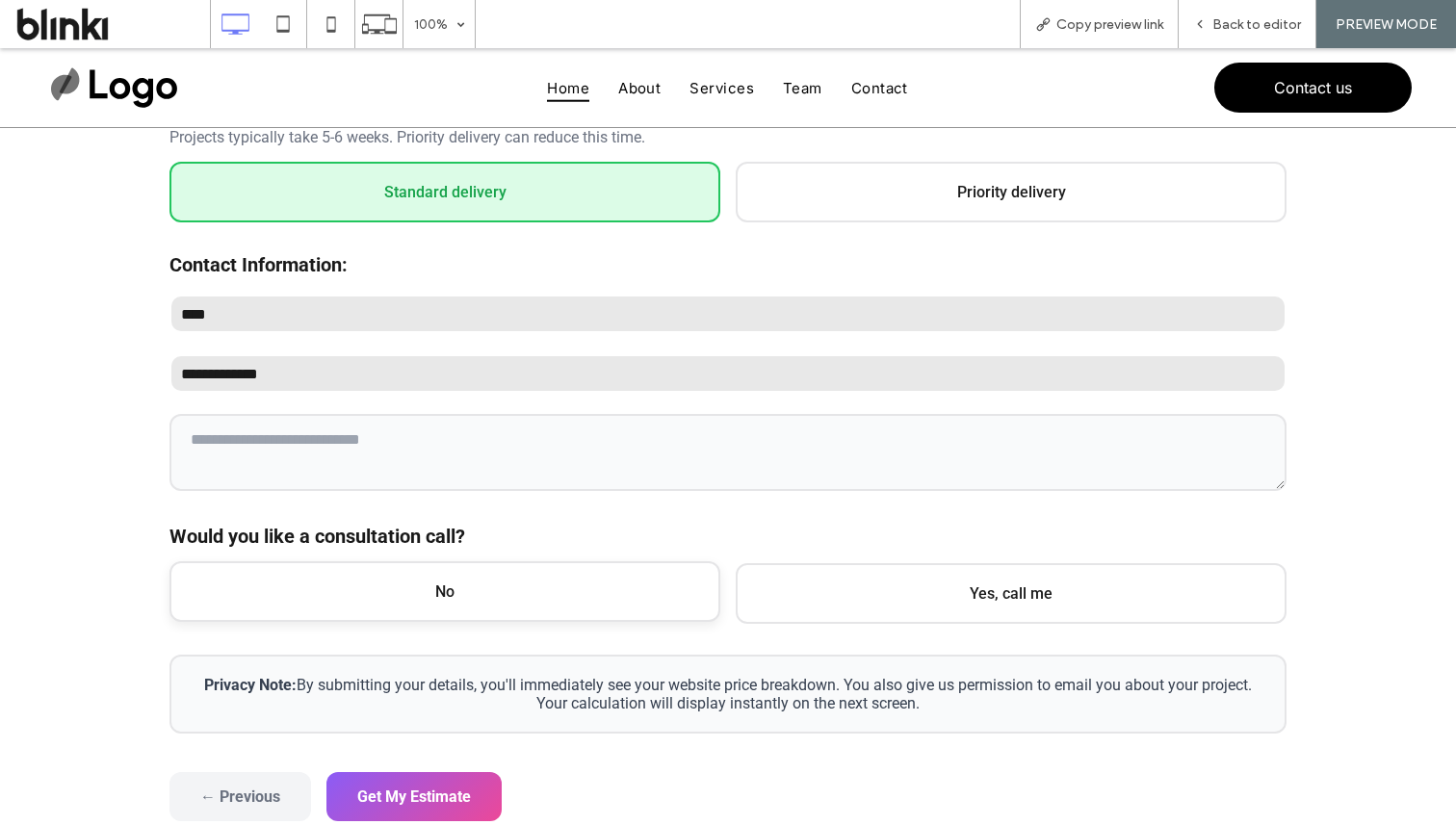
click at [443, 584] on span "No" at bounding box center [445, 592] width 551 height 61
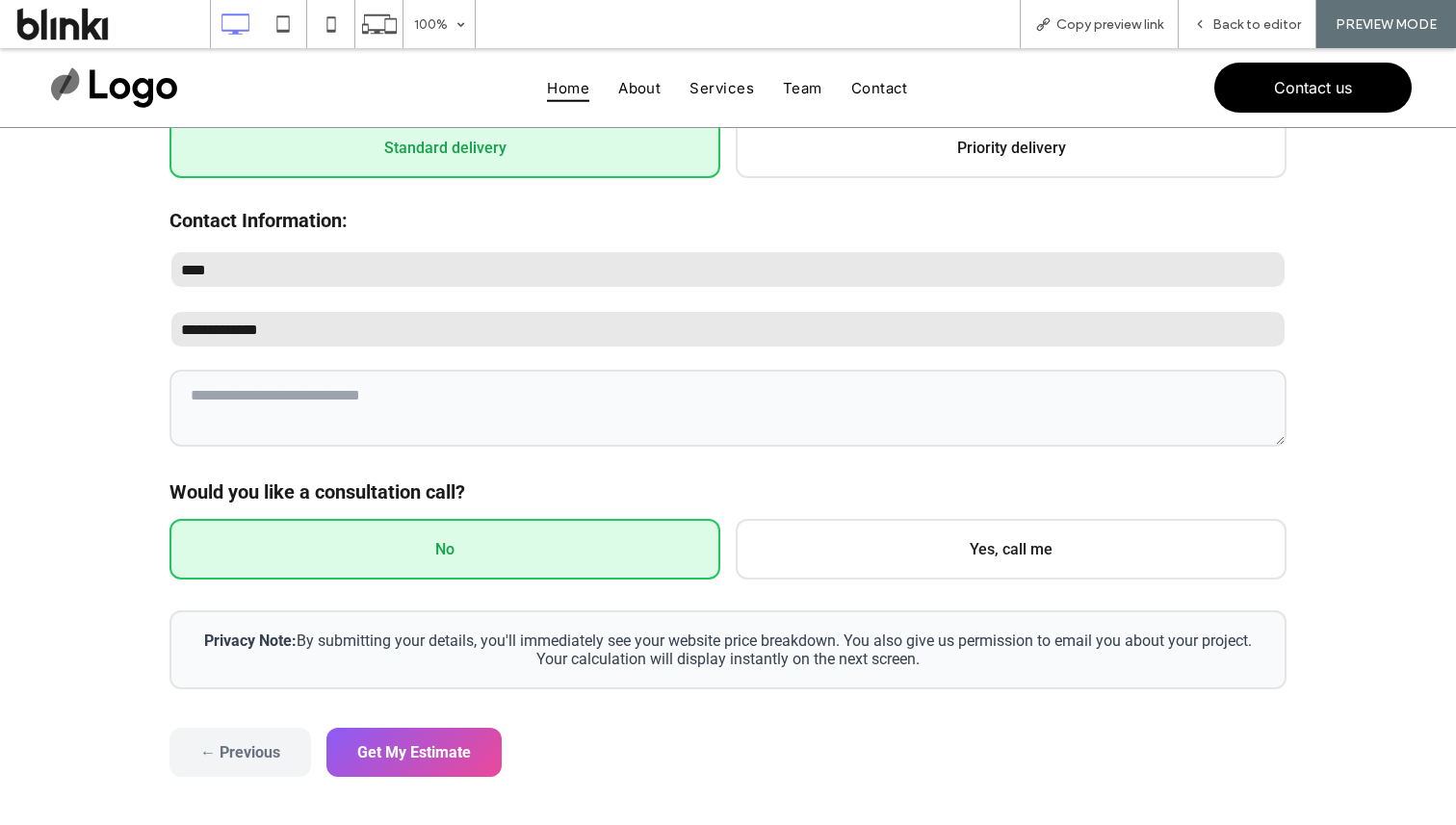
scroll to position [498, 0]
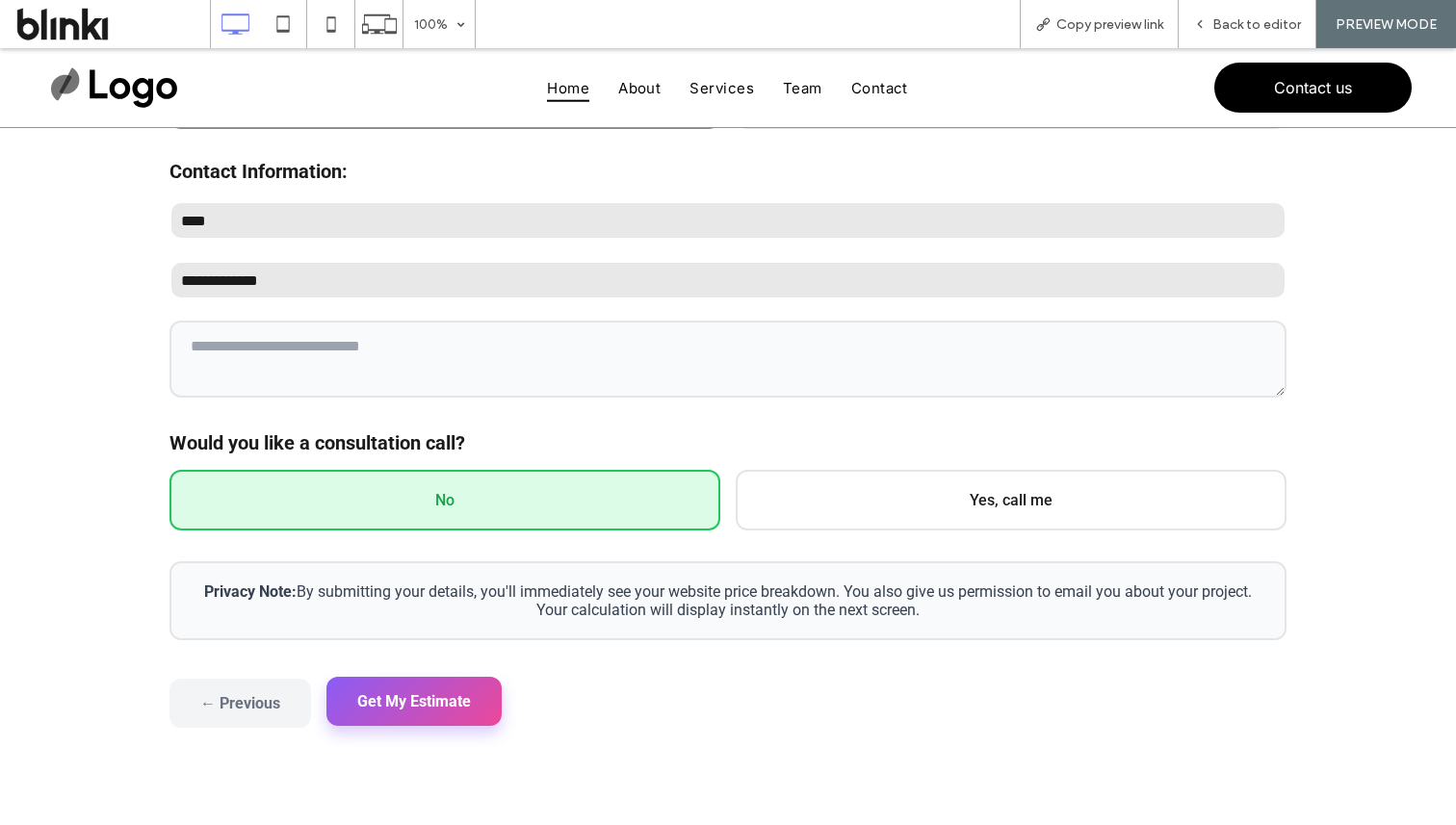
click at [458, 696] on button "Get My Estimate" at bounding box center [414, 701] width 175 height 49
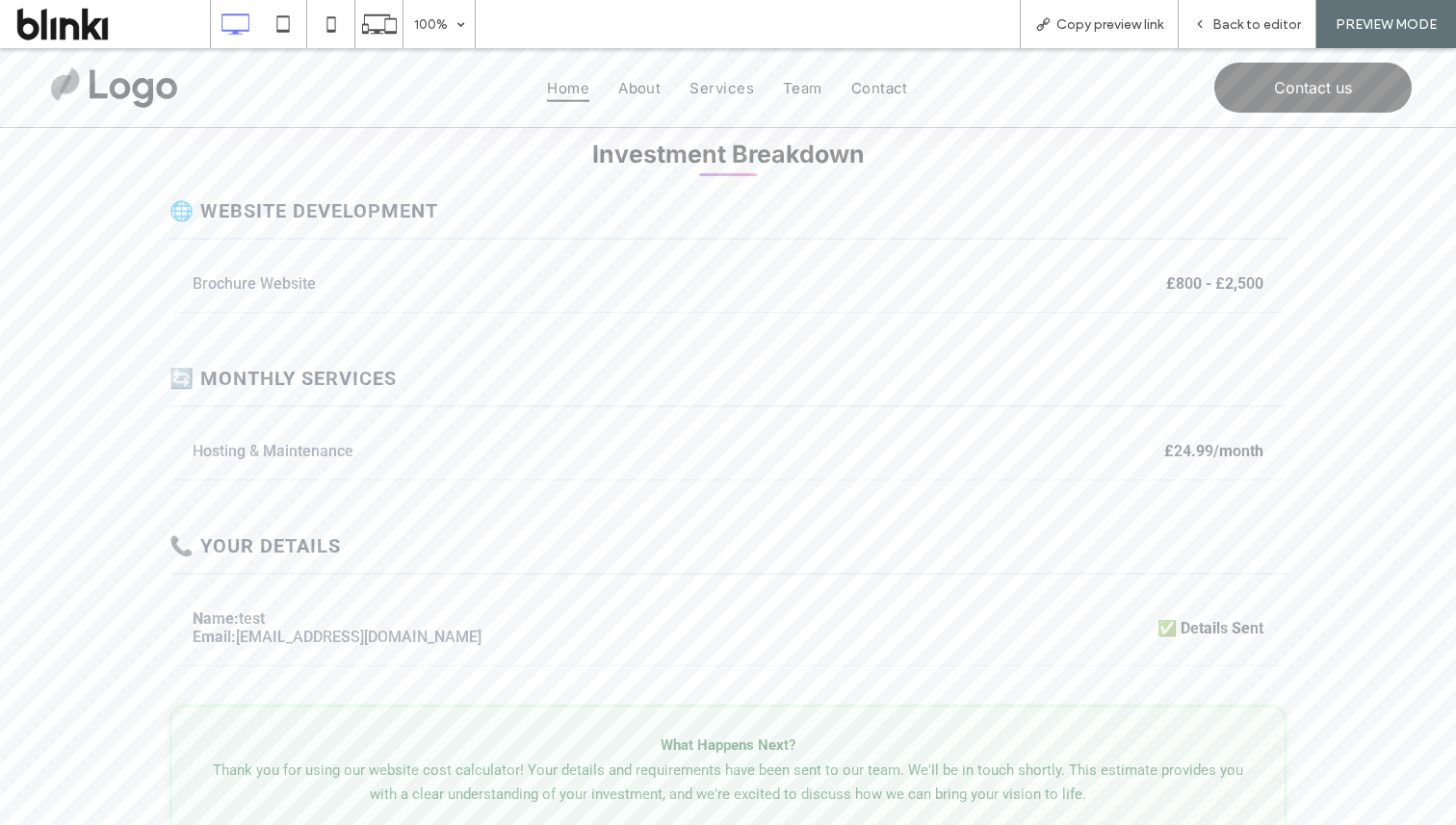
scroll to position [419, 0]
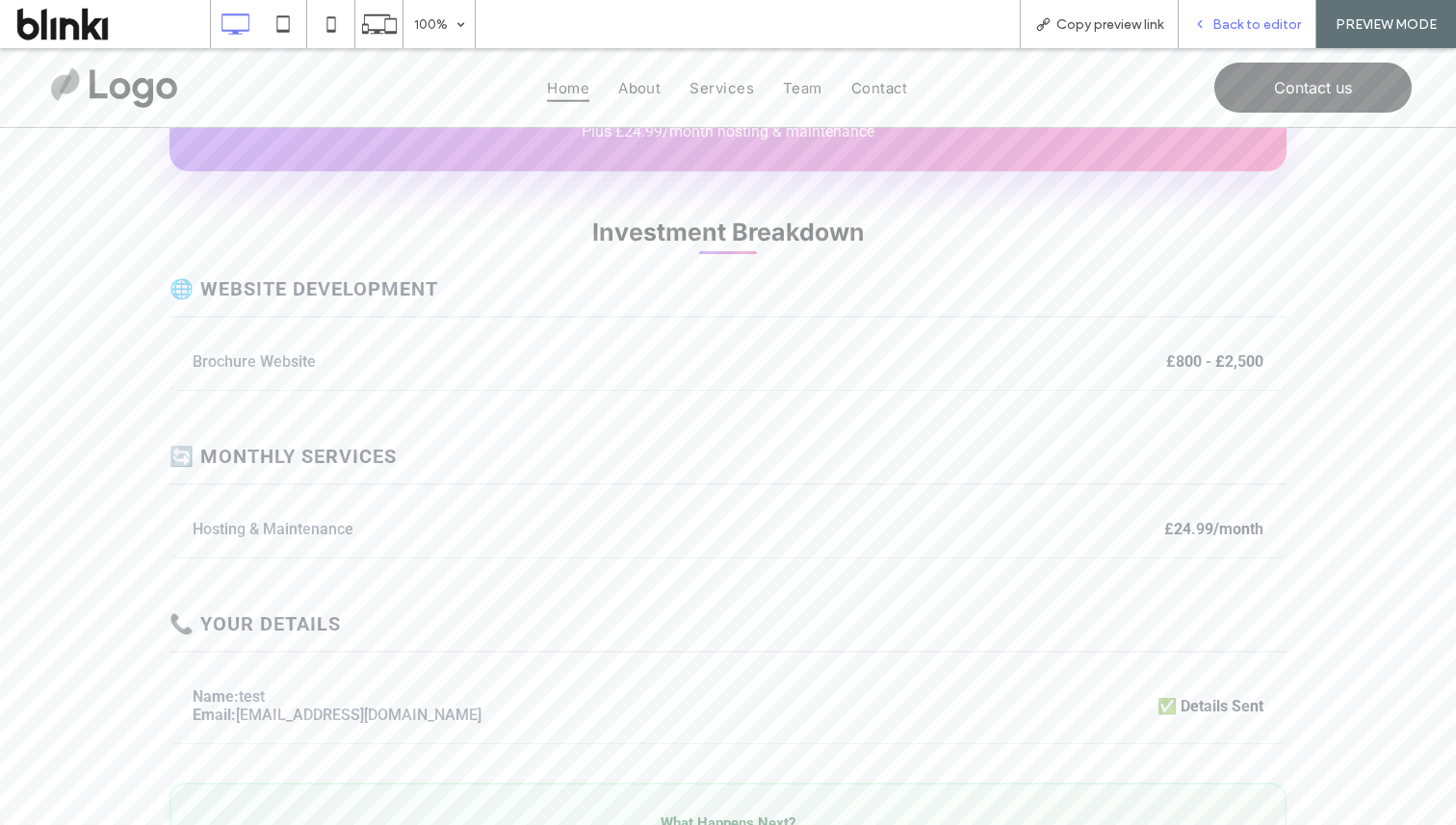
click at [1206, 25] on icon at bounding box center [1200, 24] width 14 height 14
click at [1220, 30] on span "Back to editor" at bounding box center [1256, 24] width 88 height 16
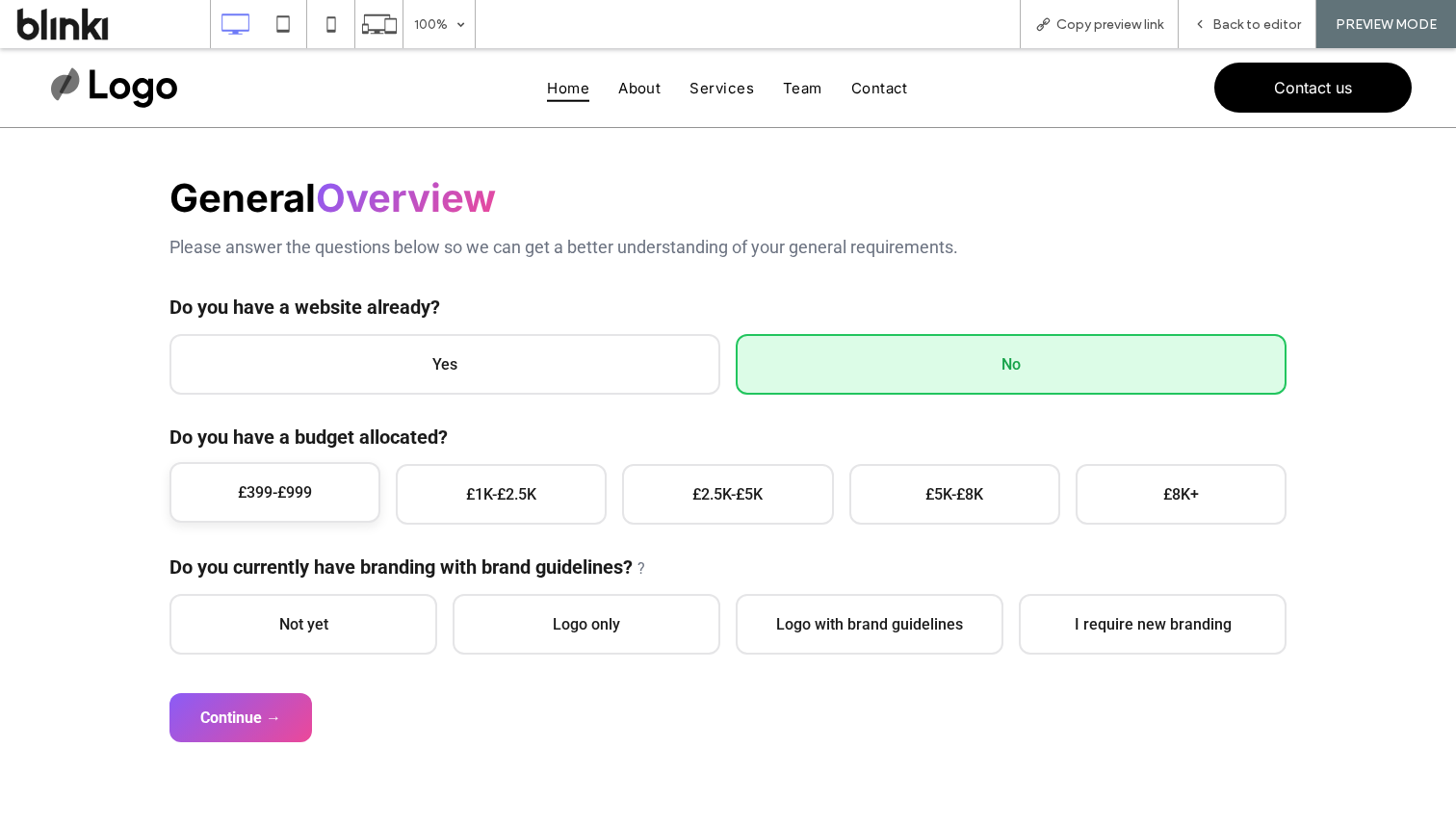
scroll to position [199, 0]
click at [355, 494] on span "£399-£999" at bounding box center [275, 492] width 211 height 61
click at [334, 627] on span "Not yet" at bounding box center [303, 622] width 267 height 61
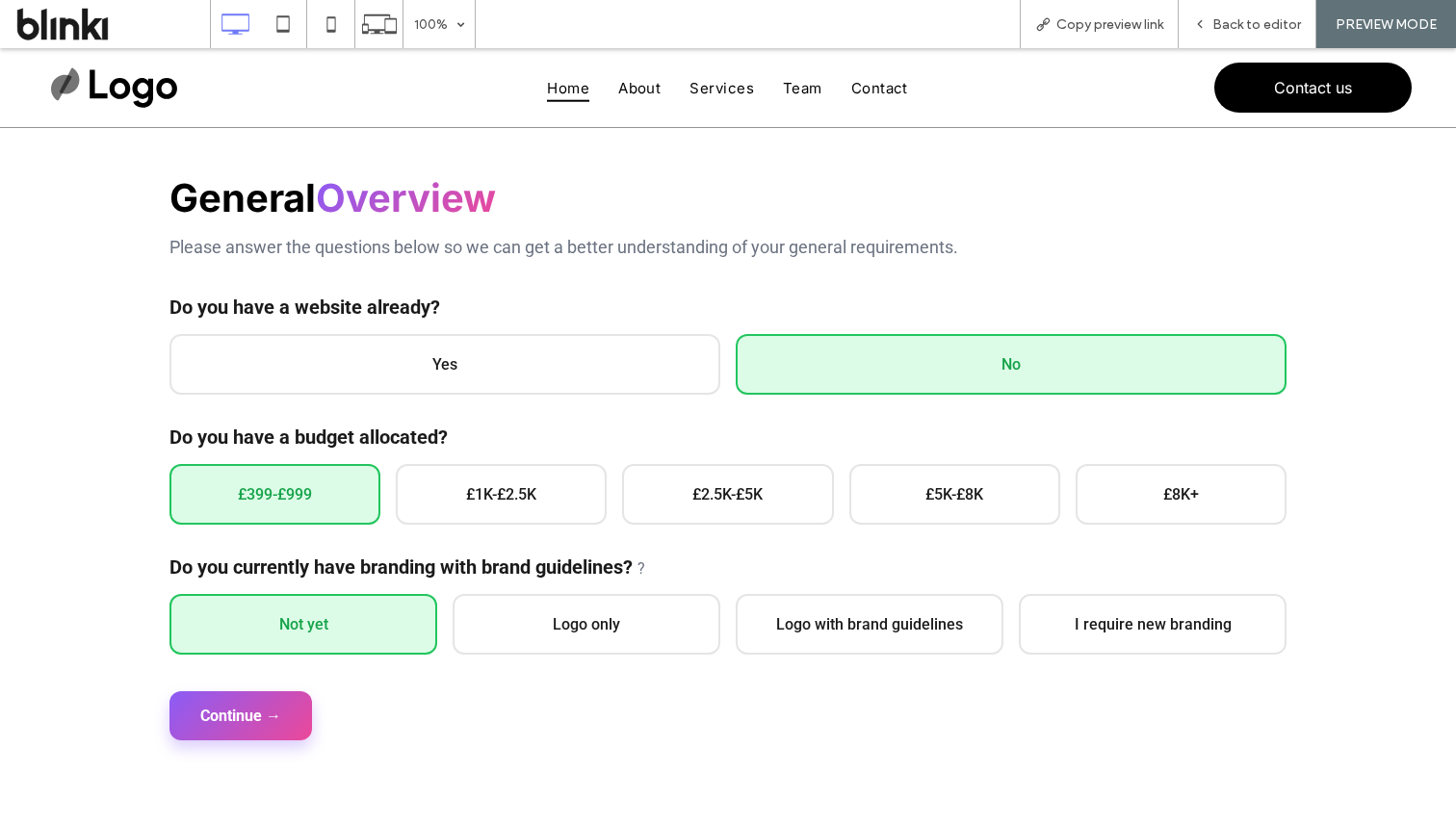
click at [277, 703] on button "Continue →" at bounding box center [240, 716] width 142 height 49
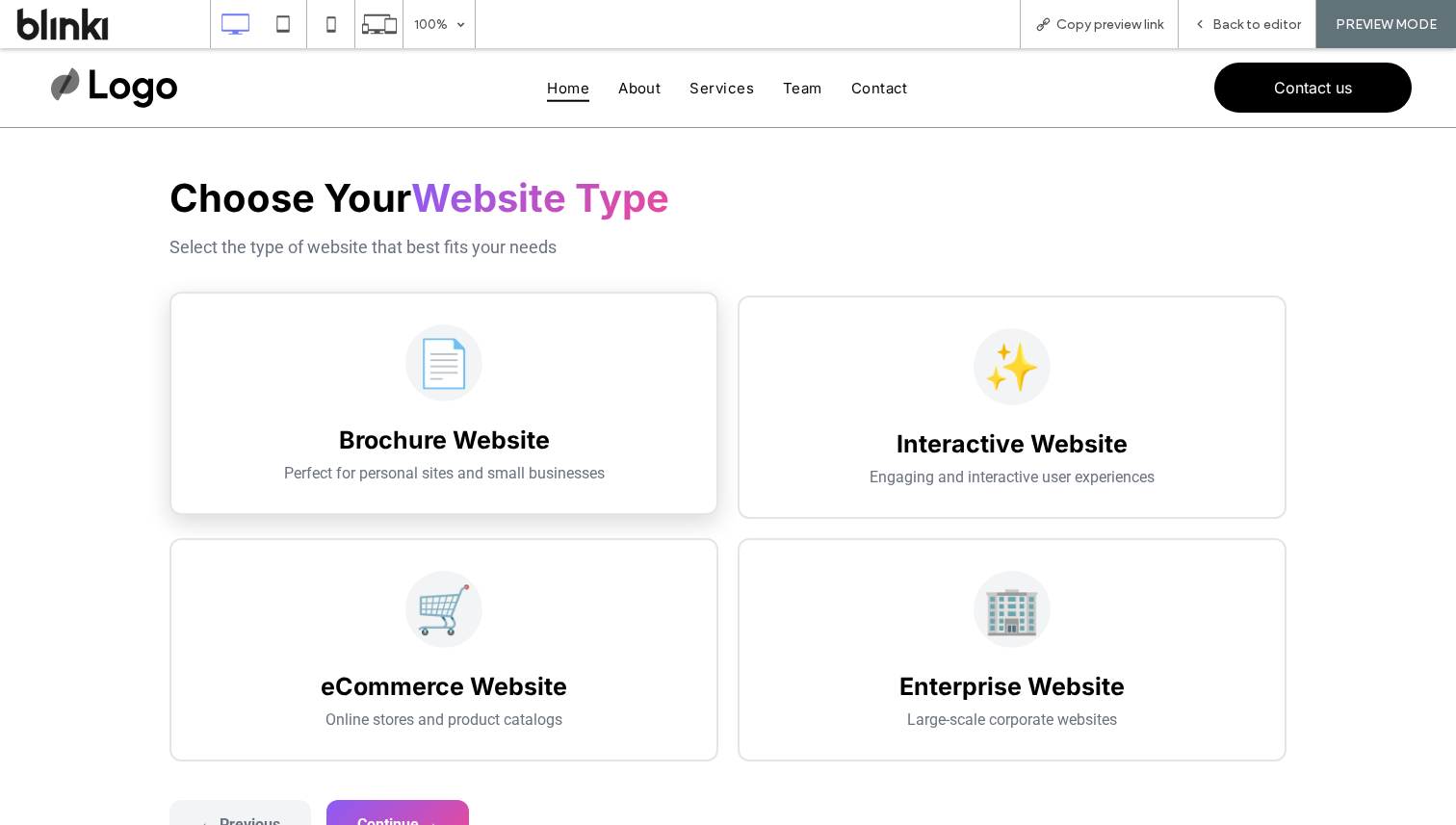
click at [425, 468] on p "Perfect for personal sites and small businesses" at bounding box center [444, 473] width 483 height 18
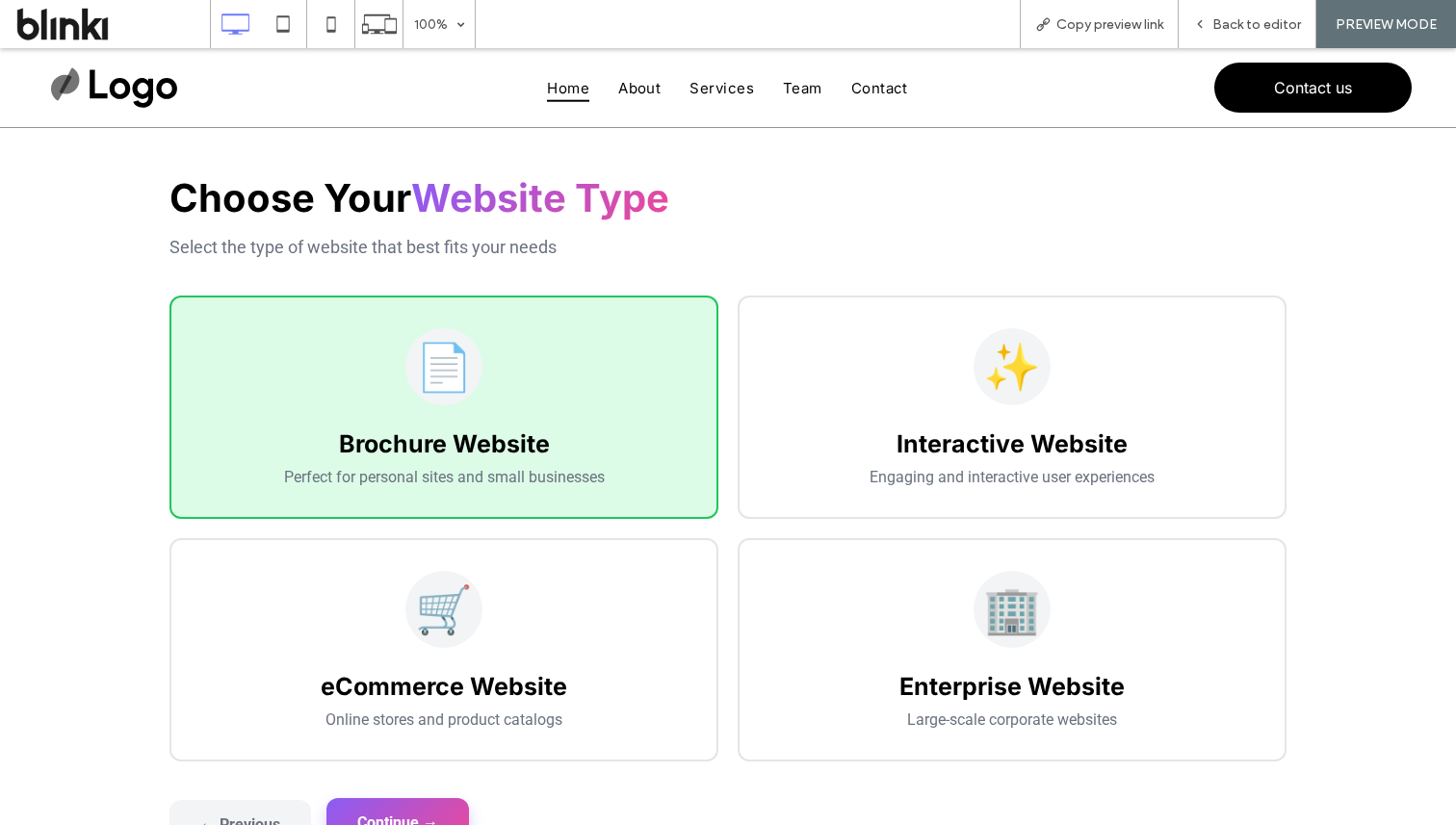
click at [410, 803] on button "Continue →" at bounding box center [397, 822] width 142 height 49
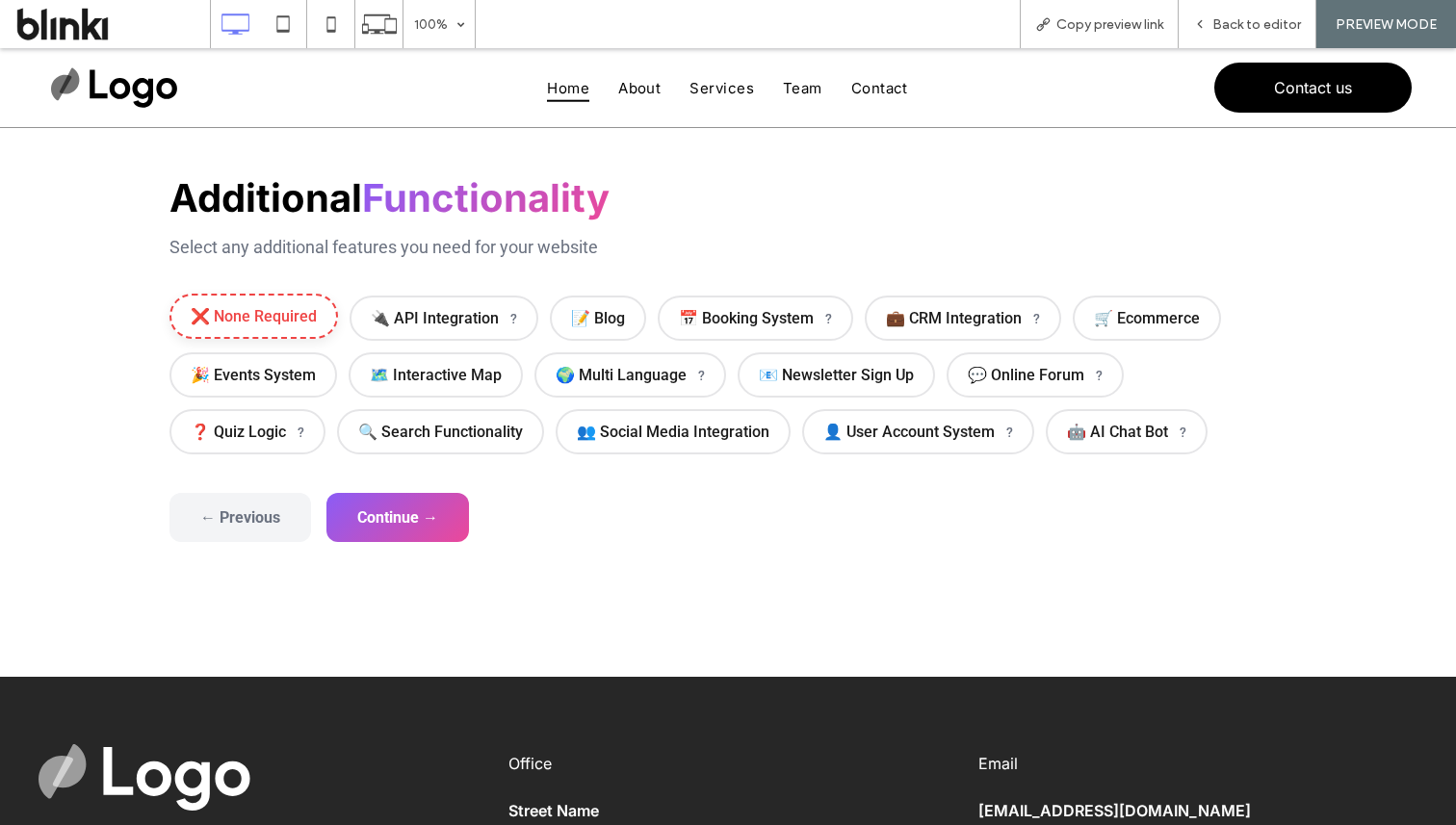
click at [269, 337] on span "❌ None Required" at bounding box center [254, 316] width 169 height 46
click at [457, 542] on div "← Previous Continue → Get My Estimate" at bounding box center [728, 517] width 1117 height 49
click at [449, 531] on button "Continue →" at bounding box center [397, 515] width 142 height 49
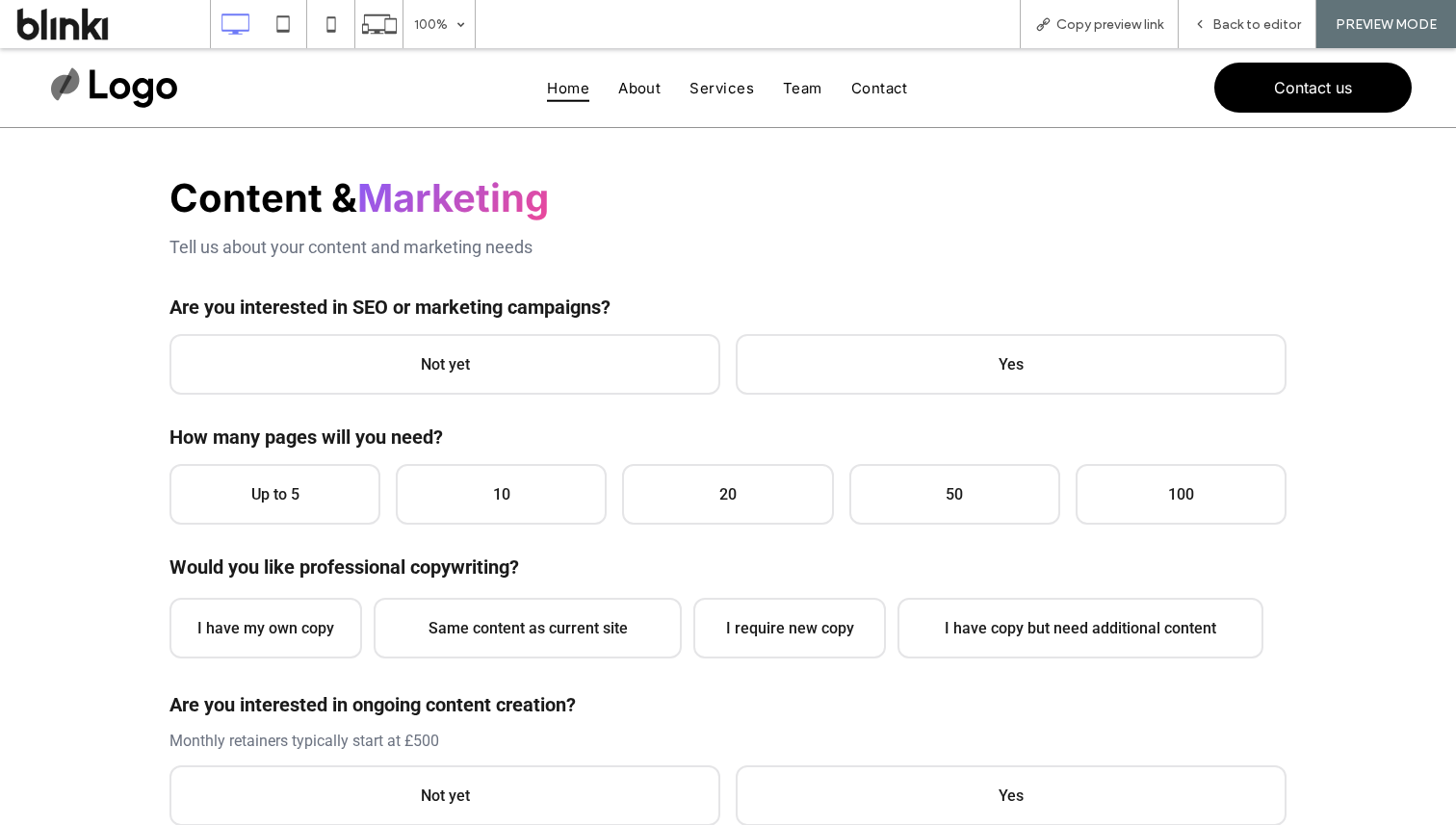
click at [560, 312] on label "Are you interested in SEO or marketing campaigns?" at bounding box center [728, 307] width 1117 height 23
click at [570, 345] on span "Not yet" at bounding box center [445, 362] width 551 height 61
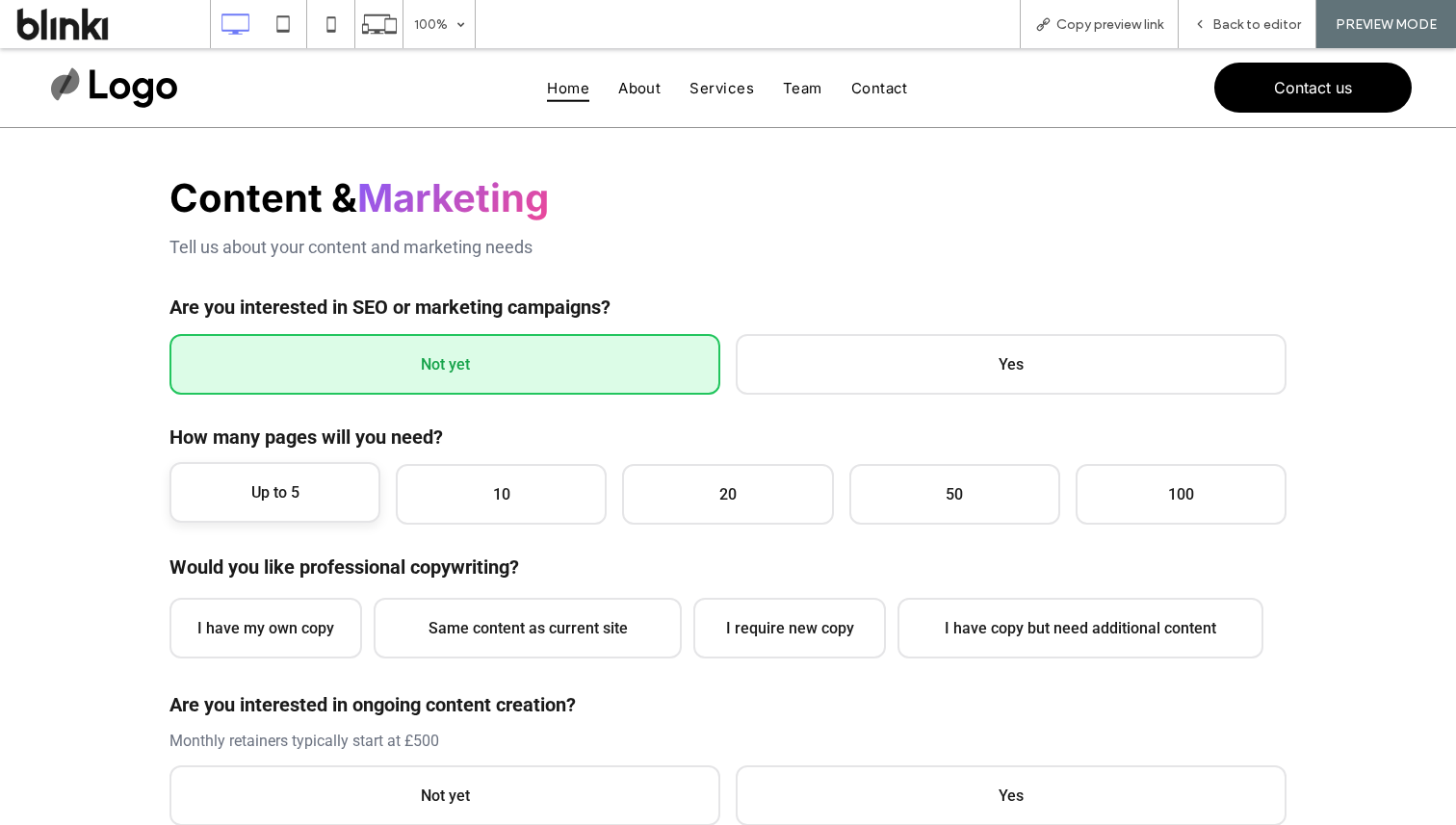
click at [307, 500] on span "Up to 5" at bounding box center [275, 492] width 211 height 61
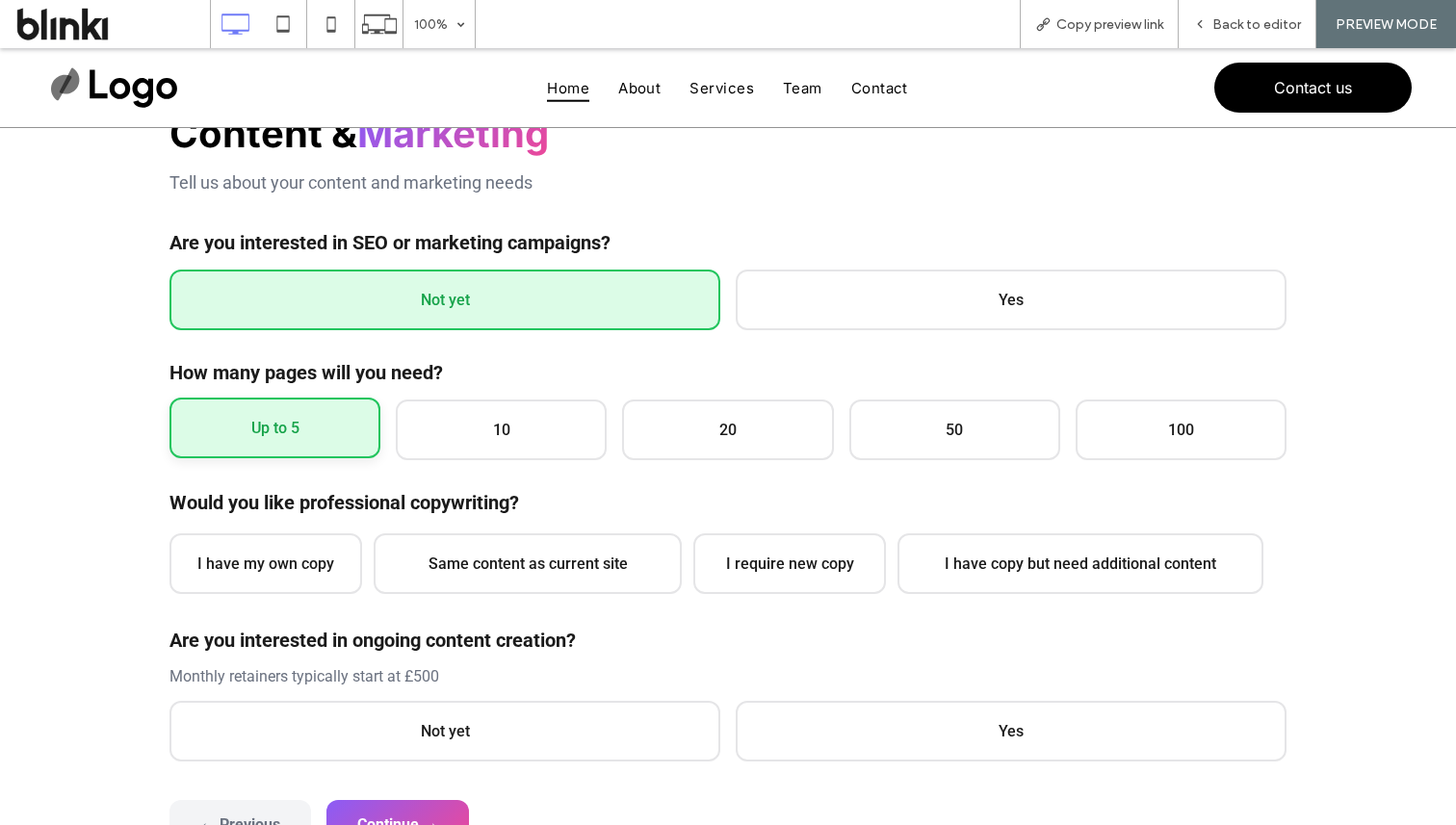
scroll to position [286, 0]
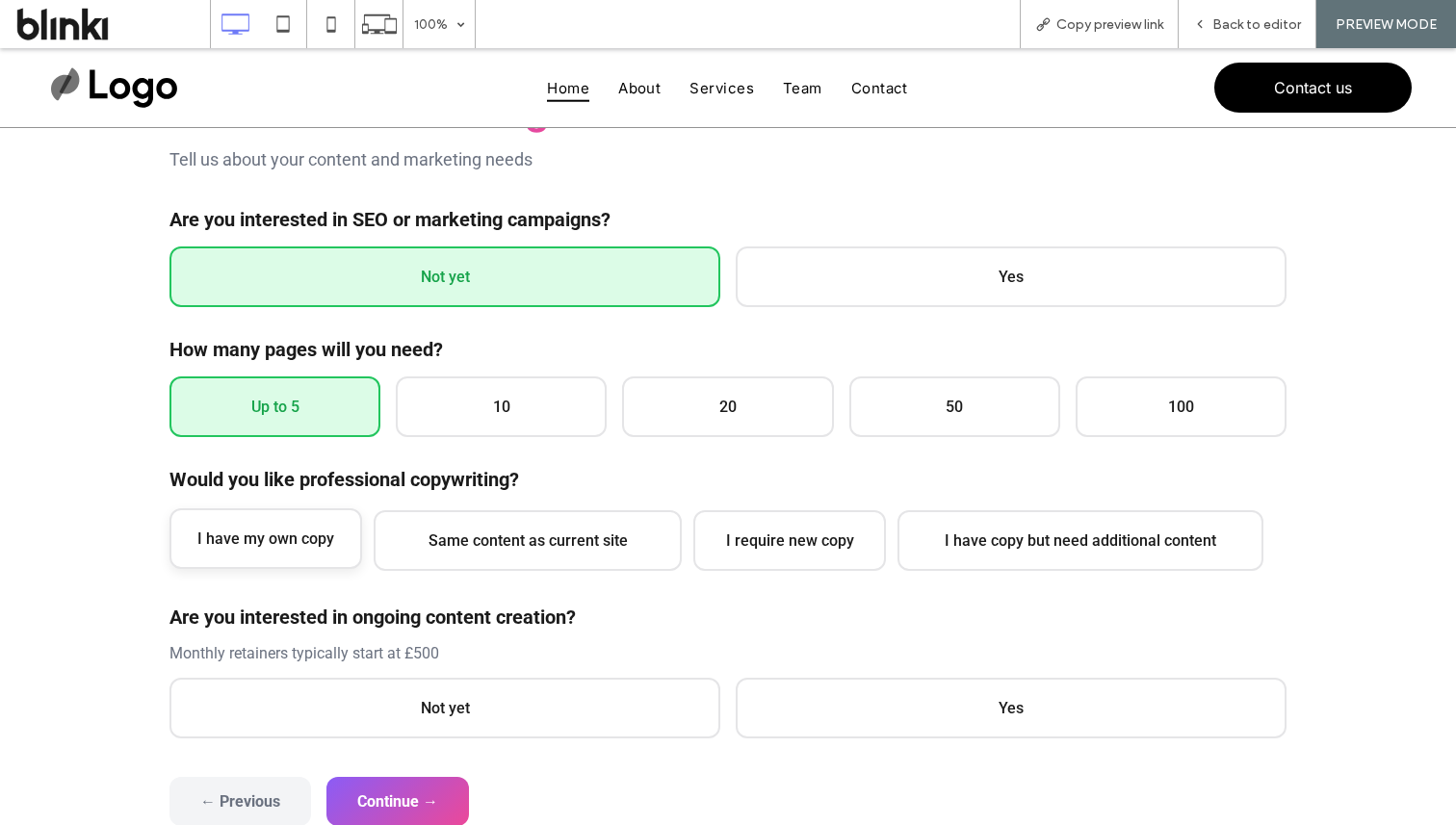
click at [308, 532] on span "I have my own copy" at bounding box center [265, 538] width 193 height 61
click at [401, 651] on p "Monthly retainers typically start at £500" at bounding box center [728, 653] width 1117 height 18
click at [442, 703] on span "Not yet" at bounding box center [445, 706] width 551 height 61
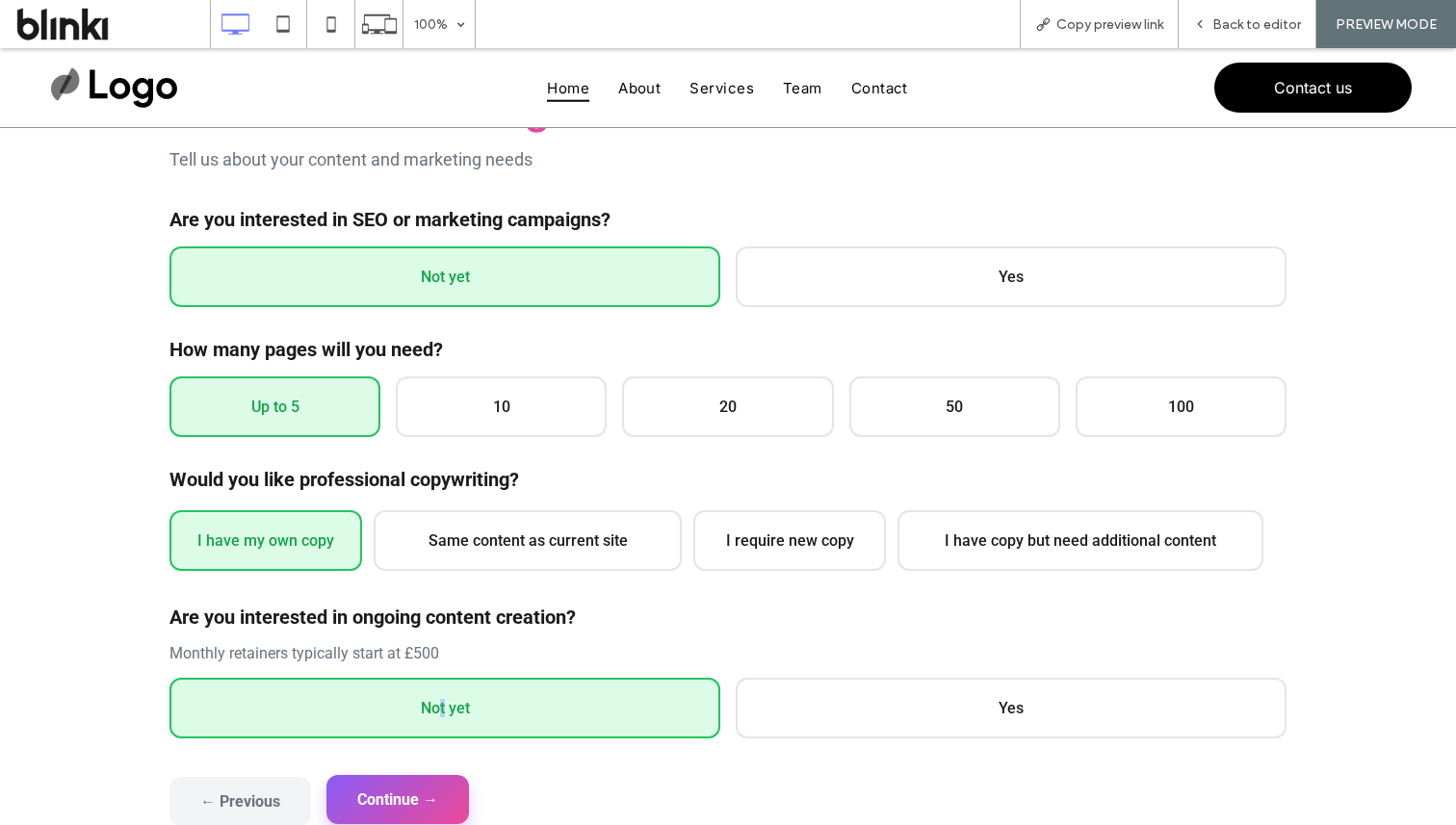
click at [437, 778] on button "Continue →" at bounding box center [397, 799] width 142 height 49
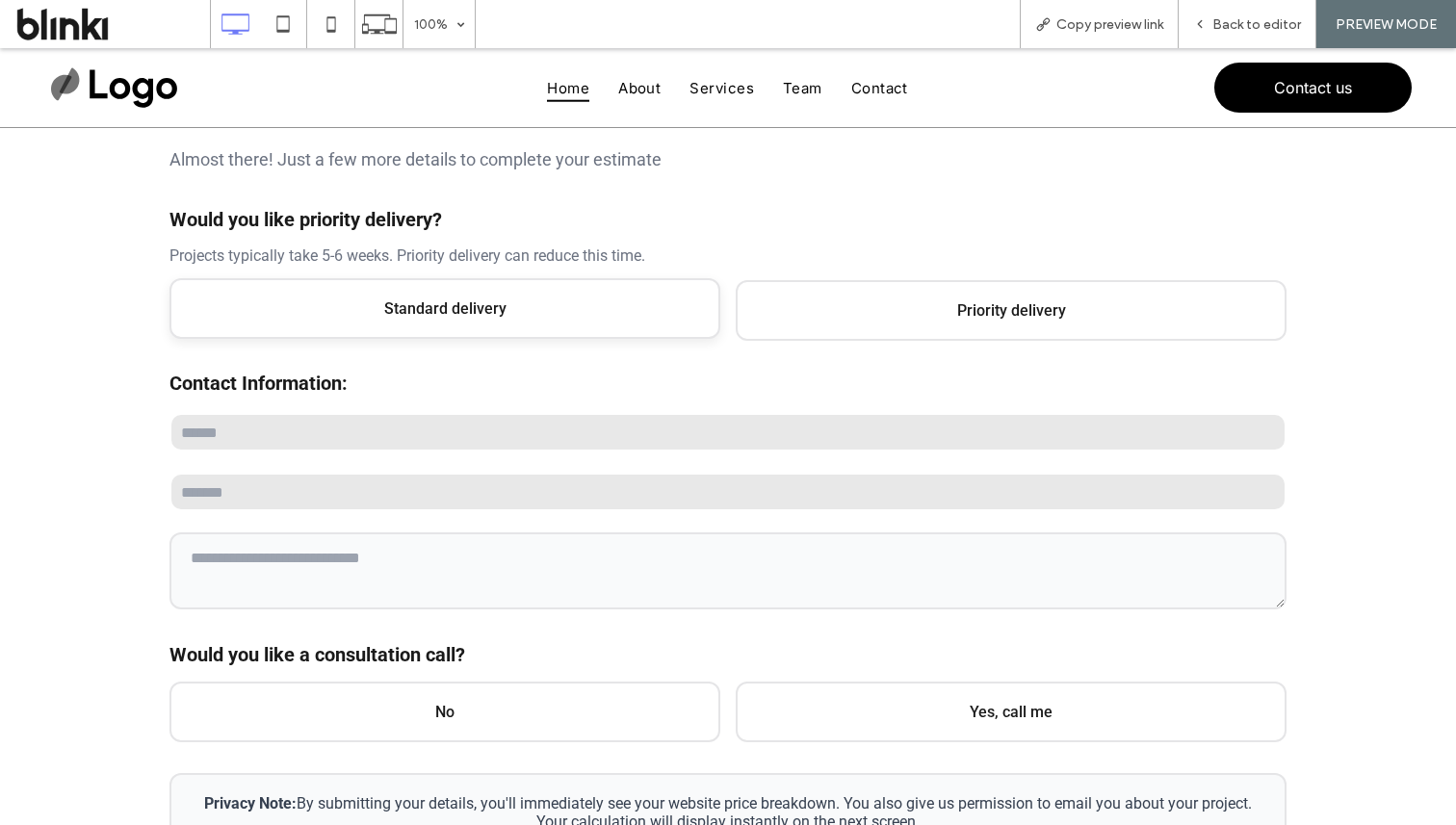
click at [511, 328] on span "Standard delivery" at bounding box center [445, 308] width 551 height 61
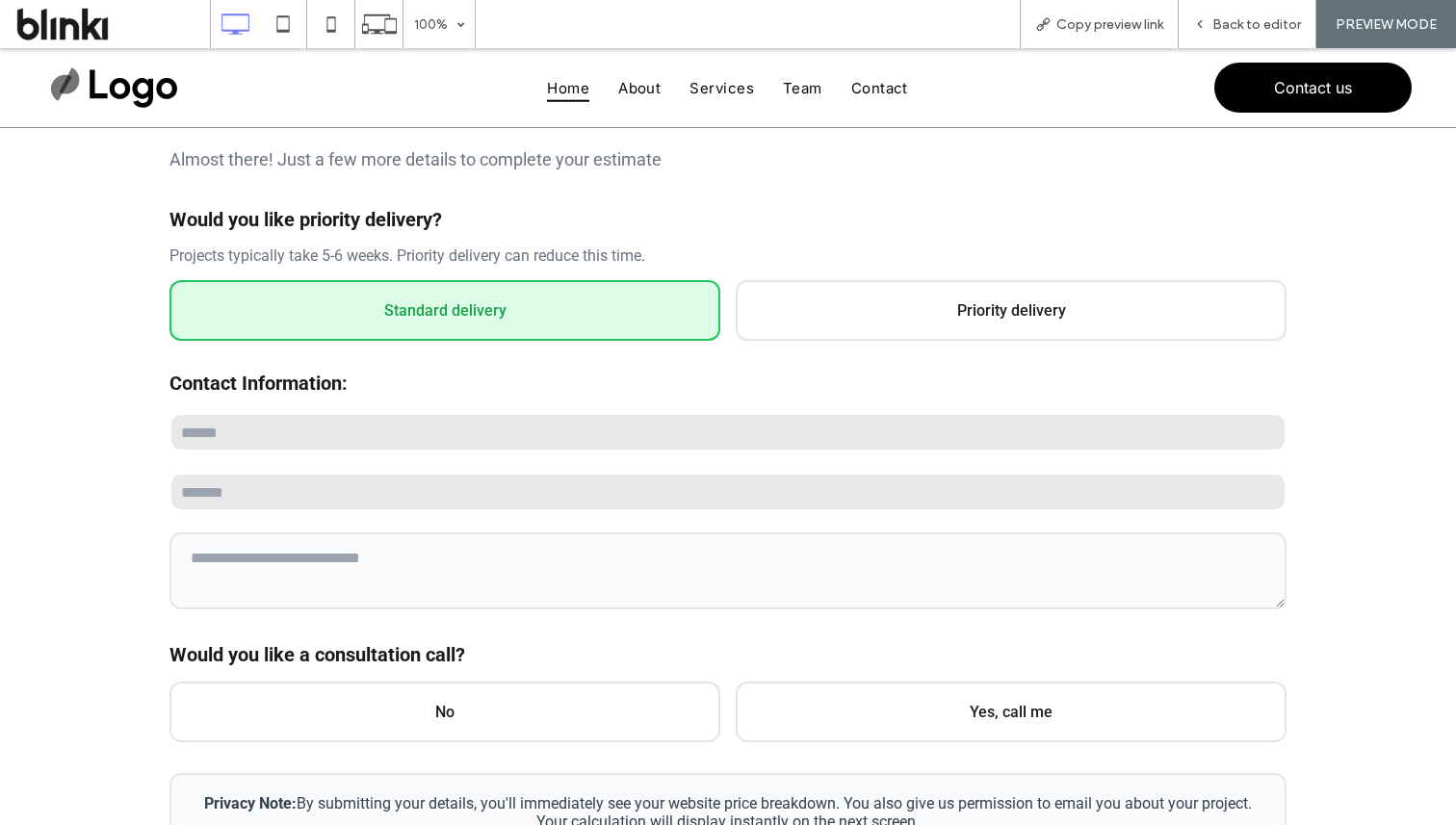
click at [462, 457] on div at bounding box center [728, 510] width 1117 height 202
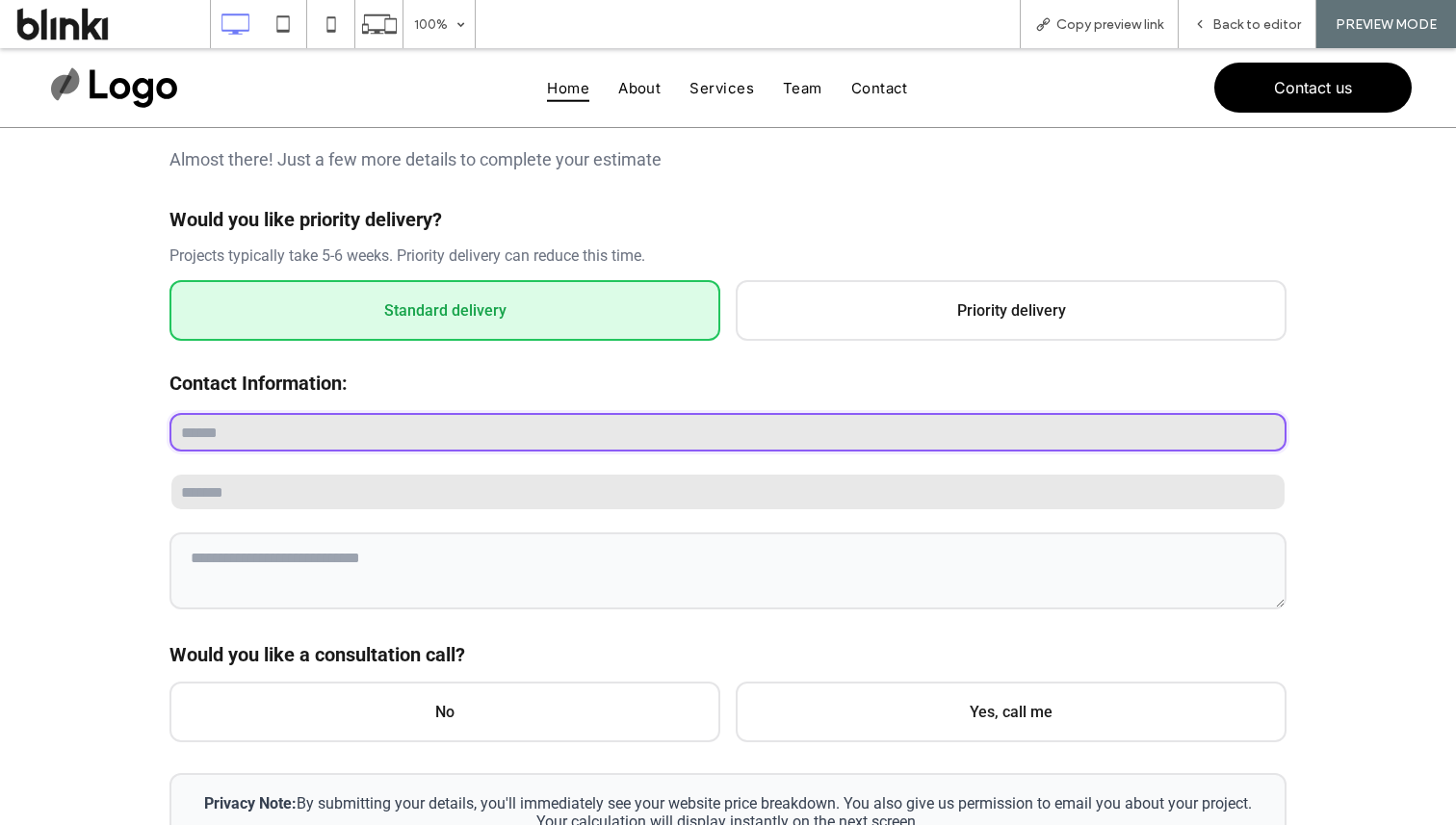
click at [462, 437] on input "text" at bounding box center [728, 432] width 1117 height 39
type input "****"
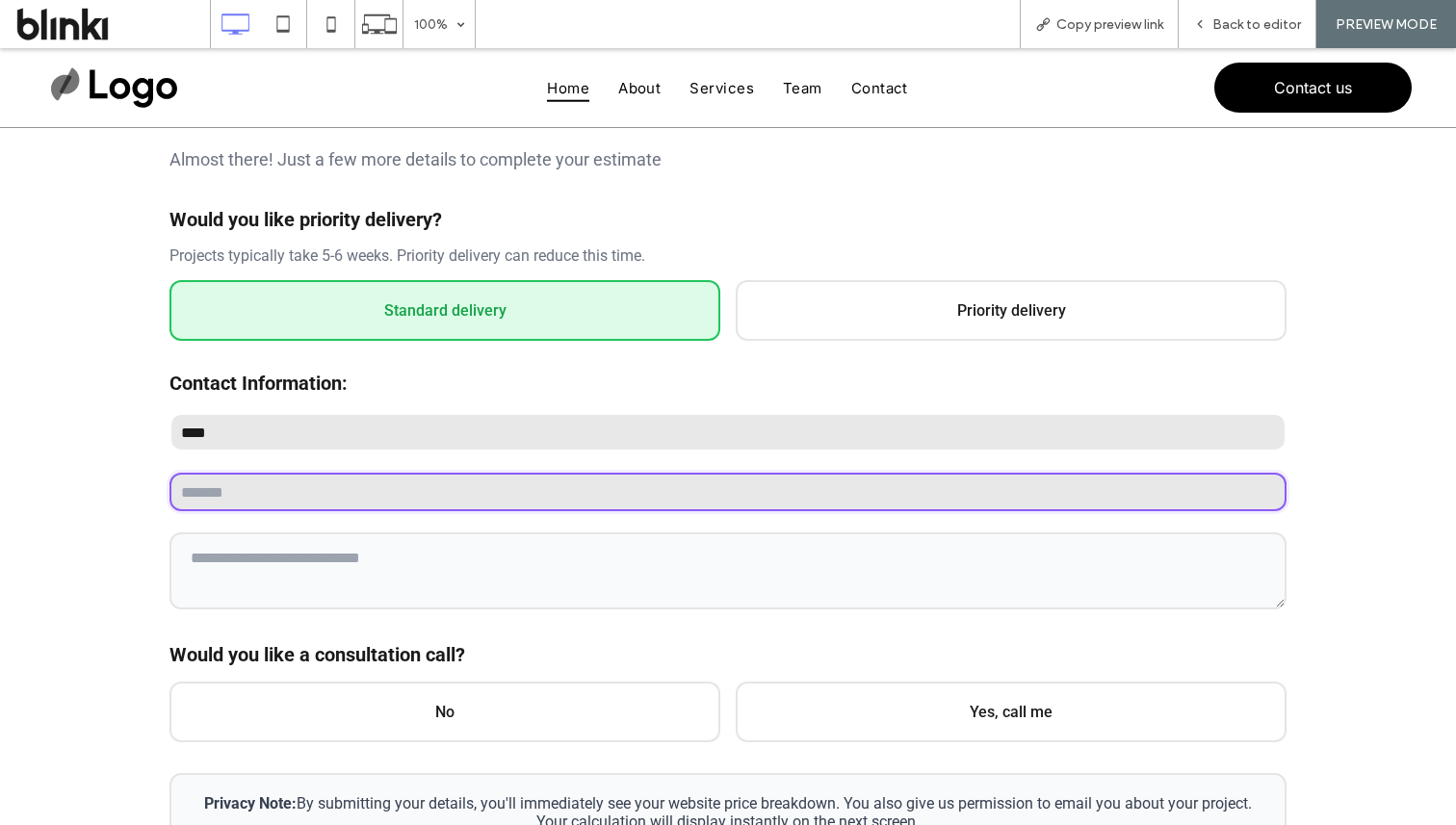
click at [331, 501] on input "email" at bounding box center [728, 492] width 1117 height 39
type input "**********"
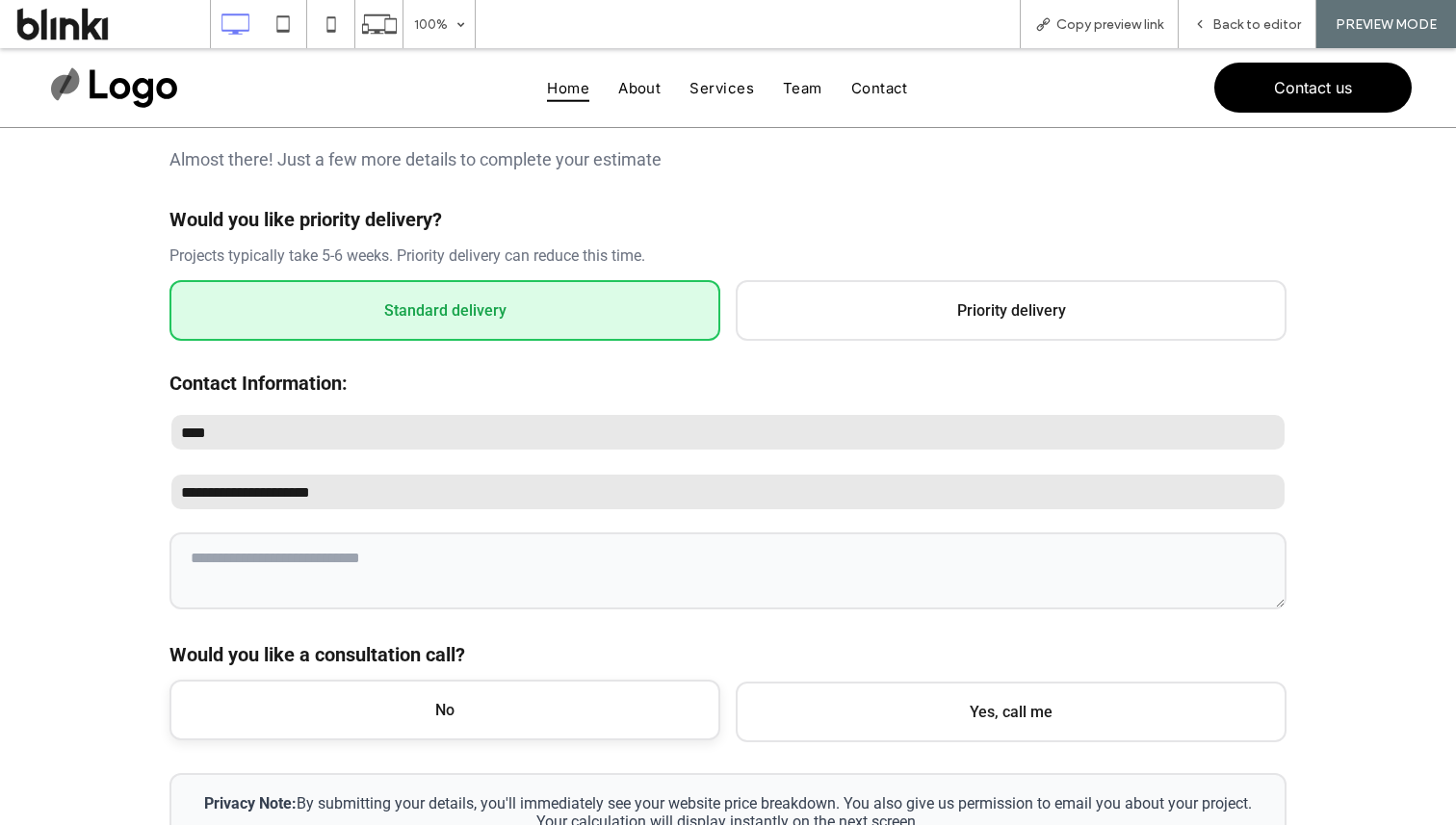
click at [336, 724] on span "No" at bounding box center [445, 710] width 551 height 61
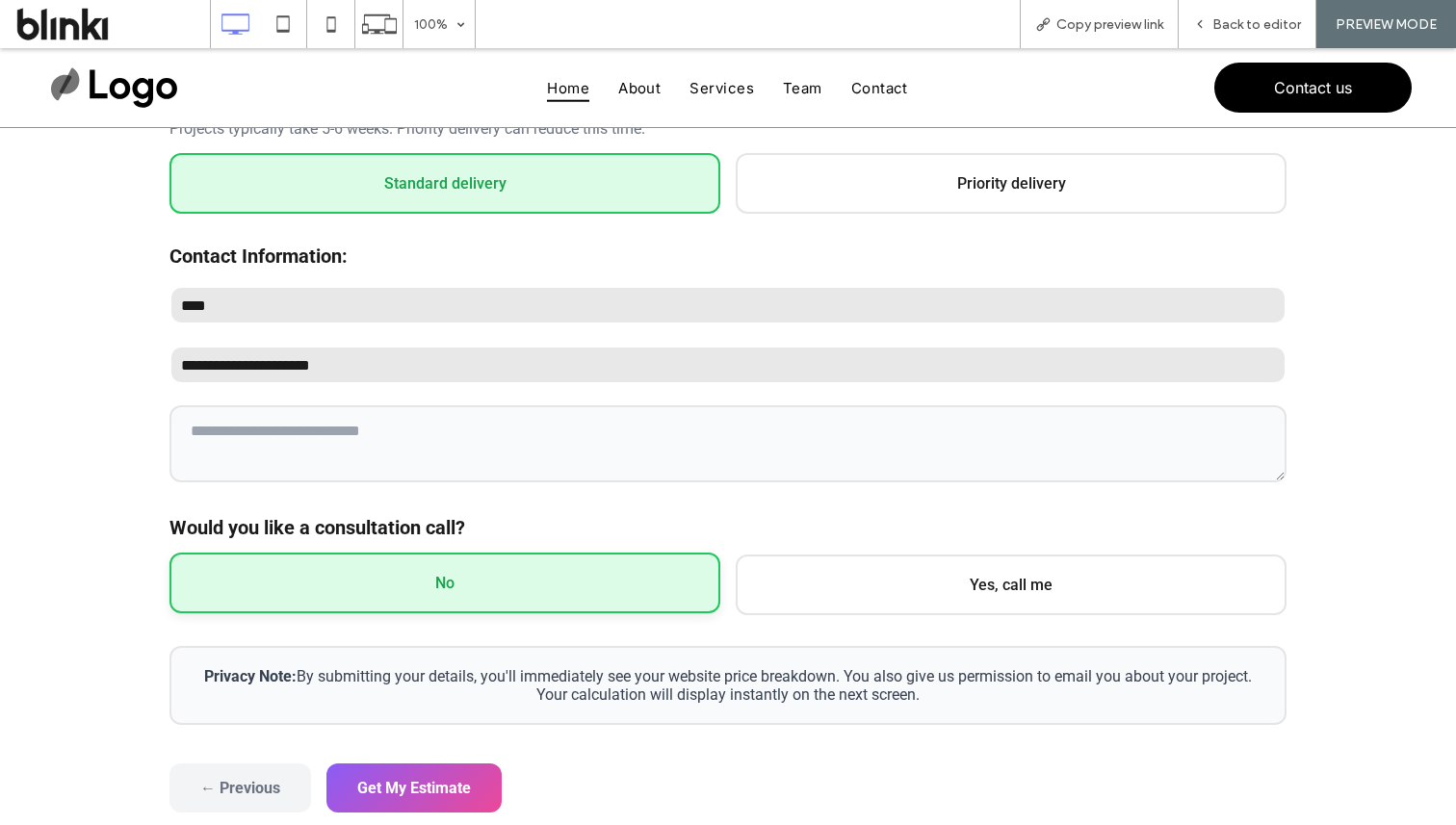
scroll to position [503, 0]
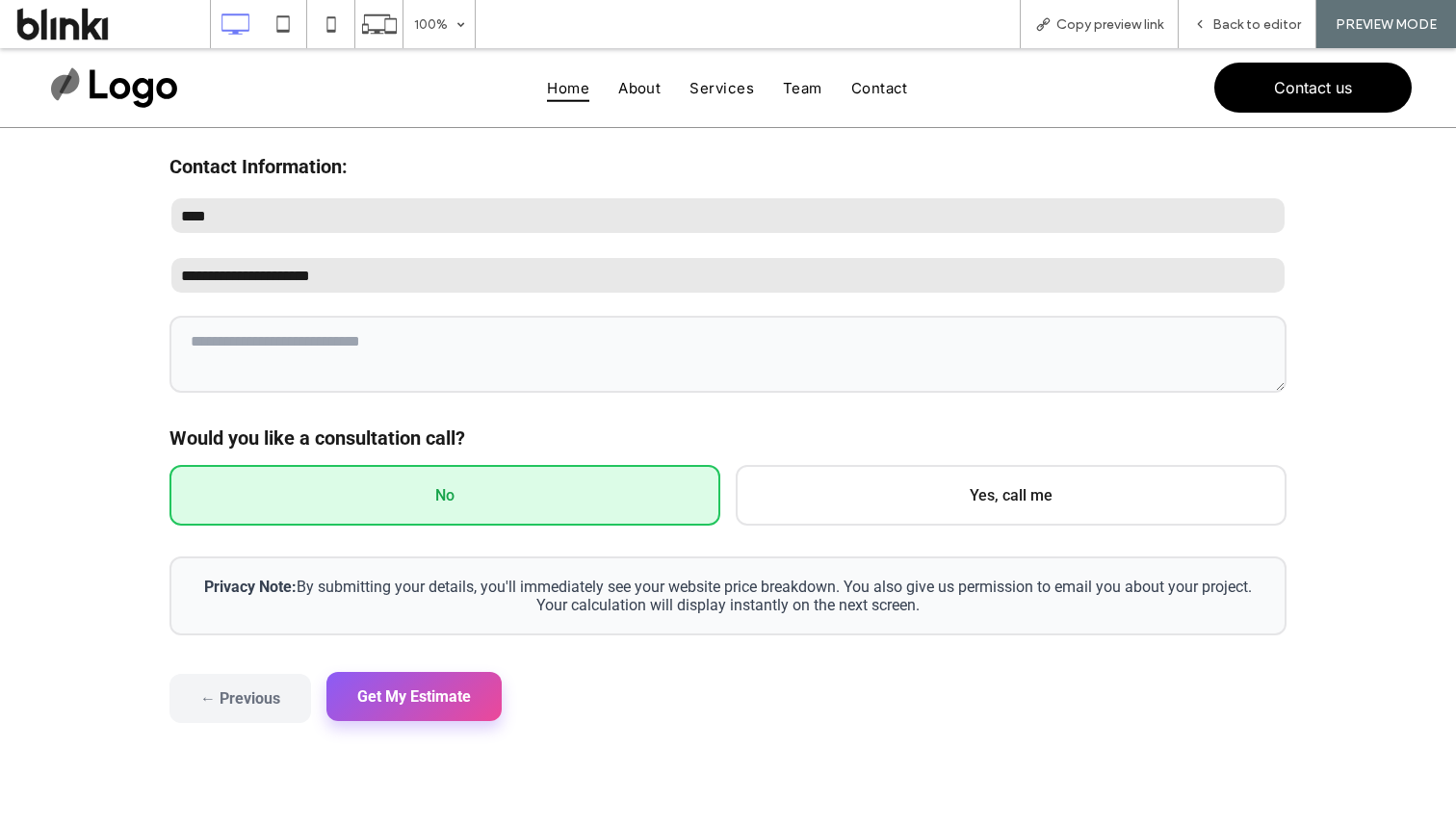
click at [422, 695] on button "Get My Estimate" at bounding box center [414, 696] width 175 height 49
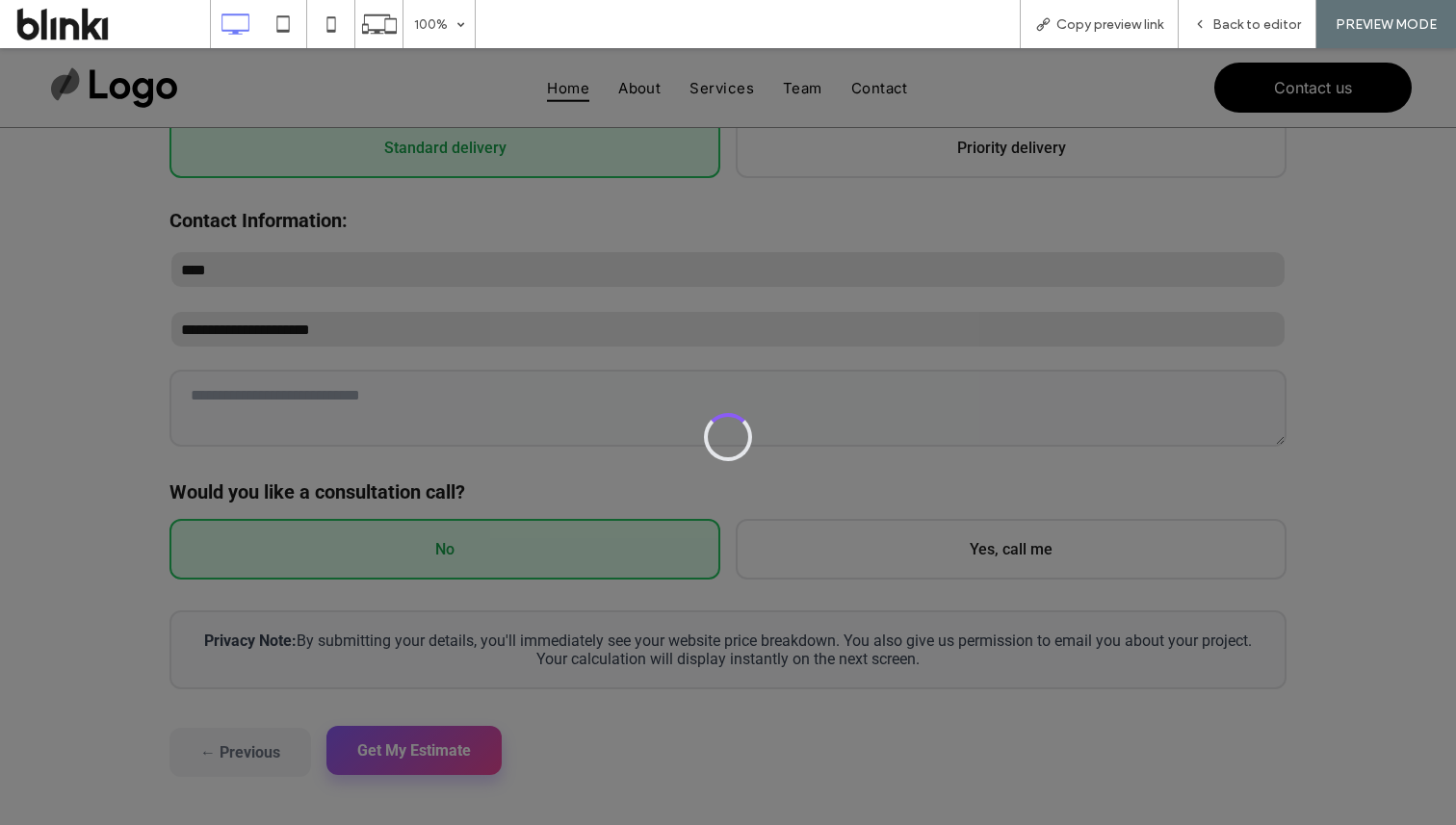
scroll to position [371, 0]
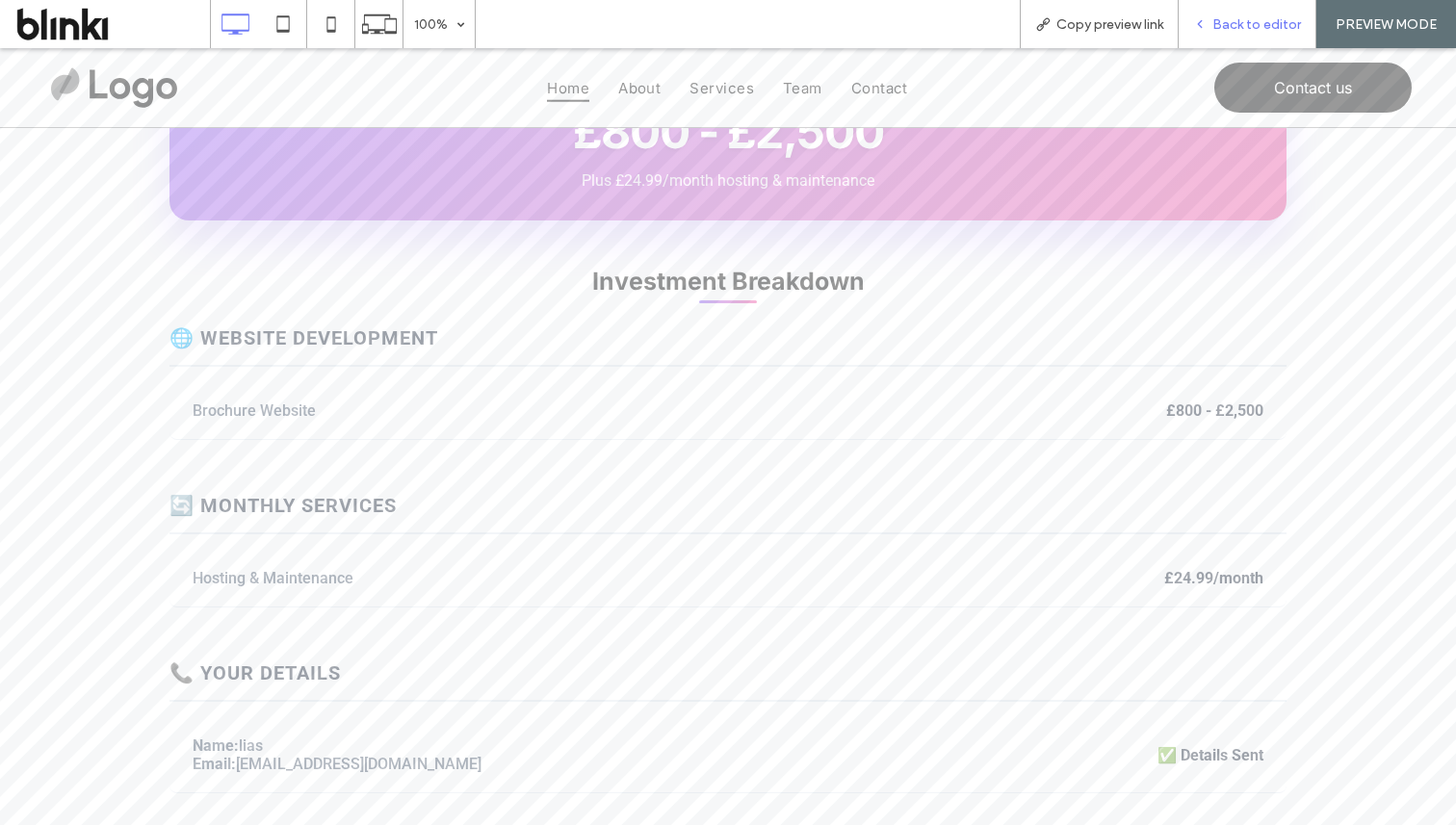
click at [1211, 25] on div "Back to editor" at bounding box center [1247, 24] width 137 height 16
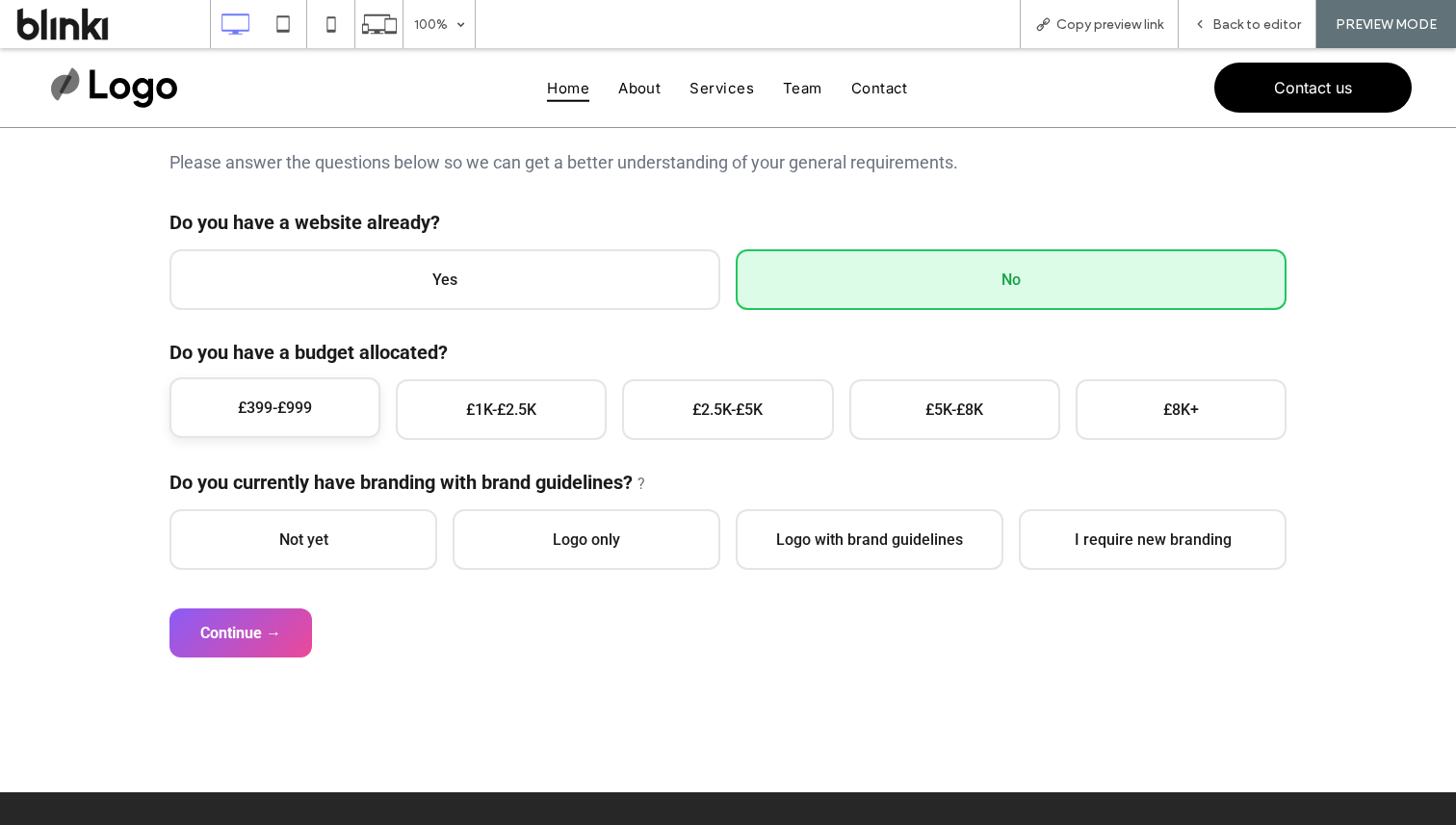
click at [374, 393] on span "£399-£999" at bounding box center [275, 408] width 211 height 61
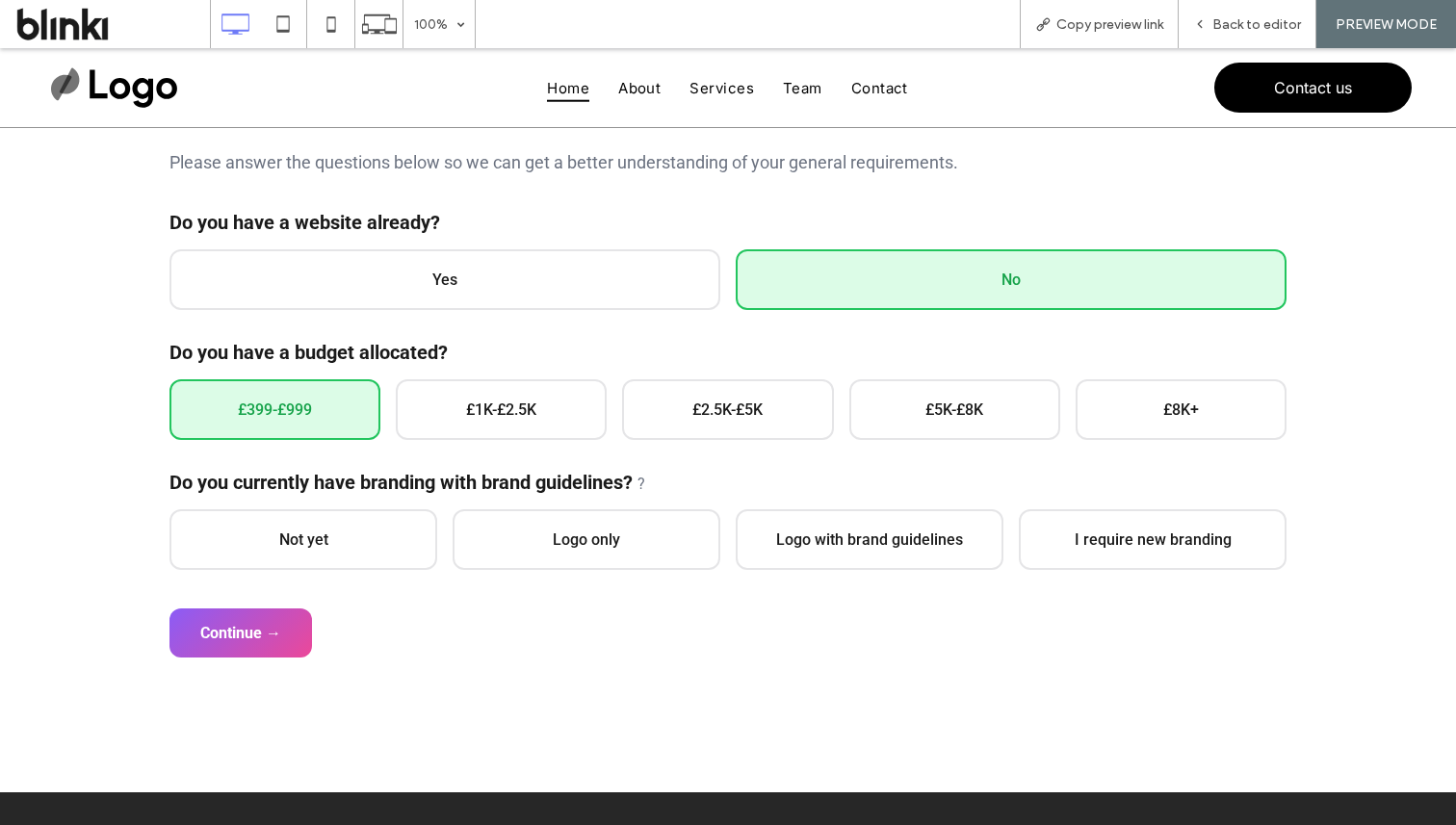
click at [352, 504] on div "Do you currently have branding with brand guidelines? ? Not yet Logo only Logo …" at bounding box center [728, 520] width 1117 height 99
click at [360, 538] on span "Not yet" at bounding box center [303, 537] width 267 height 61
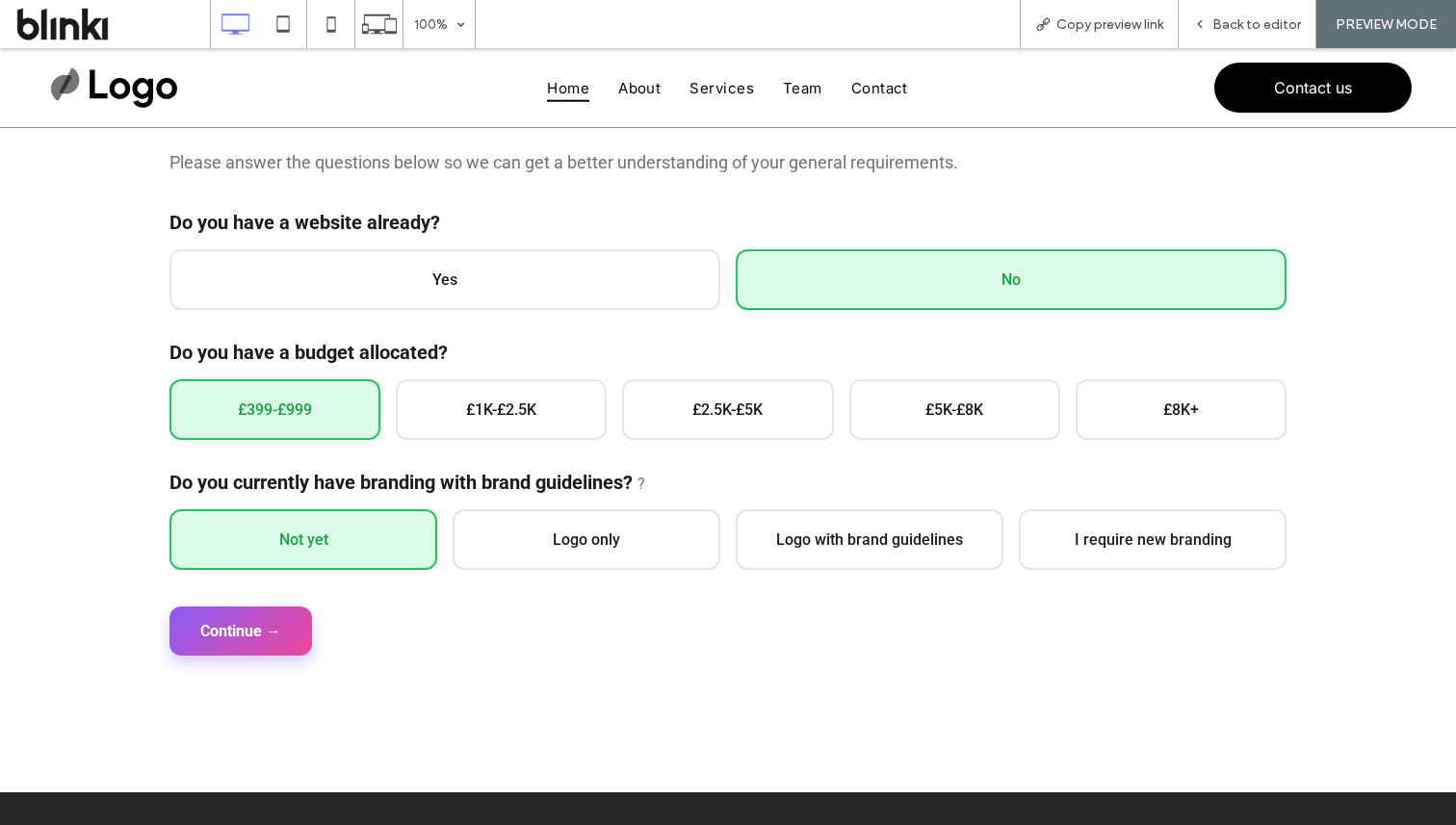
click at [283, 627] on button "Continue →" at bounding box center [240, 630] width 142 height 49
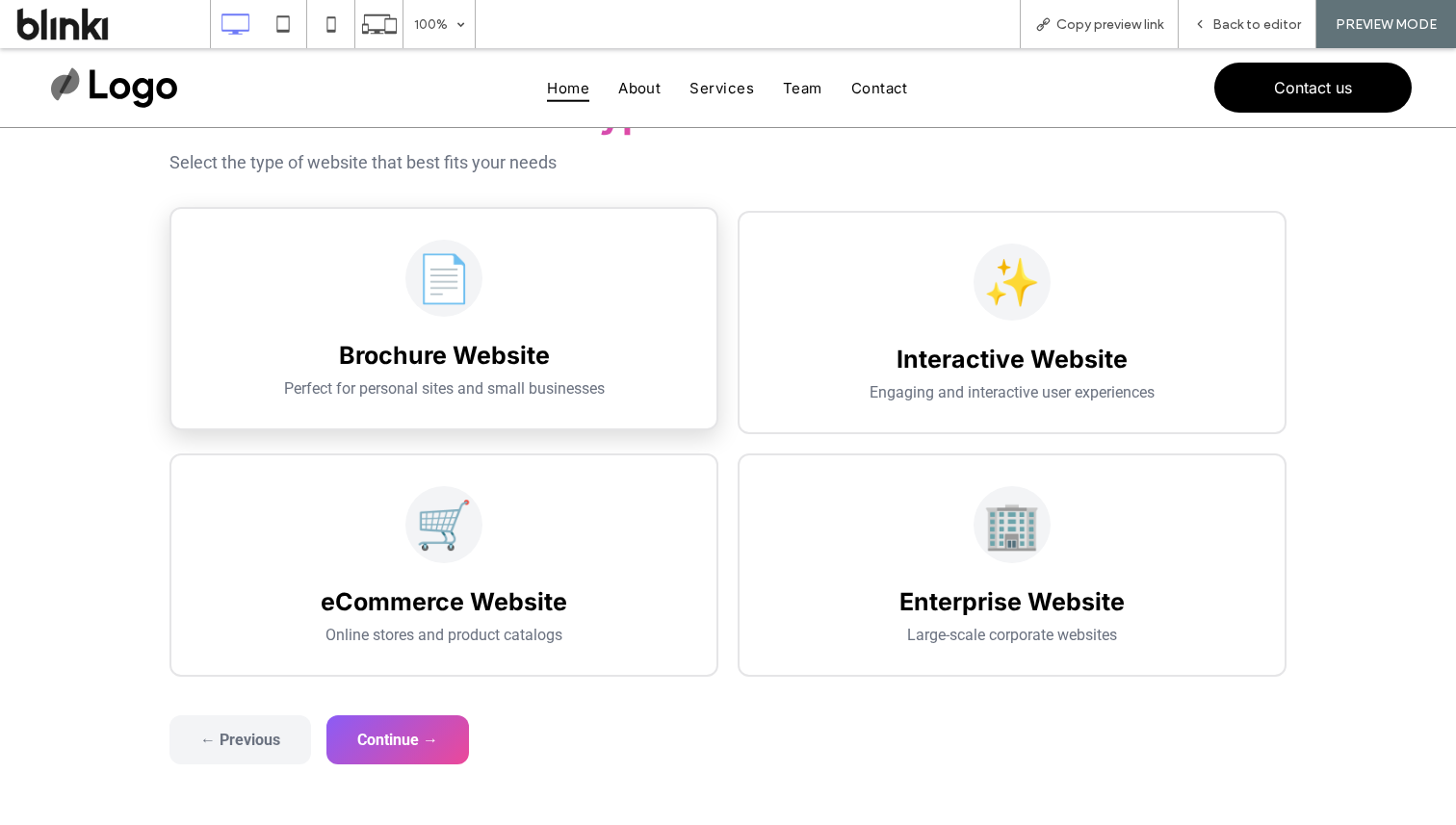
click at [581, 331] on div "📄 Brochure Website Perfect for personal sites and small businesses" at bounding box center [444, 319] width 549 height 224
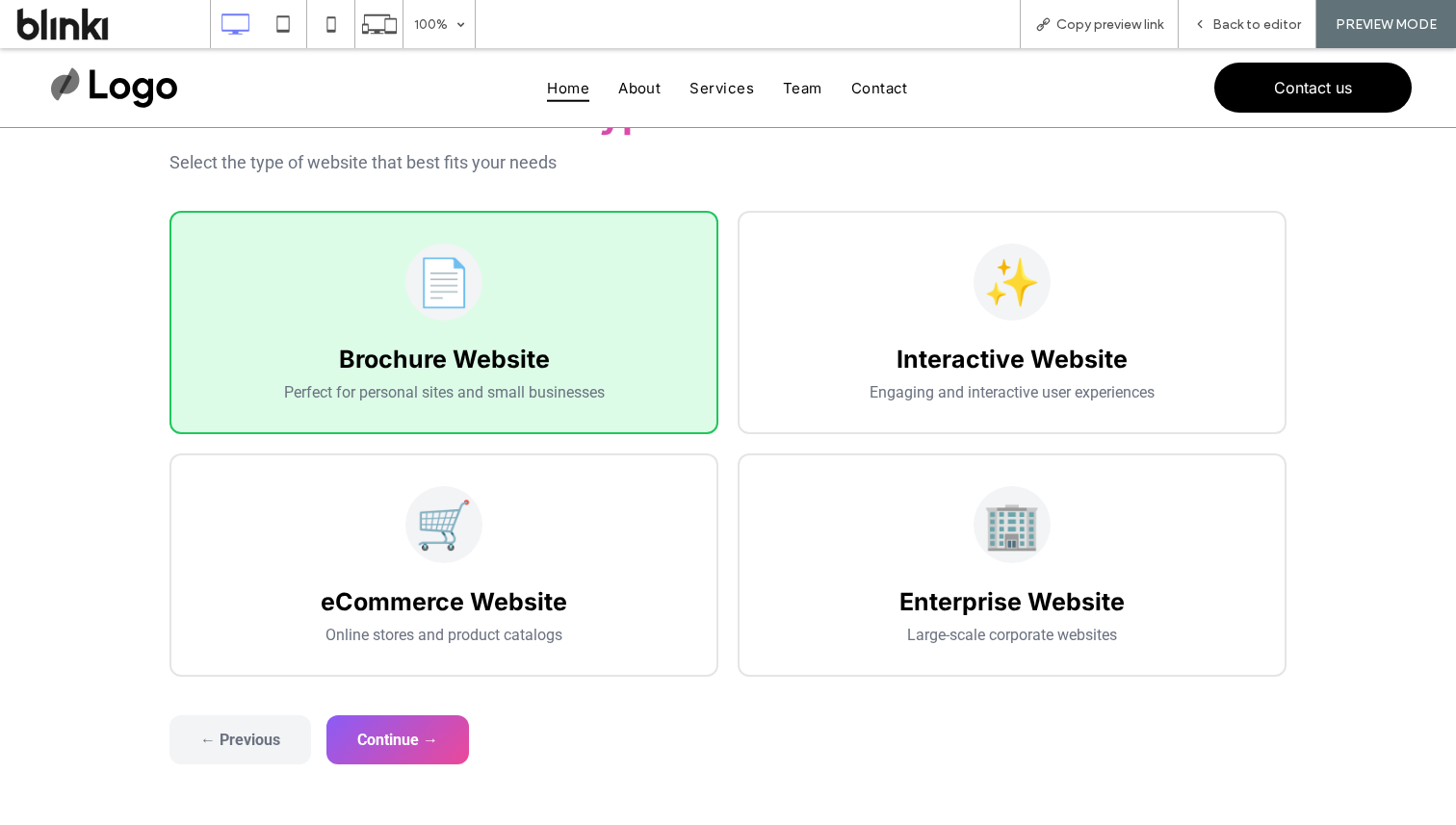
click at [460, 713] on form "General Overview Please answer the questions below so we can get a better under…" at bounding box center [728, 426] width 1117 height 675
click at [459, 740] on button "Continue →" at bounding box center [397, 738] width 142 height 49
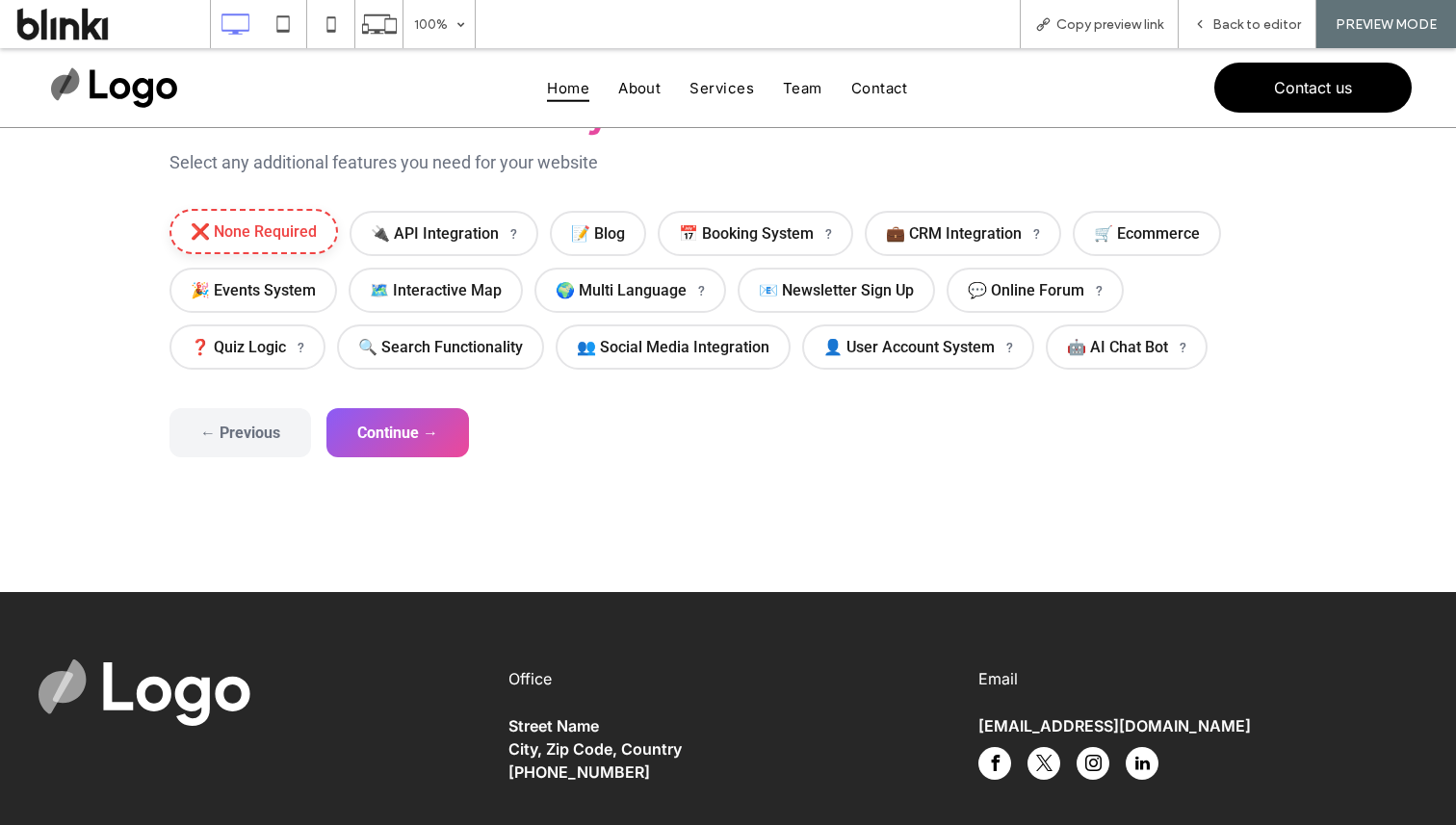
click at [292, 241] on span "❌ None Required" at bounding box center [254, 231] width 169 height 46
click at [417, 436] on button "Continue →" at bounding box center [397, 431] width 142 height 49
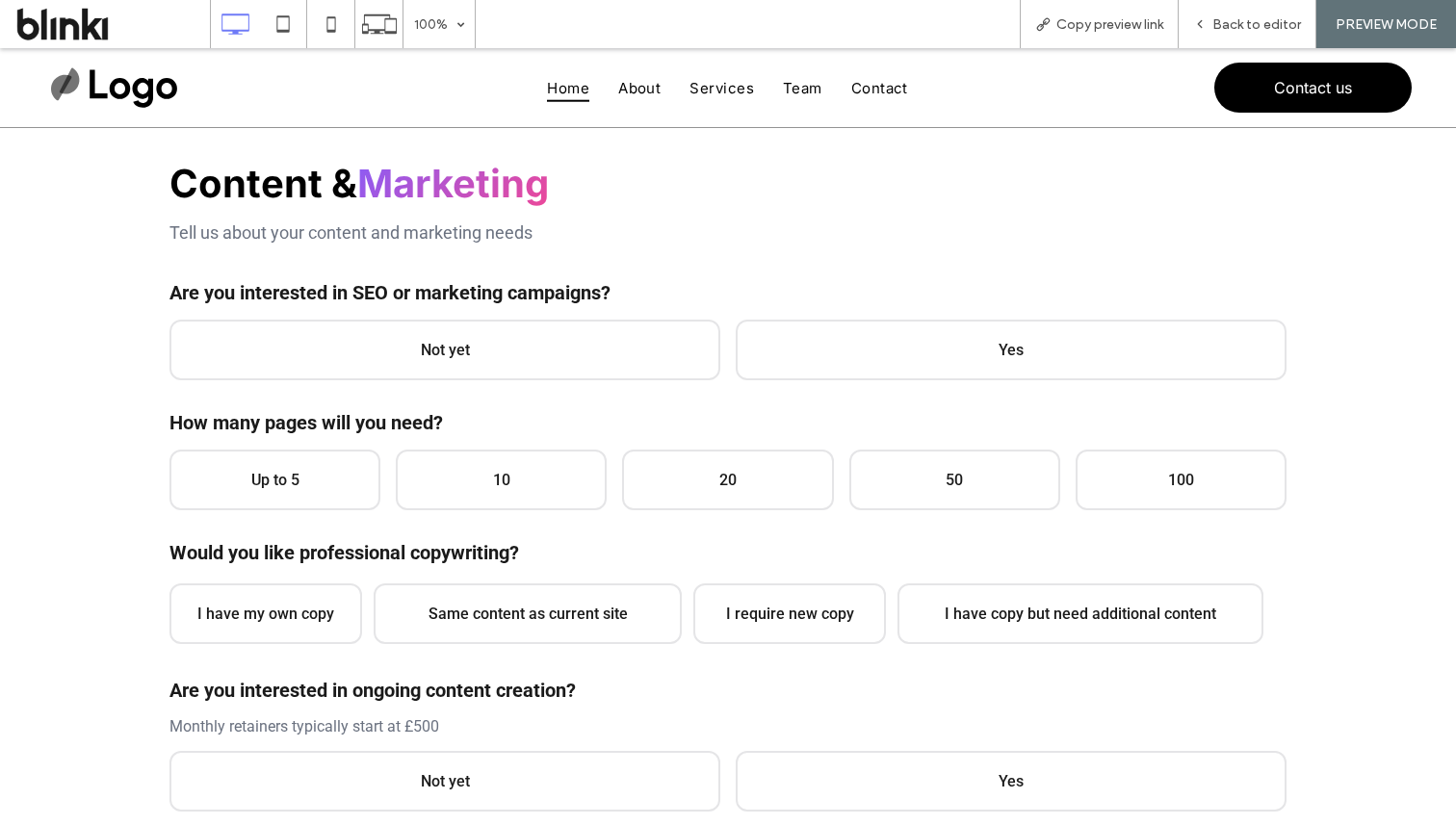
scroll to position [186, 0]
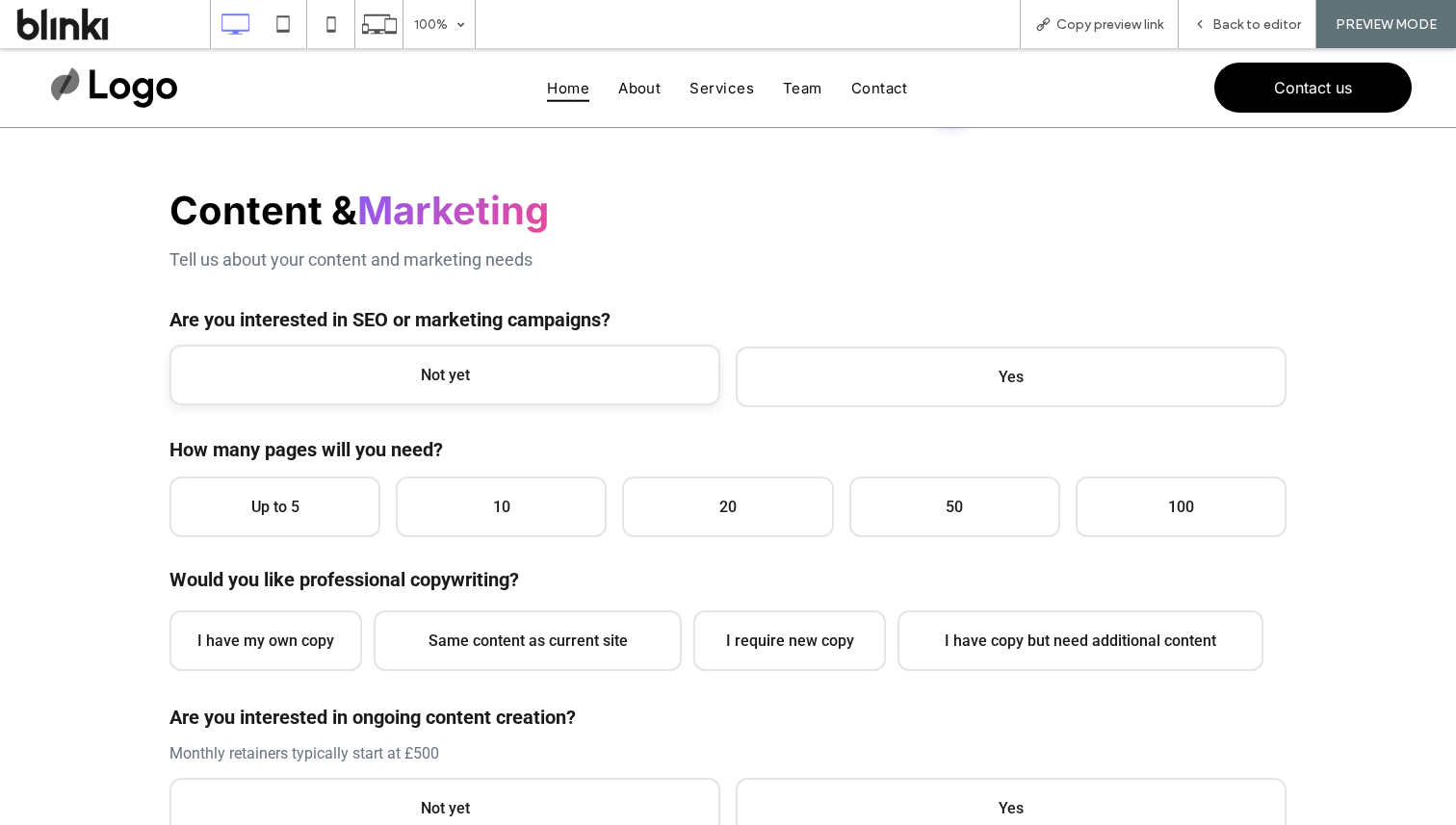
click at [514, 372] on span "Not yet" at bounding box center [445, 375] width 551 height 61
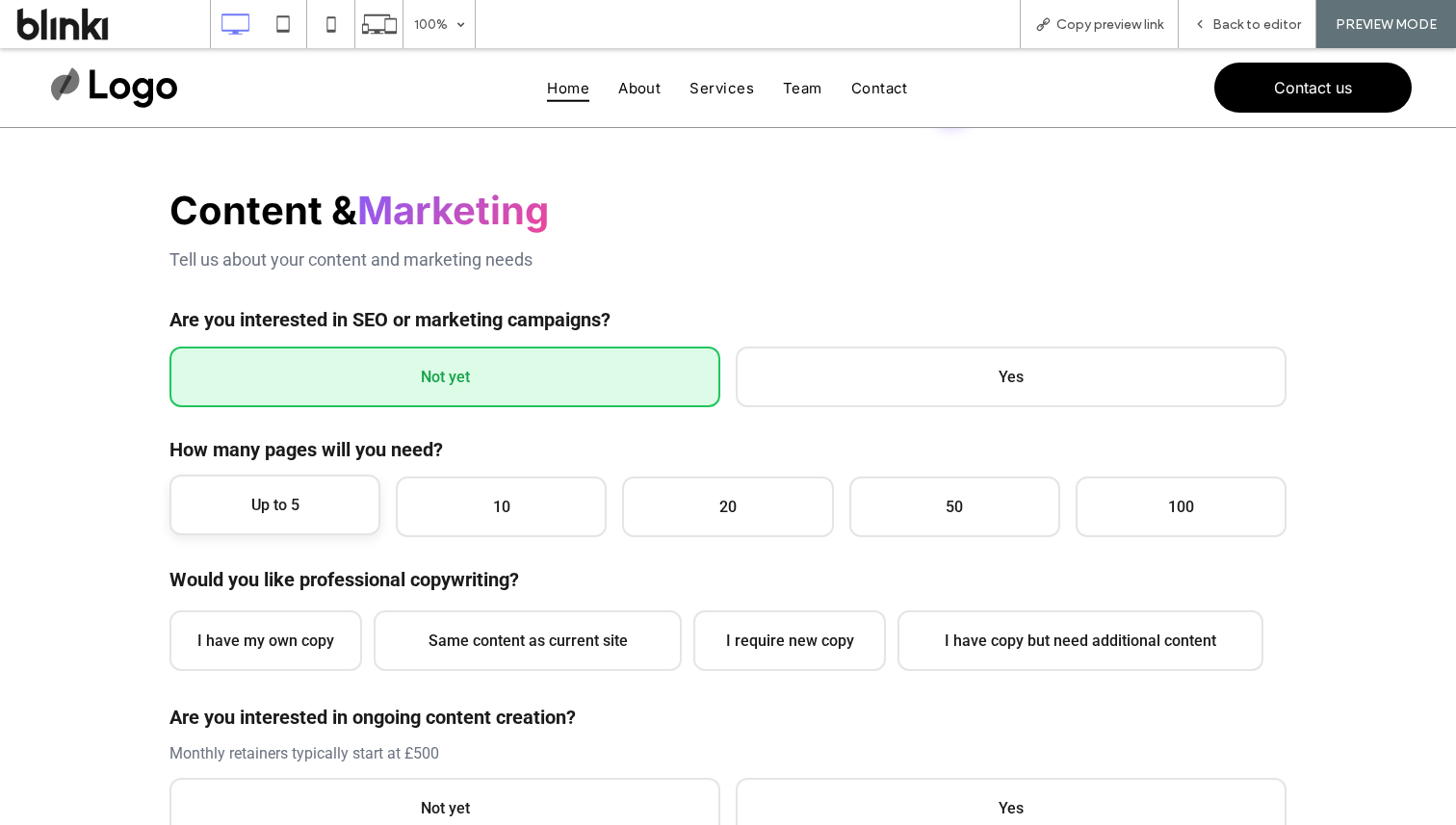
click at [325, 499] on span "Up to 5" at bounding box center [275, 504] width 211 height 61
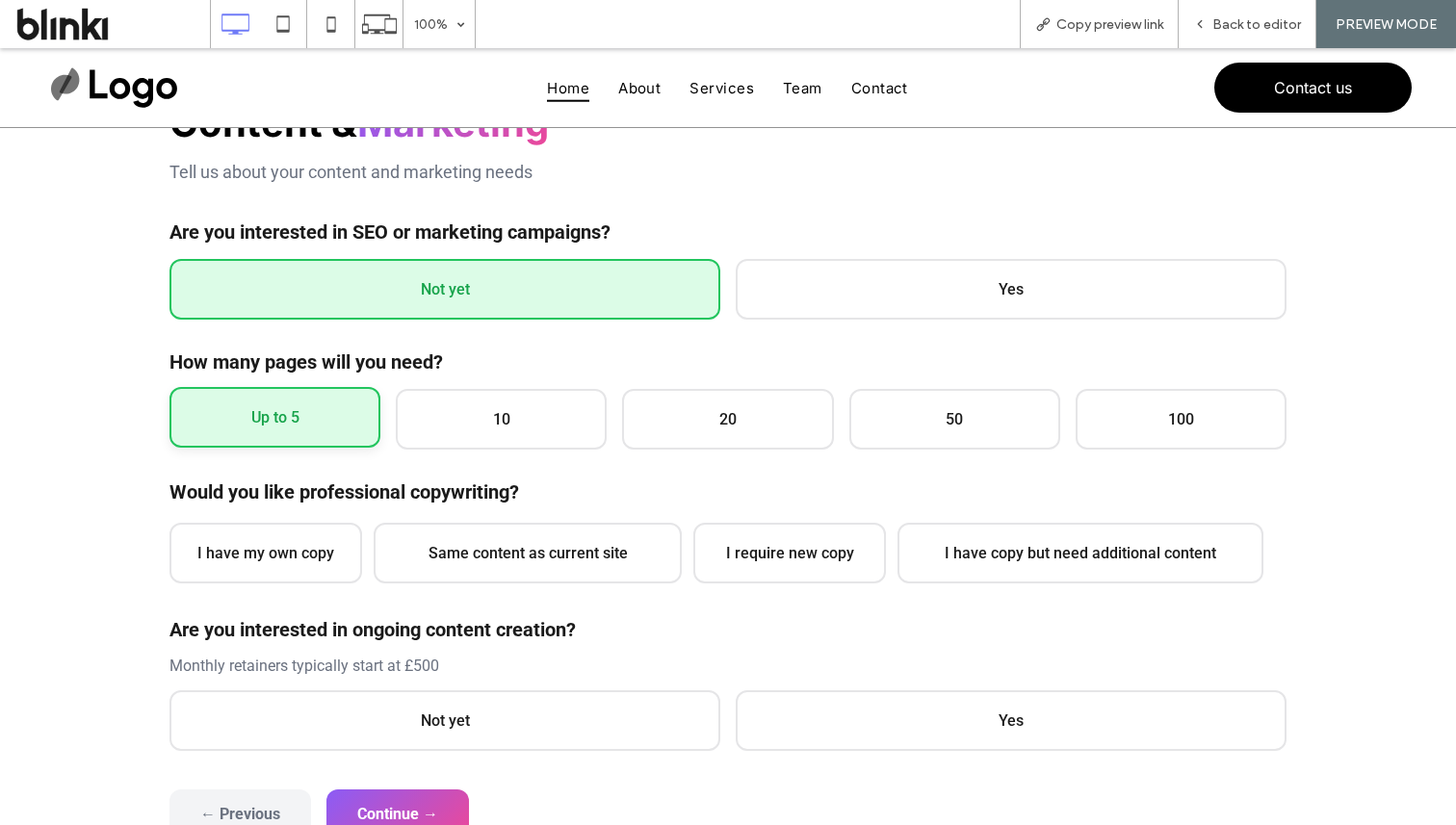
scroll to position [318, 0]
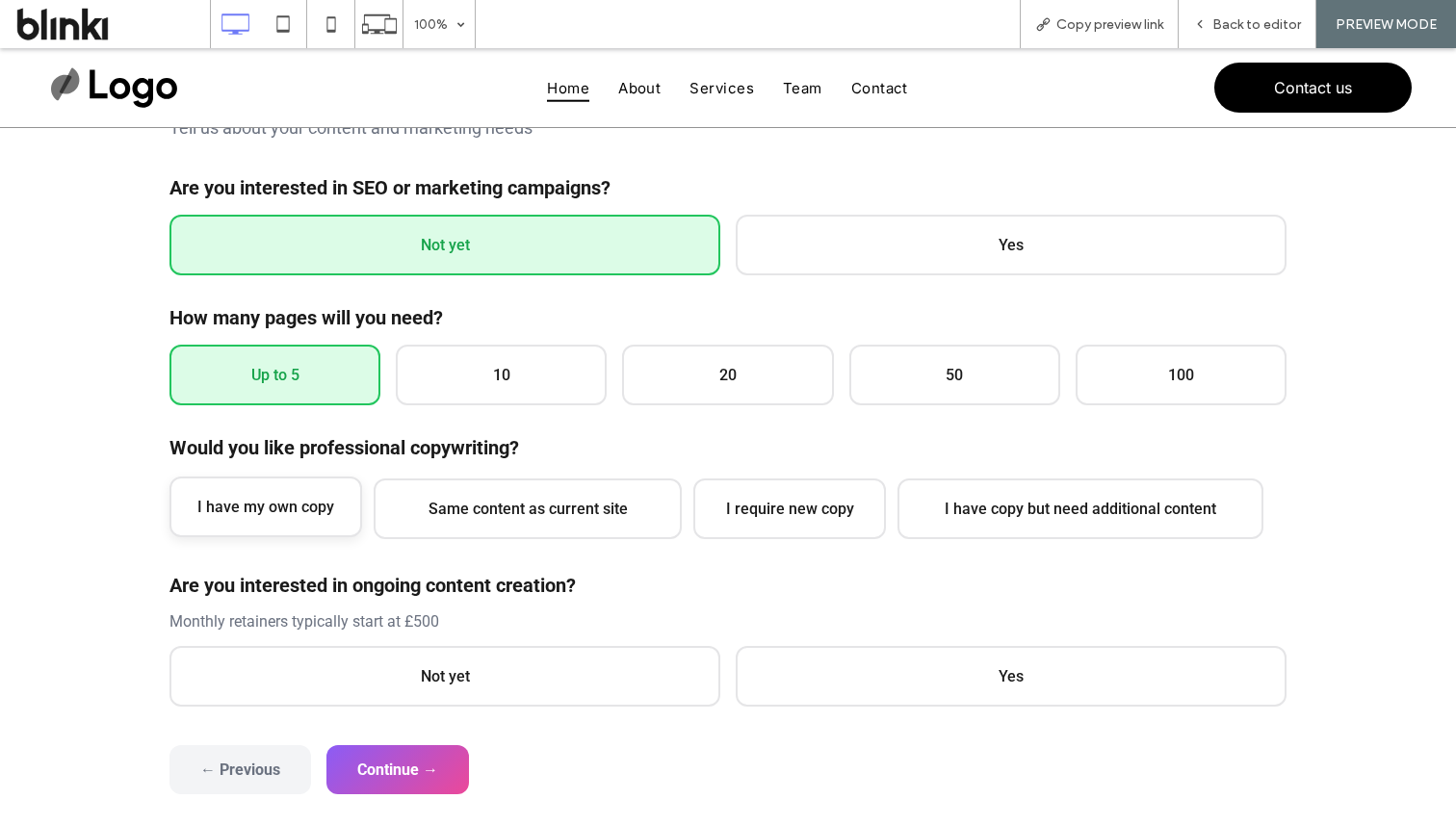
click at [325, 499] on span "I have my own copy" at bounding box center [265, 506] width 193 height 61
click at [393, 660] on span "Not yet" at bounding box center [445, 674] width 551 height 61
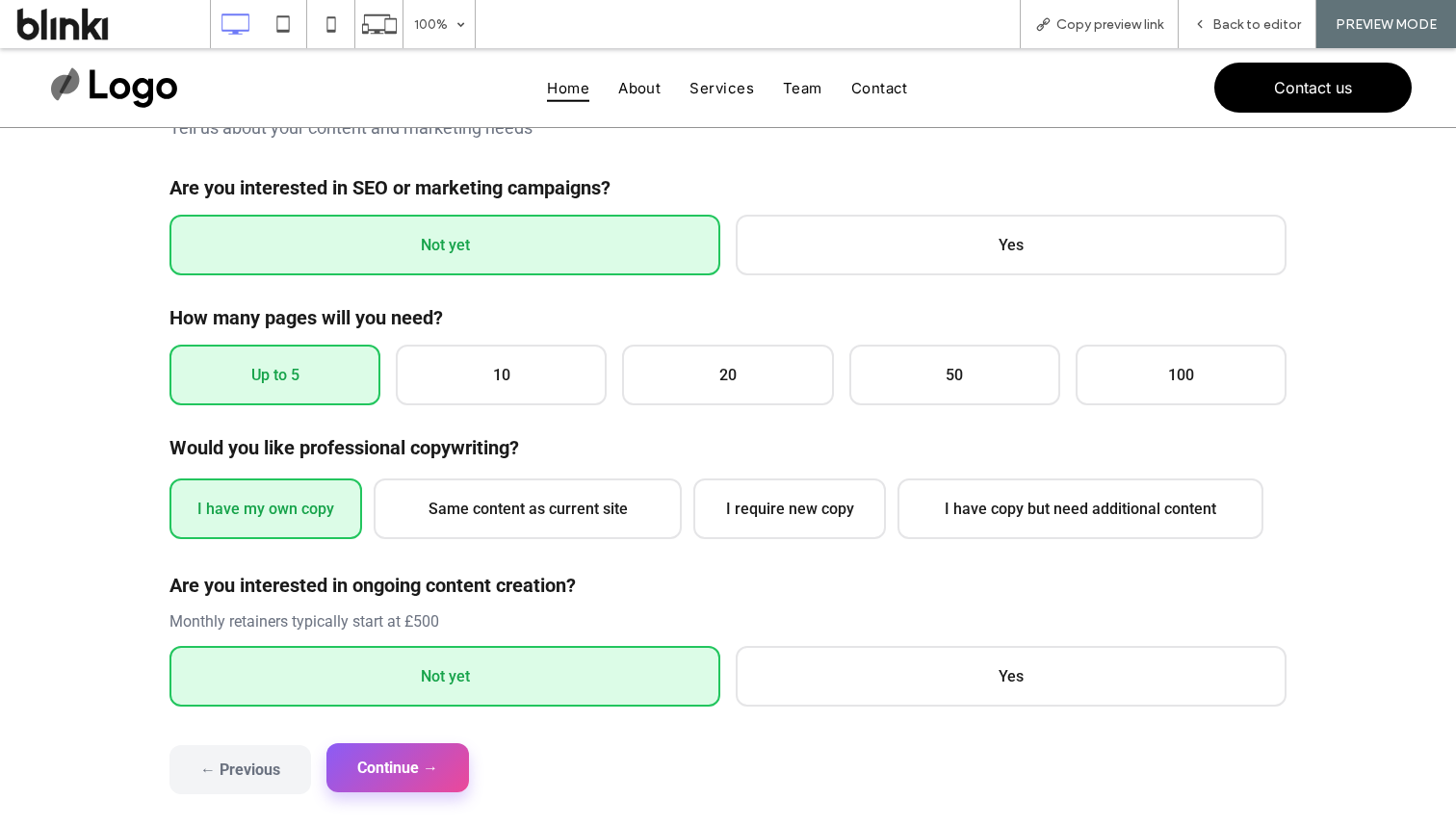
click at [432, 759] on button "Continue →" at bounding box center [397, 767] width 142 height 49
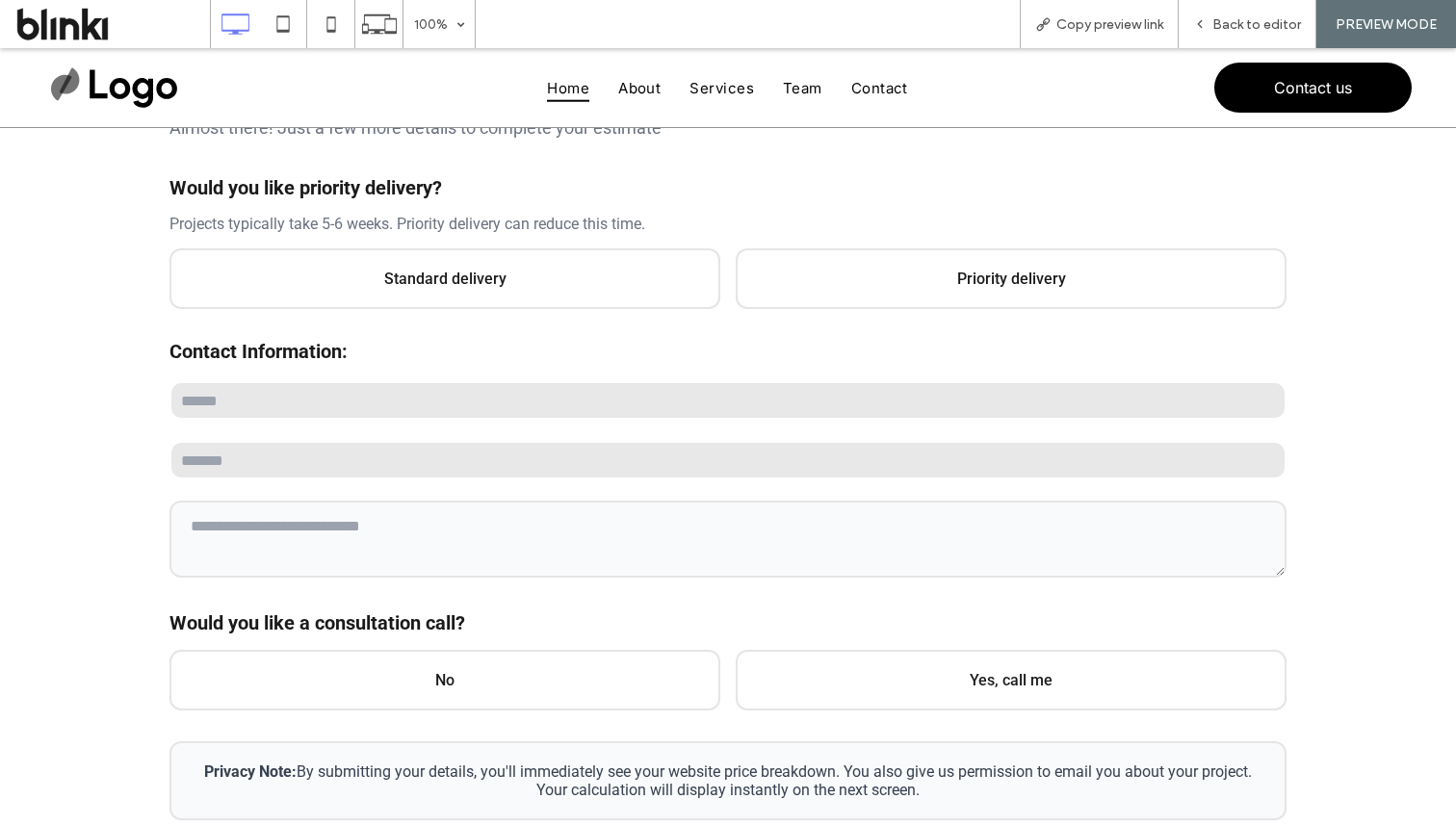
click at [564, 320] on div "Final Details Almost there! Just a few more details to complete your estimate W…" at bounding box center [728, 438] width 1117 height 765
click at [626, 290] on span "Standard delivery" at bounding box center [445, 276] width 551 height 61
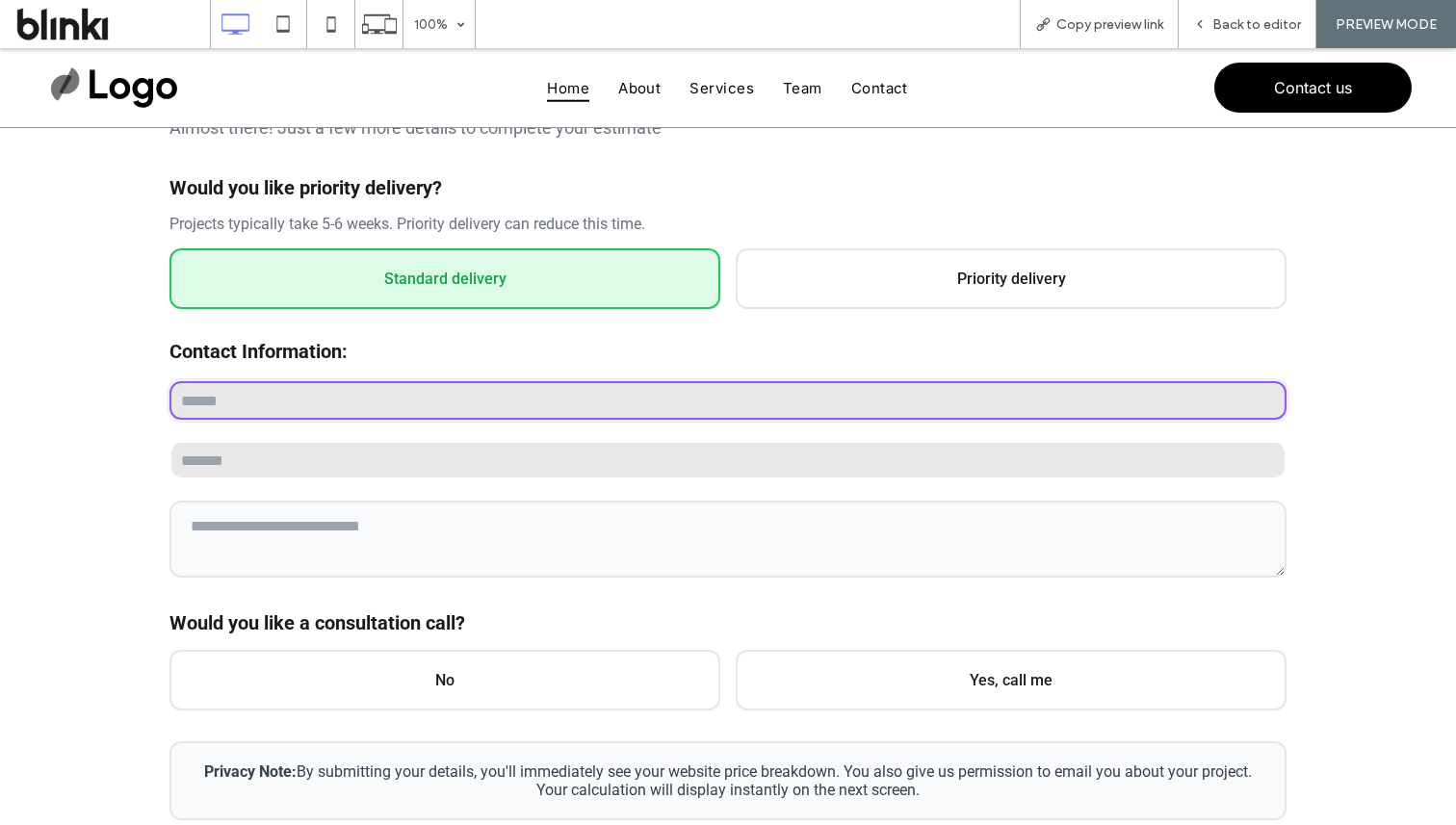
click at [592, 390] on input "text" at bounding box center [728, 401] width 1117 height 39
type input "**********"
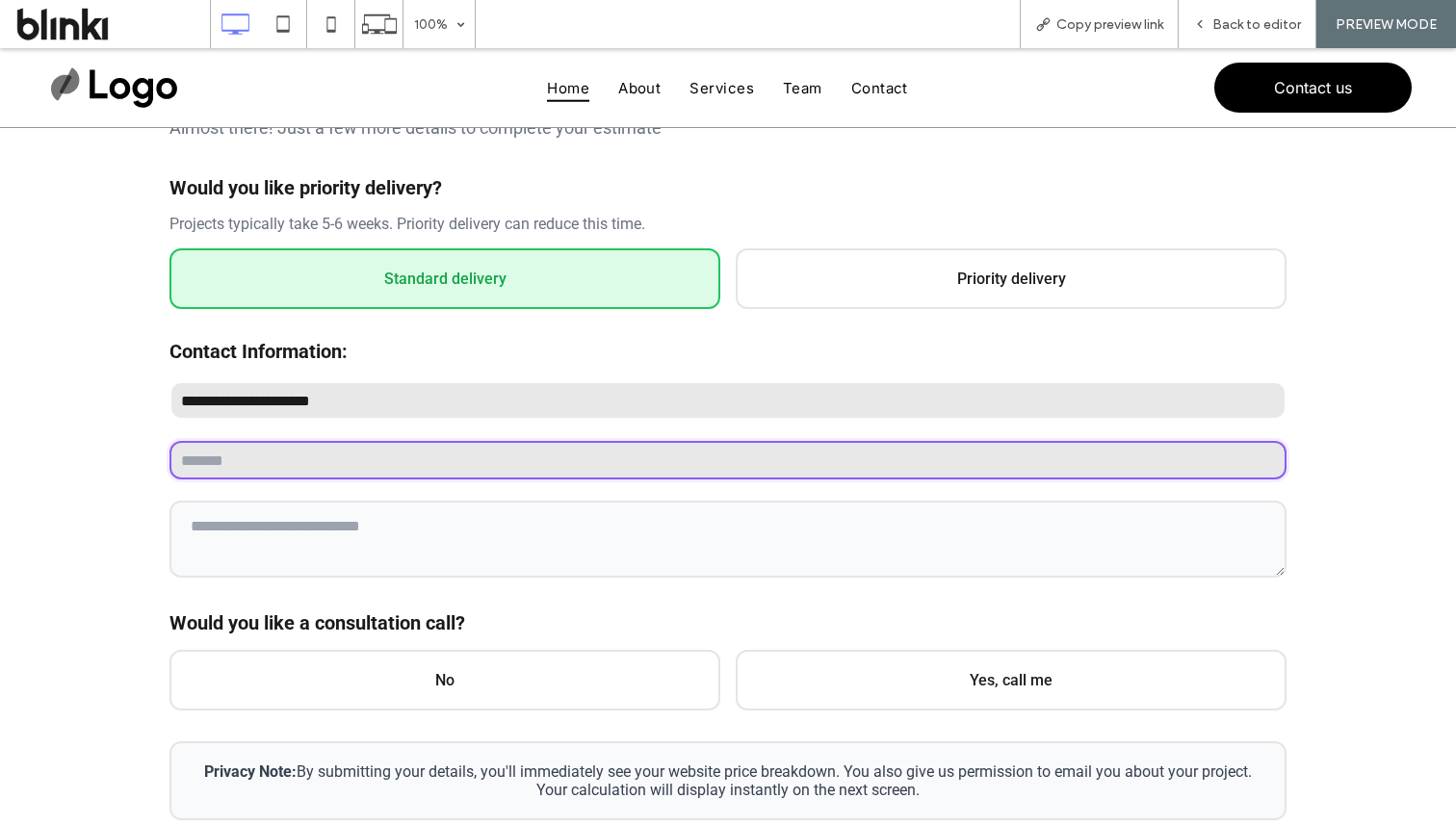
click at [517, 465] on input "email" at bounding box center [728, 460] width 1117 height 39
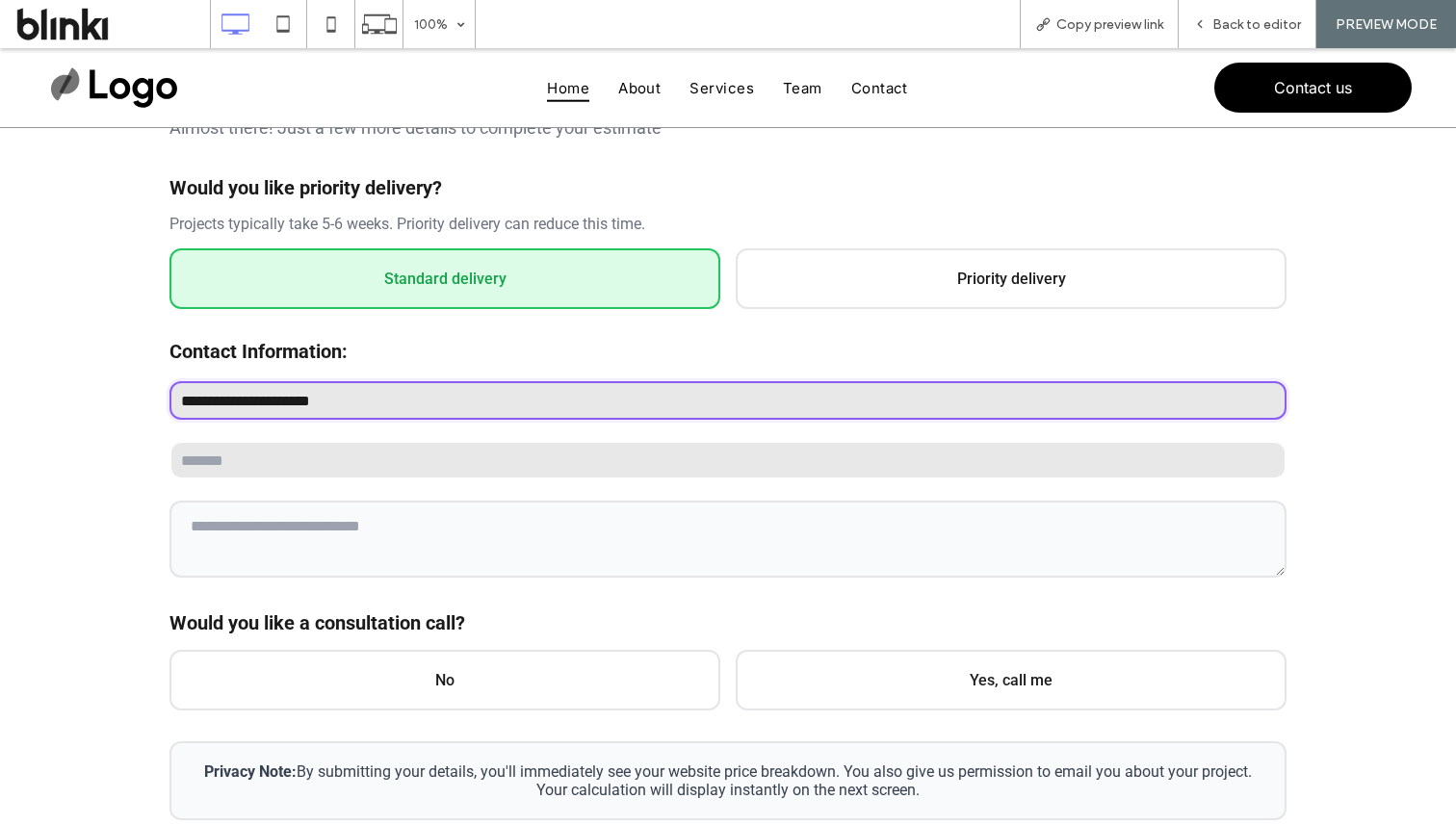
drag, startPoint x: 369, startPoint y: 403, endPoint x: 110, endPoint y: 394, distance: 259.2
click at [109, 394] on div "General Overview Please answer the questions below so we can get a better under…" at bounding box center [728, 426] width 1456 height 1232
type input "****"
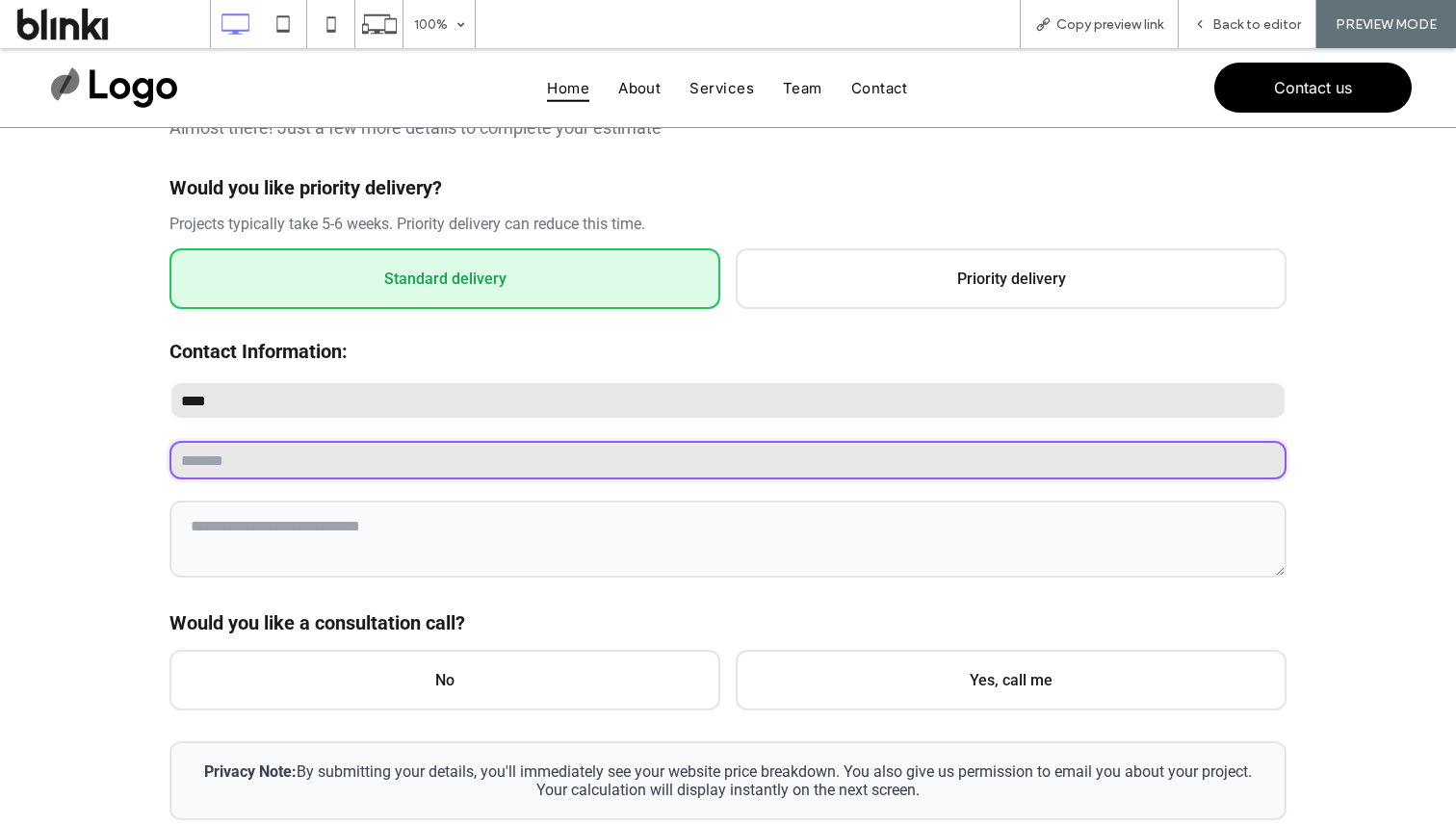
click at [220, 453] on input "email" at bounding box center [728, 460] width 1117 height 39
paste input "**********"
type input "**********"
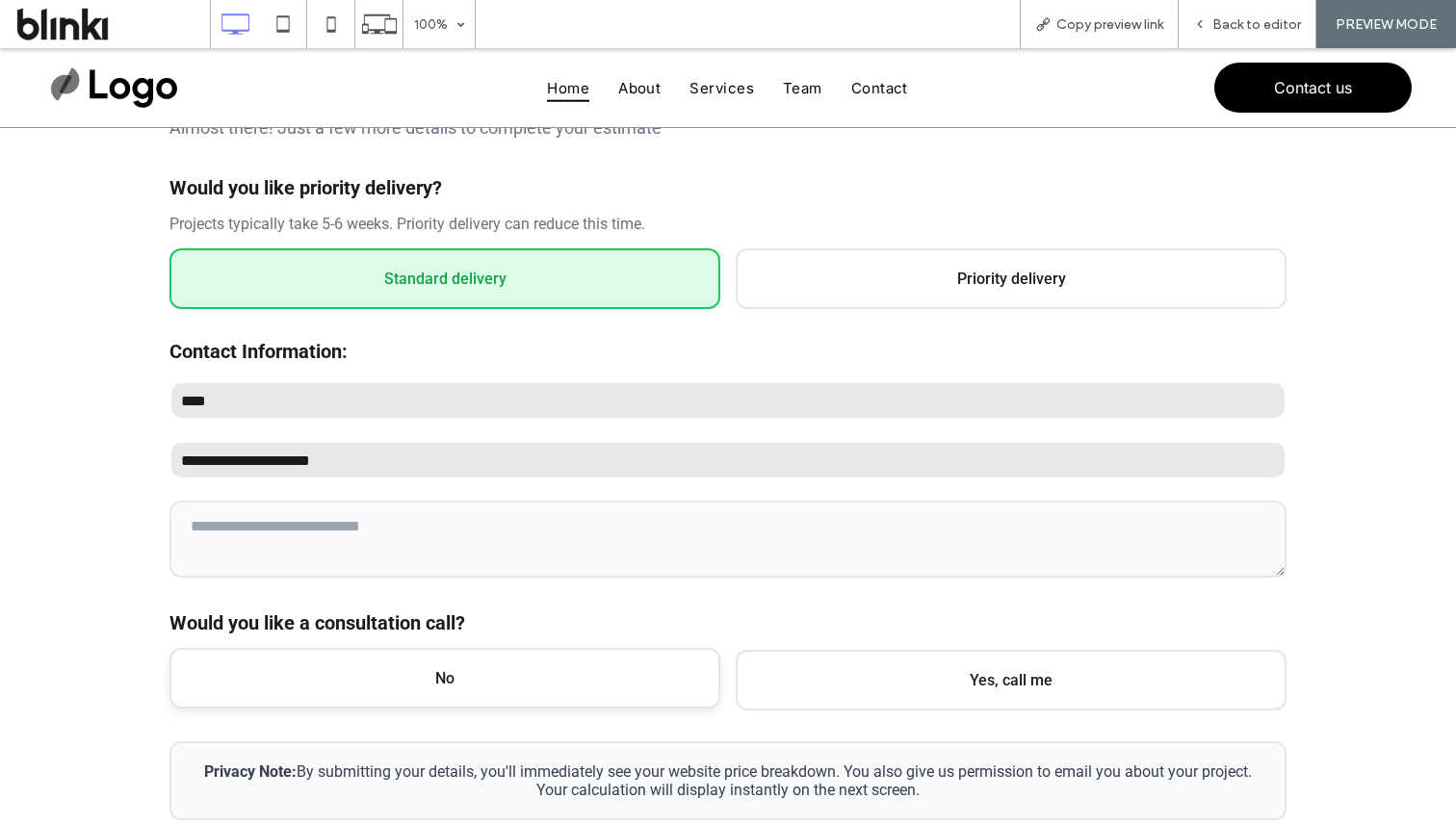
click at [379, 684] on span "No" at bounding box center [445, 678] width 551 height 61
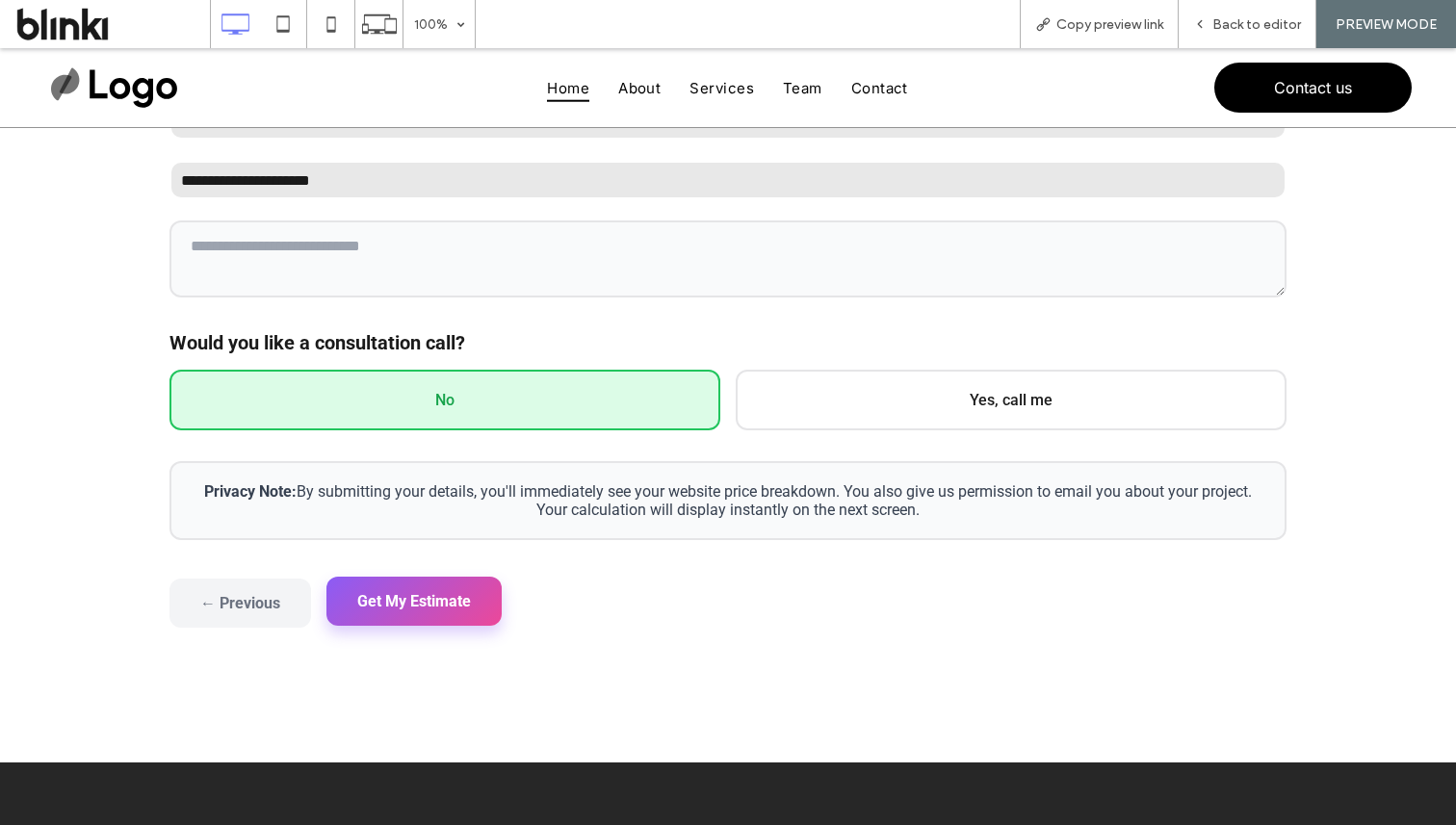
click at [439, 596] on button "Get My Estimate" at bounding box center [414, 600] width 175 height 49
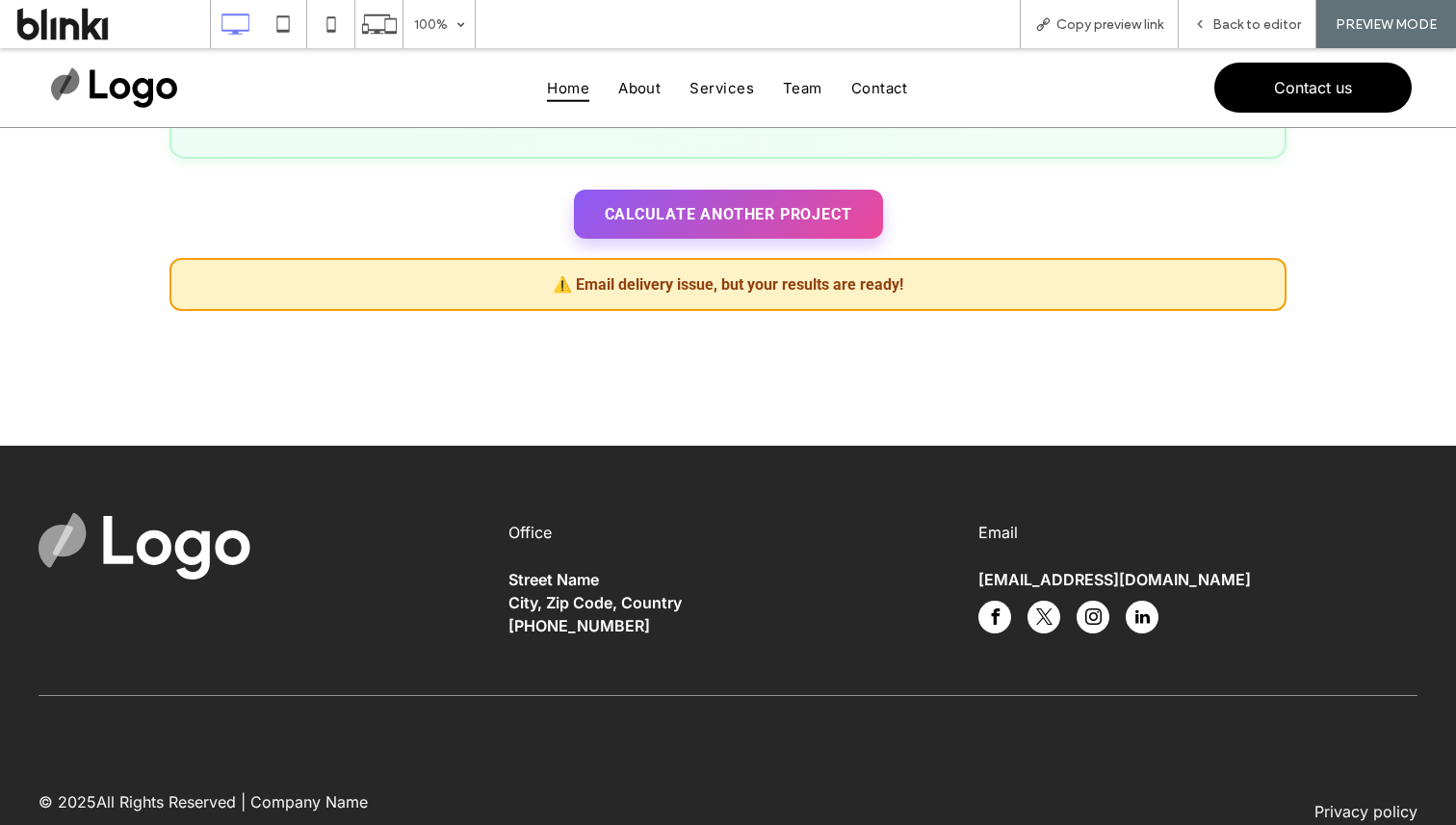
scroll to position [1061, 0]
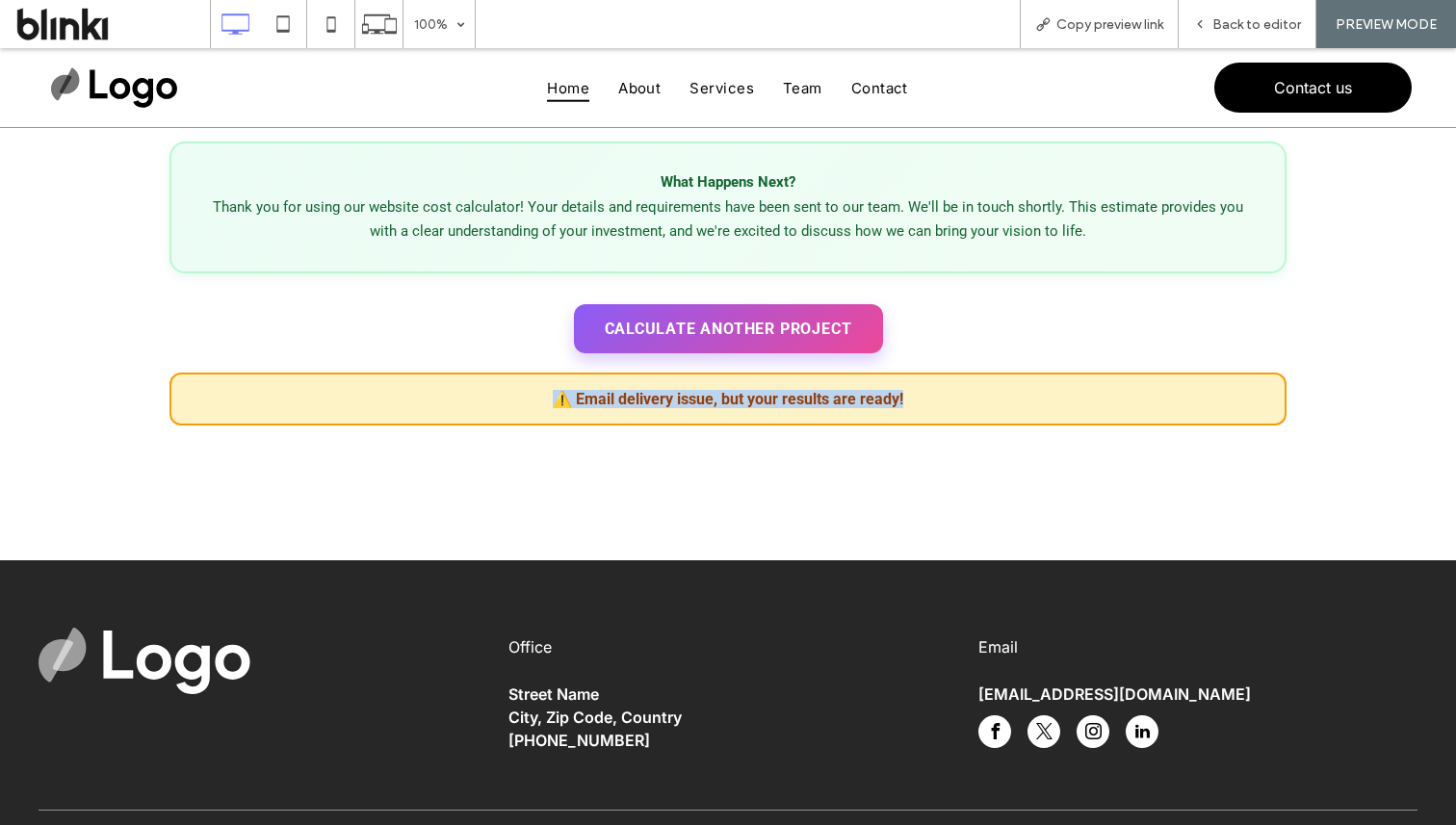
drag, startPoint x: 527, startPoint y: 404, endPoint x: 1007, endPoint y: 404, distance: 480.0
click at [1007, 404] on div "⚠️ Email delivery issue, but your results are ready!" at bounding box center [728, 399] width 1074 height 18
copy div "⚠️ Email delivery issue, but your results are ready!"
click at [1151, 568] on div "Office Street Name City, Zip Code, Country 555-555-5555 Email mymail@mailservic…" at bounding box center [728, 835] width 1456 height 549
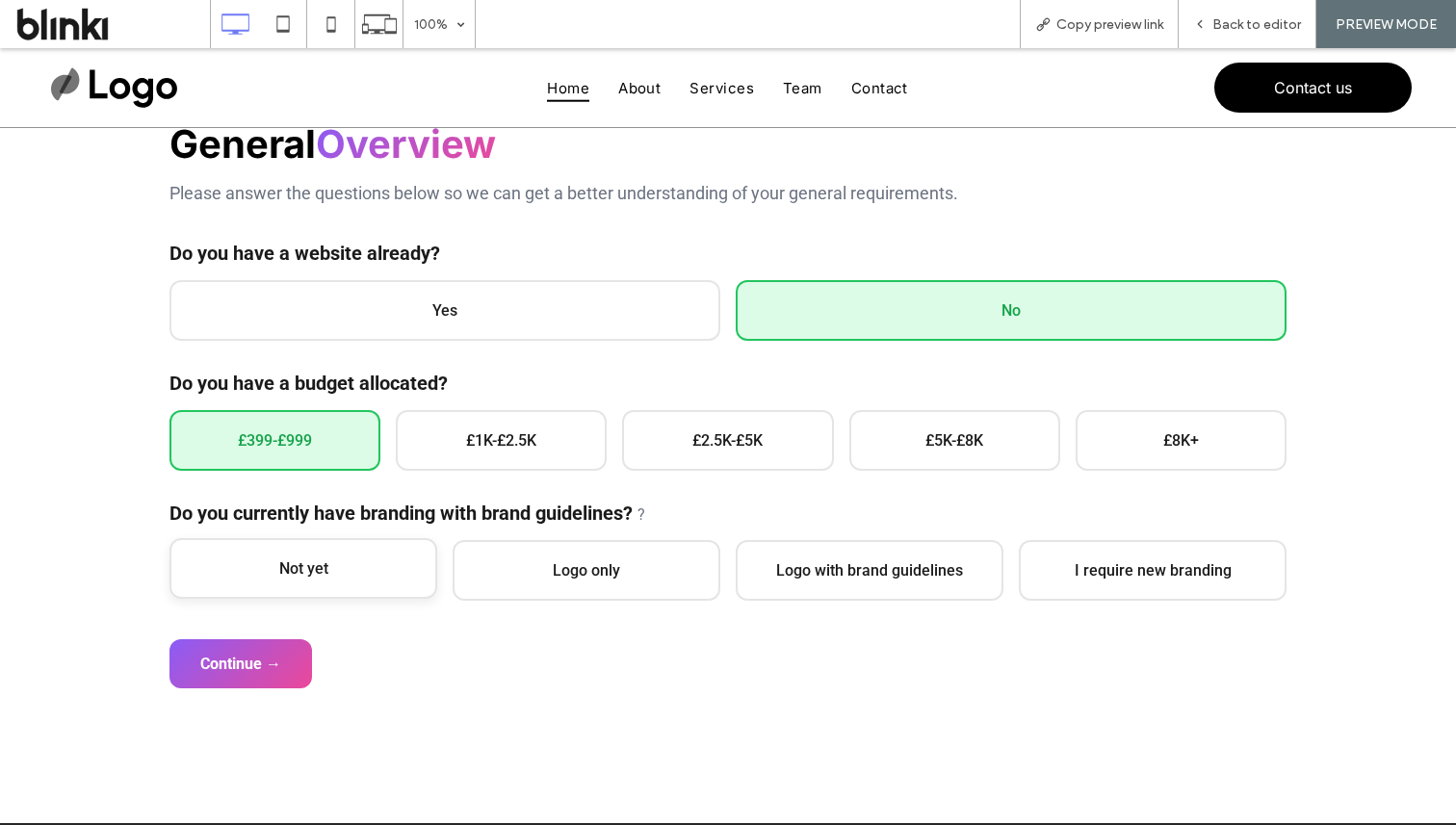
click at [337, 554] on span "Not yet" at bounding box center [303, 568] width 267 height 61
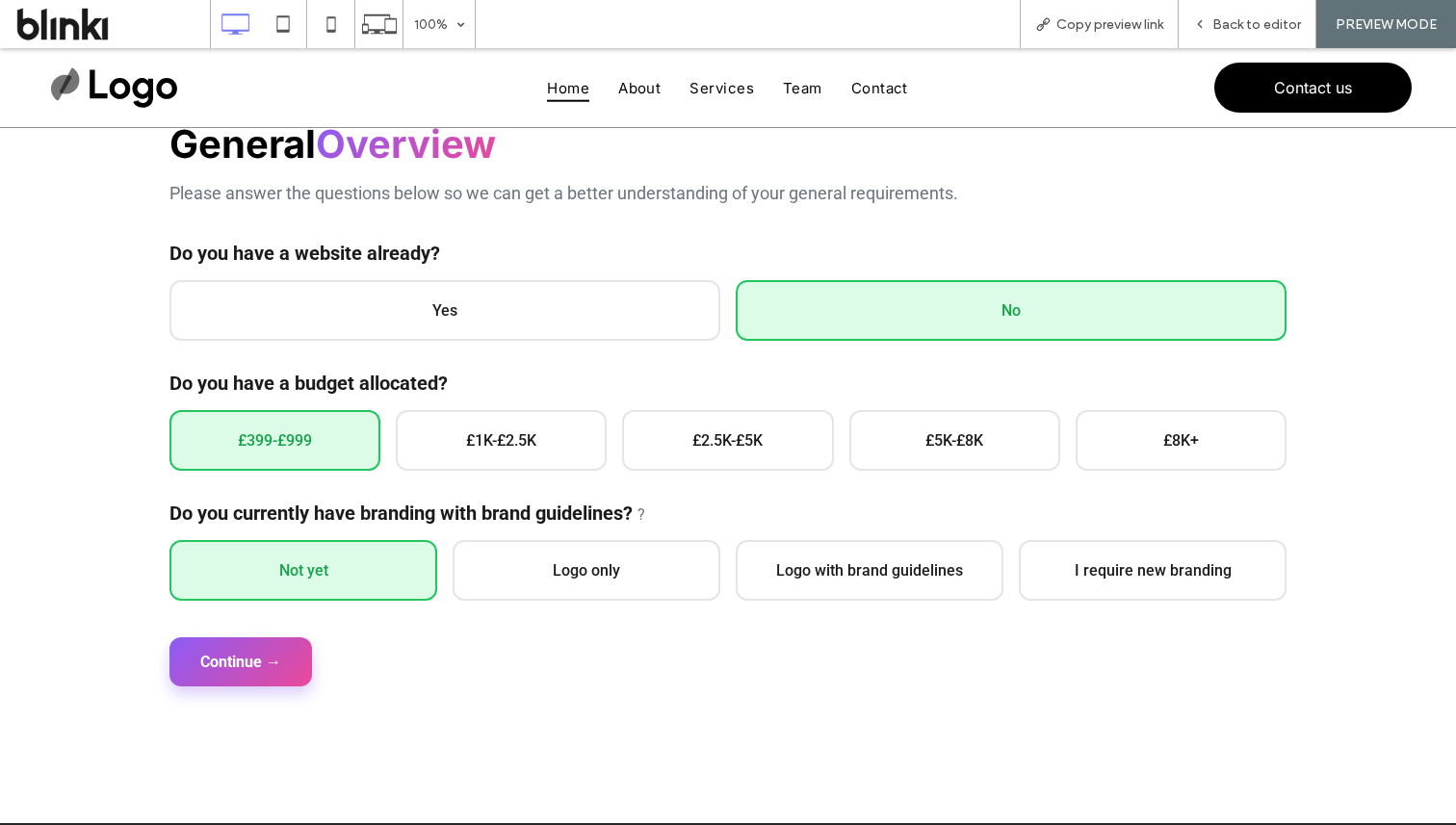
click at [262, 646] on button "Continue →" at bounding box center [240, 661] width 142 height 49
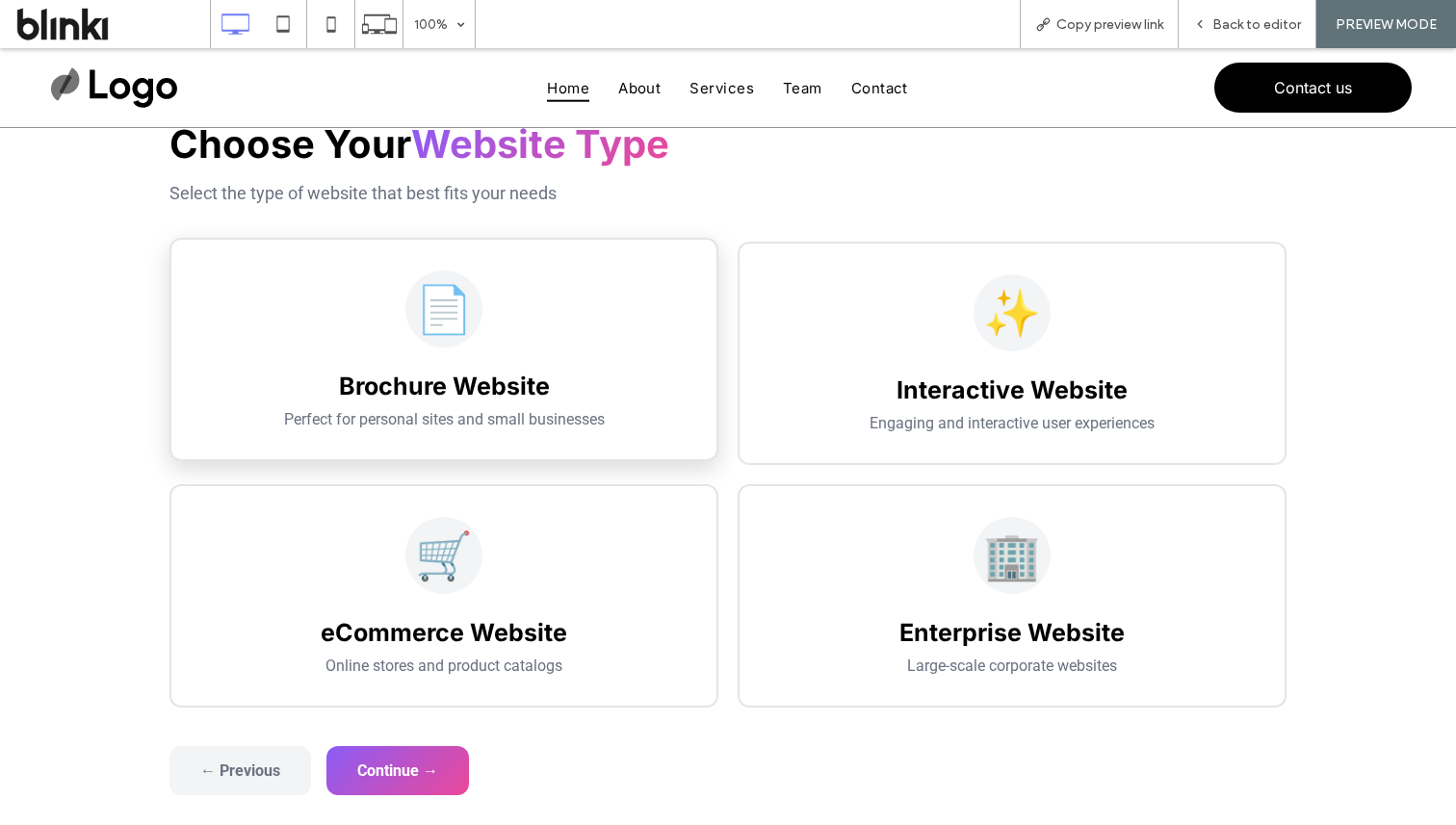
click at [570, 294] on div "📄" at bounding box center [444, 309] width 483 height 77
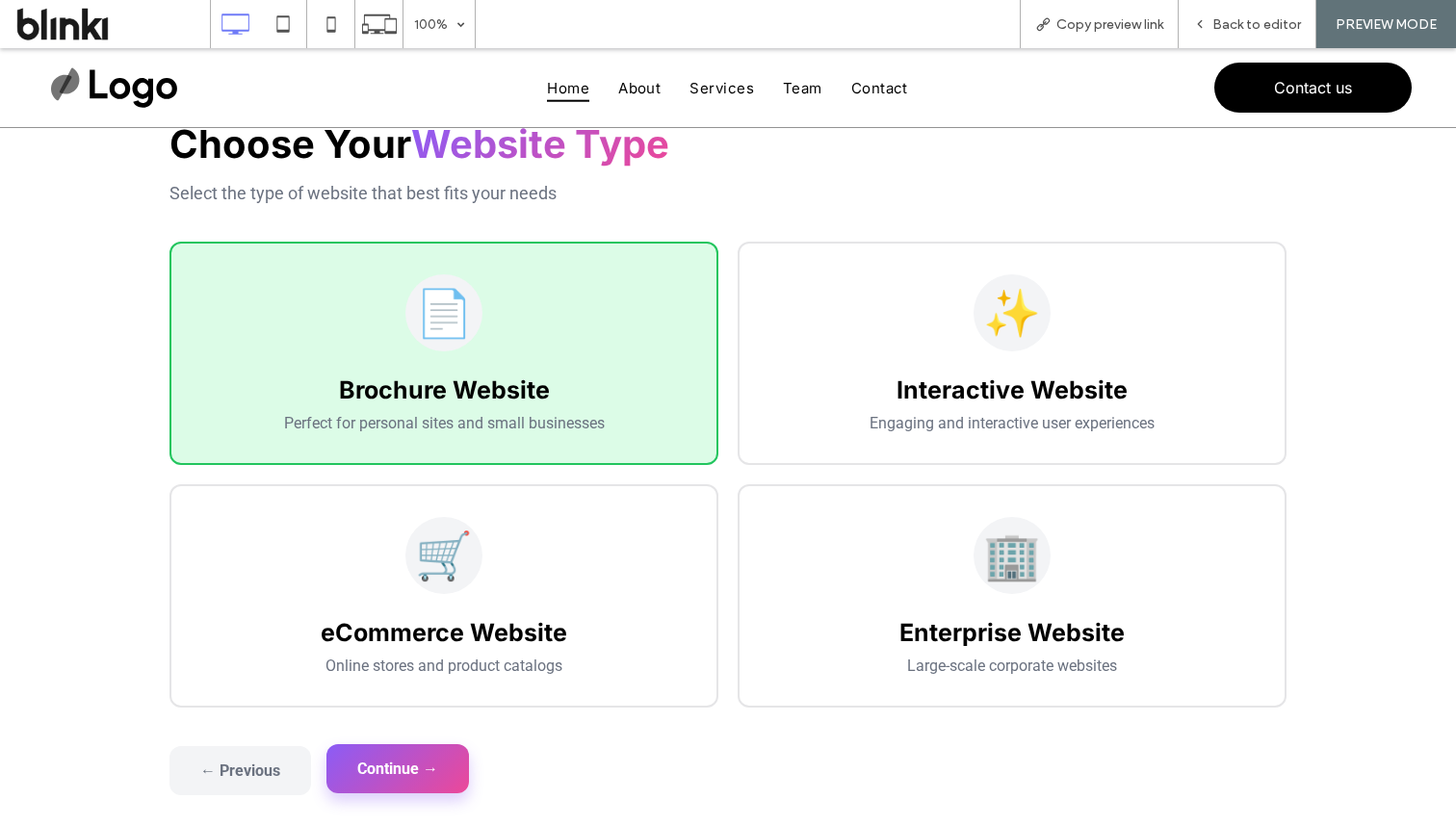
click at [416, 773] on button "Continue →" at bounding box center [397, 768] width 142 height 49
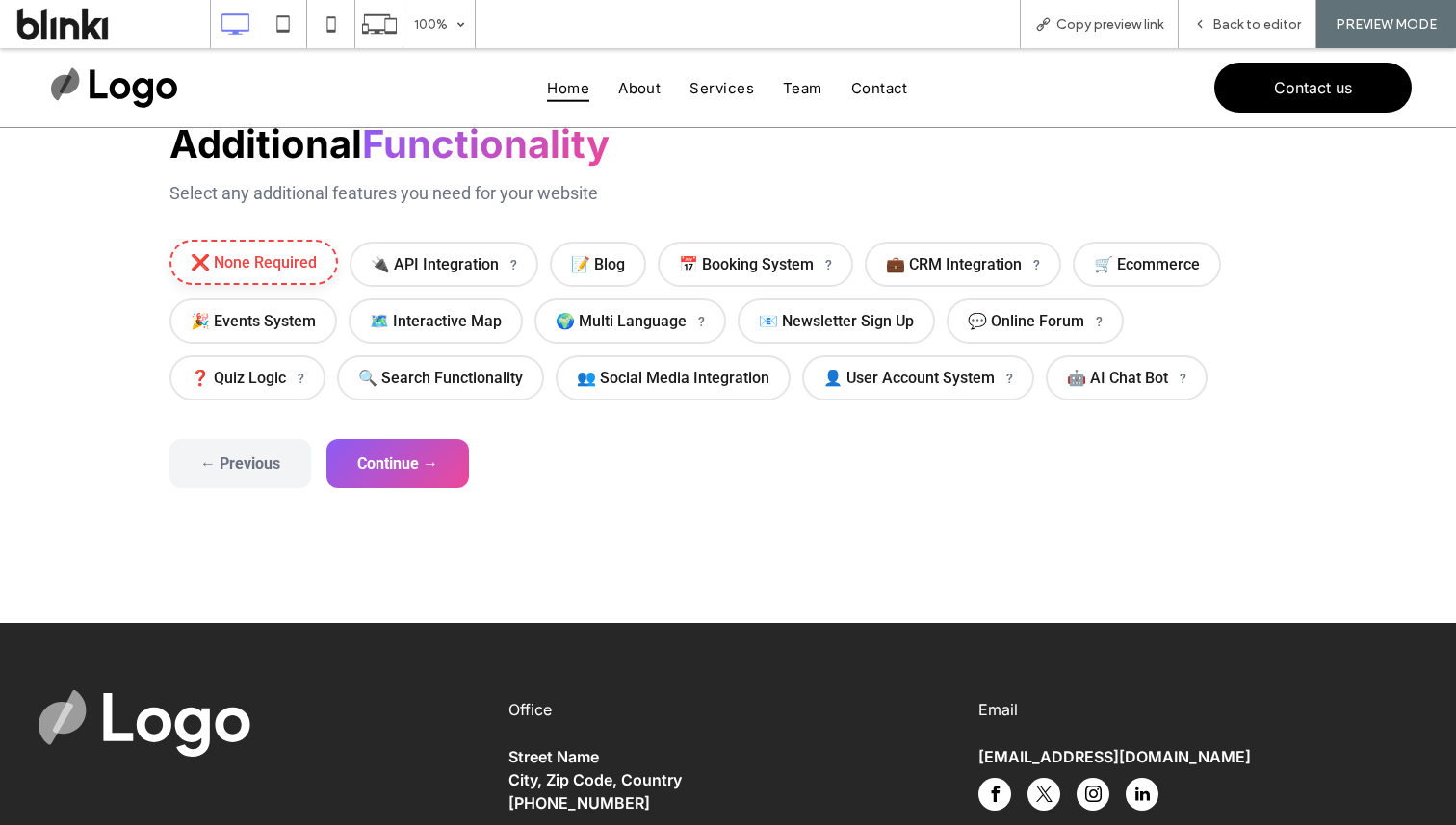
click at [269, 278] on span "❌ None Required" at bounding box center [254, 262] width 169 height 46
click at [440, 469] on button "Continue →" at bounding box center [397, 461] width 142 height 49
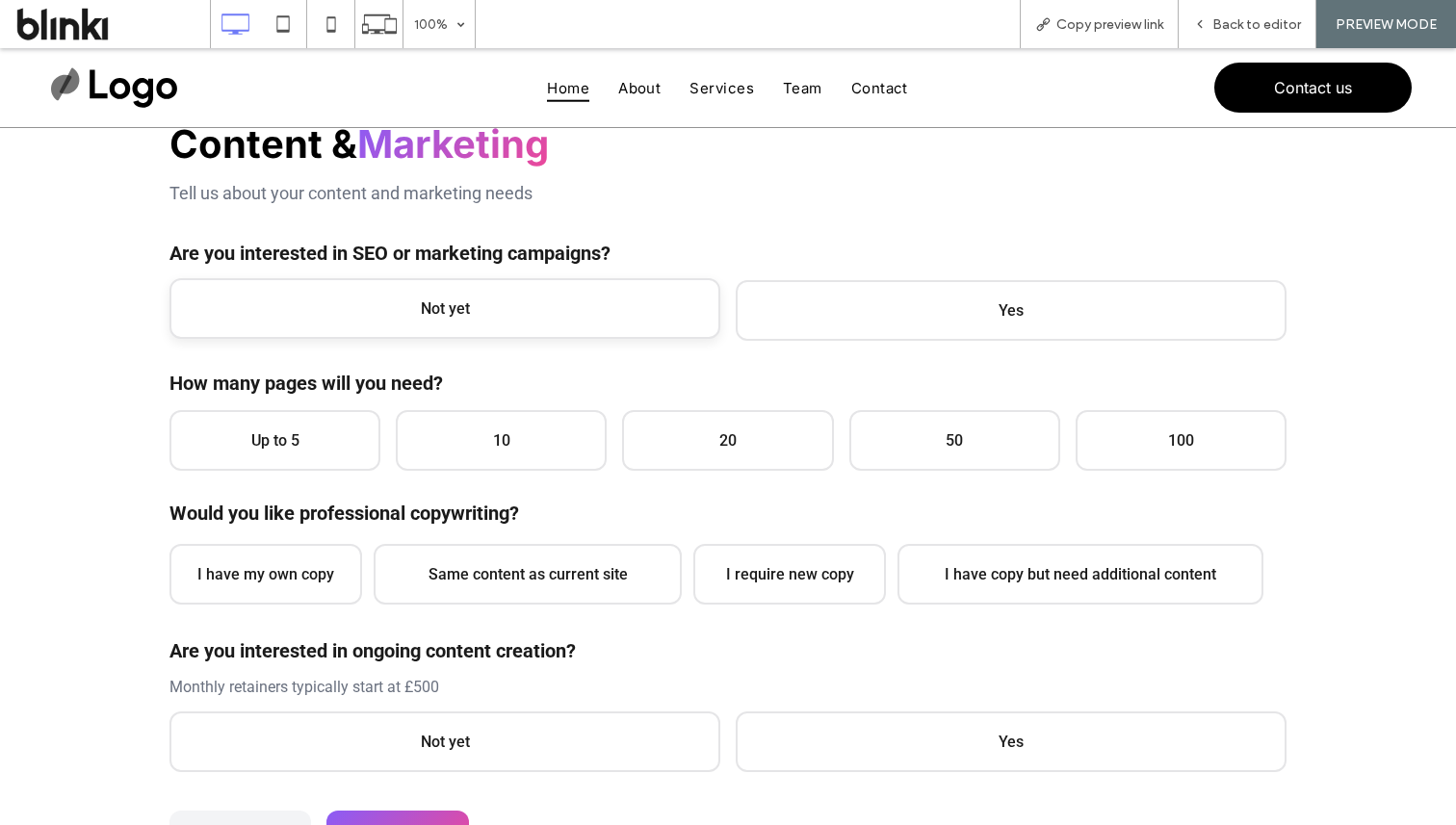
click at [511, 286] on span "Not yet" at bounding box center [445, 308] width 551 height 61
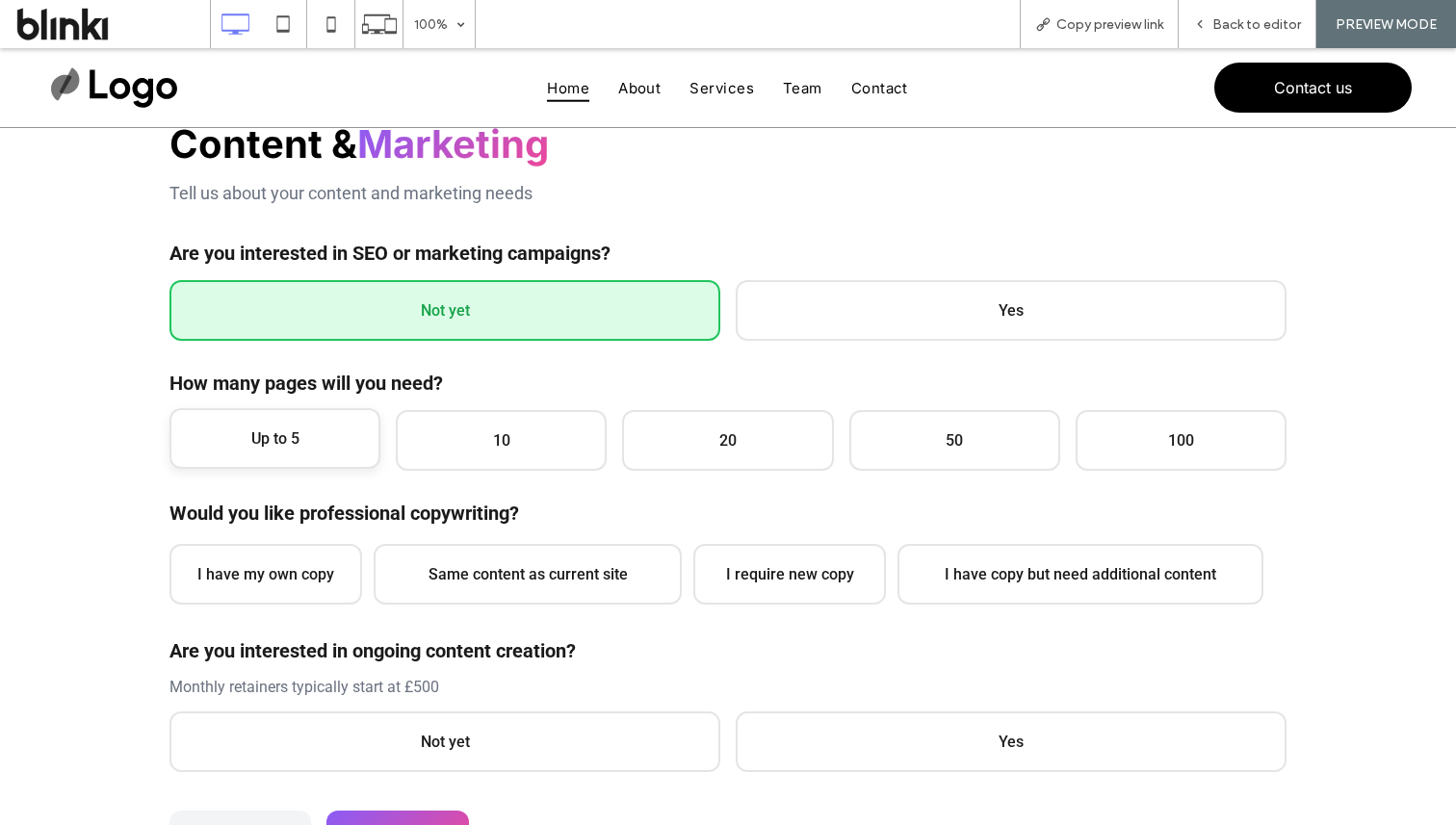
click at [291, 445] on span "Up to 5" at bounding box center [275, 439] width 211 height 61
click at [312, 542] on span "I have my own copy" at bounding box center [265, 572] width 193 height 61
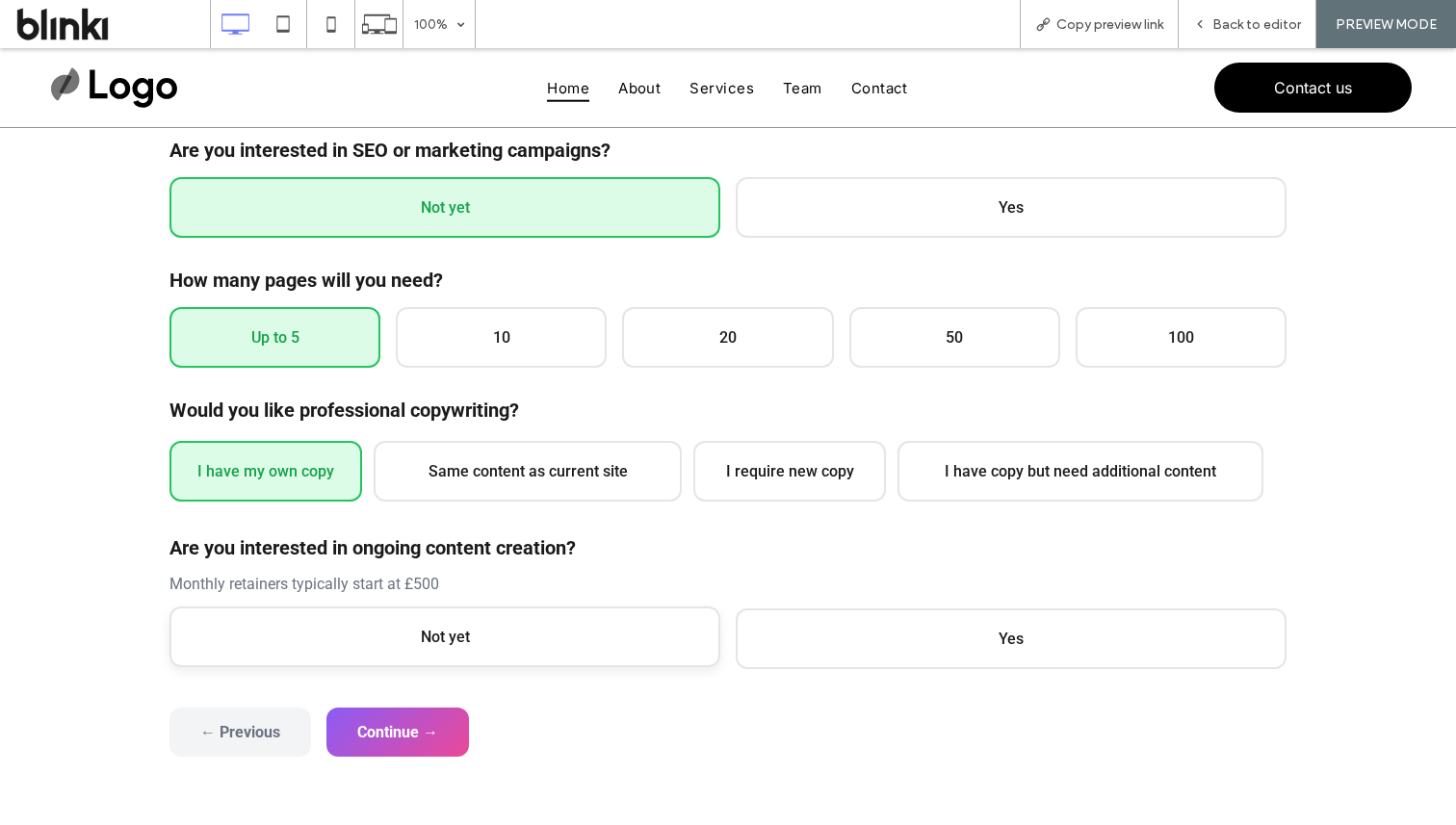
click at [373, 633] on span "Not yet" at bounding box center [445, 636] width 551 height 61
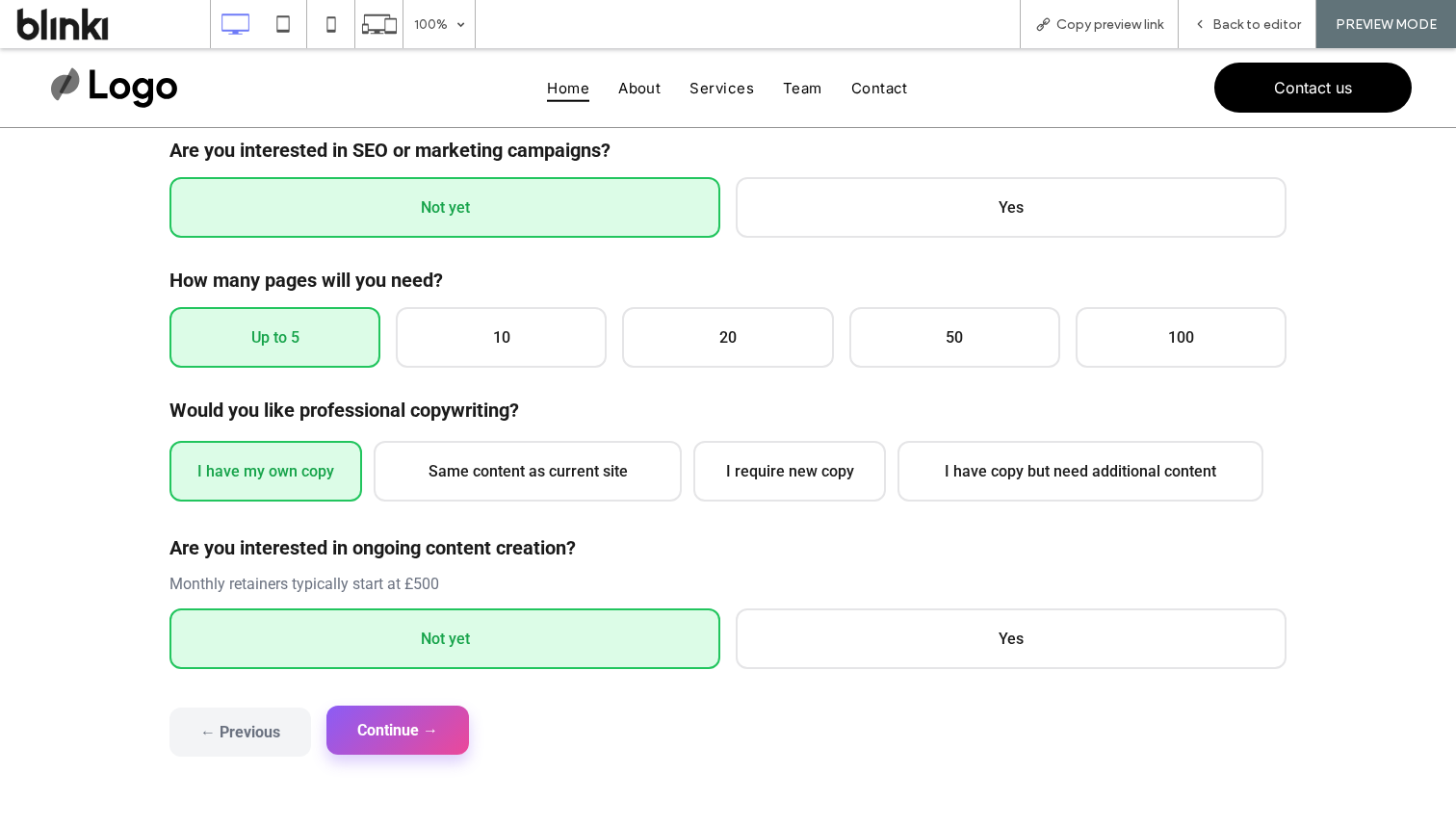
click at [398, 746] on button "Continue →" at bounding box center [397, 730] width 142 height 49
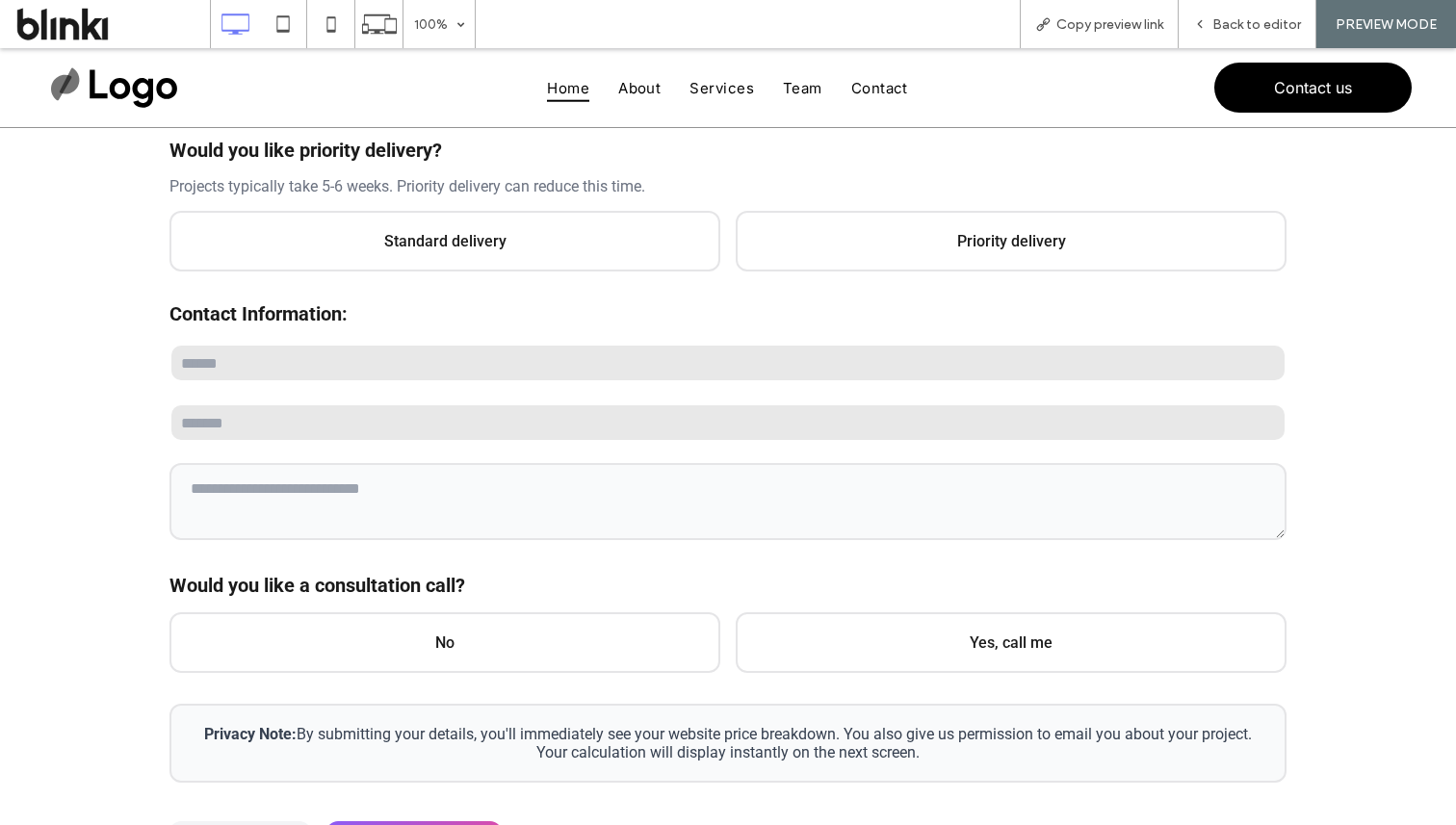
scroll to position [469, 0]
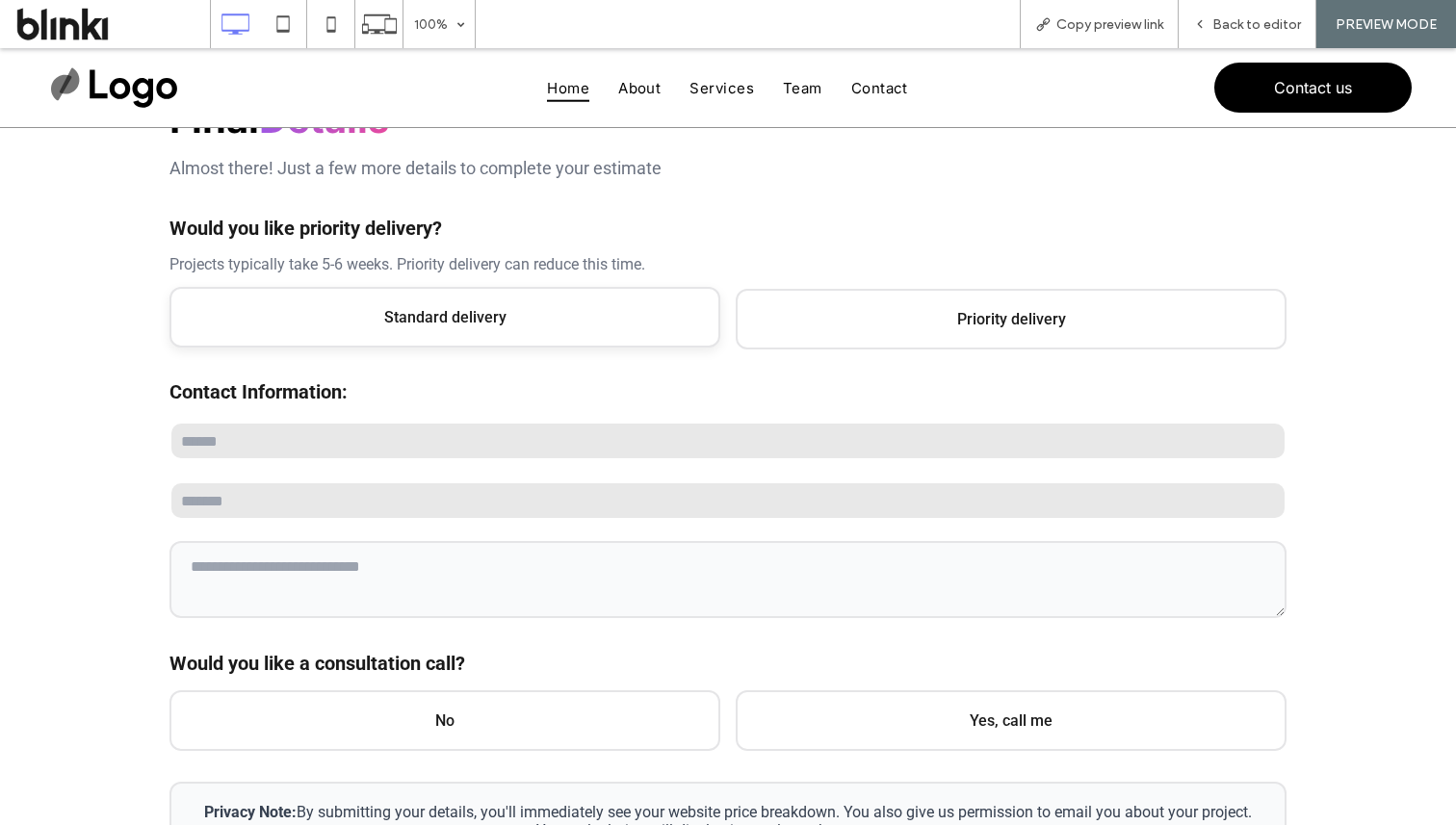
click at [494, 327] on span "Standard delivery" at bounding box center [445, 317] width 551 height 61
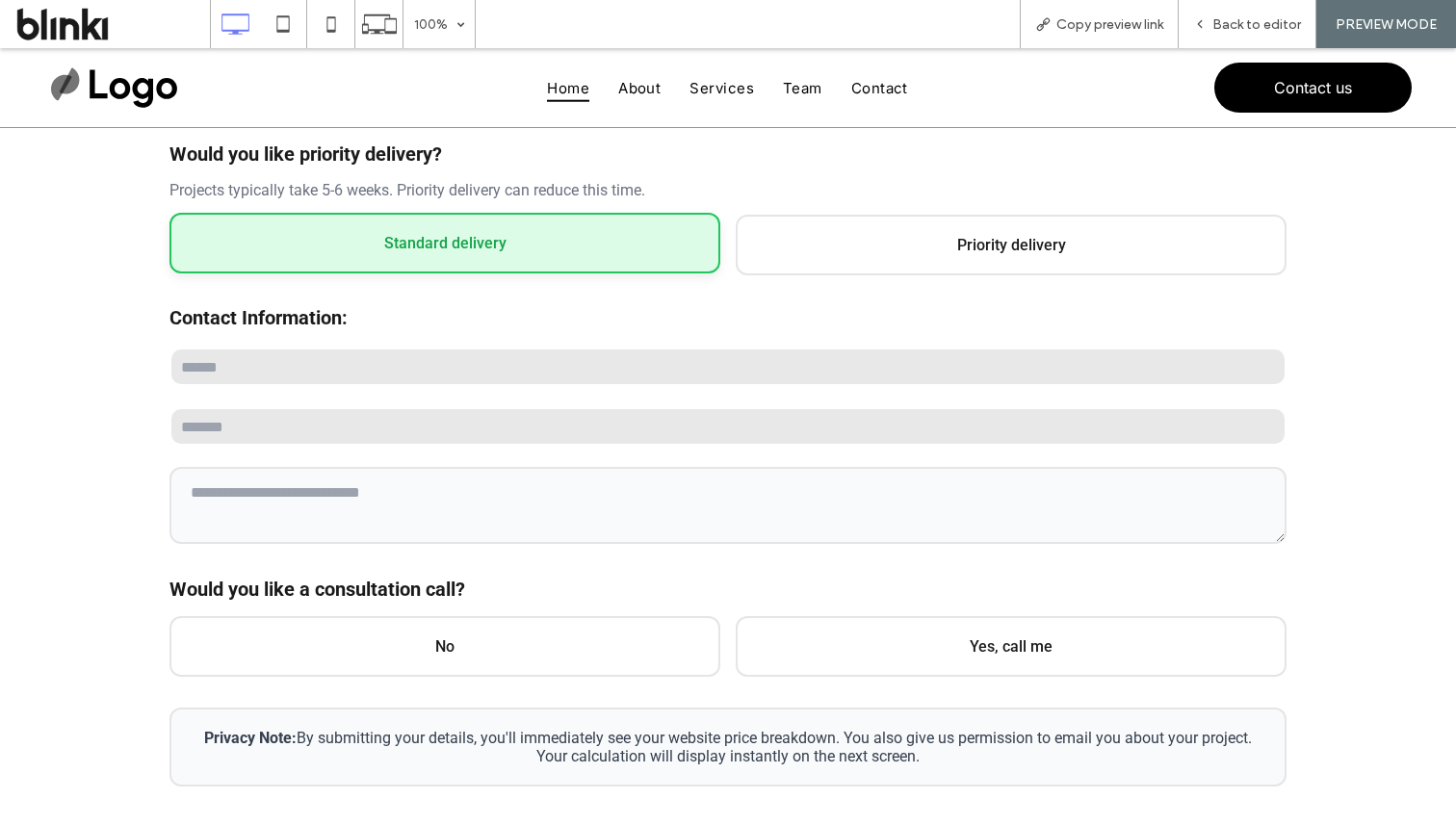
scroll to position [387, 0]
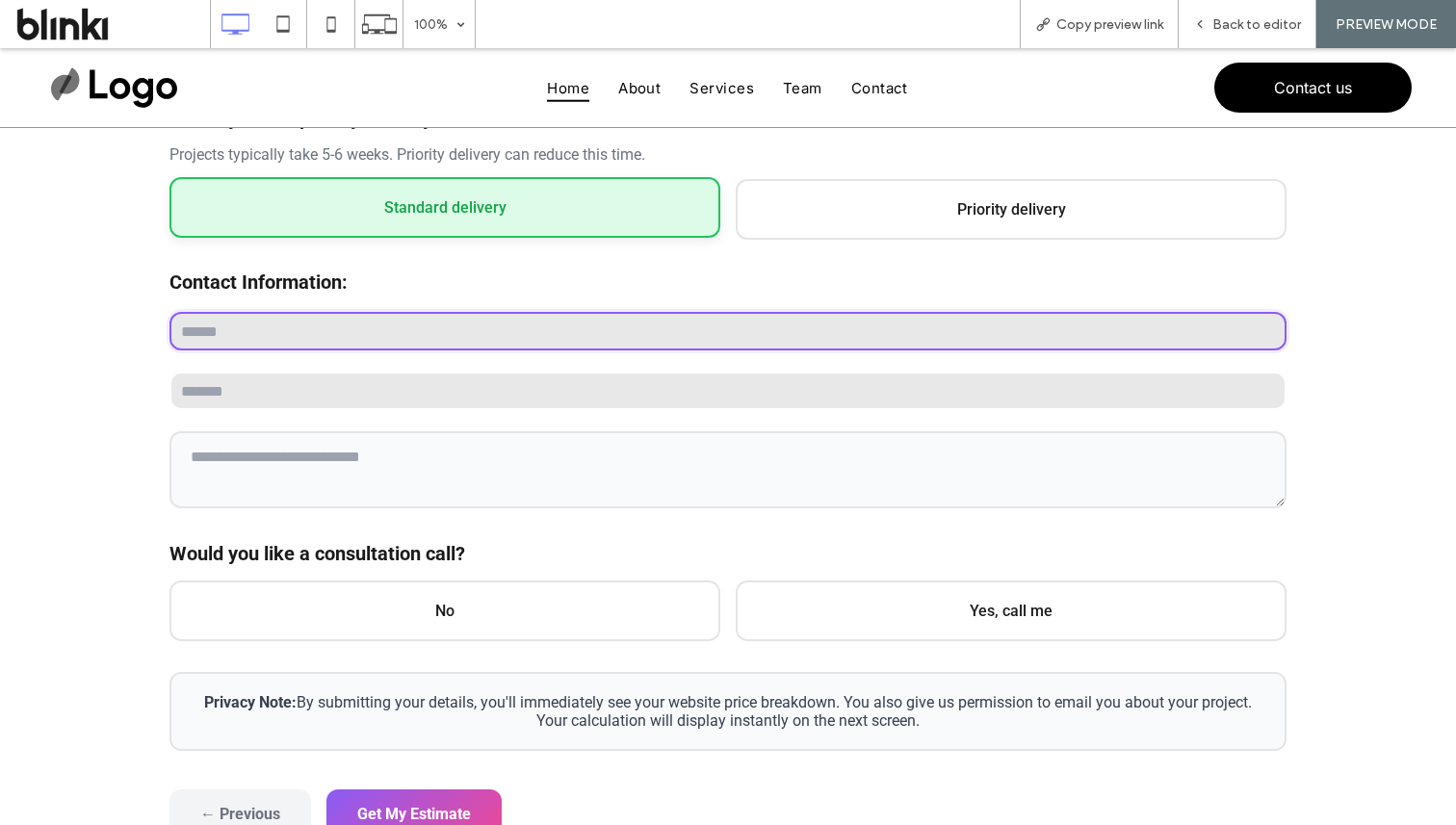
click at [494, 327] on input "text" at bounding box center [728, 331] width 1117 height 39
type input "****"
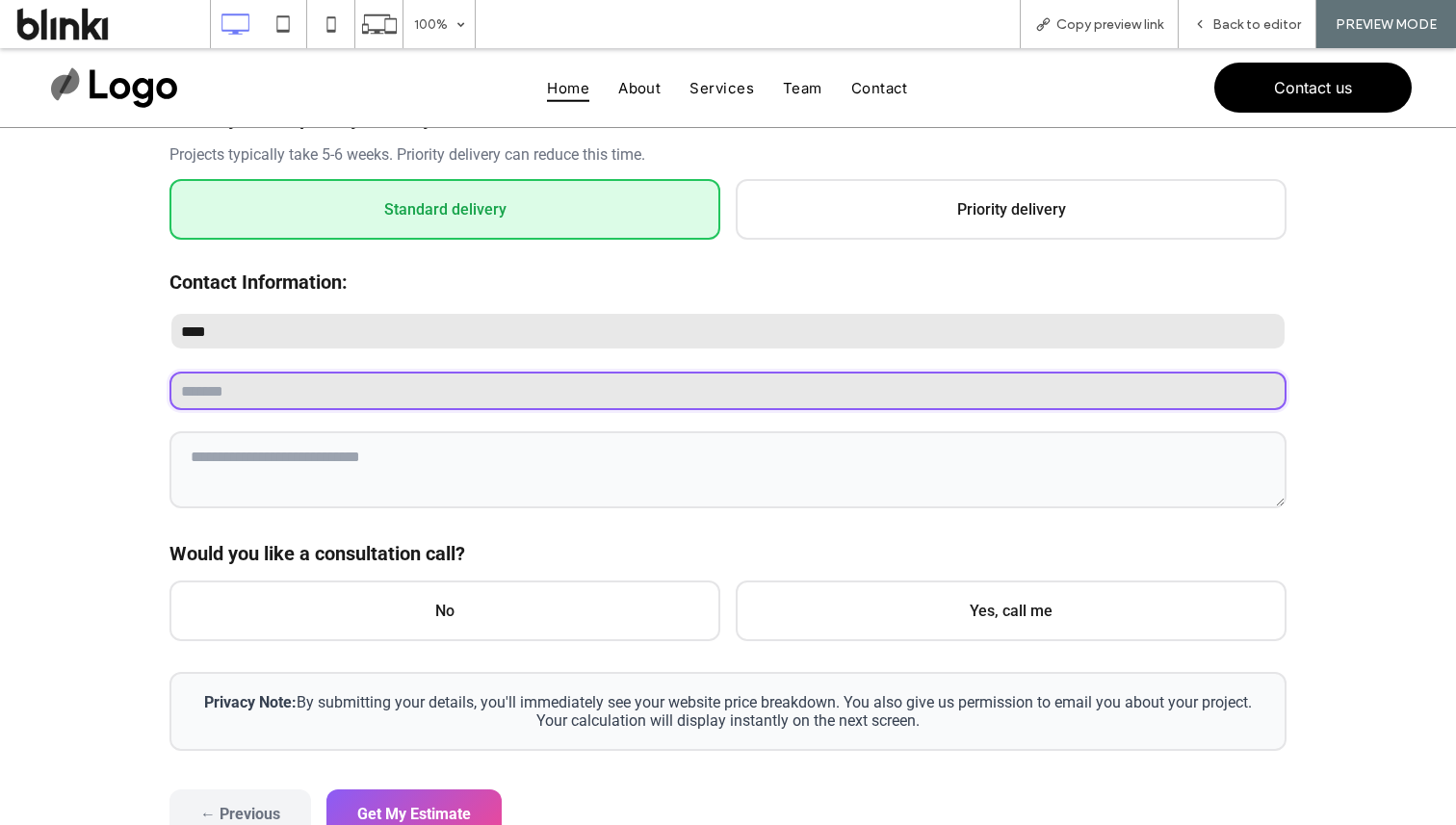
click at [474, 384] on input "email" at bounding box center [728, 391] width 1117 height 39
paste input "**********"
type input "**********"
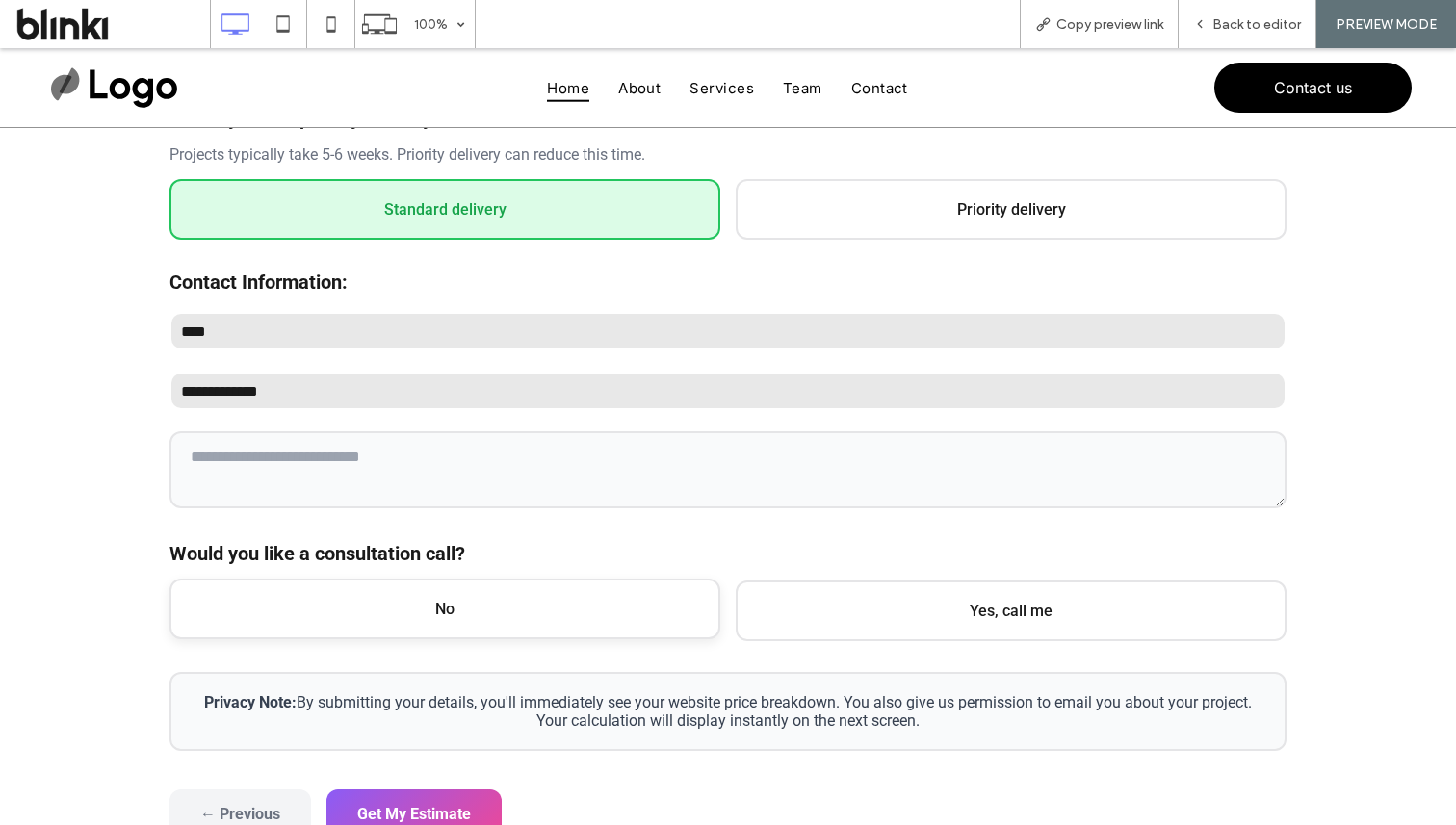
click at [291, 630] on span "No" at bounding box center [445, 608] width 551 height 61
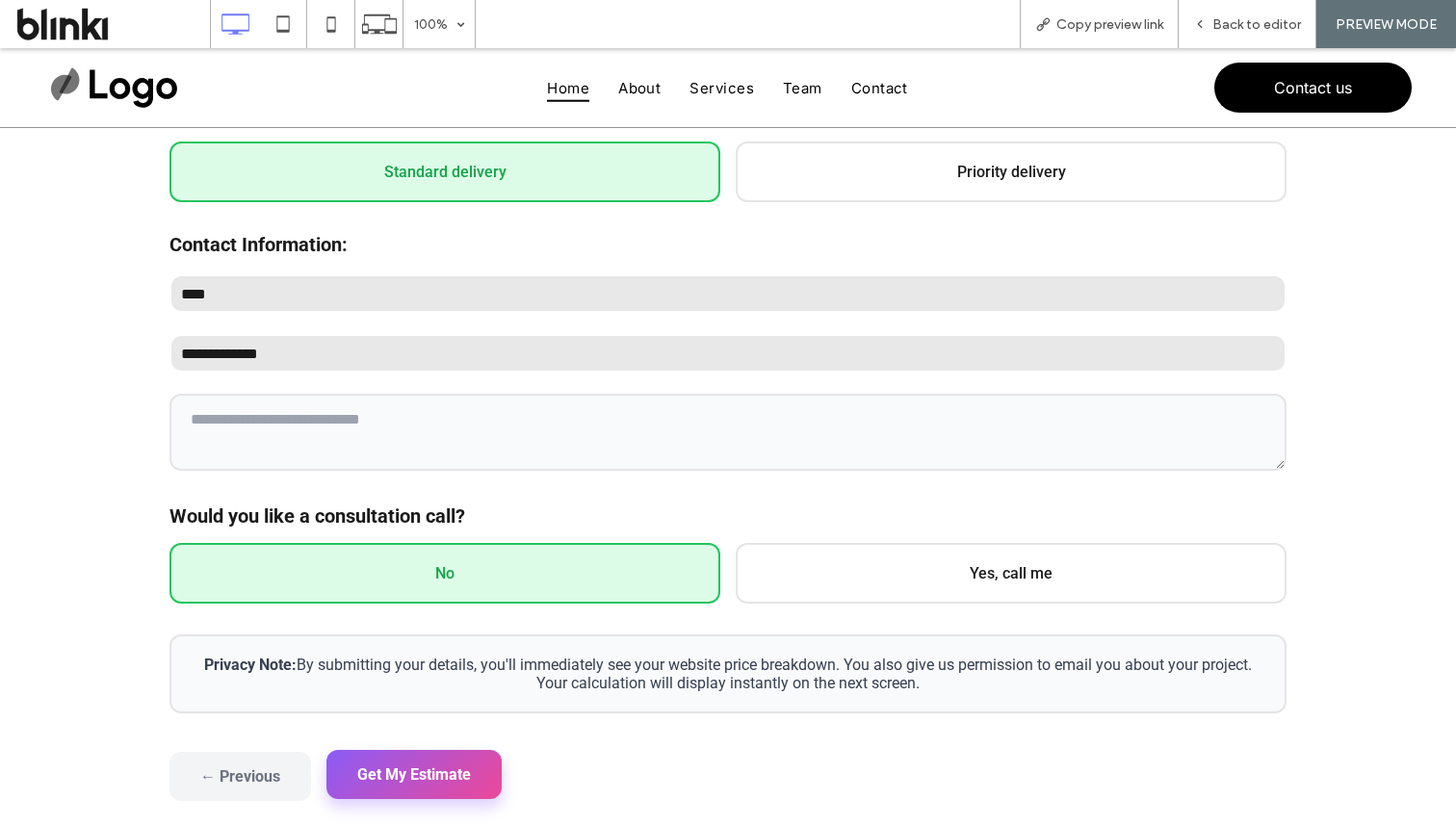
click at [423, 762] on button "Get My Estimate" at bounding box center [414, 774] width 175 height 49
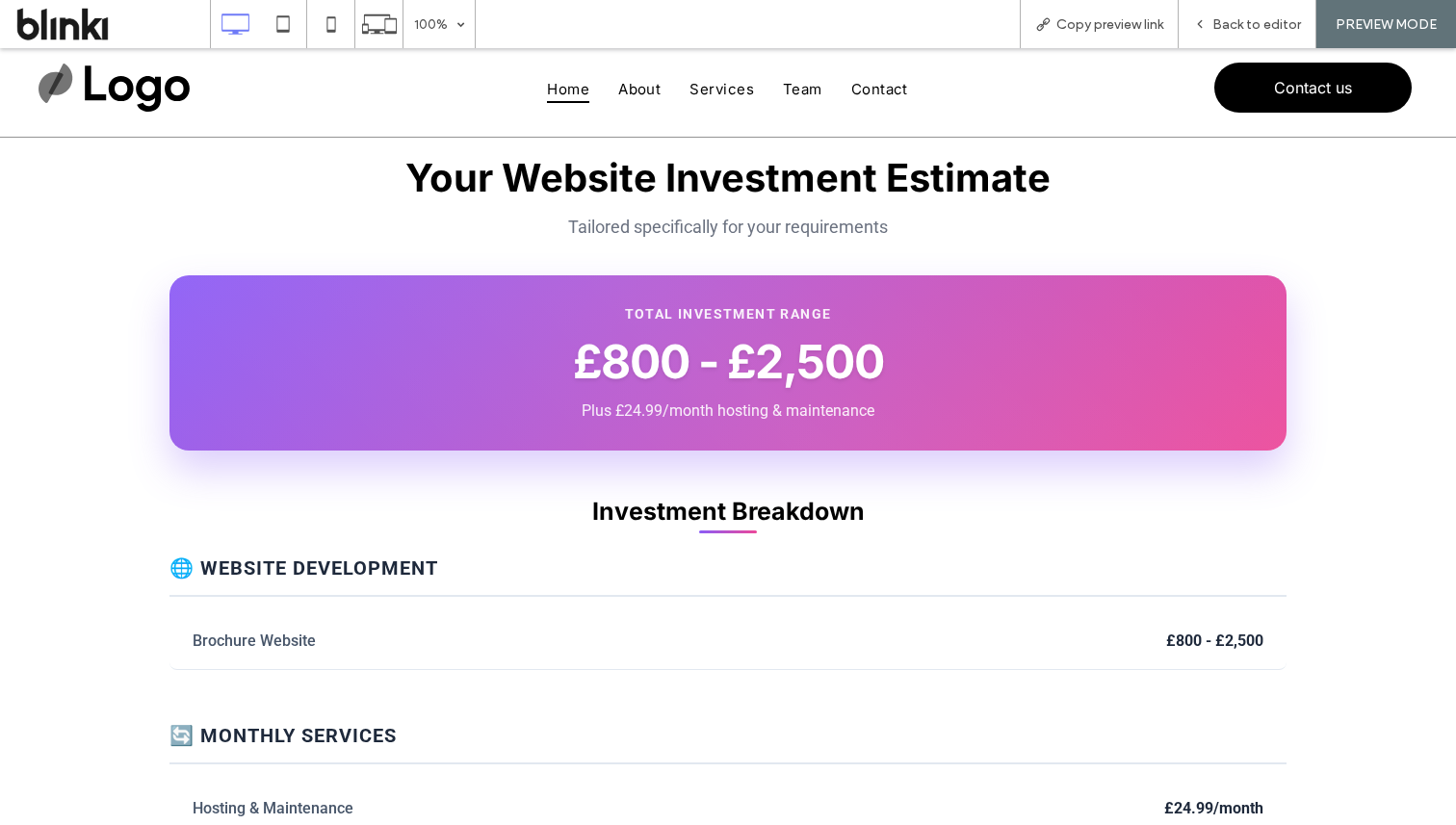
scroll to position [32, 0]
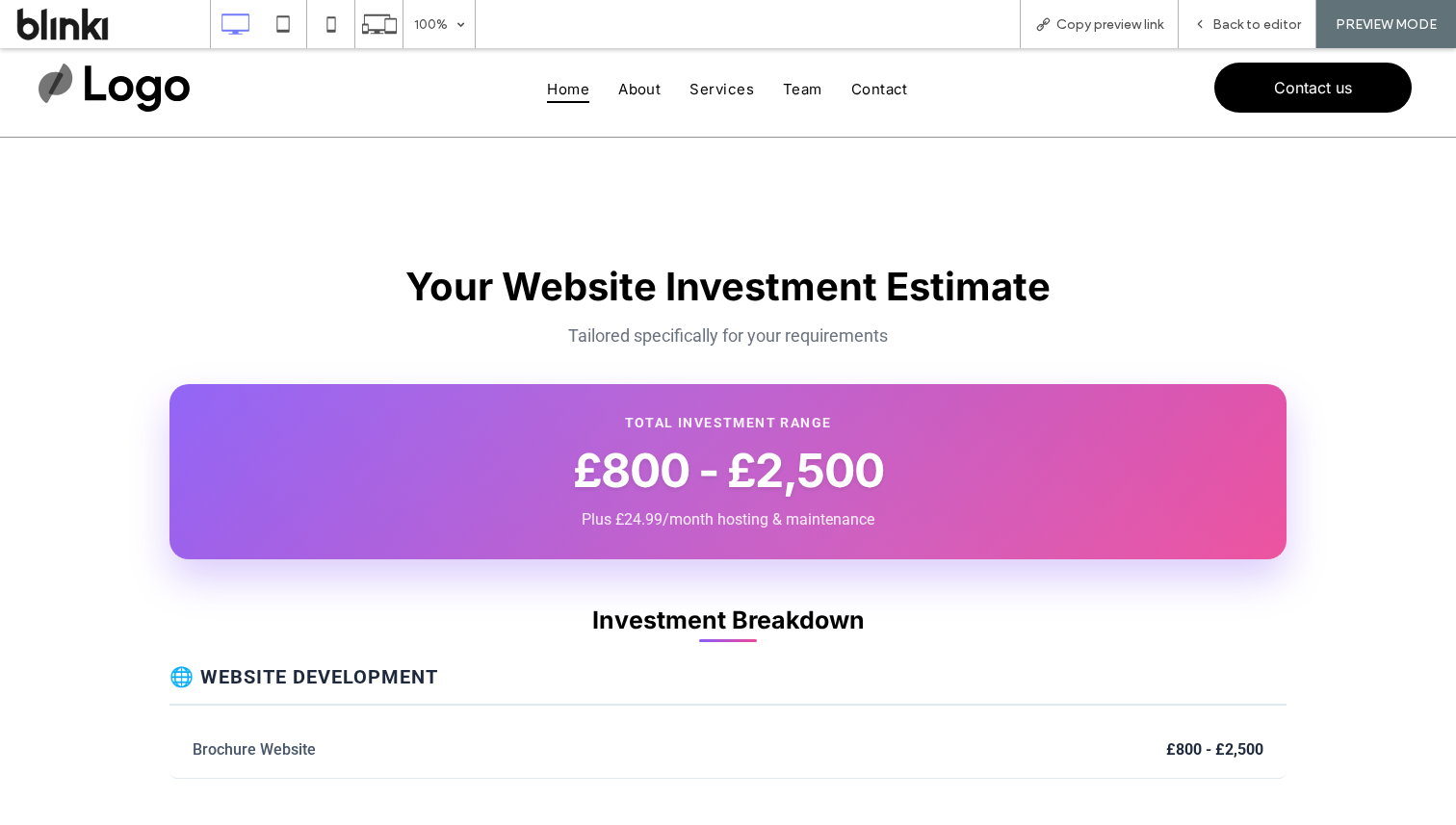
click at [467, 451] on h2 "£800 - £2,500" at bounding box center [728, 470] width 1040 height 57
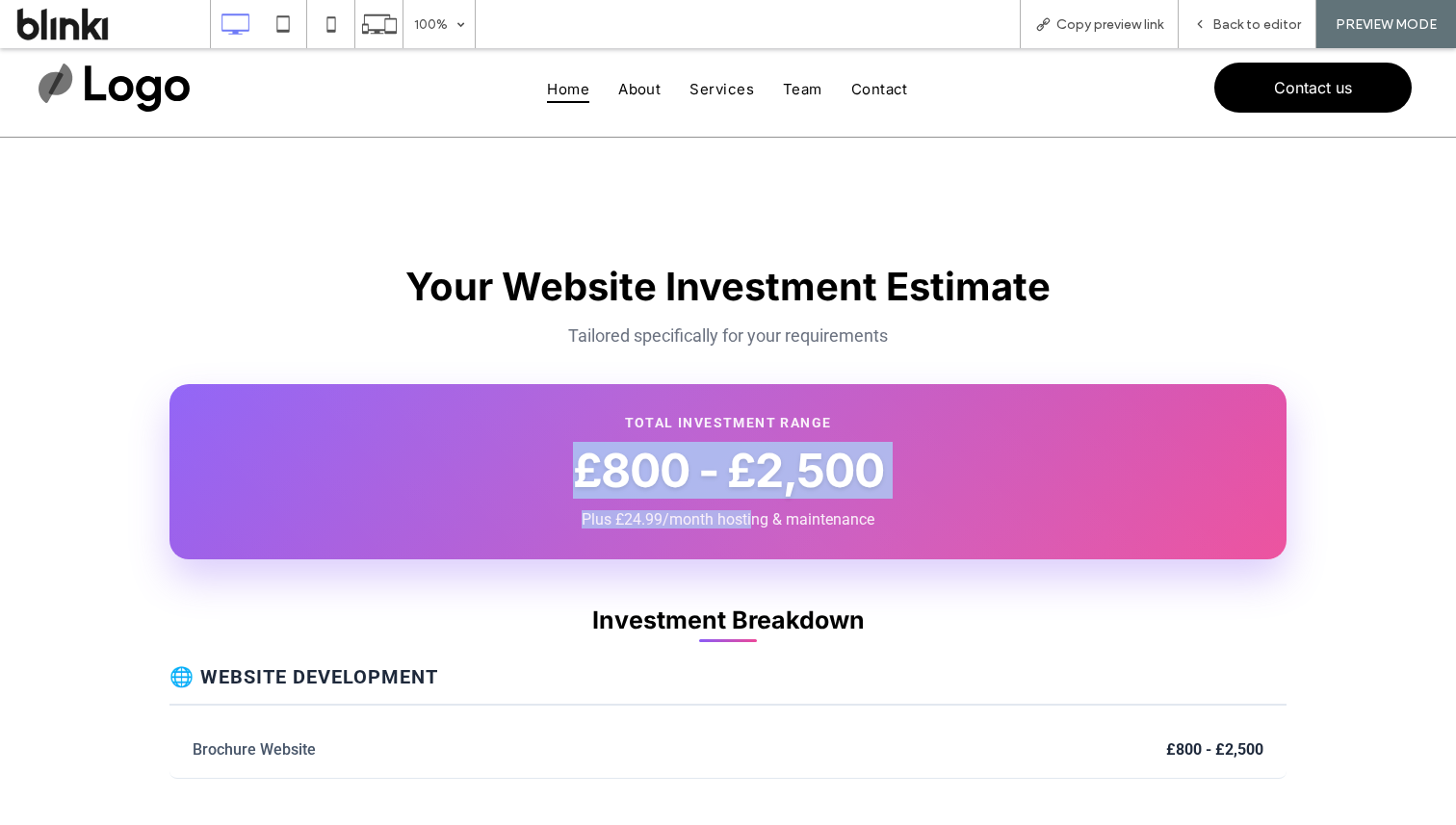
drag, startPoint x: 753, startPoint y: 517, endPoint x: 556, endPoint y: 488, distance: 199.1
click at [556, 488] on div "Total Investment Range £800 - £2,500 Plus £24.99/month hosting & maintenance" at bounding box center [728, 472] width 1117 height 175
click at [626, 471] on h2 "£800 - £2,500" at bounding box center [728, 470] width 1040 height 57
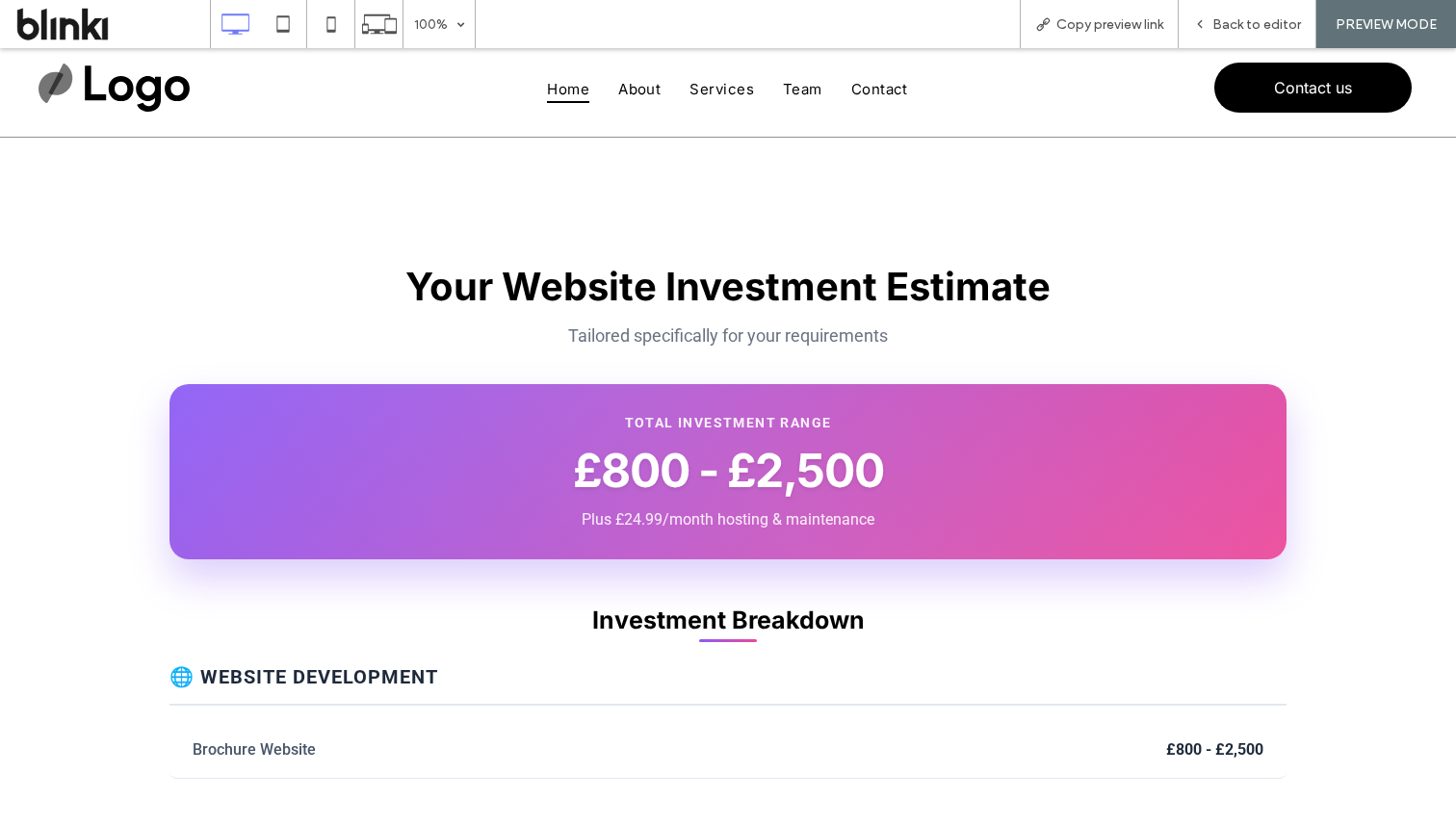
click at [517, 464] on h2 "£800 - £2,500" at bounding box center [728, 470] width 1040 height 57
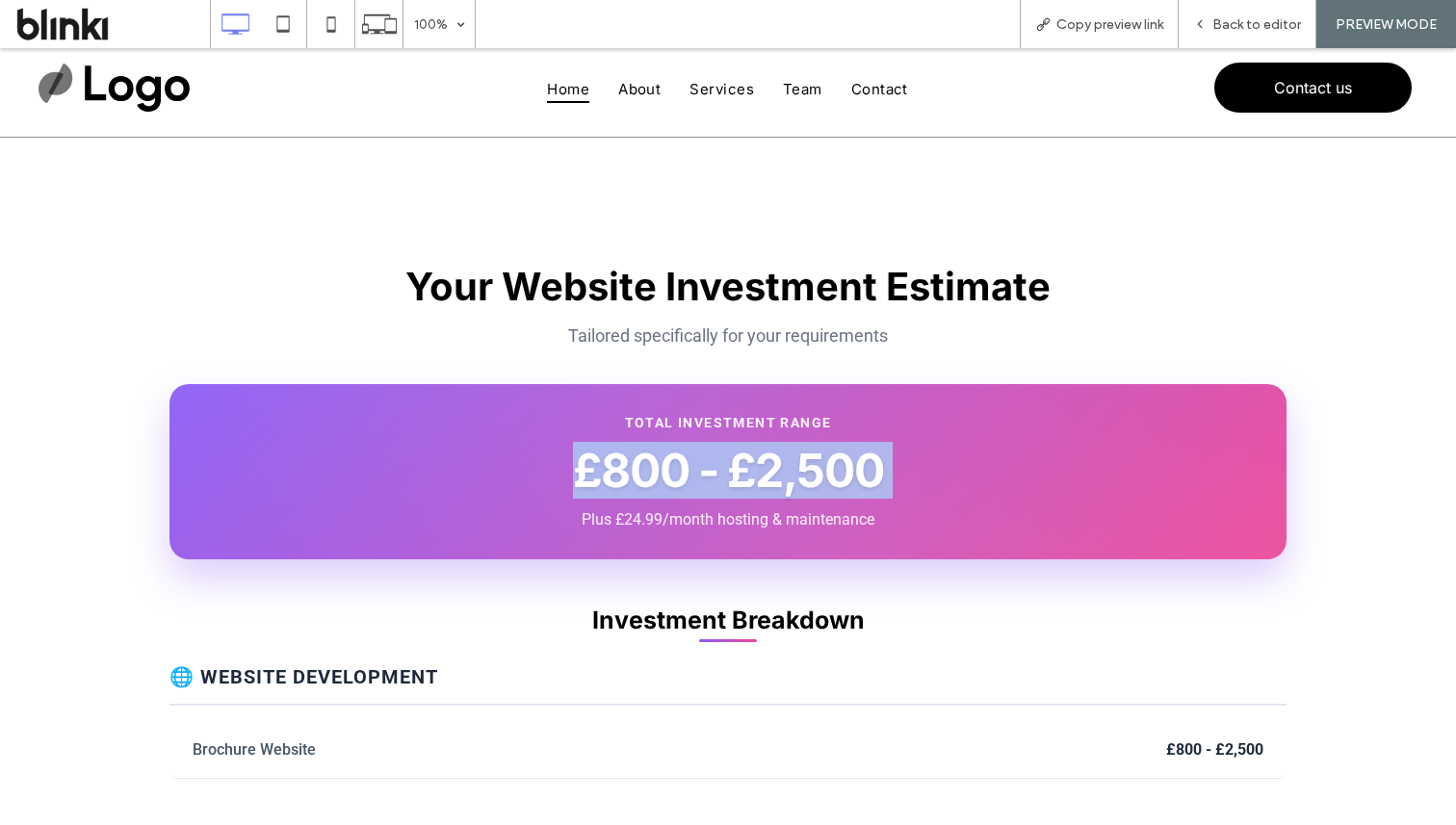
click at [517, 464] on h2 "£800 - £2,500" at bounding box center [728, 470] width 1040 height 57
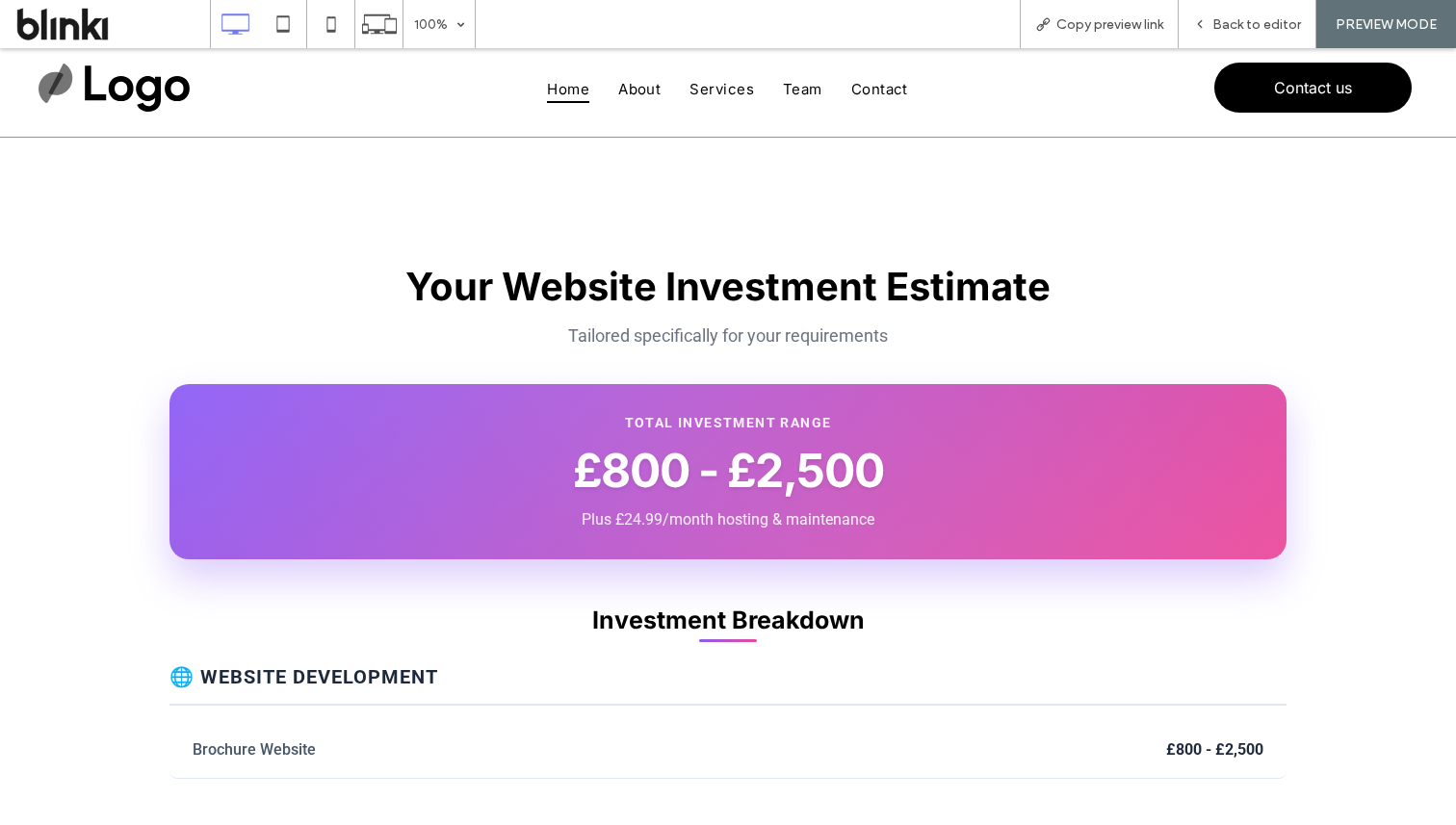
click at [511, 306] on h2 "Your Website Investment Estimate" at bounding box center [728, 286] width 1117 height 47
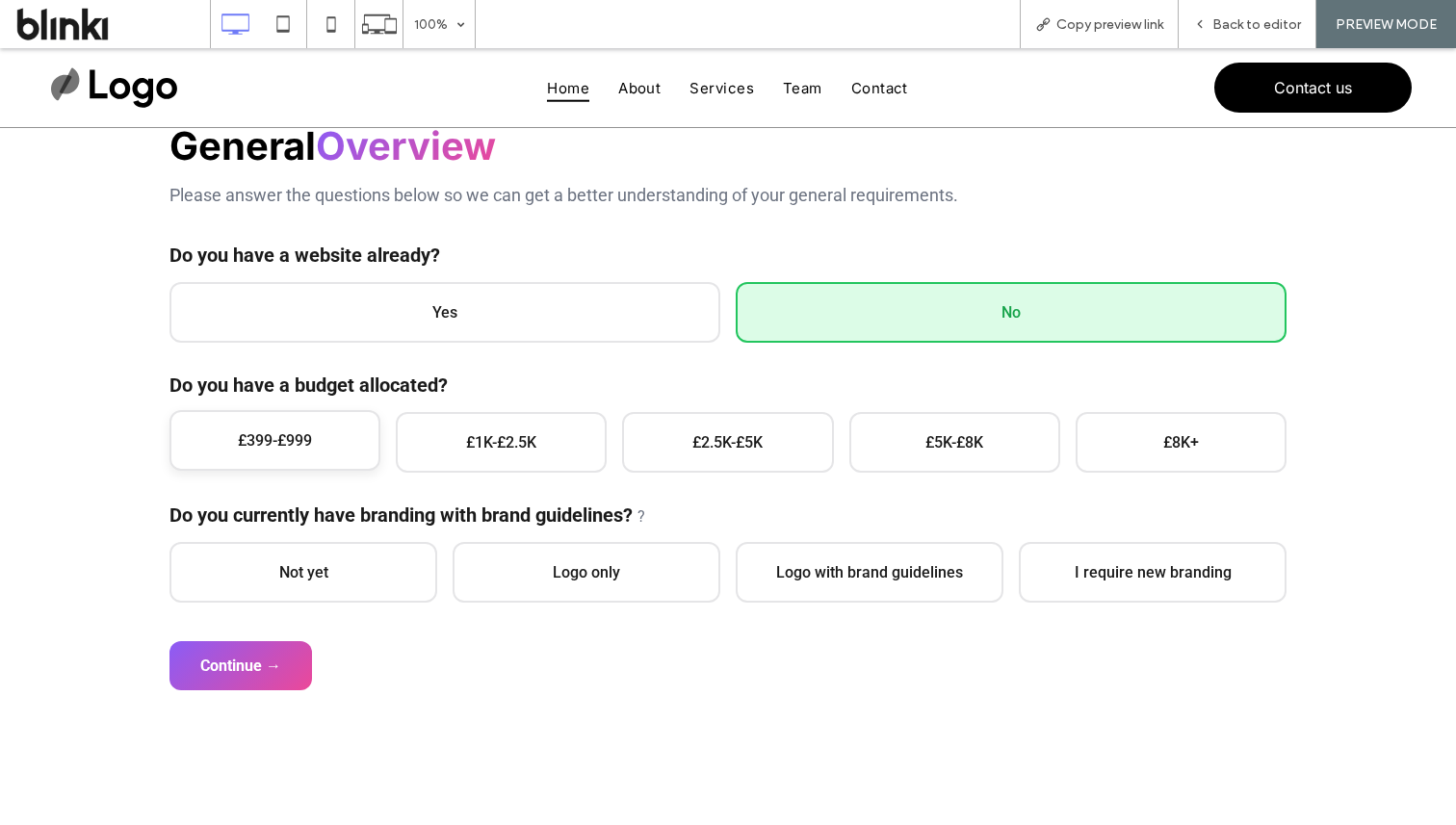
click at [317, 449] on span "£399-£999" at bounding box center [275, 440] width 211 height 61
click at [327, 549] on span "Not yet" at bounding box center [303, 570] width 267 height 61
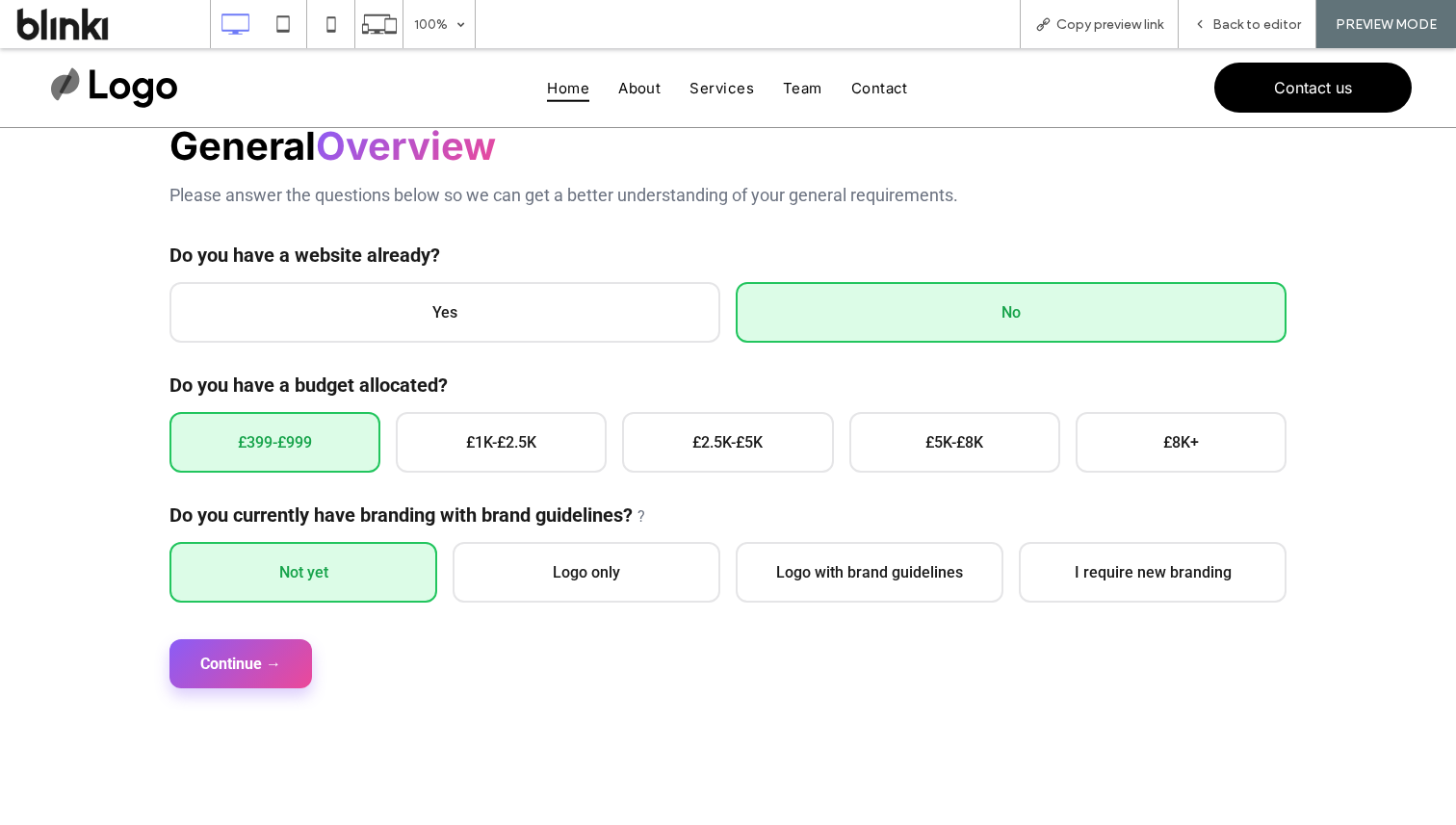
click at [292, 676] on button "Continue →" at bounding box center [240, 663] width 142 height 49
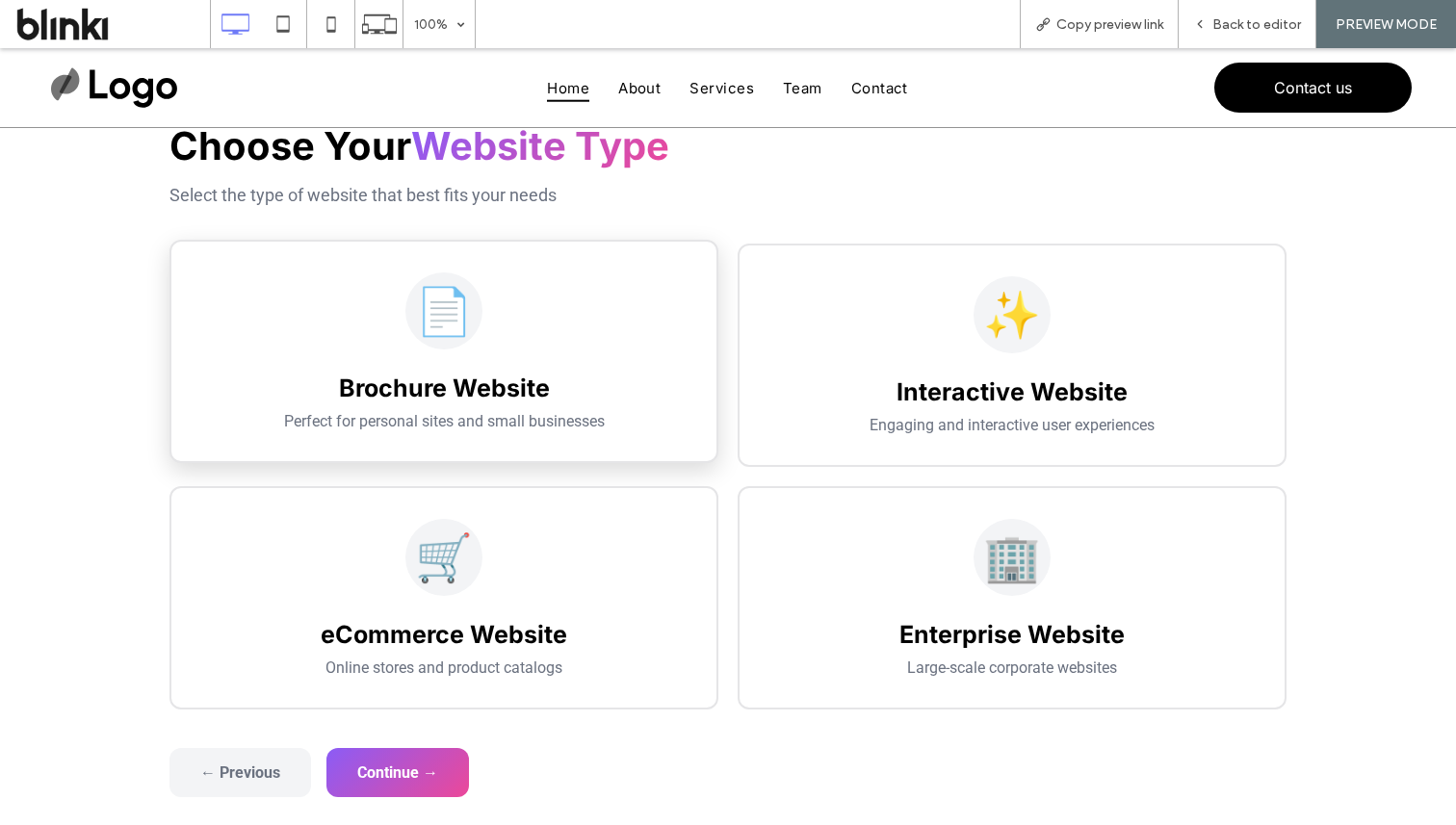
click at [511, 459] on div "📄 Brochure Website Perfect for personal sites and small businesses" at bounding box center [444, 351] width 549 height 224
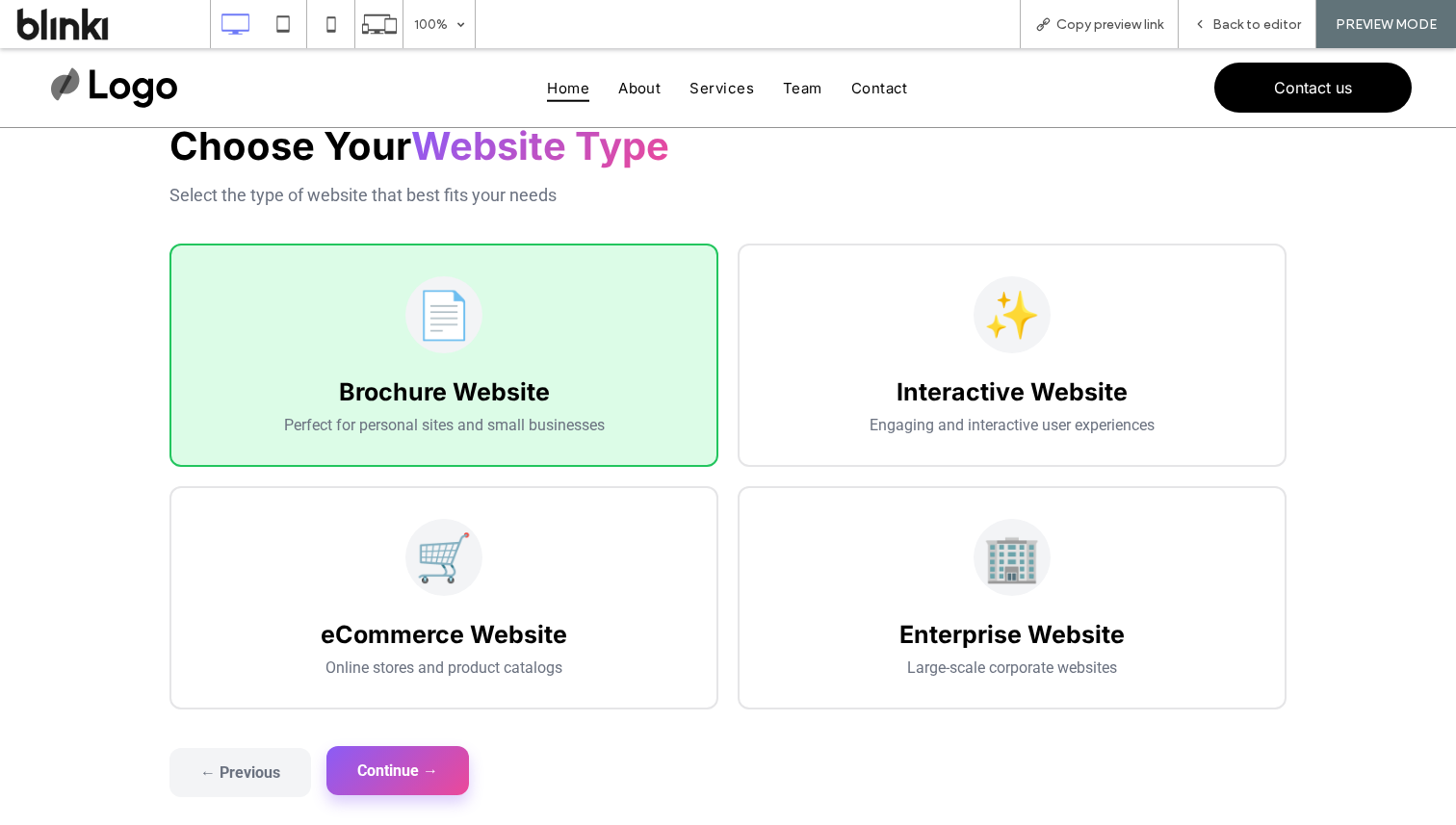
click at [413, 773] on button "Continue →" at bounding box center [397, 770] width 142 height 49
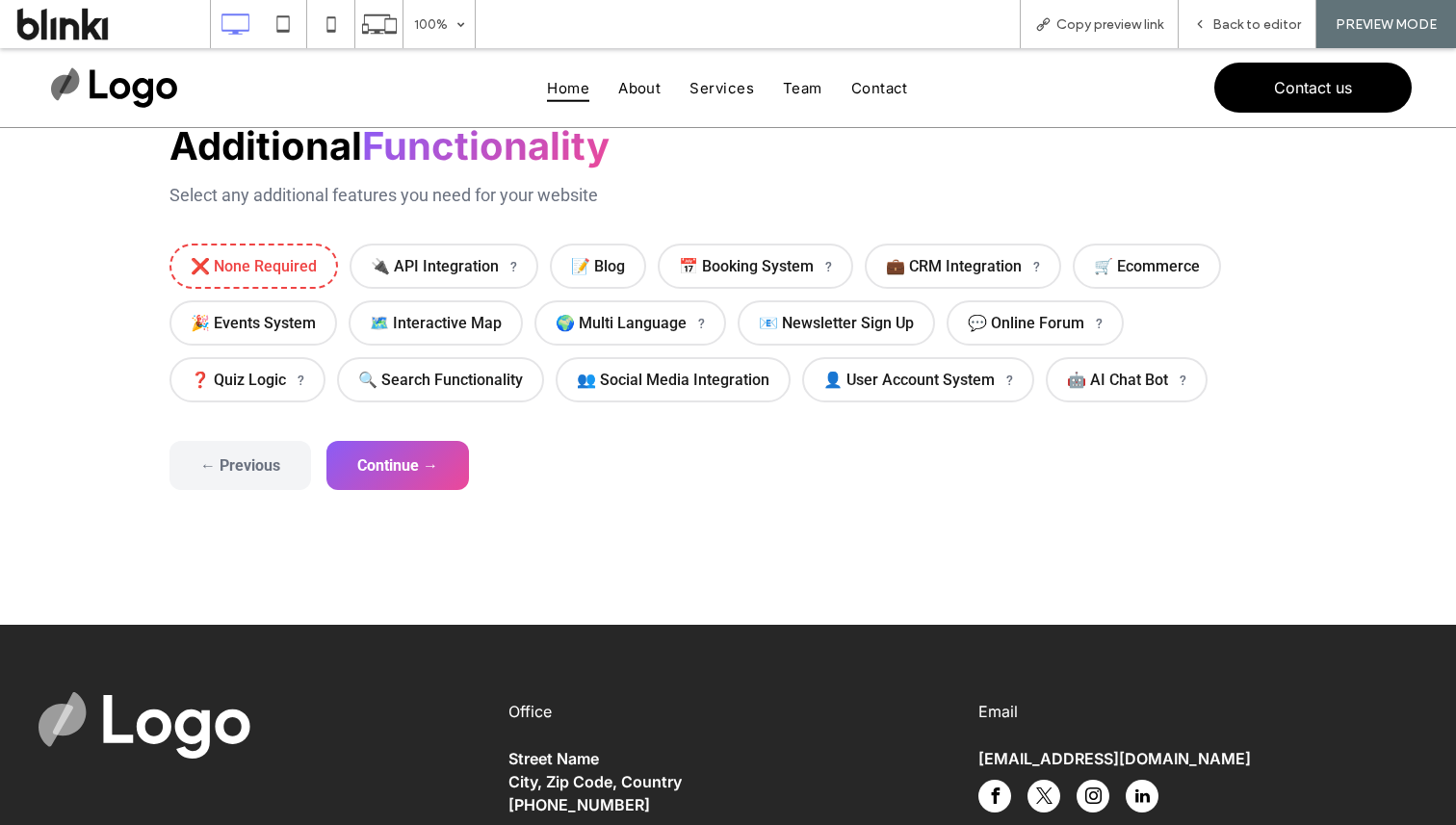
click at [299, 290] on div "❌ None Required 🔌 API Integration ? 📝 Blog 📅 Booking System ? 💼 CRM Integration…" at bounding box center [728, 323] width 1117 height 159
click at [305, 272] on span "❌ None Required" at bounding box center [254, 264] width 169 height 46
click at [409, 465] on button "Continue →" at bounding box center [397, 463] width 142 height 49
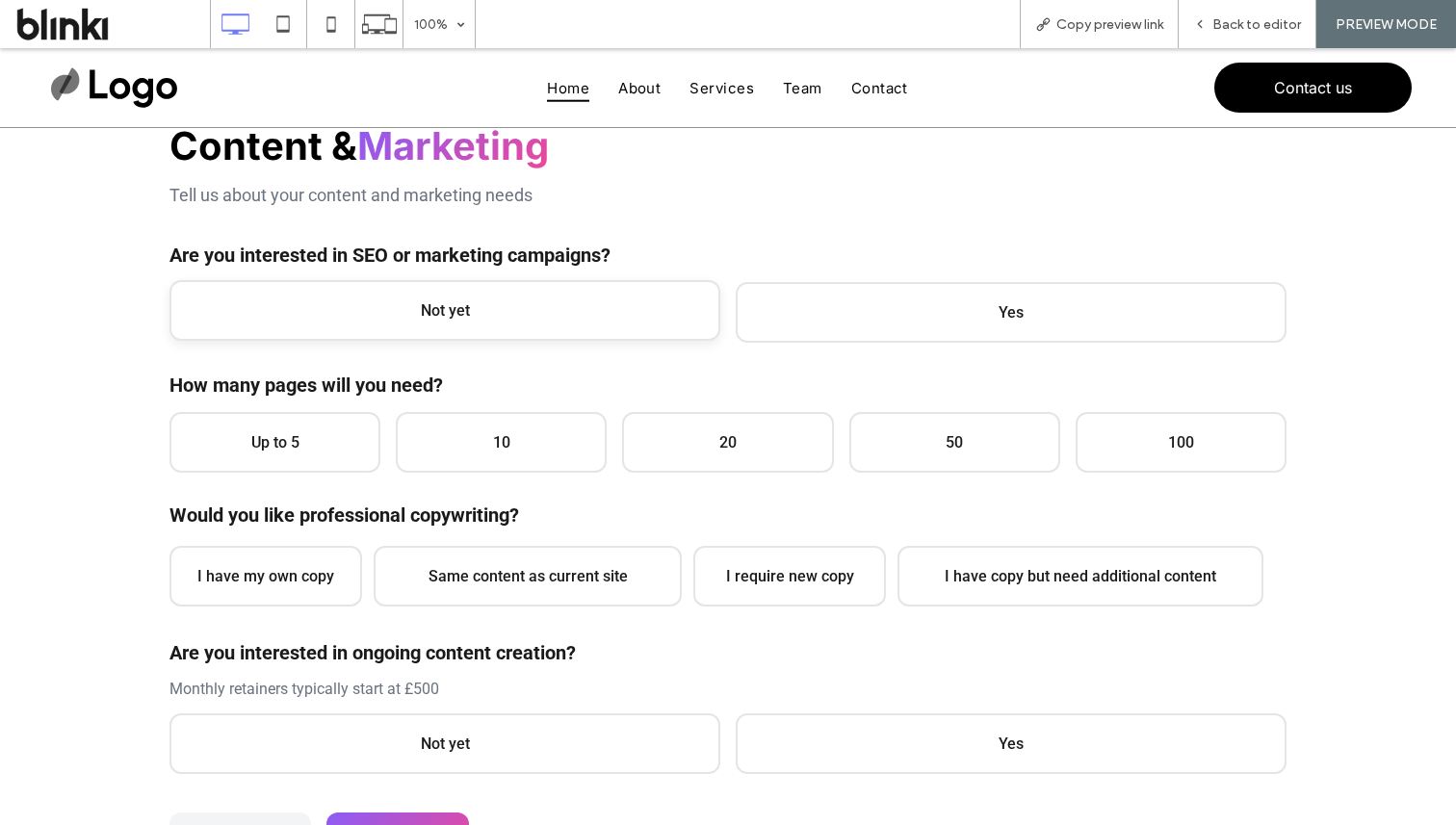
click at [491, 302] on span "Not yet" at bounding box center [445, 310] width 551 height 61
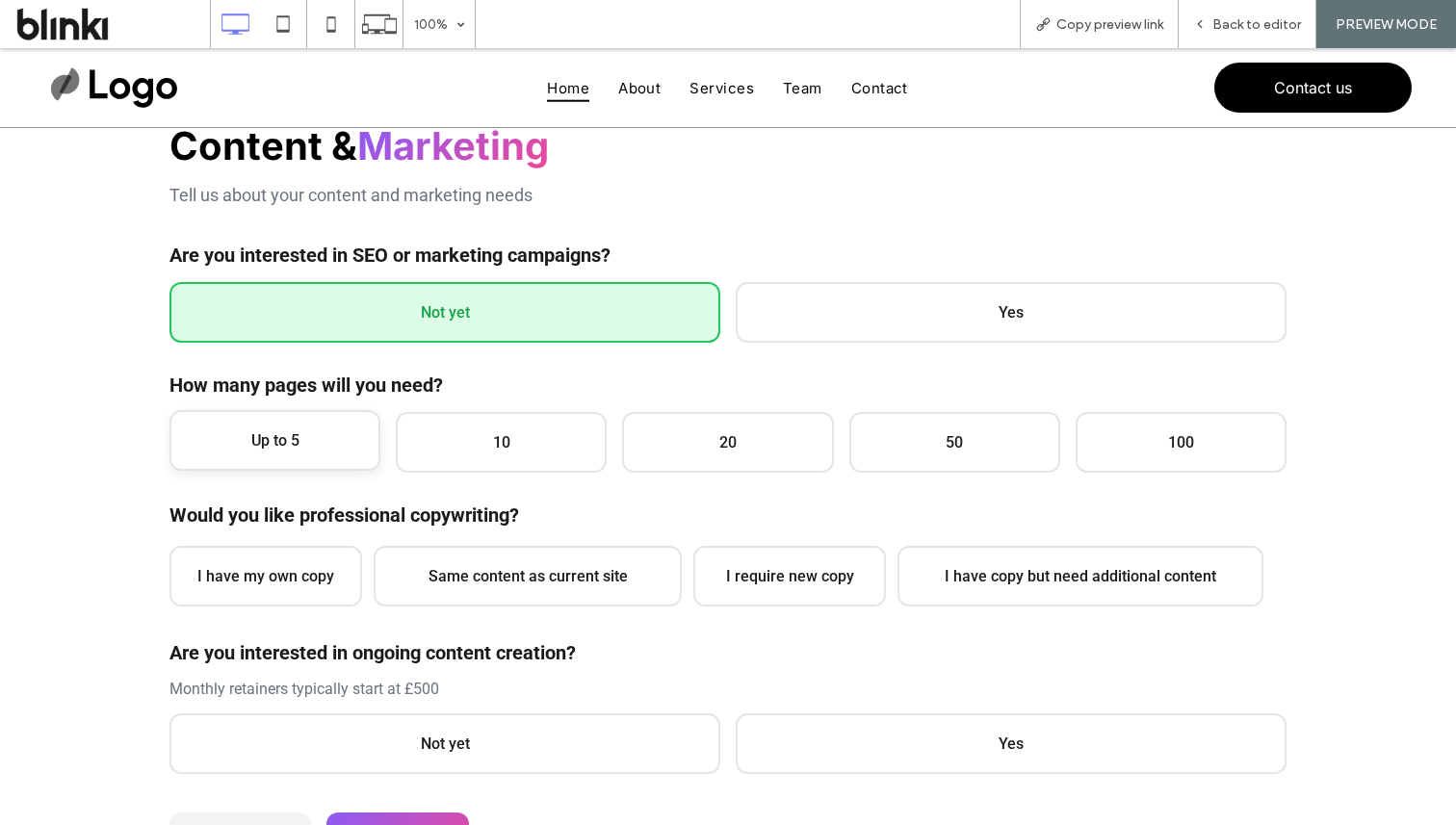
click at [306, 433] on span "Up to 5" at bounding box center [275, 440] width 211 height 61
click at [306, 567] on span "I have my own copy" at bounding box center [265, 574] width 193 height 61
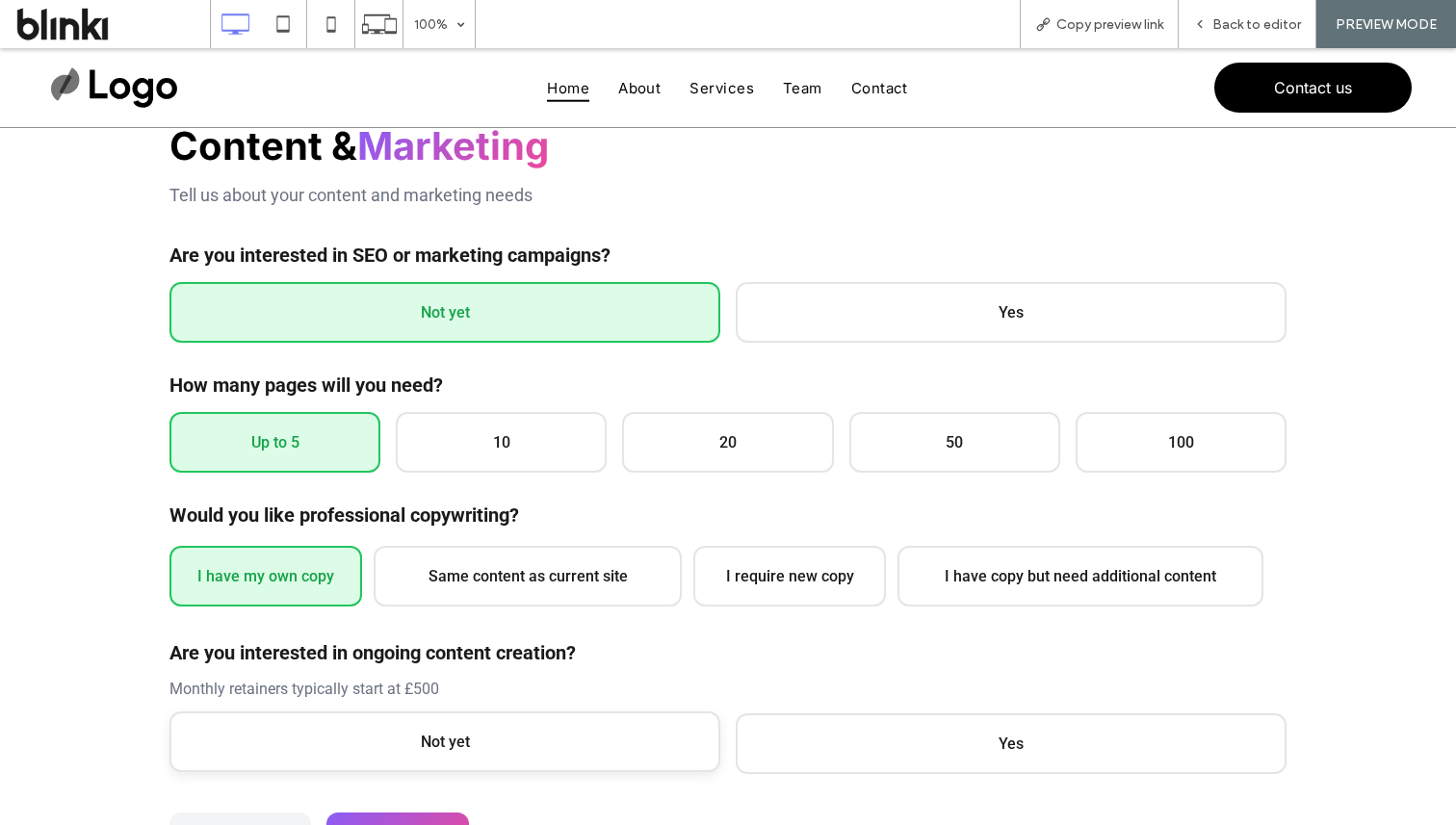
click at [357, 737] on span "Not yet" at bounding box center [445, 742] width 551 height 61
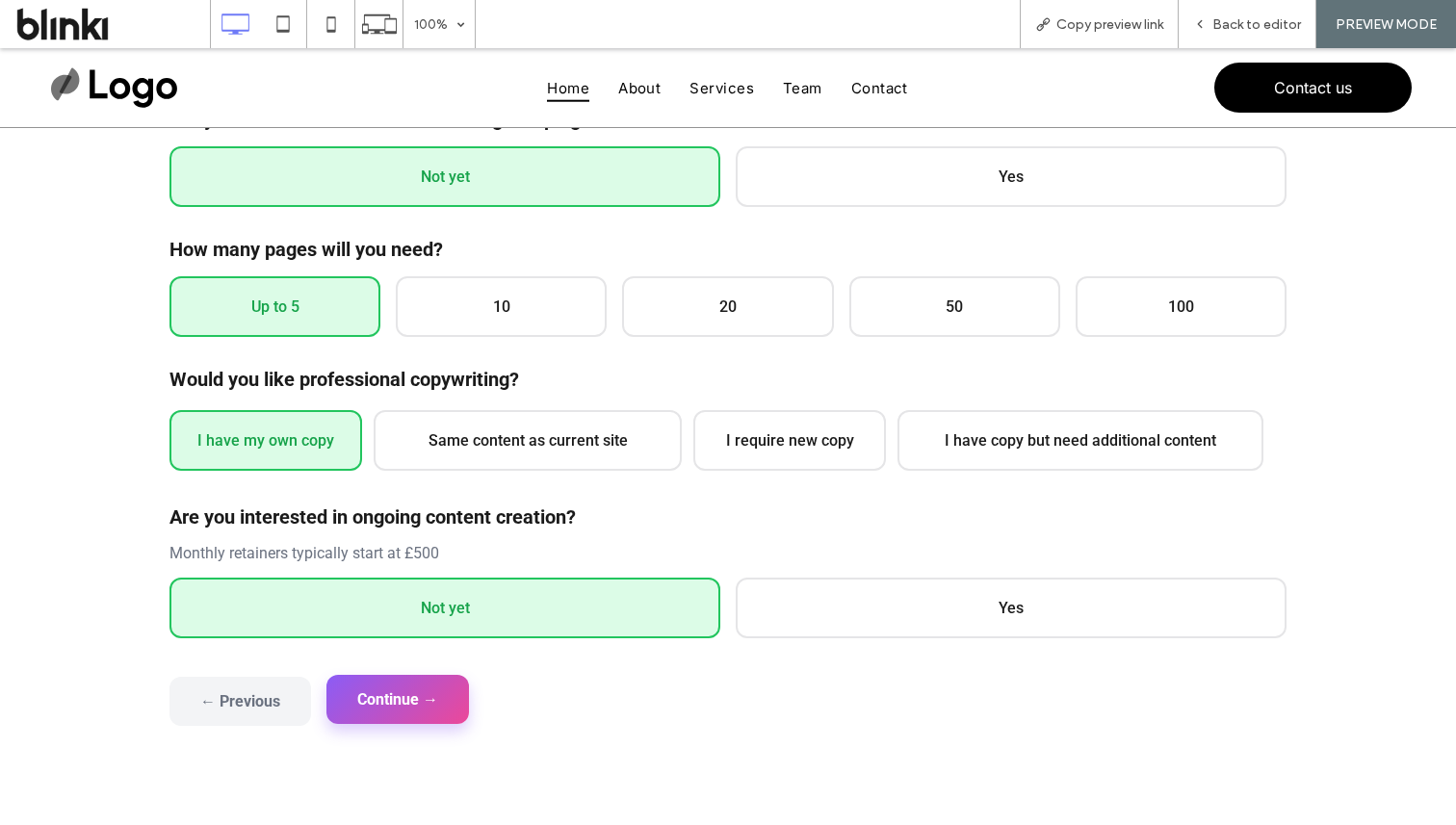
click at [399, 709] on button "Continue →" at bounding box center [397, 699] width 142 height 49
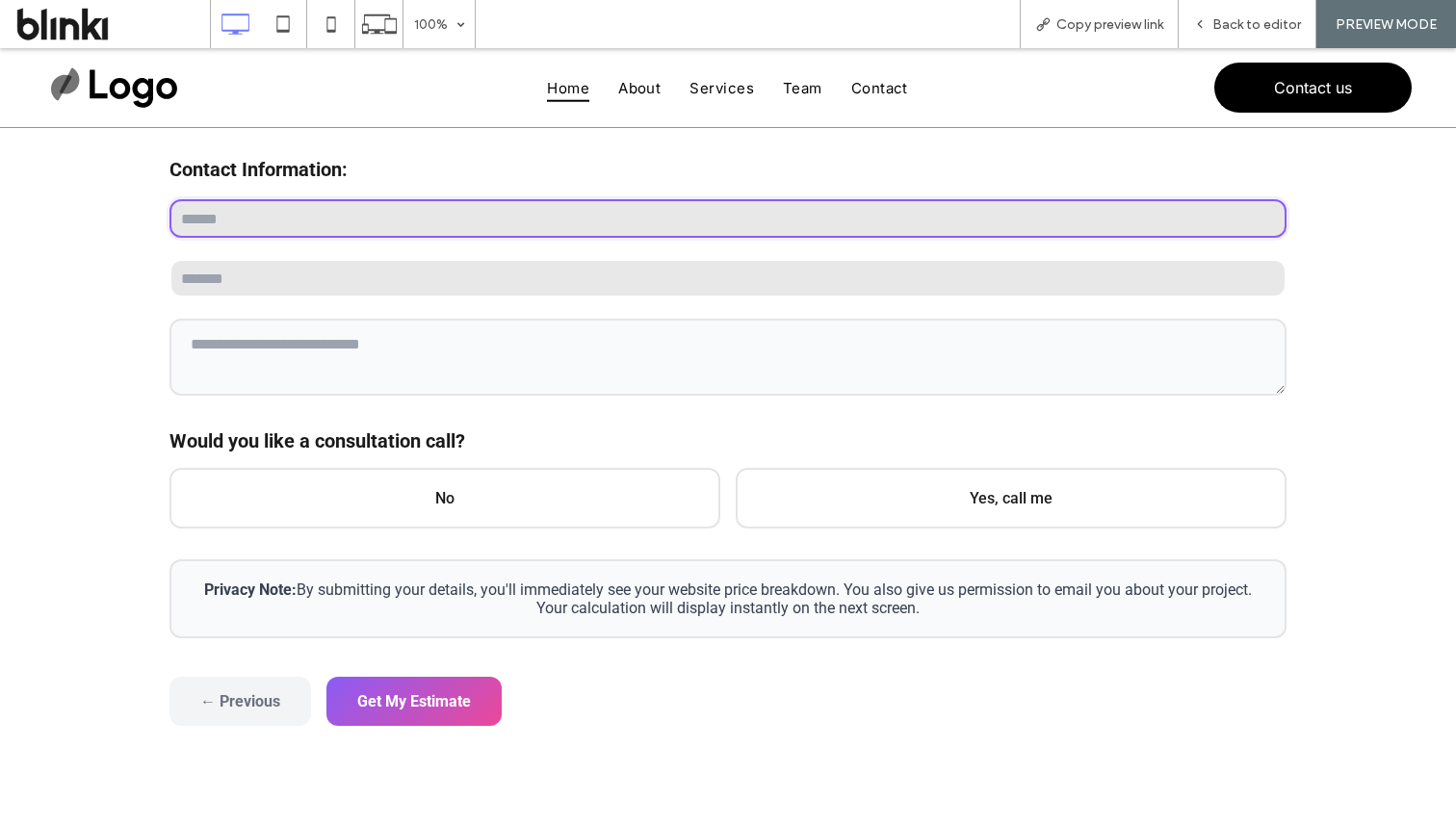
click at [505, 229] on input "text" at bounding box center [728, 219] width 1117 height 39
type input "****"
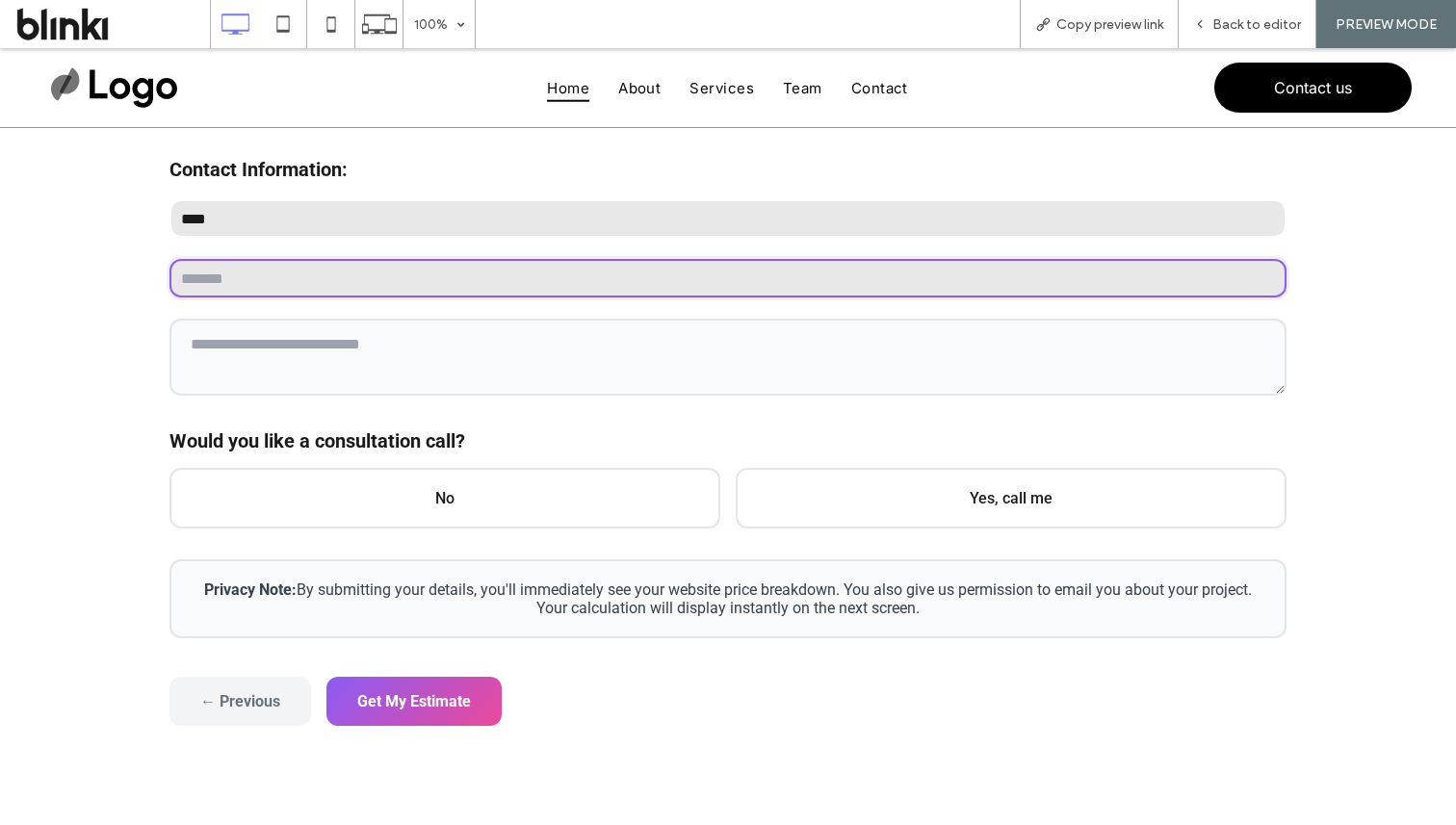
click at [519, 285] on input "email" at bounding box center [728, 278] width 1117 height 39
type input "**********"
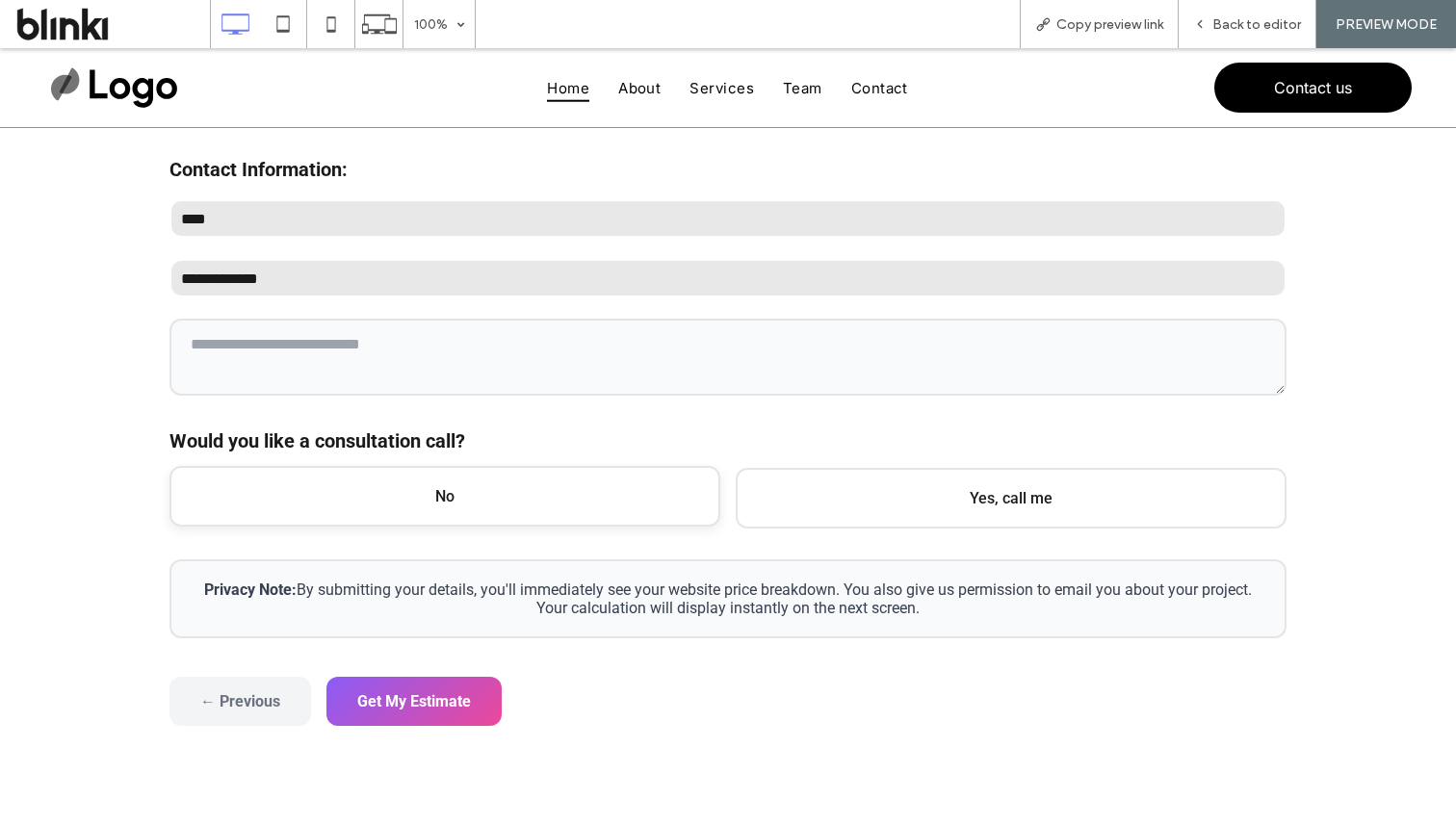
click at [470, 505] on span "No" at bounding box center [445, 496] width 551 height 61
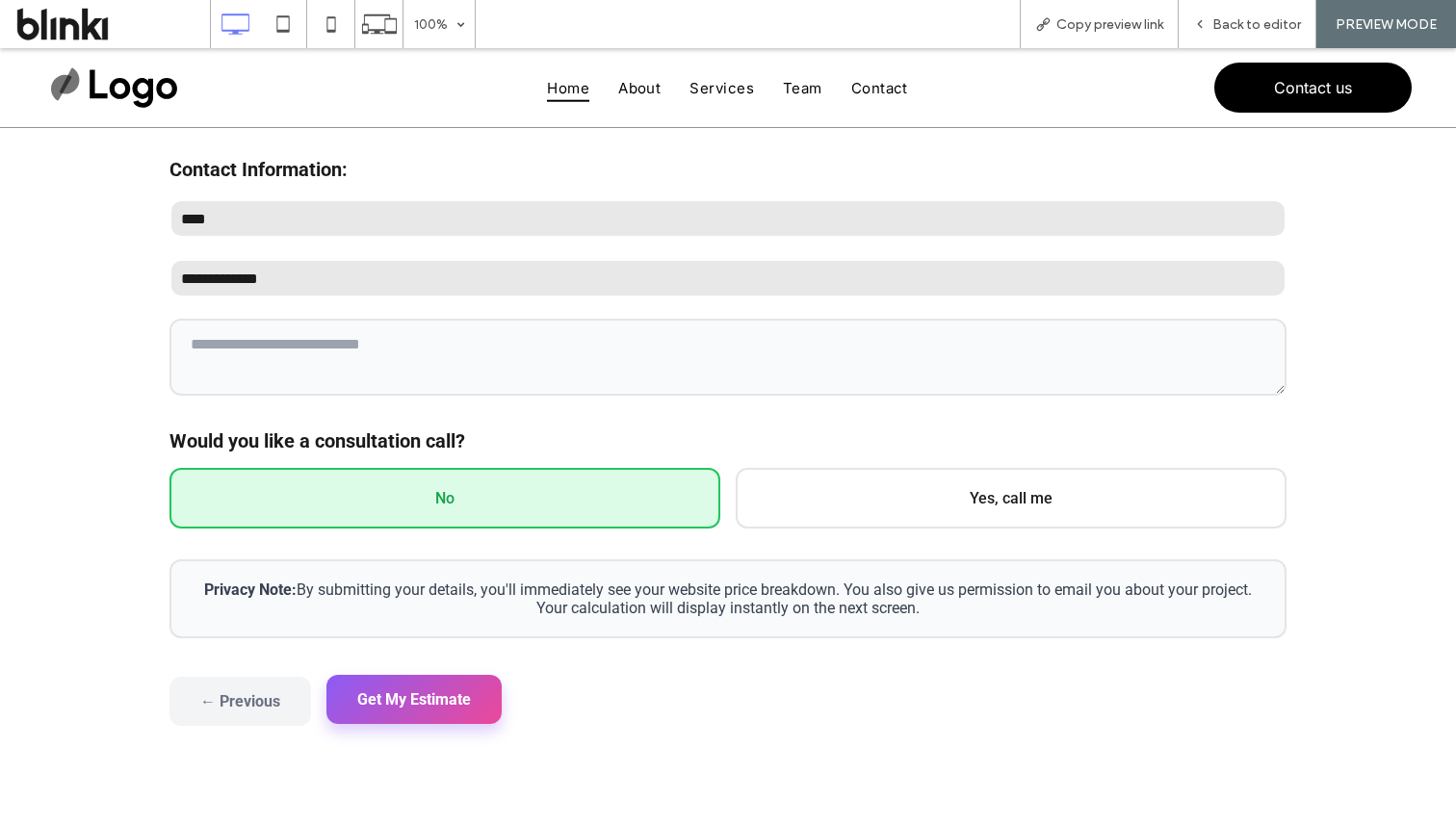
click at [431, 715] on button "Get My Estimate" at bounding box center [414, 699] width 175 height 49
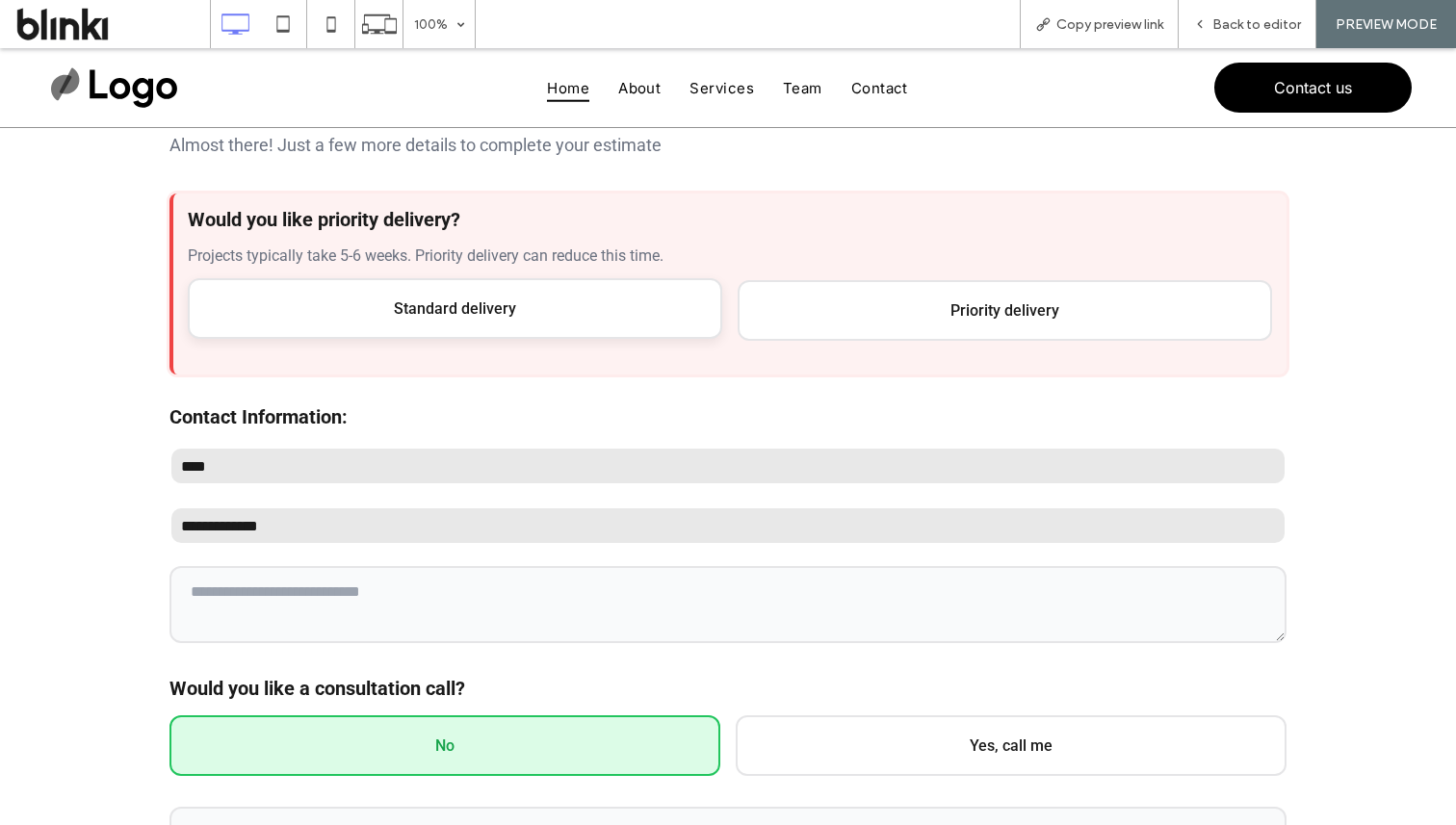
click at [502, 328] on span "Standard delivery" at bounding box center [455, 308] width 535 height 61
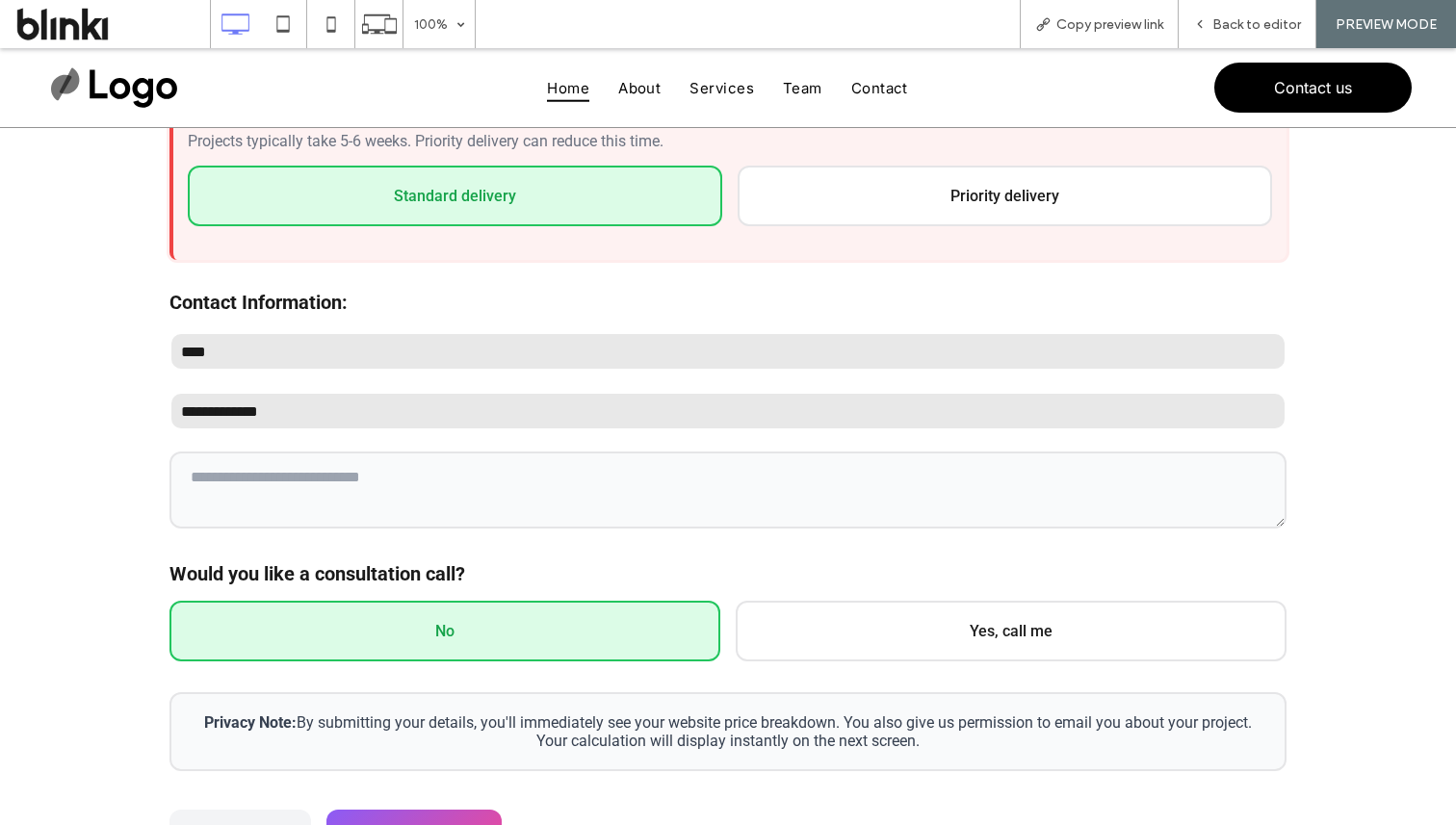
scroll to position [577, 0]
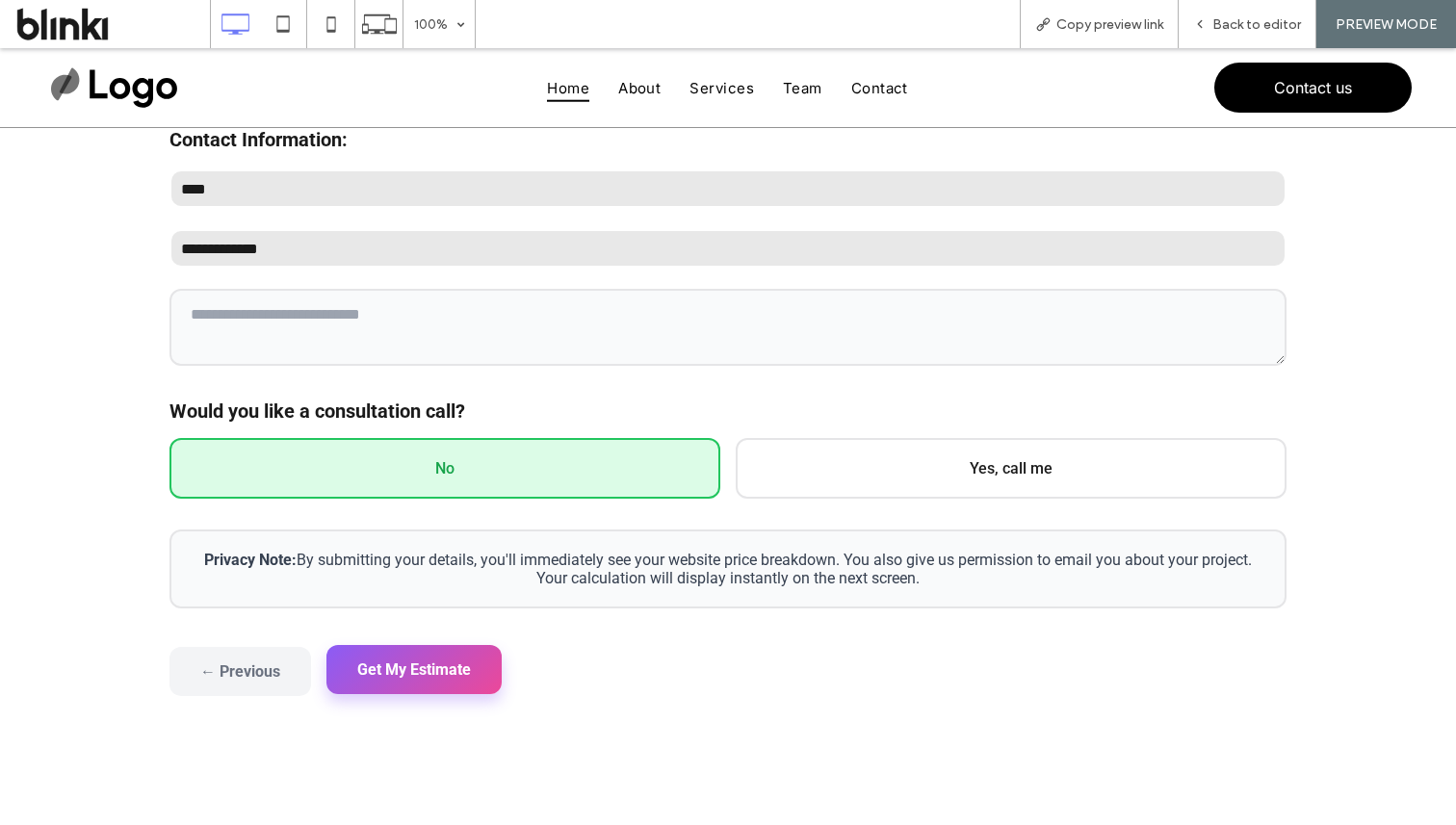
click at [462, 657] on button "Get My Estimate" at bounding box center [414, 669] width 175 height 49
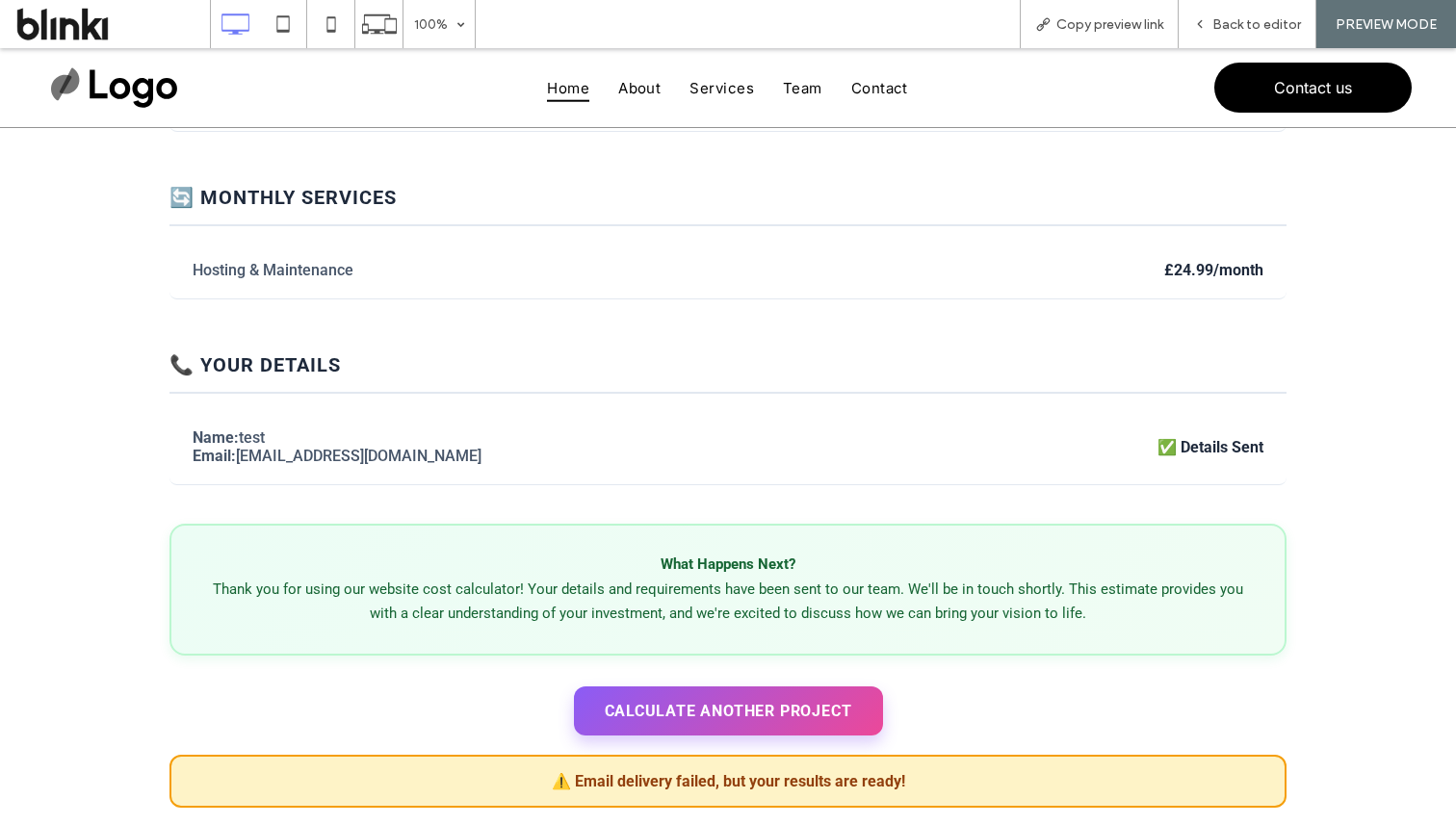
scroll to position [769, 0]
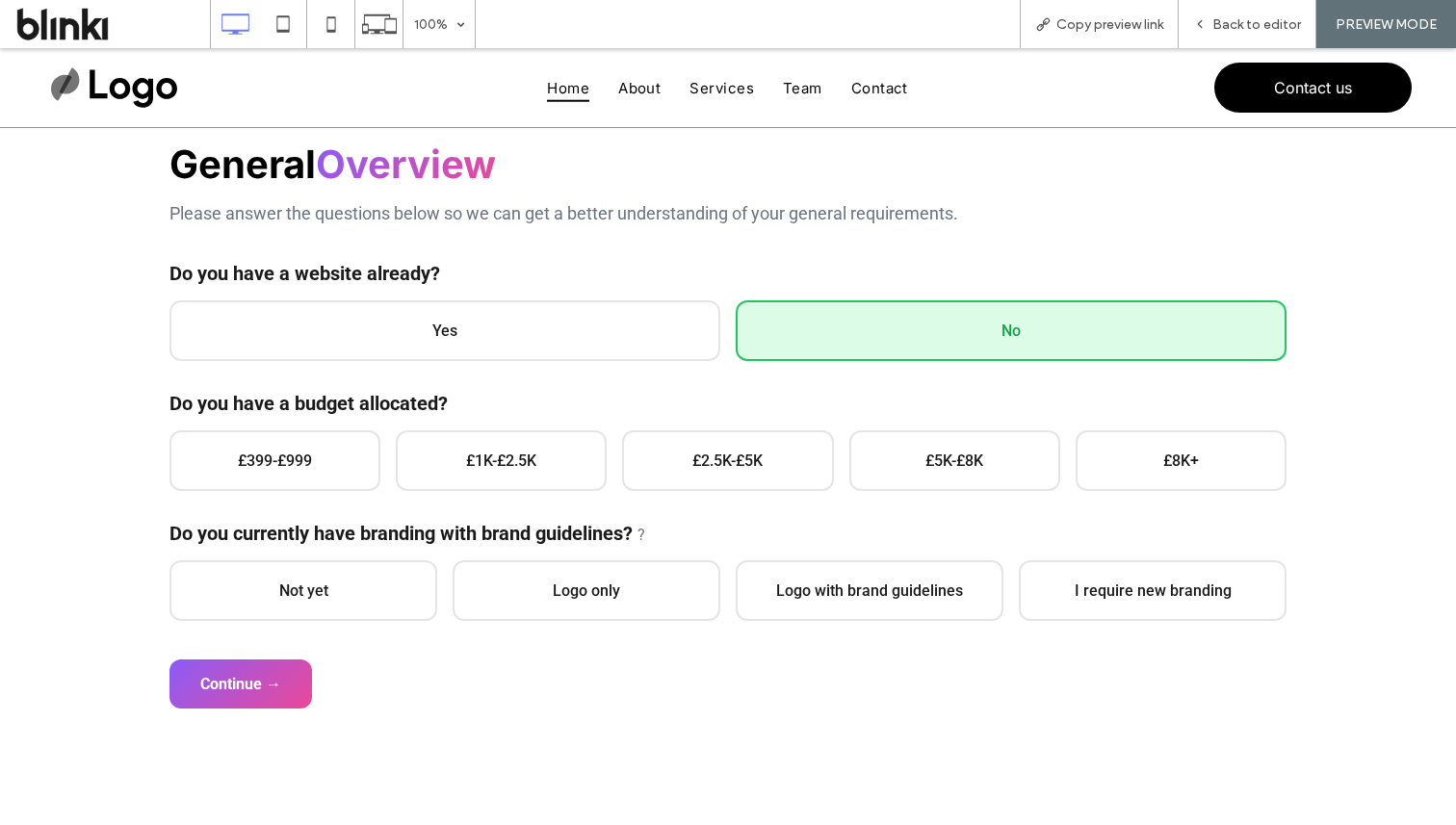
click at [299, 443] on span "£399-£999" at bounding box center [275, 460] width 211 height 61
click at [300, 578] on span "Not yet" at bounding box center [303, 589] width 267 height 61
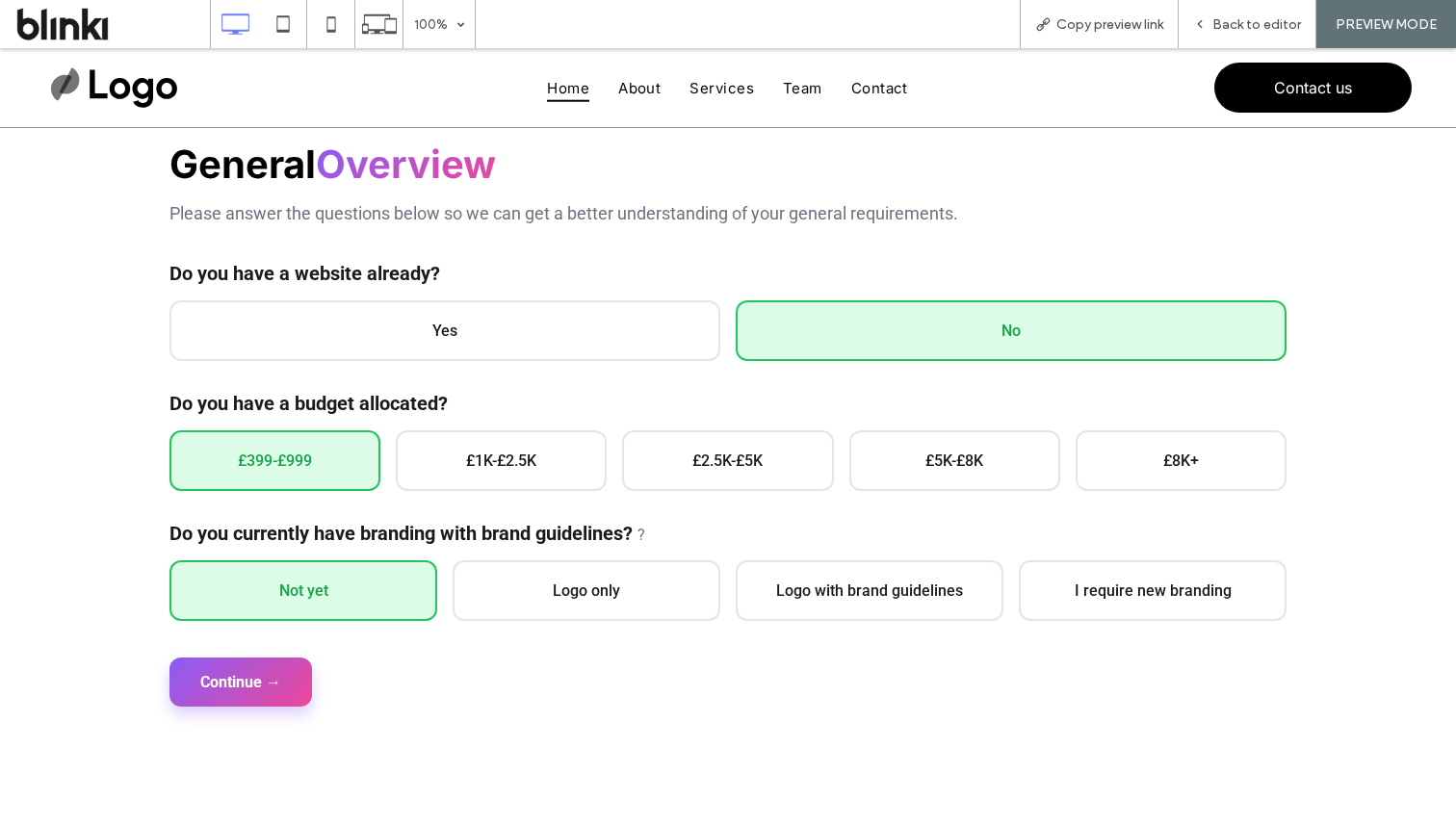
click at [268, 678] on button "Continue →" at bounding box center [240, 682] width 142 height 49
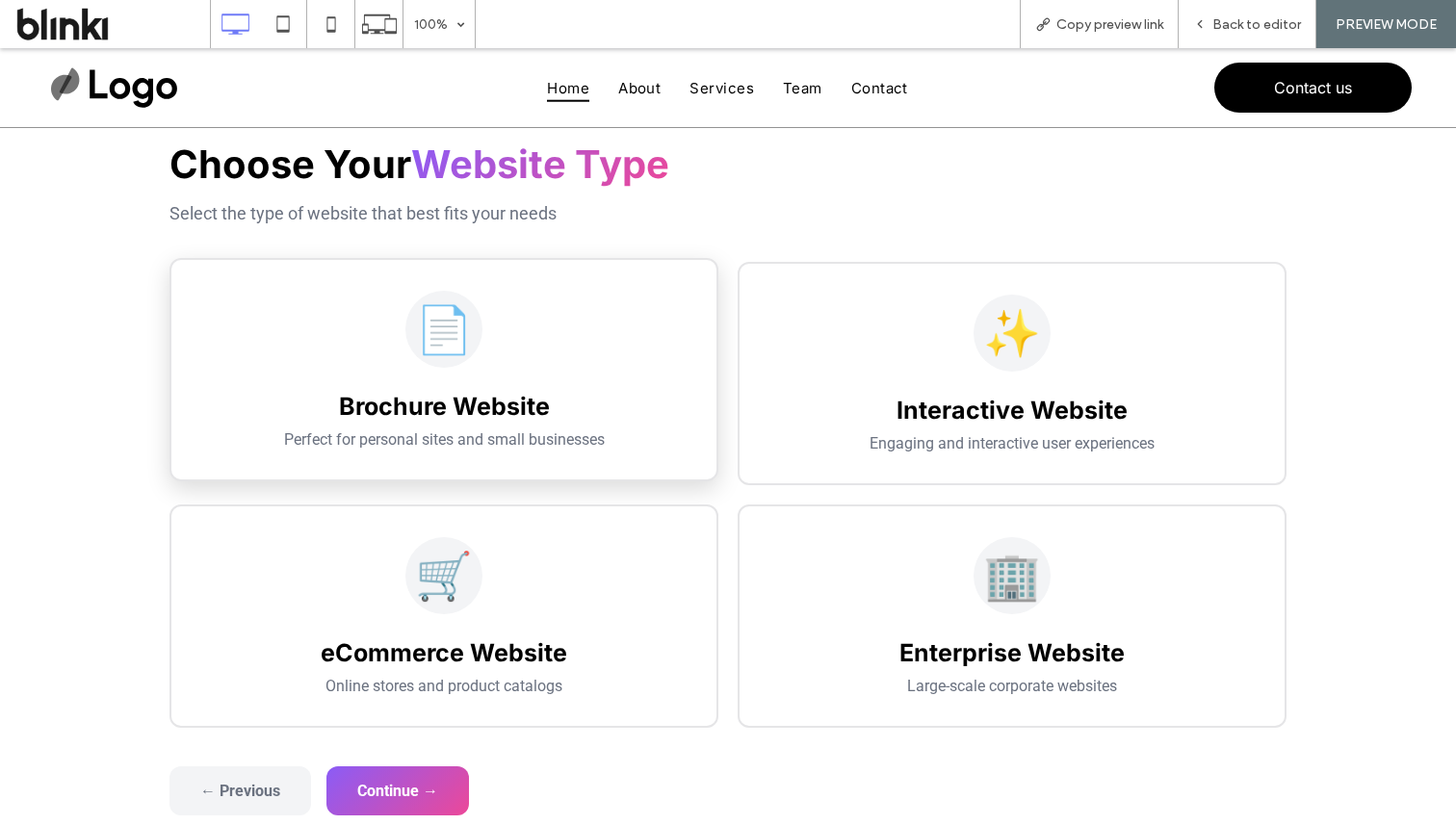
click at [454, 443] on p "Perfect for personal sites and small businesses" at bounding box center [444, 439] width 483 height 18
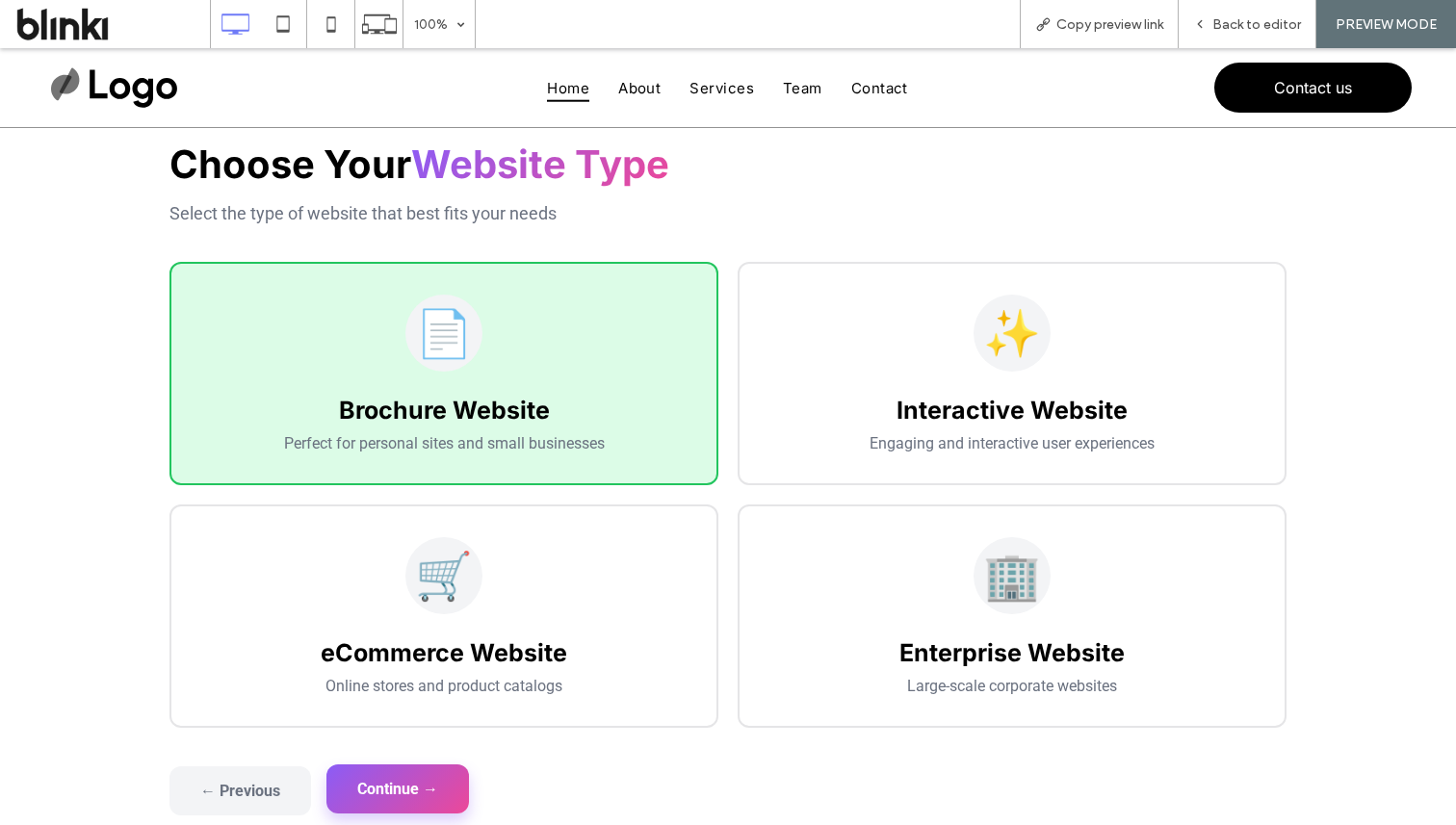
click at [438, 805] on button "Continue →" at bounding box center [397, 788] width 142 height 49
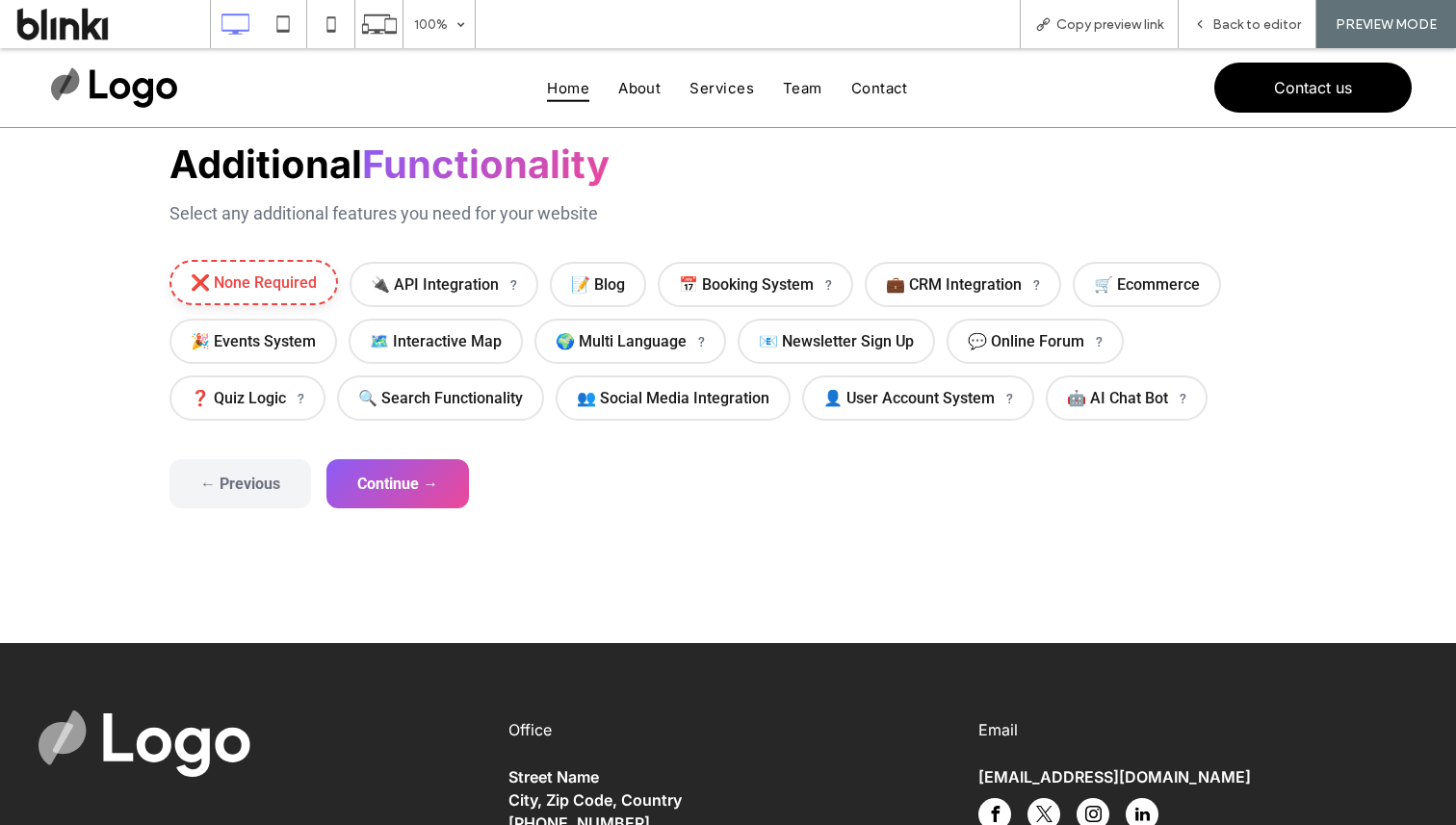
click at [254, 274] on span "❌ None Required" at bounding box center [254, 282] width 169 height 46
click at [445, 474] on button "Continue →" at bounding box center [397, 481] width 142 height 49
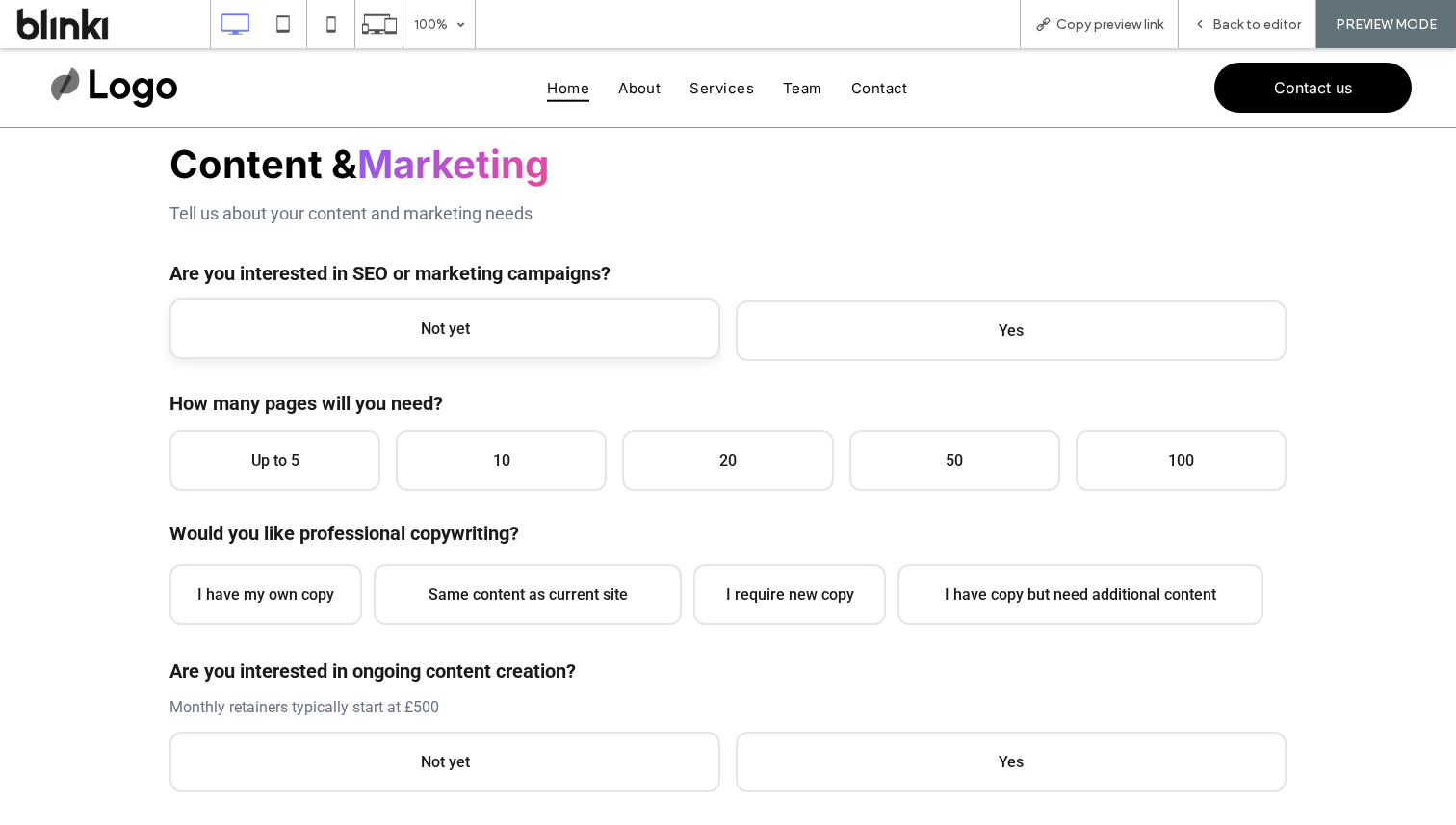
click at [489, 309] on span "Not yet" at bounding box center [445, 328] width 551 height 61
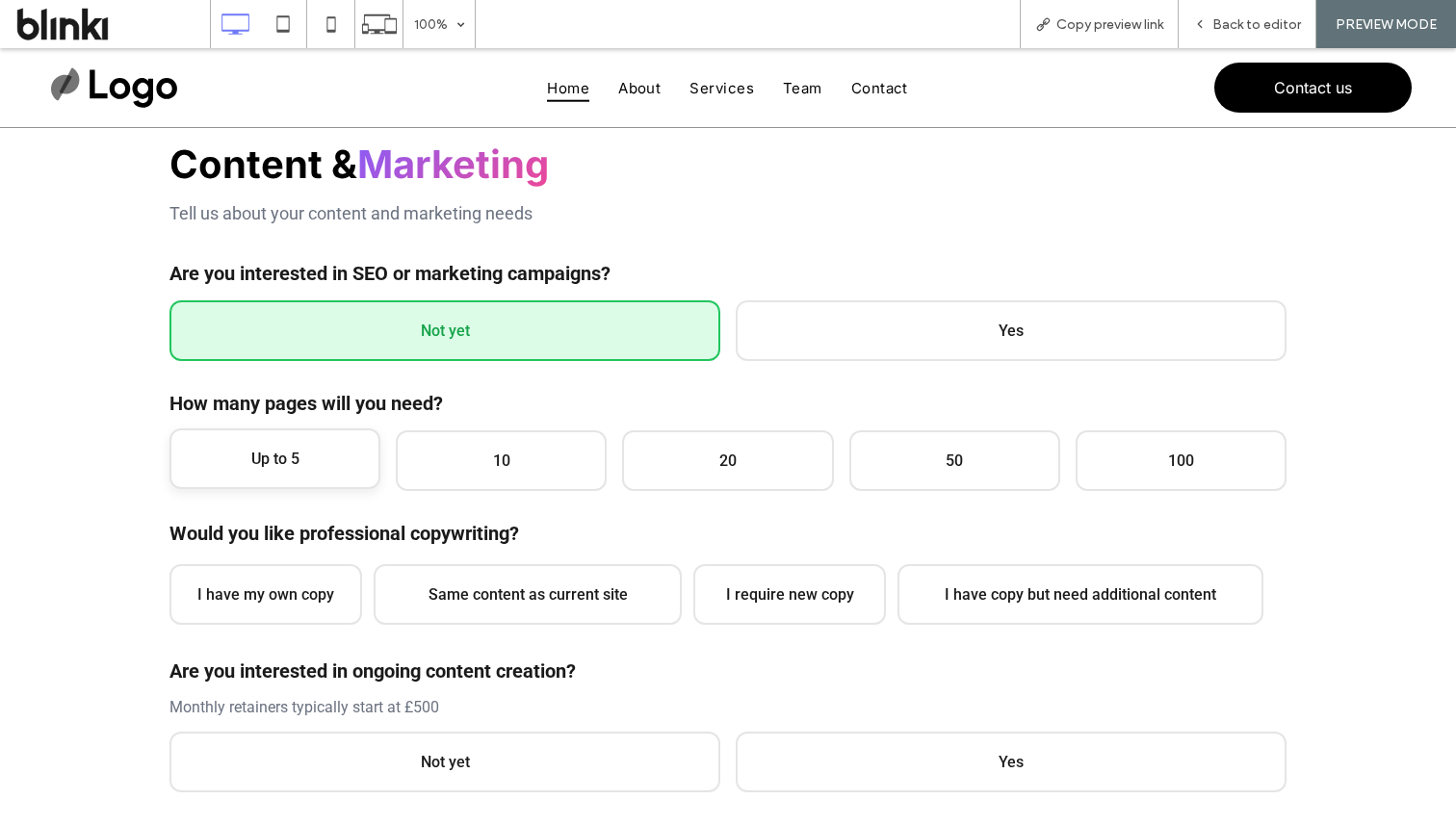
click at [308, 439] on span "Up to 5" at bounding box center [275, 458] width 211 height 61
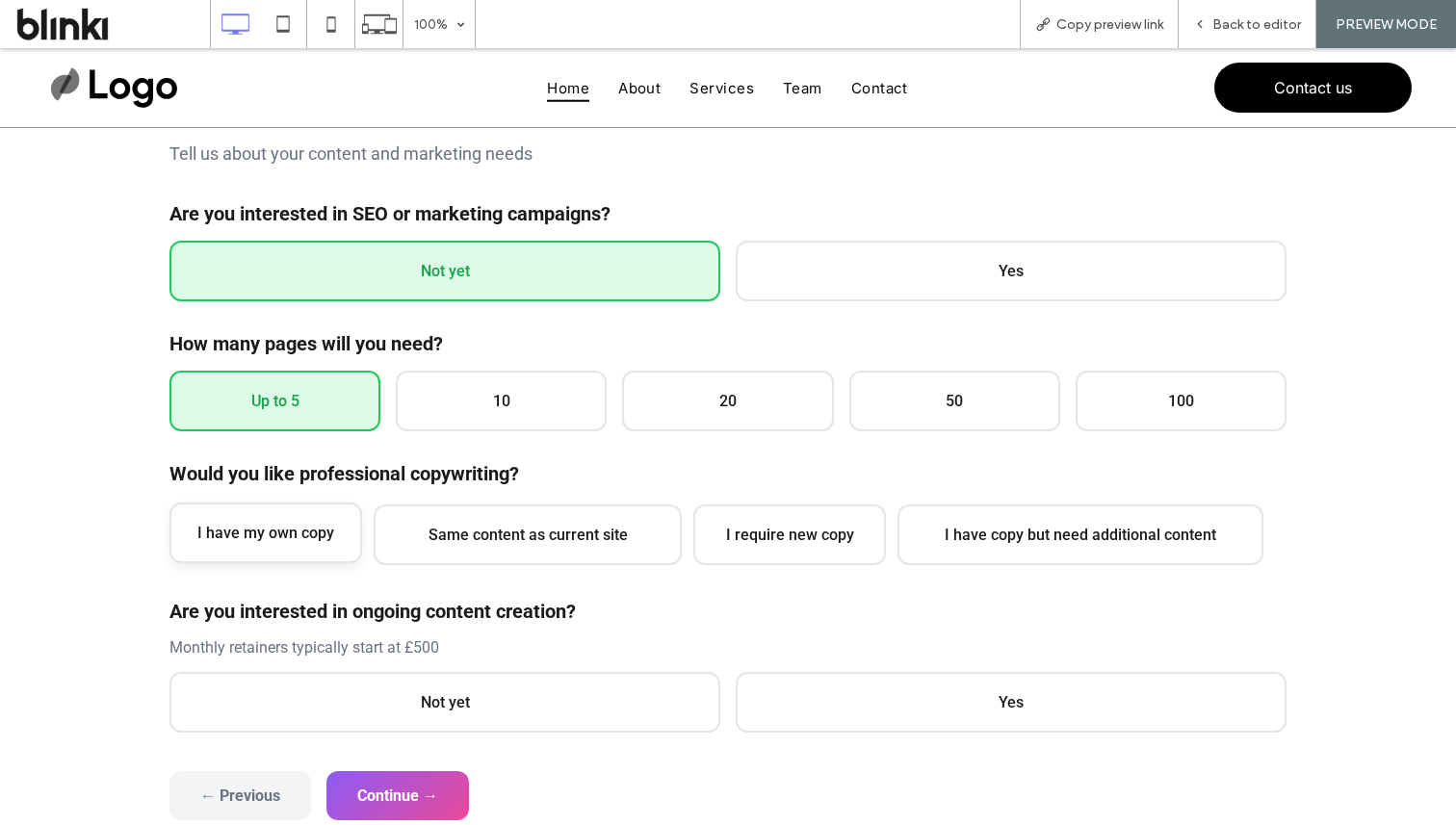
scroll to position [307, 0]
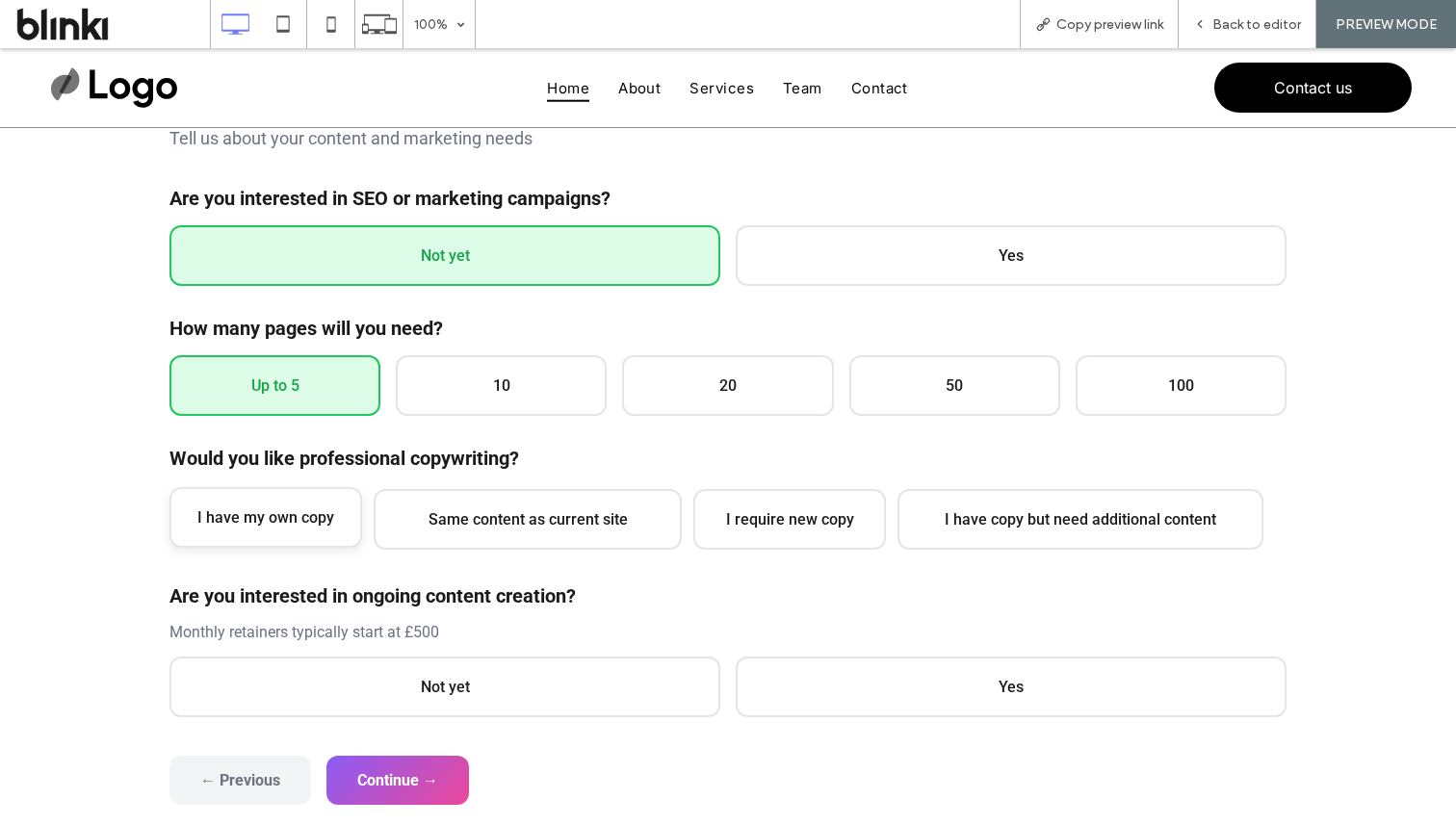
click at [301, 502] on span "I have my own copy" at bounding box center [265, 517] width 193 height 61
click at [382, 691] on span "Not yet" at bounding box center [445, 685] width 551 height 61
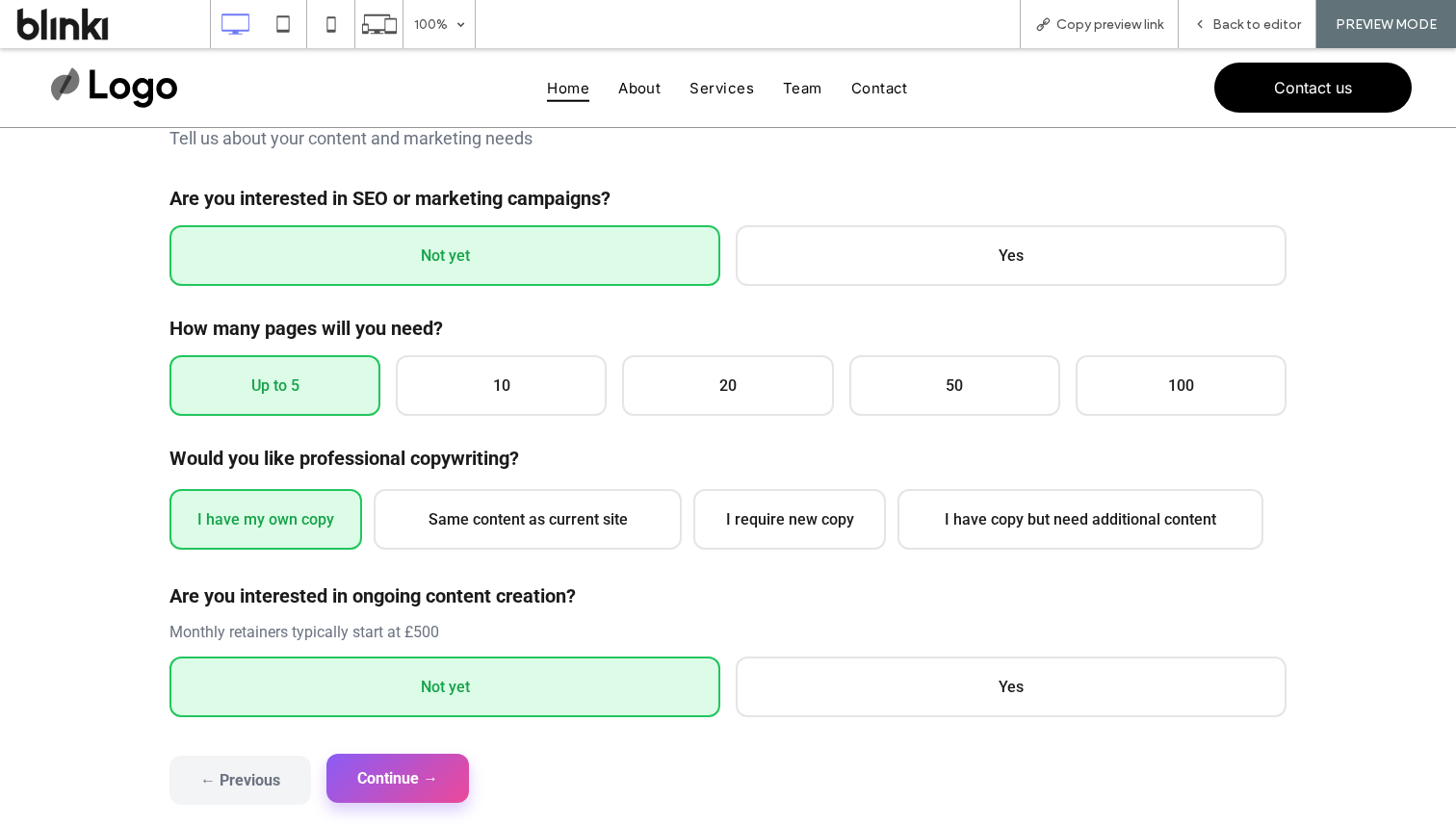
click at [400, 763] on button "Continue →" at bounding box center [397, 778] width 142 height 49
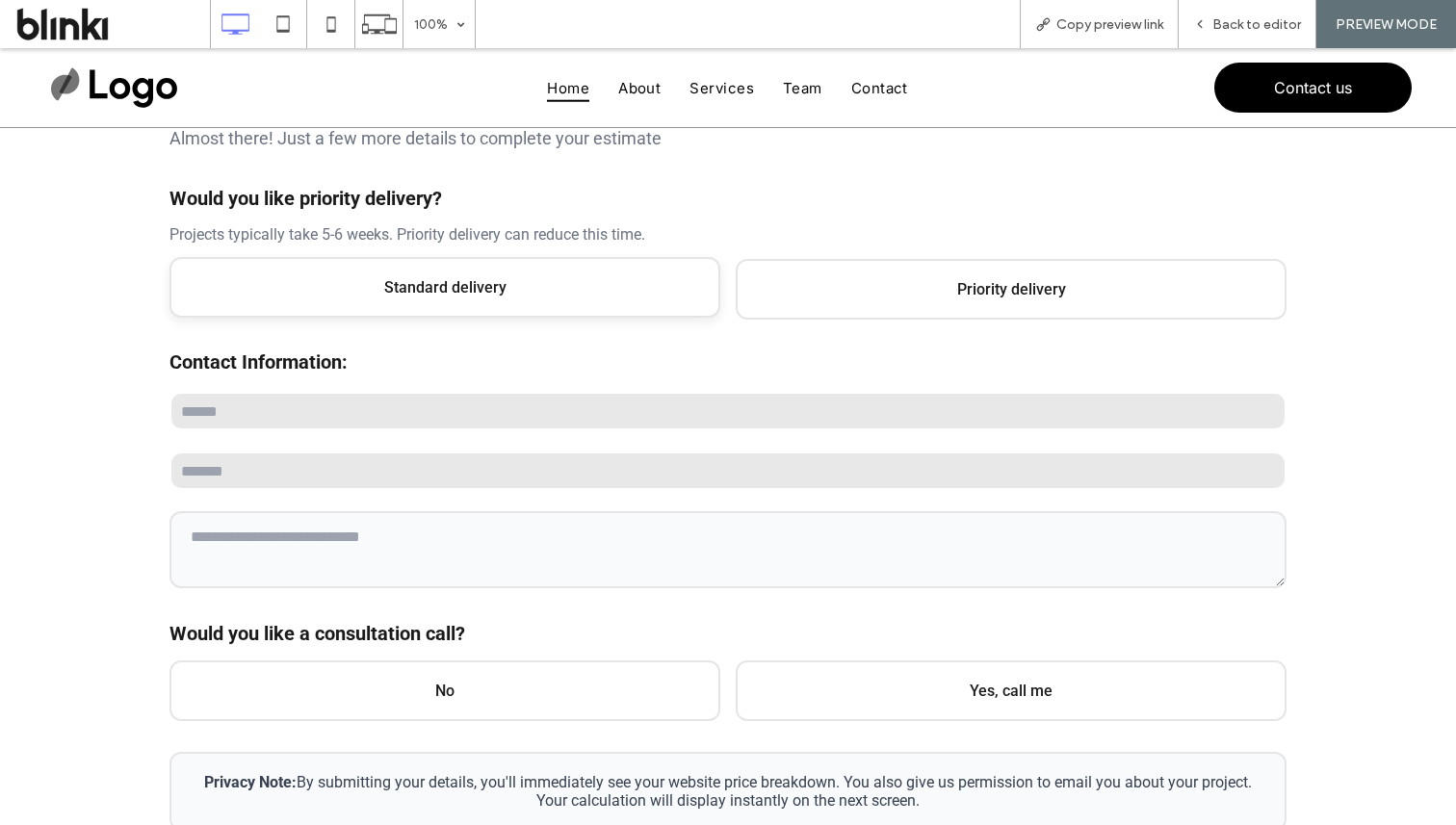
click at [658, 288] on span "Standard delivery" at bounding box center [445, 287] width 551 height 61
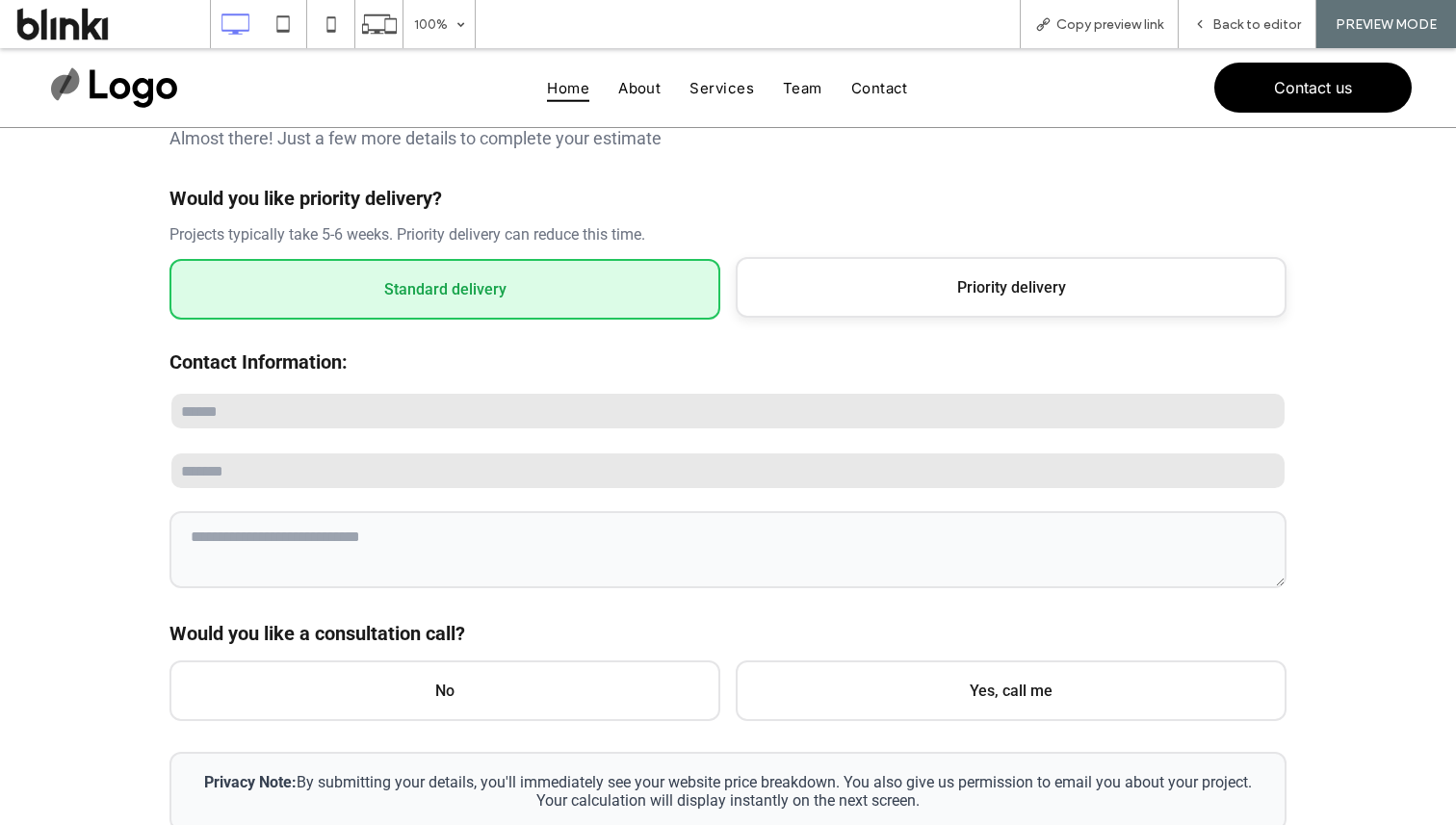
click at [846, 284] on span "Priority delivery" at bounding box center [1011, 287] width 551 height 61
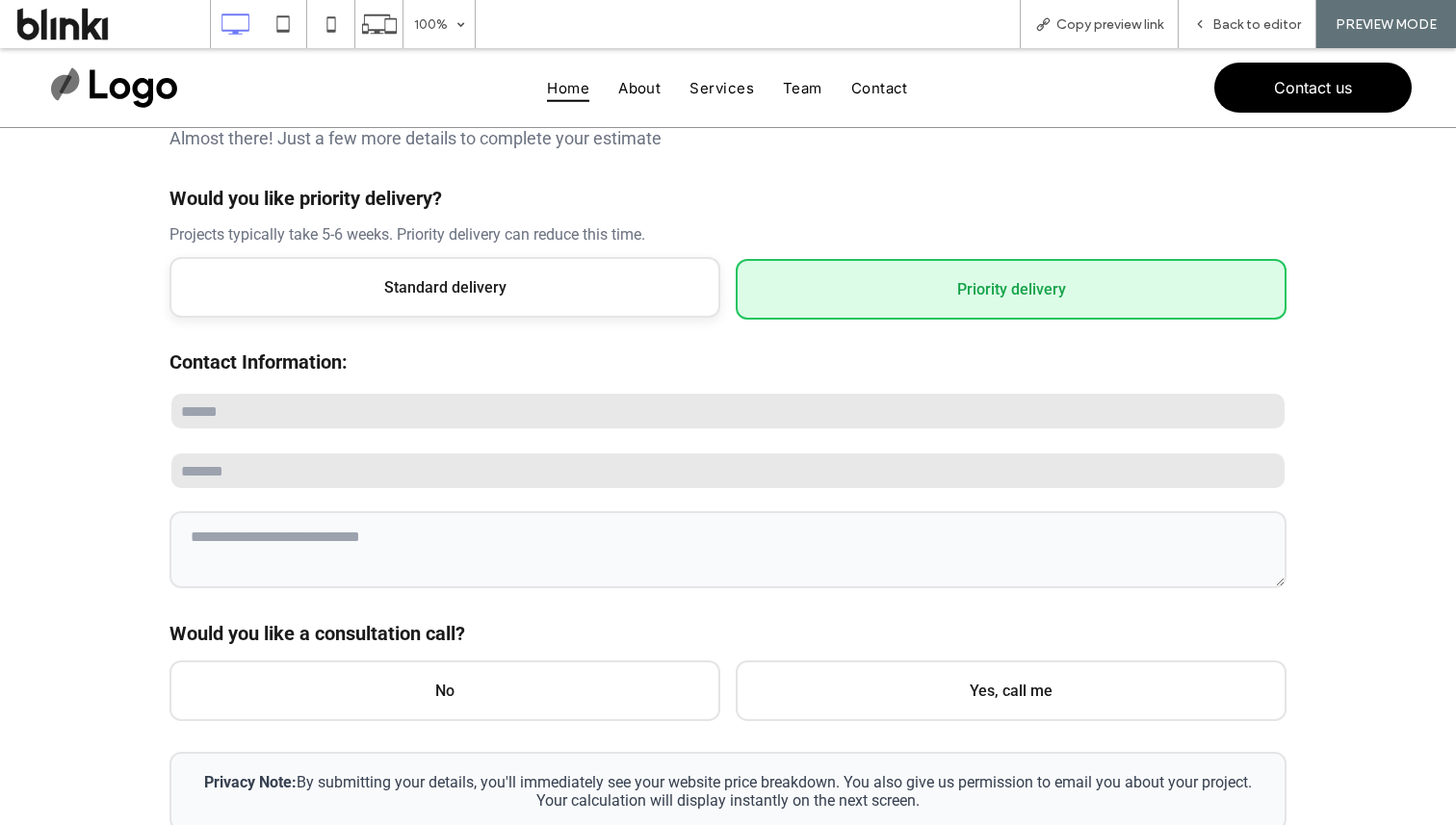
click at [710, 306] on span "Standard delivery" at bounding box center [445, 287] width 551 height 61
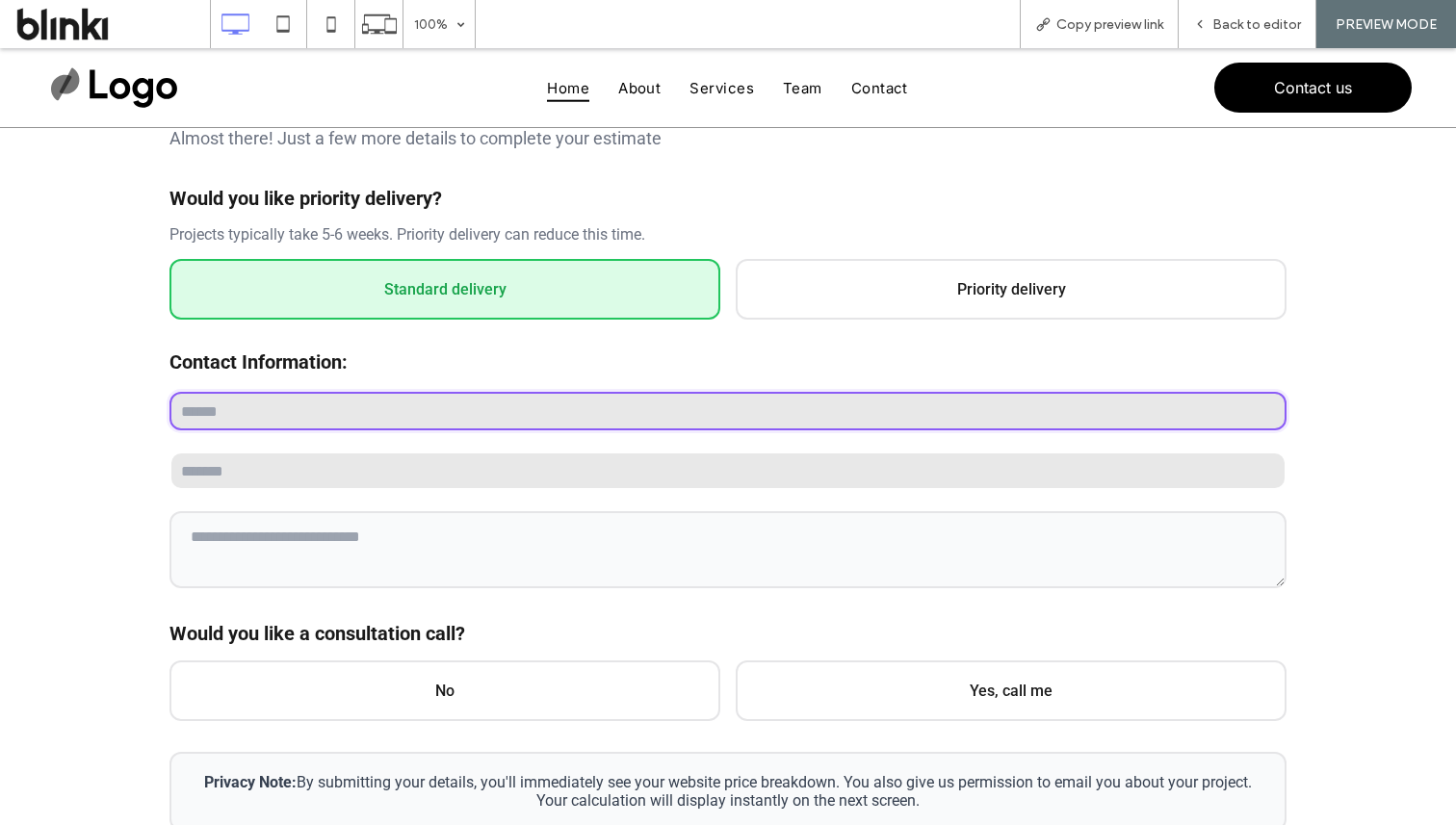
click at [603, 420] on input "text" at bounding box center [728, 412] width 1117 height 39
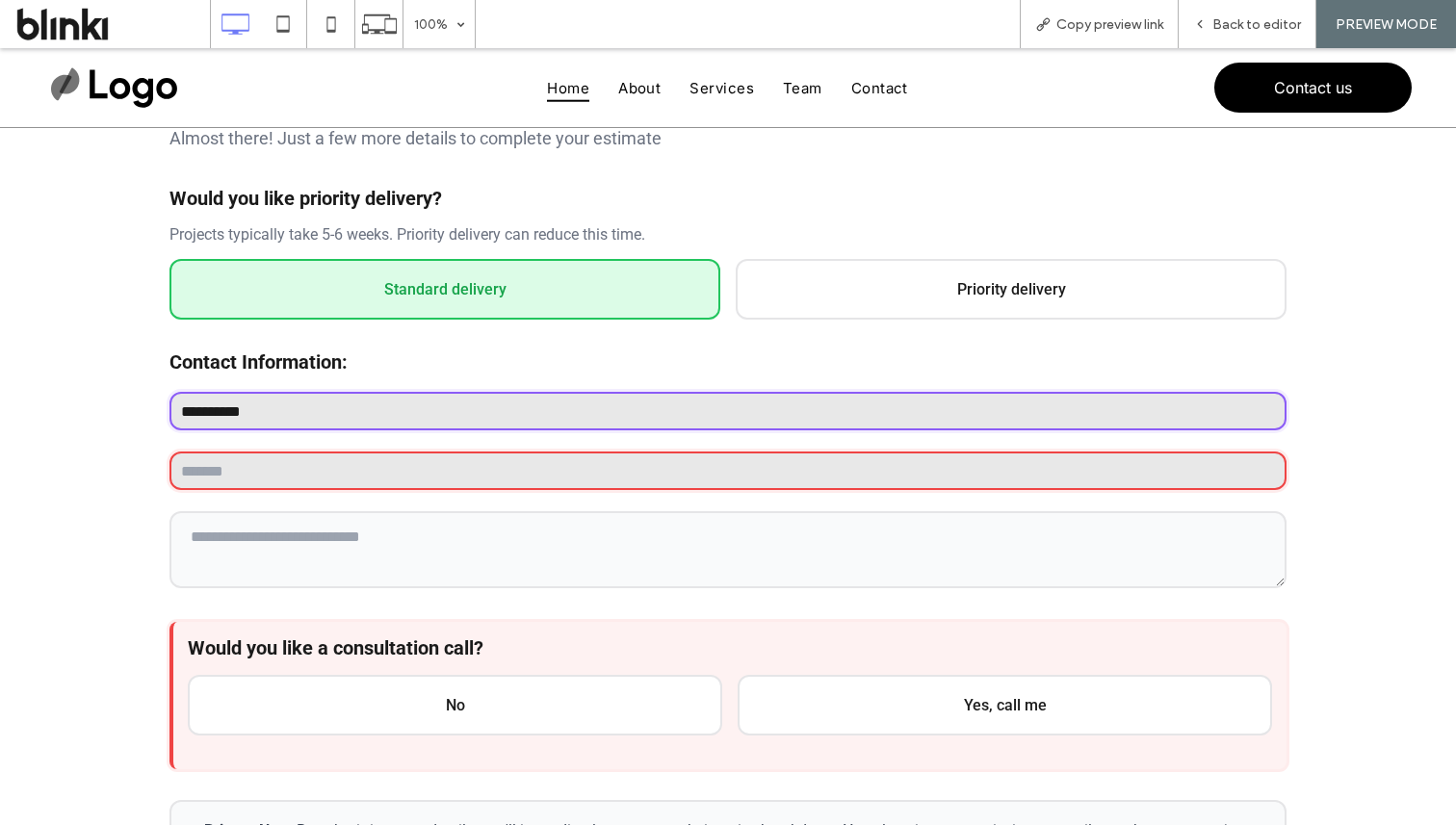
type input "**********"
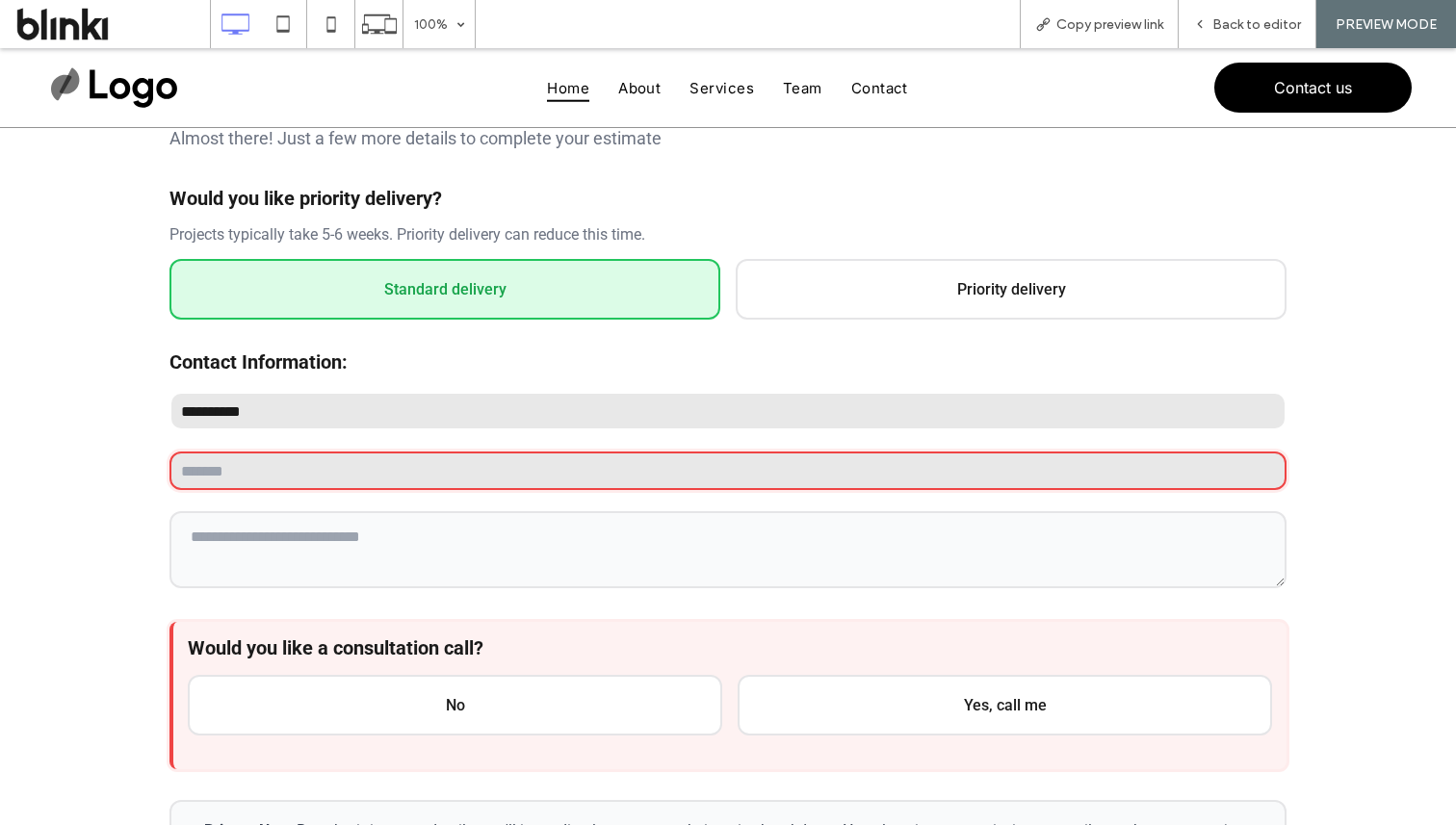
click at [546, 459] on input "email" at bounding box center [728, 471] width 1117 height 39
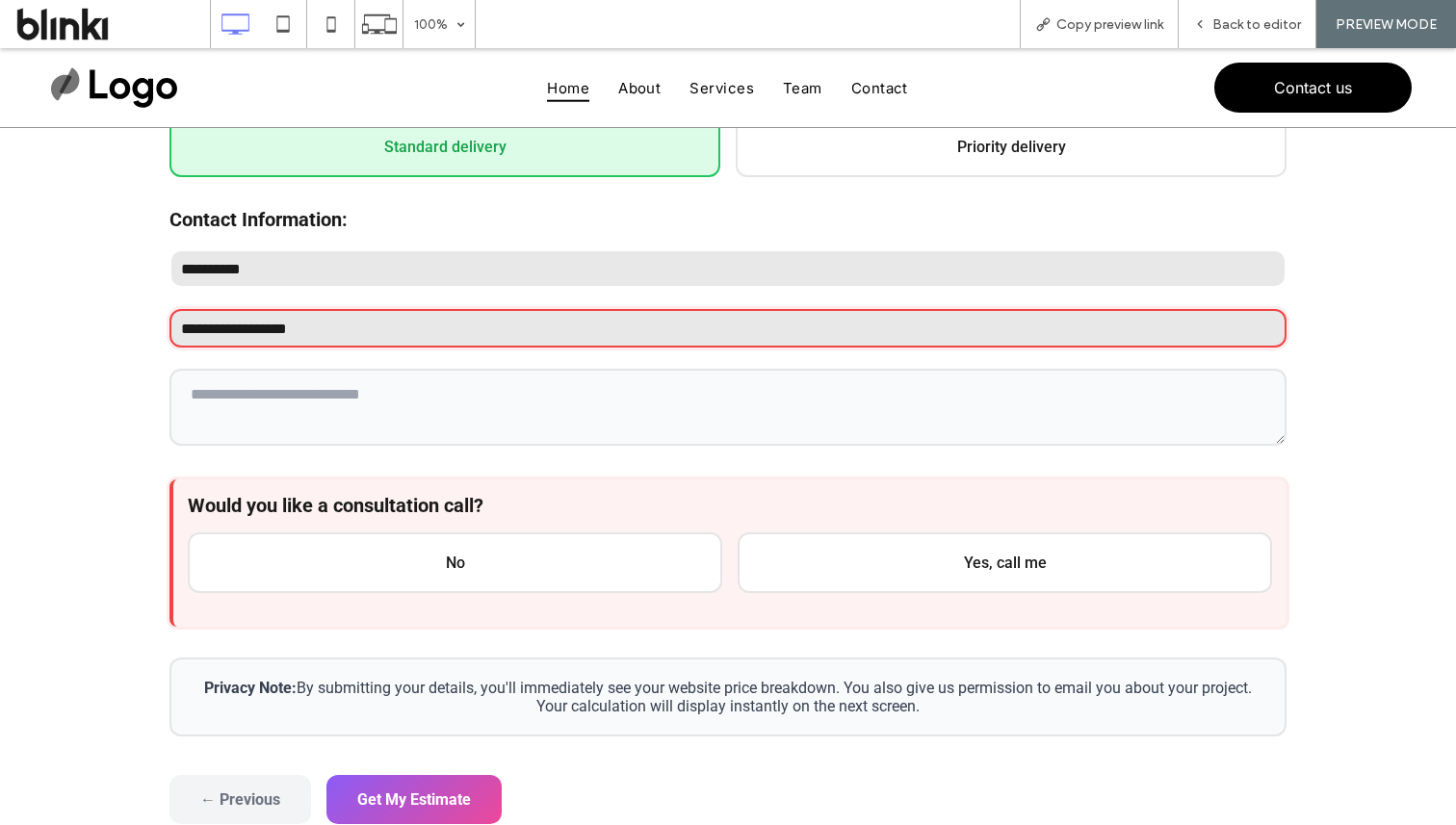
scroll to position [487, 0]
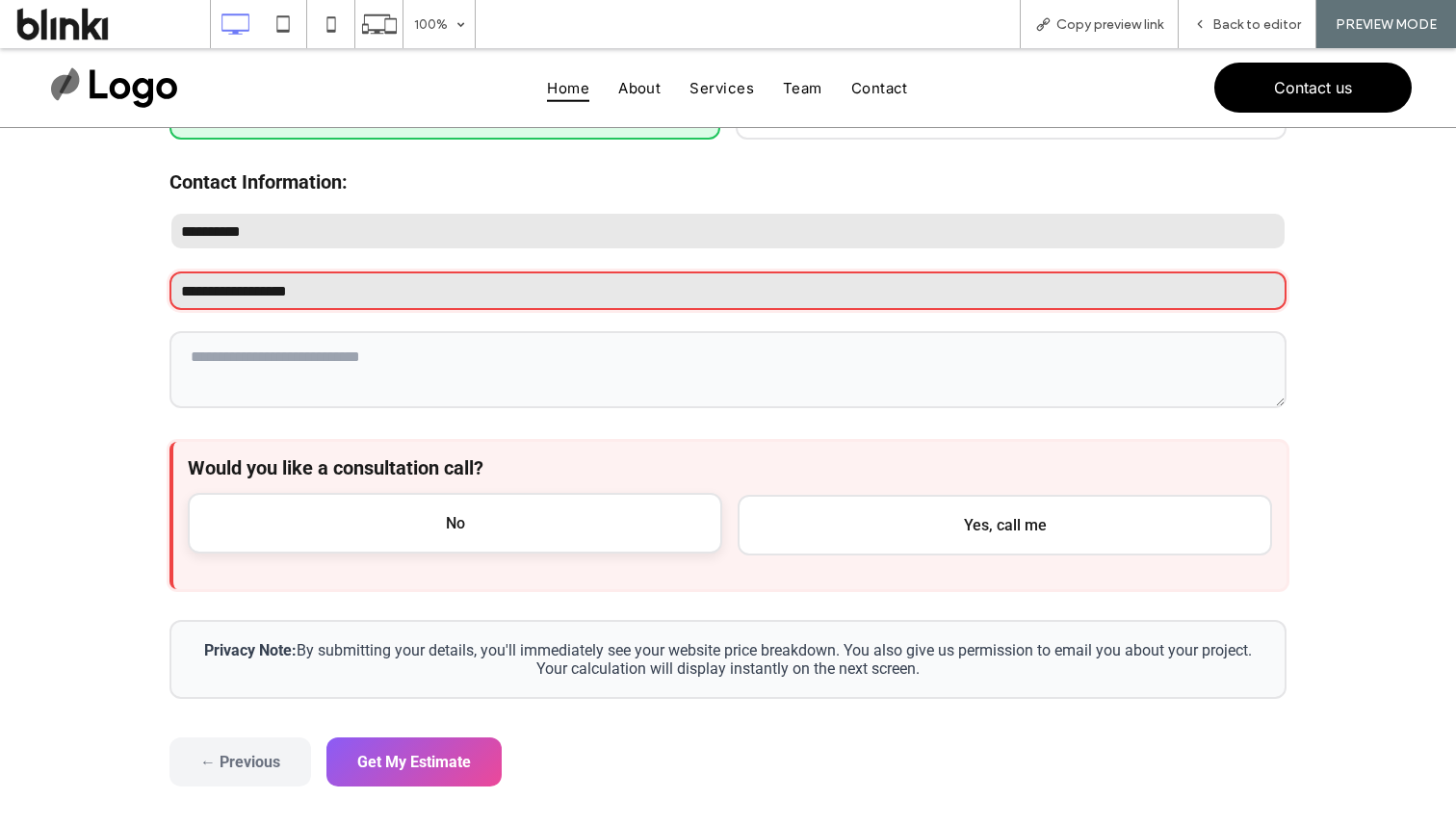
type input "**********"
click at [633, 530] on span "No" at bounding box center [455, 523] width 535 height 61
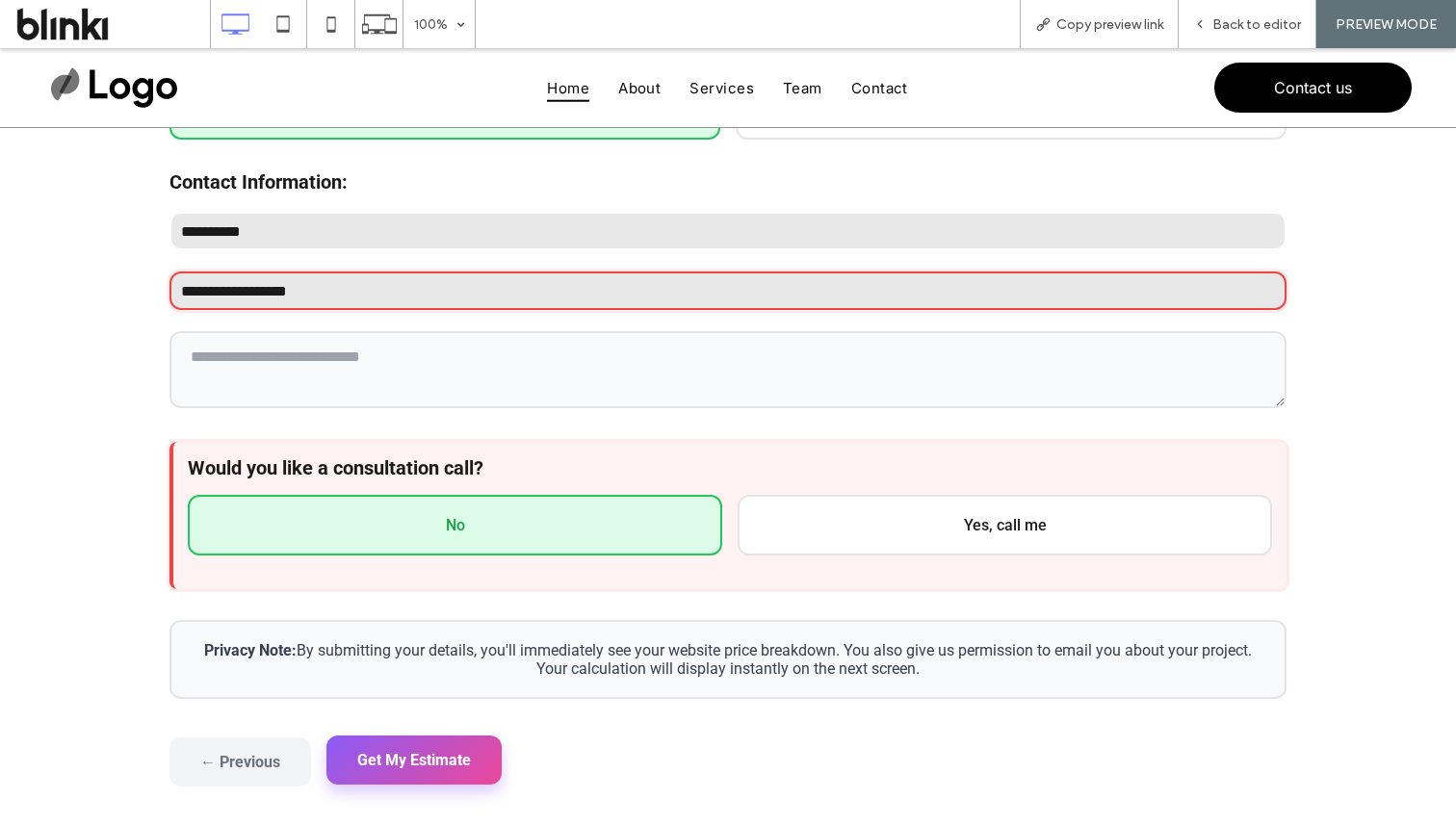
click at [455, 748] on button "Get My Estimate" at bounding box center [414, 760] width 175 height 49
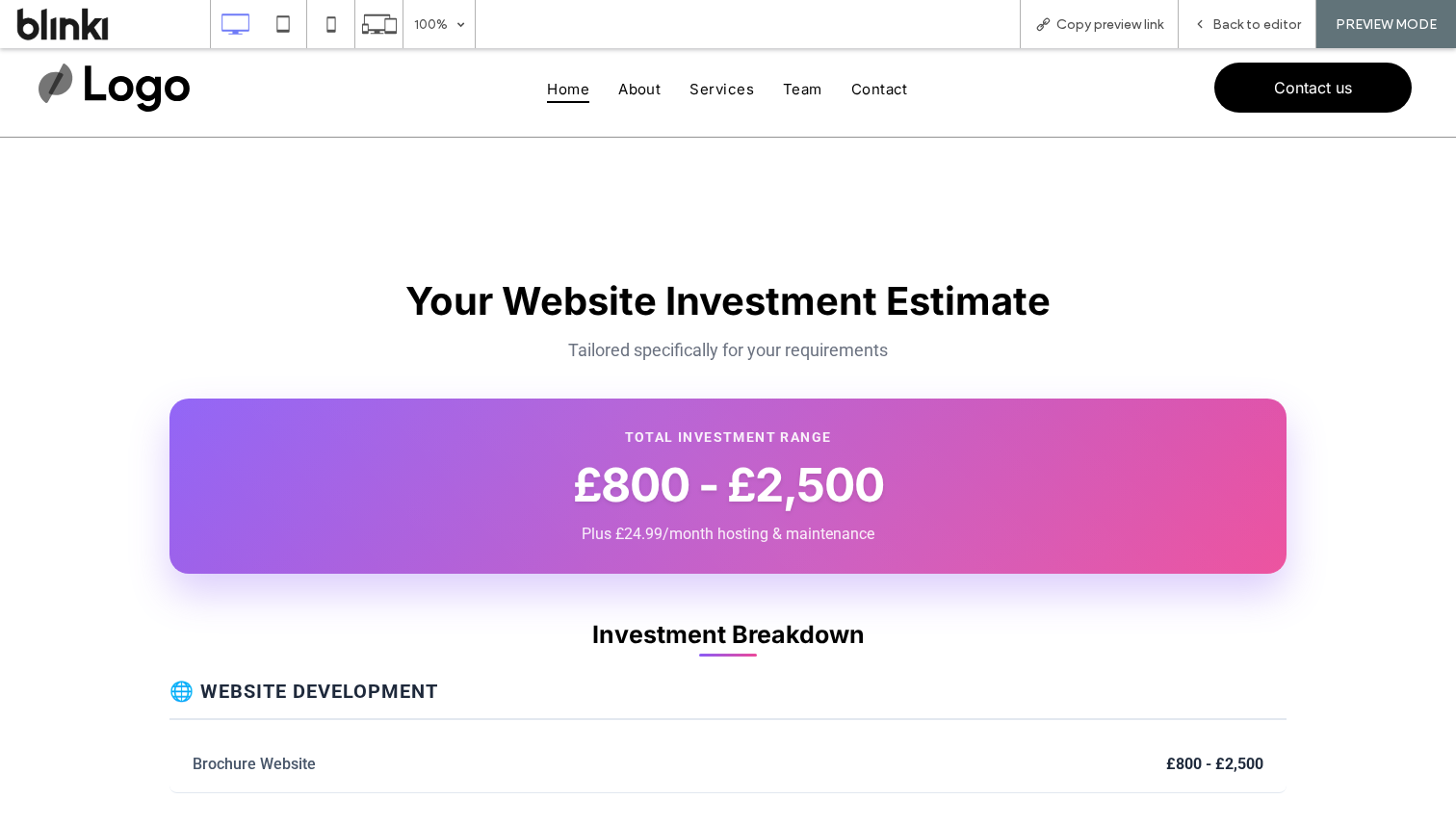
scroll to position [0, 0]
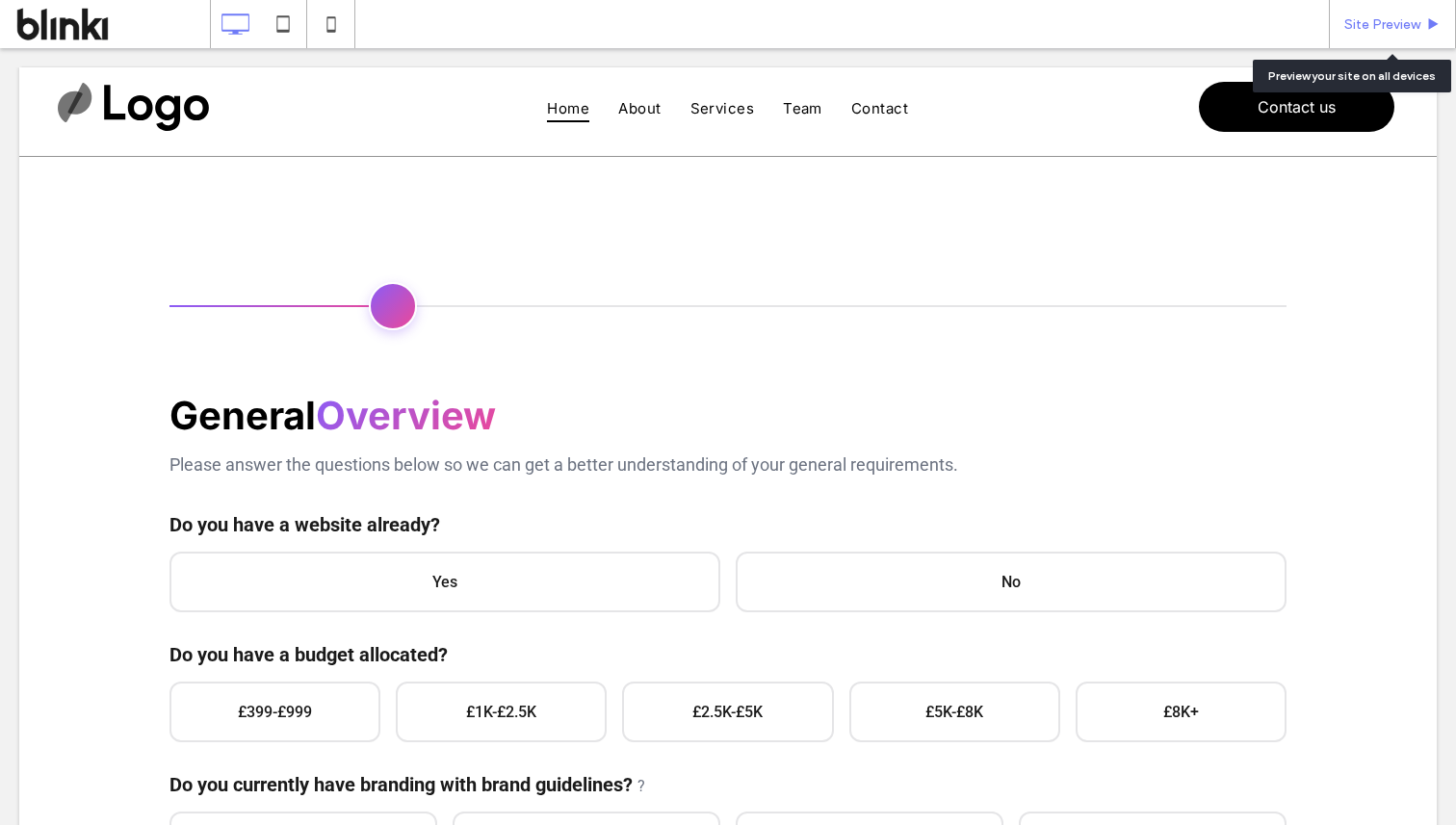
click at [1370, 25] on span "Site Preview" at bounding box center [1382, 24] width 77 height 16
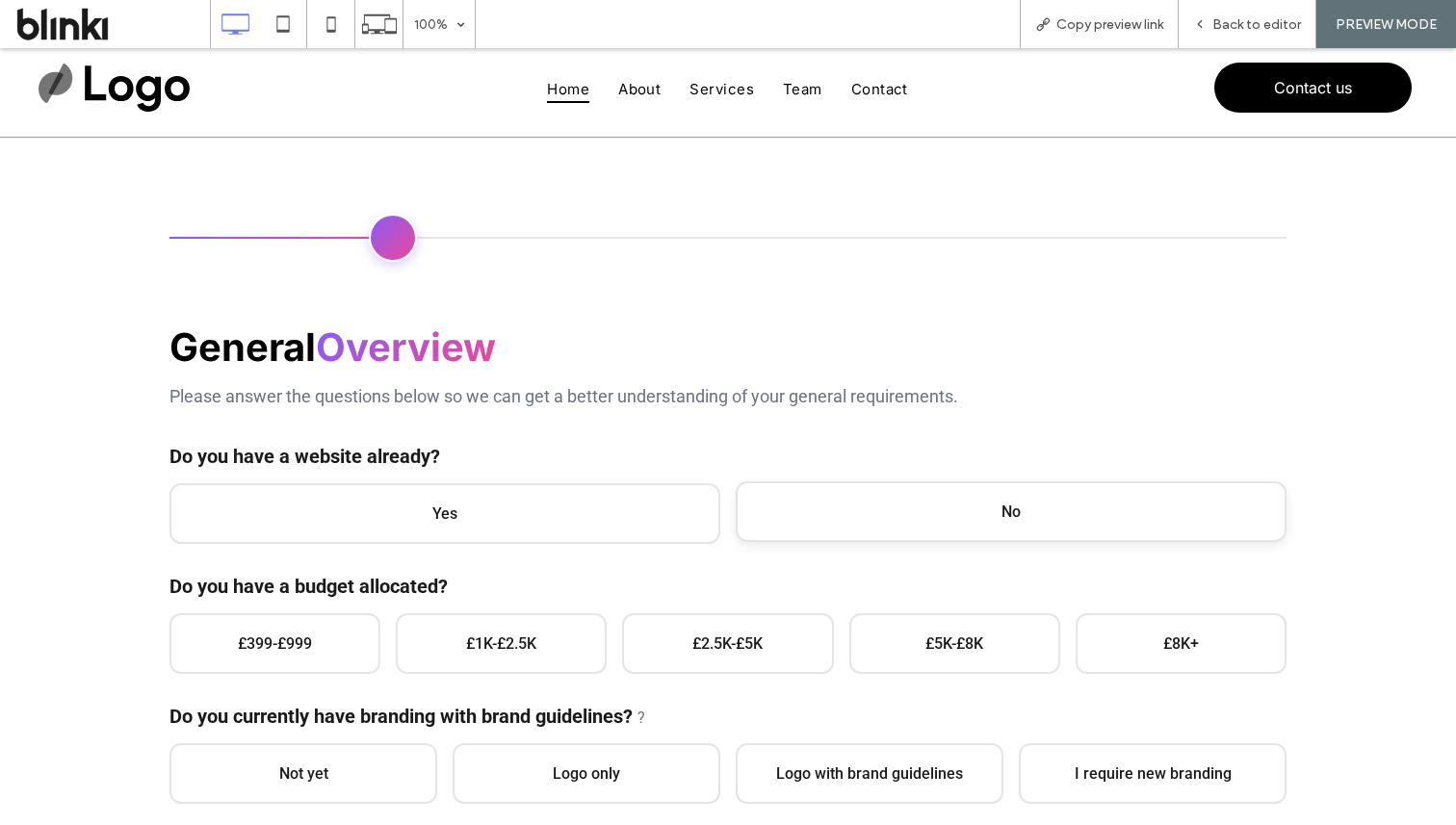
scroll to position [57, 0]
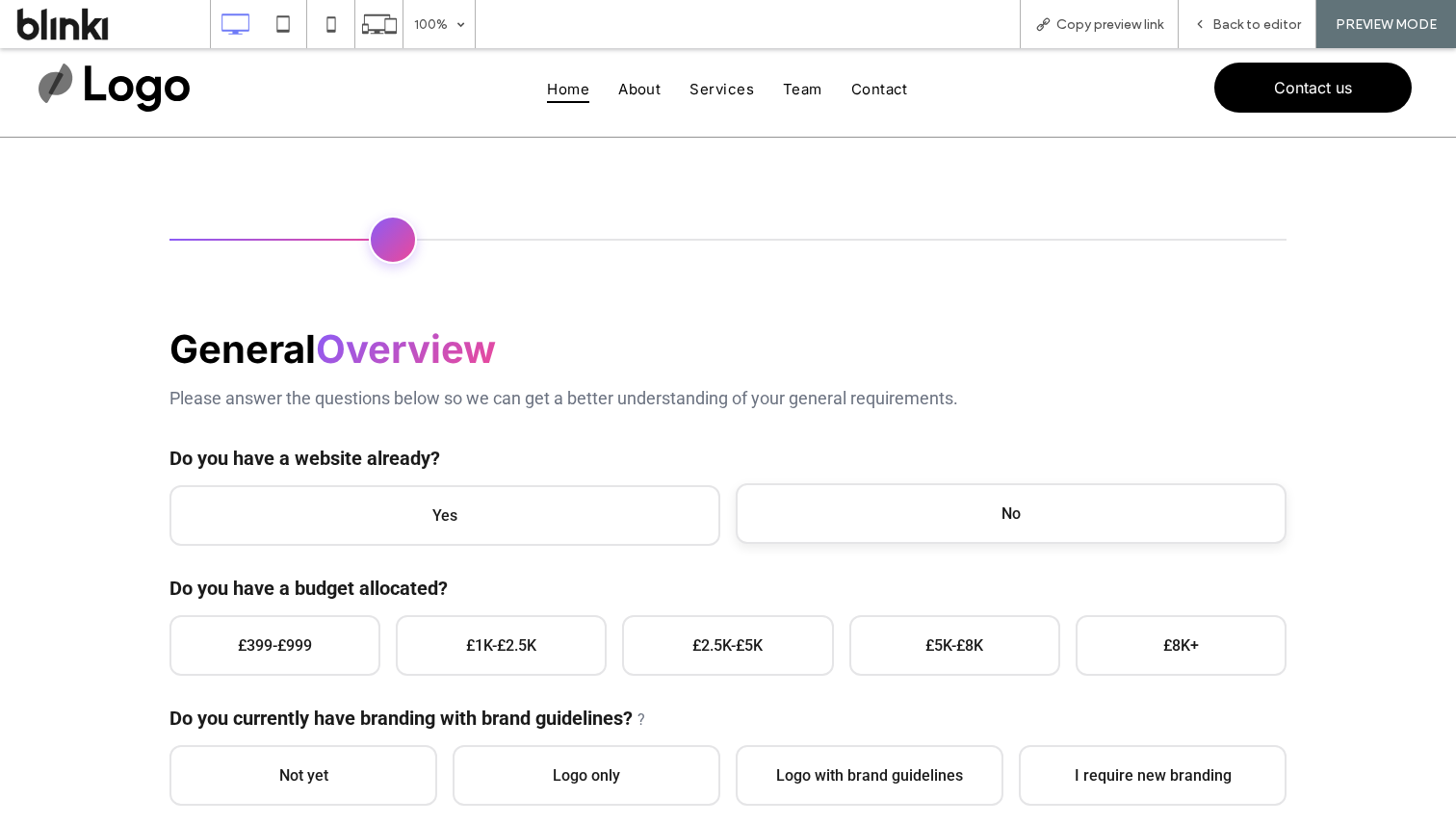
click at [942, 492] on span "No" at bounding box center [1011, 513] width 551 height 61
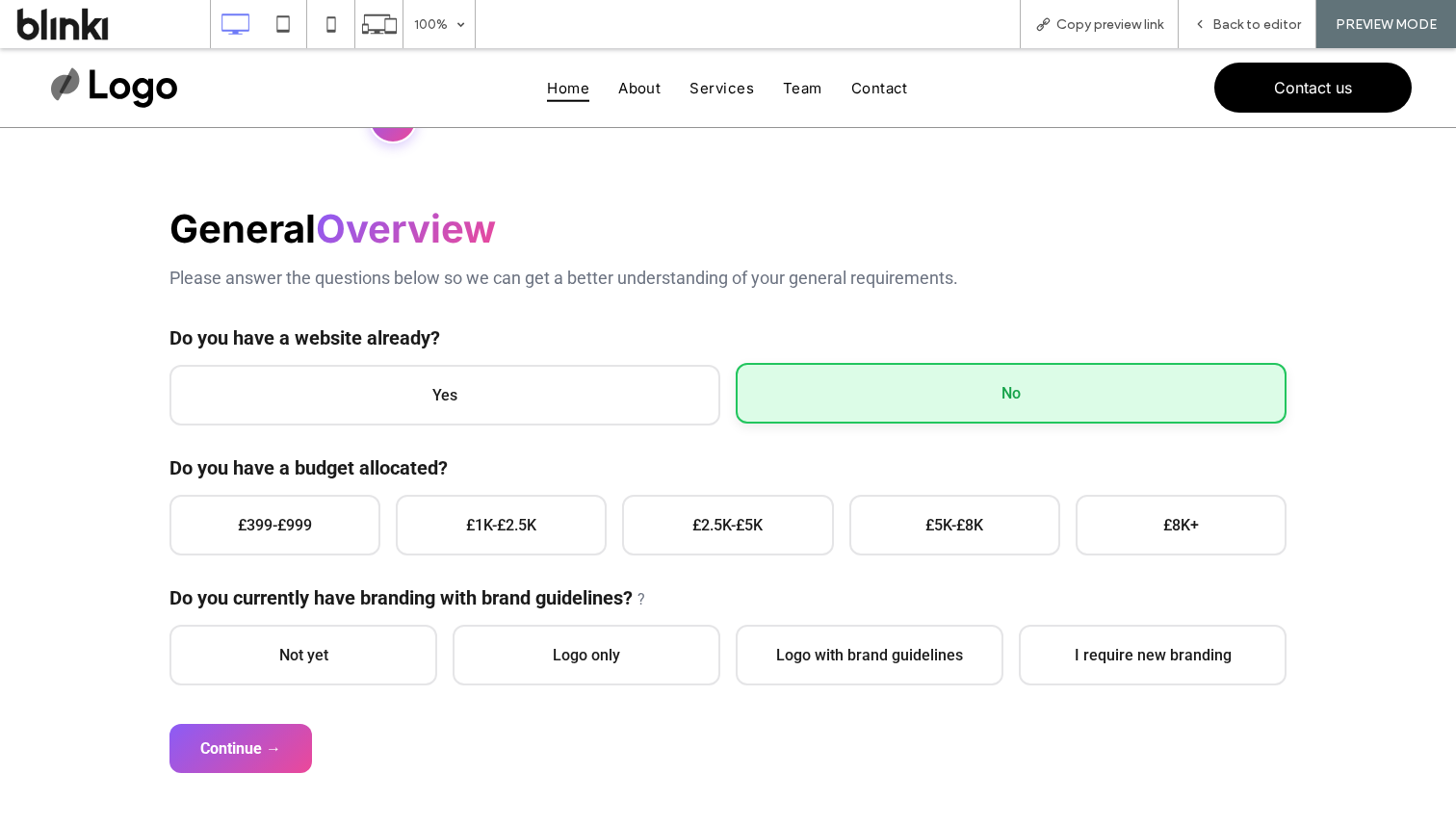
scroll to position [193, 0]
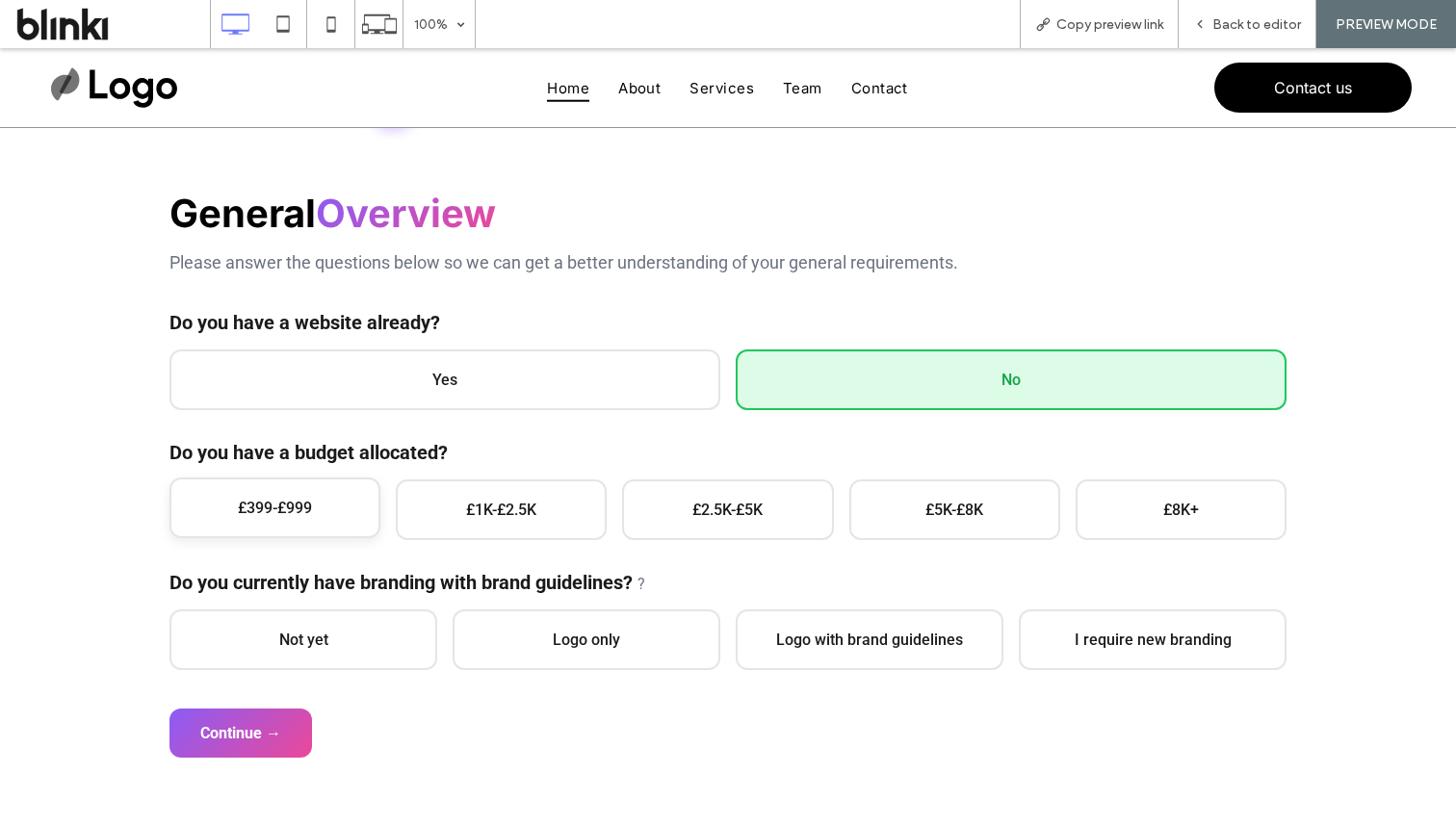
click at [379, 505] on span "£399-£999" at bounding box center [275, 507] width 211 height 61
click at [358, 627] on span "Not yet" at bounding box center [303, 637] width 267 height 61
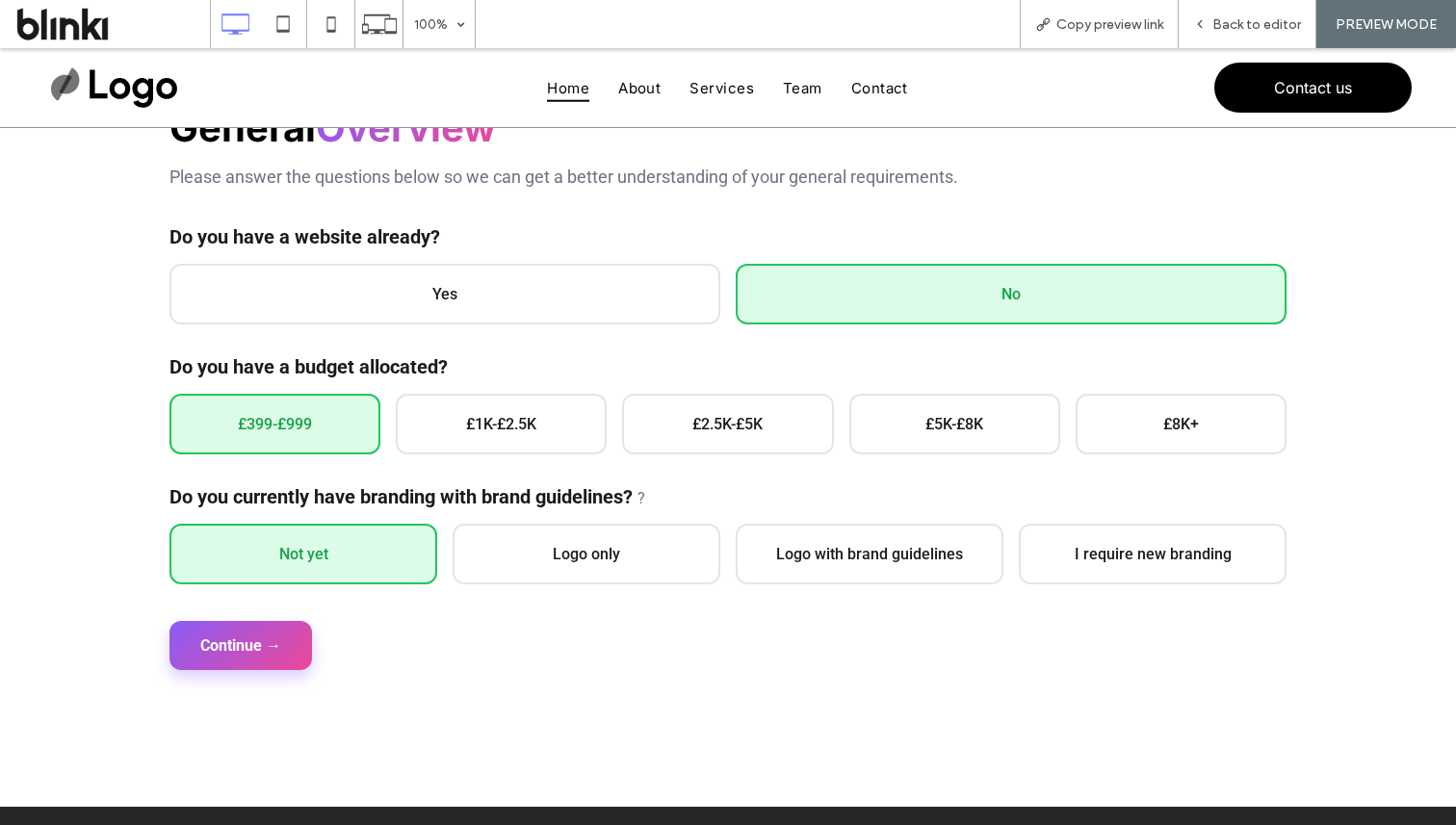
scroll to position [308, 0]
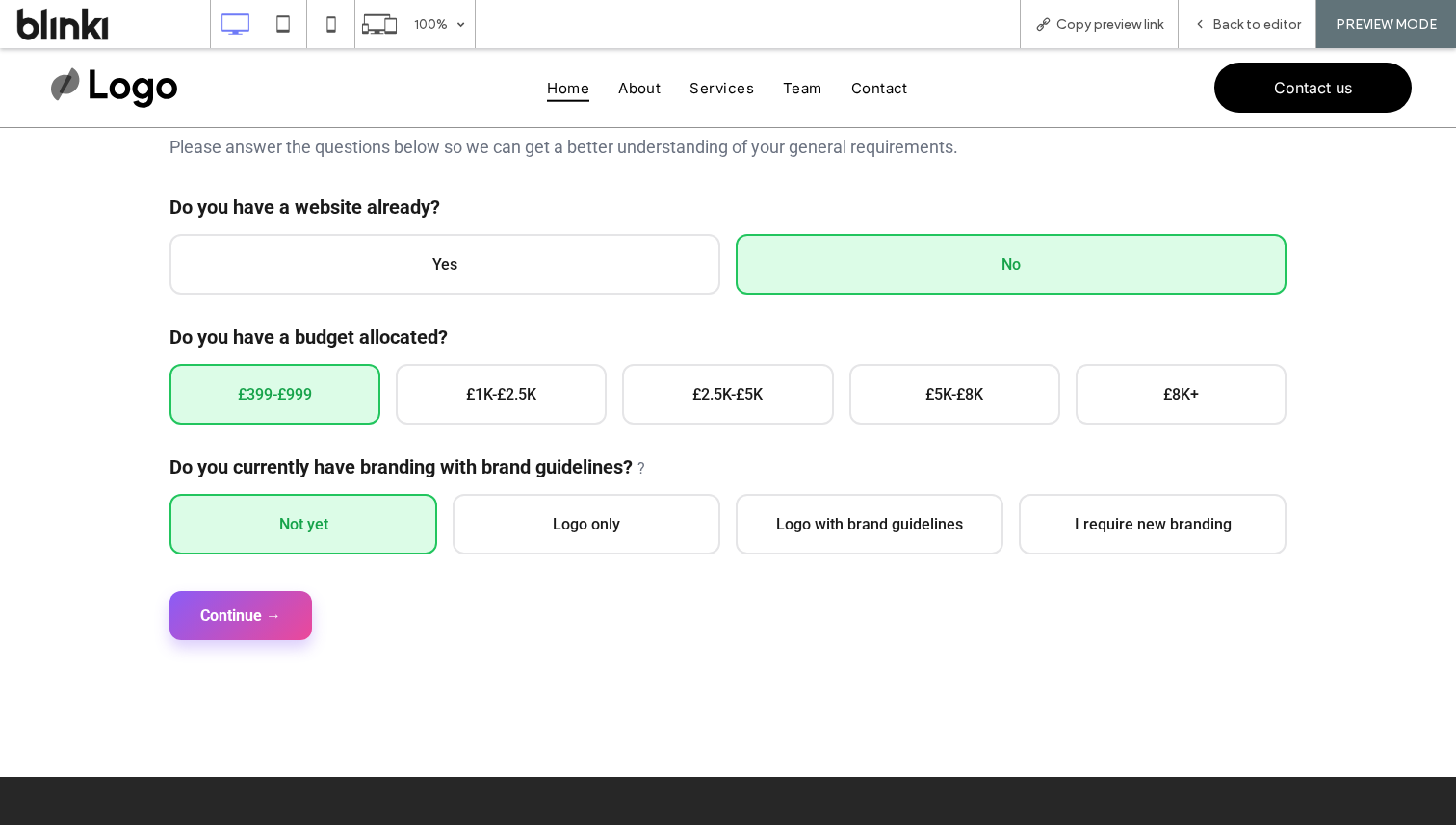
click at [274, 605] on button "Continue →" at bounding box center [240, 615] width 142 height 49
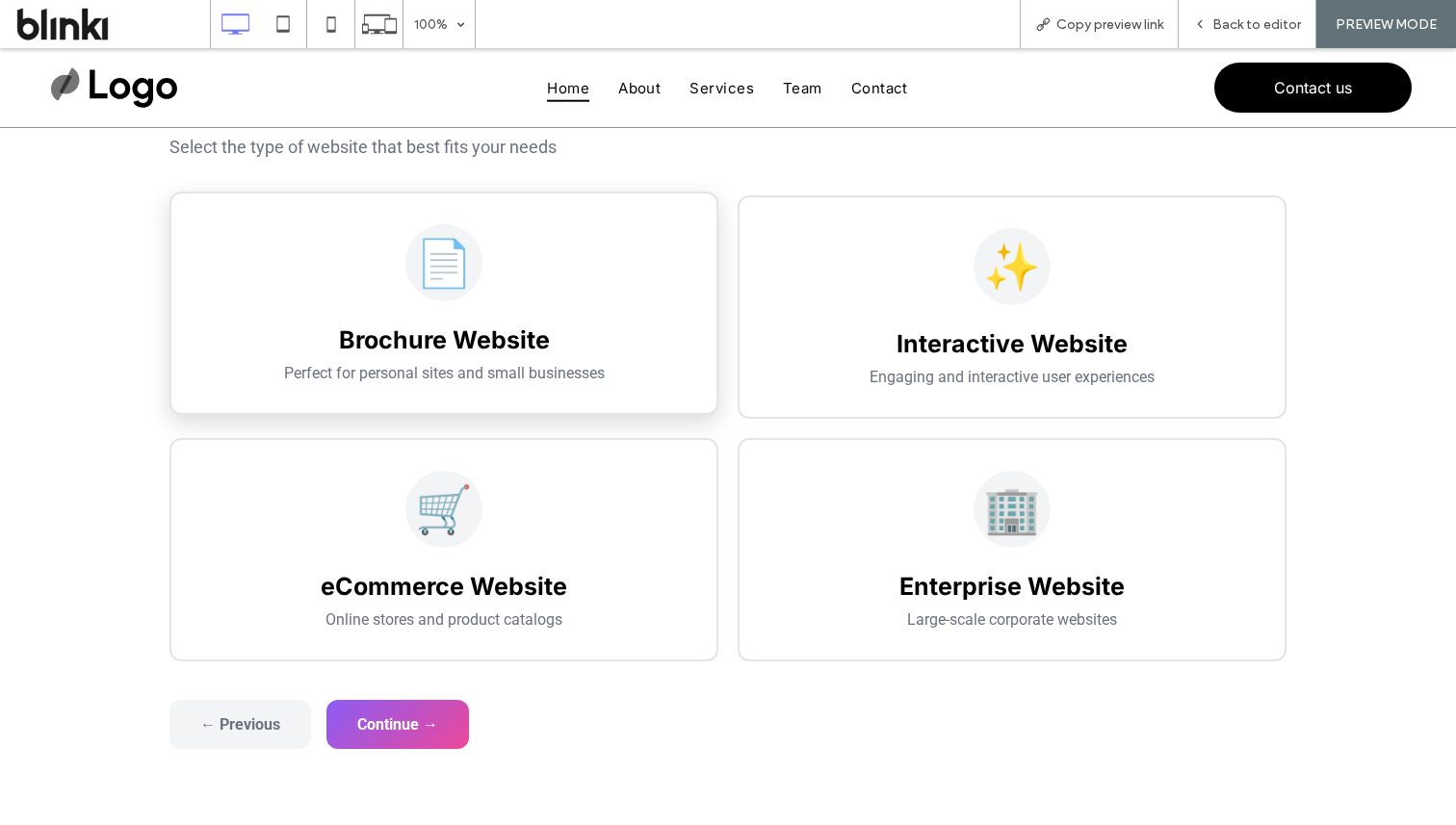
click at [580, 300] on div "📄" at bounding box center [444, 263] width 483 height 77
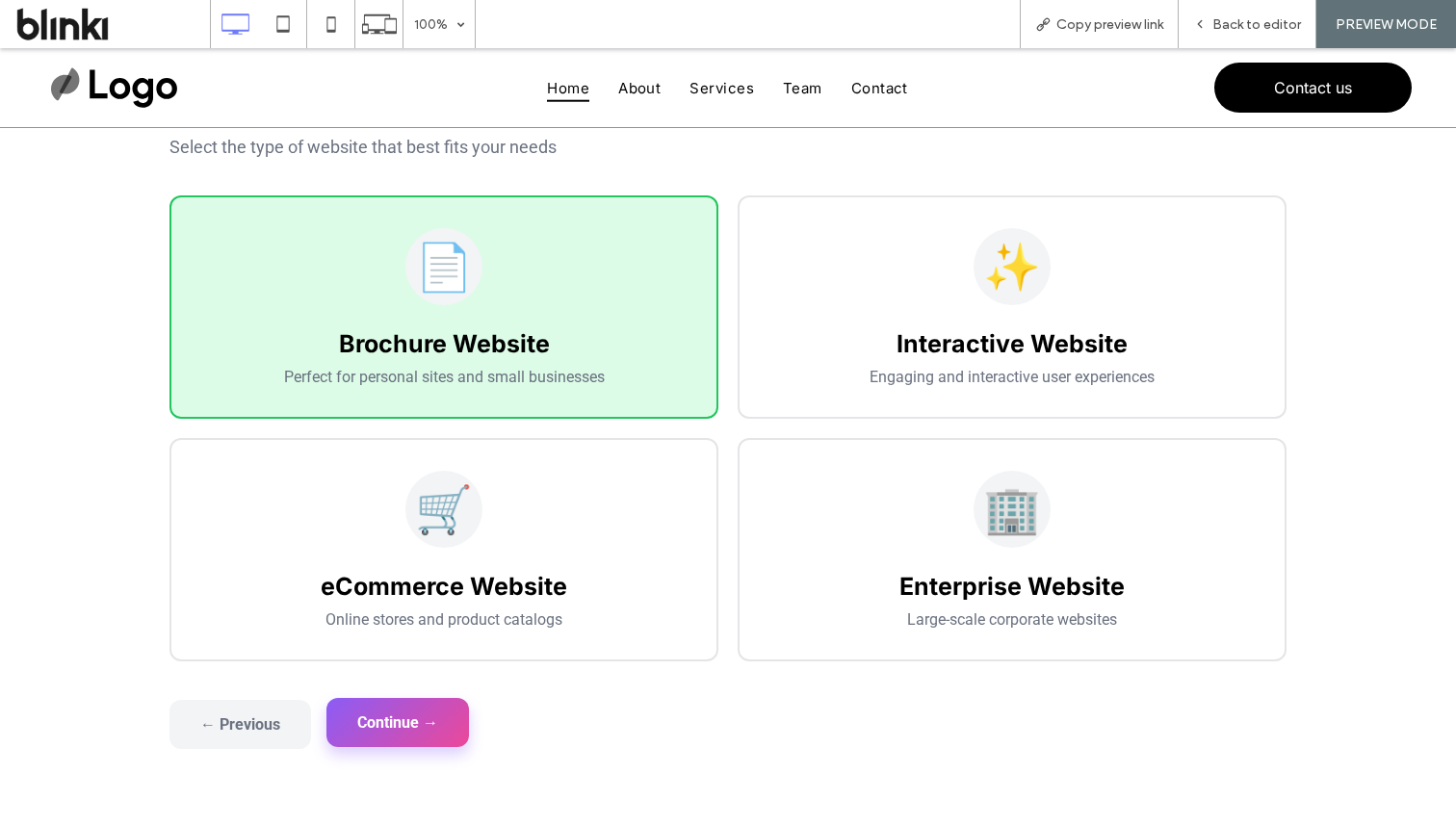
click at [464, 704] on button "Continue →" at bounding box center [397, 722] width 142 height 49
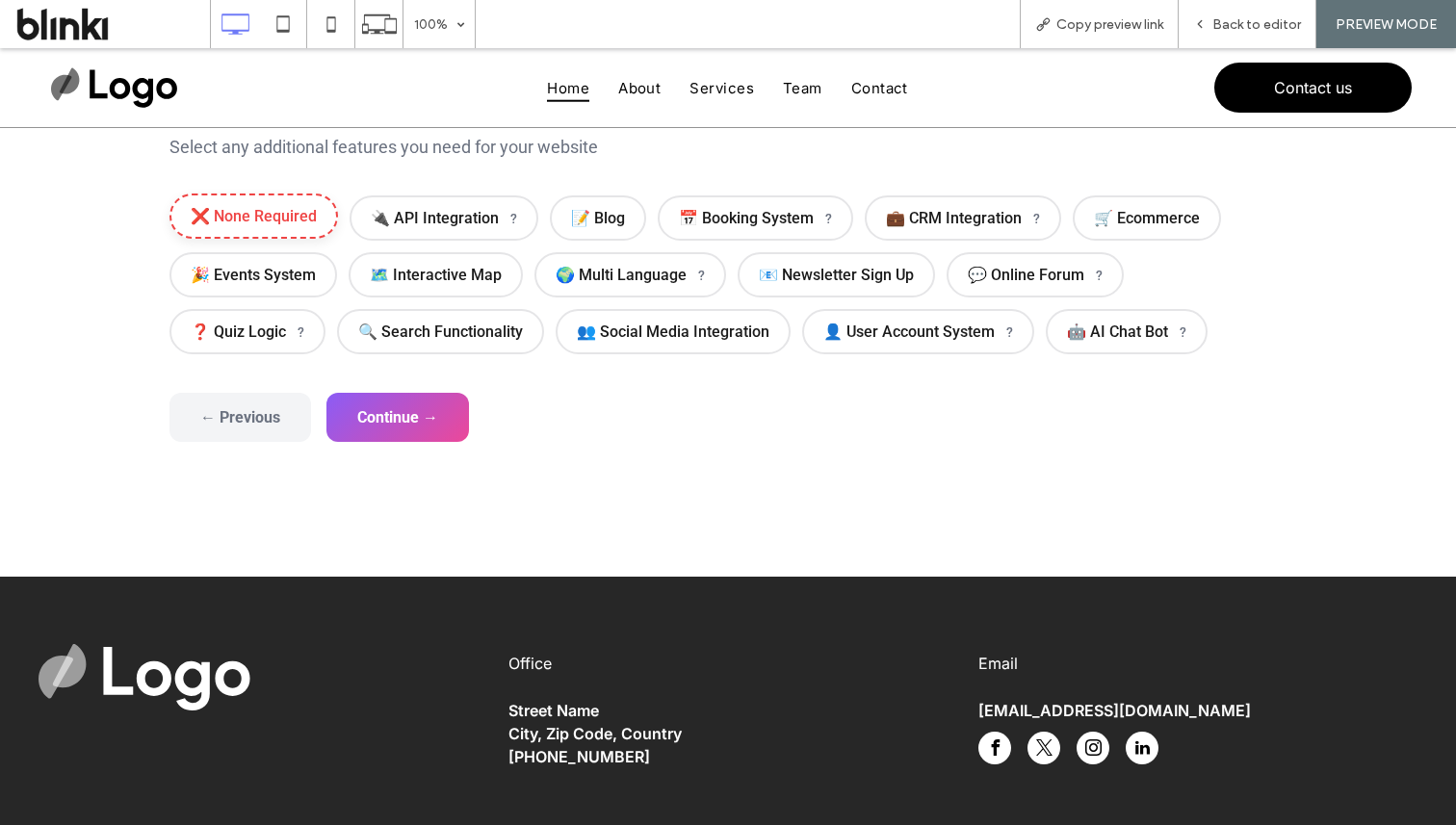
click at [299, 223] on span "❌ None Required" at bounding box center [254, 216] width 169 height 46
click at [407, 387] on form "General Overview Please answer the questions below so we can get a better under…" at bounding box center [728, 259] width 1117 height 368
click at [420, 410] on button "Continue →" at bounding box center [397, 415] width 142 height 49
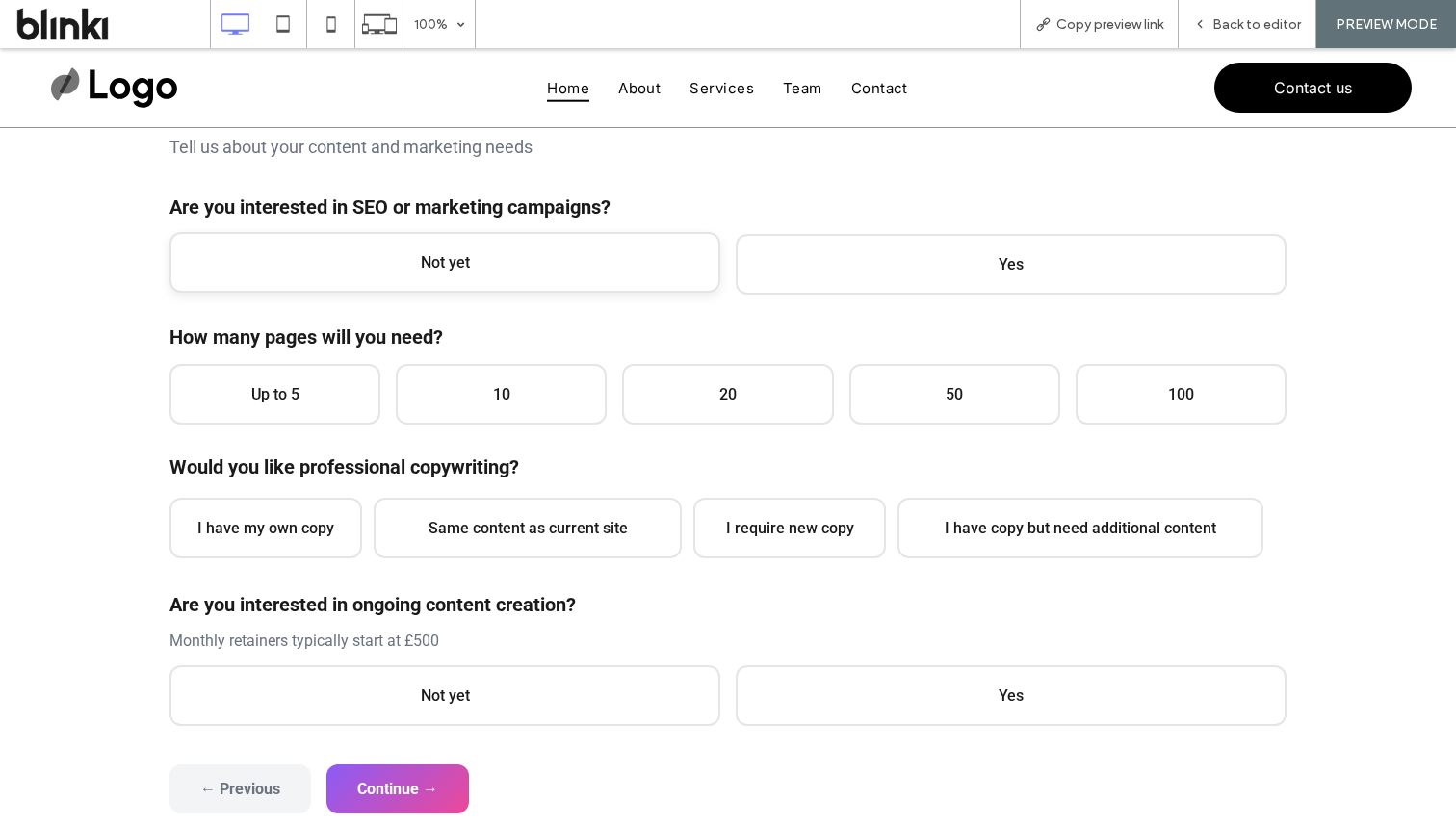
click at [387, 253] on span "Not yet" at bounding box center [445, 262] width 551 height 61
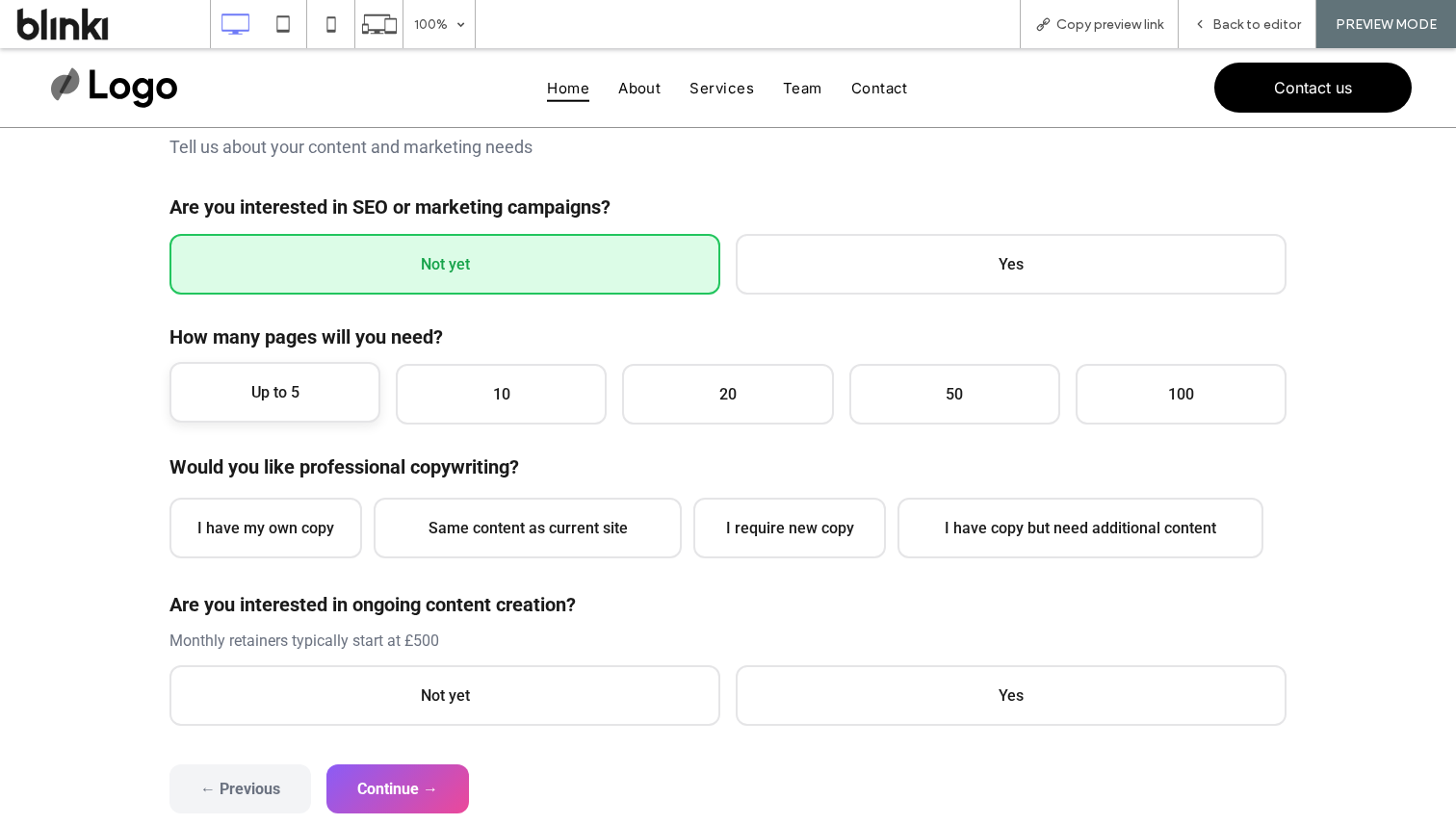
click at [315, 401] on span "Up to 5" at bounding box center [275, 392] width 211 height 61
click at [294, 583] on div "Content & Marketing Tell us about your content and marketing needs Are you inte…" at bounding box center [728, 400] width 1117 height 652
click at [314, 535] on span "I have my own copy" at bounding box center [265, 526] width 193 height 61
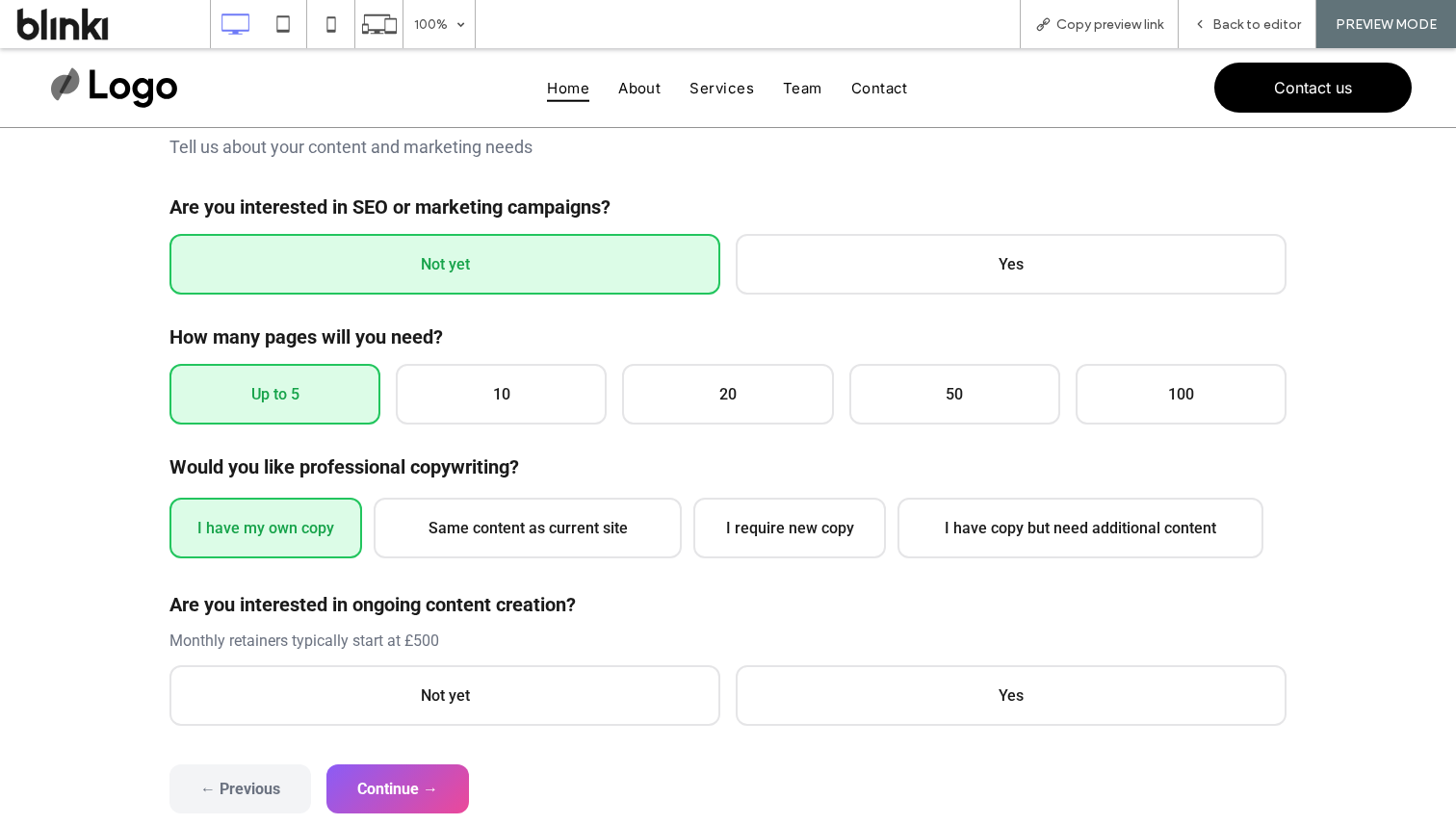
click at [344, 650] on div "Are you interested in ongoing content creation? Monthly retainers typically sta…" at bounding box center [728, 658] width 1117 height 133
click at [365, 679] on span "Not yet" at bounding box center [445, 693] width 551 height 61
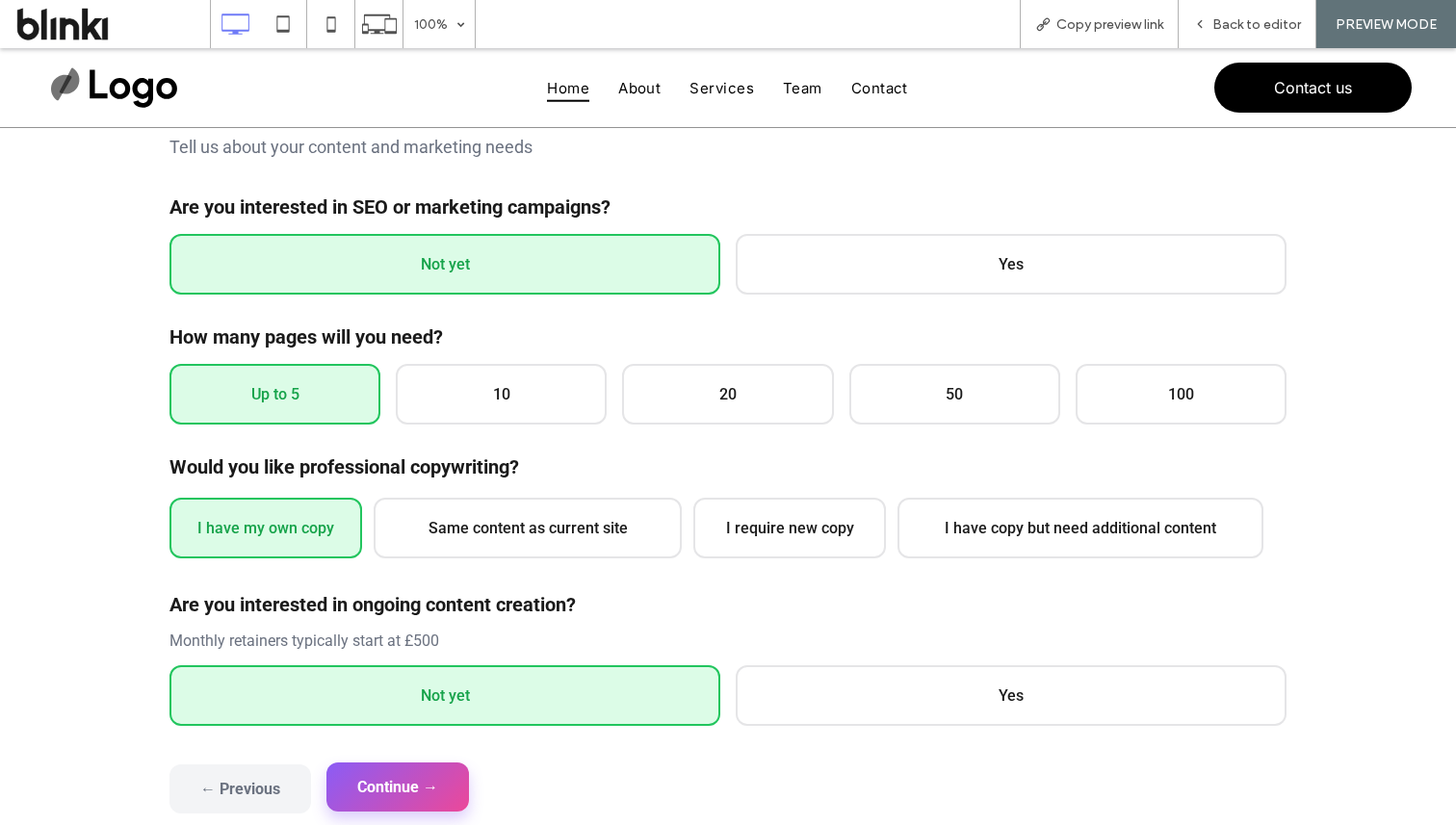
click at [414, 763] on button "Continue →" at bounding box center [397, 786] width 142 height 49
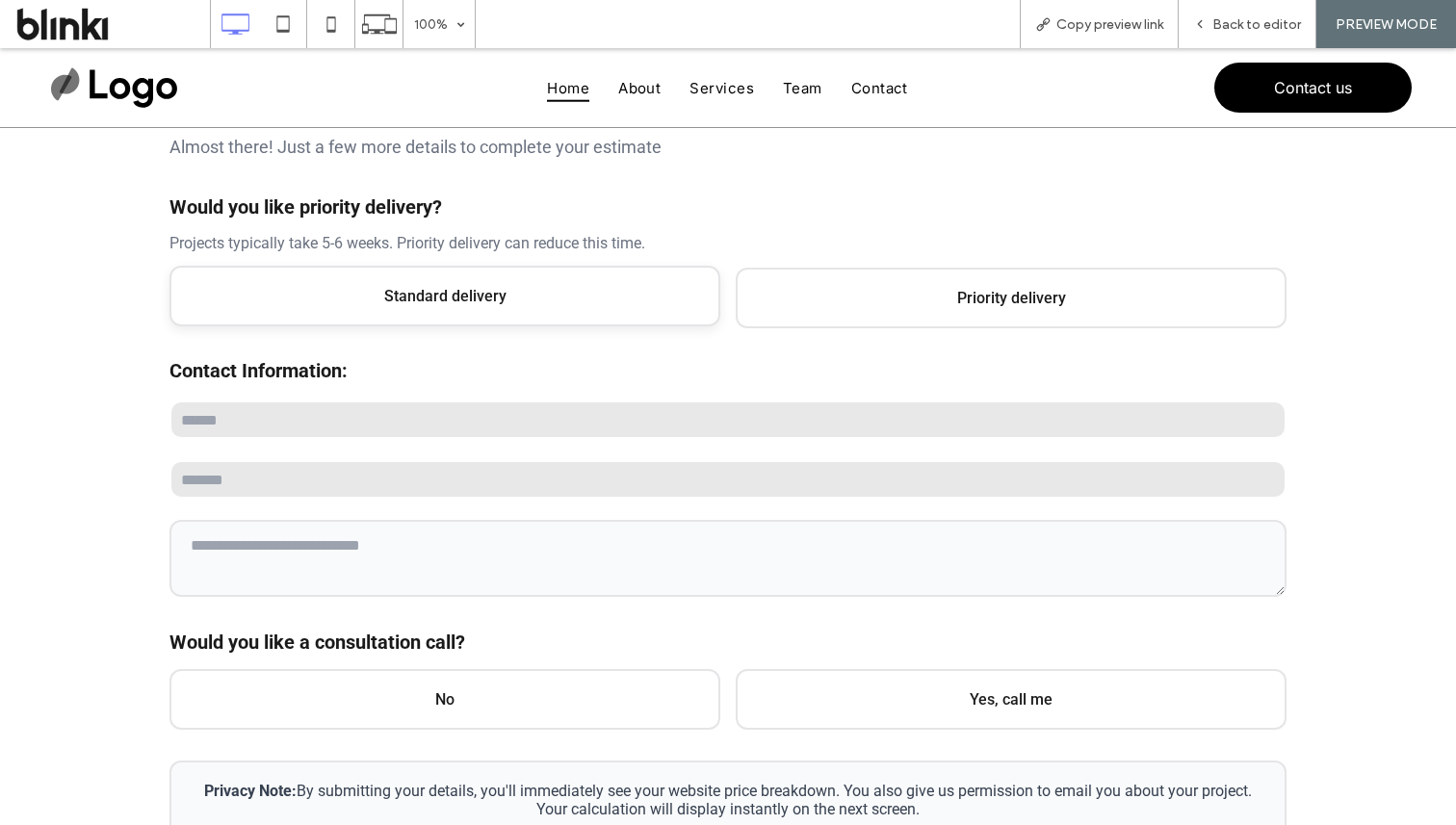
click at [555, 304] on span "Standard delivery" at bounding box center [445, 295] width 551 height 61
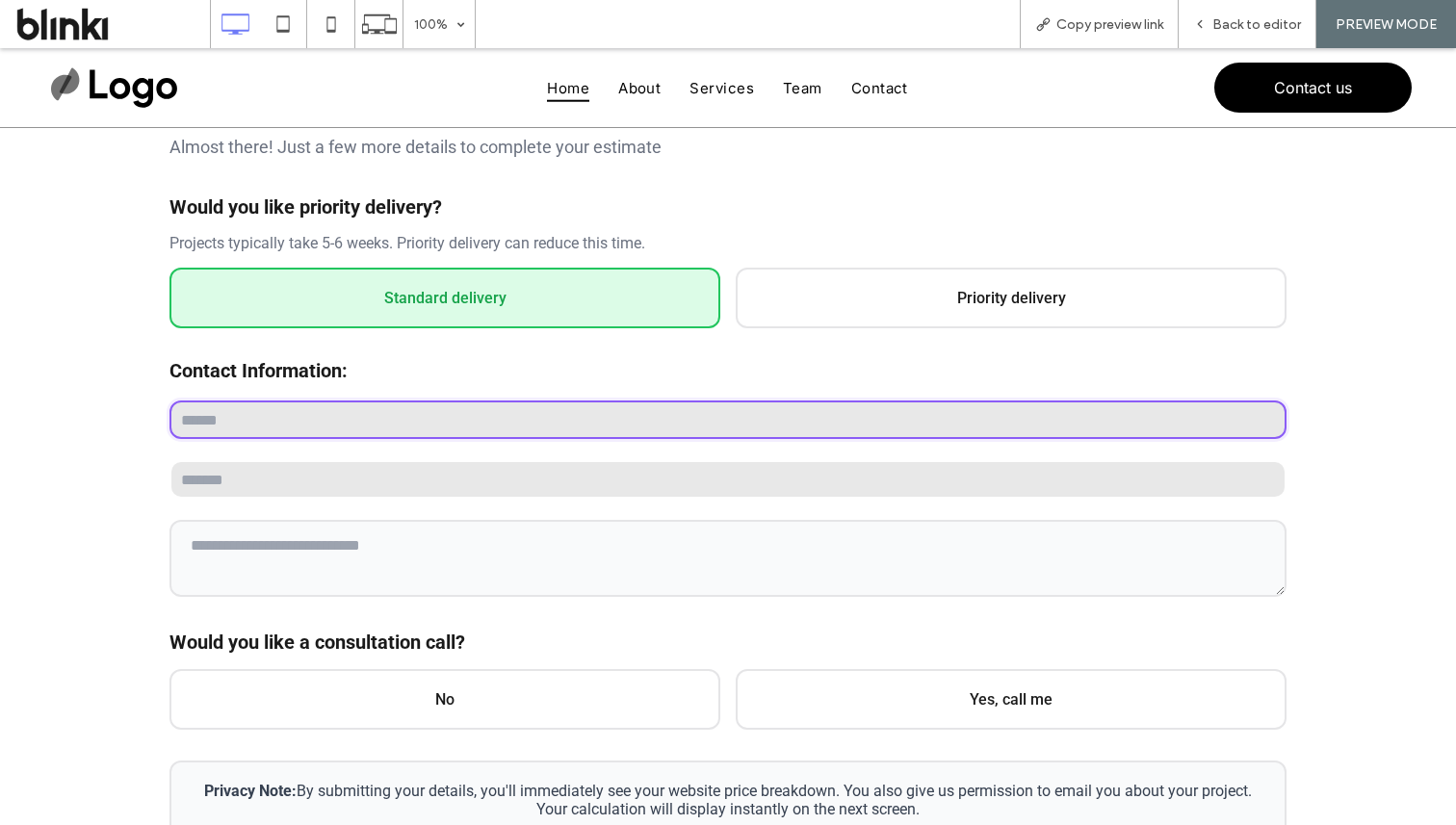
click at [519, 426] on input "text" at bounding box center [728, 420] width 1117 height 39
type input "*"
type input "****"
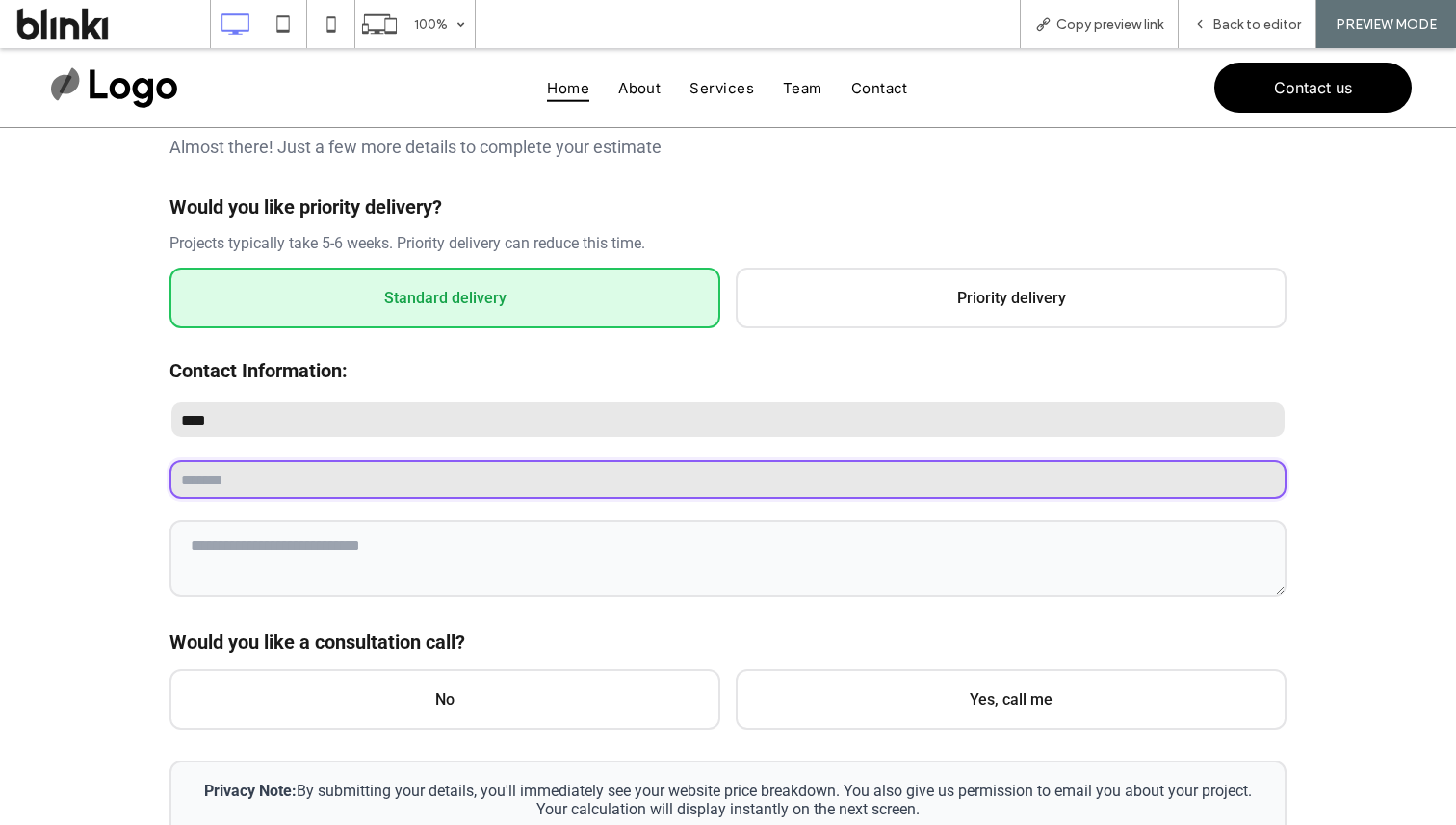
click at [503, 490] on input "email" at bounding box center [728, 479] width 1117 height 39
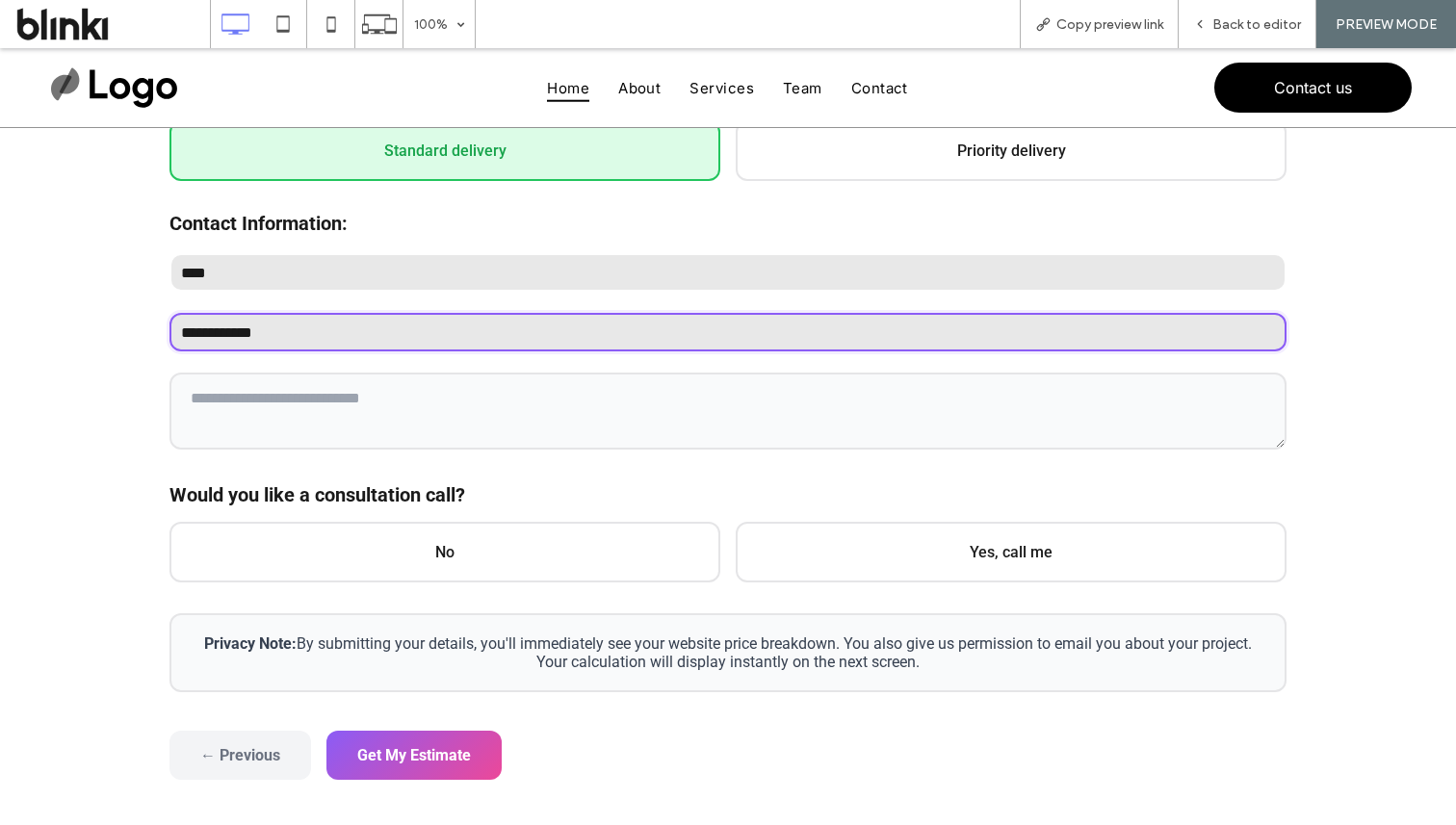
scroll to position [624, 0]
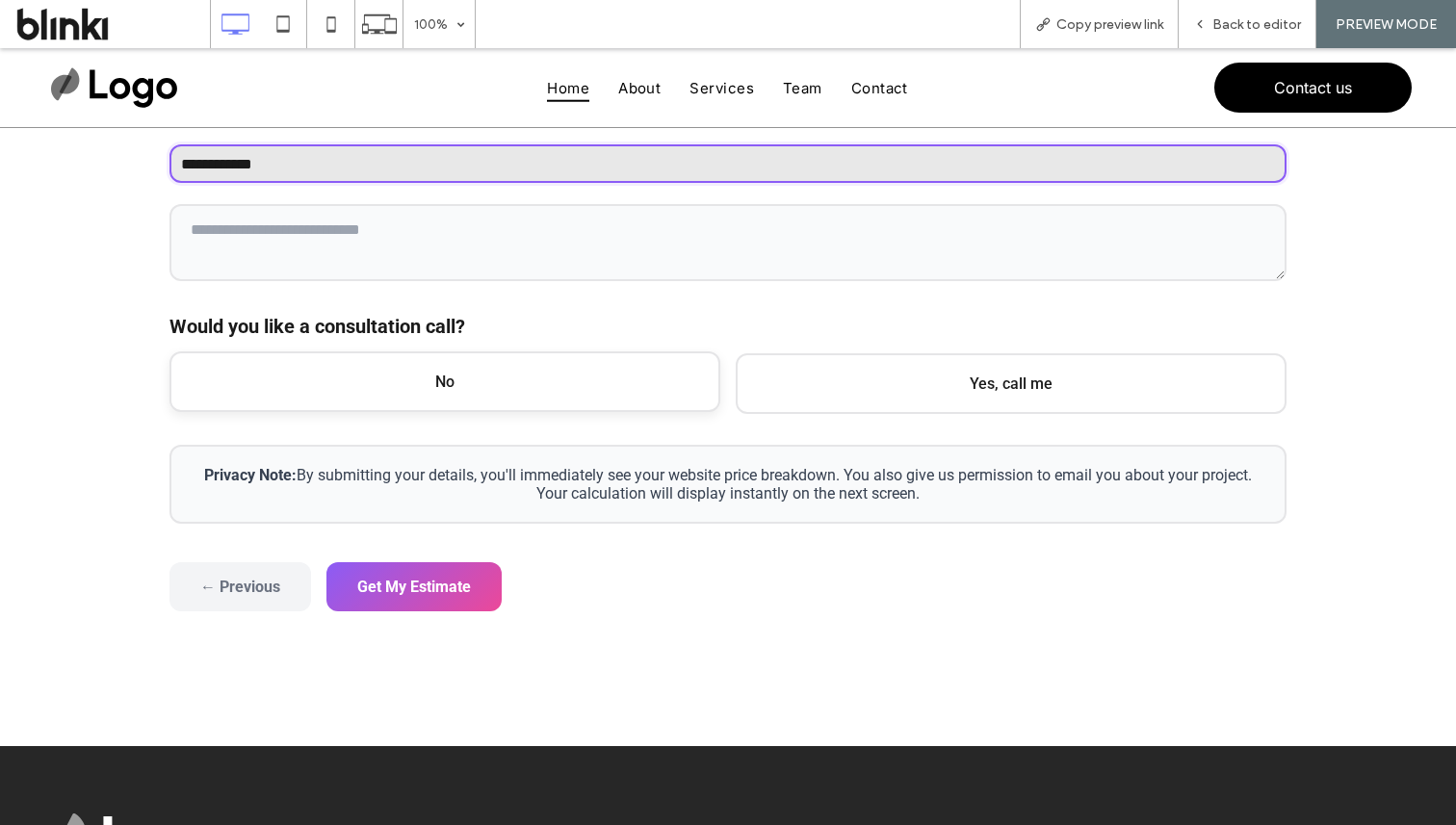
type input "**********"
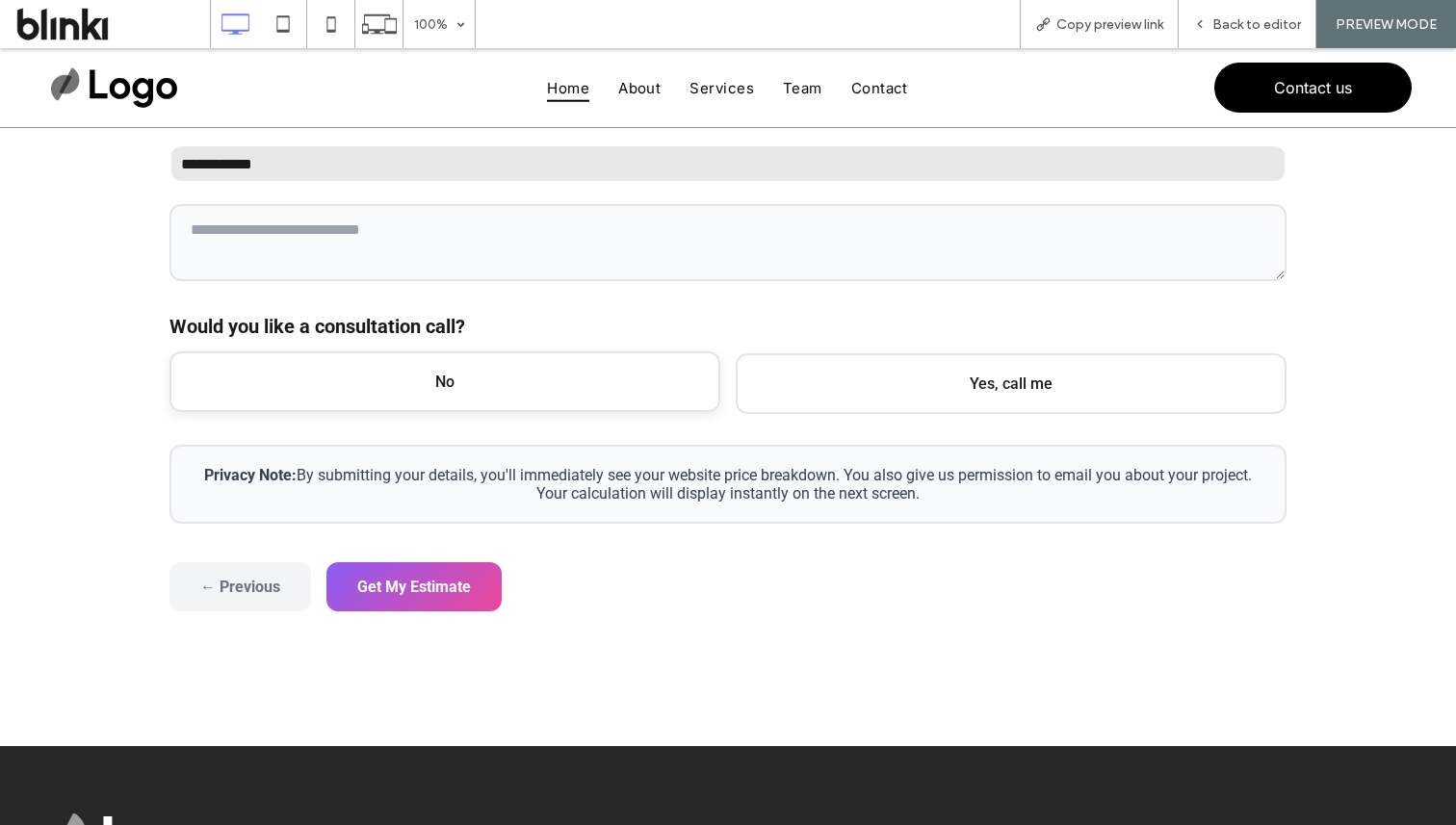
click at [680, 380] on span "No" at bounding box center [445, 382] width 551 height 61
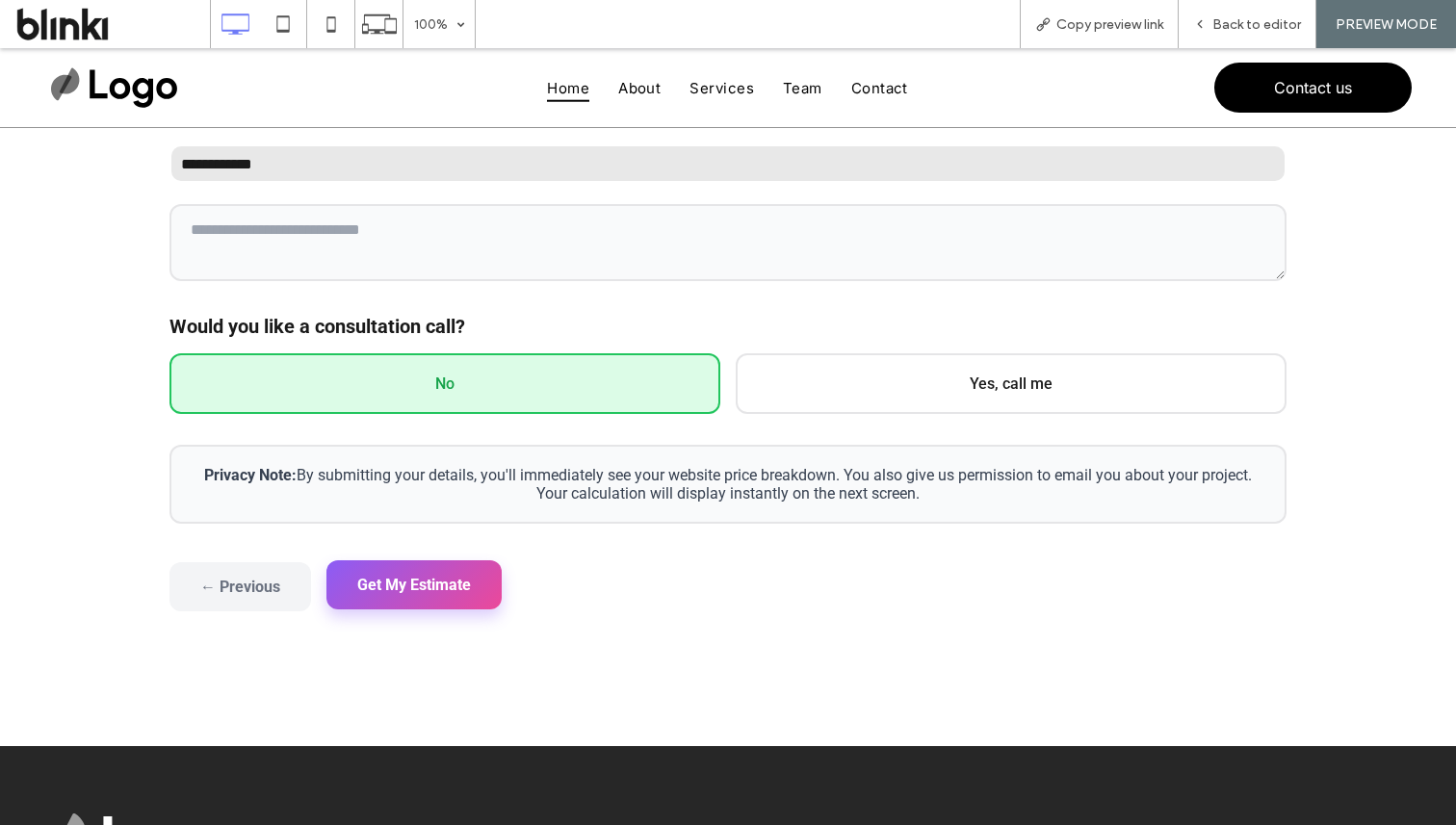
click at [434, 579] on button "Get My Estimate" at bounding box center [414, 585] width 175 height 49
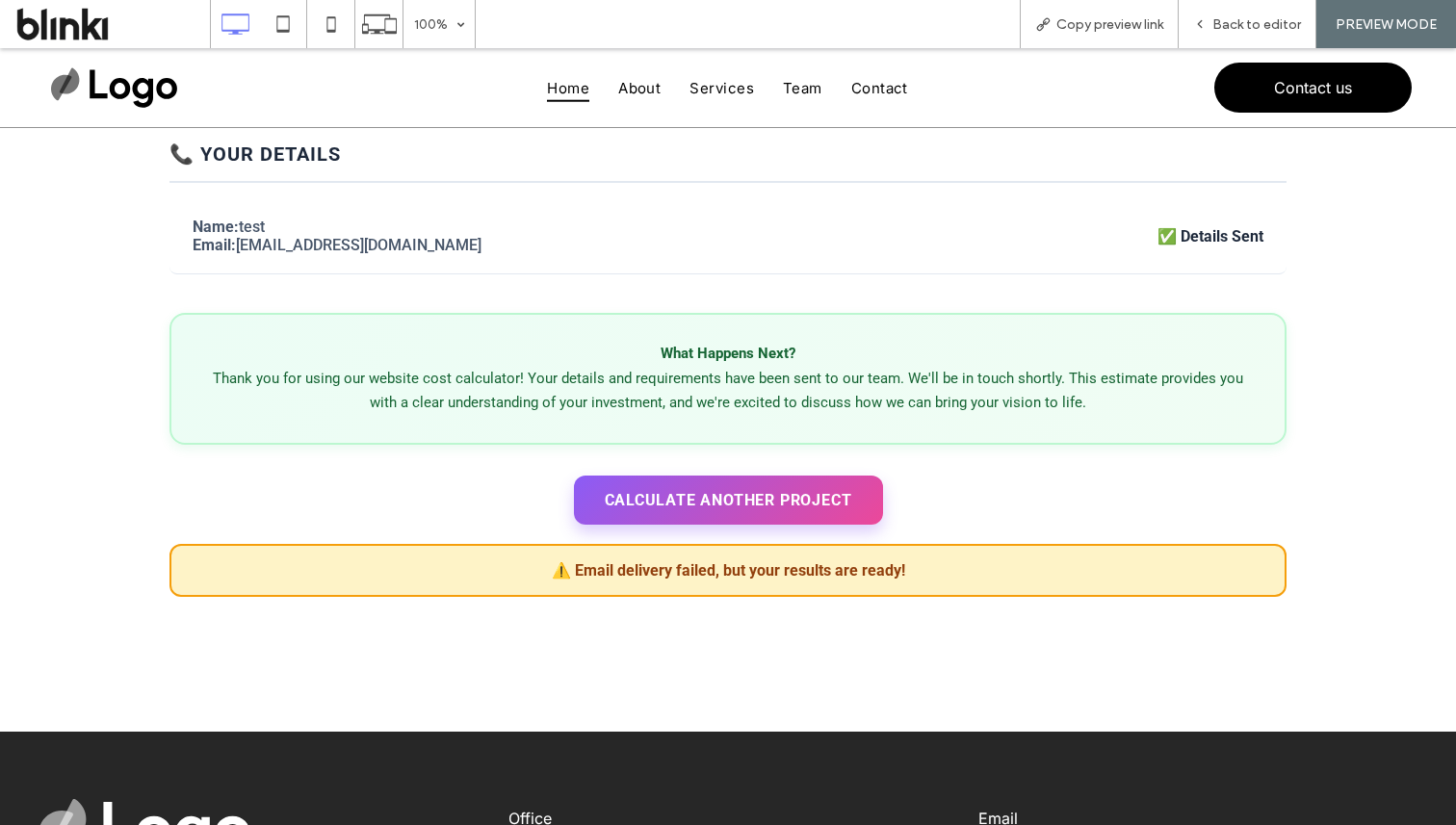
scroll to position [928, 0]
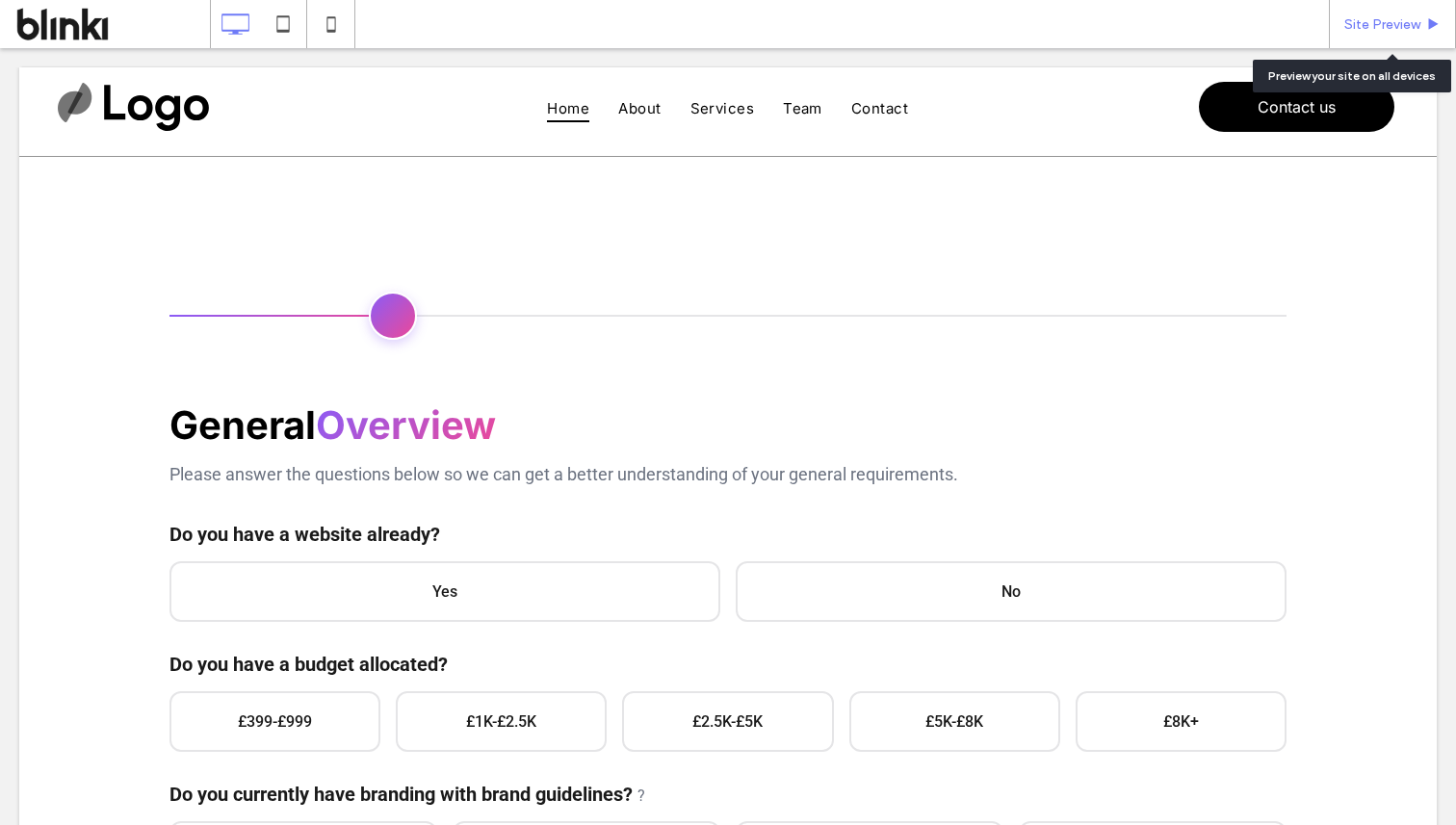
click at [1378, 23] on span "Site Preview" at bounding box center [1382, 24] width 77 height 16
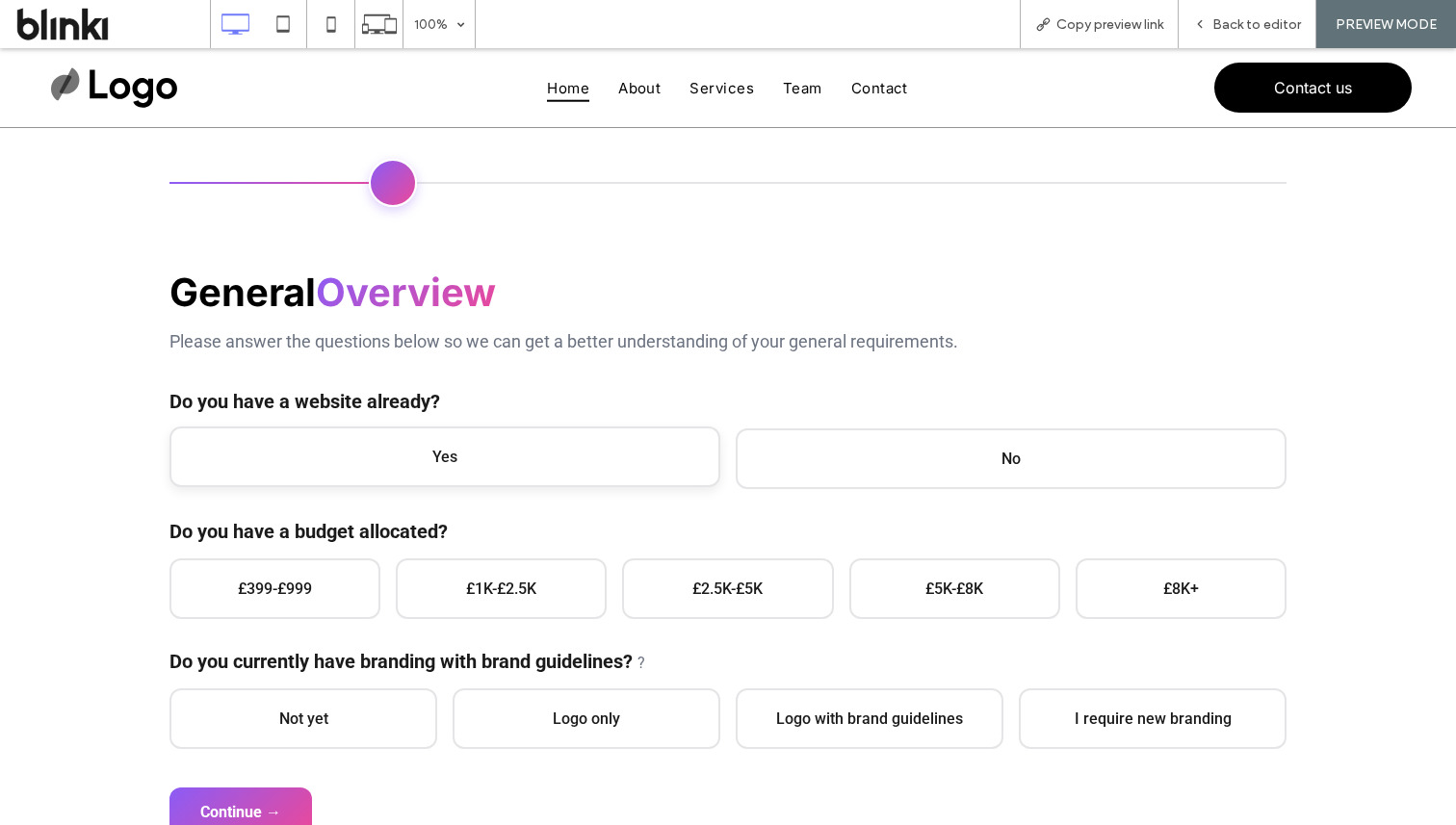
scroll to position [116, 0]
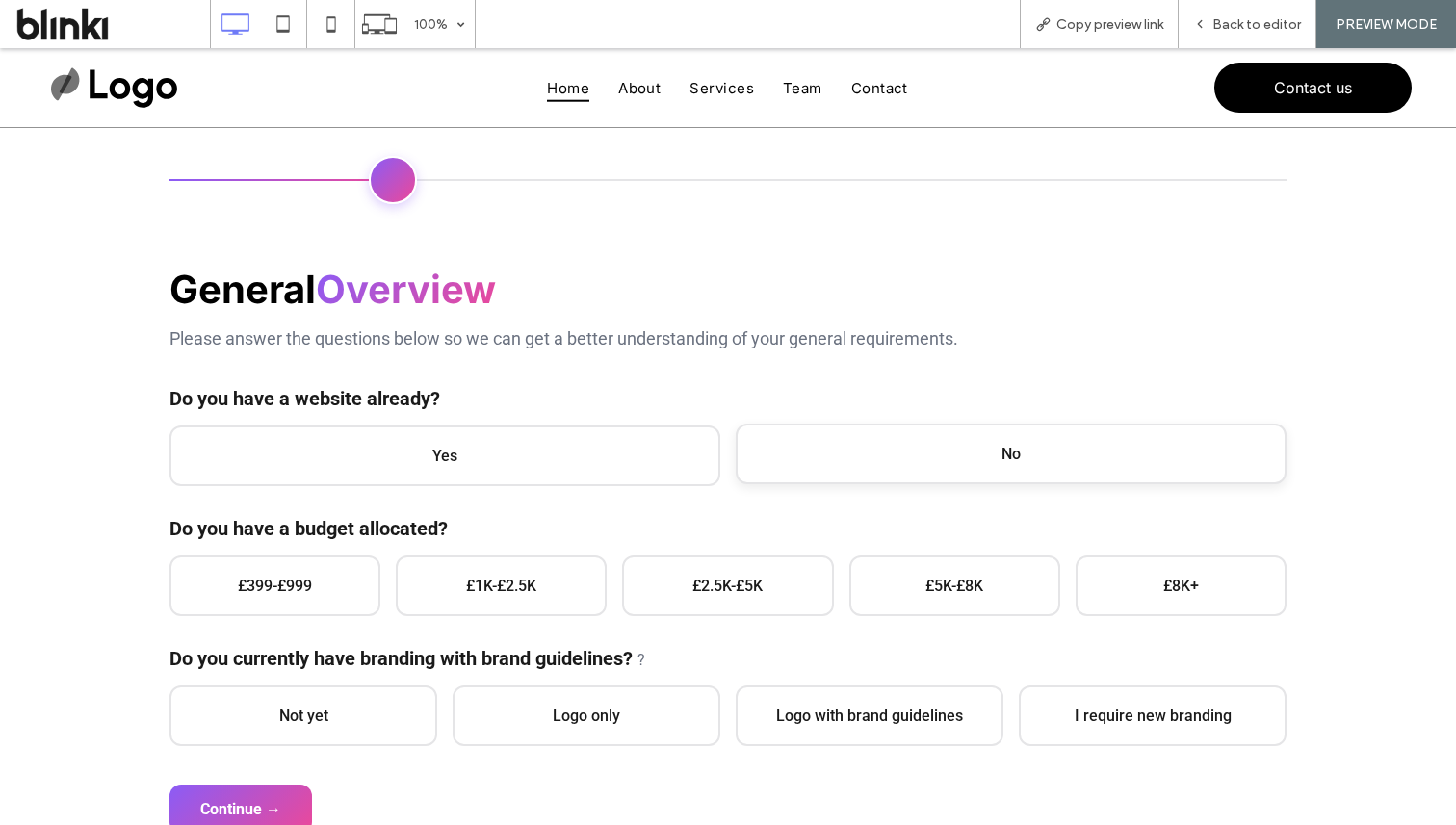
click at [868, 451] on span "No" at bounding box center [1011, 453] width 551 height 61
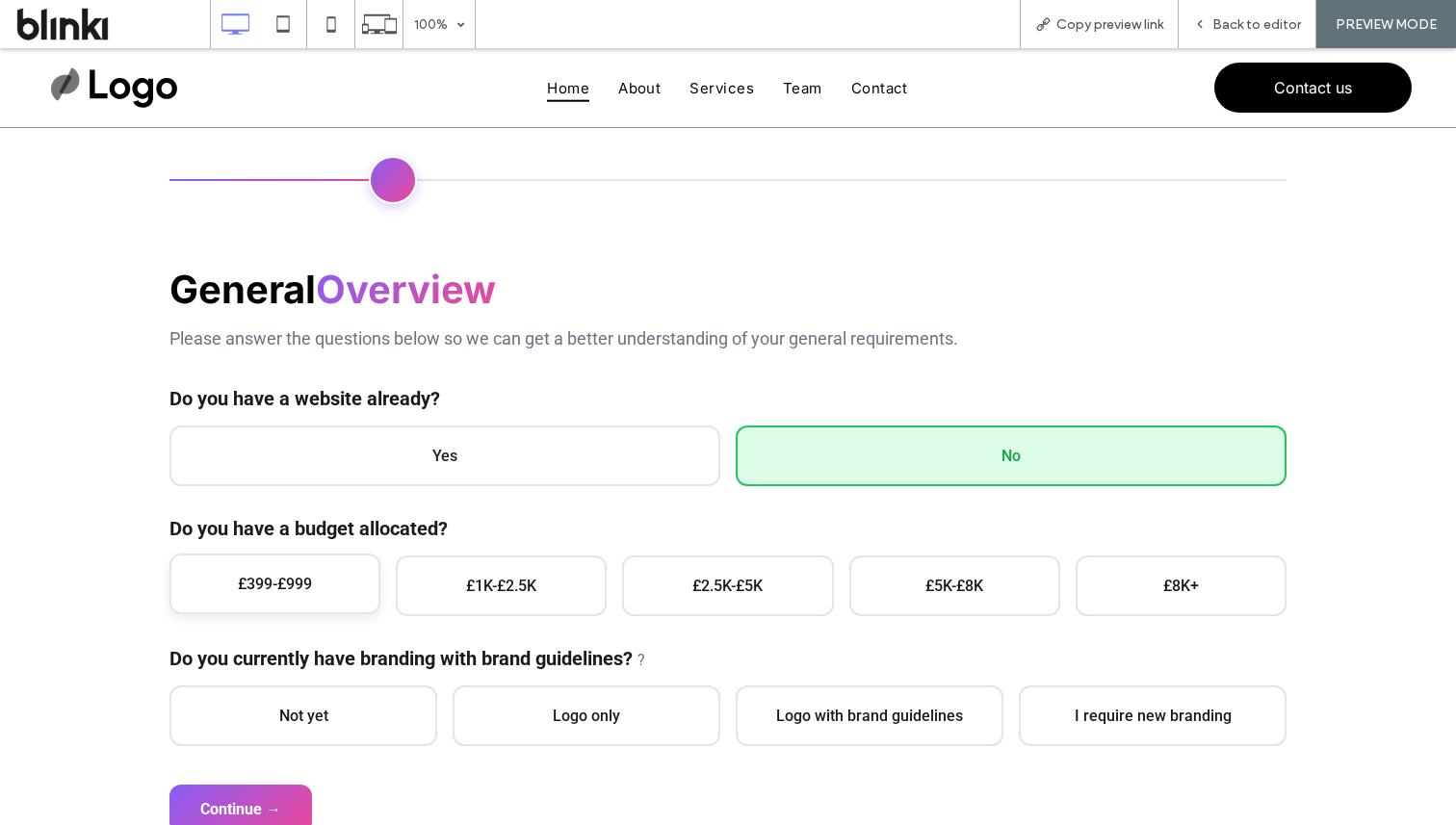
click at [298, 603] on span "£399-£999" at bounding box center [275, 584] width 211 height 61
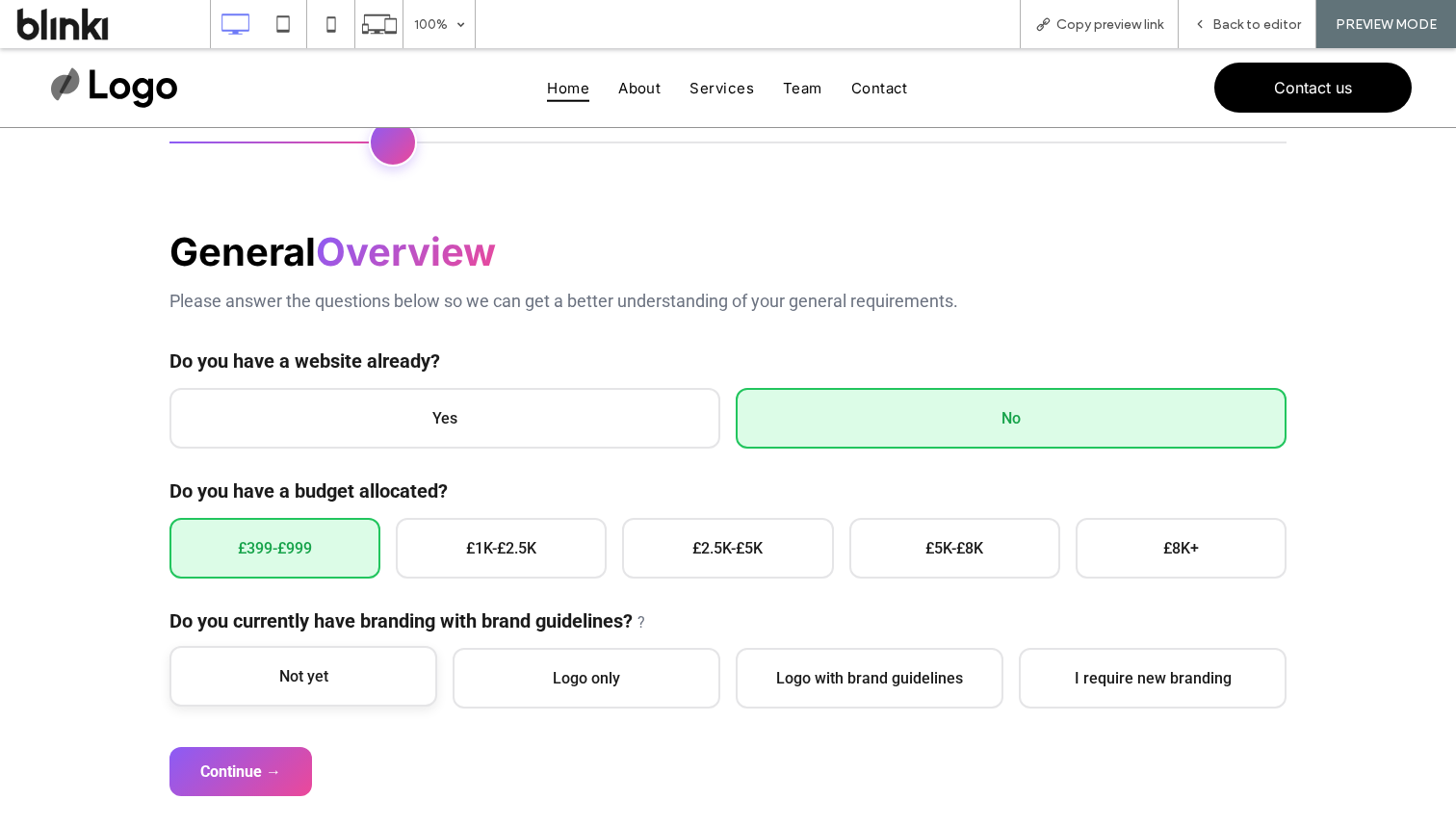
click at [322, 662] on span "Not yet" at bounding box center [303, 676] width 267 height 61
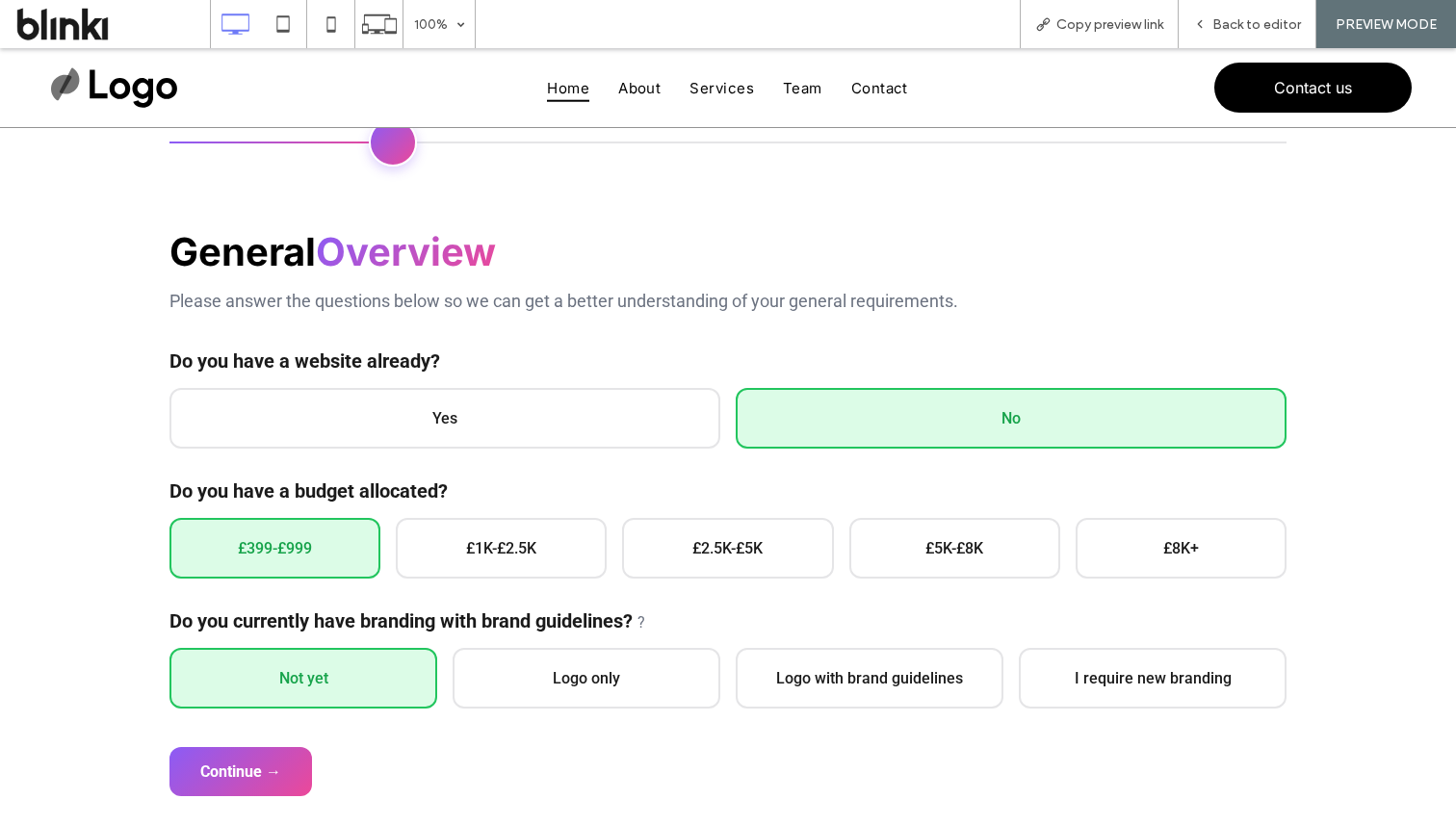
click at [276, 742] on form "General Overview Please answer the questions below so we can get a better under…" at bounding box center [728, 512] width 1117 height 568
click at [284, 764] on button "Continue →" at bounding box center [240, 769] width 142 height 49
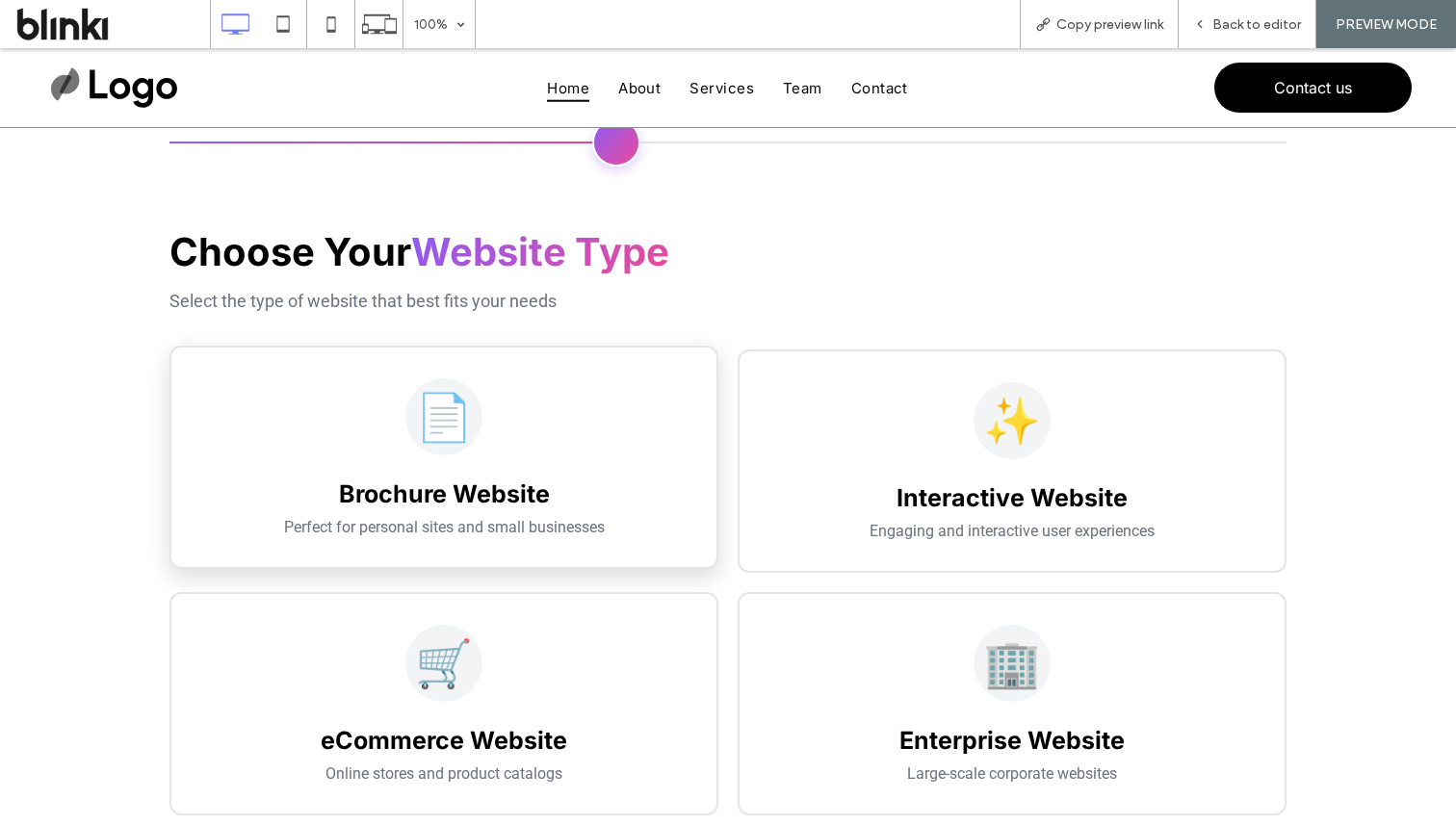
click at [477, 452] on div "📄" at bounding box center [444, 417] width 483 height 77
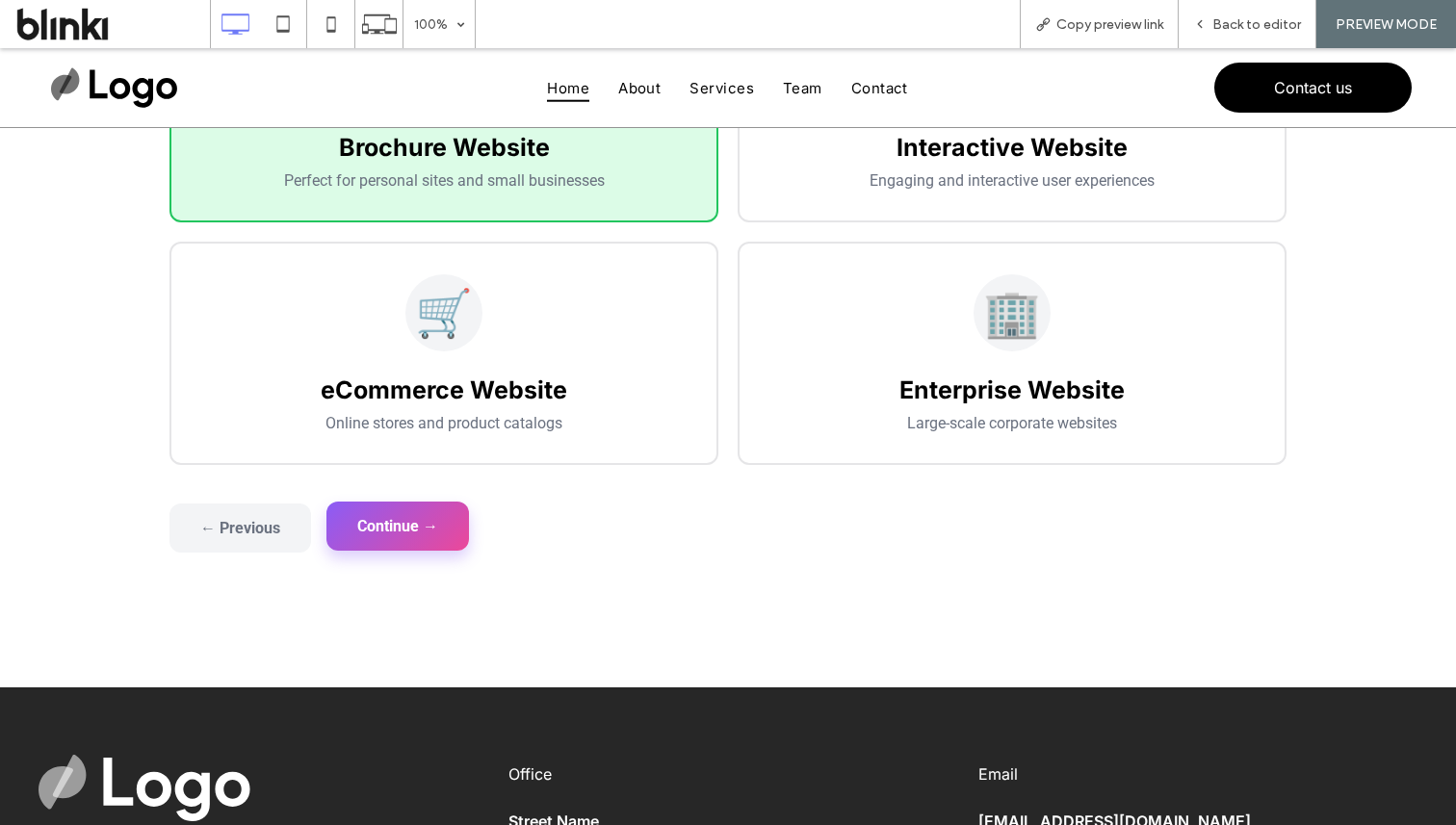
click at [434, 532] on button "Continue →" at bounding box center [397, 526] width 142 height 49
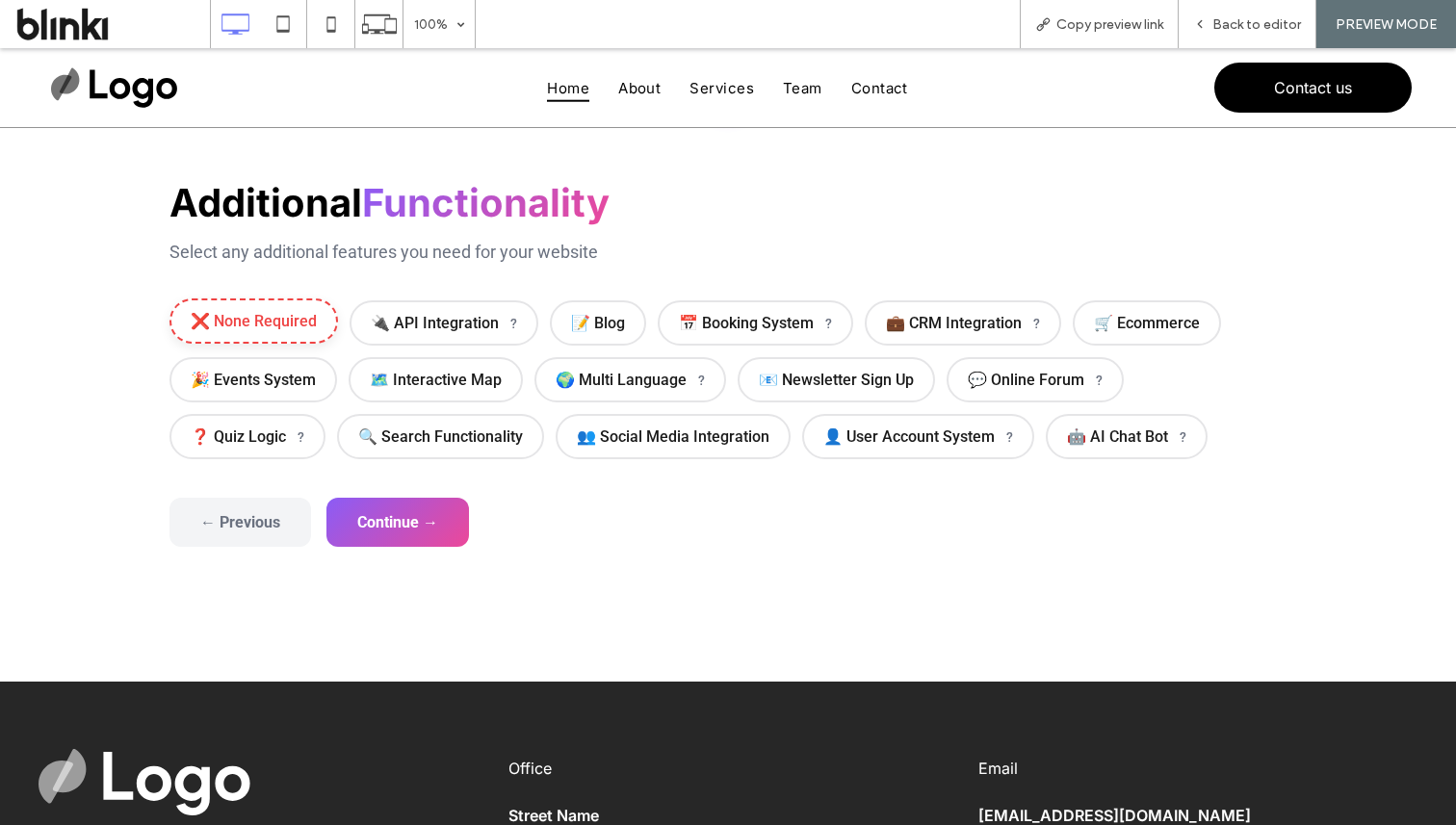
click at [304, 323] on span "❌ None Required" at bounding box center [254, 321] width 169 height 46
click at [386, 535] on button "Continue →" at bounding box center [397, 520] width 142 height 49
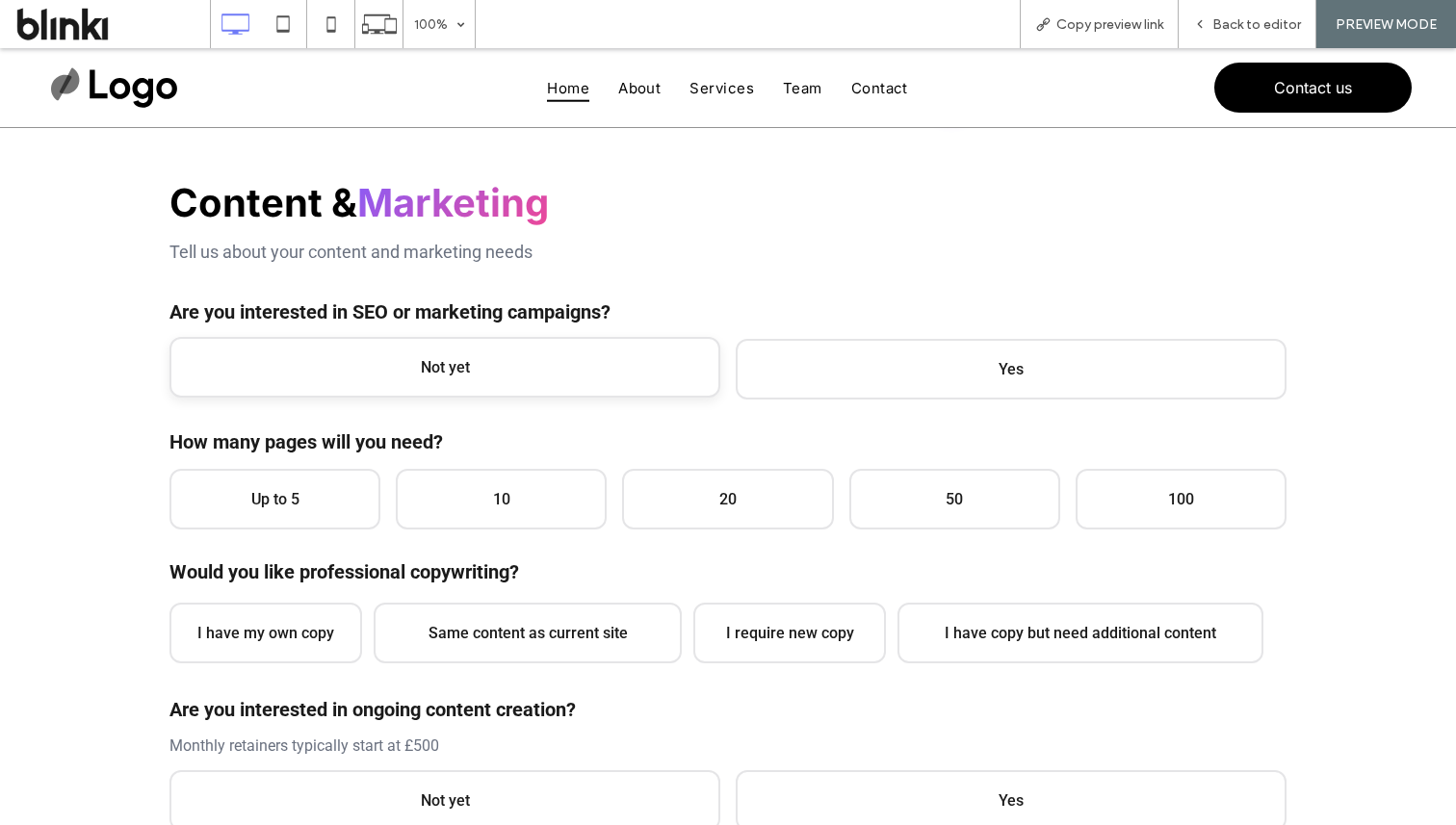
click at [493, 362] on span "Not yet" at bounding box center [445, 367] width 551 height 61
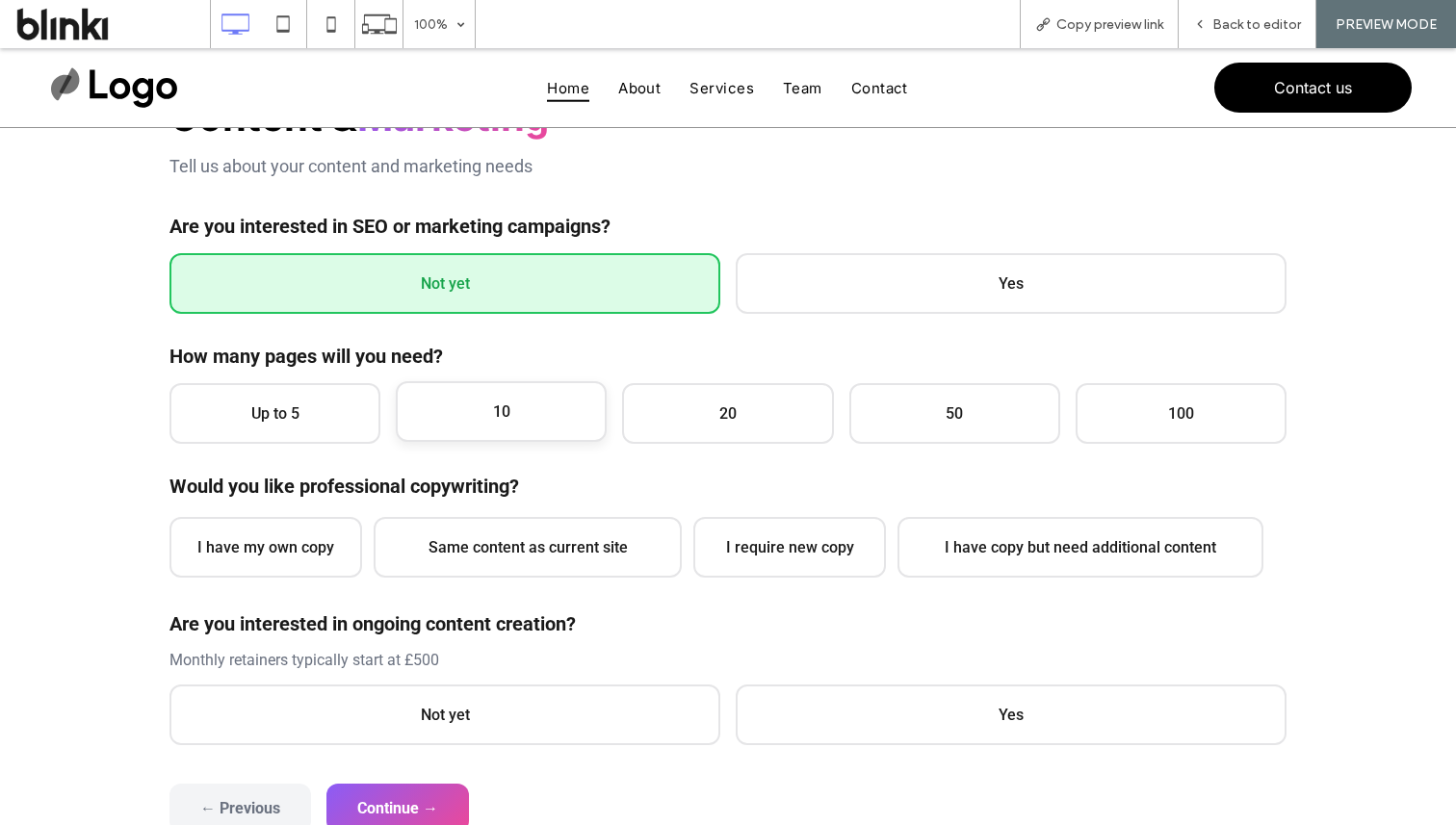
scroll to position [352, 0]
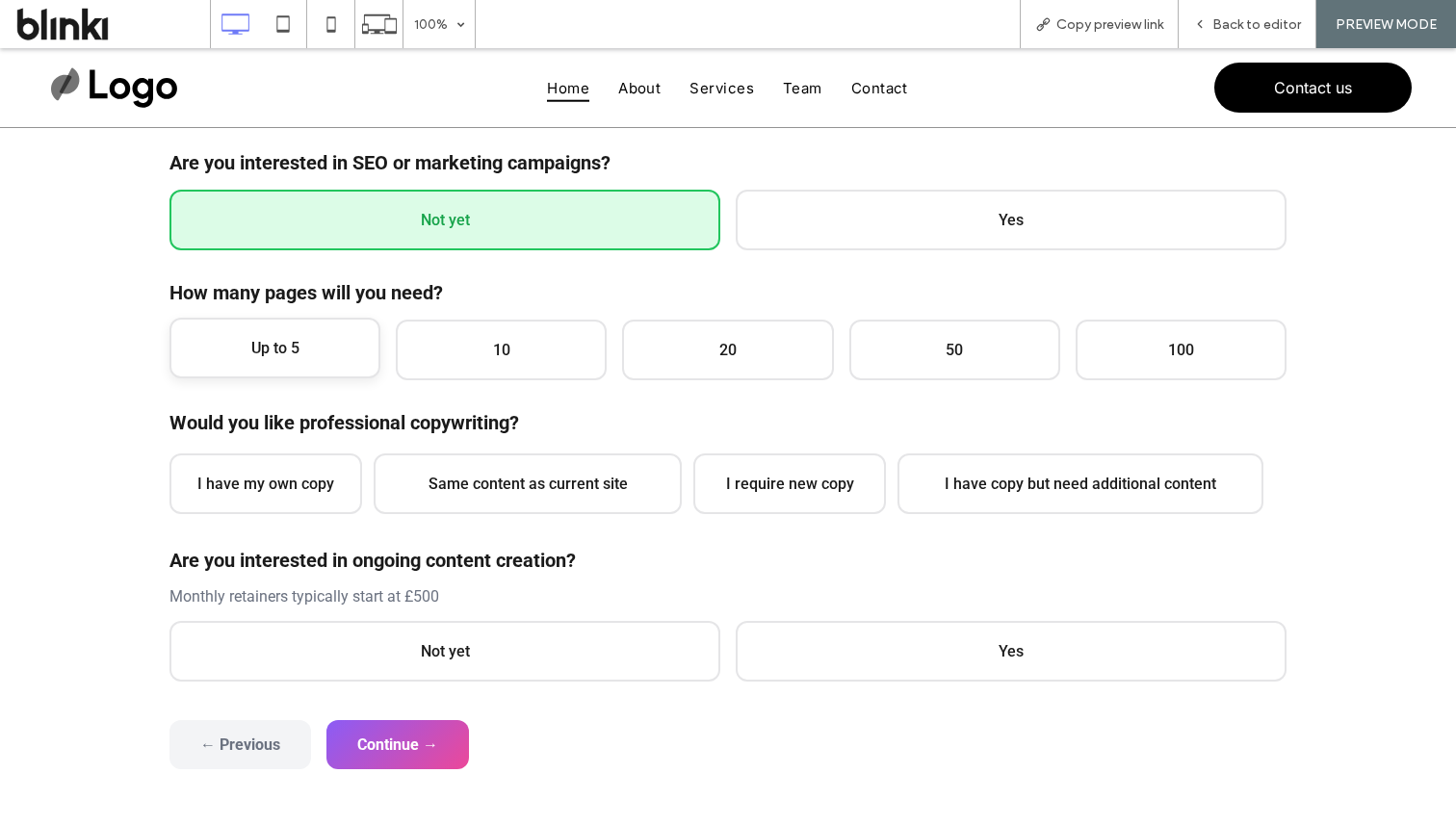
click at [293, 351] on span "Up to 5" at bounding box center [275, 348] width 211 height 61
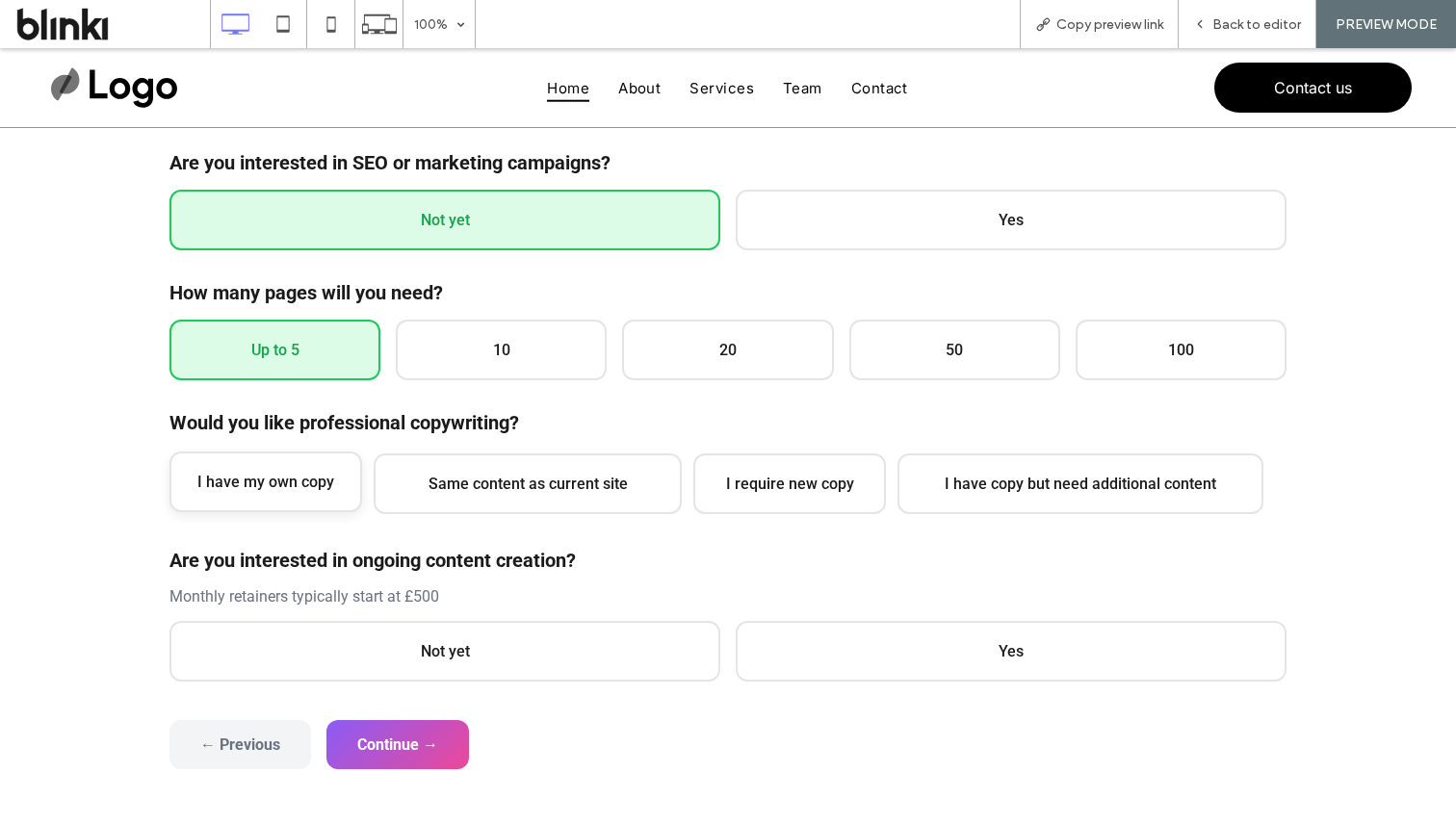
click at [260, 508] on span "I have my own copy" at bounding box center [265, 481] width 193 height 61
click at [296, 599] on p "Monthly retainers typically start at £500" at bounding box center [728, 596] width 1117 height 18
click at [325, 634] on span "Not yet" at bounding box center [445, 649] width 551 height 61
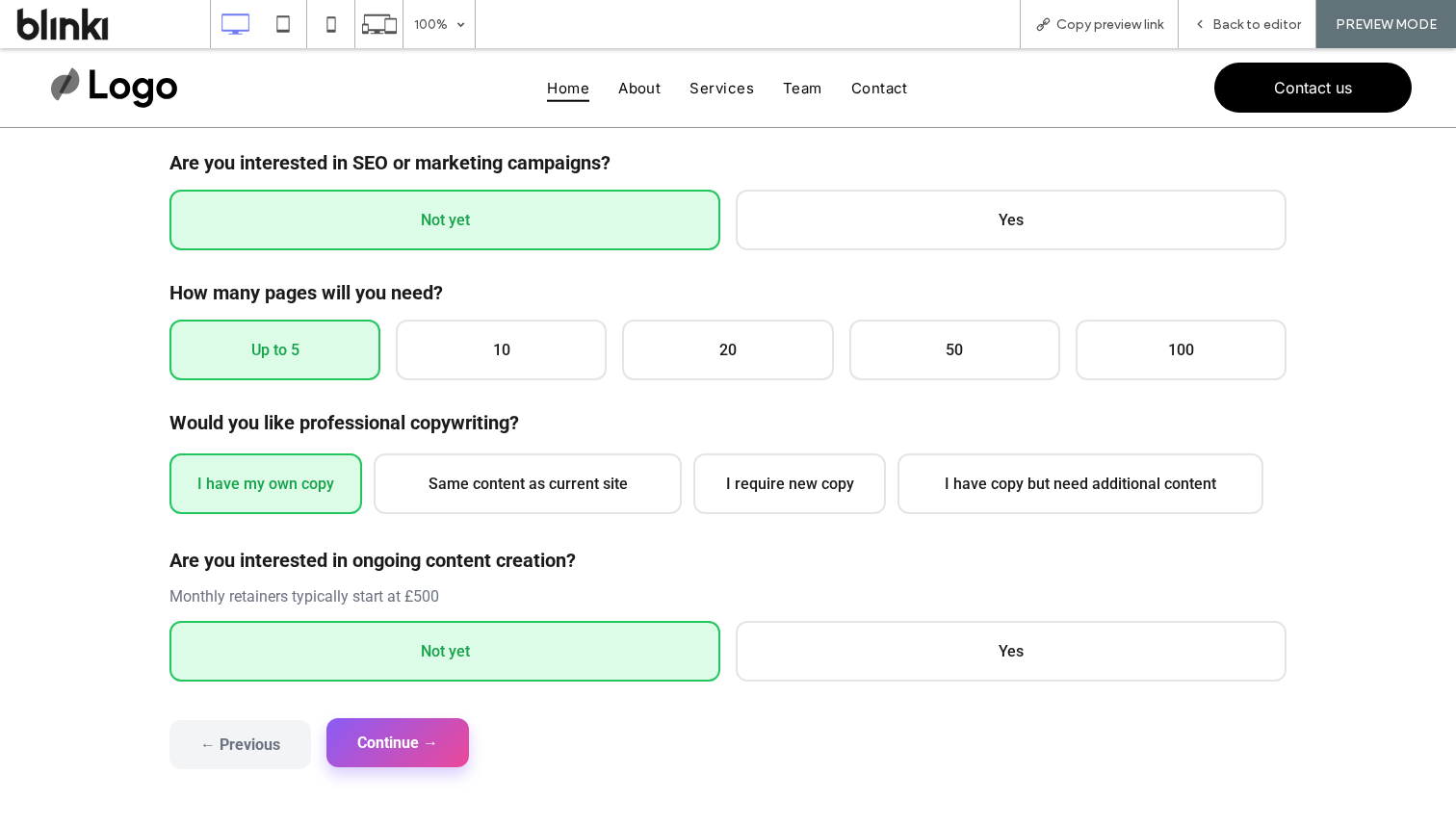
click at [407, 737] on button "Continue →" at bounding box center [397, 743] width 142 height 49
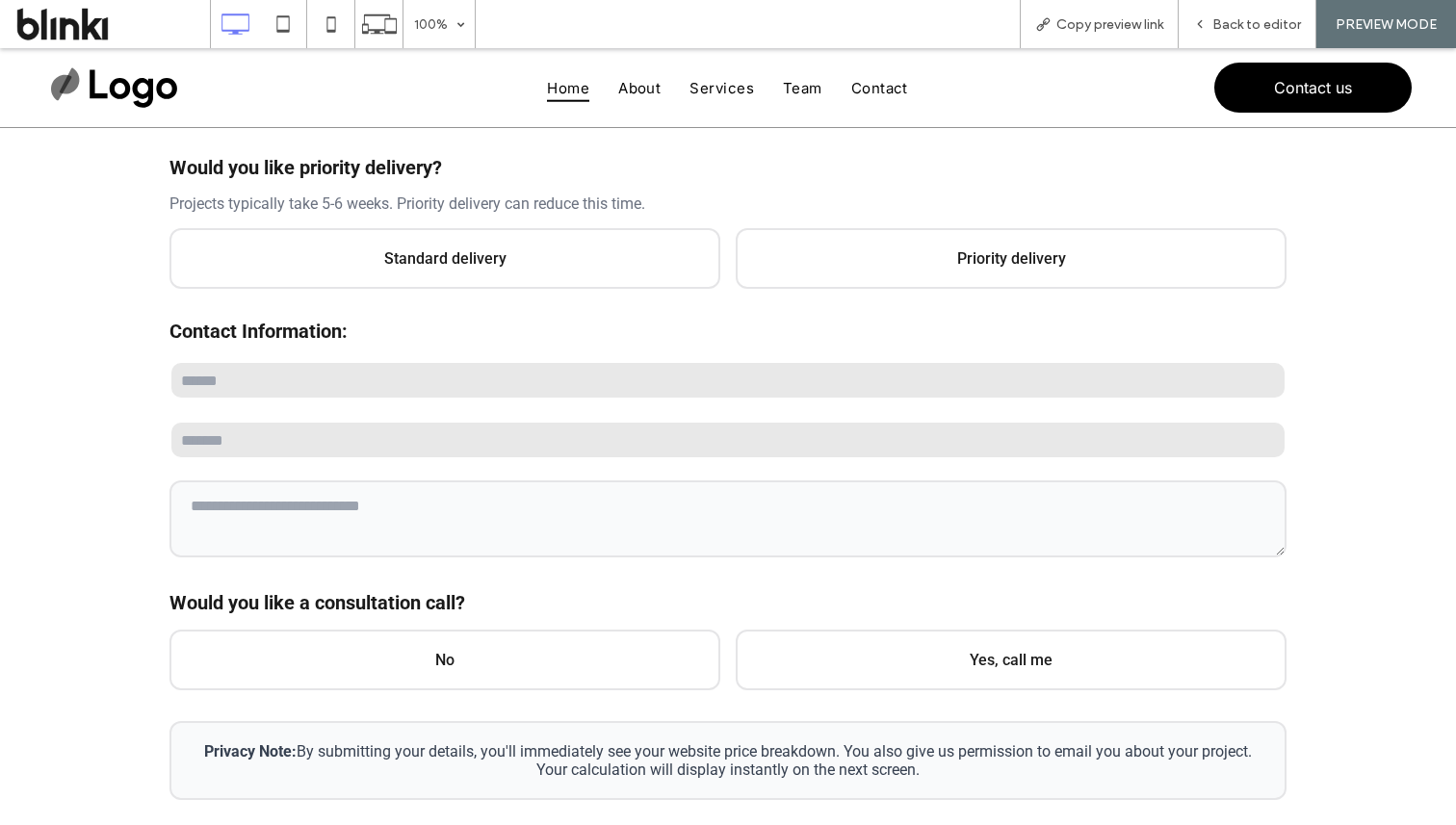
scroll to position [263, 0]
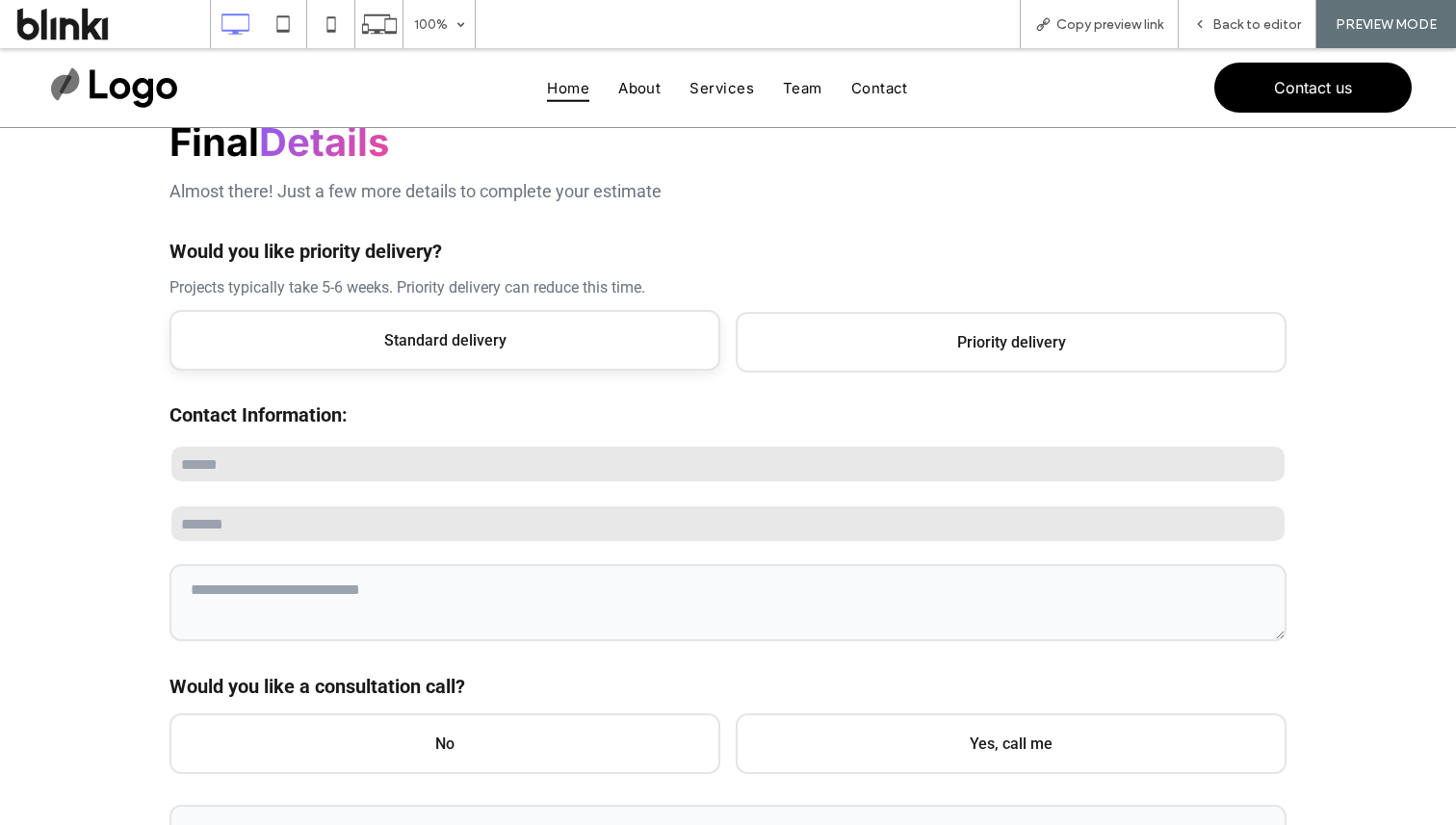
click at [565, 370] on label "Standard delivery" at bounding box center [445, 342] width 551 height 61
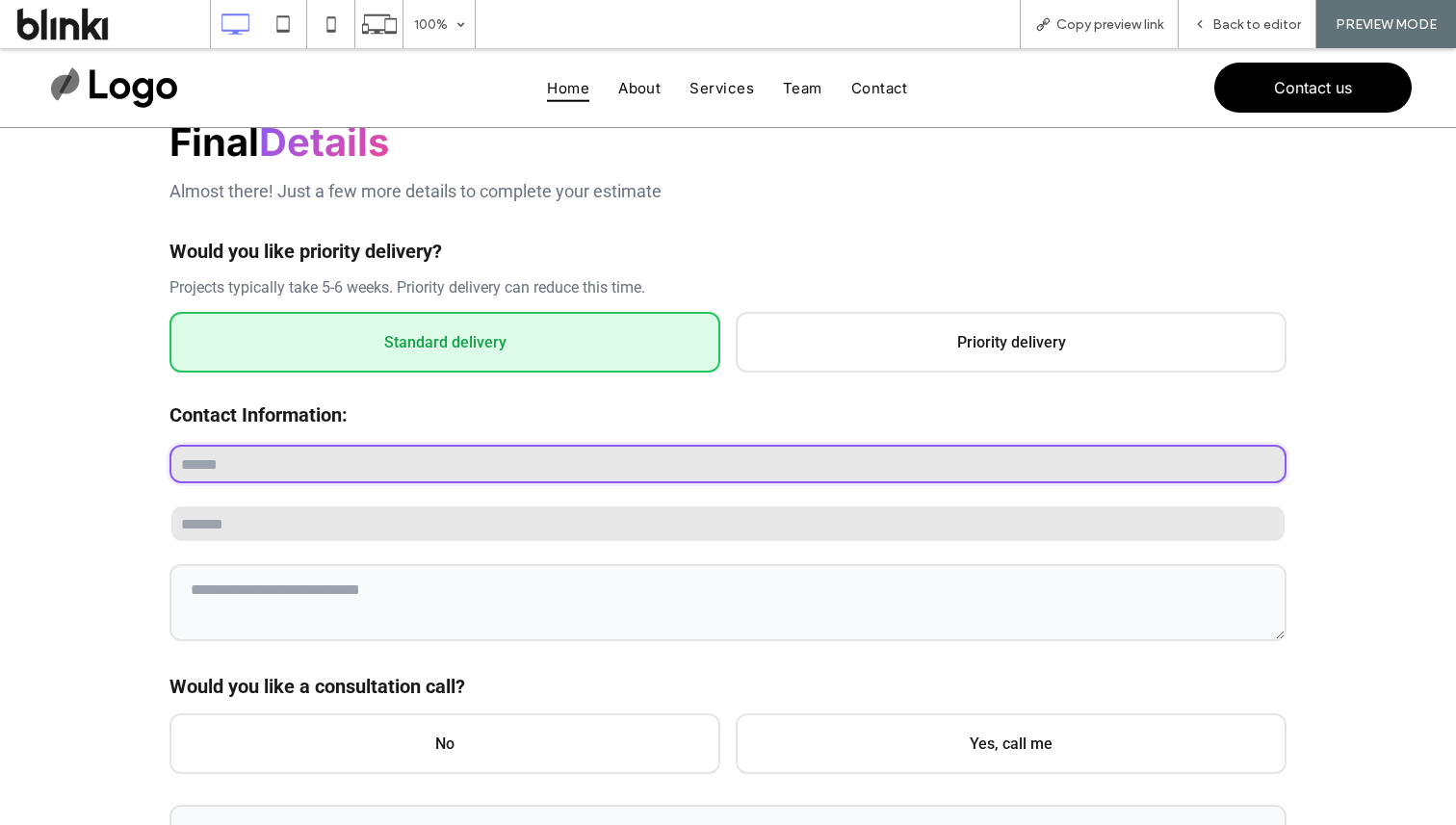
click at [528, 456] on input "text" at bounding box center [728, 464] width 1117 height 39
type input "****"
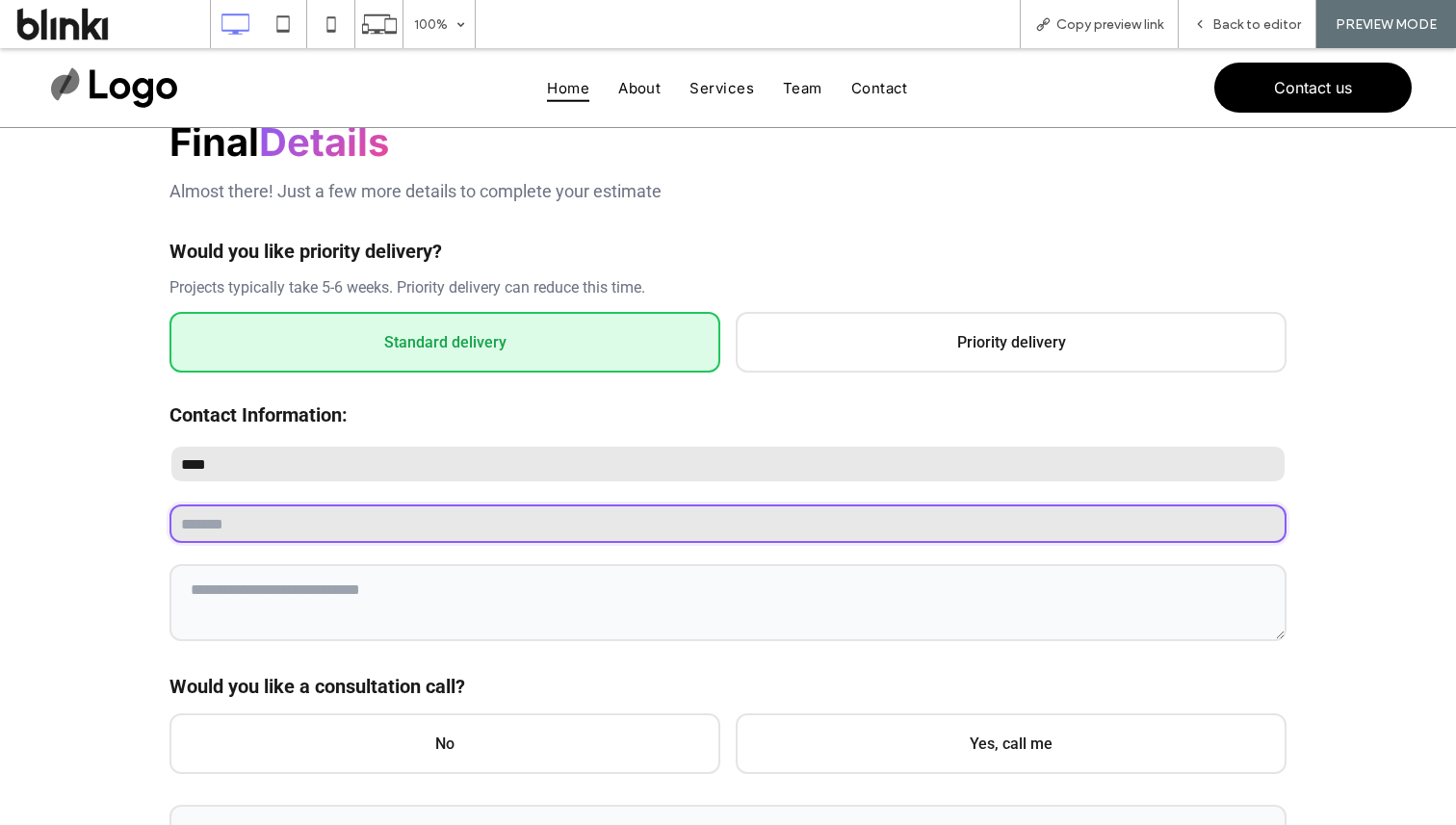
click at [478, 533] on input "email" at bounding box center [728, 524] width 1117 height 39
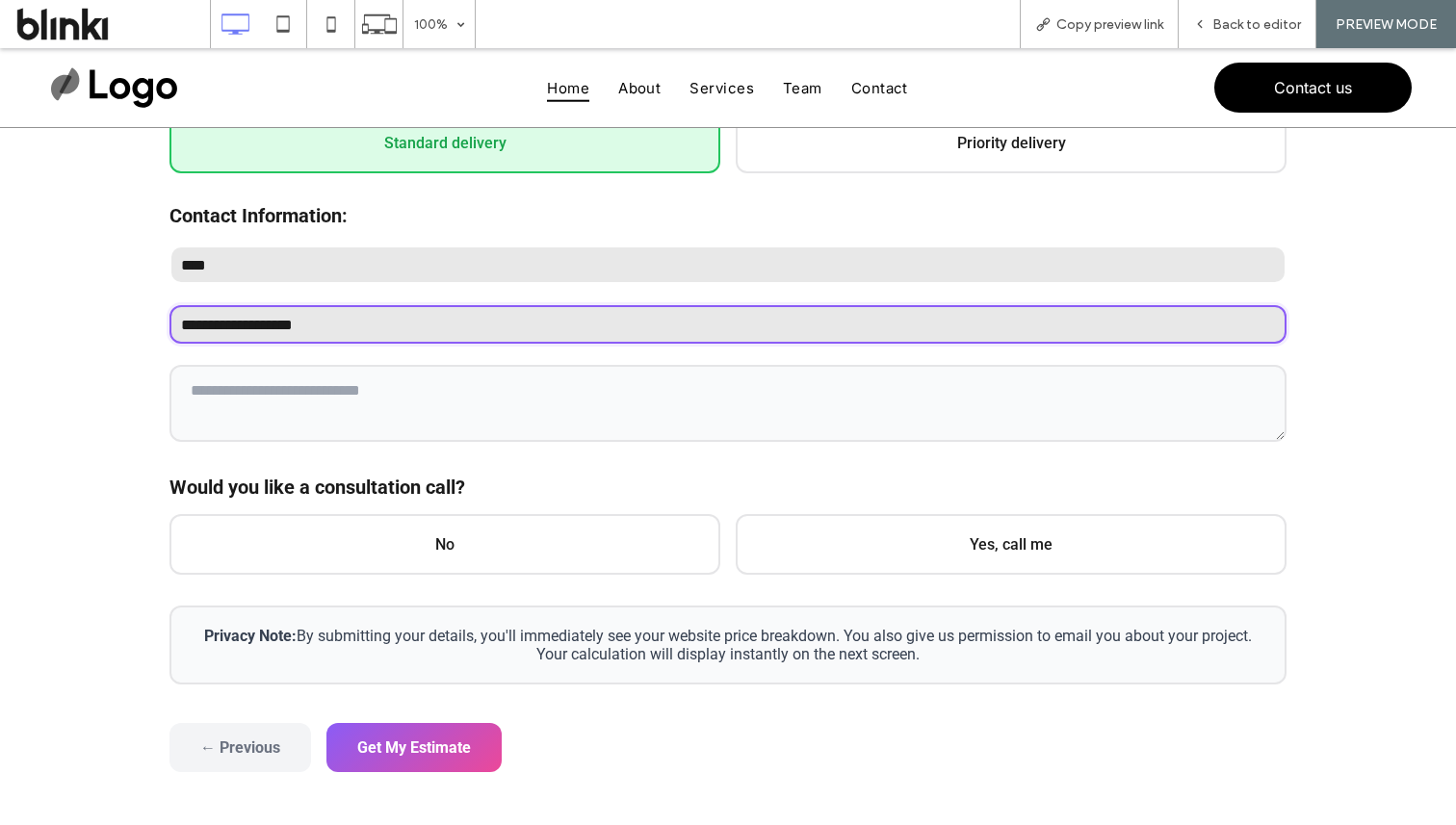
scroll to position [531, 0]
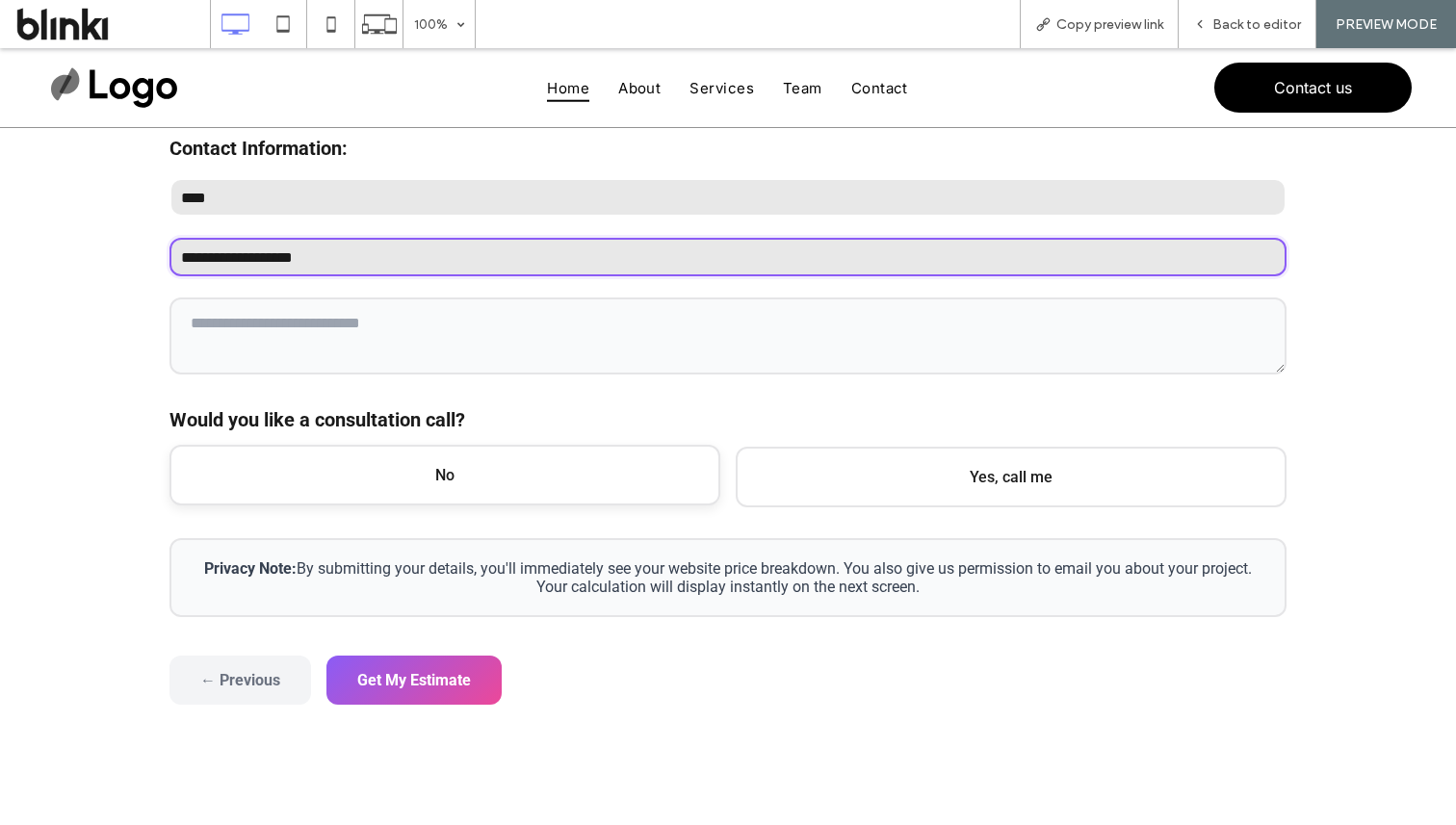
type input "**********"
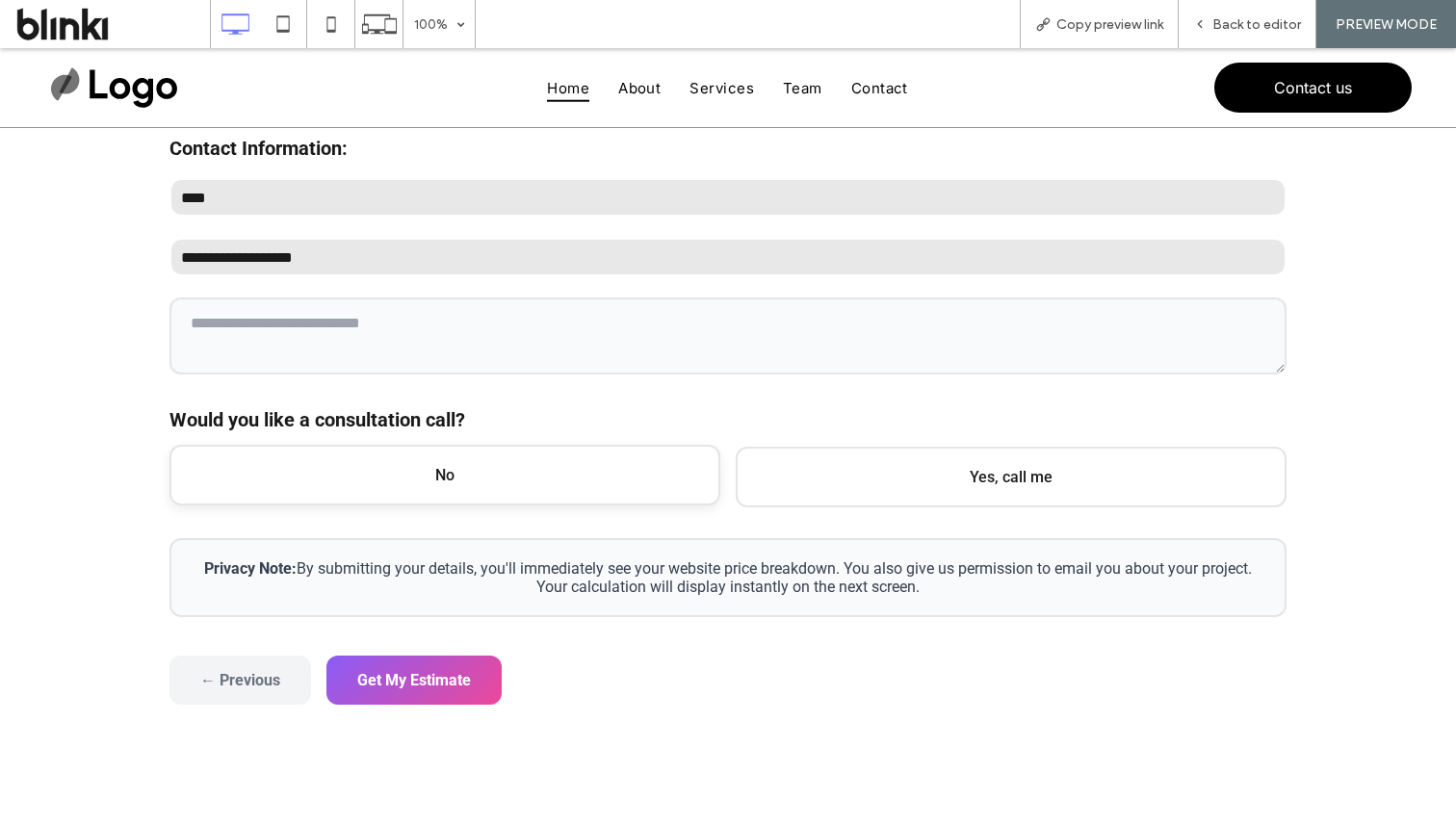
click at [565, 458] on span "No" at bounding box center [445, 474] width 551 height 61
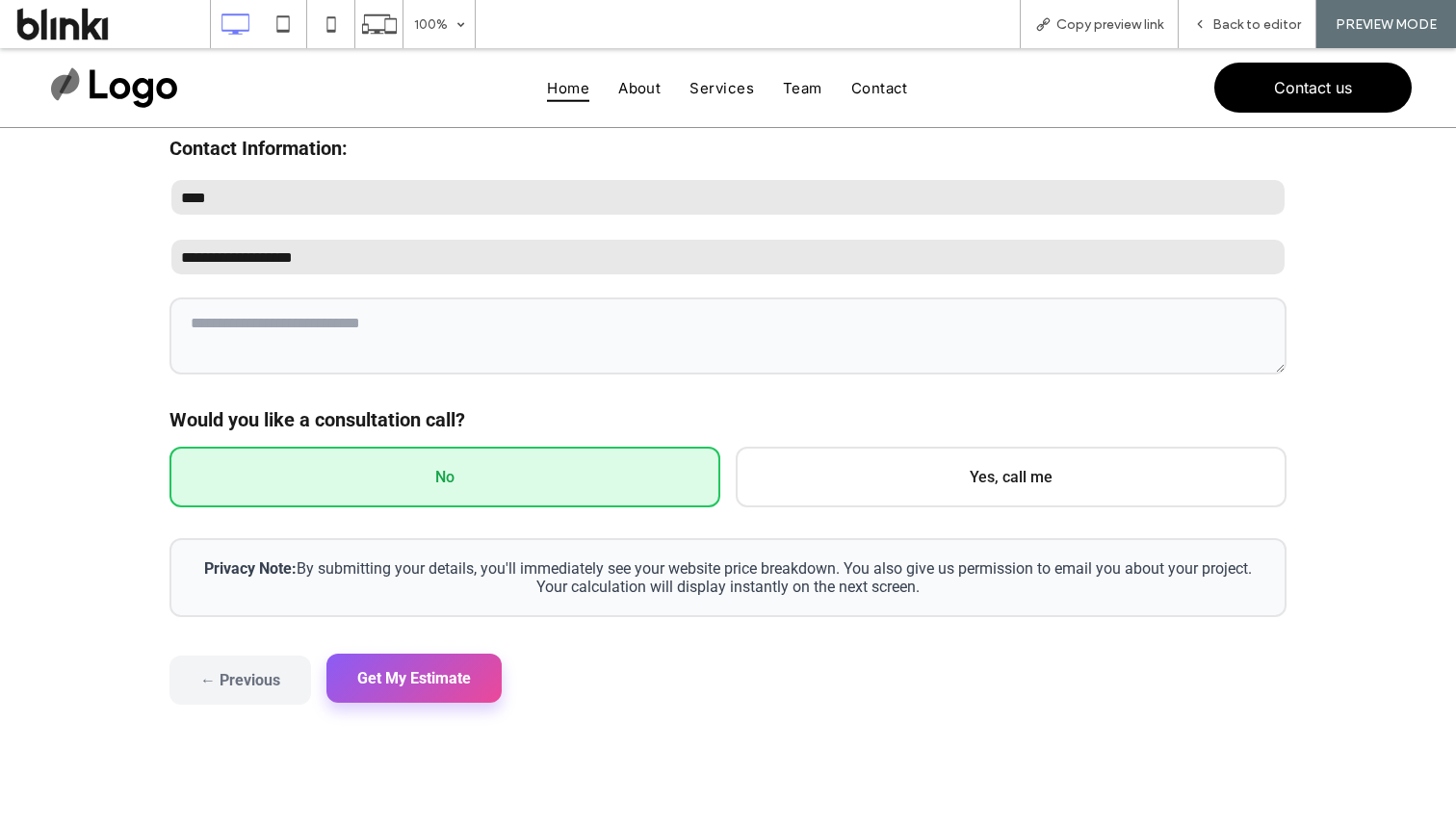
click at [458, 700] on button "Get My Estimate" at bounding box center [414, 678] width 175 height 49
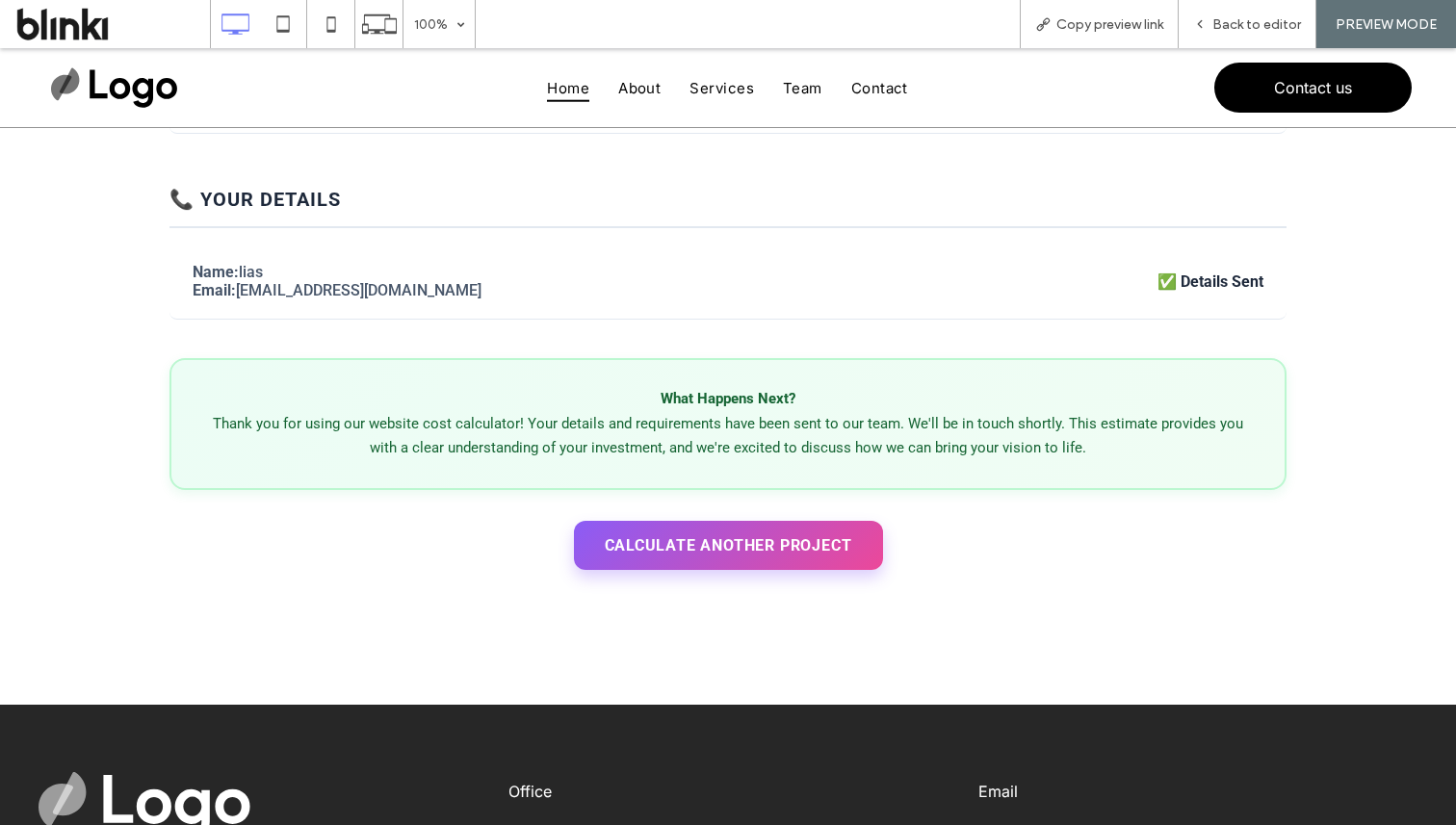
scroll to position [712, 0]
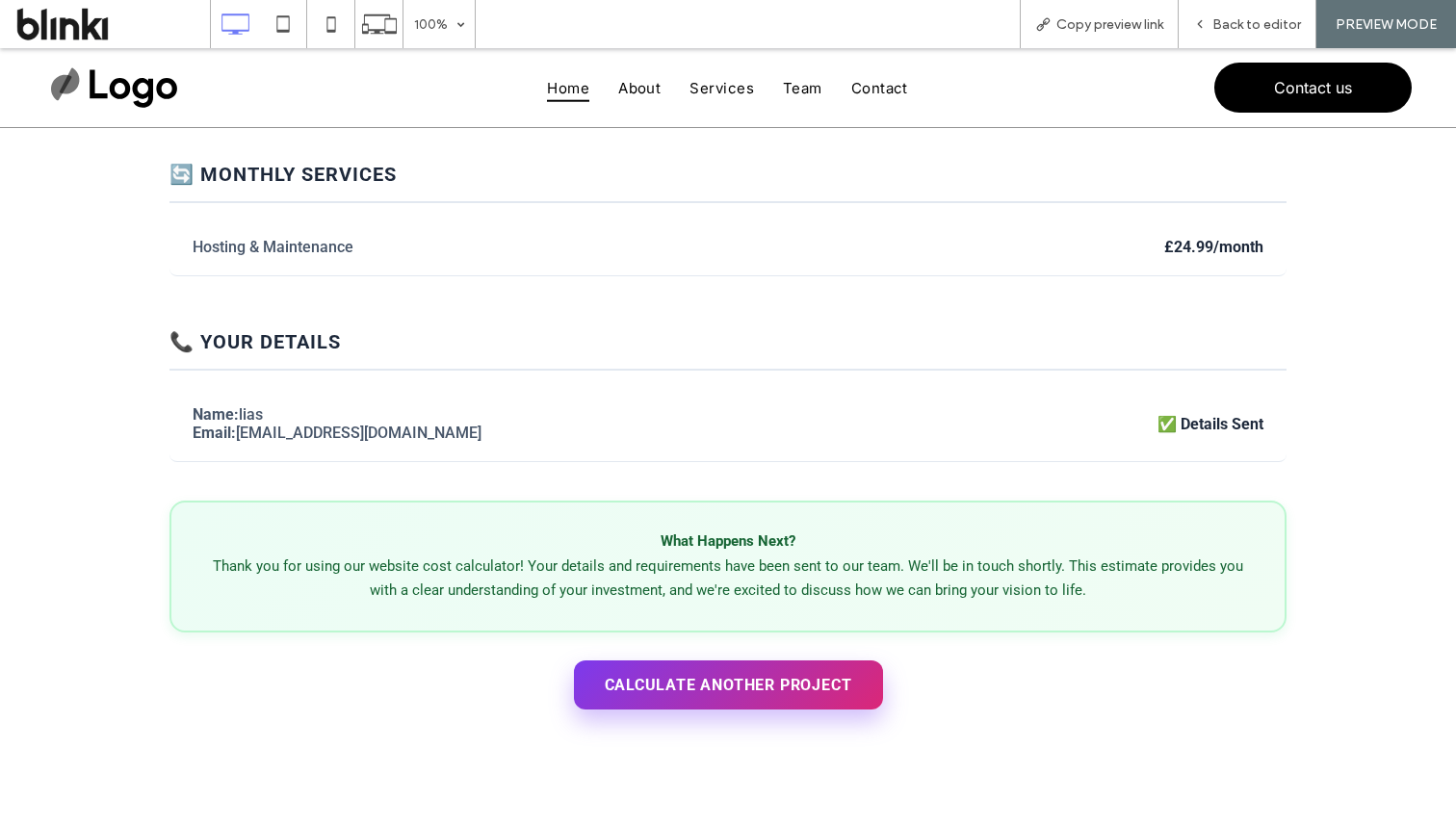
click at [688, 704] on button "Calculate Another Project" at bounding box center [728, 685] width 309 height 49
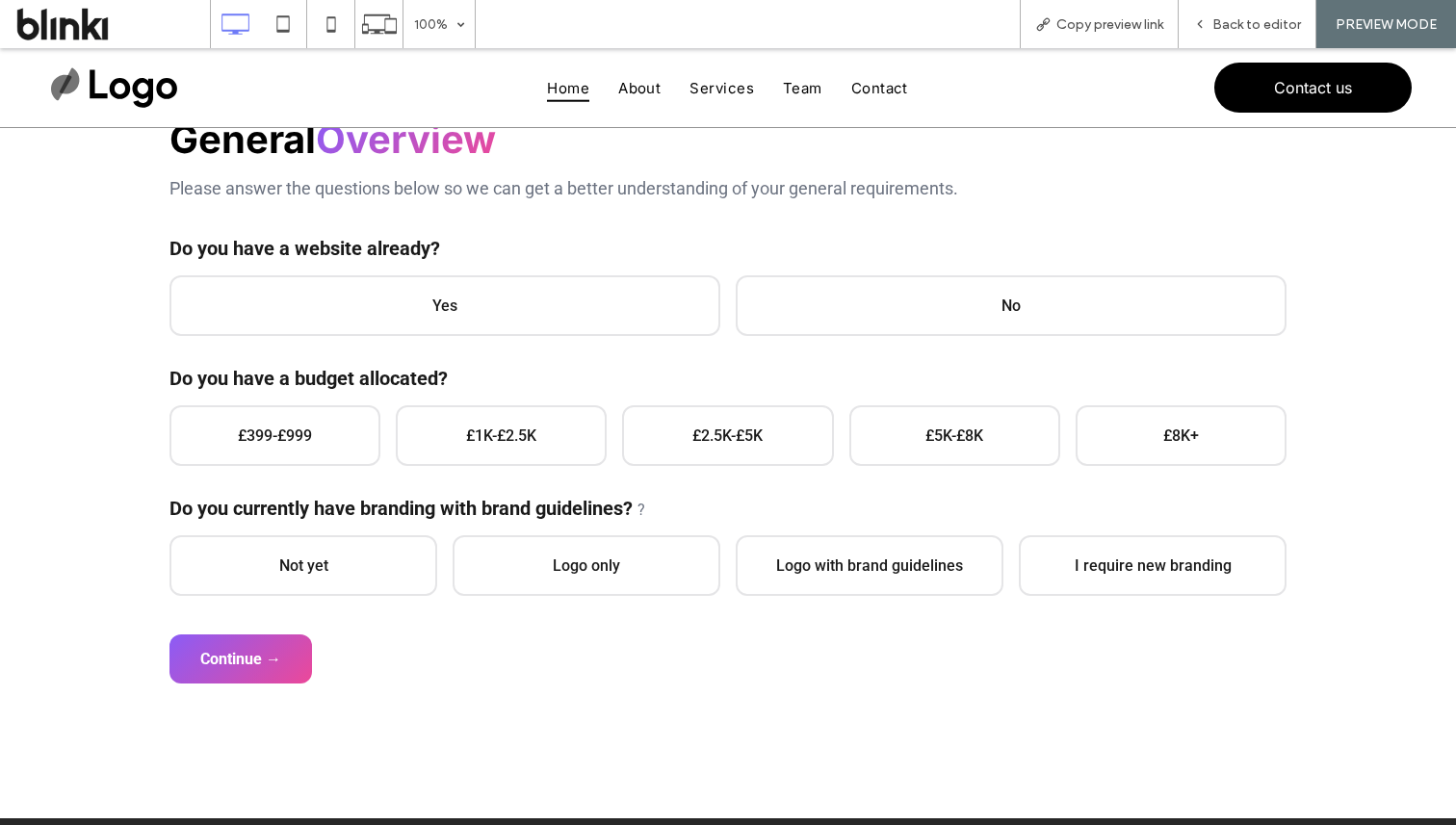
scroll to position [209, 0]
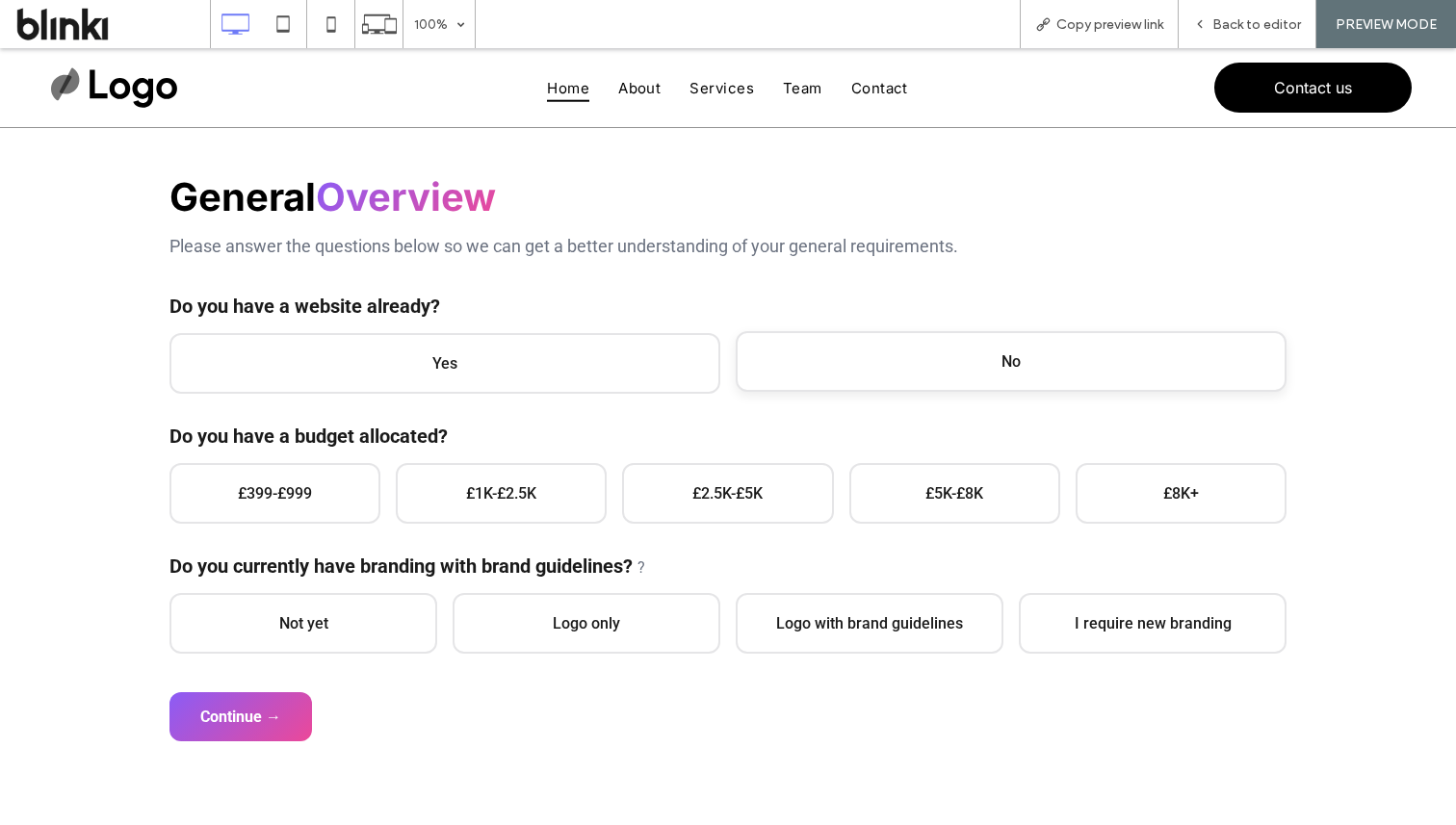
click at [770, 339] on span "No" at bounding box center [1011, 361] width 551 height 61
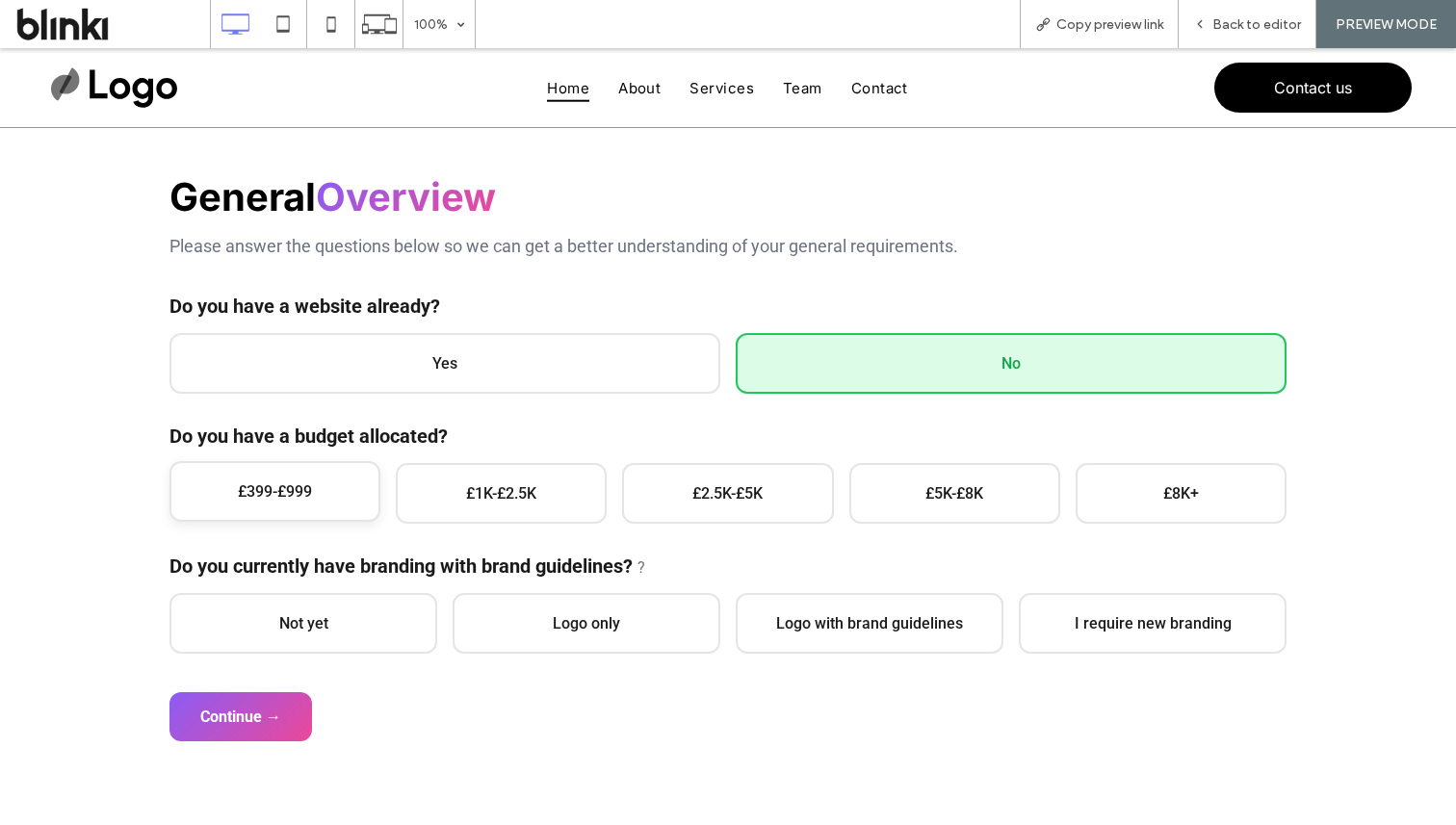
click at [312, 488] on span "£399-£999" at bounding box center [275, 491] width 211 height 61
click at [332, 633] on span "Not yet" at bounding box center [303, 621] width 267 height 61
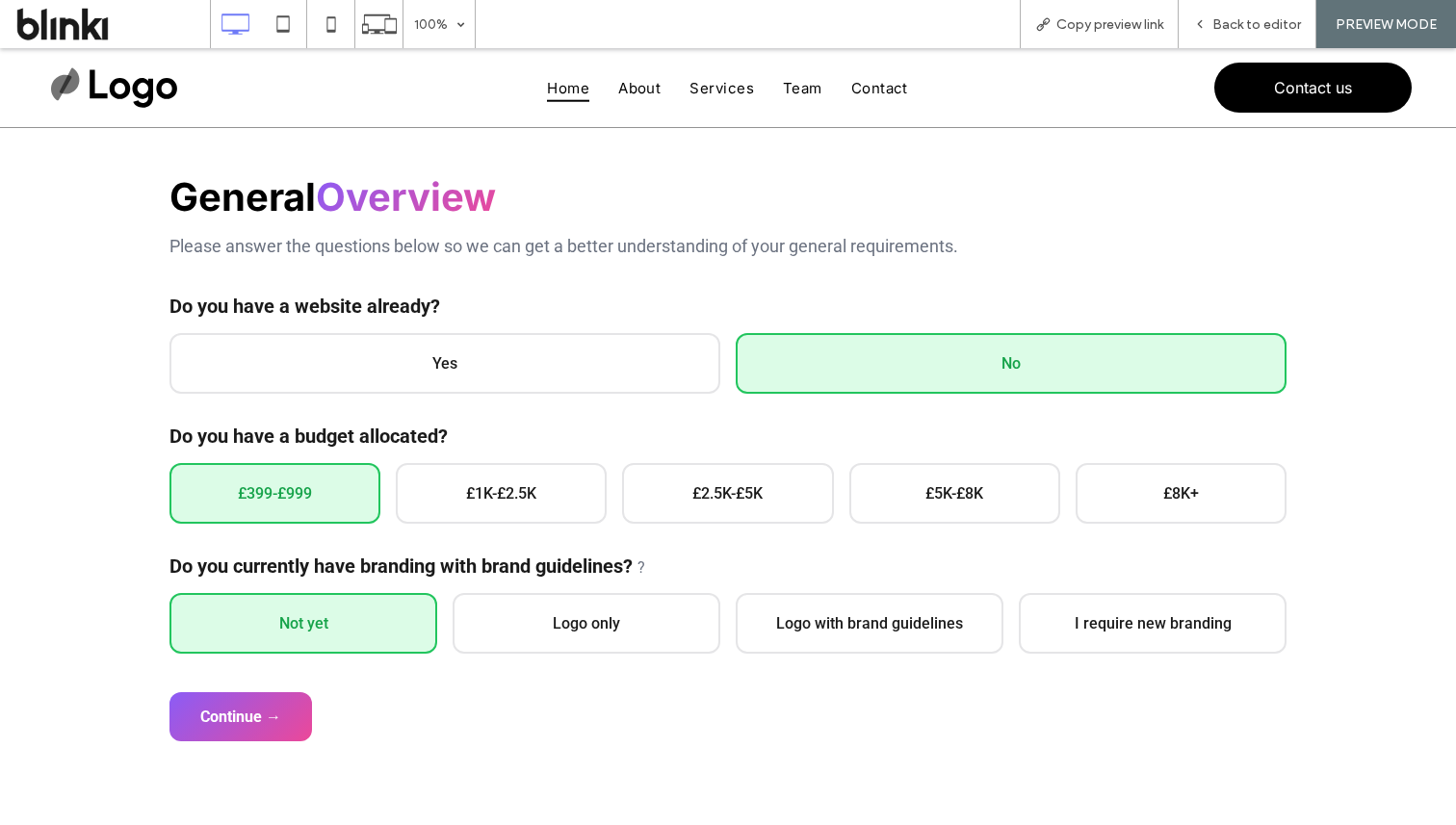
click at [266, 681] on form "General Overview Please answer the questions below so we can get a better under…" at bounding box center [728, 457] width 1117 height 568
click at [279, 709] on button "Continue →" at bounding box center [240, 715] width 142 height 49
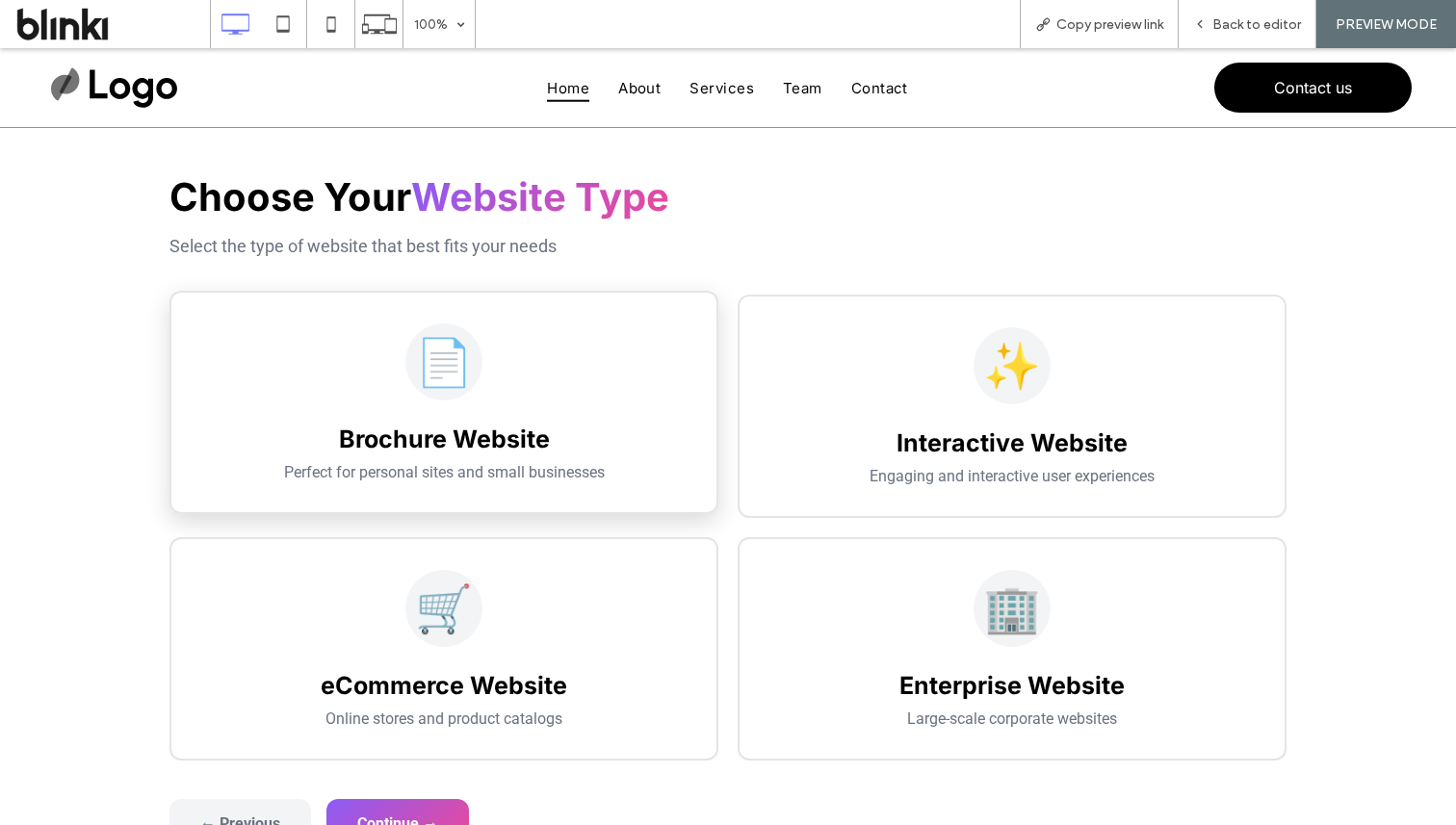
click at [548, 452] on h3 "Brochure Website" at bounding box center [444, 439] width 483 height 29
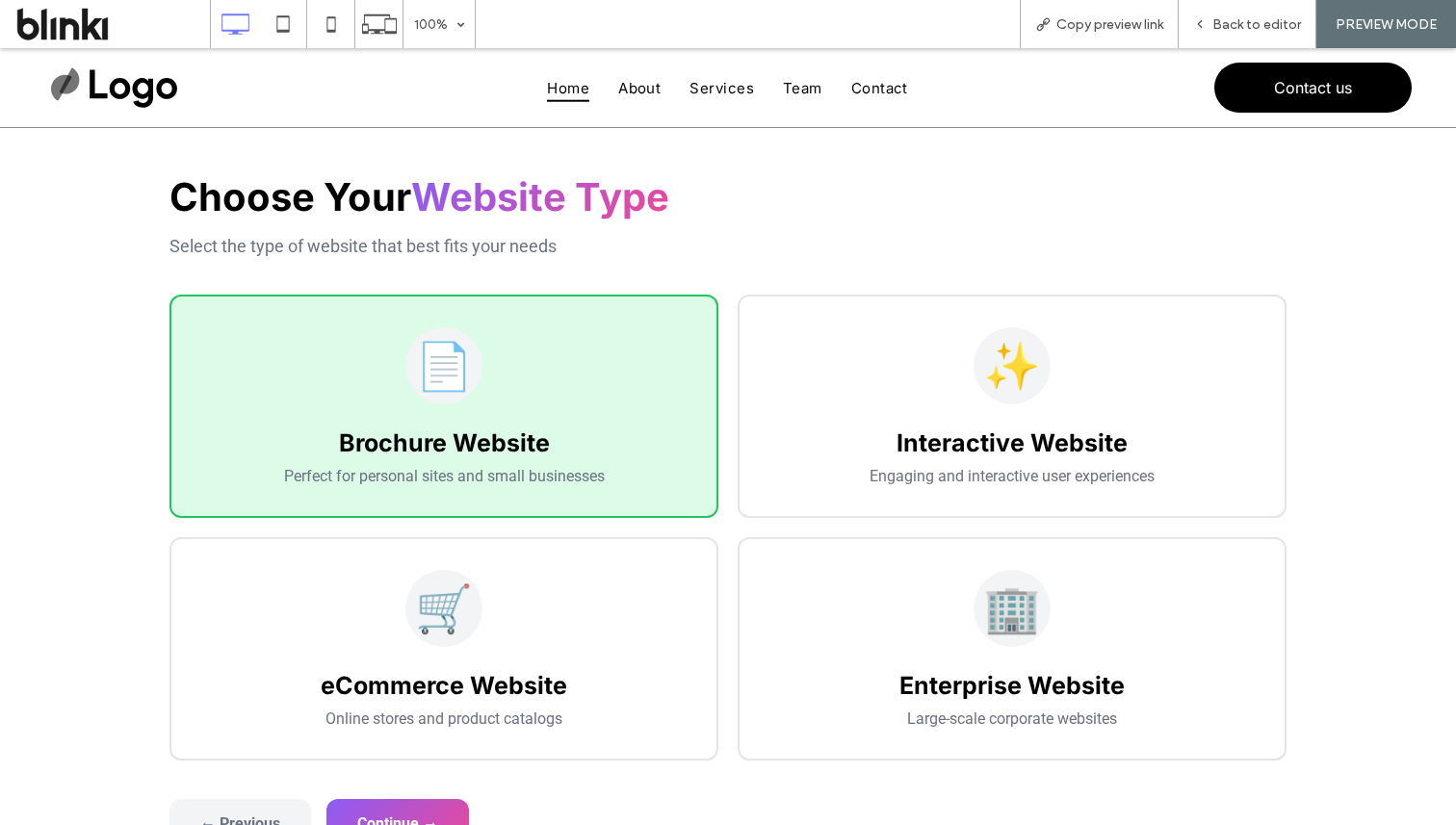
click at [410, 792] on form "General Overview Please answer the questions below so we can get a better under…" at bounding box center [728, 510] width 1117 height 675
click at [425, 807] on button "Continue →" at bounding box center [397, 821] width 142 height 49
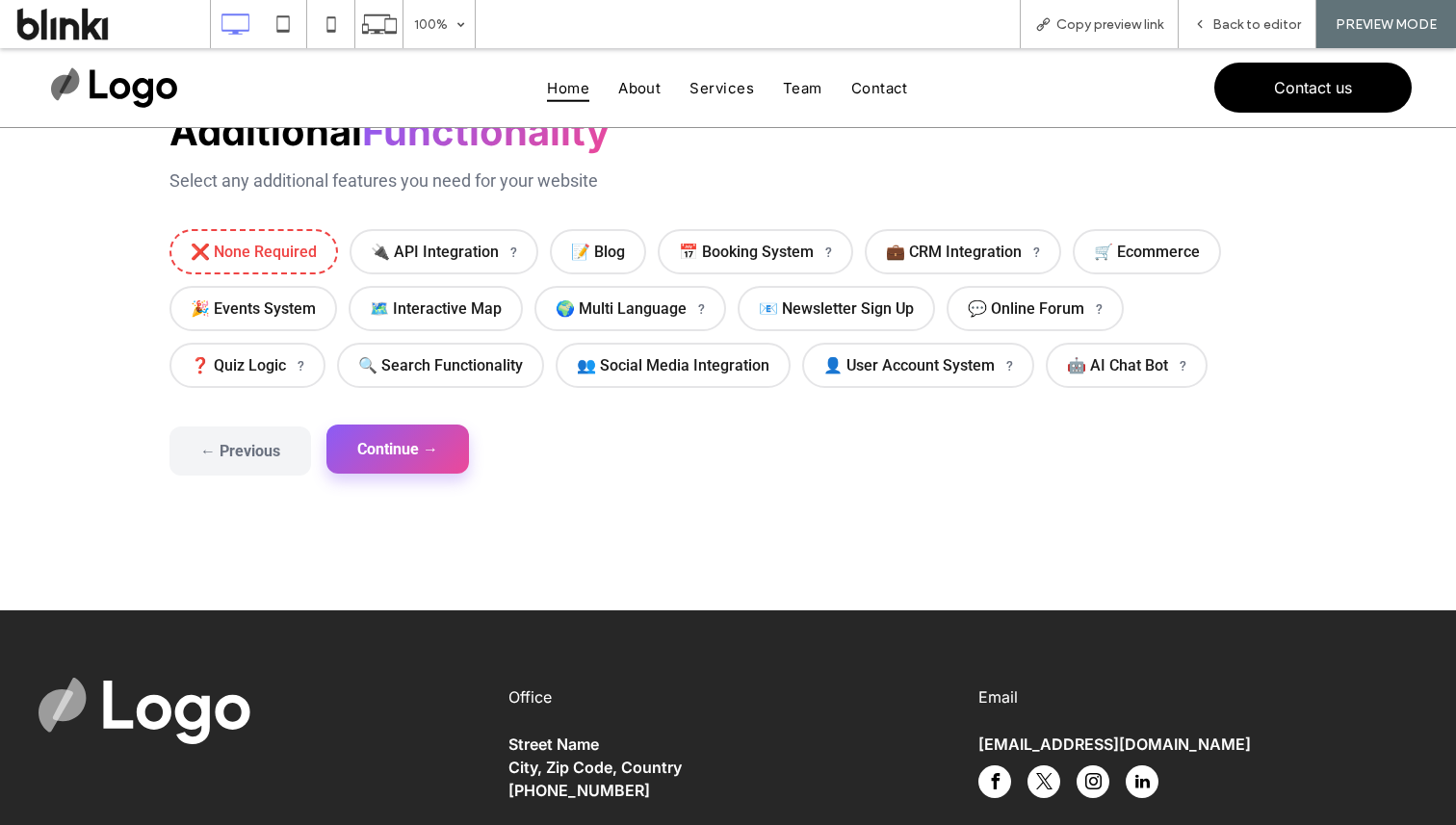
scroll to position [285, 0]
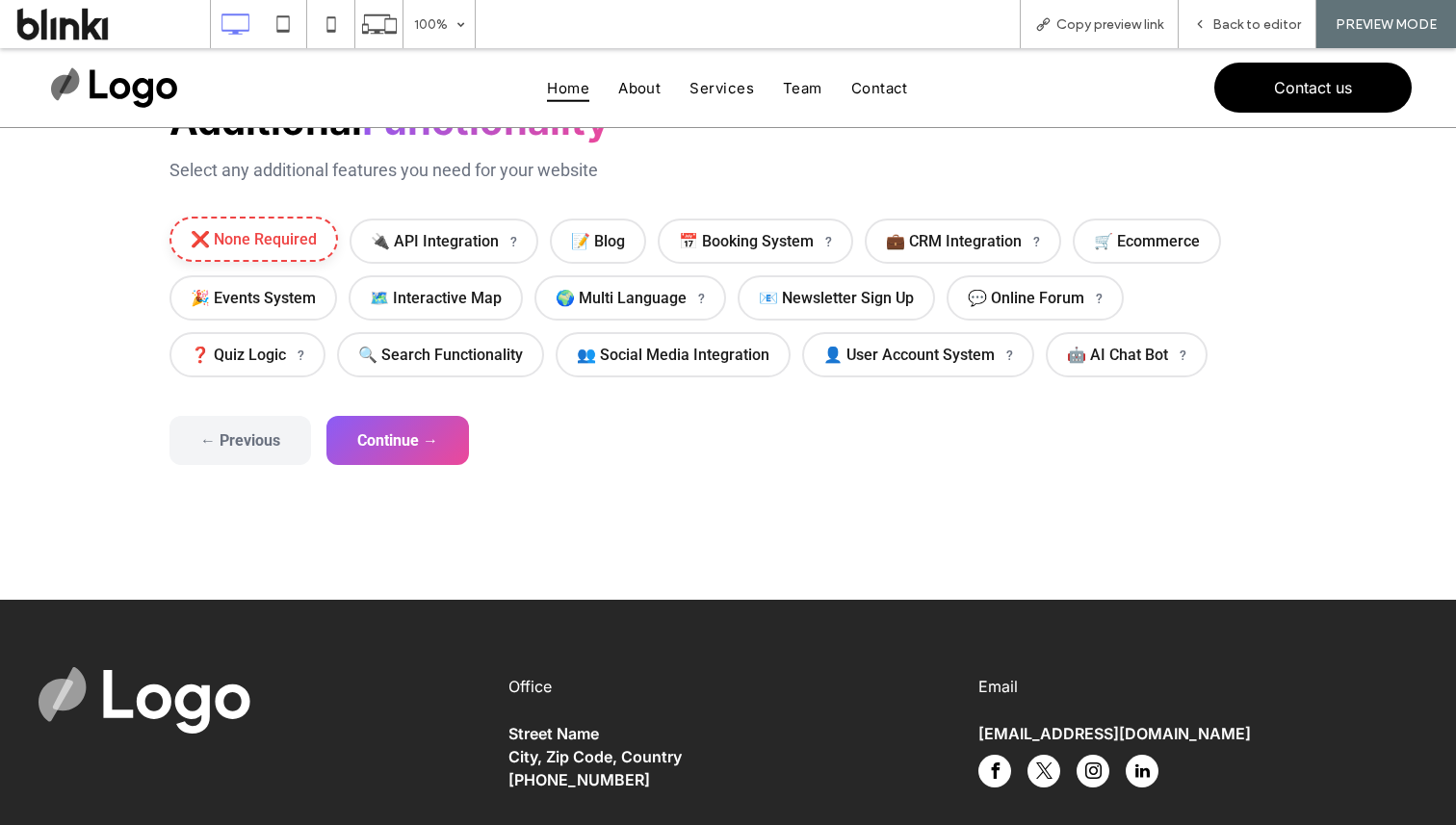
click at [316, 245] on span "❌ None Required" at bounding box center [254, 239] width 169 height 46
click at [384, 444] on button "Continue →" at bounding box center [397, 438] width 142 height 49
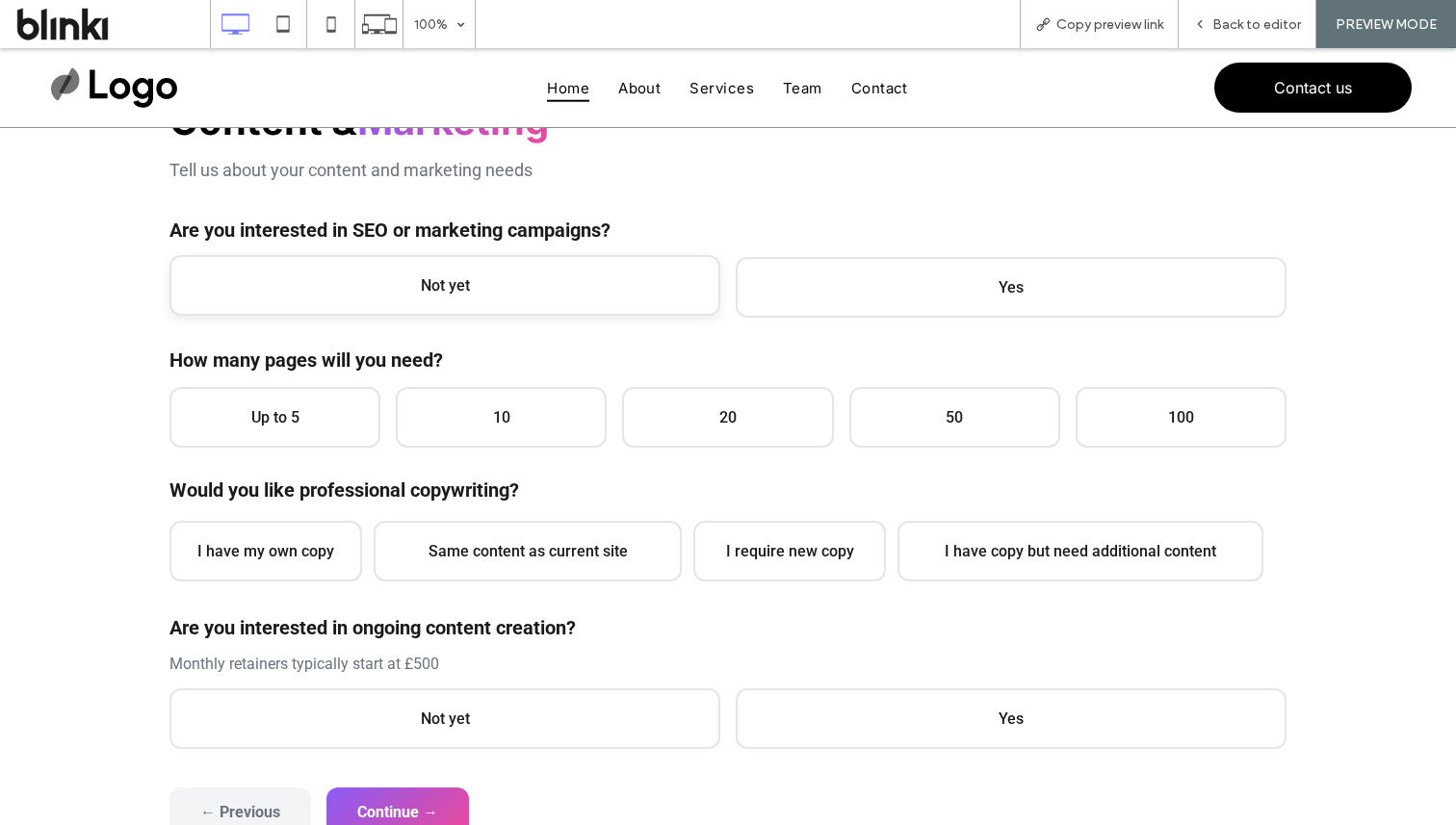
click at [442, 260] on span "Not yet" at bounding box center [445, 285] width 551 height 61
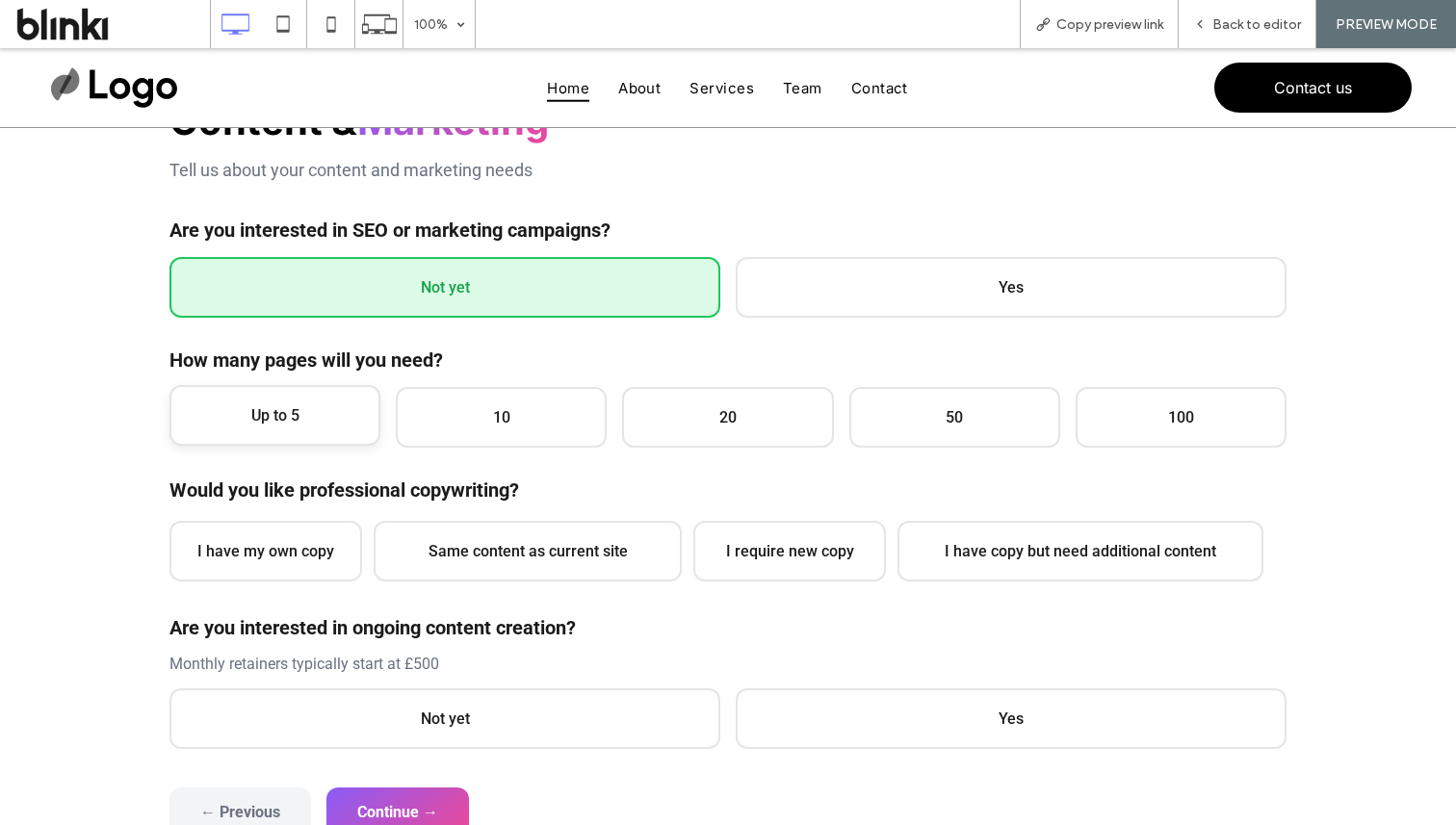
click at [316, 393] on span "Up to 5" at bounding box center [275, 415] width 211 height 61
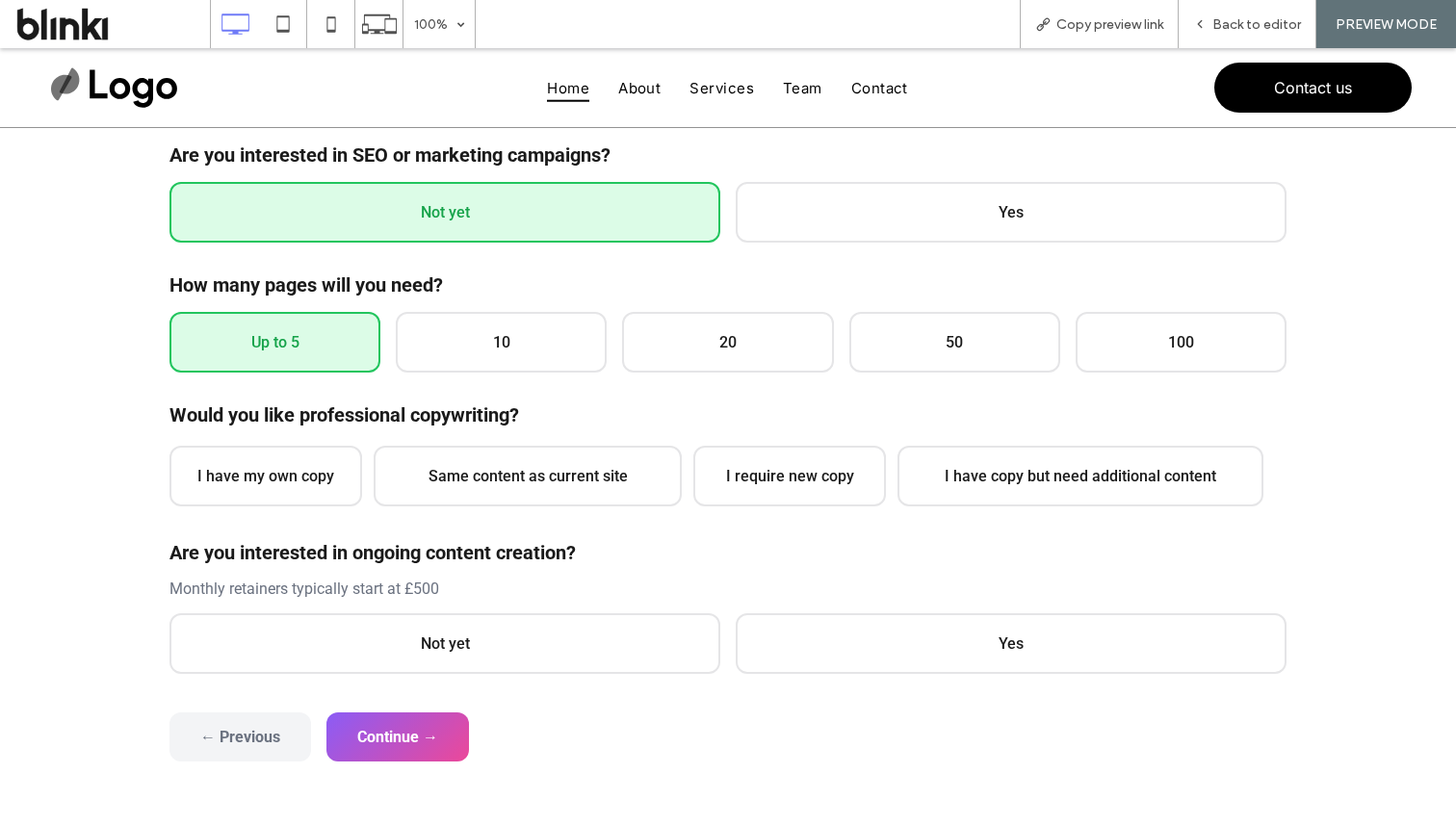
scroll to position [382, 0]
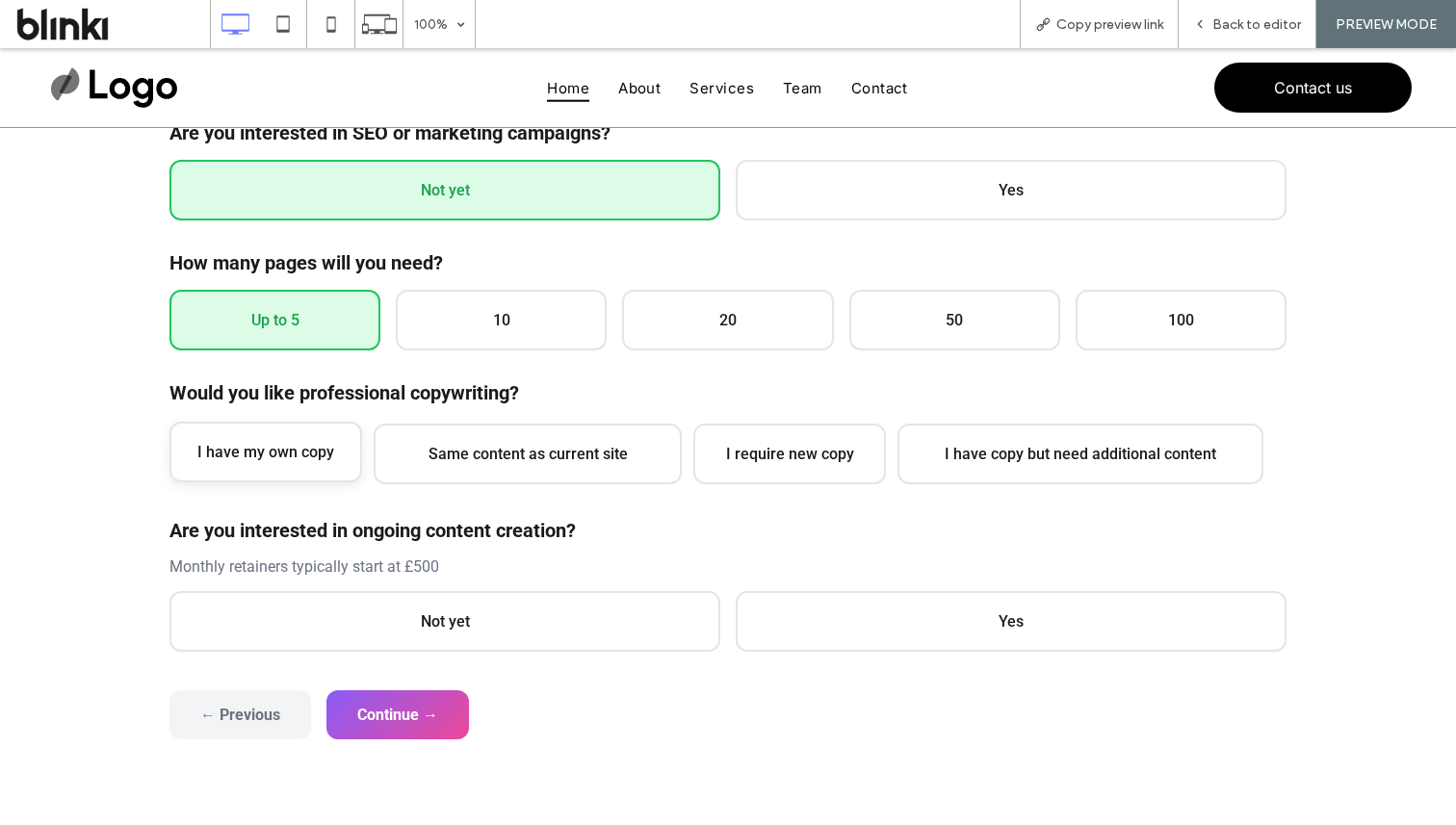
click at [308, 427] on span "I have my own copy" at bounding box center [265, 451] width 193 height 61
click at [324, 598] on span "Not yet" at bounding box center [445, 619] width 551 height 61
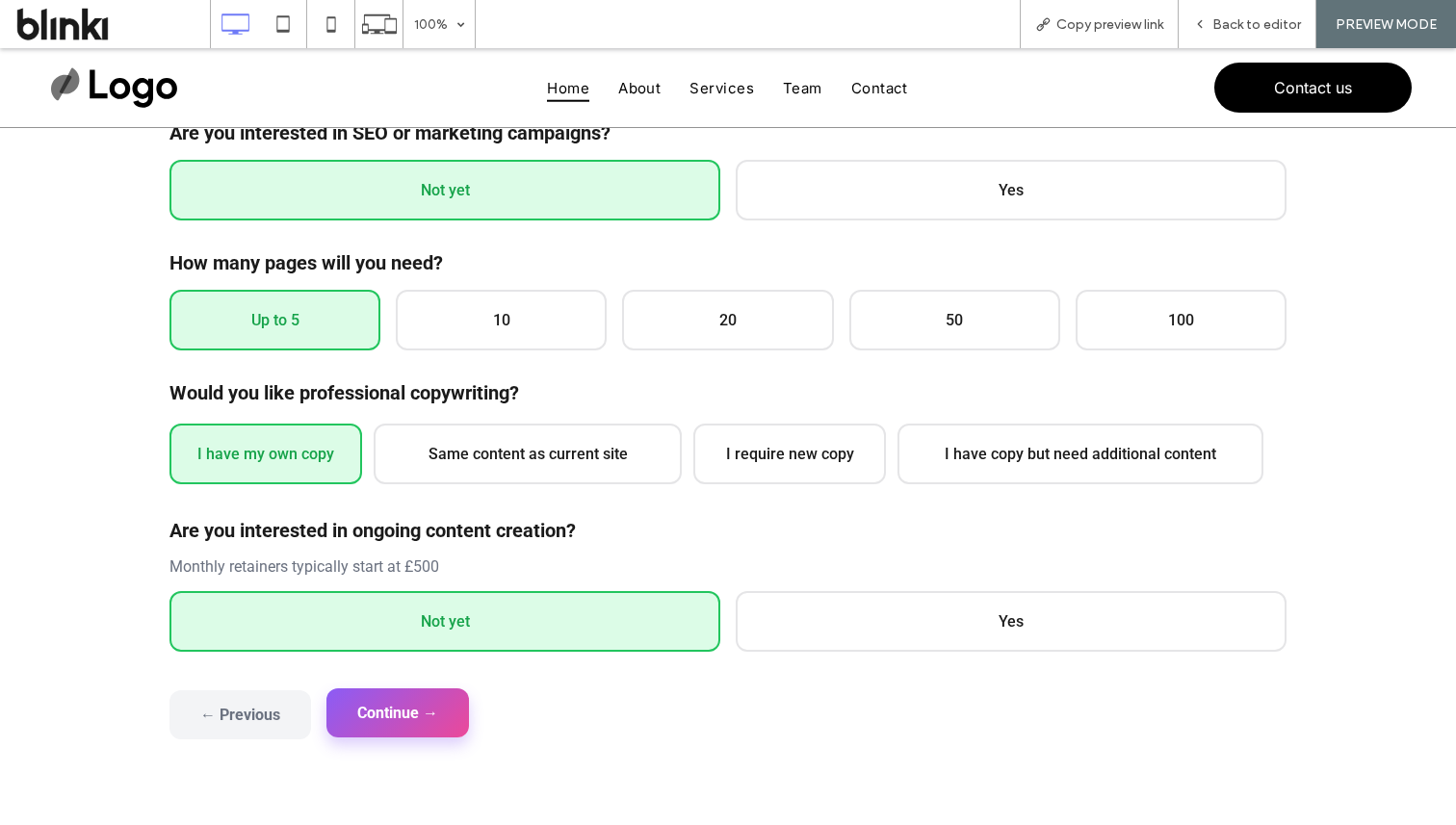
click at [361, 713] on button "Continue →" at bounding box center [397, 713] width 142 height 49
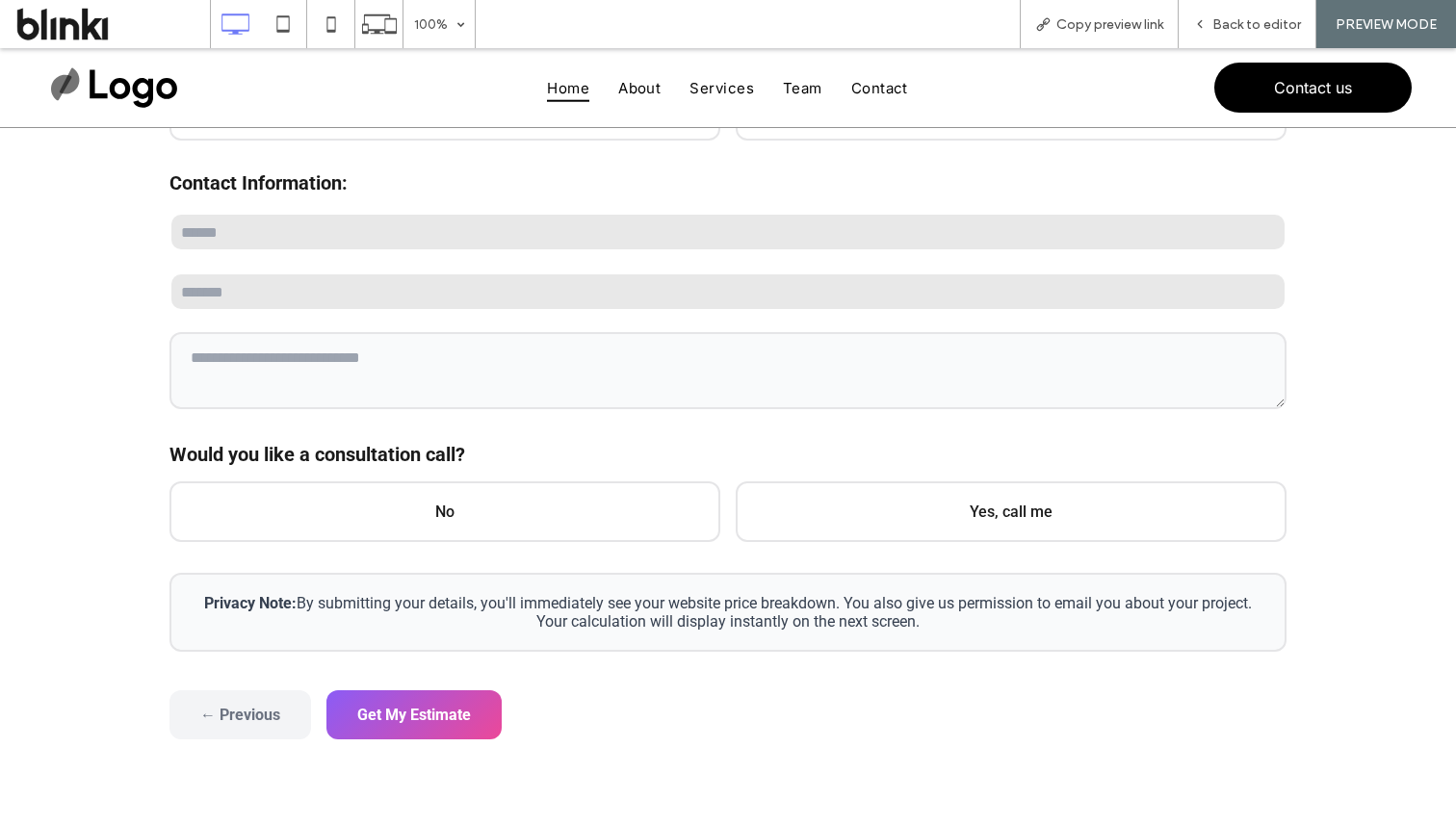
click at [490, 257] on div at bounding box center [728, 311] width 1117 height 202
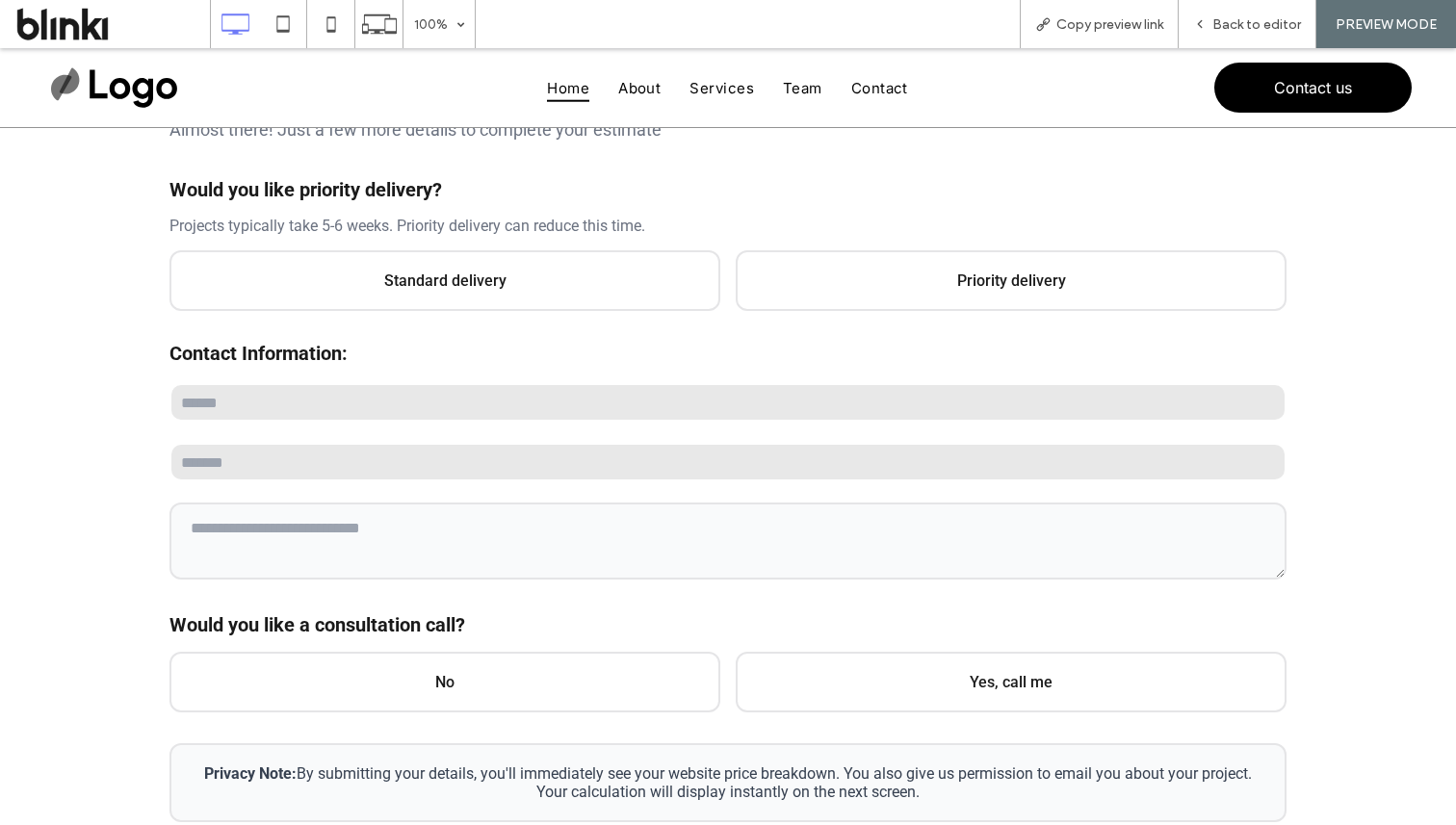
scroll to position [308, 0]
